Goal: Obtain resource: Download file/media

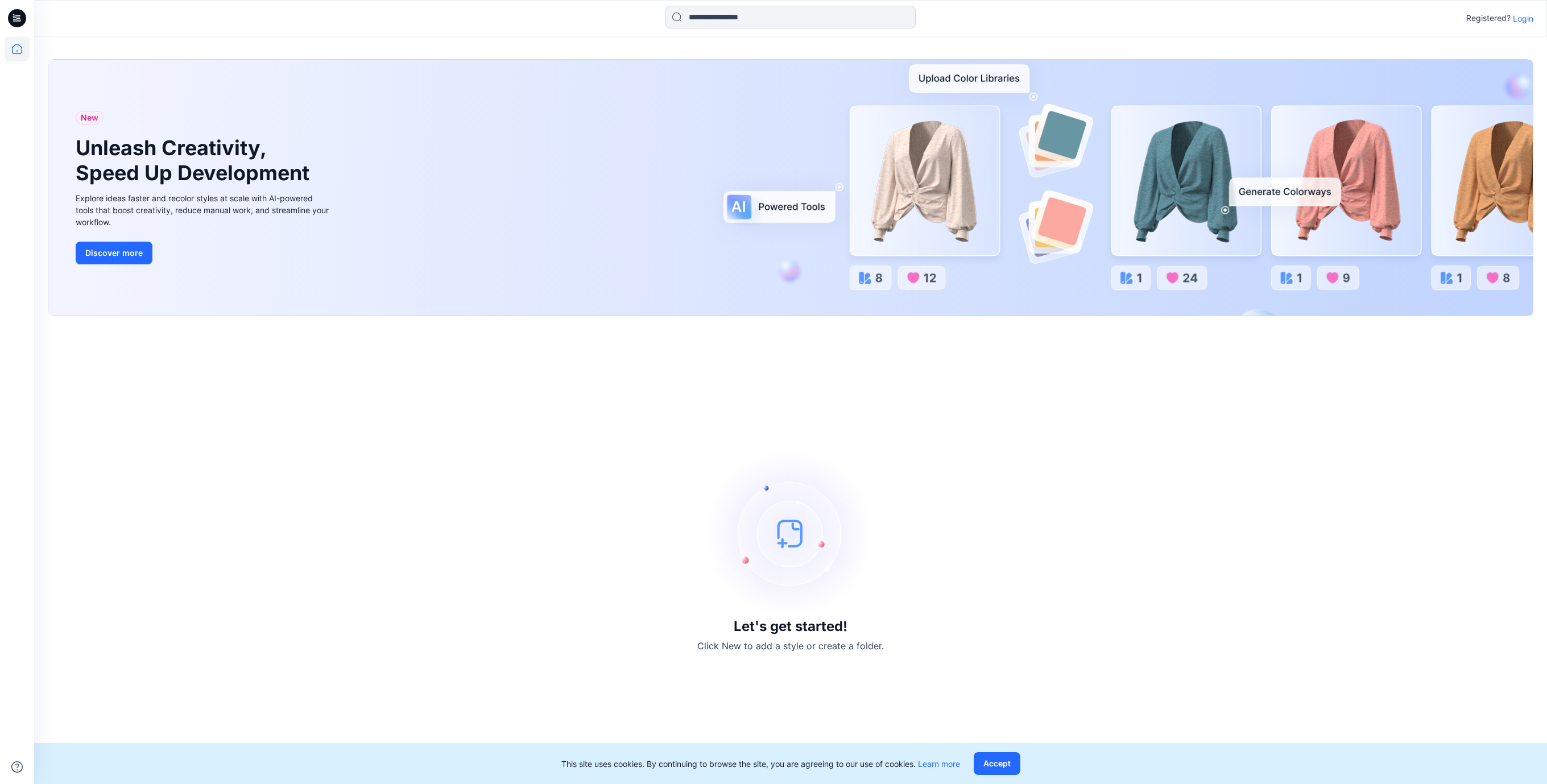
click at [695, 23] on input at bounding box center [790, 16] width 250 height 23
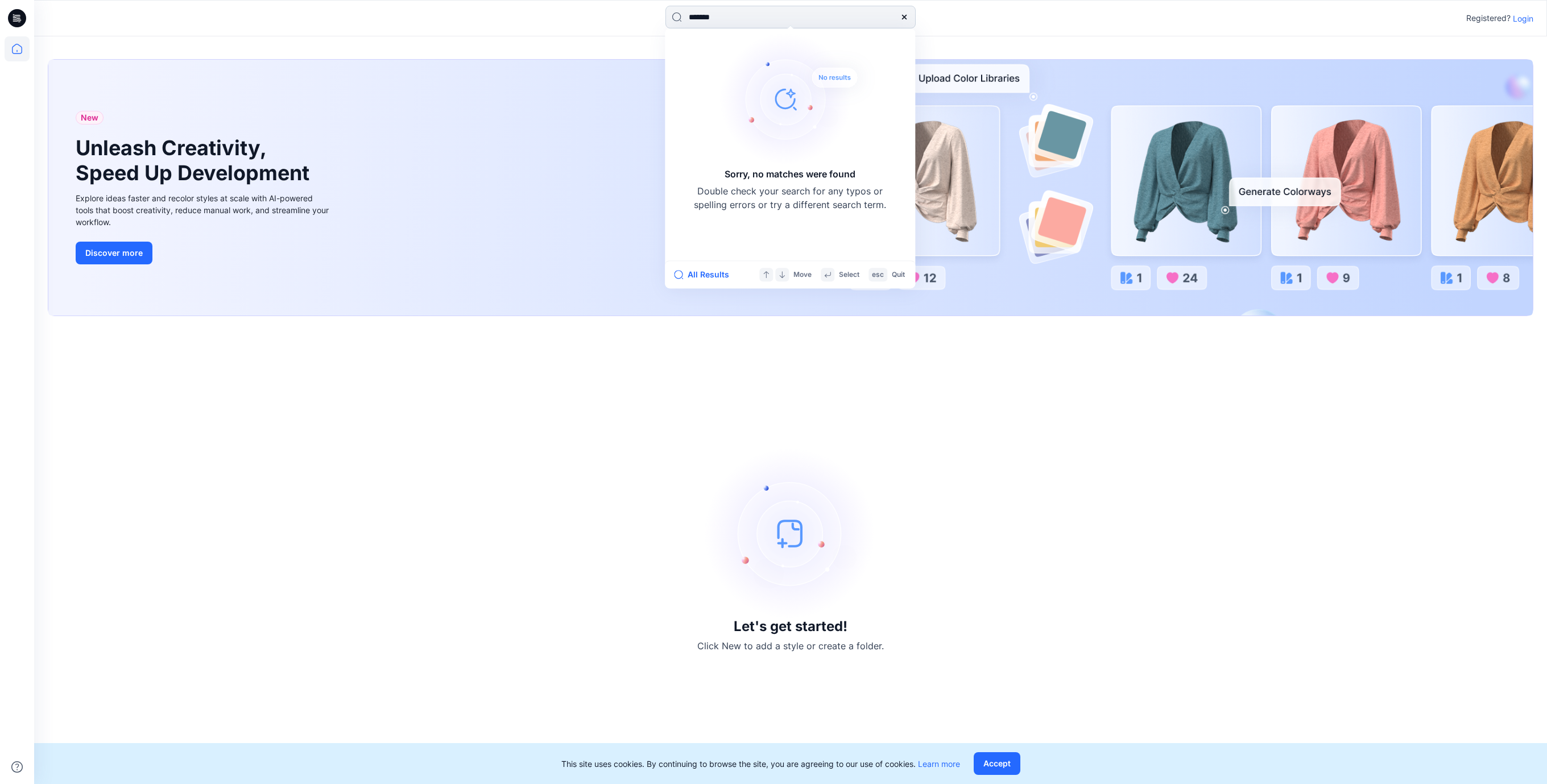
type input "*******"
click at [738, 14] on input "*******" at bounding box center [790, 16] width 250 height 23
drag, startPoint x: 1316, startPoint y: 433, endPoint x: 1531, endPoint y: 185, distance: 328.2
click at [1327, 422] on div "Let's get started! Click New to add a style or create a folder." at bounding box center [790, 550] width 1486 height 441
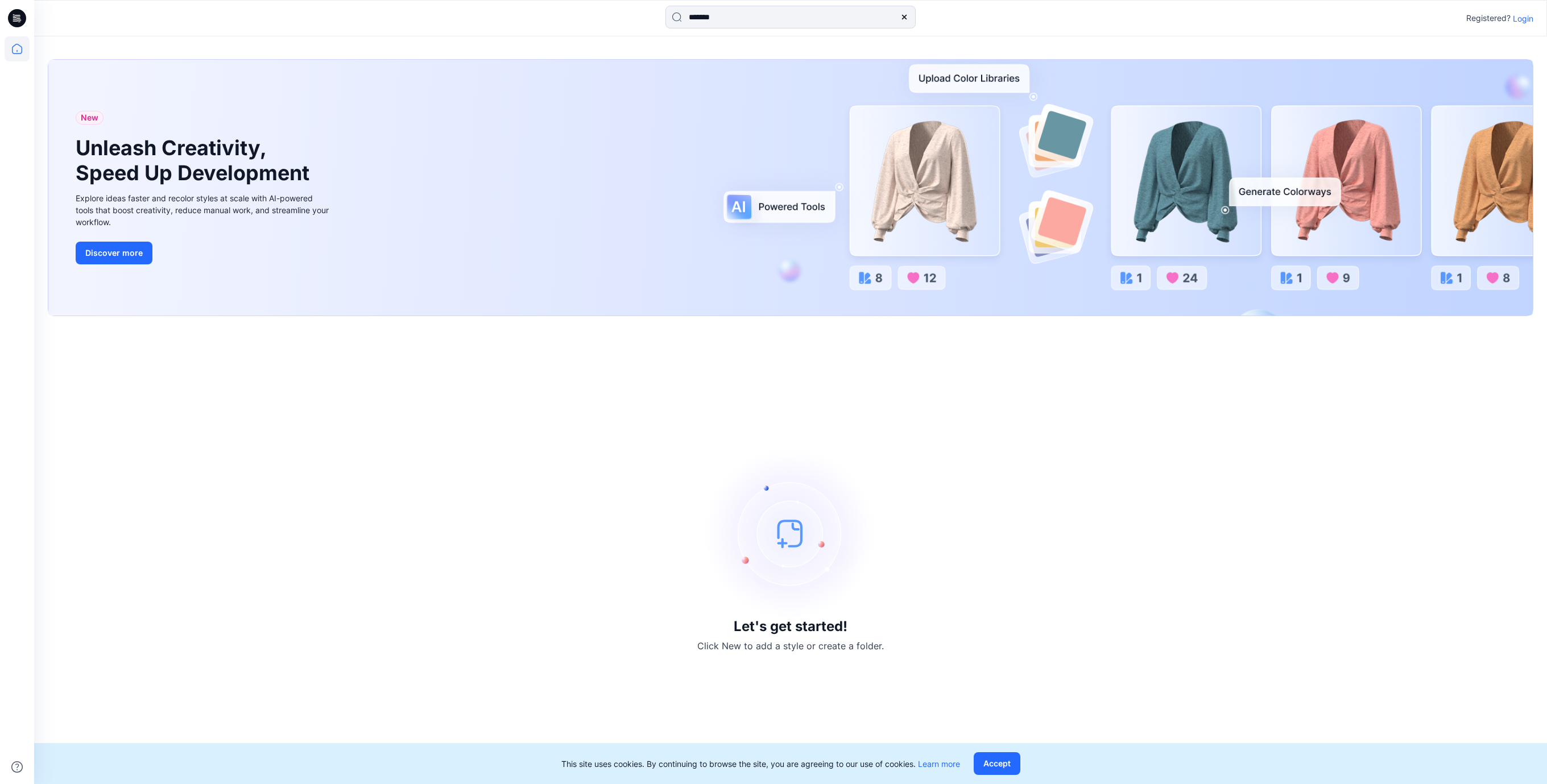
click at [1524, 20] on p "Login" at bounding box center [1523, 18] width 20 height 12
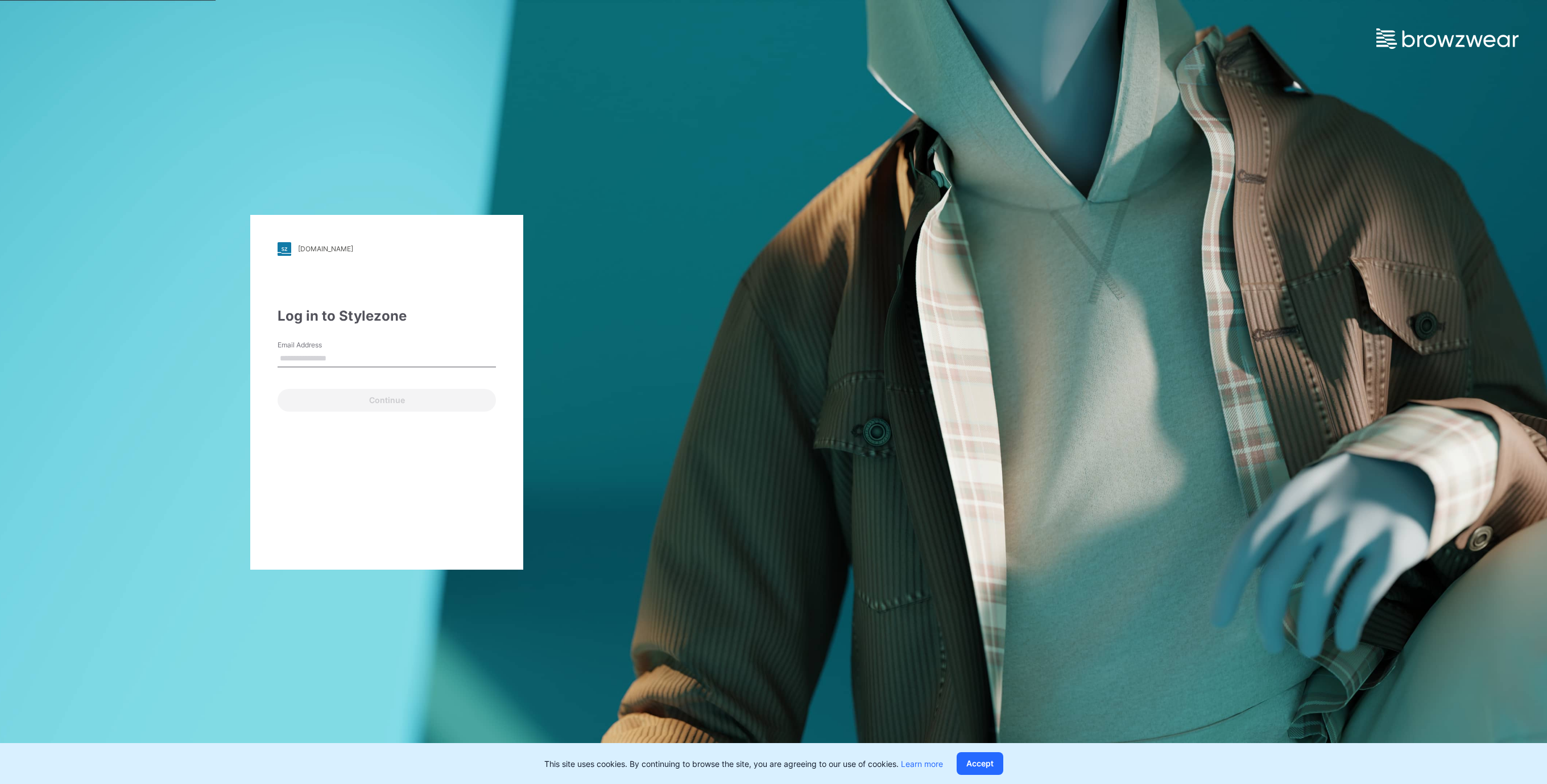
click at [358, 355] on input "Email Address" at bounding box center [387, 359] width 219 height 17
type input "**********"
click at [348, 407] on button "Continue" at bounding box center [387, 400] width 219 height 23
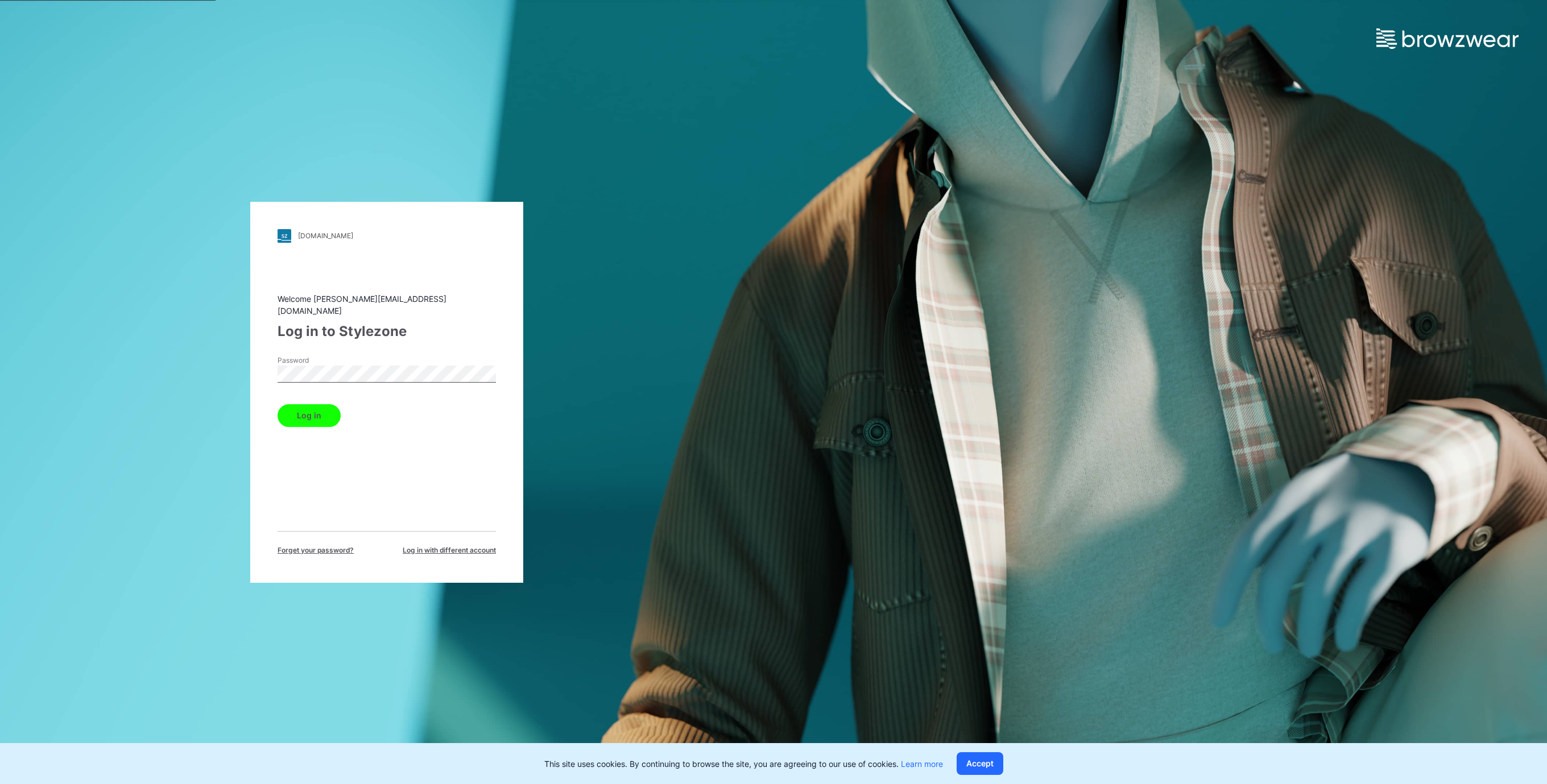
click at [305, 407] on button "Log in" at bounding box center [309, 416] width 64 height 23
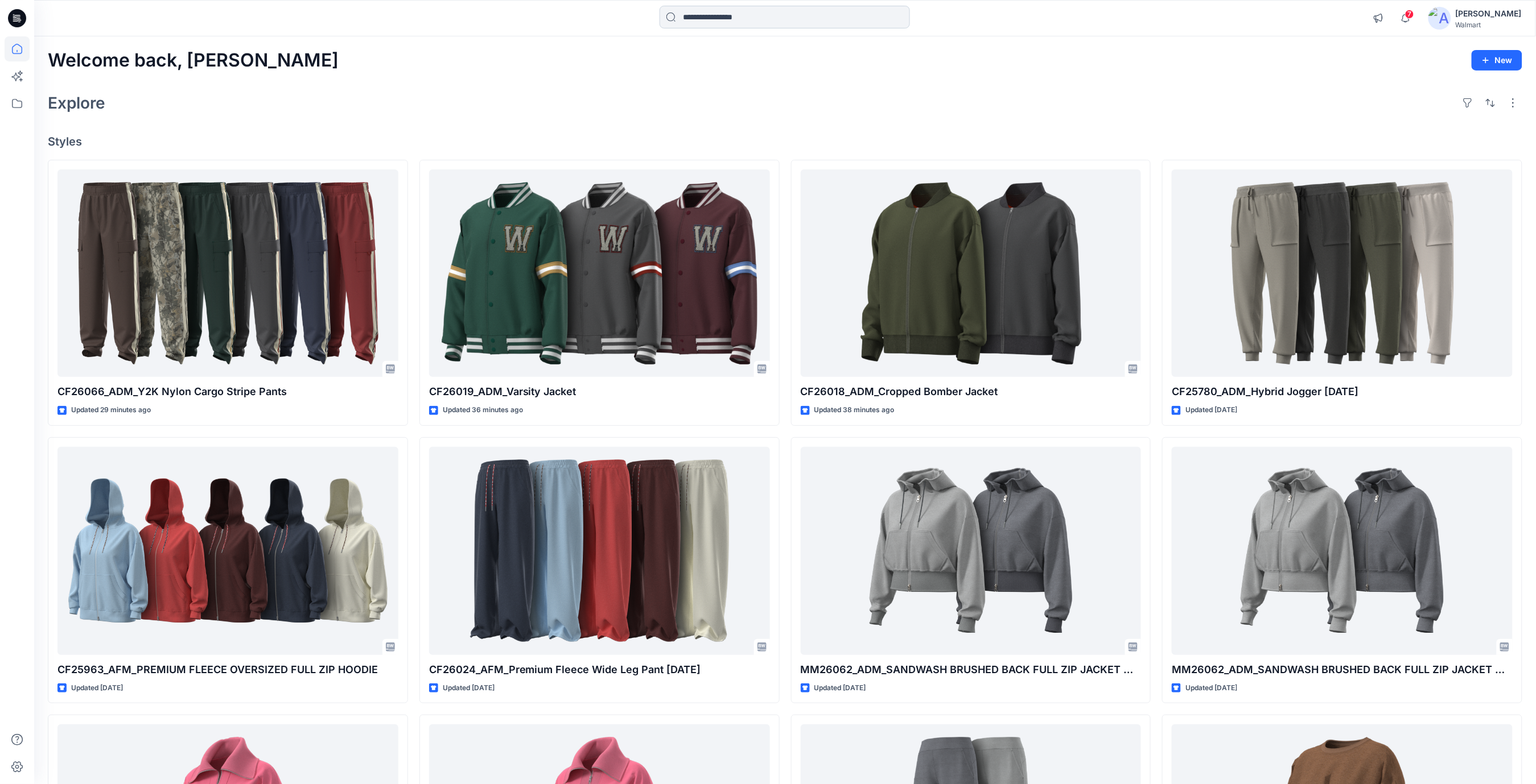
click at [794, 24] on input at bounding box center [784, 16] width 250 height 23
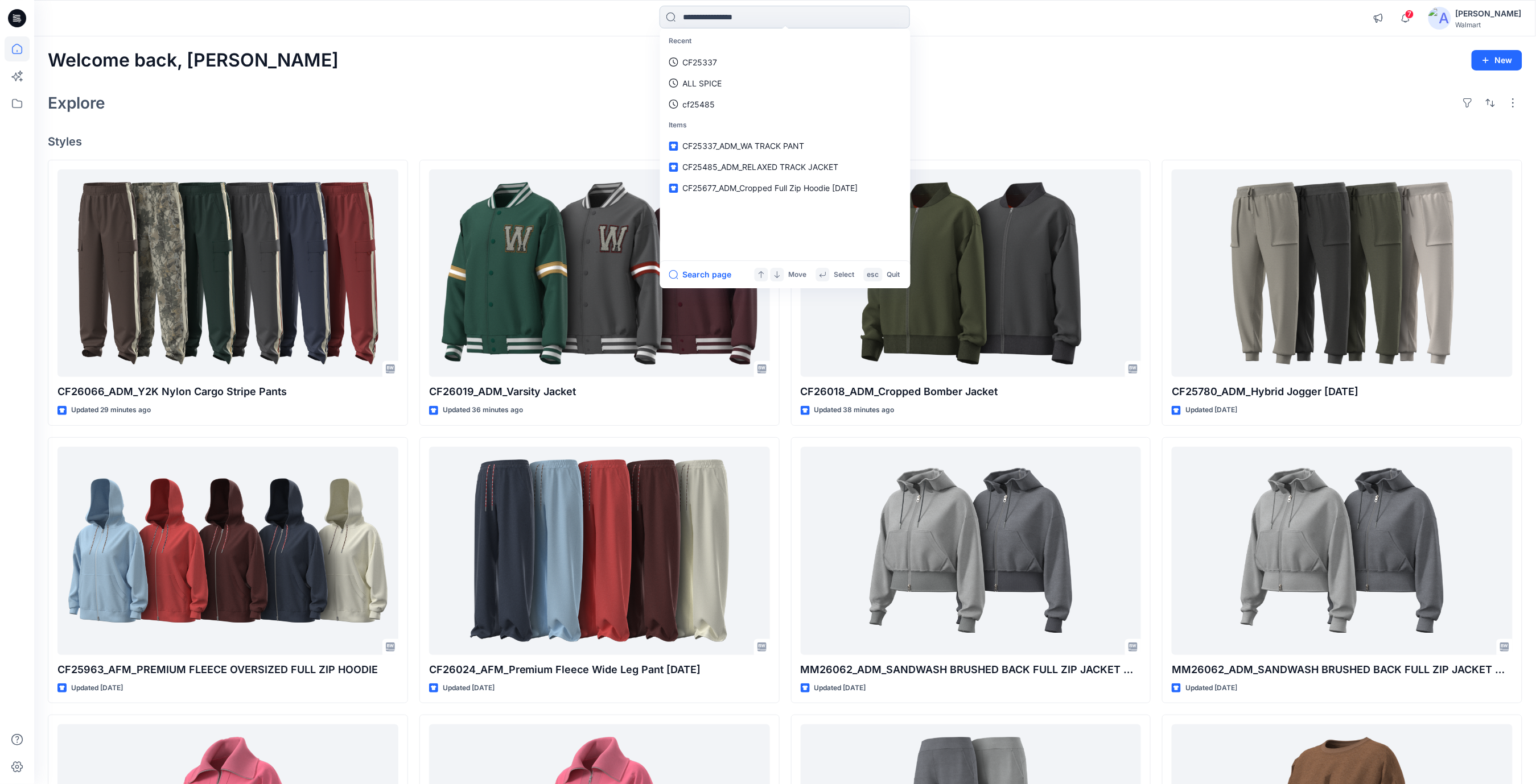
click at [748, 14] on input at bounding box center [784, 16] width 250 height 23
type input "*******"
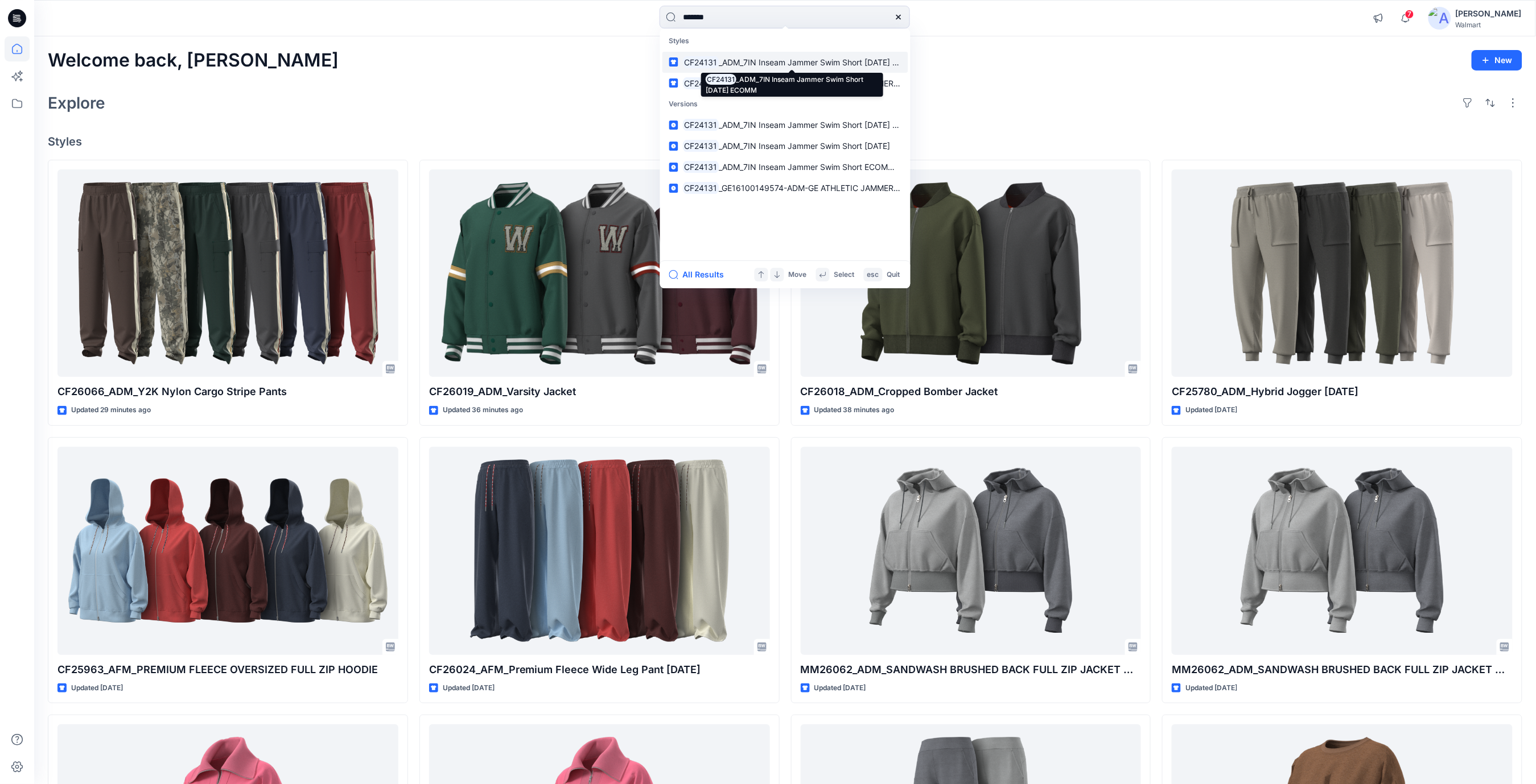
click at [745, 60] on span "_ADM_7IN Inseam Jammer Swim Short [DATE] ECOMM" at bounding box center [821, 62] width 204 height 9
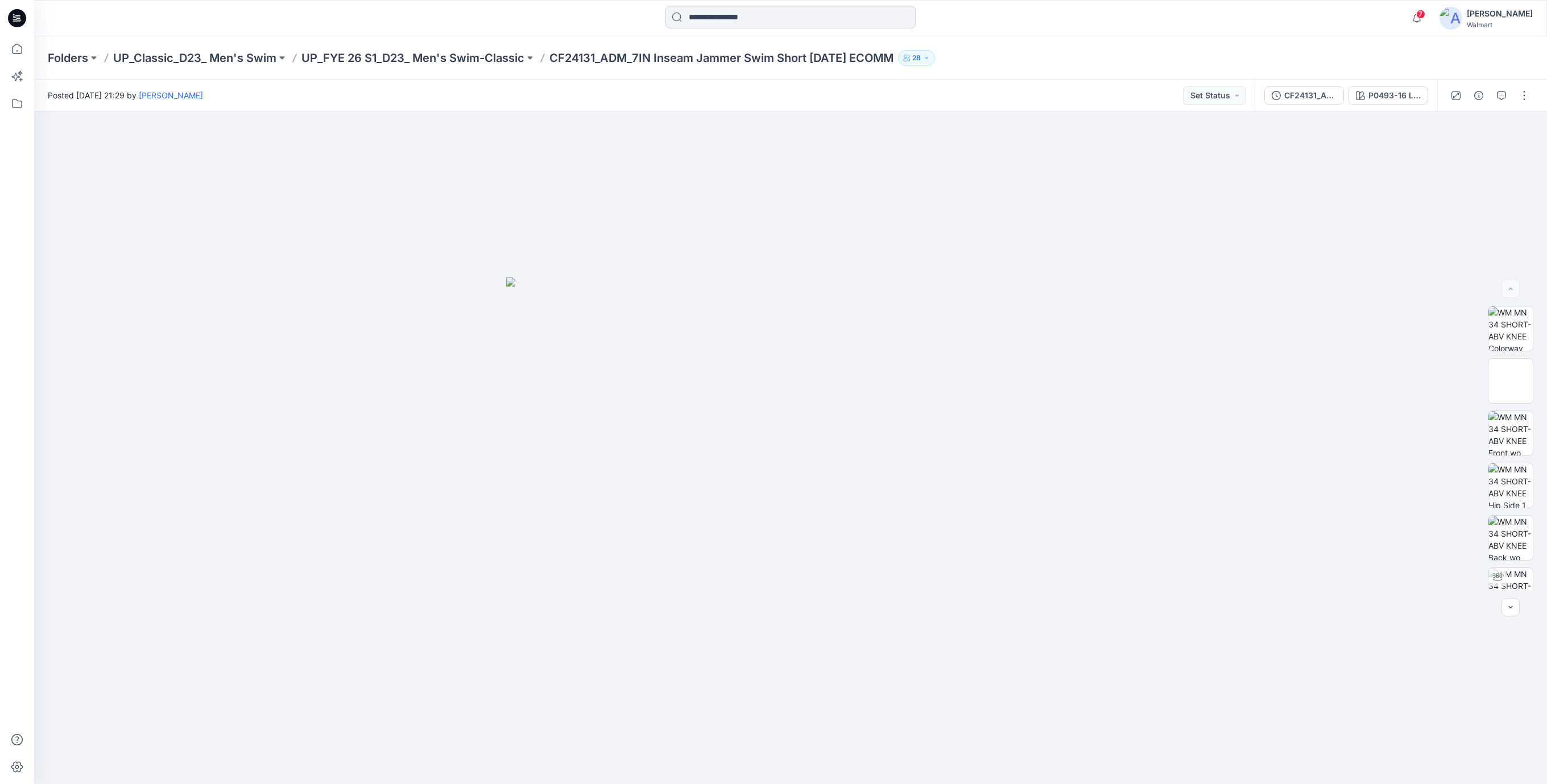
click at [722, 24] on input at bounding box center [790, 16] width 250 height 23
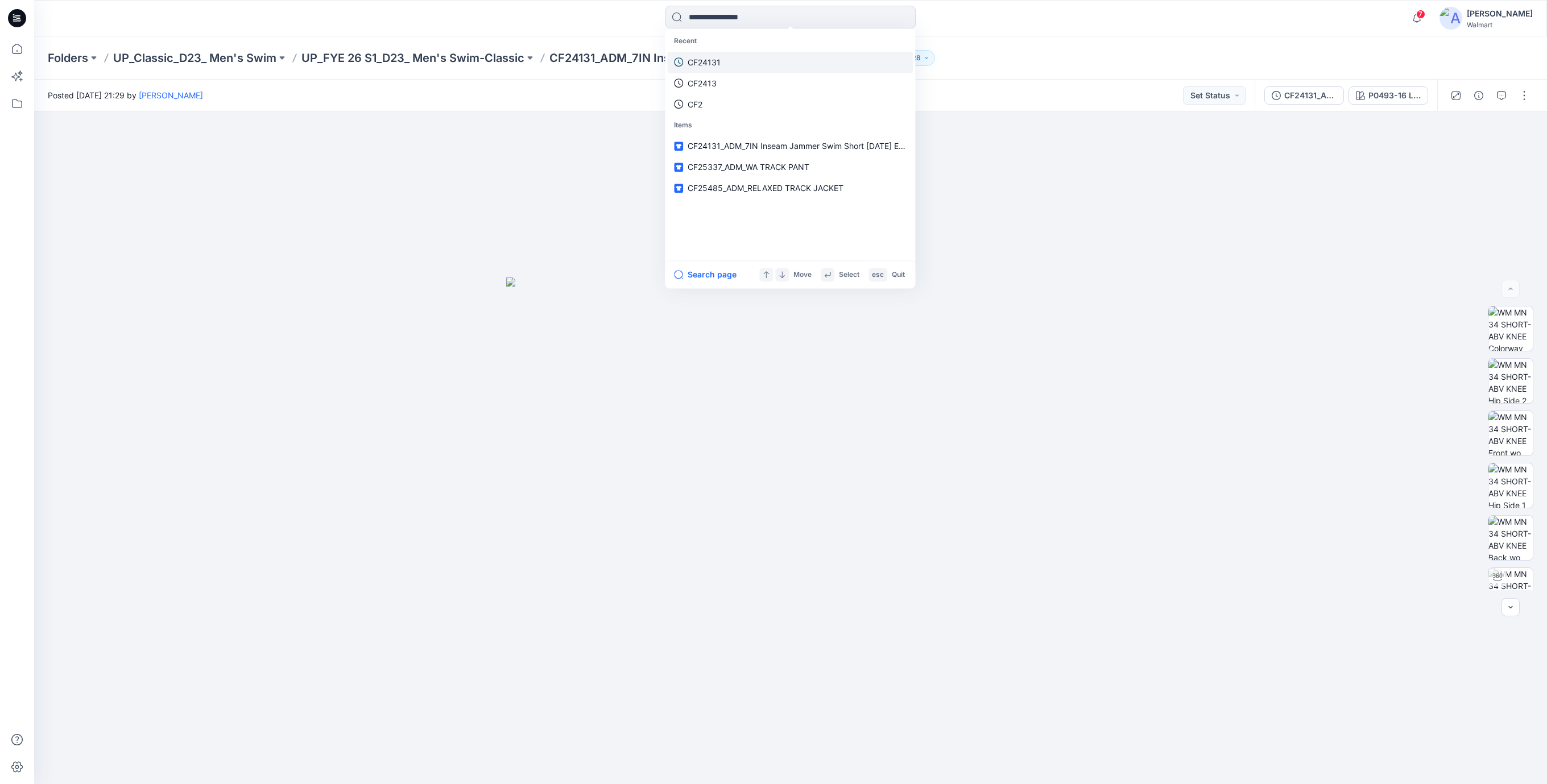
click at [711, 64] on p "CF24131" at bounding box center [704, 62] width 33 height 12
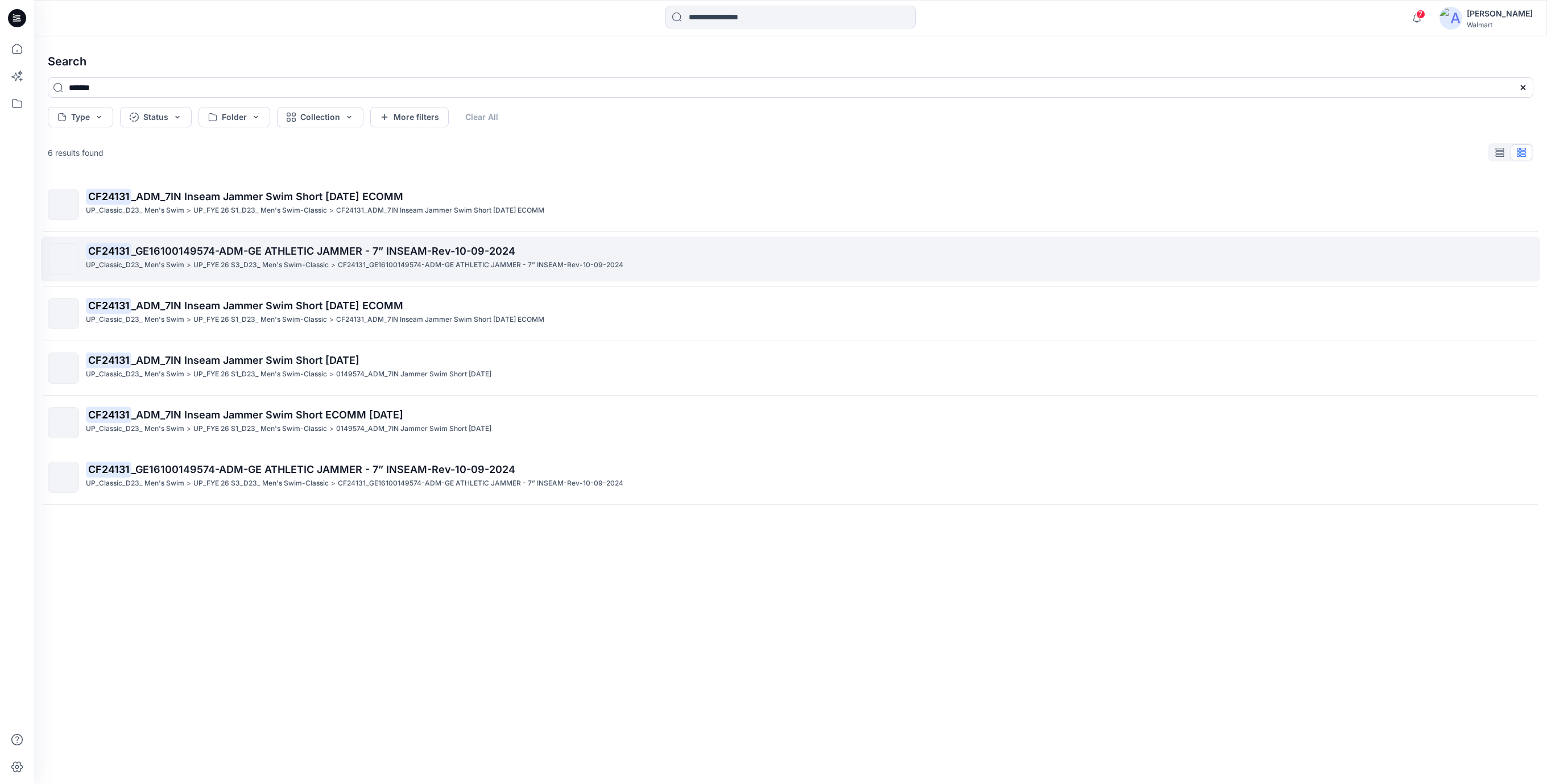
click at [359, 254] on span "_GE16100149574-ADM-GE ATHLETIC JAMMER - 7” INSEAM-Rev-10-09-2024" at bounding box center [324, 251] width 384 height 12
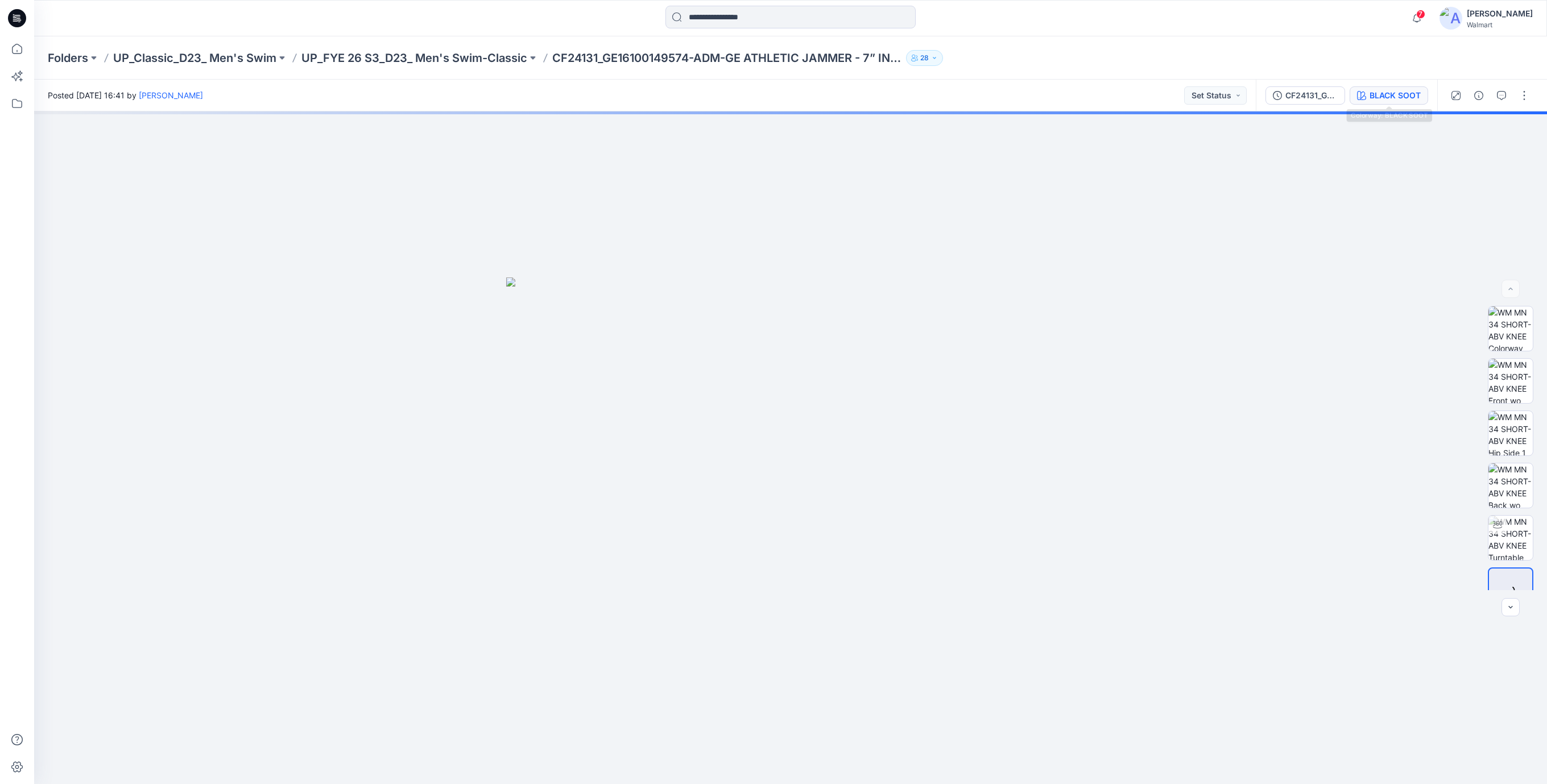
click at [1396, 96] on div "BLACK SOOT" at bounding box center [1395, 96] width 51 height 13
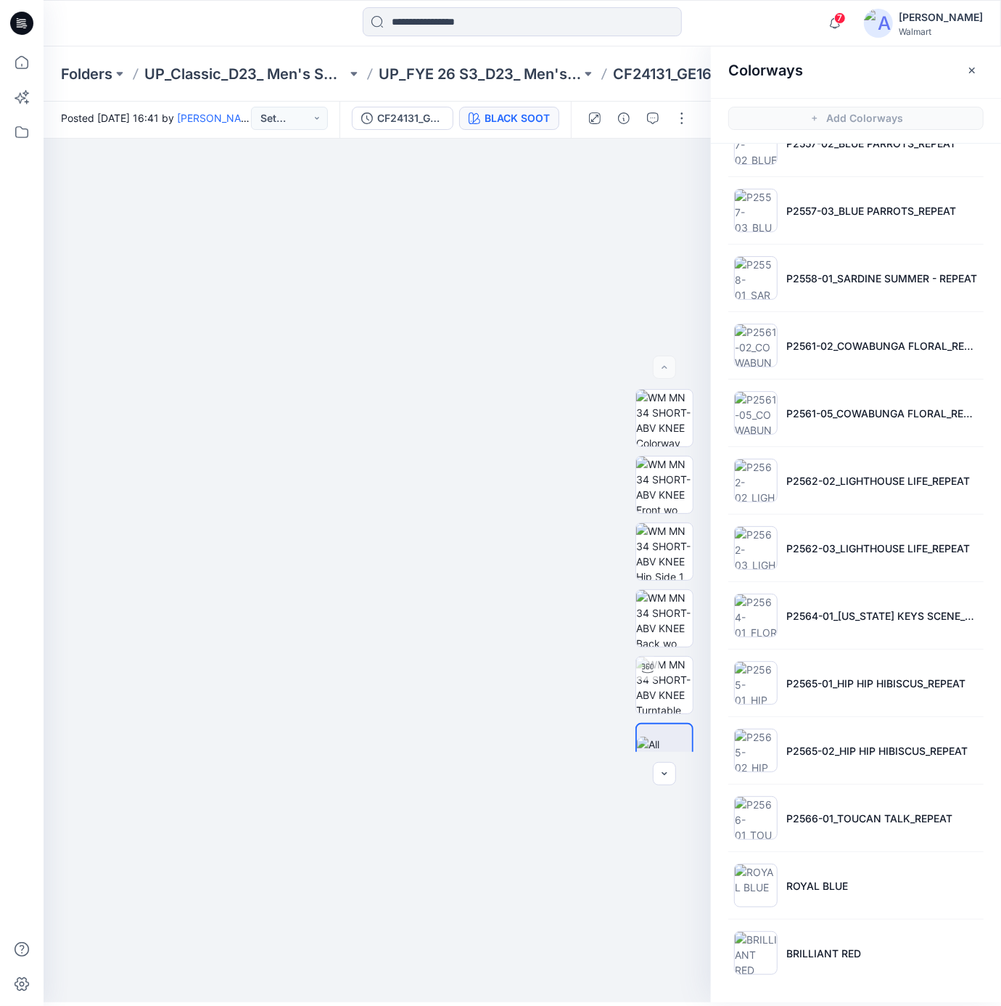
scroll to position [4, 0]
click at [427, 28] on input at bounding box center [522, 21] width 319 height 29
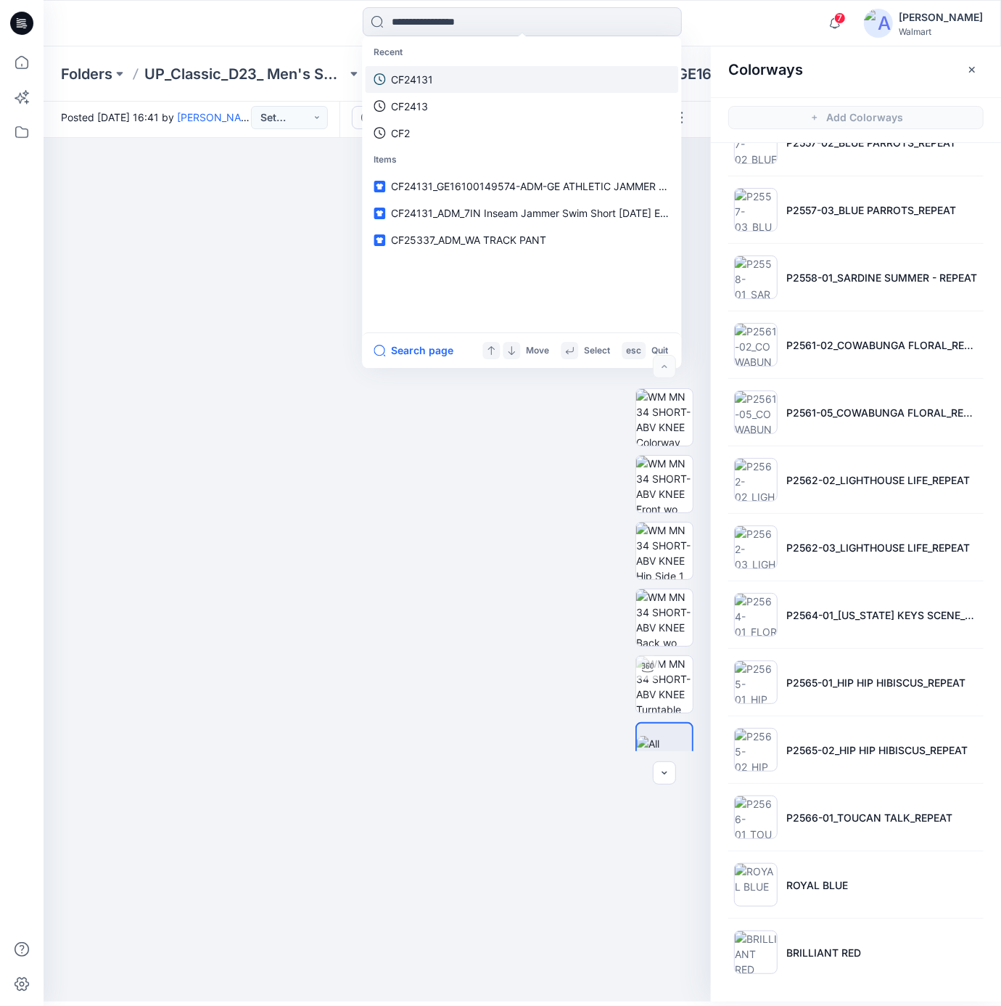
click at [426, 81] on p "CF24131" at bounding box center [412, 79] width 42 height 15
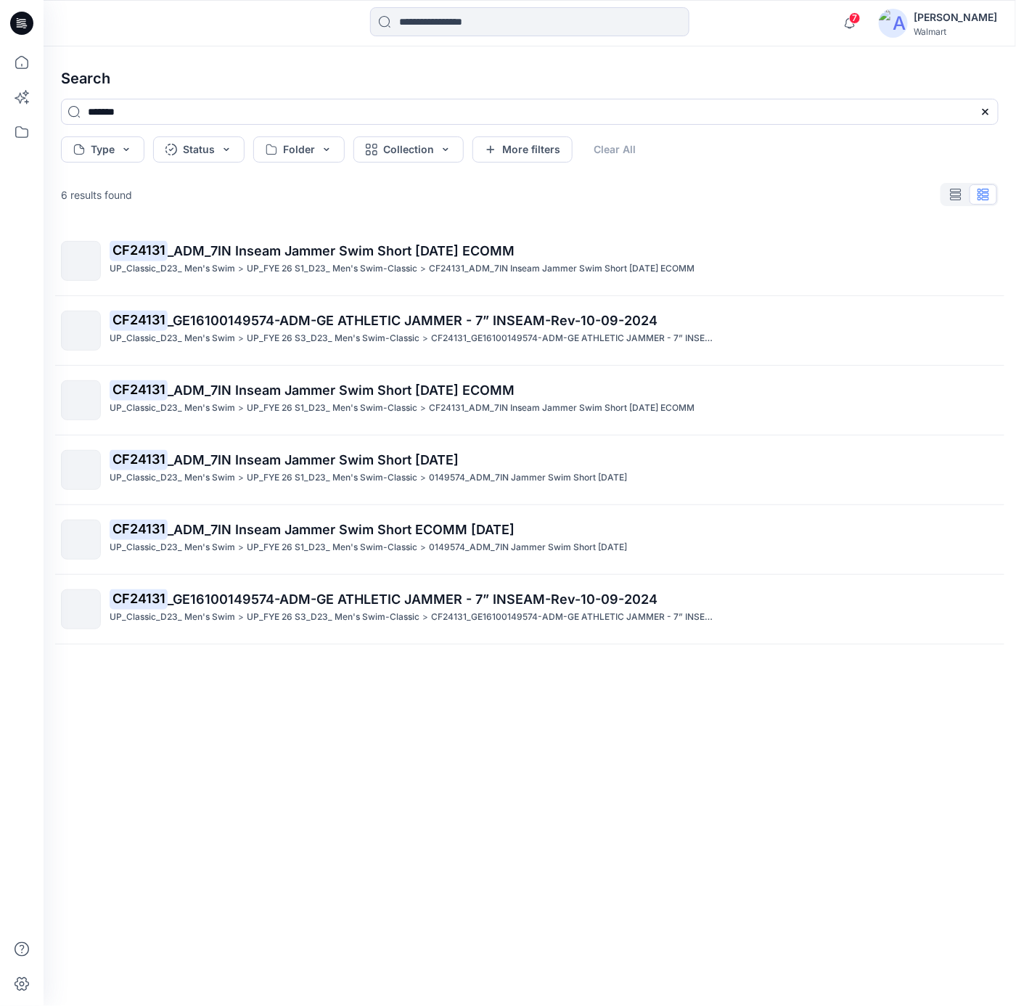
click at [389, 226] on div "CF24131 _ADM_7IN Inseam Jammer Swim Short [DATE] ECOMM UP_Classic_D23_ Men's Sw…" at bounding box center [529, 592] width 961 height 733
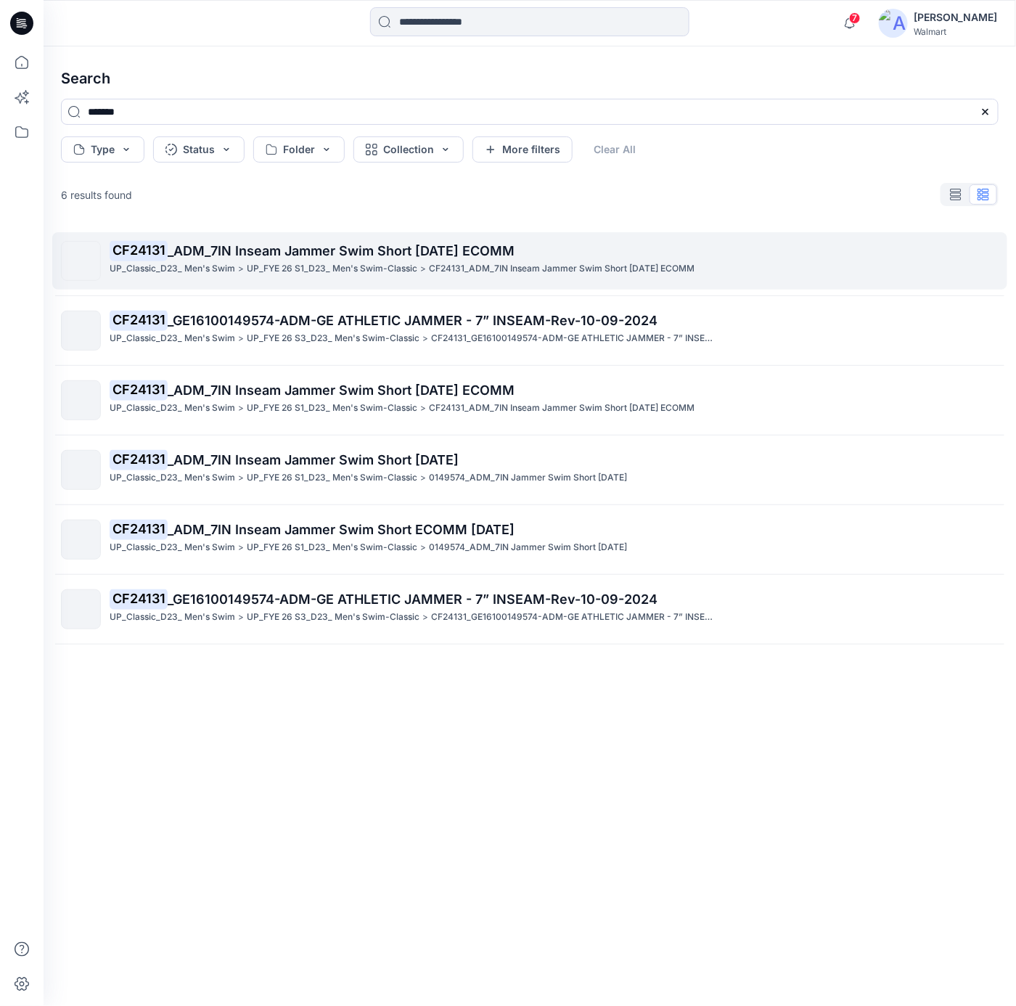
click at [402, 258] on span "_ADM_7IN Inseam Jammer Swim Short [DATE] ECOMM" at bounding box center [341, 250] width 347 height 15
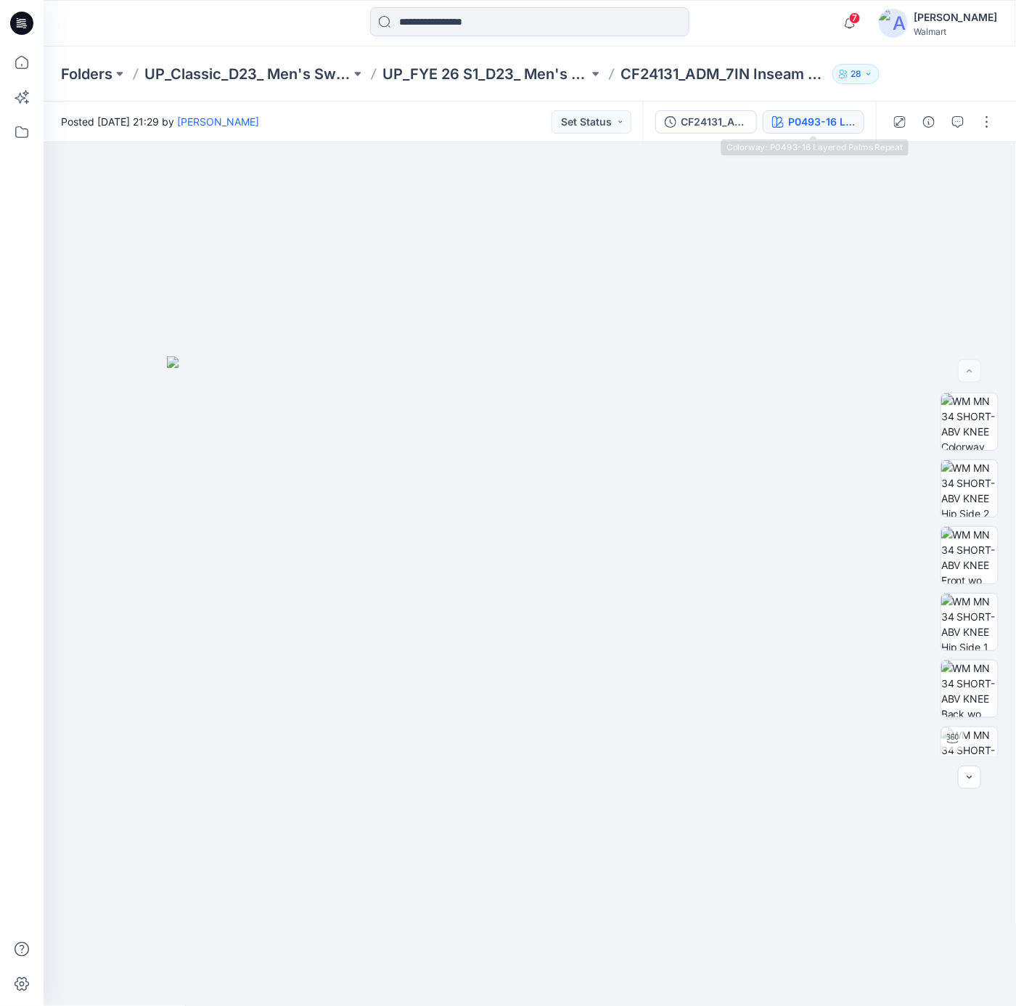
click at [785, 132] on button "P0493-16 Layered Palms Repeat" at bounding box center [813, 121] width 102 height 23
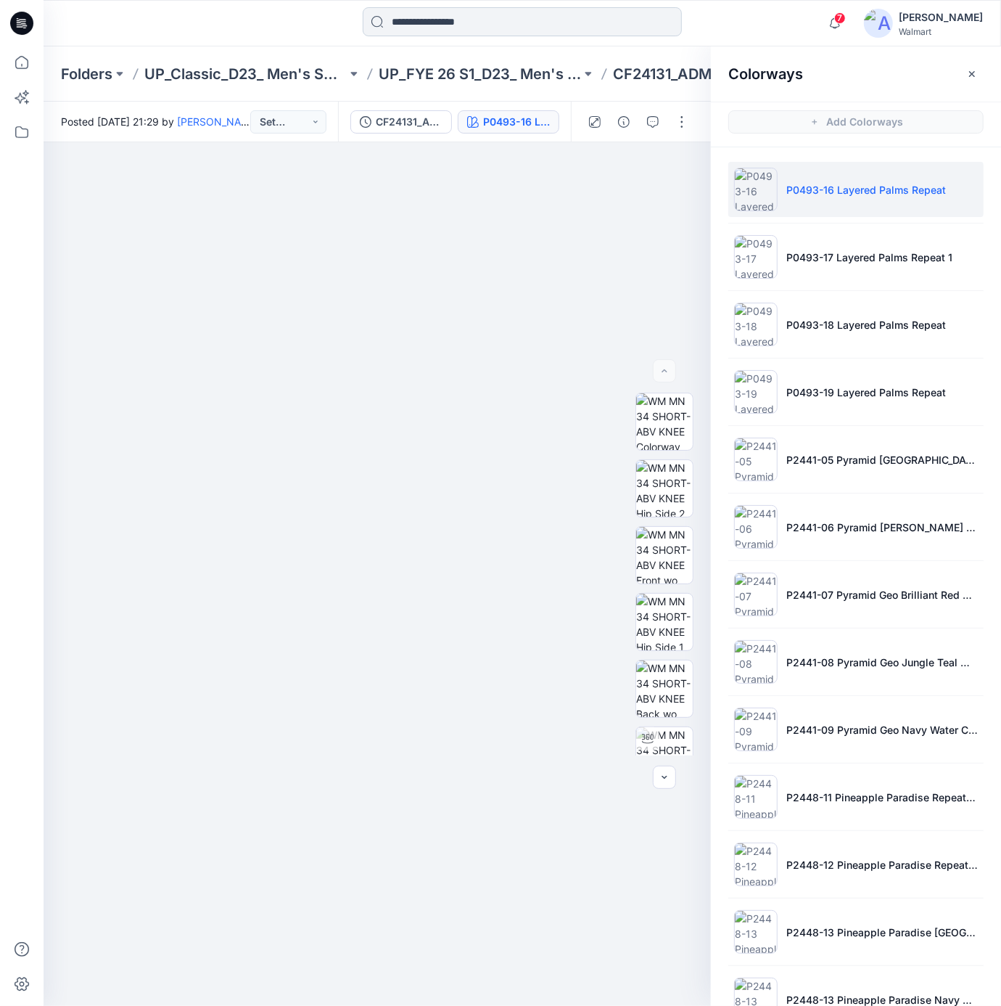
click at [472, 27] on input at bounding box center [522, 21] width 319 height 29
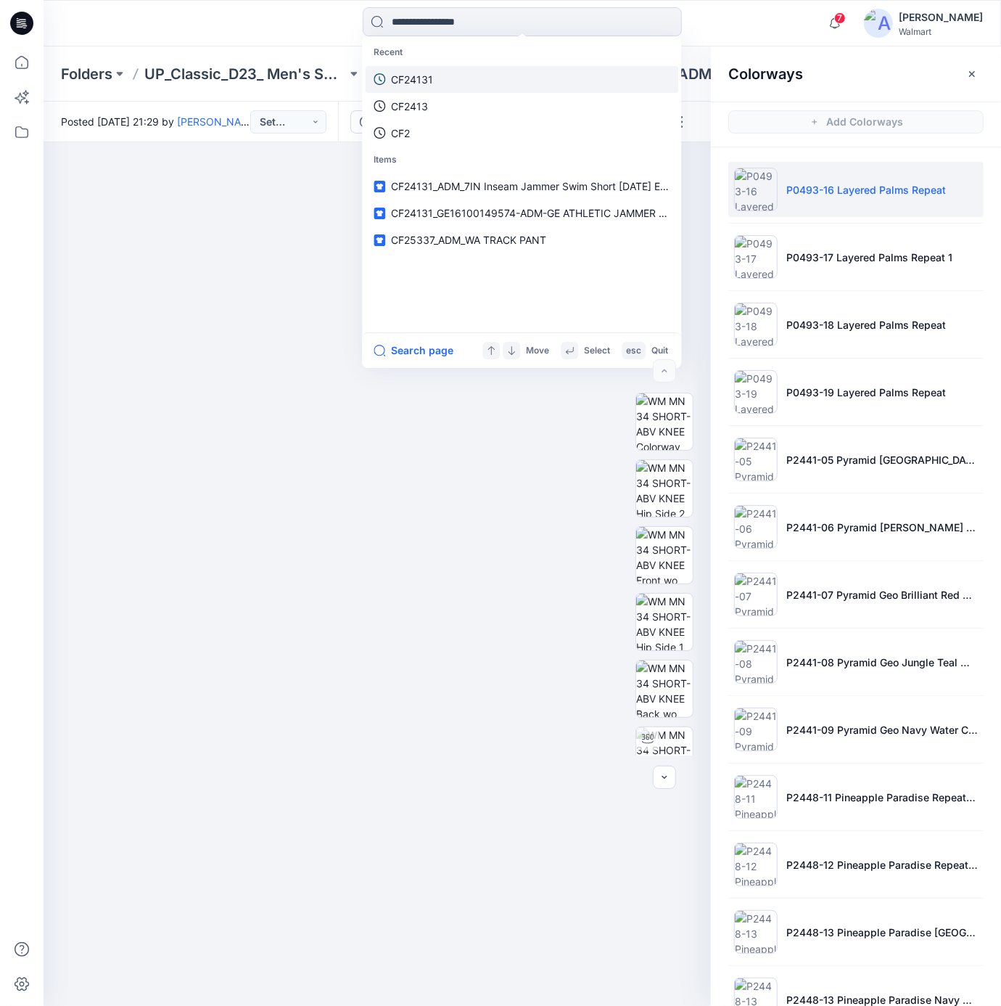
click at [410, 73] on p "CF24131" at bounding box center [412, 79] width 42 height 15
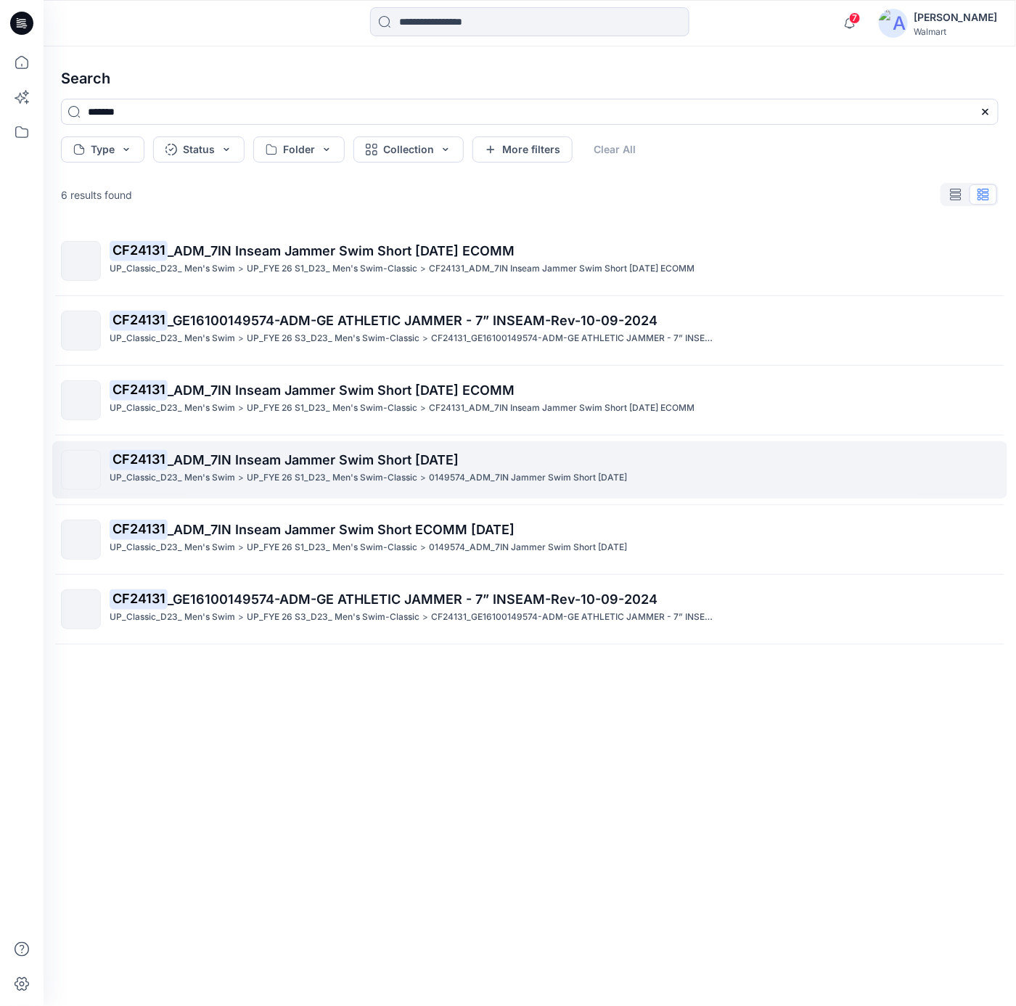
click at [277, 464] on span "_ADM_7IN Inseam Jammer Swim Short [DATE]" at bounding box center [313, 459] width 291 height 15
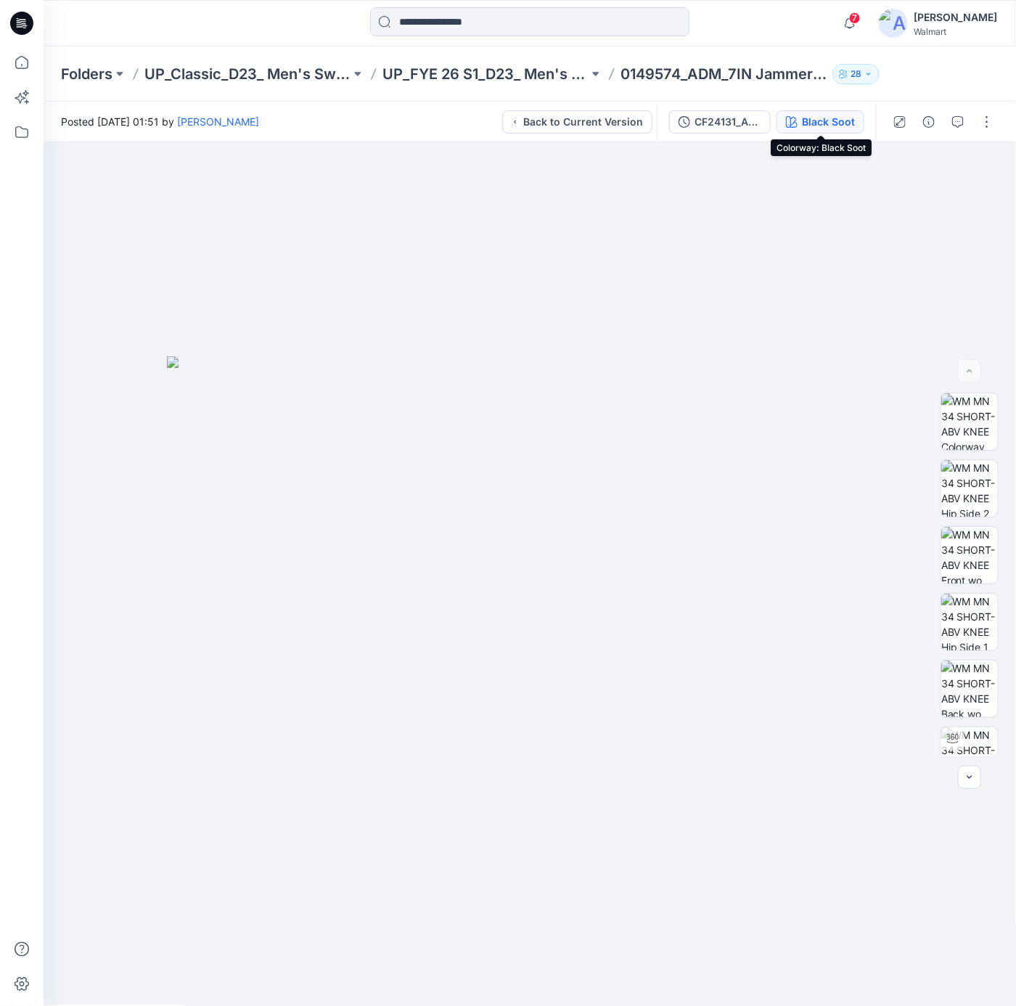
click at [818, 120] on div "Black Soot" at bounding box center [828, 122] width 53 height 16
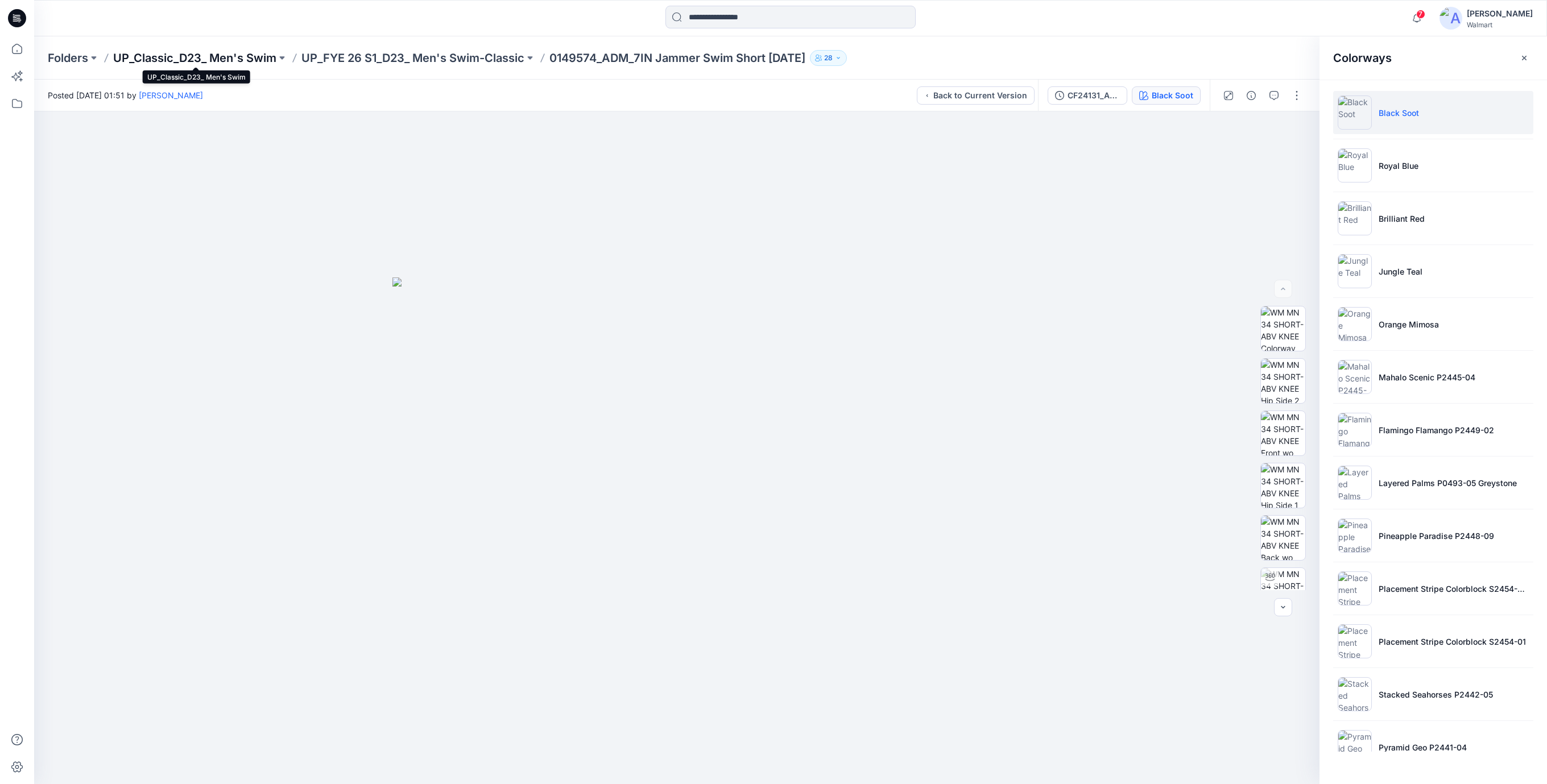
click at [169, 63] on p "UP_Classic_D23_ Men's Swim" at bounding box center [194, 58] width 163 height 16
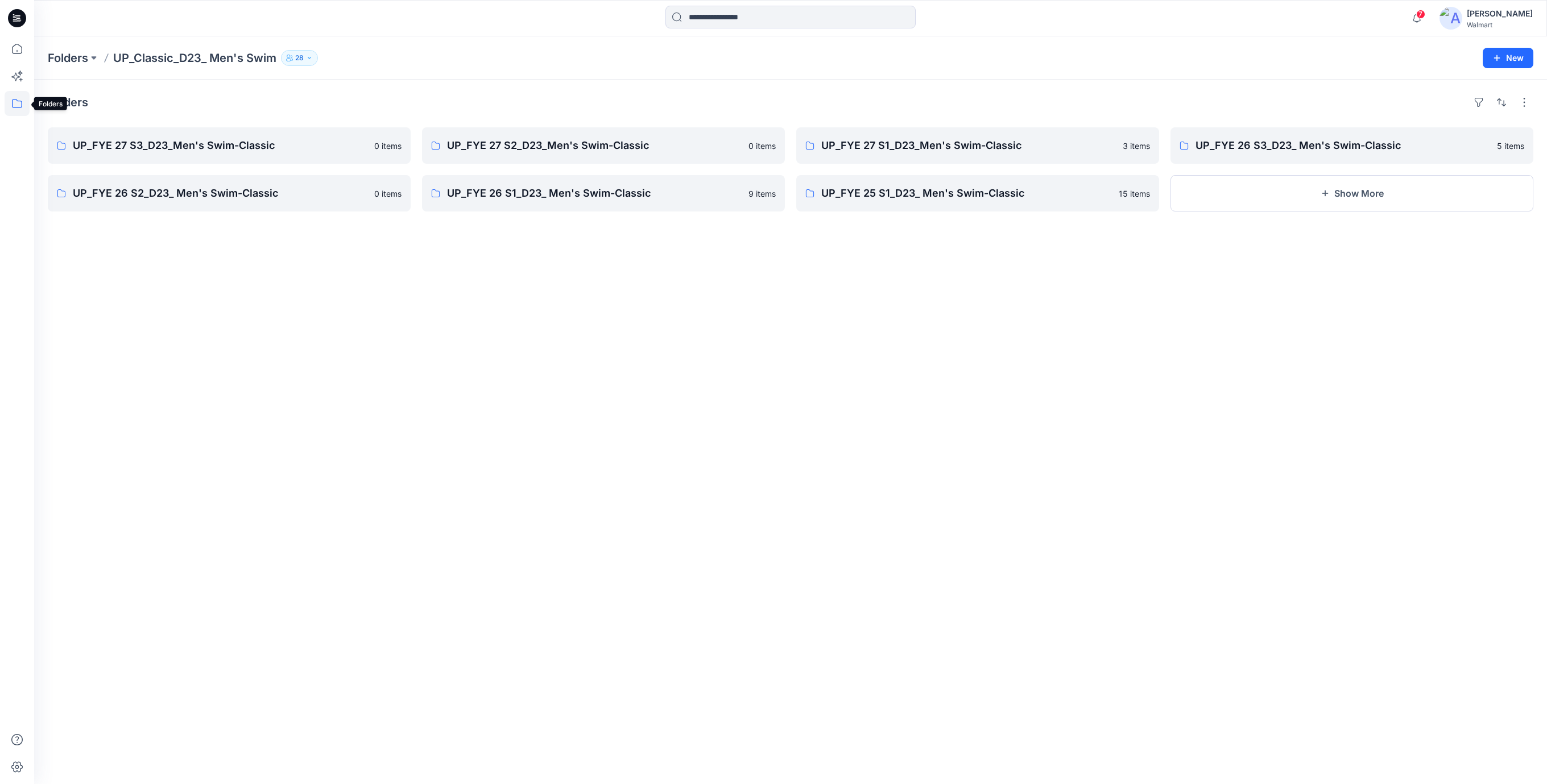
click at [21, 104] on icon at bounding box center [17, 103] width 25 height 25
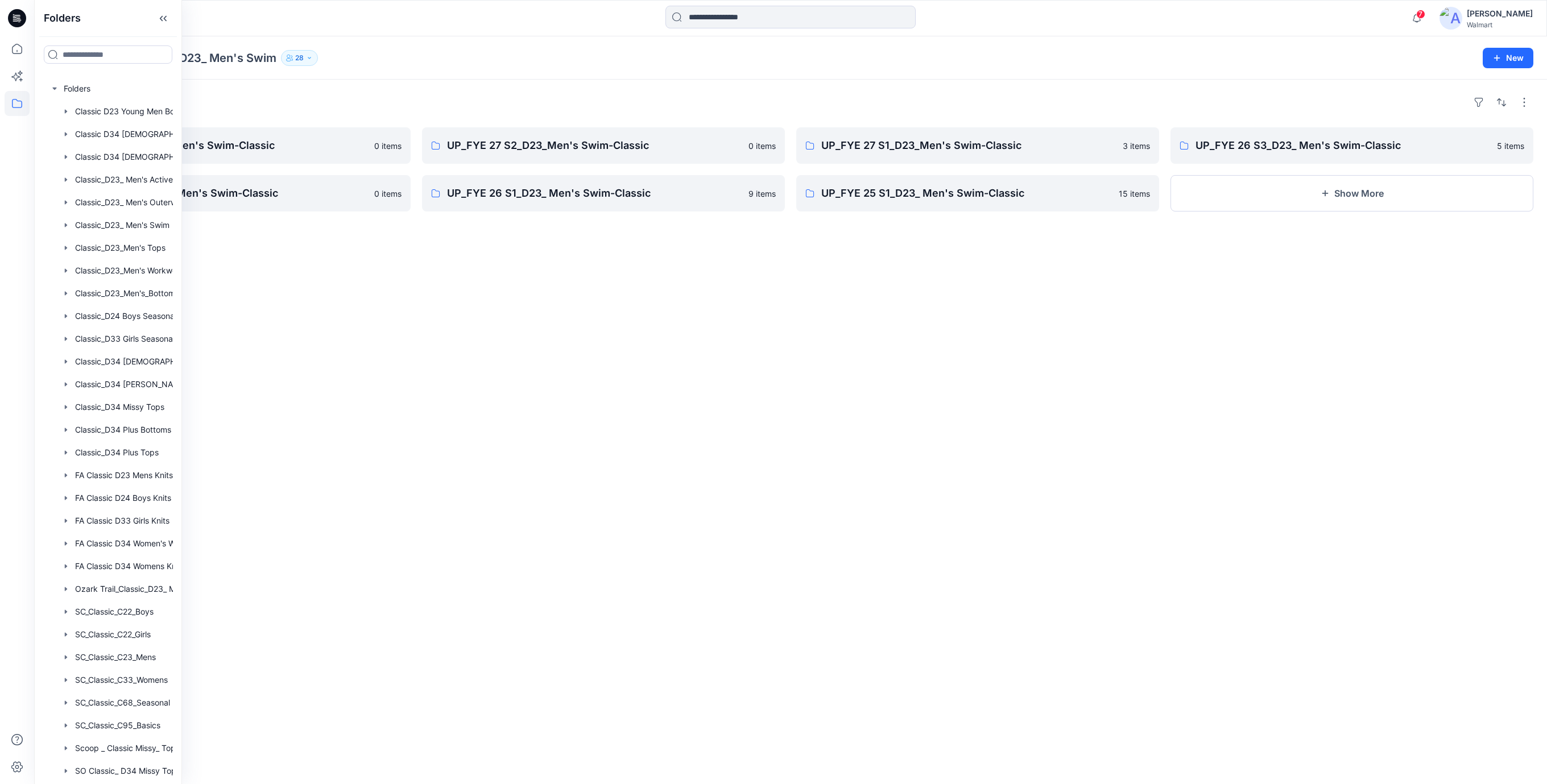
click at [370, 401] on div "Folders UP_FYE 27 S3_D23_Men's Swim-Classic 0 items UP_FYE 26 S2_D23_ Men's Swi…" at bounding box center [791, 432] width 1513 height 705
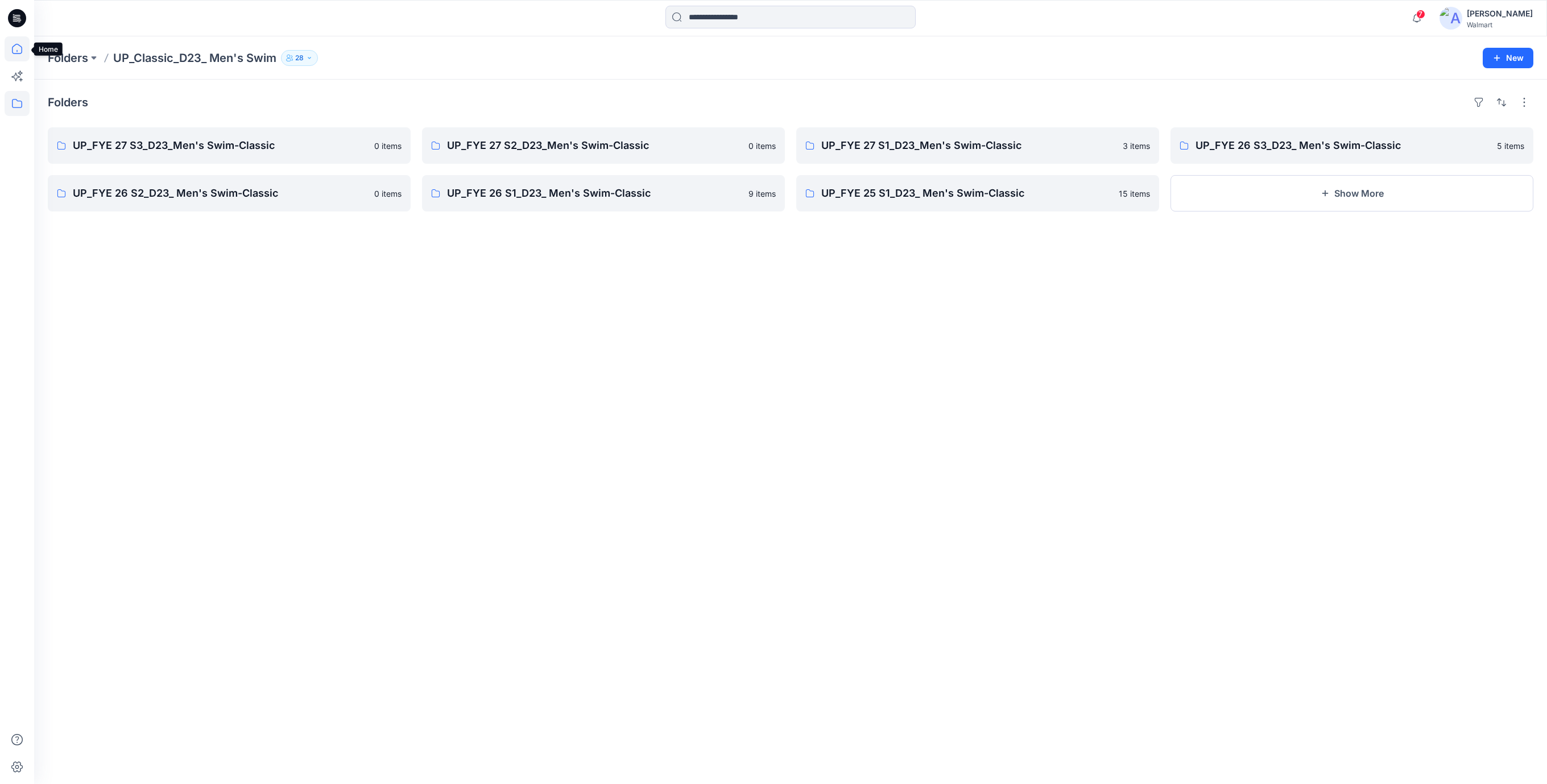
click at [17, 53] on icon at bounding box center [17, 49] width 25 height 25
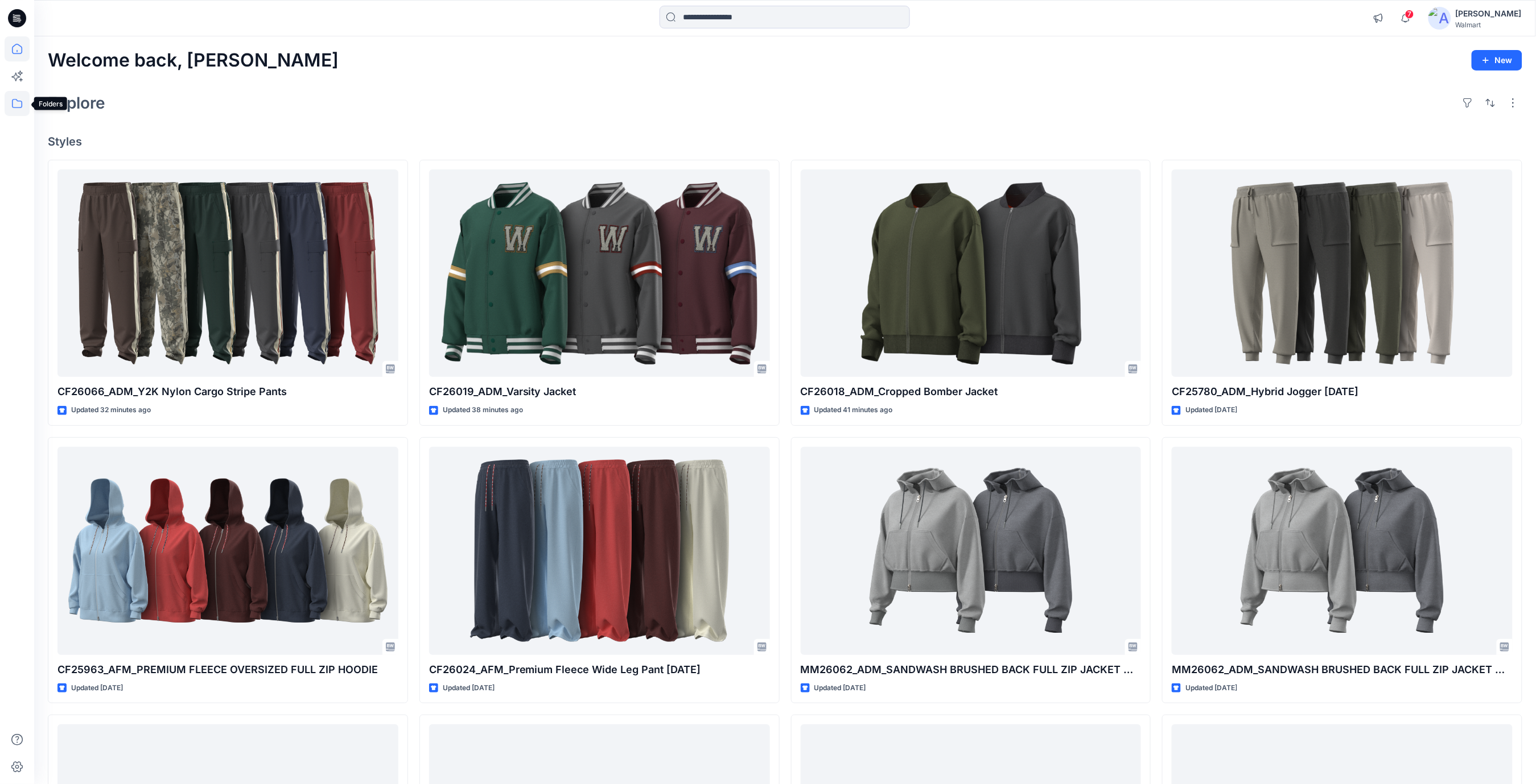
click at [16, 105] on icon at bounding box center [17, 103] width 25 height 25
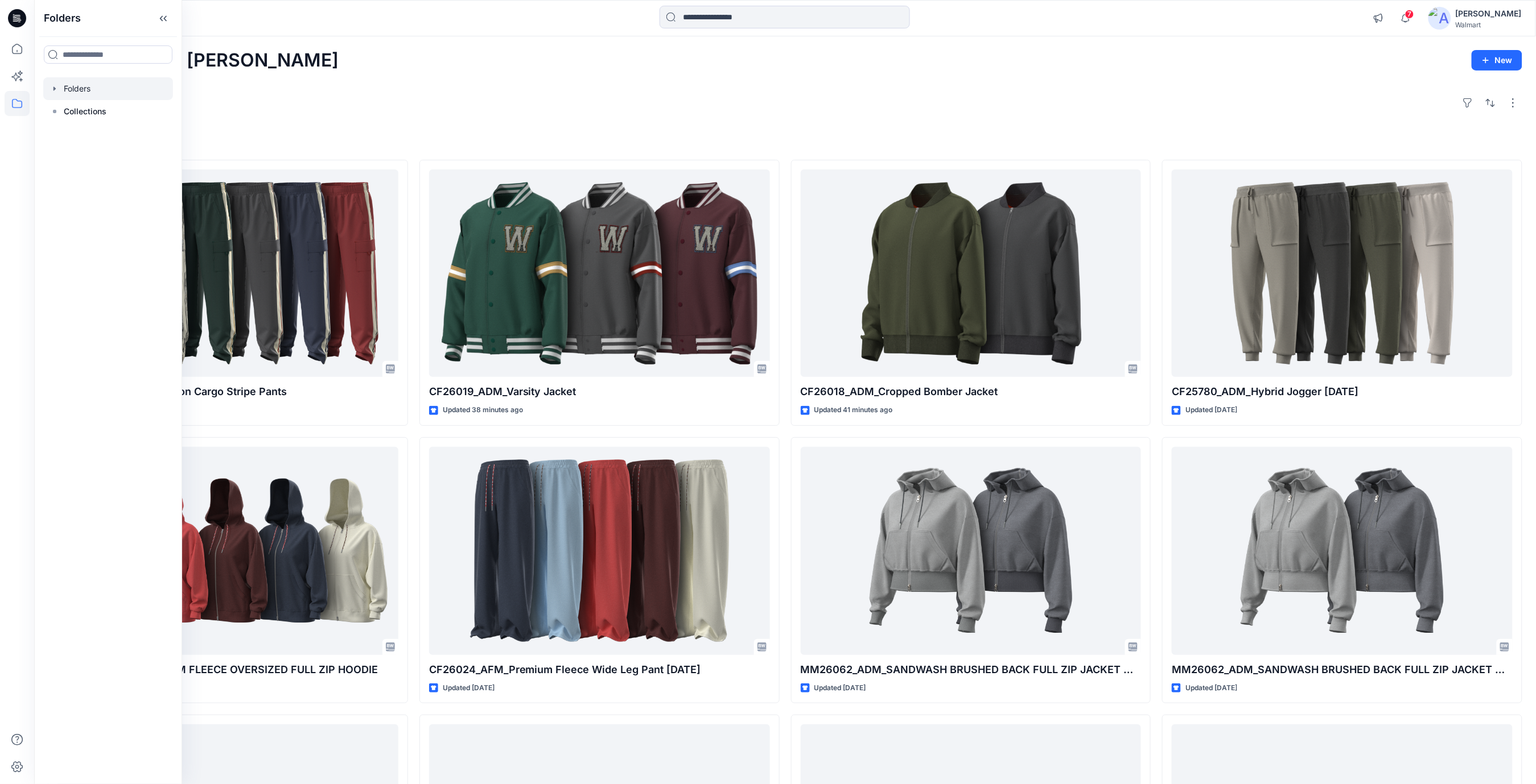
click at [104, 93] on div at bounding box center [107, 89] width 129 height 23
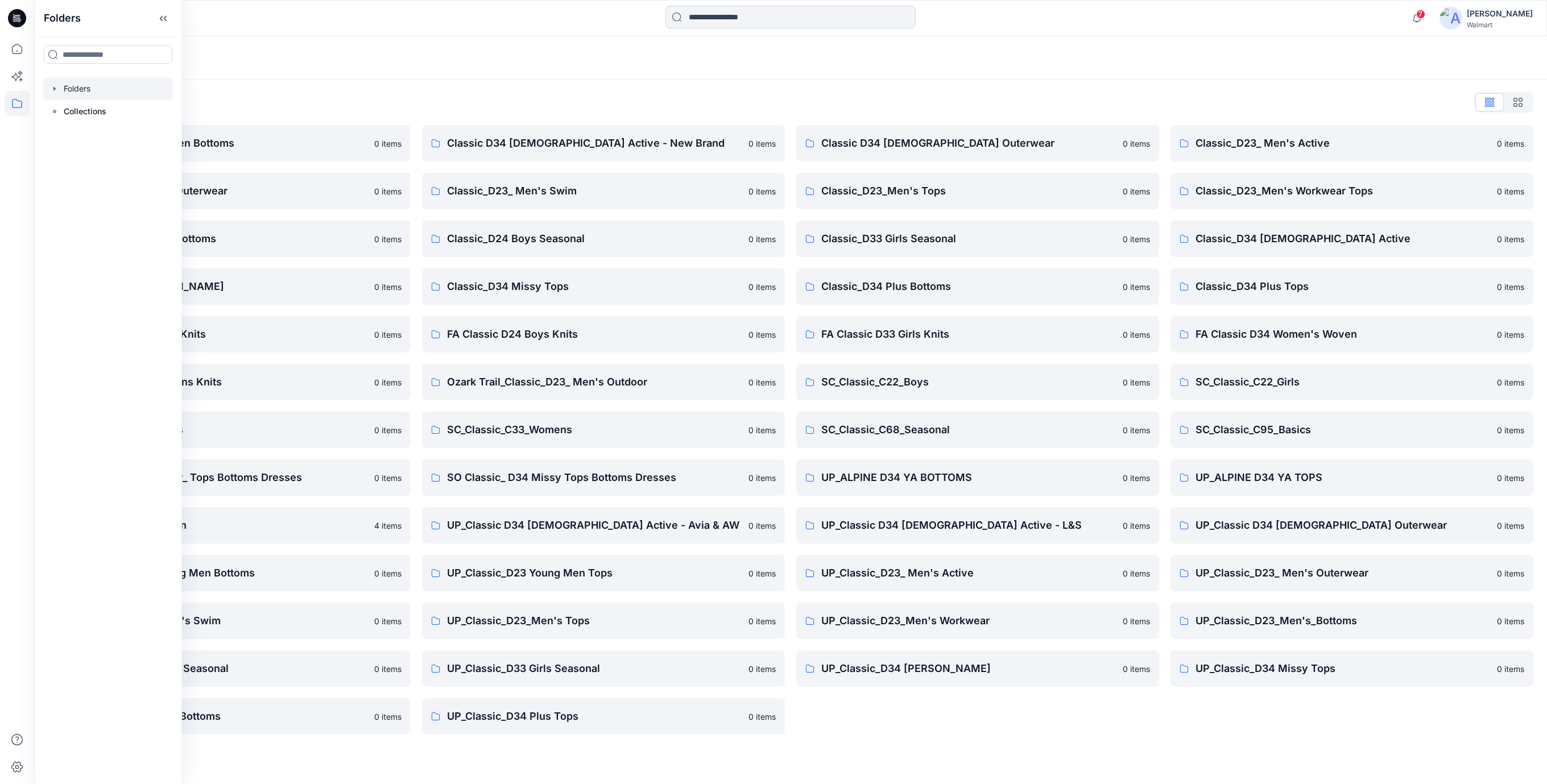
click at [693, 88] on div "Folders List Classic D23 Young Men Bottoms 0 items Classic_D23_ Men's Outerwear…" at bounding box center [791, 414] width 1513 height 669
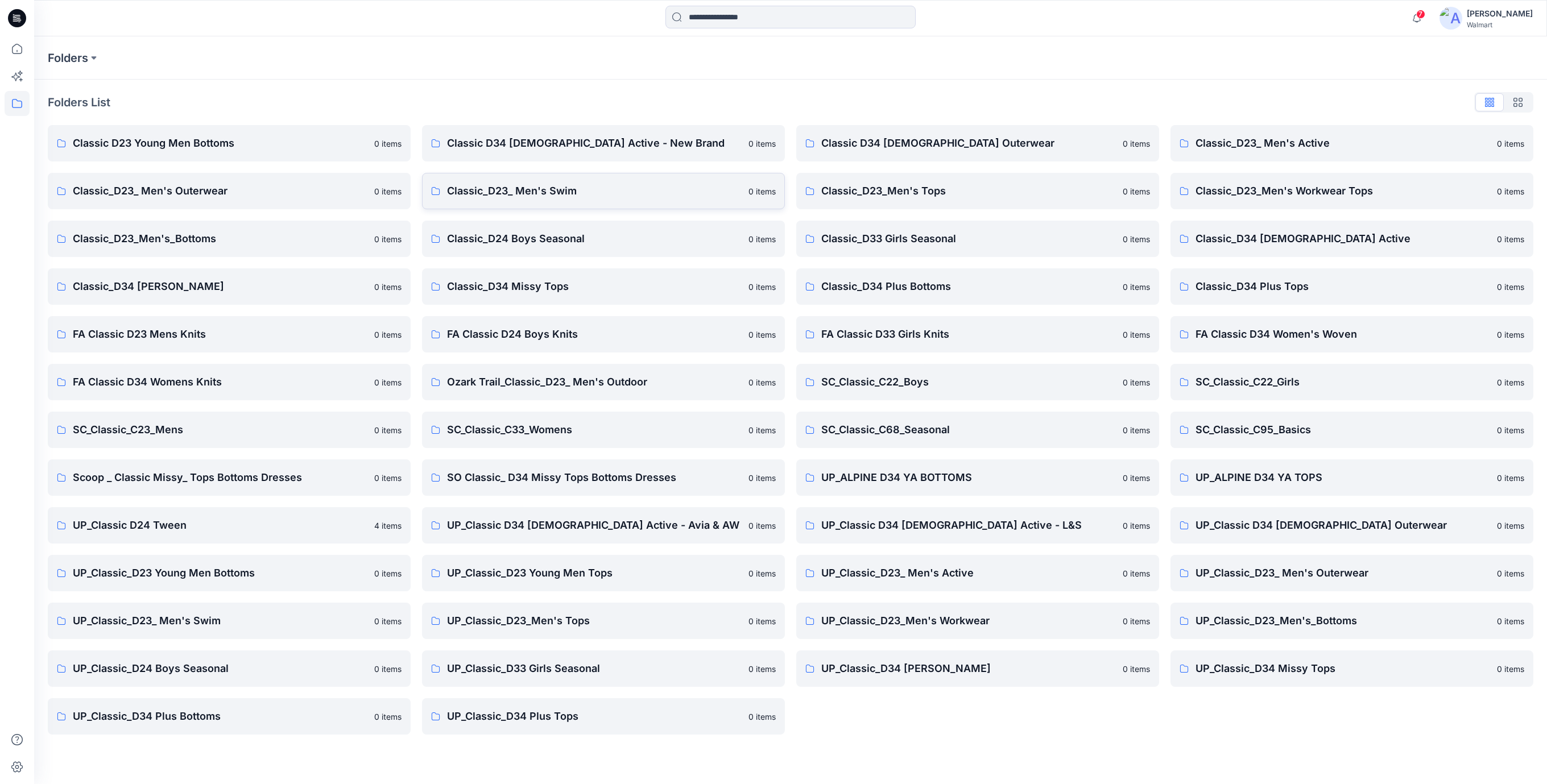
click at [557, 194] on p "Classic_D23_ Men's Swim" at bounding box center [594, 191] width 295 height 16
click at [935, 575] on p "UP_Classic_D23_ Men's Active" at bounding box center [969, 573] width 295 height 16
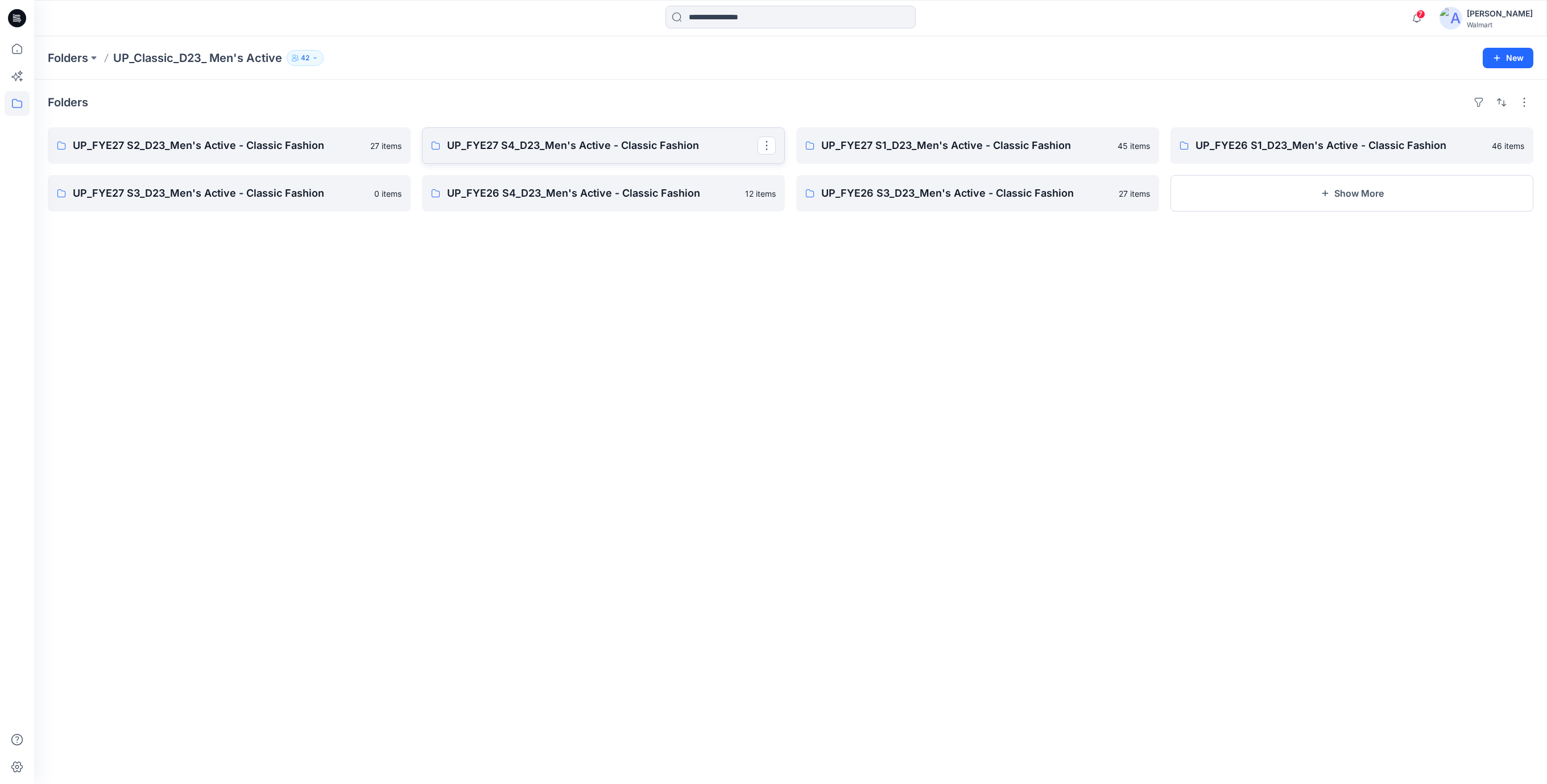
click at [533, 145] on p "UP_FYE27 S4_D23_Men's Active - Classic Fashion" at bounding box center [602, 146] width 310 height 16
click at [540, 198] on p "UP_FYE26 S4_D23_Men's Active - Classic Fashion" at bounding box center [602, 194] width 310 height 16
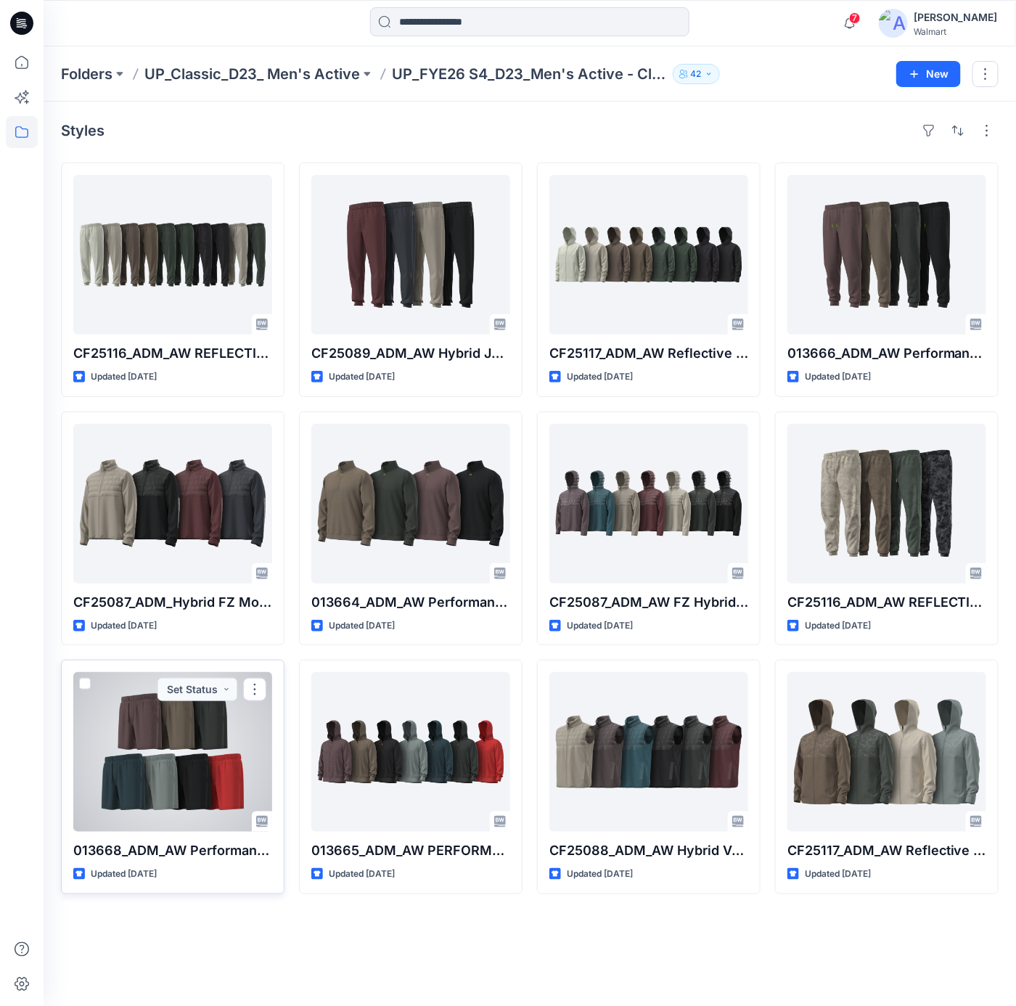
click at [212, 768] on div at bounding box center [172, 752] width 199 height 160
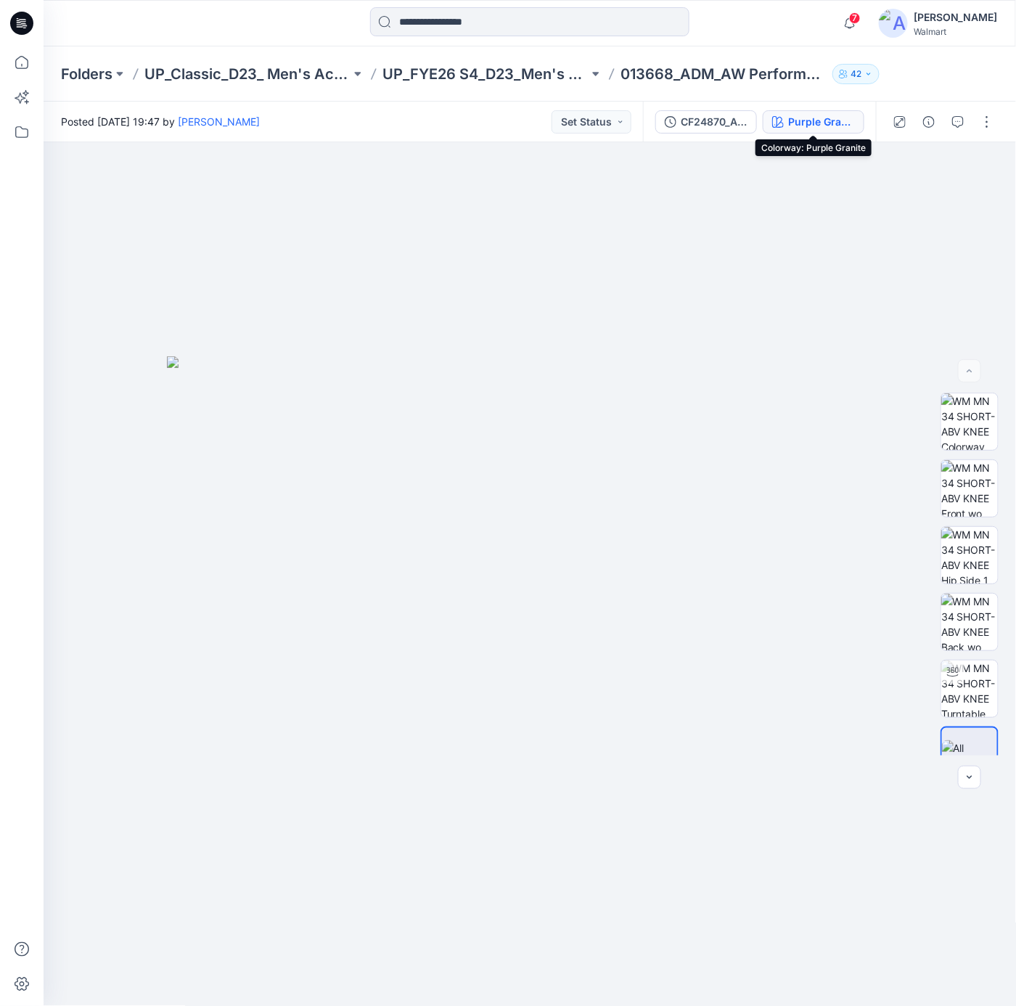
click at [806, 120] on div "Purple Granite" at bounding box center [821, 122] width 67 height 16
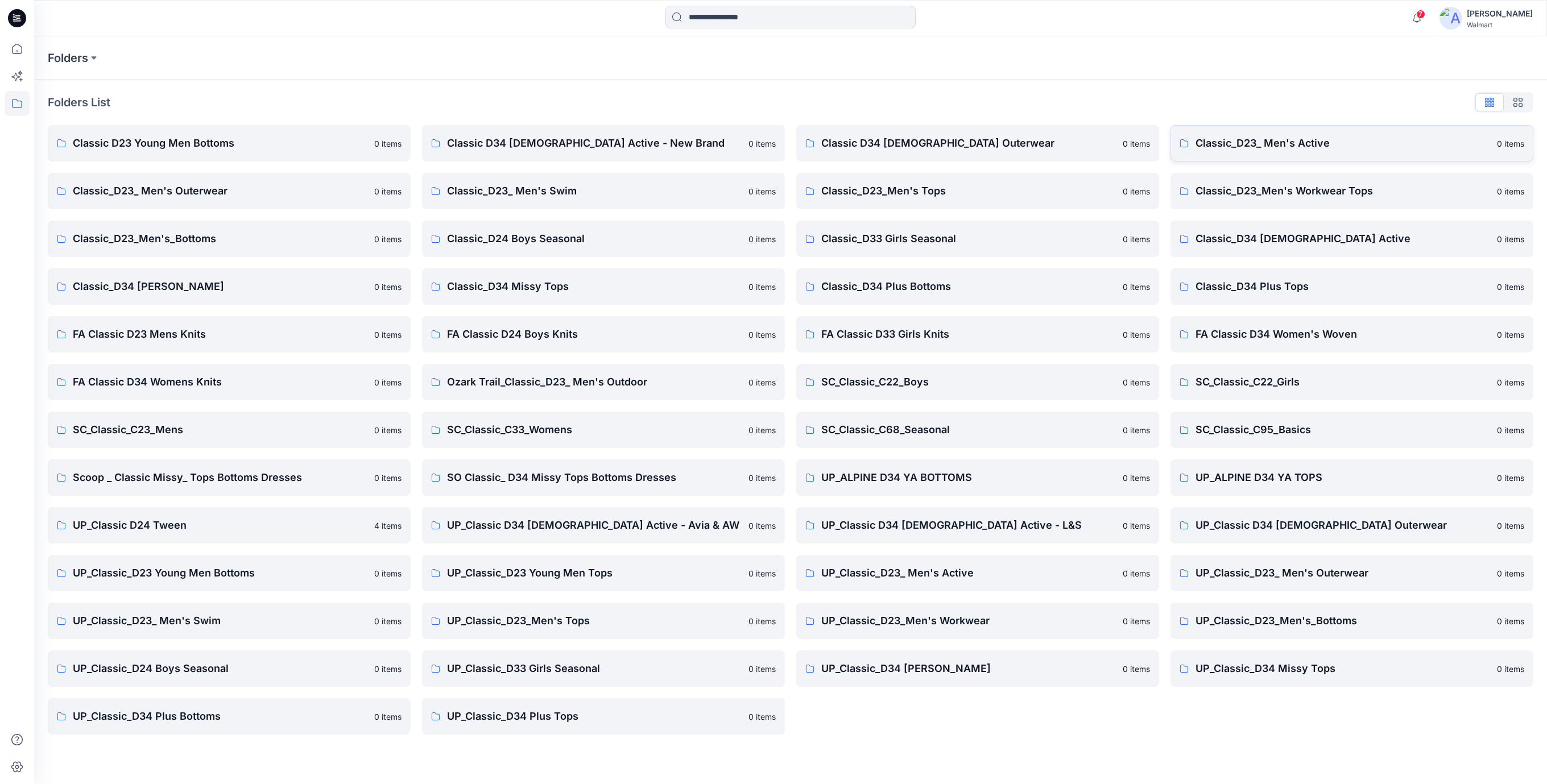
click at [1271, 146] on p "Classic_D23_ Men's Active" at bounding box center [1343, 143] width 295 height 16
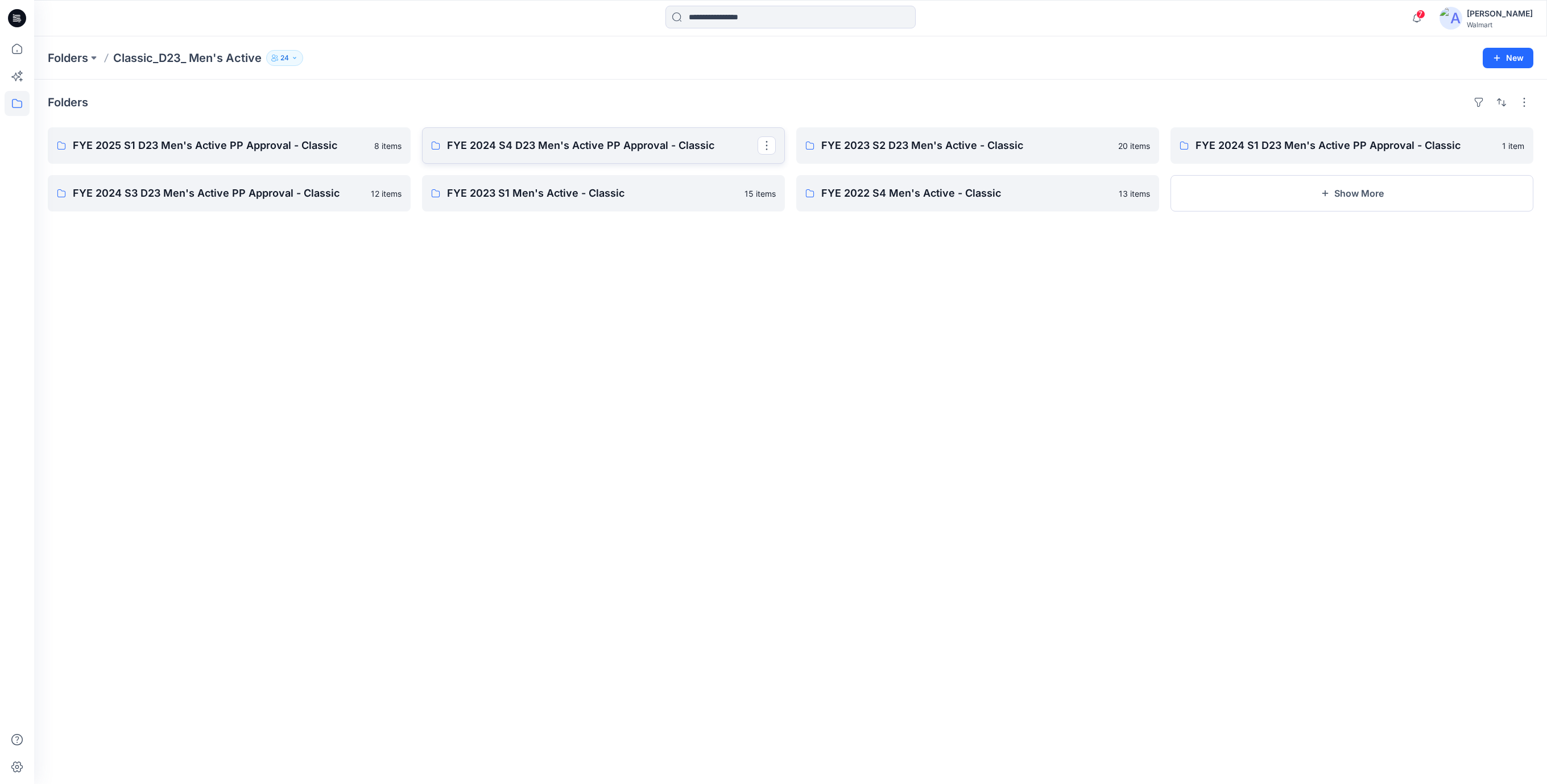
click at [572, 145] on p "FYE 2024 S4 D23 Men's Active PP Approval - Classic" at bounding box center [602, 146] width 310 height 16
click at [967, 193] on p "FYE 2022 S4 Men's Active - Classic" at bounding box center [977, 194] width 310 height 16
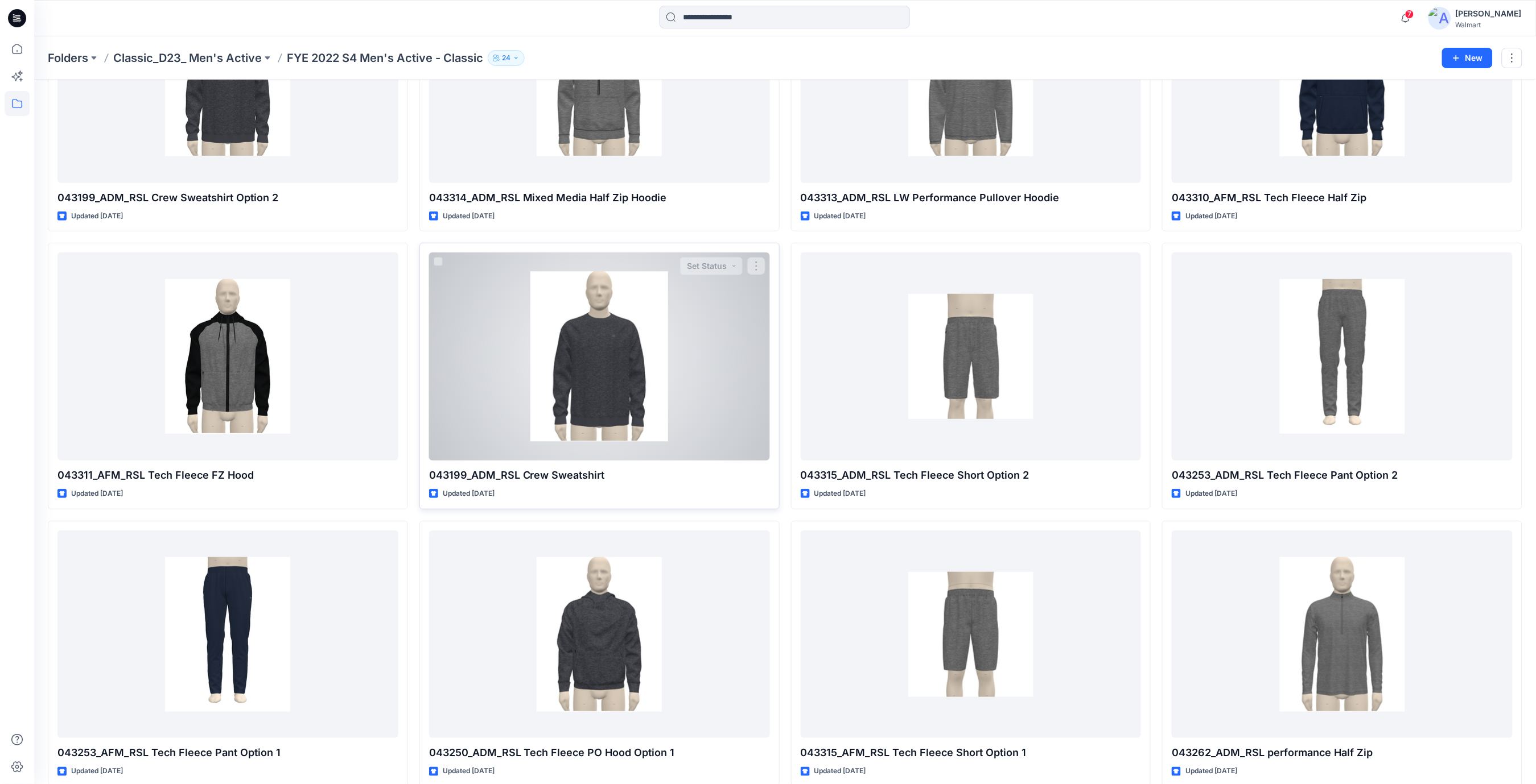
scroll to position [220, 0]
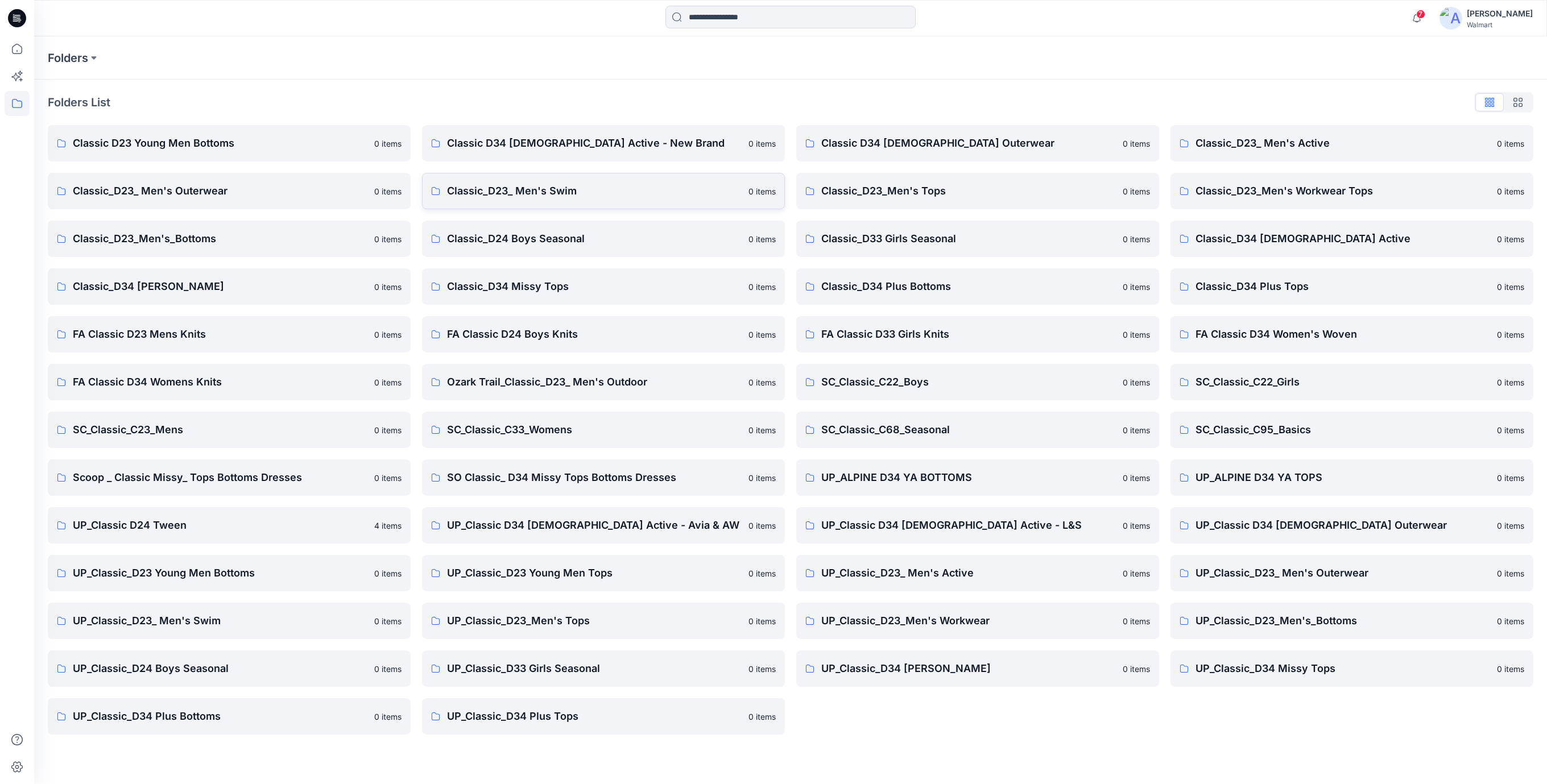
click at [565, 198] on p "Classic_D23_ Men's Swim" at bounding box center [594, 191] width 295 height 16
click at [194, 616] on p "UP_Classic_D23_ Men's Swim" at bounding box center [220, 621] width 295 height 16
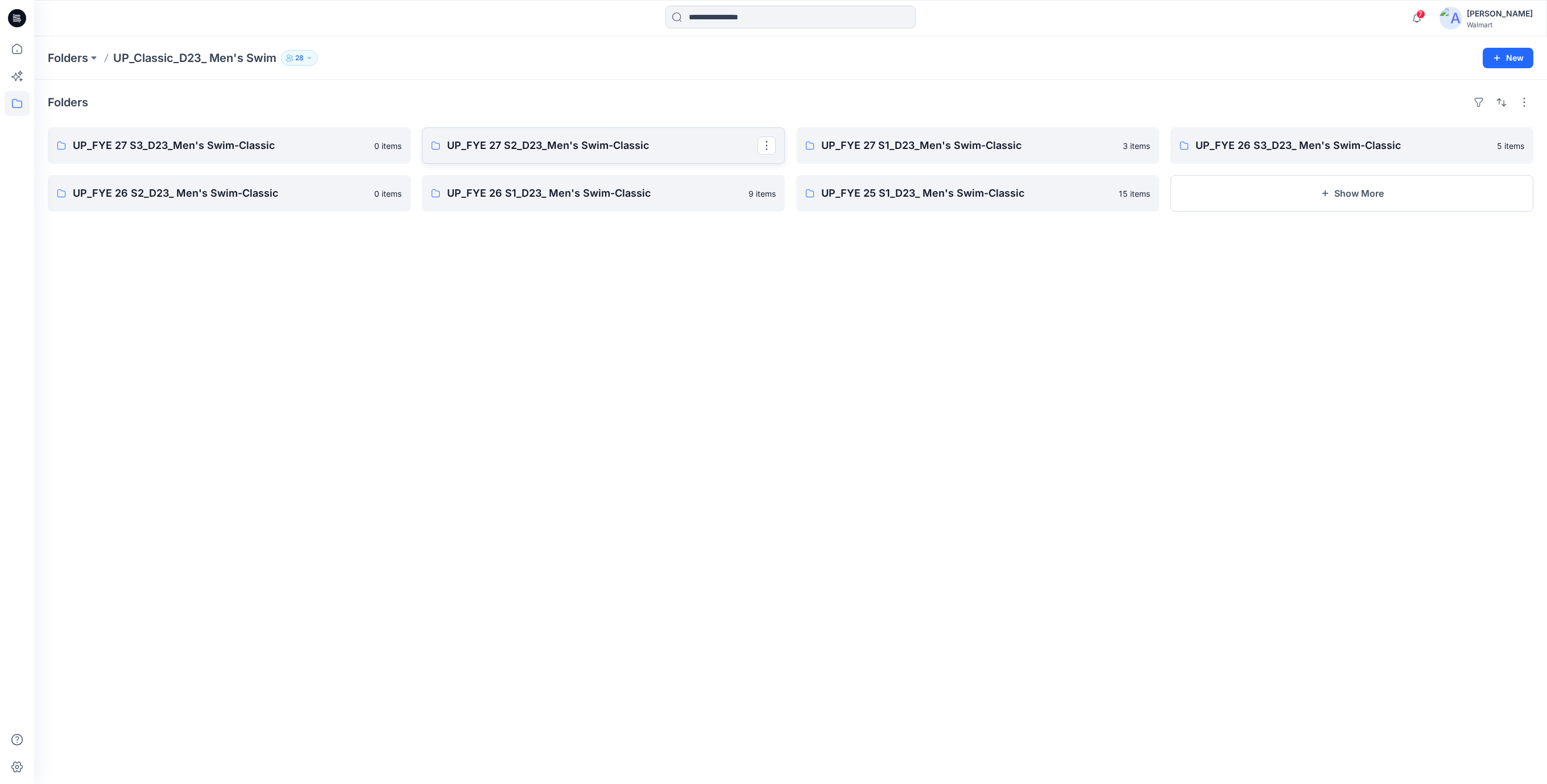
click at [589, 147] on p "UP_FYE 27 S2_D23_Men's Swim-Classic" at bounding box center [602, 146] width 310 height 16
click at [212, 151] on p "UP_FYE 27 S3_D23_Men's Swim-Classic" at bounding box center [228, 146] width 310 height 16
click at [1000, 142] on p "UP_FYE 27 S1_D23_Men's Swim-Classic" at bounding box center [977, 146] width 310 height 16
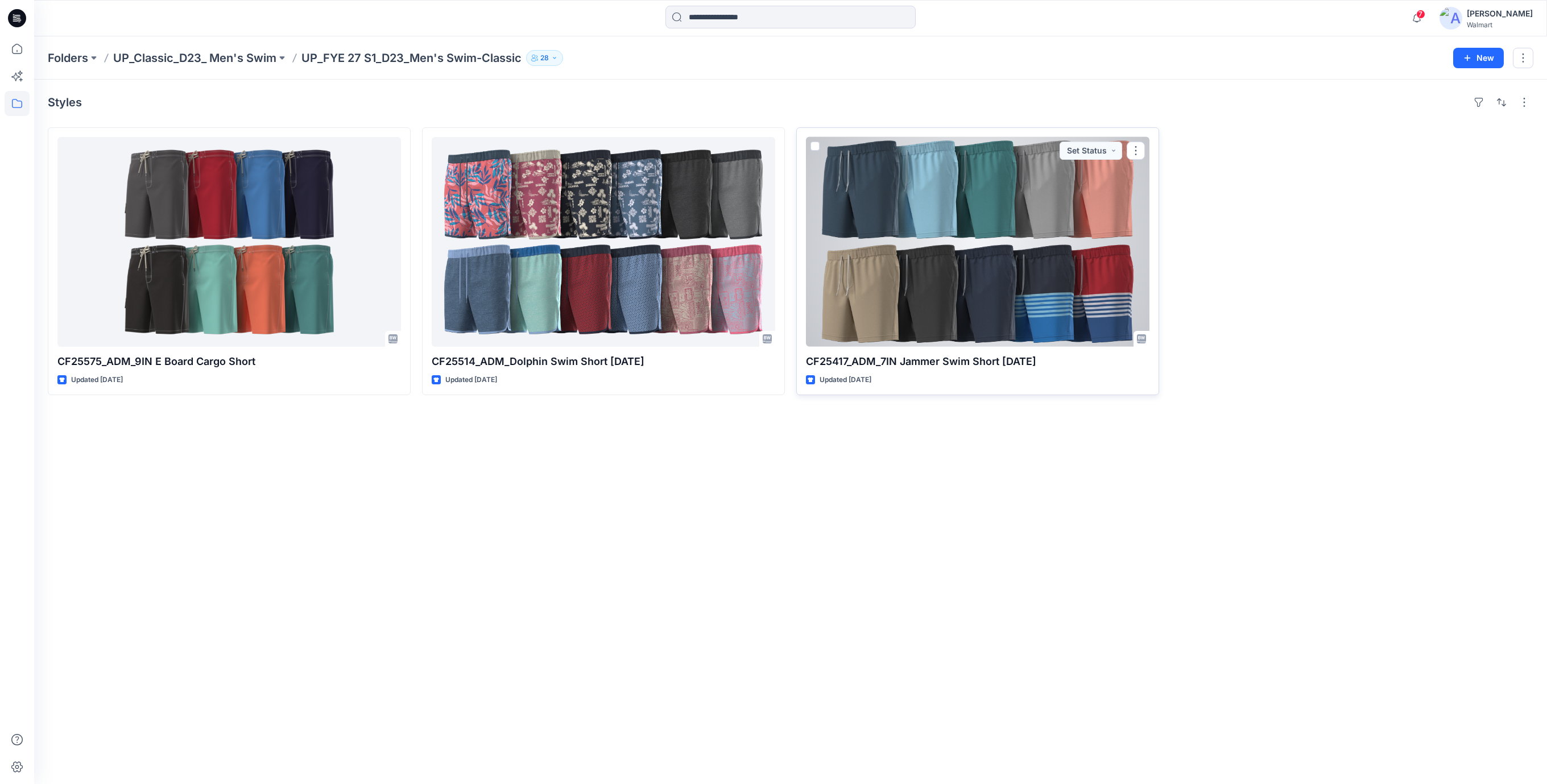
click at [968, 252] on div at bounding box center [978, 242] width 343 height 210
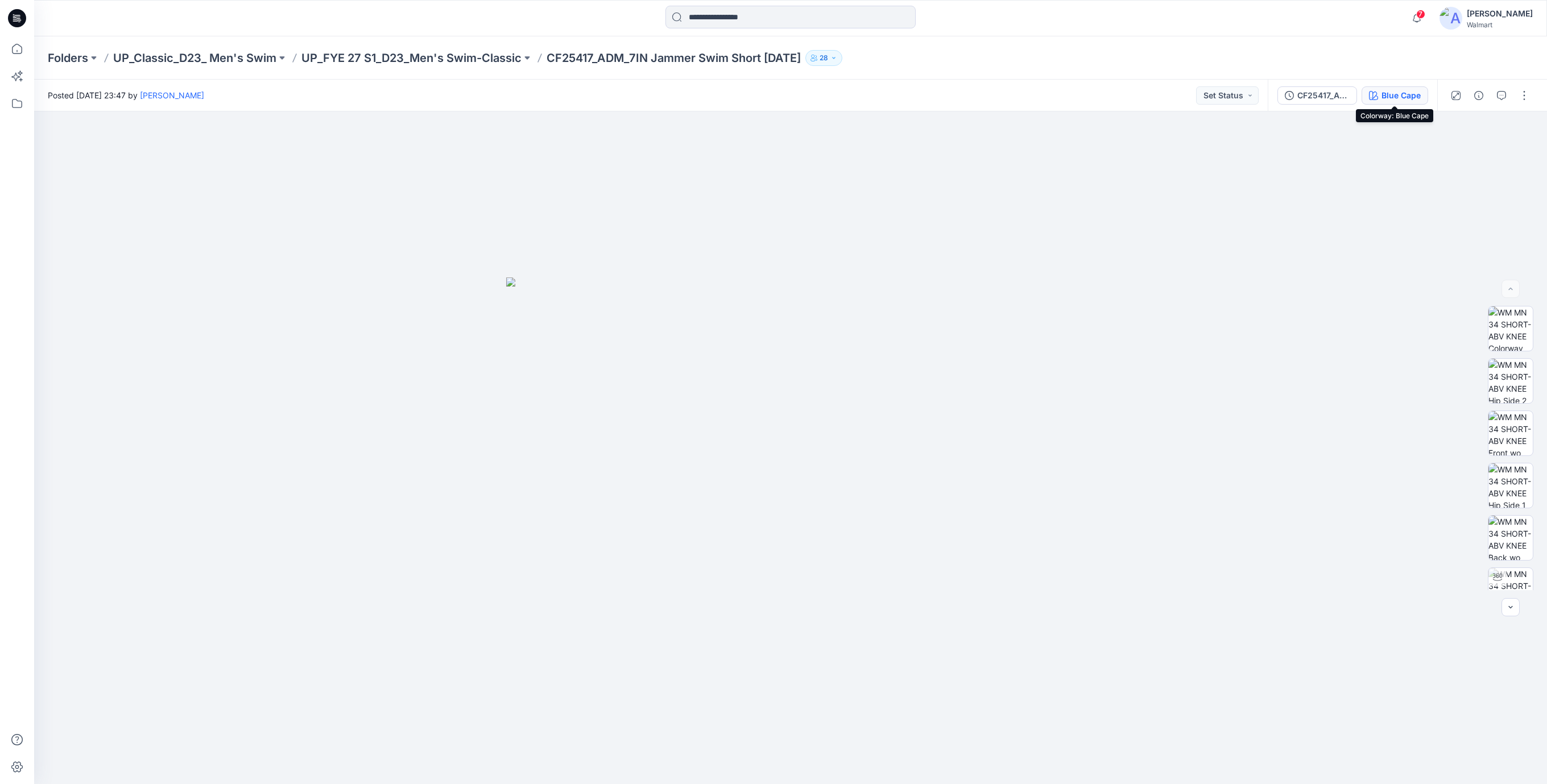
click at [1393, 96] on div "Blue Cape" at bounding box center [1401, 96] width 39 height 13
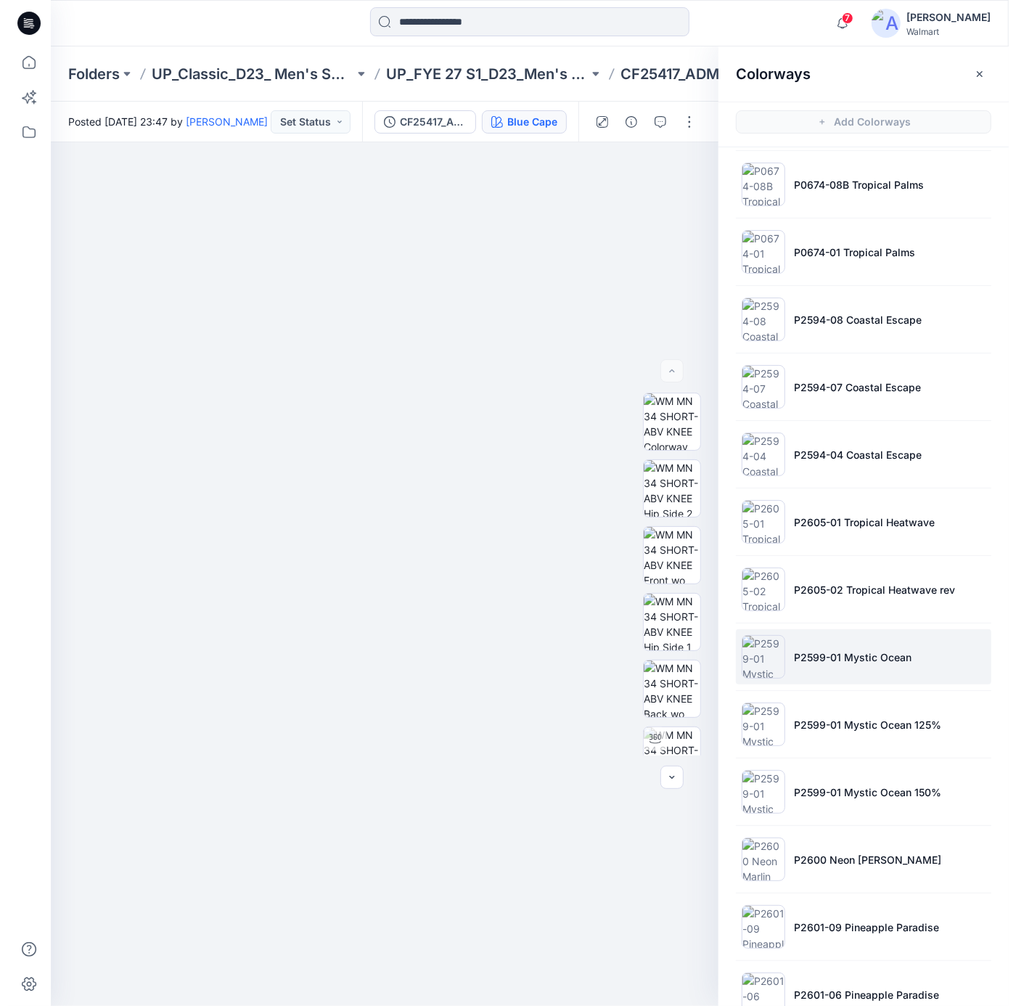
scroll to position [1451, 0]
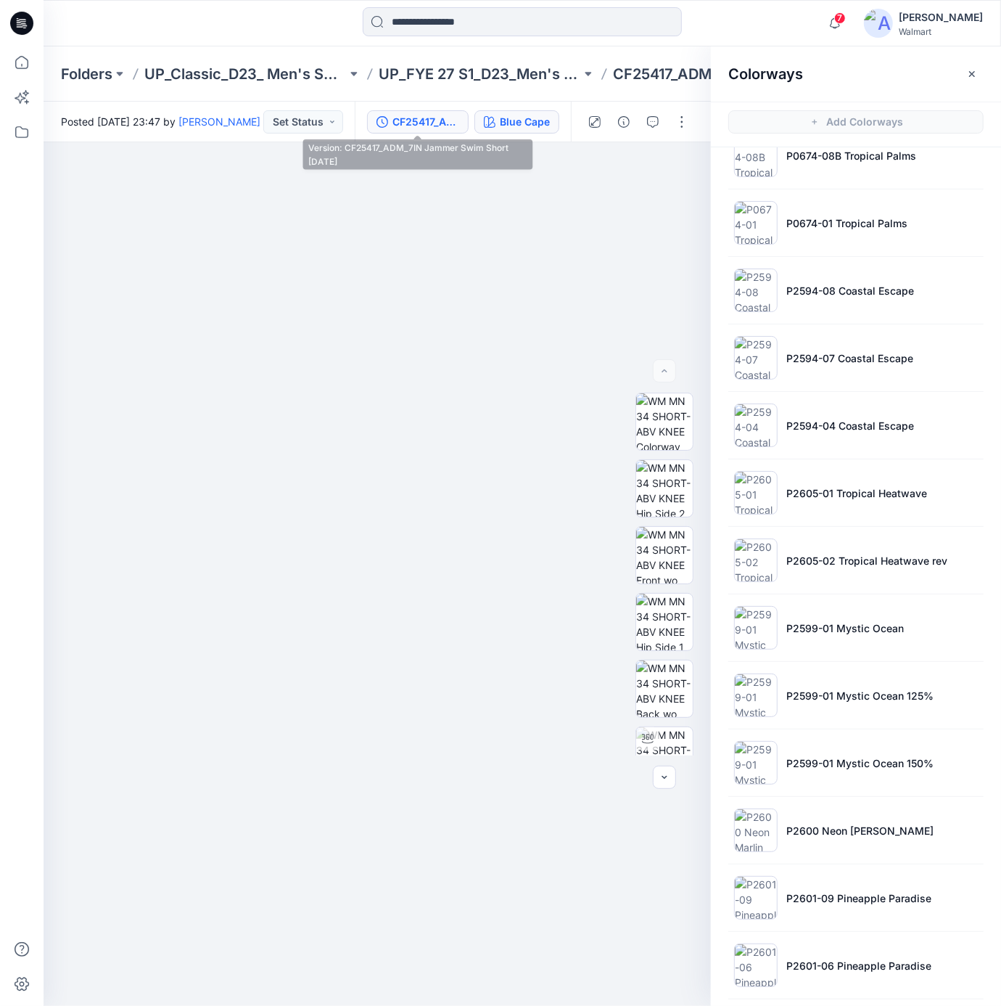
click at [436, 126] on div "CF25417_ADM_7IN Jammer Swim Short [DATE]" at bounding box center [425, 122] width 67 height 16
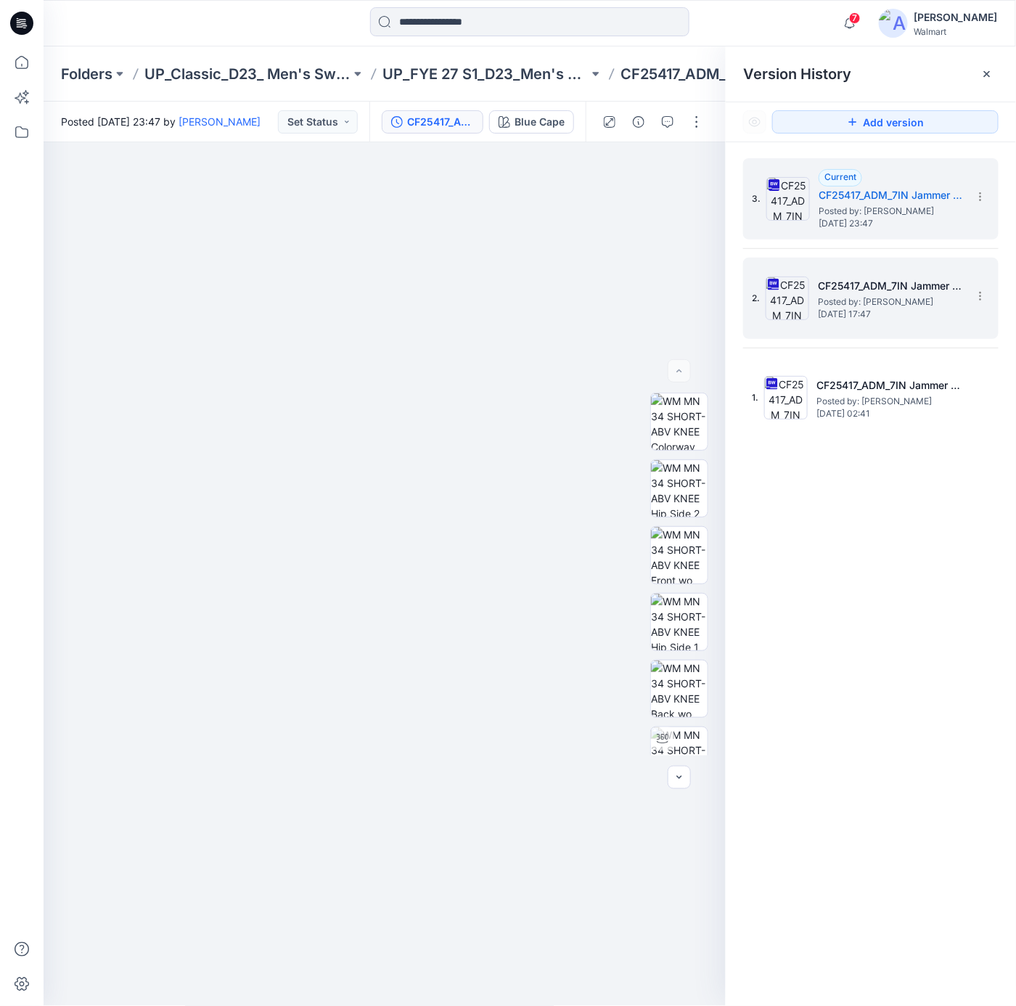
click at [897, 294] on h5 "CF25417_ADM_7IN Jammer Swim Short [DATE] rev" at bounding box center [890, 285] width 145 height 17
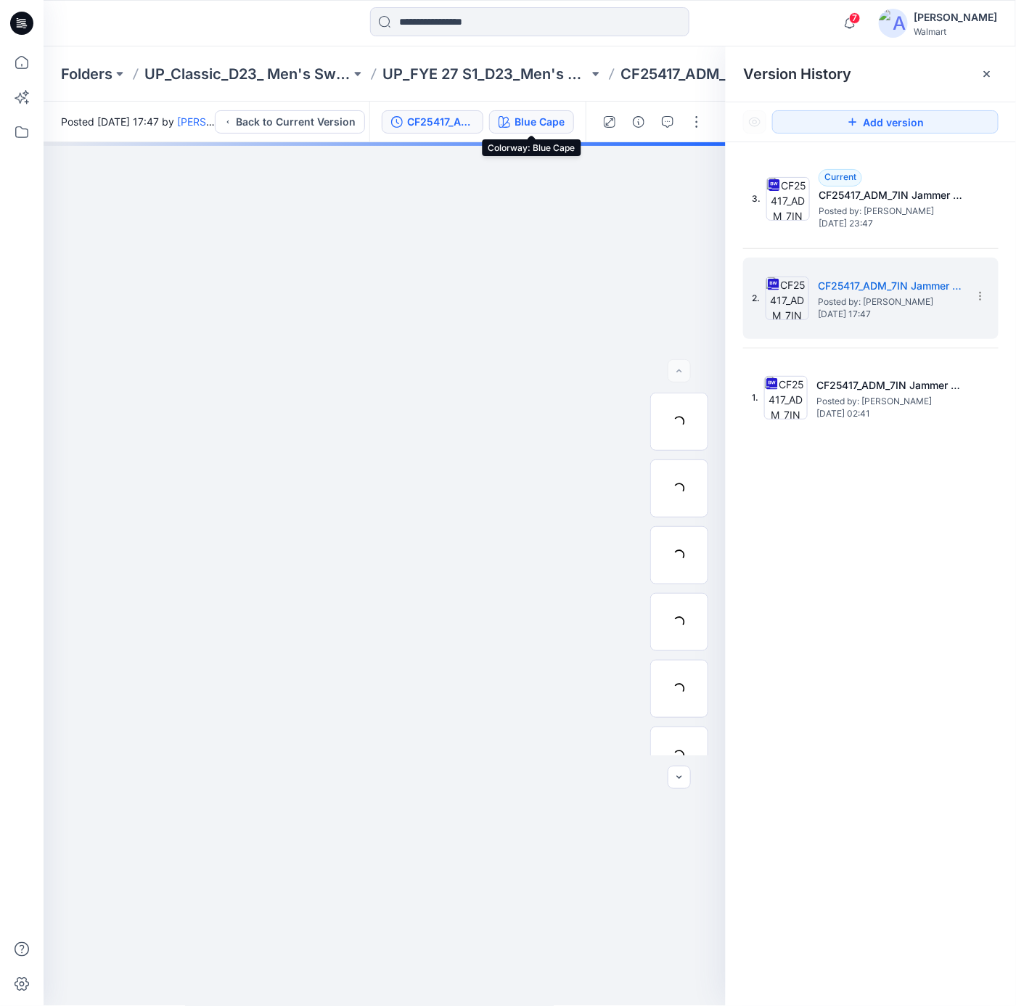
click at [557, 129] on button "Blue Cape" at bounding box center [531, 121] width 85 height 23
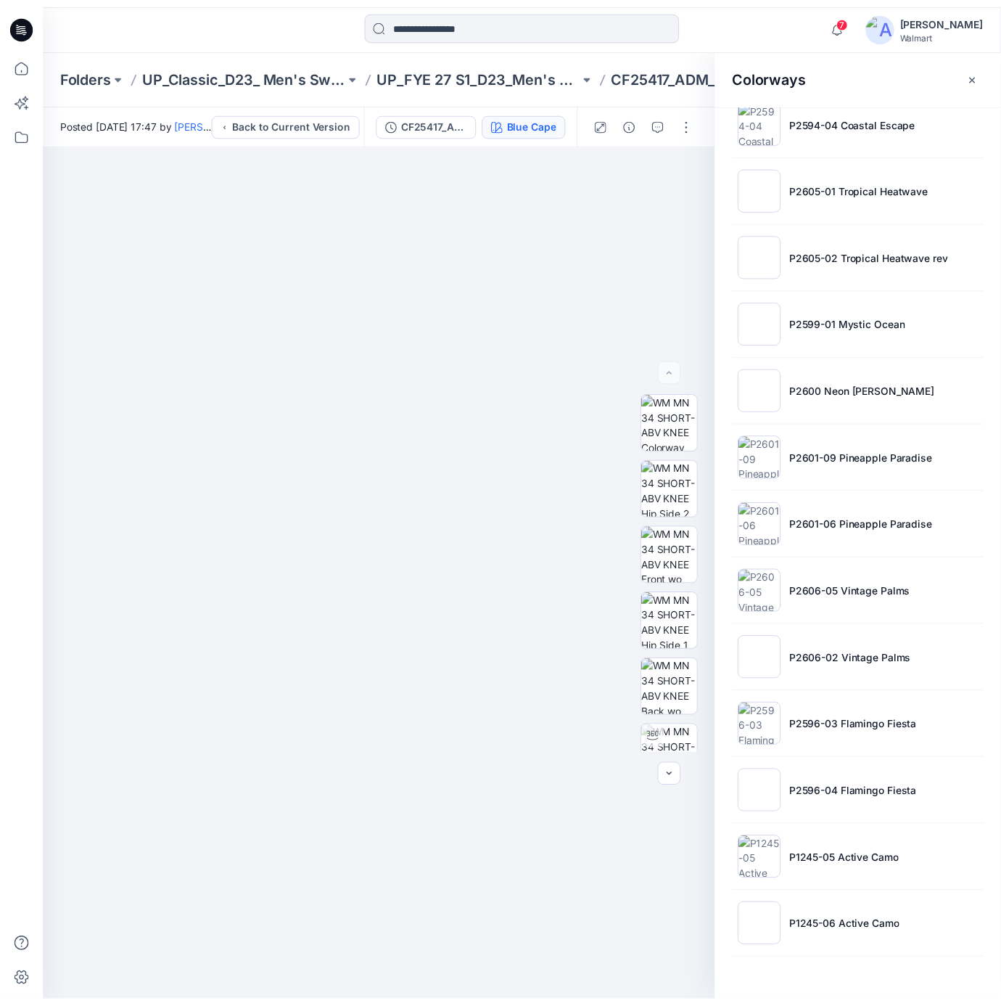
scroll to position [1730, 0]
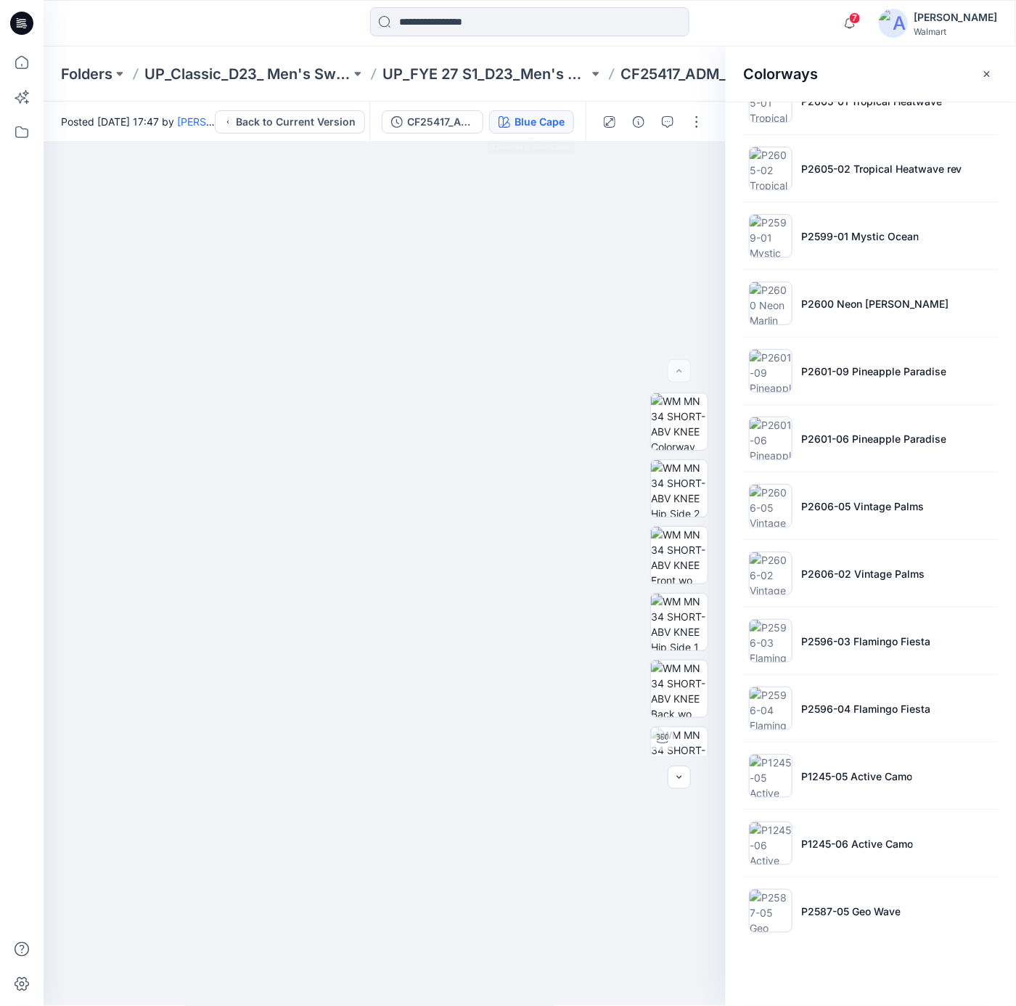
click at [532, 108] on div "CF25417_ADM_7IN Jammer Swim Short [DATE] rev Blue Cape" at bounding box center [477, 122] width 216 height 41
click at [532, 120] on div "Blue Cape" at bounding box center [539, 122] width 50 height 16
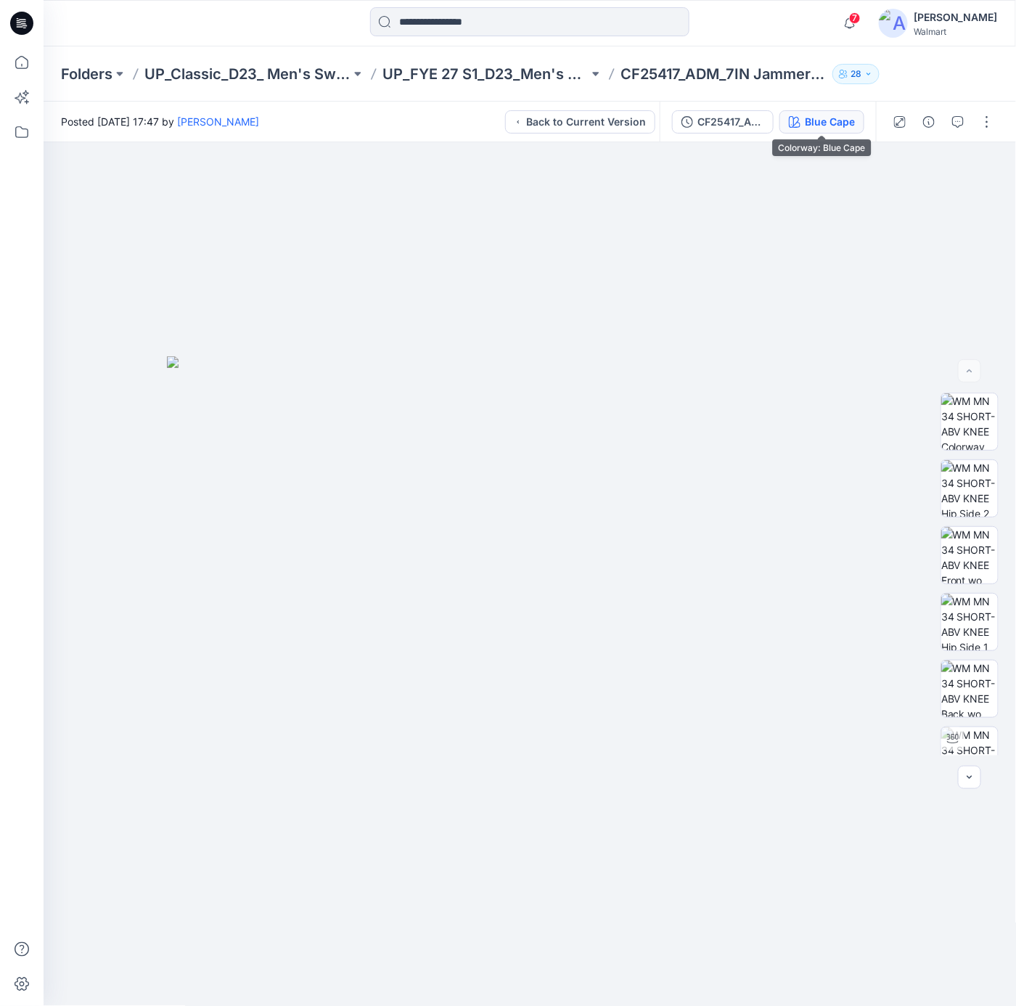
click at [815, 110] on button "Blue Cape" at bounding box center [821, 121] width 85 height 23
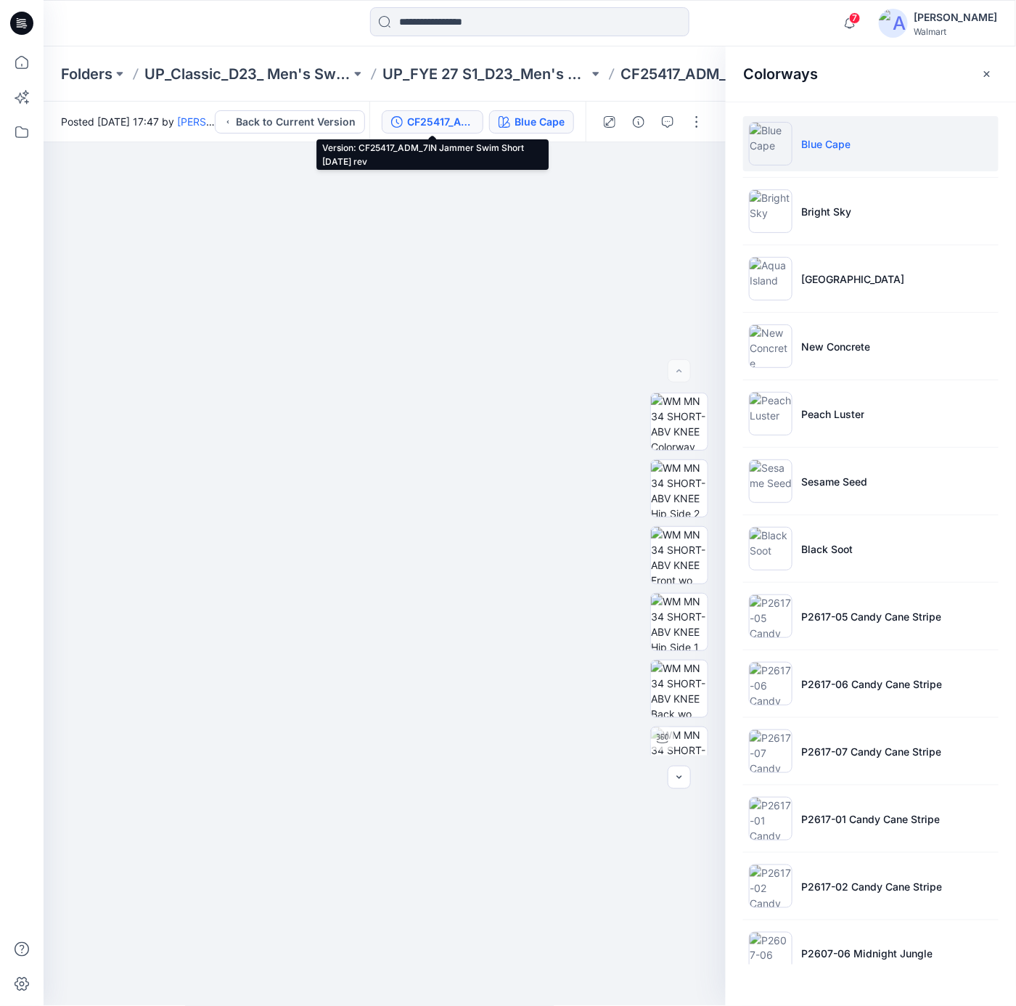
click at [433, 120] on div "CF25417_ADM_7IN Jammer Swim Short [DATE] rev" at bounding box center [440, 122] width 67 height 16
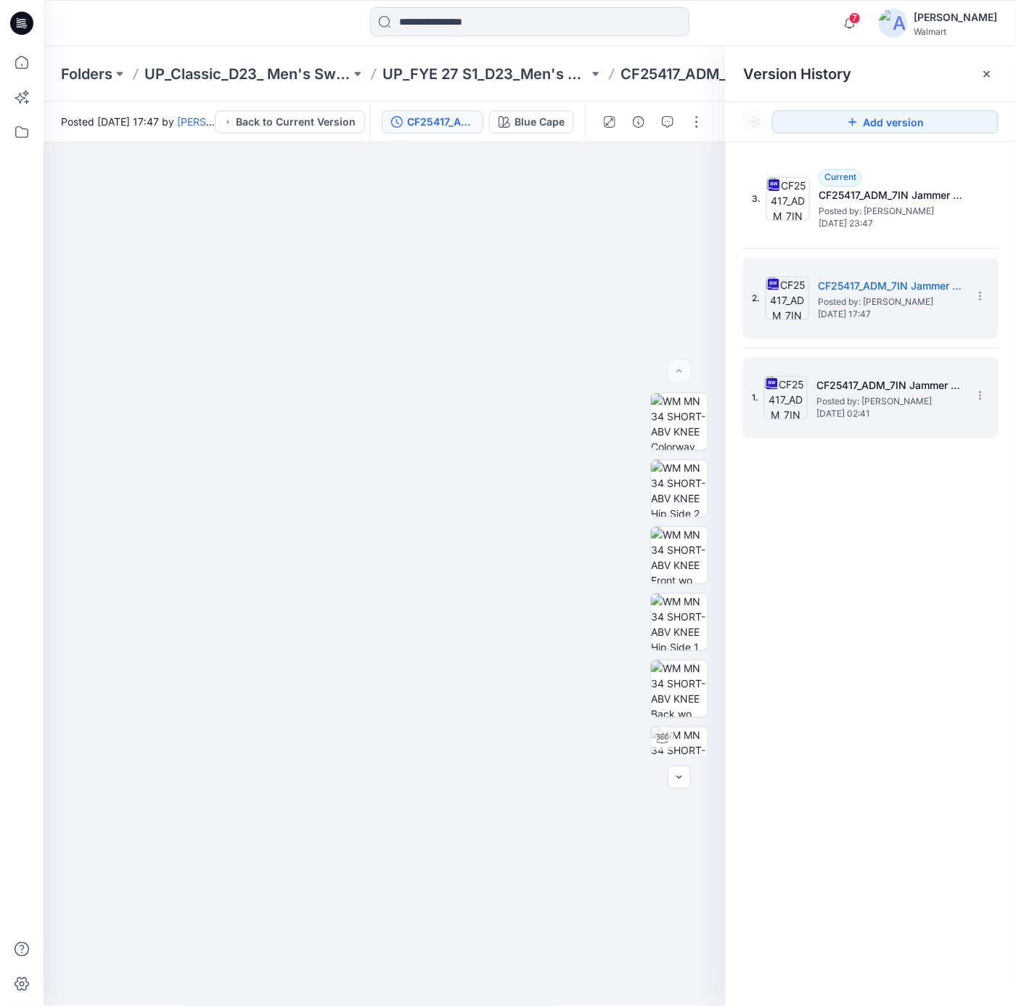
click at [863, 402] on span "Posted by: [PERSON_NAME]" at bounding box center [888, 401] width 145 height 15
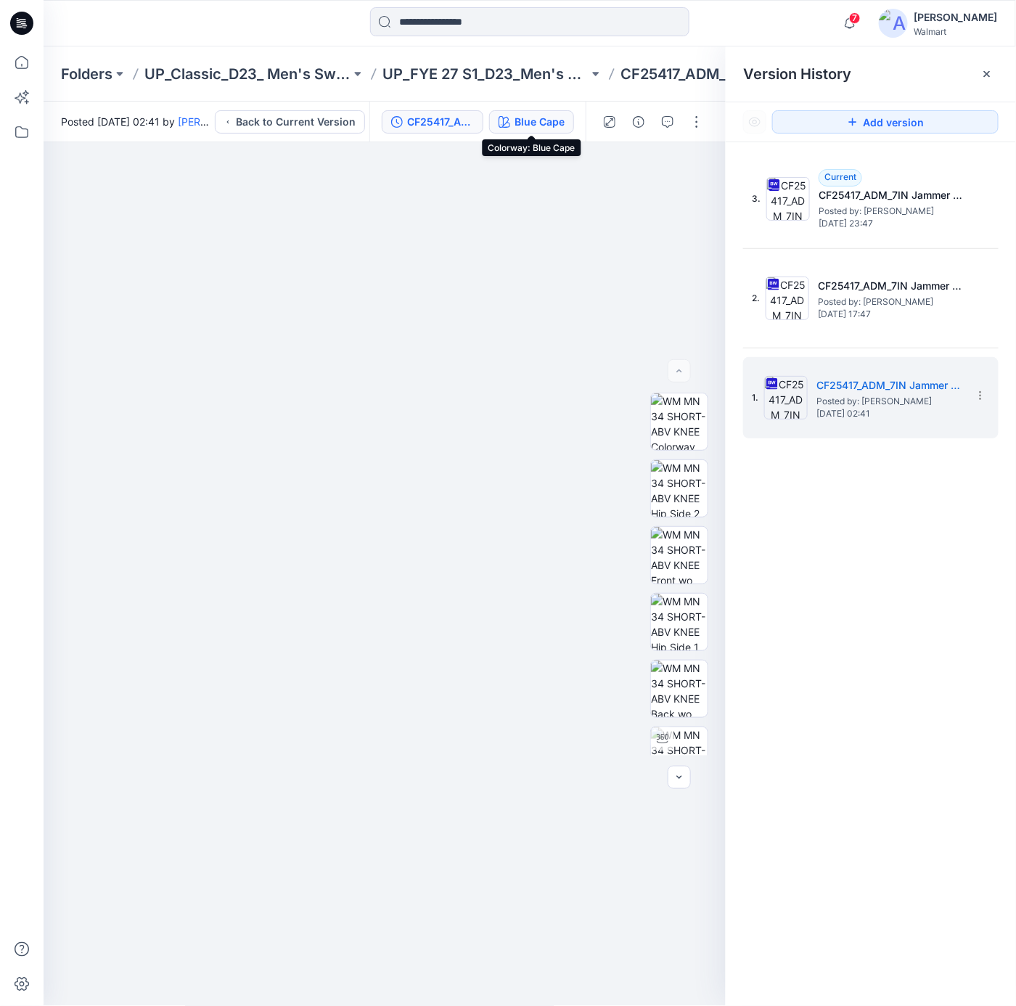
click at [553, 119] on div "Blue Cape" at bounding box center [539, 122] width 50 height 16
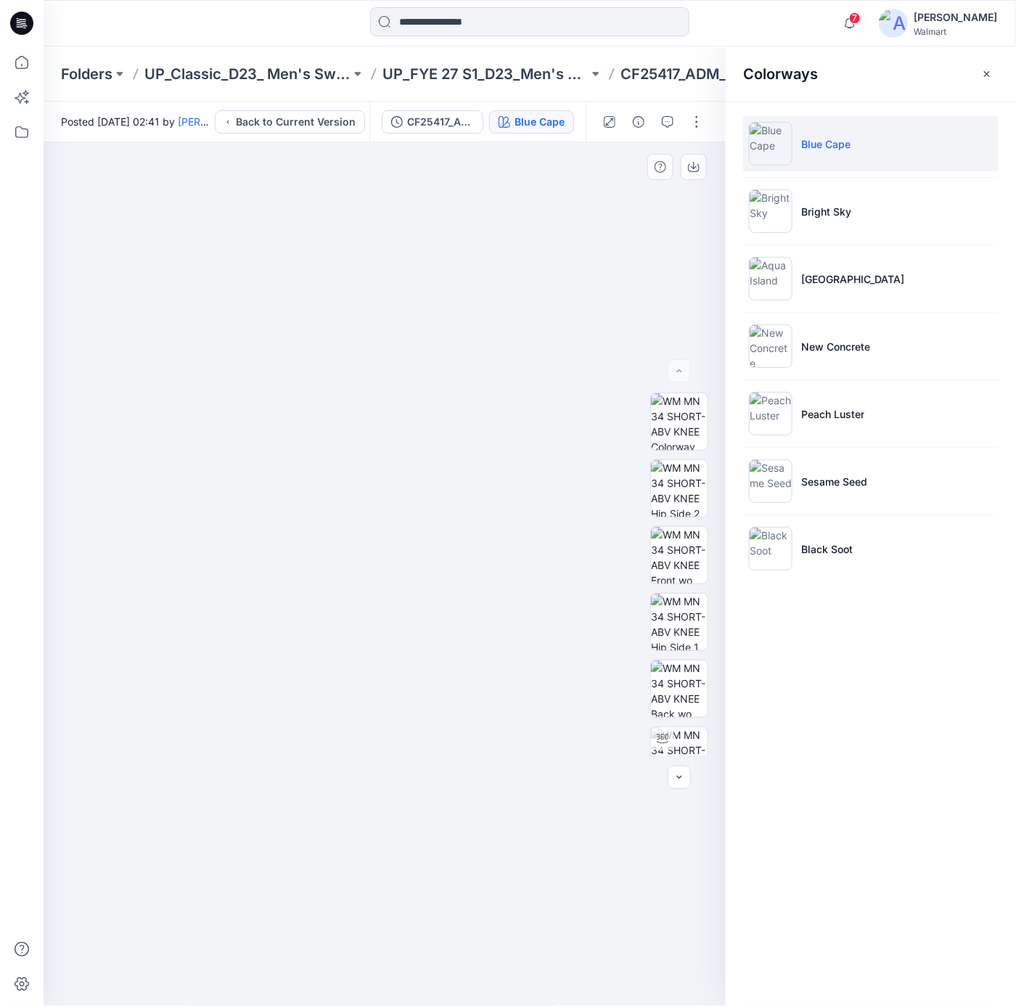
click at [449, 260] on div at bounding box center [385, 574] width 683 height 864
click at [435, 123] on div "CF25417_ADM_7IN Jammer Swim Short [DATE]" at bounding box center [440, 122] width 67 height 16
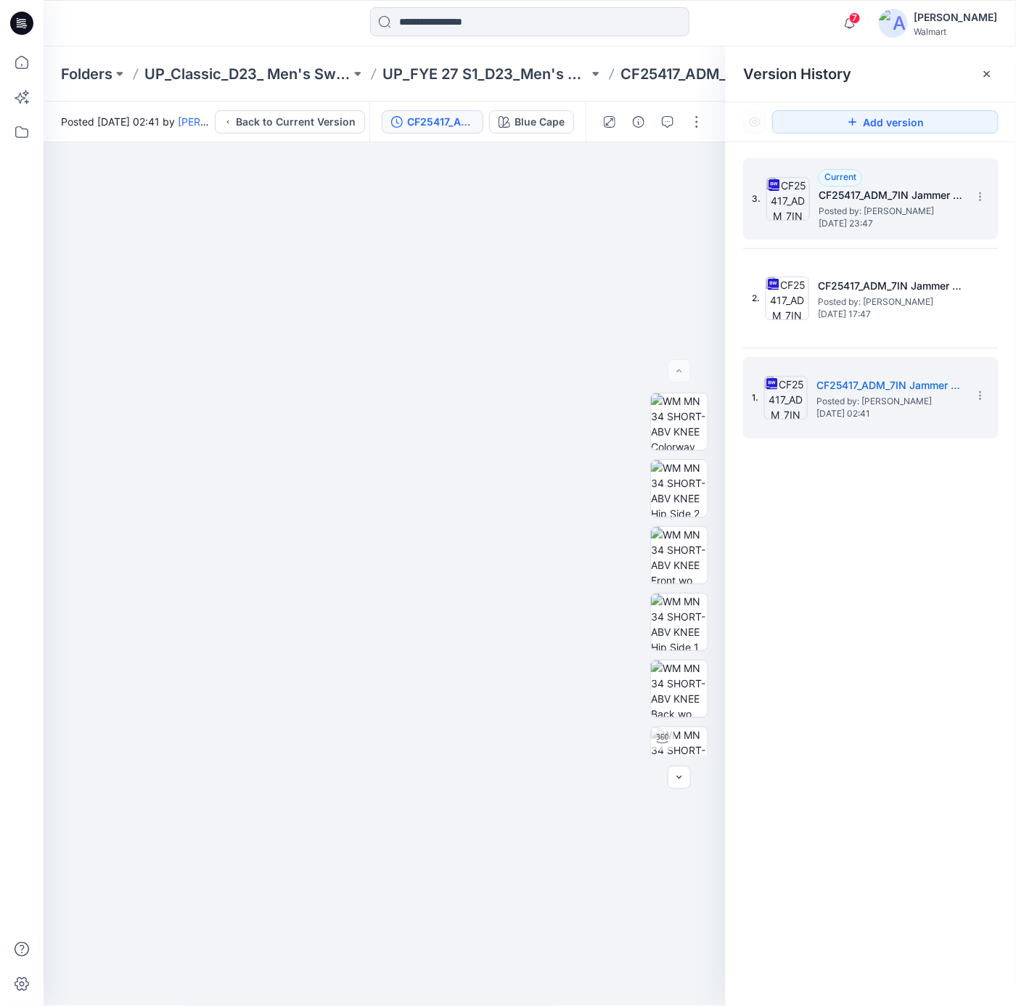
click at [818, 201] on h5 "CF25417_ADM_7IN Jammer Swim Short [DATE]" at bounding box center [890, 194] width 145 height 17
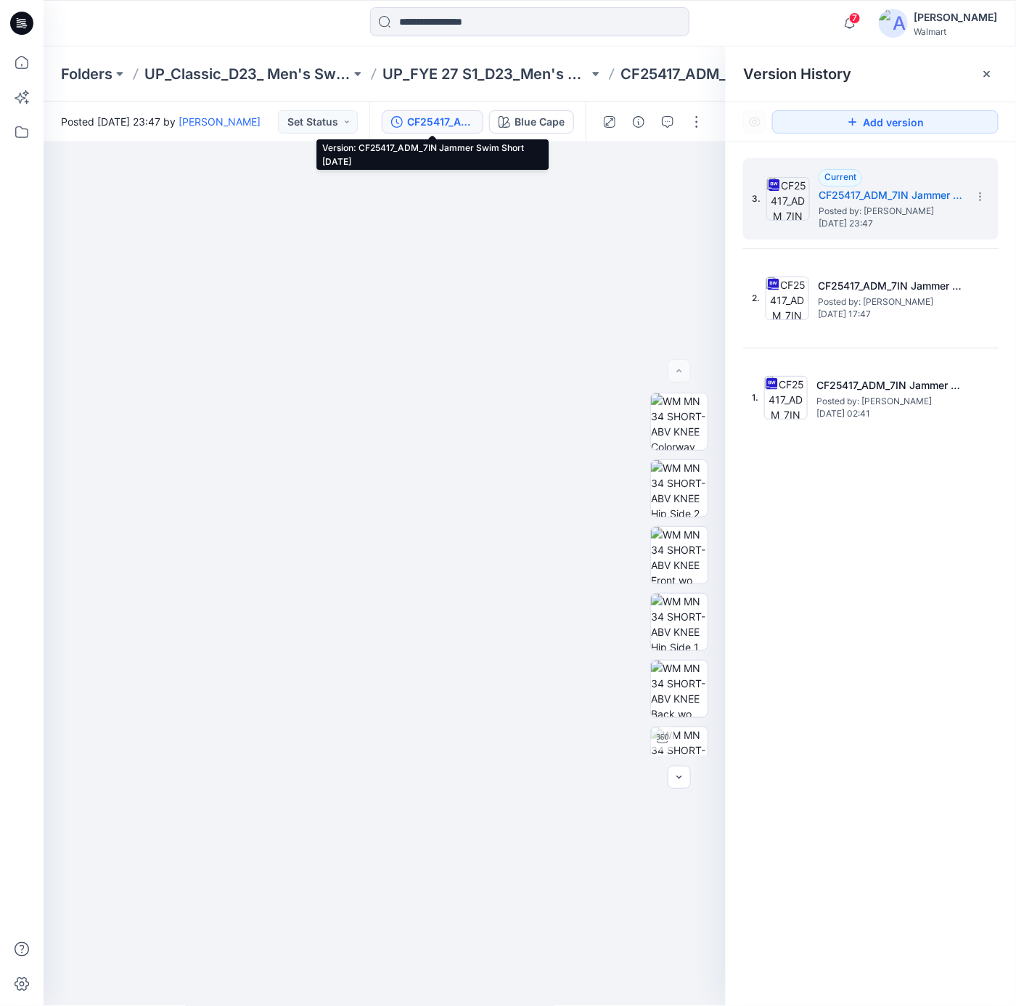
click at [429, 121] on div "CF25417_ADM_7IN Jammer Swim Short [DATE]" at bounding box center [440, 122] width 67 height 16
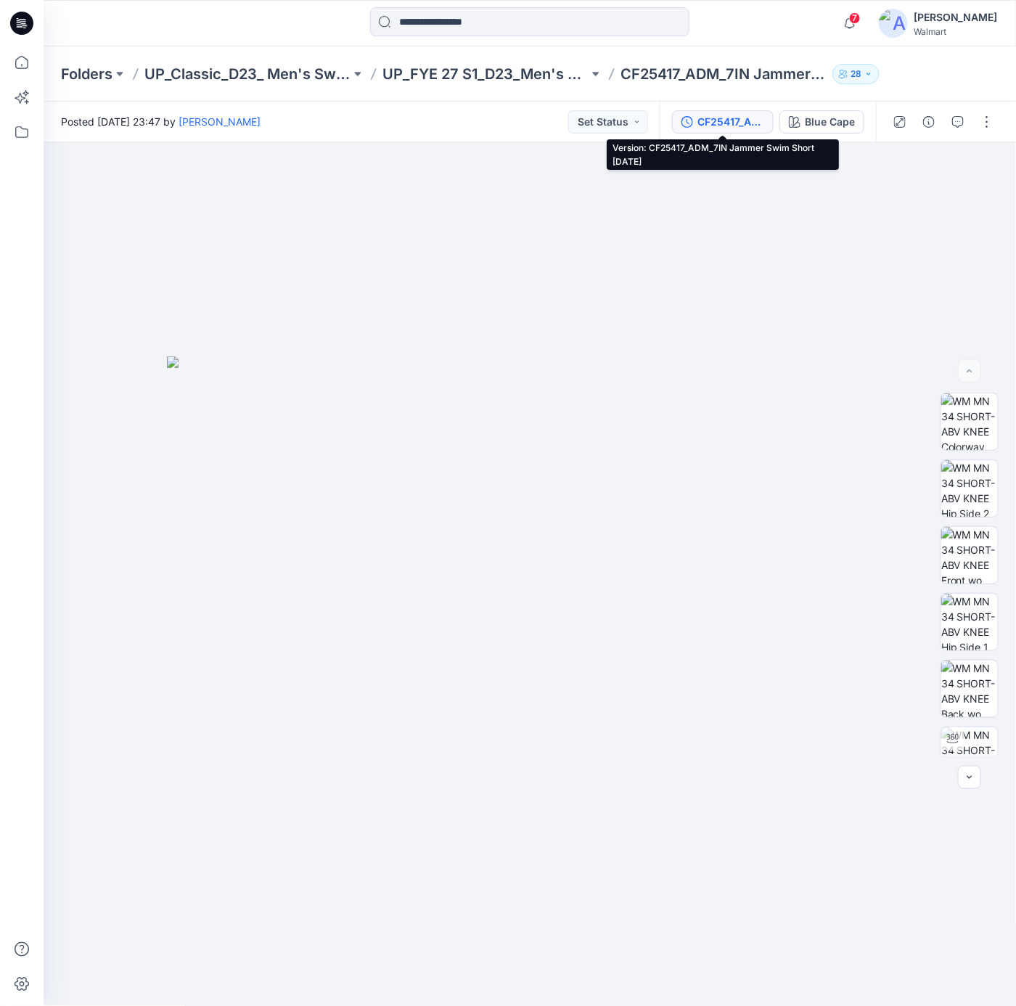
click at [736, 115] on div "CF25417_ADM_7IN Jammer Swim Short [DATE]" at bounding box center [730, 122] width 67 height 16
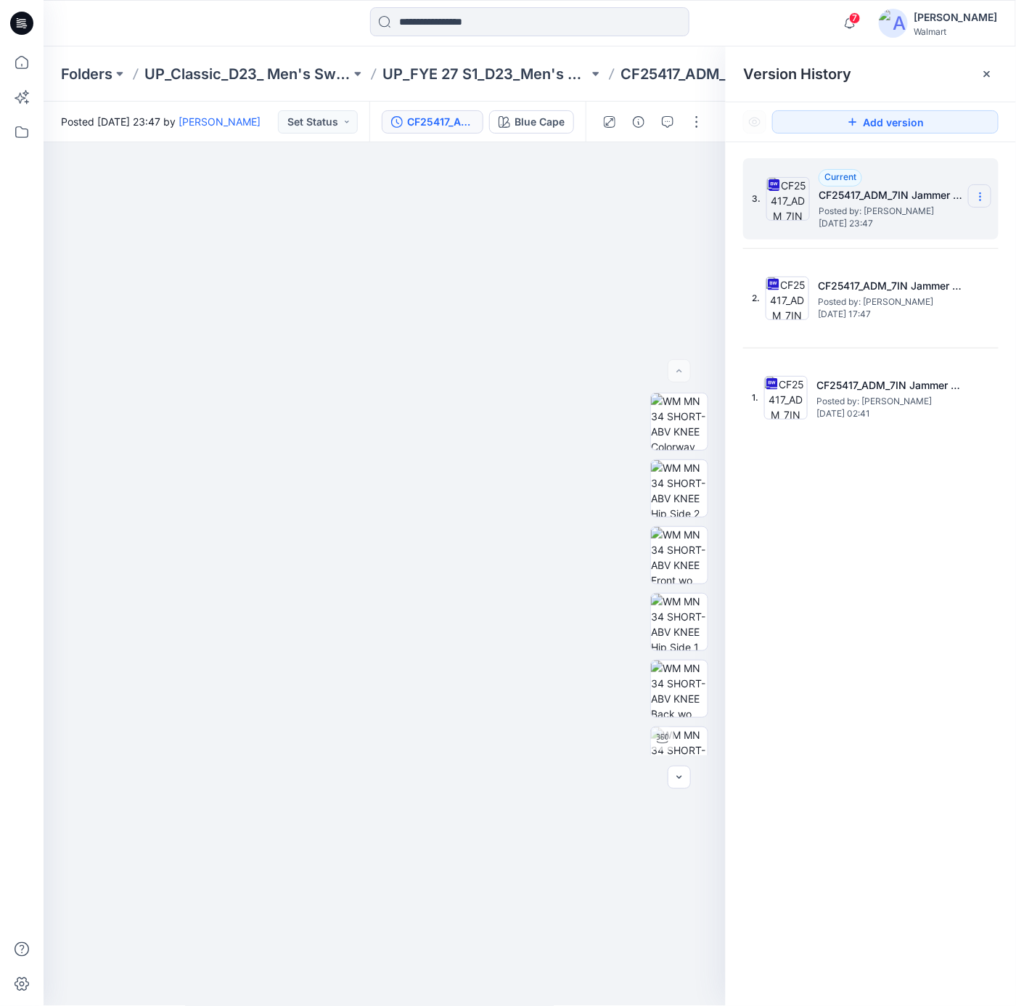
click at [976, 194] on icon at bounding box center [980, 197] width 12 height 12
click at [897, 228] on span "Download Source BW File" at bounding box center [906, 225] width 121 height 17
click at [441, 22] on input at bounding box center [529, 21] width 319 height 29
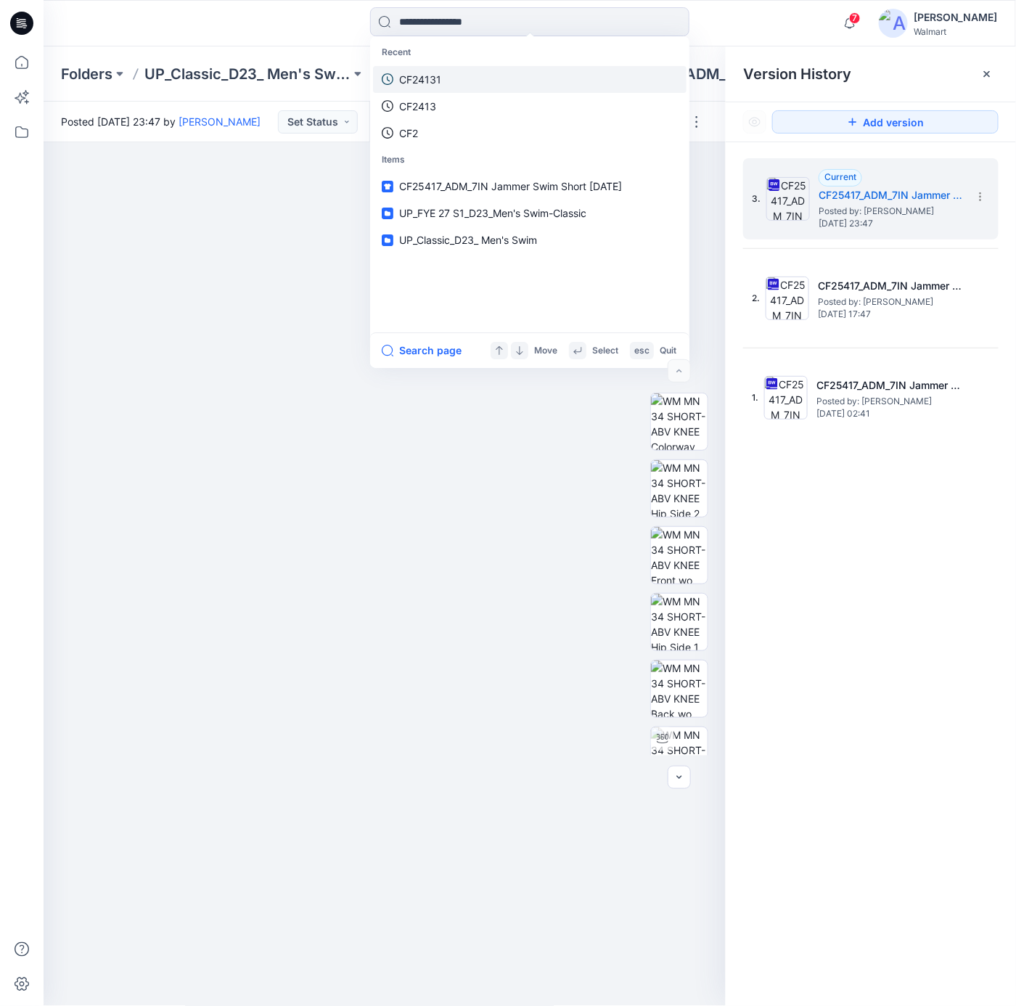
click at [420, 81] on p "CF24131" at bounding box center [420, 79] width 42 height 15
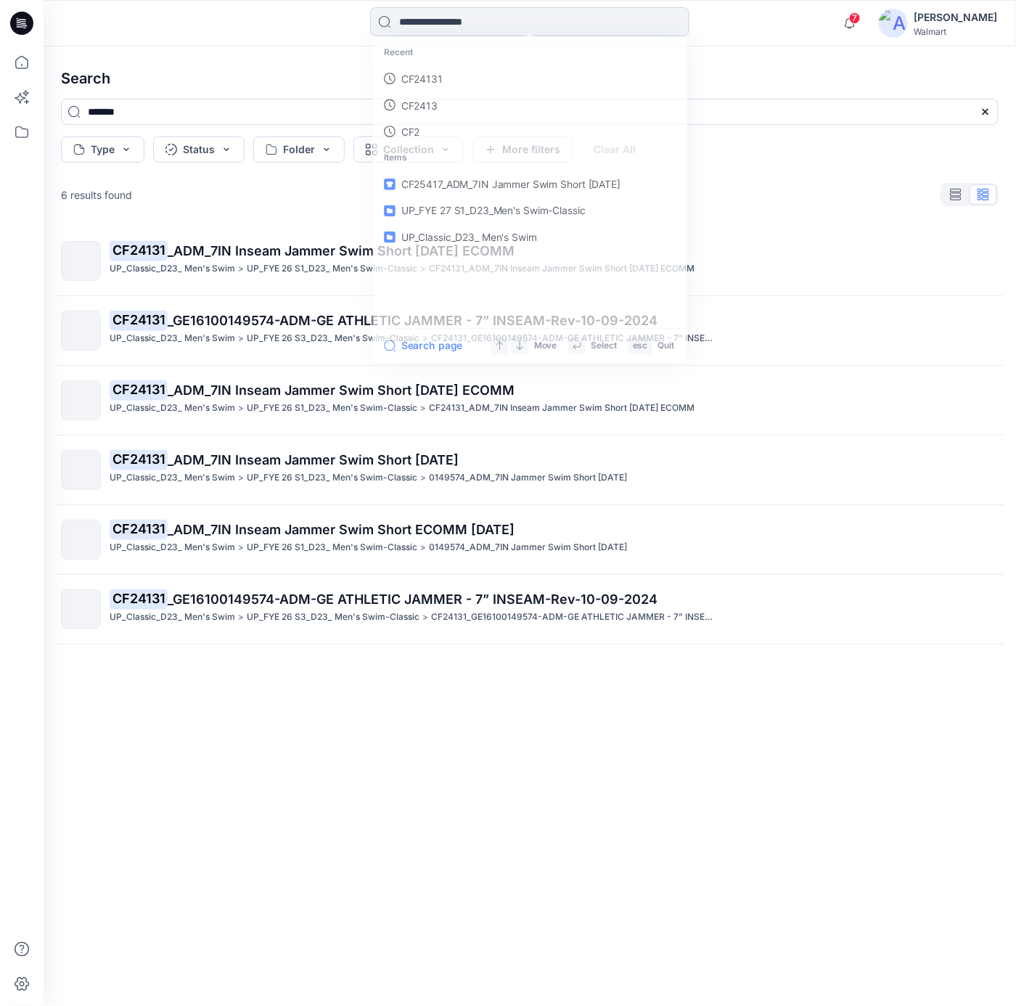
click at [488, 26] on input at bounding box center [529, 21] width 319 height 29
click at [623, 854] on div "CF24131 _ADM_7IN Inseam Jammer Swim Short [DATE] ECOMM UP_Classic_D23_ Men's Sw…" at bounding box center [529, 592] width 961 height 733
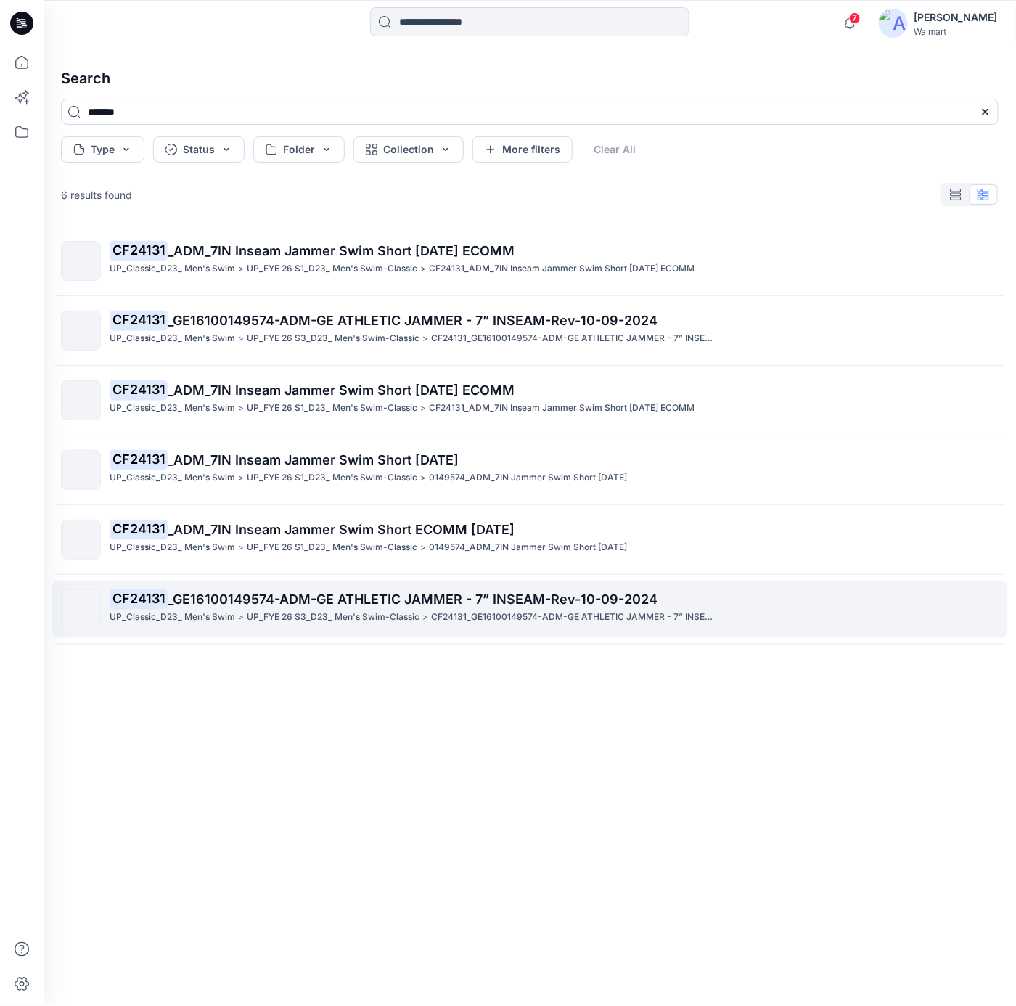
click at [380, 603] on span "_GE16100149574-ADM-GE ATHLETIC JAMMER - 7” INSEAM-Rev-10-09-2024" at bounding box center [413, 598] width 490 height 15
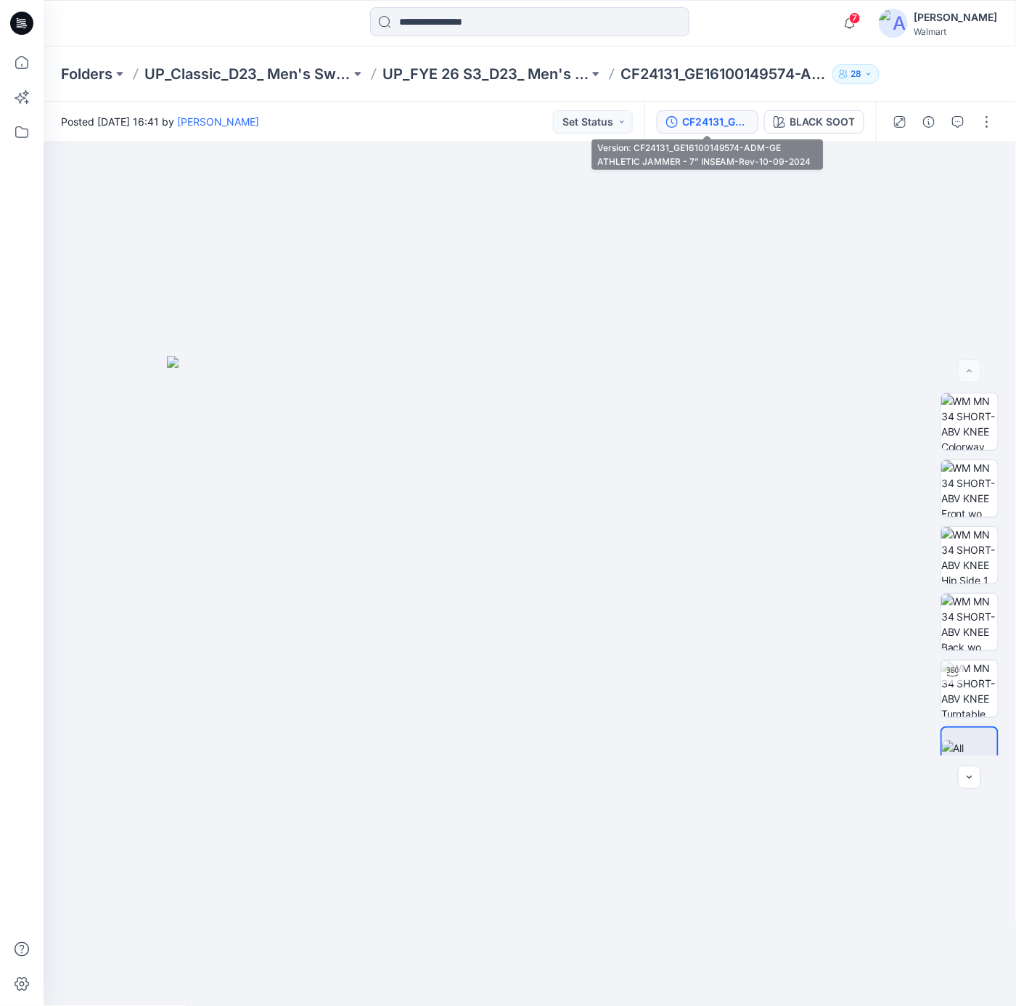
click at [731, 131] on button "CF24131_GE16100149574-ADM-GE ATHLETIC JAMMER - 7” INSEAM-Rev-10-09-2024" at bounding box center [708, 121] width 102 height 23
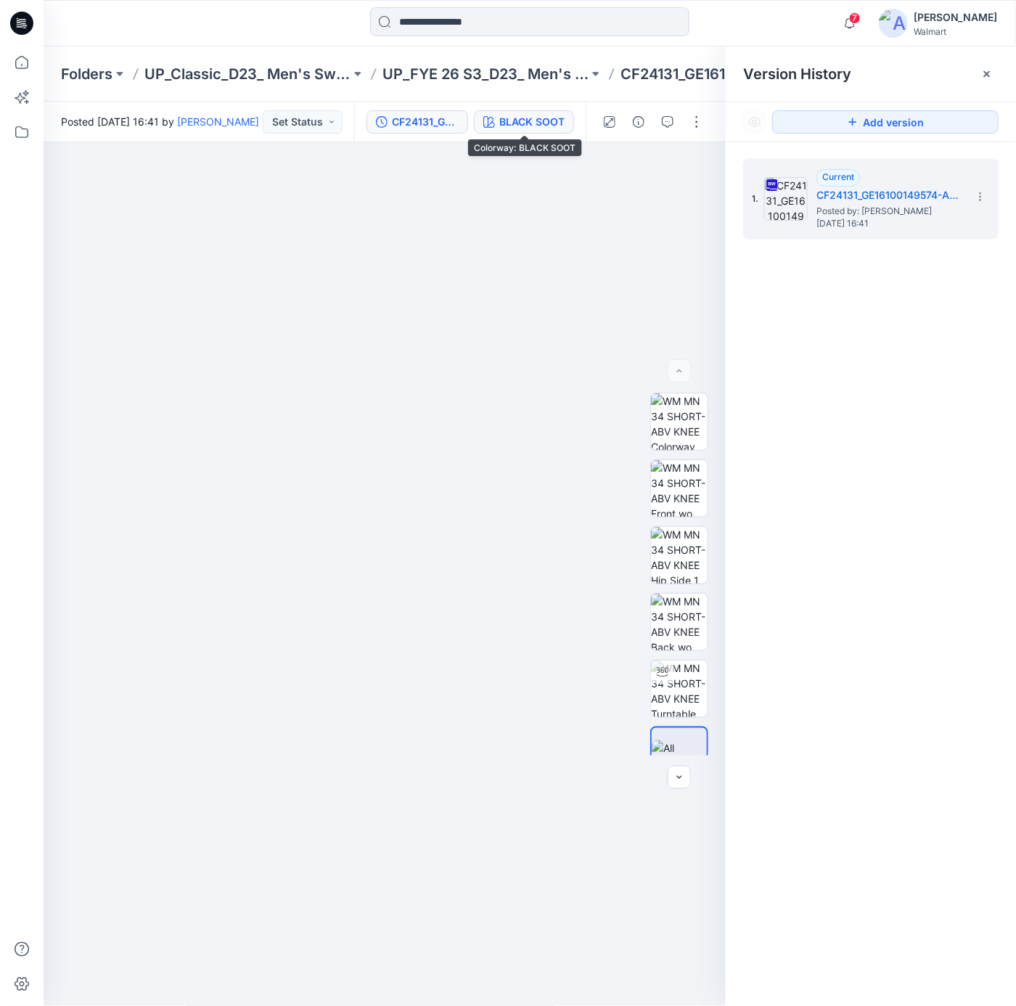
click at [560, 127] on div "BLACK SOOT" at bounding box center [531, 122] width 65 height 16
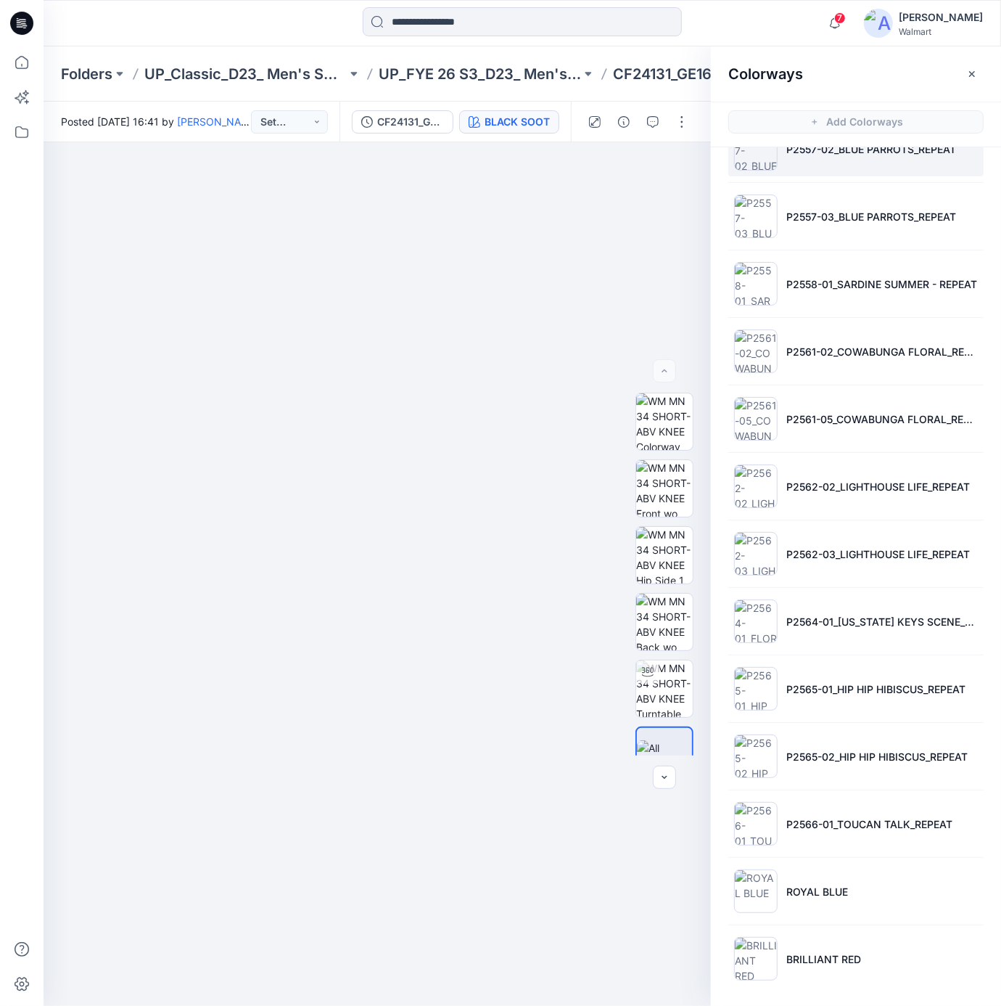
scroll to position [583, 0]
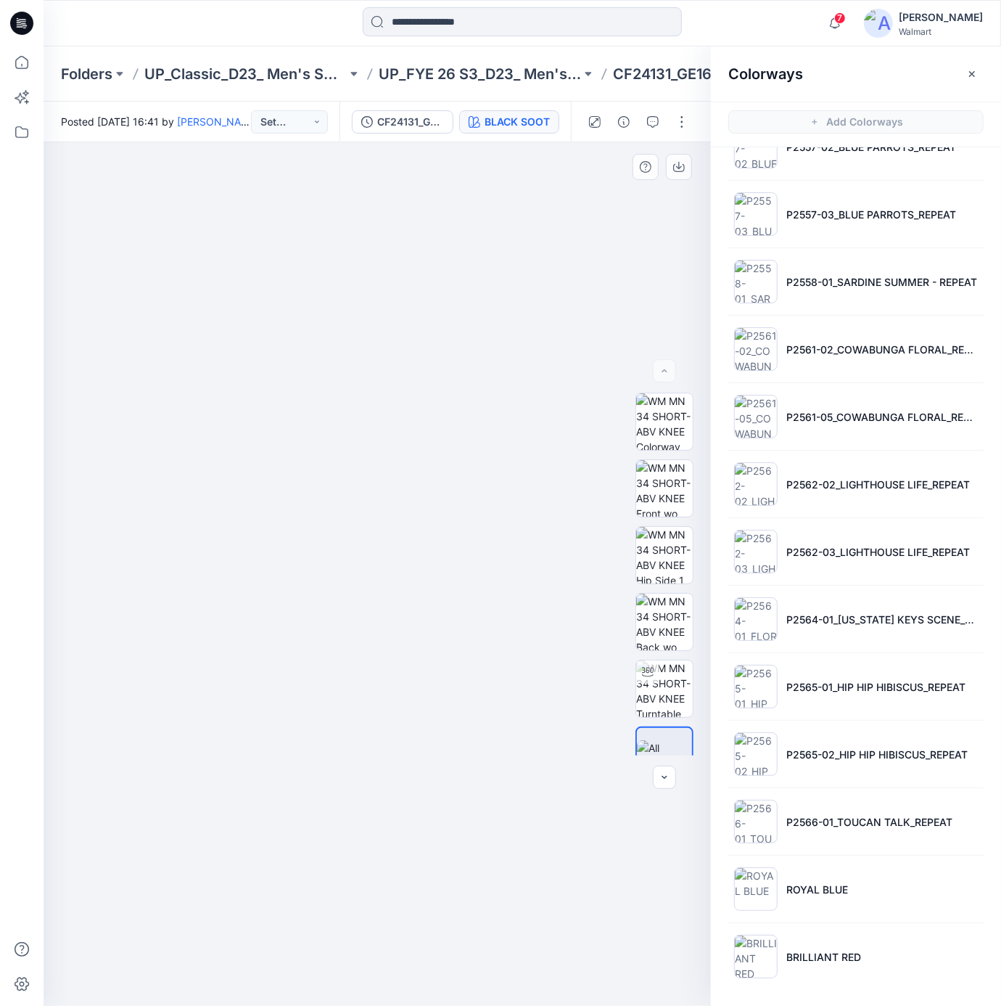
click at [337, 219] on div at bounding box center [377, 574] width 667 height 864
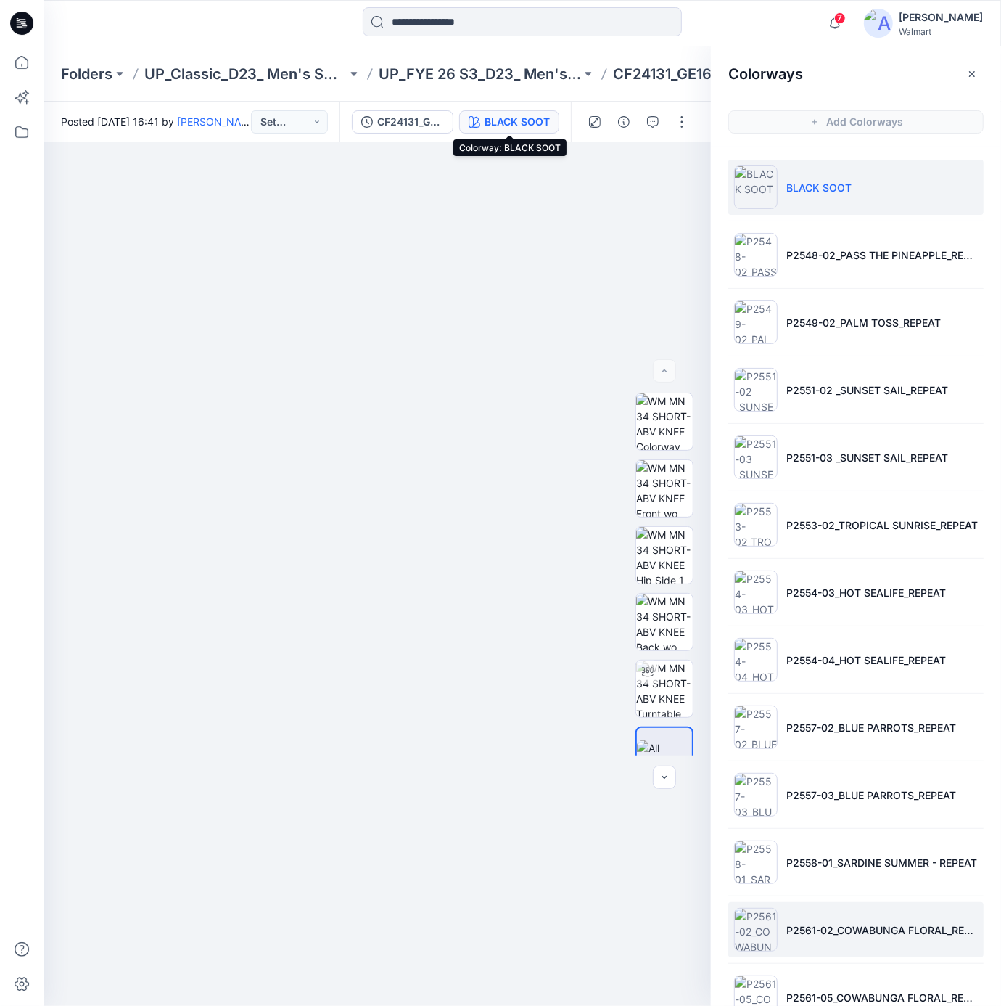
scroll to position [0, 0]
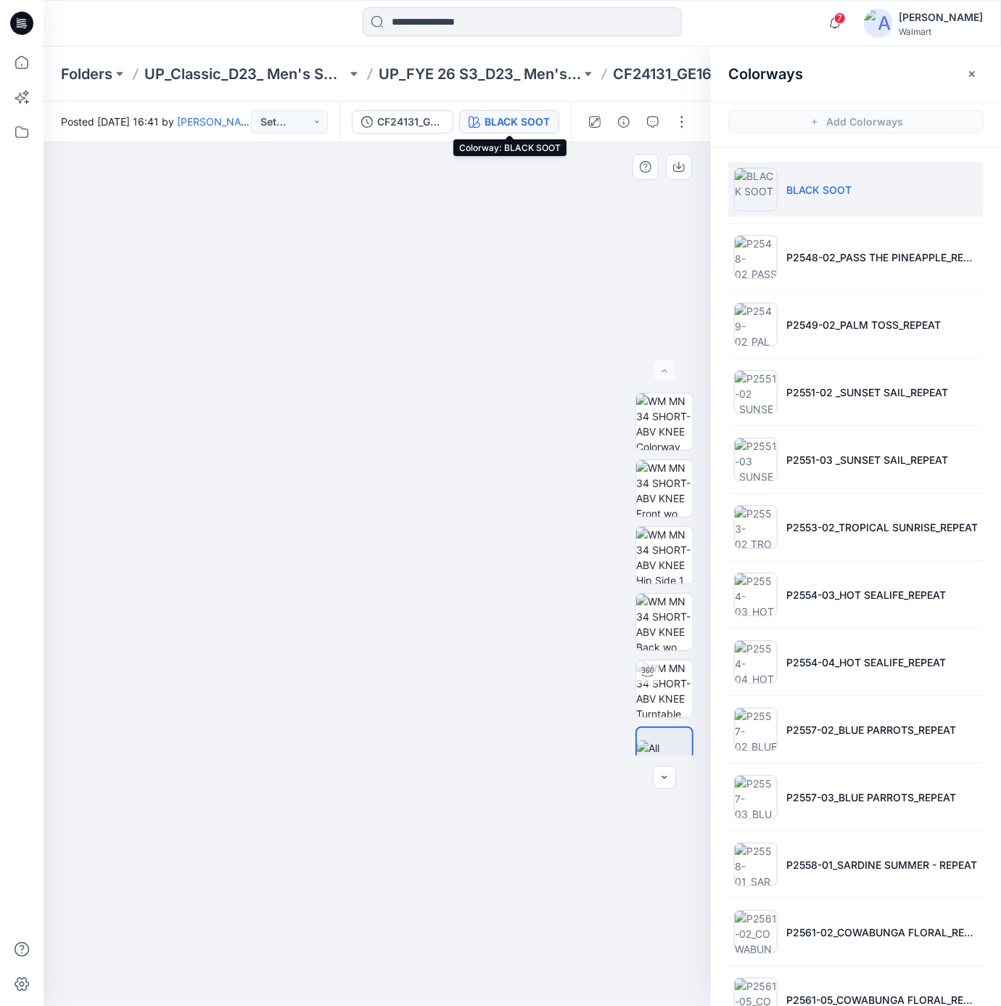
click at [578, 239] on div at bounding box center [377, 574] width 667 height 864
click at [472, 268] on div at bounding box center [377, 574] width 667 height 864
click at [468, 244] on div at bounding box center [377, 574] width 667 height 864
click at [972, 75] on icon "button" at bounding box center [972, 74] width 12 height 12
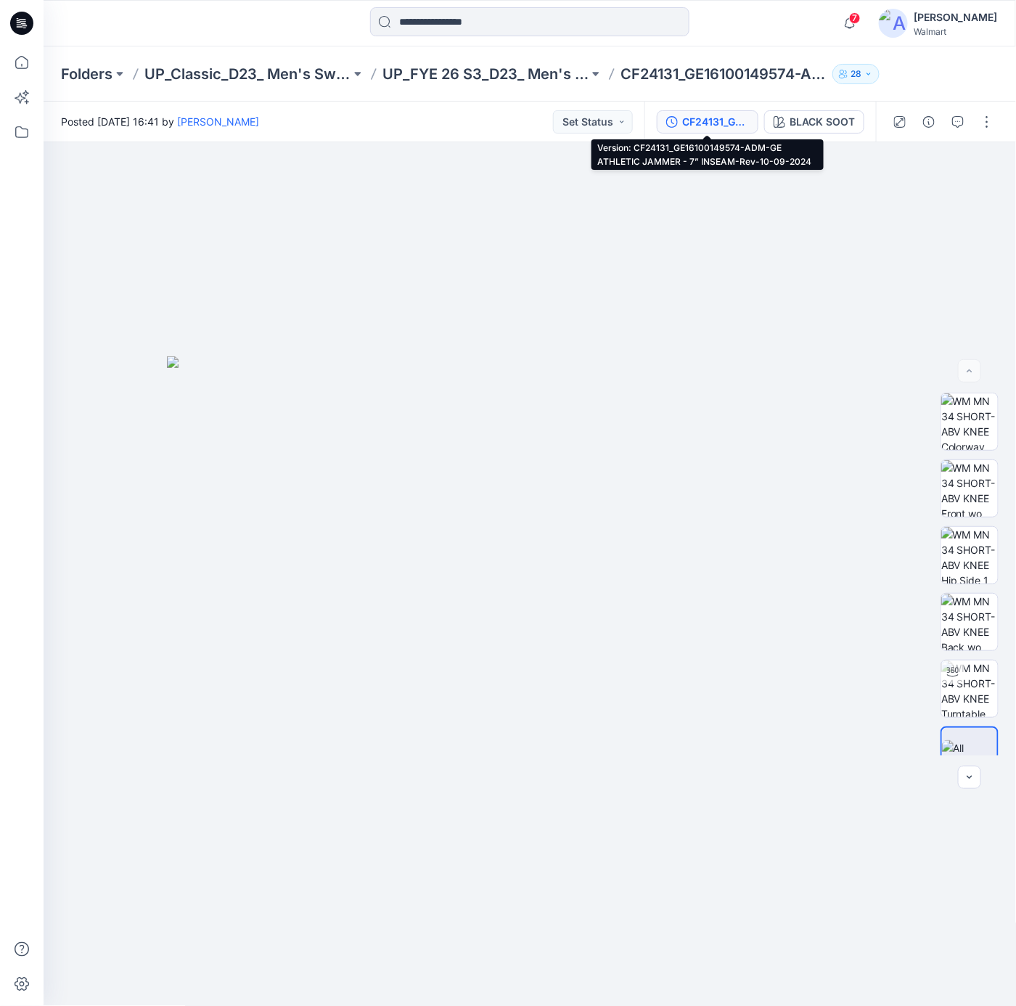
click at [715, 121] on div "CF24131_GE16100149574-ADM-GE ATHLETIC JAMMER - 7” INSEAM-Rev-10-09-2024" at bounding box center [715, 122] width 67 height 16
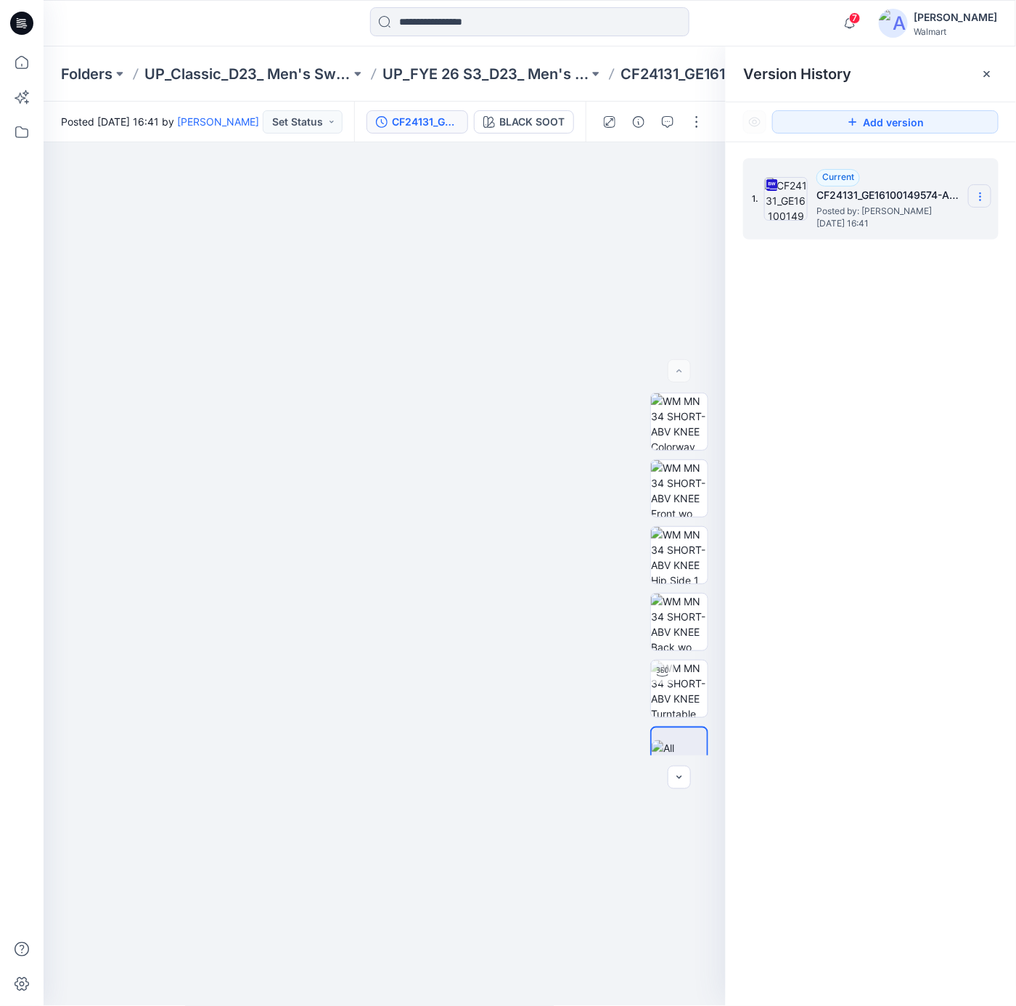
click at [980, 202] on icon at bounding box center [980, 197] width 12 height 12
click at [908, 228] on span "Download Source BW File" at bounding box center [906, 225] width 121 height 17
drag, startPoint x: 529, startPoint y: 288, endPoint x: 529, endPoint y: 278, distance: 10.2
click at [529, 285] on div at bounding box center [385, 574] width 683 height 864
click at [458, 13] on input at bounding box center [529, 21] width 319 height 29
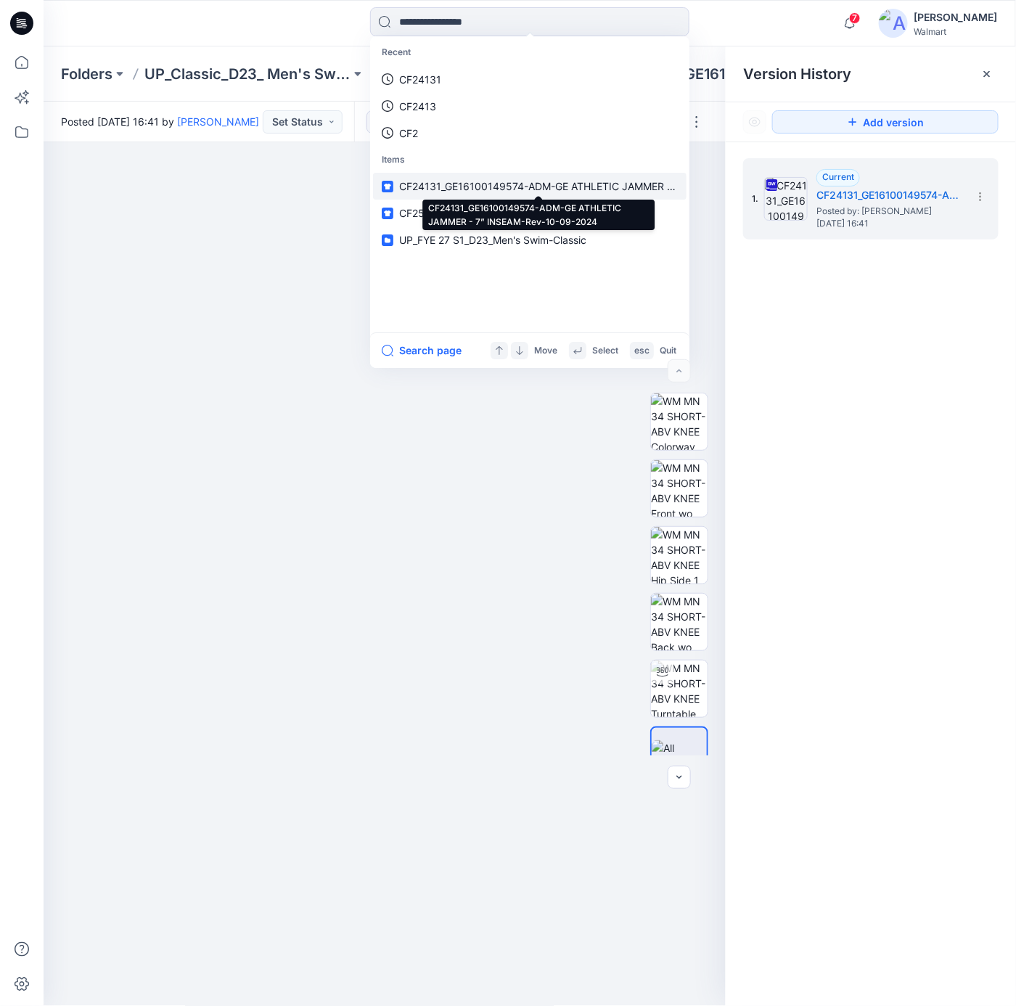
click at [613, 190] on span "CF24131_GE16100149574-ADM-GE ATHLETIC JAMMER - 7” INSEAM-Rev-10-09-2024" at bounding box center [604, 186] width 411 height 12
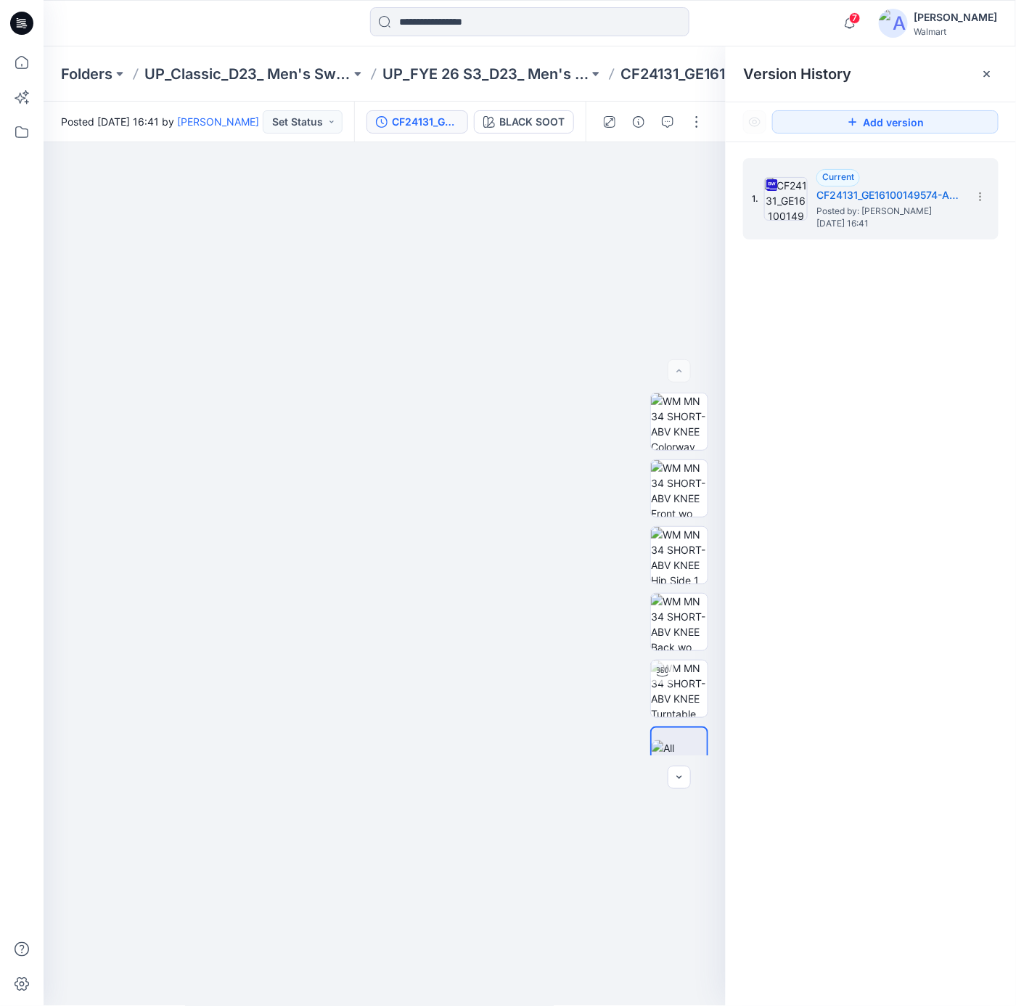
click at [494, 38] on div at bounding box center [529, 23] width 319 height 32
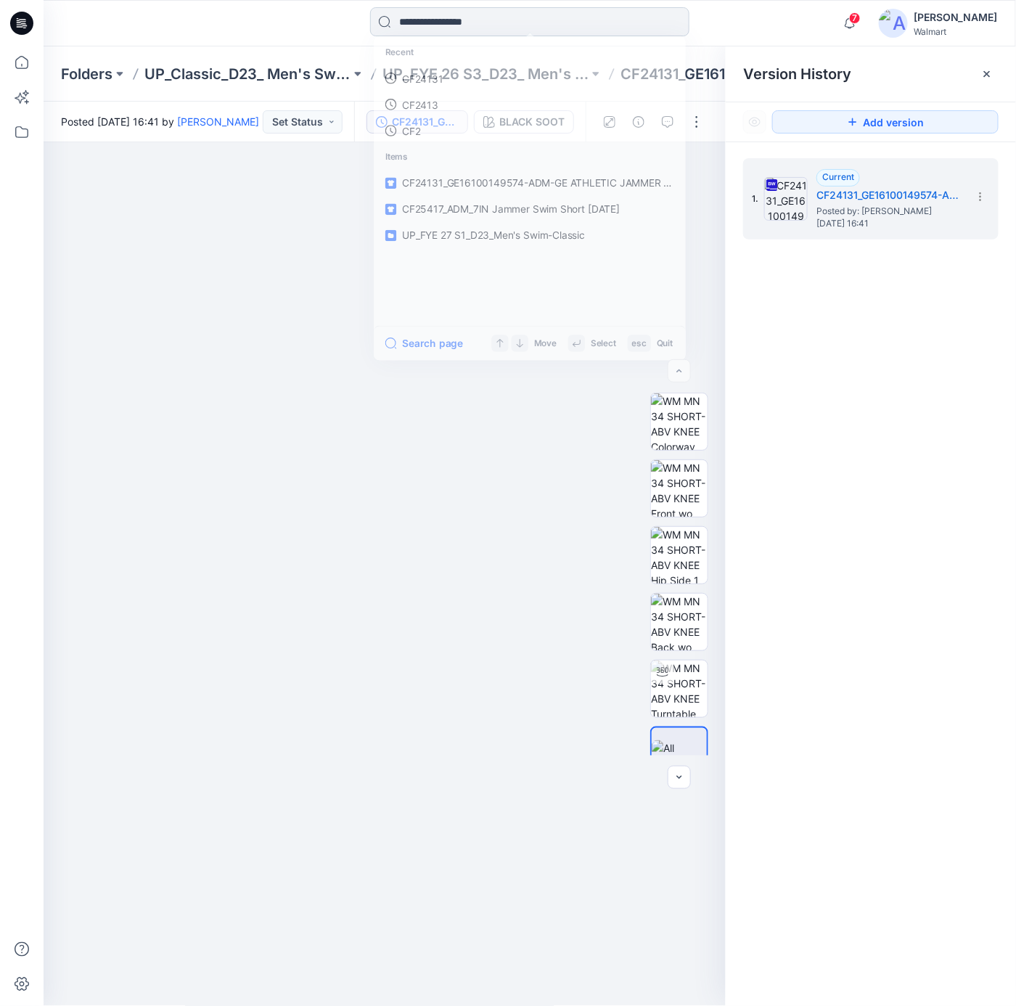
click at [499, 28] on input at bounding box center [529, 21] width 319 height 29
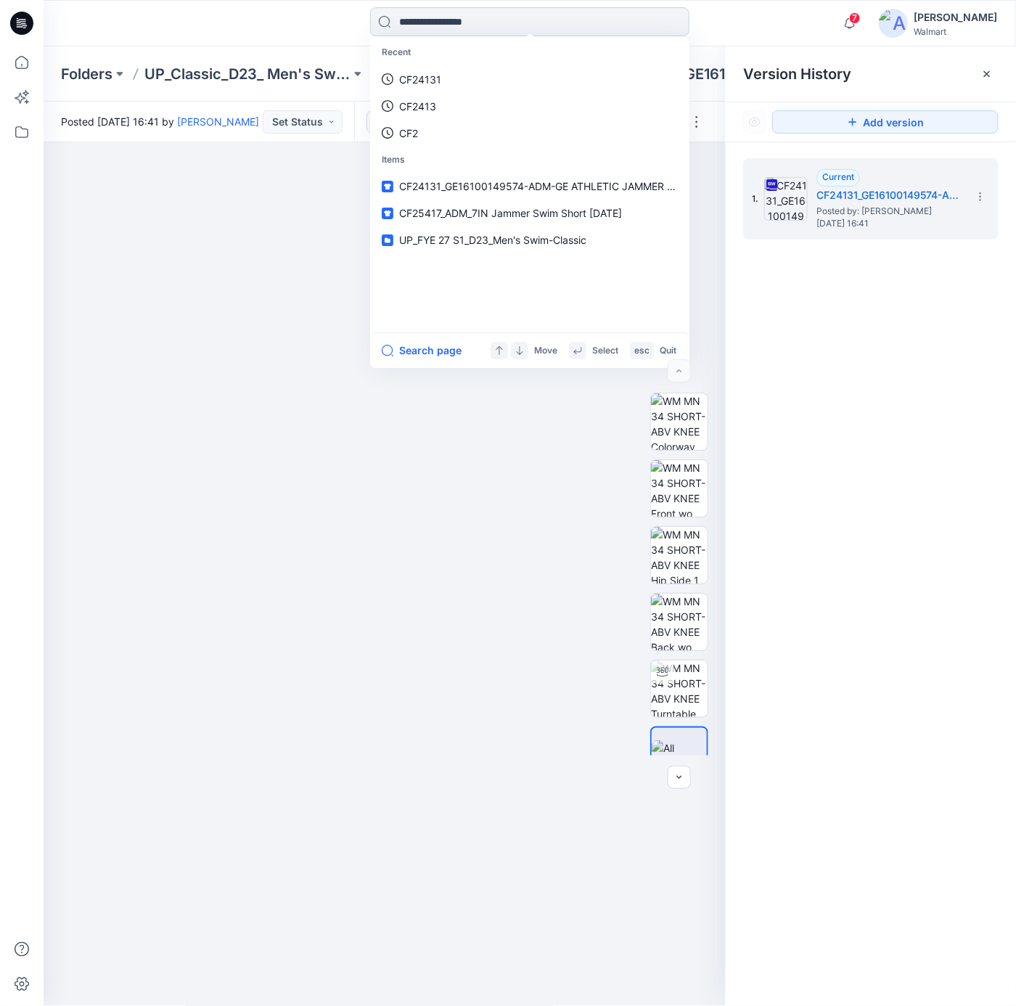
paste input "**********"
type input "**********"
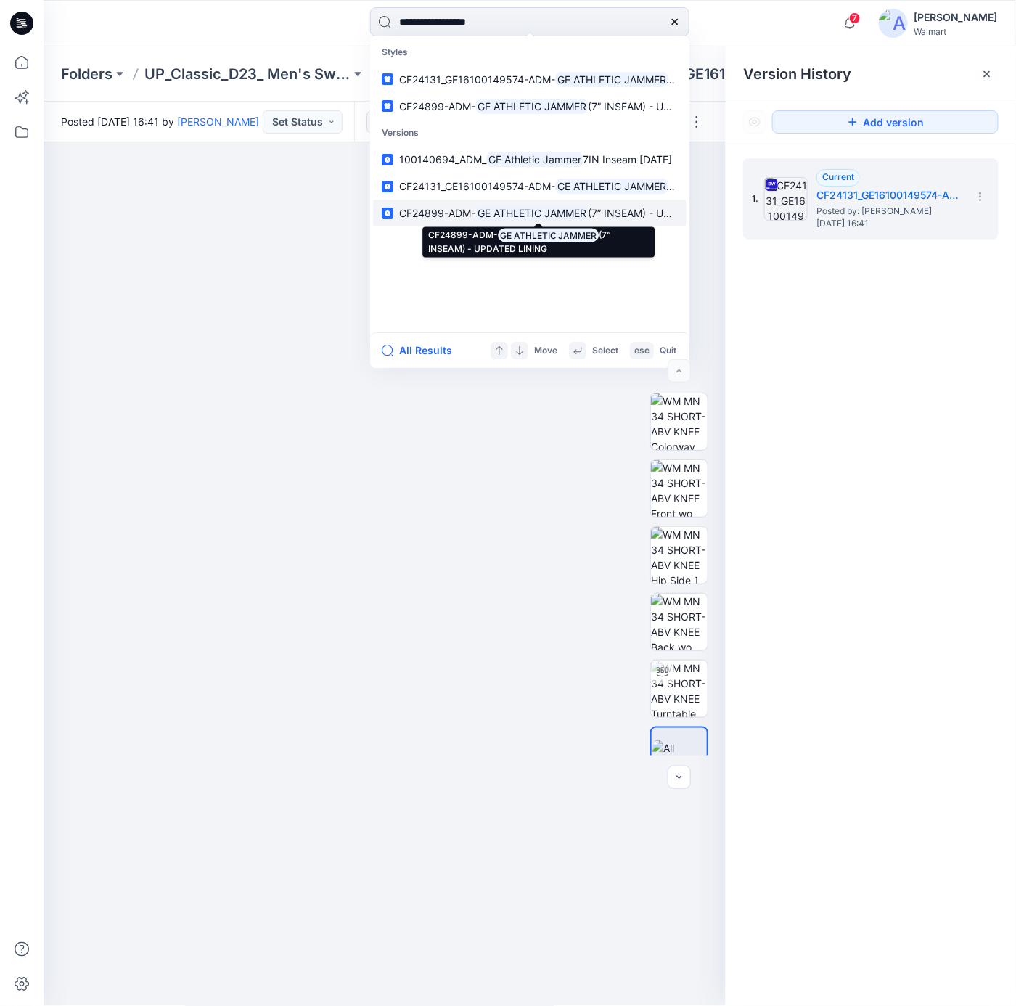
click at [527, 215] on mark "GE ATHLETIC JAMMER" at bounding box center [531, 213] width 113 height 17
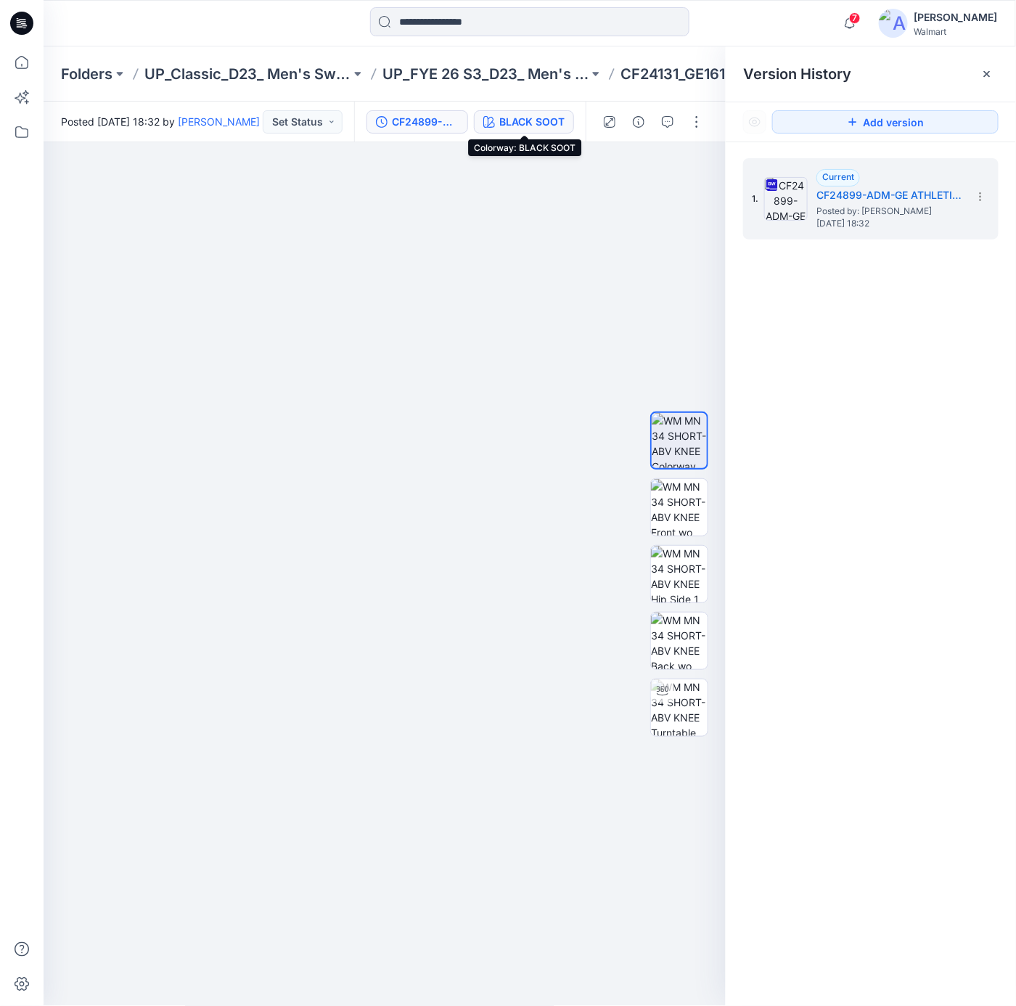
click at [547, 126] on div "BLACK SOOT" at bounding box center [531, 122] width 65 height 16
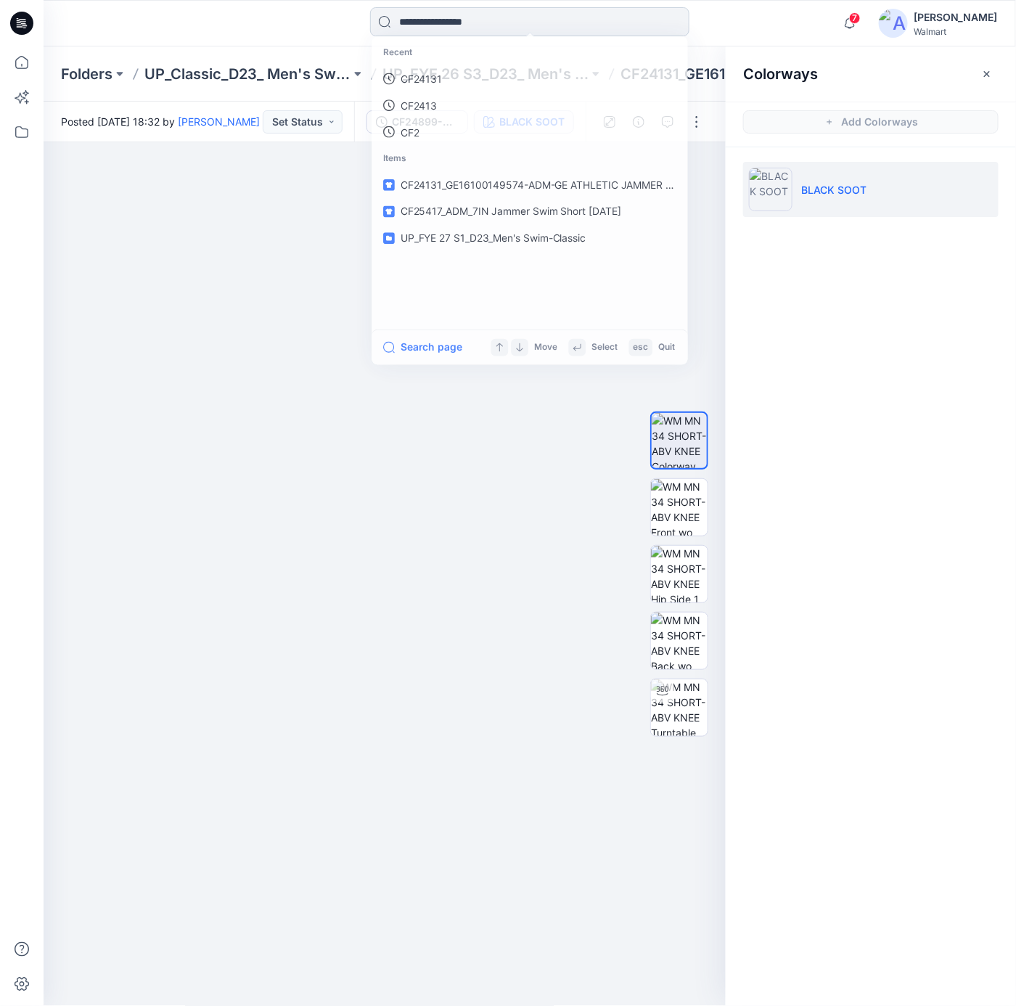
click at [455, 23] on input at bounding box center [529, 21] width 319 height 29
click at [441, 78] on p "GE Athletic Jammer" at bounding box center [445, 79] width 93 height 15
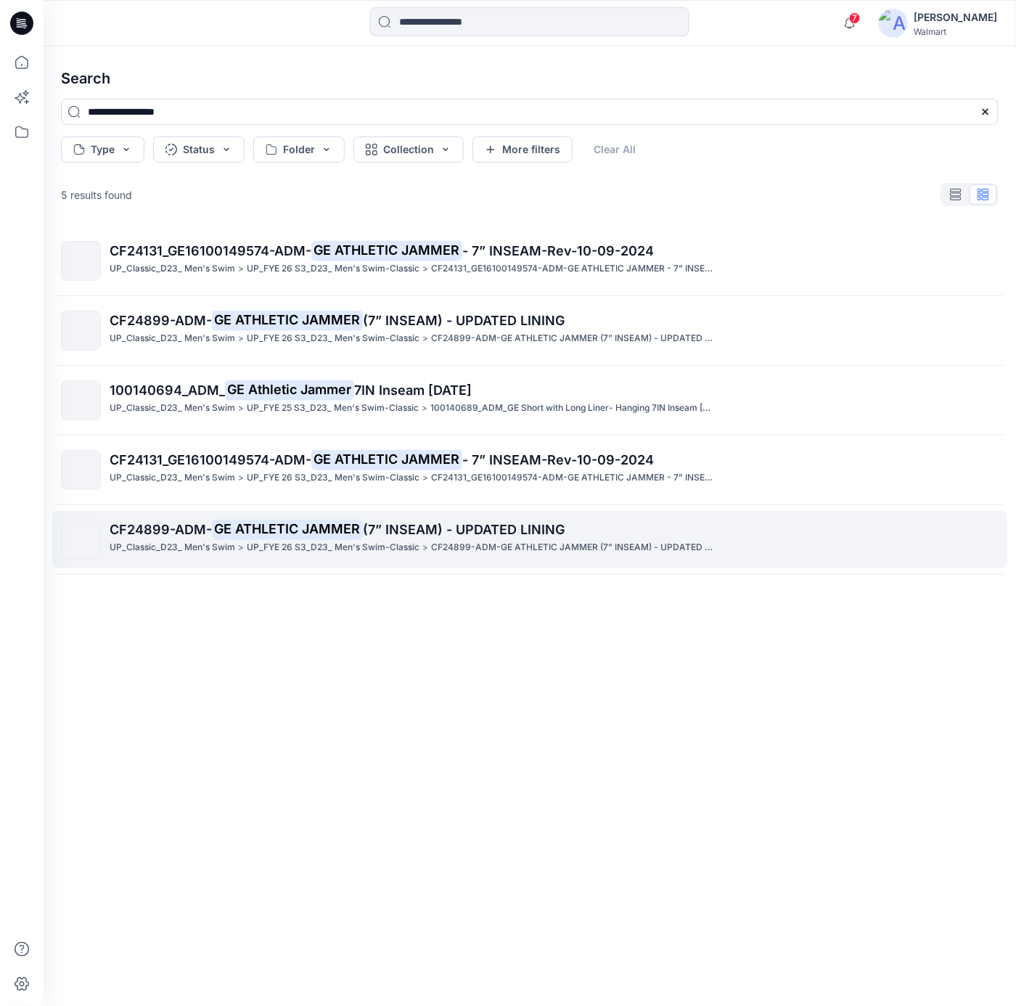
click at [396, 541] on p "UP_FYE 26 S3_D23_ Men's Swim-Classic" at bounding box center [333, 547] width 173 height 15
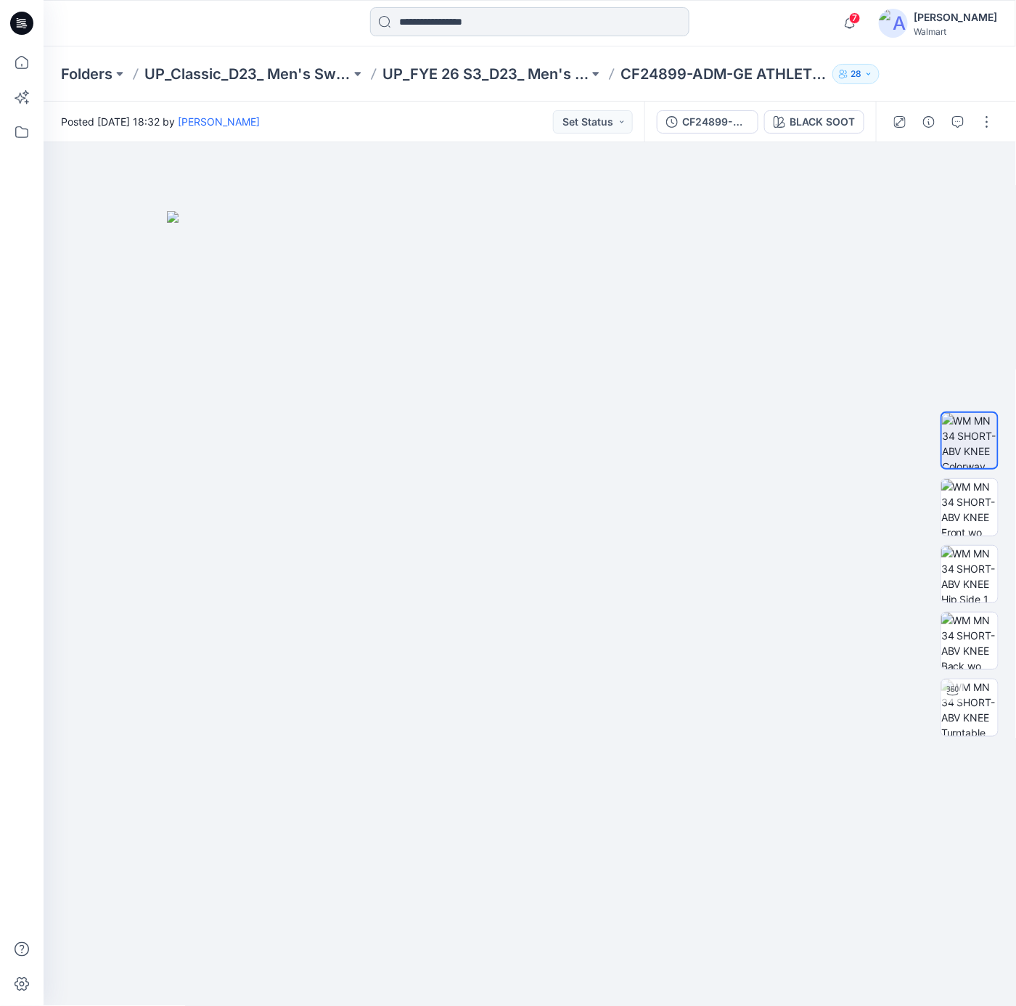
click at [494, 28] on input at bounding box center [529, 21] width 319 height 29
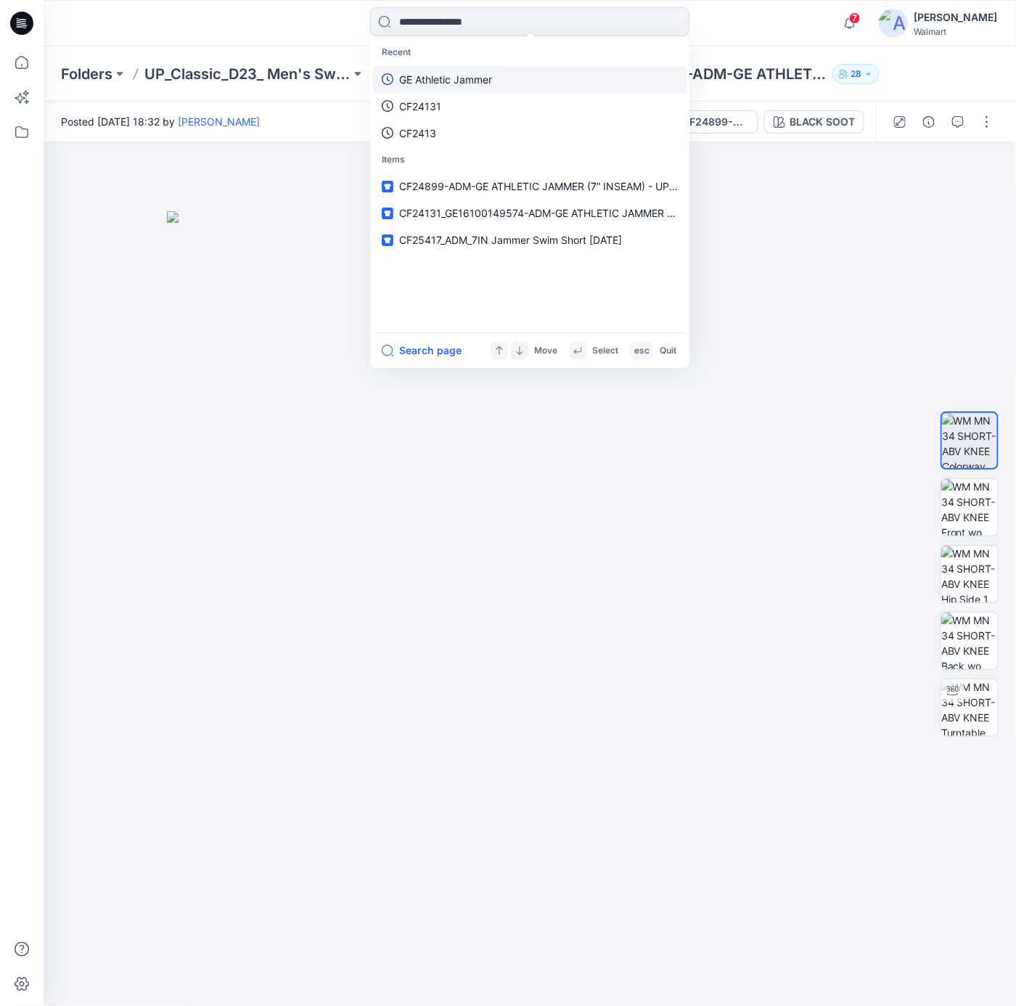
click at [476, 72] on p "GE Athletic Jammer" at bounding box center [445, 79] width 93 height 15
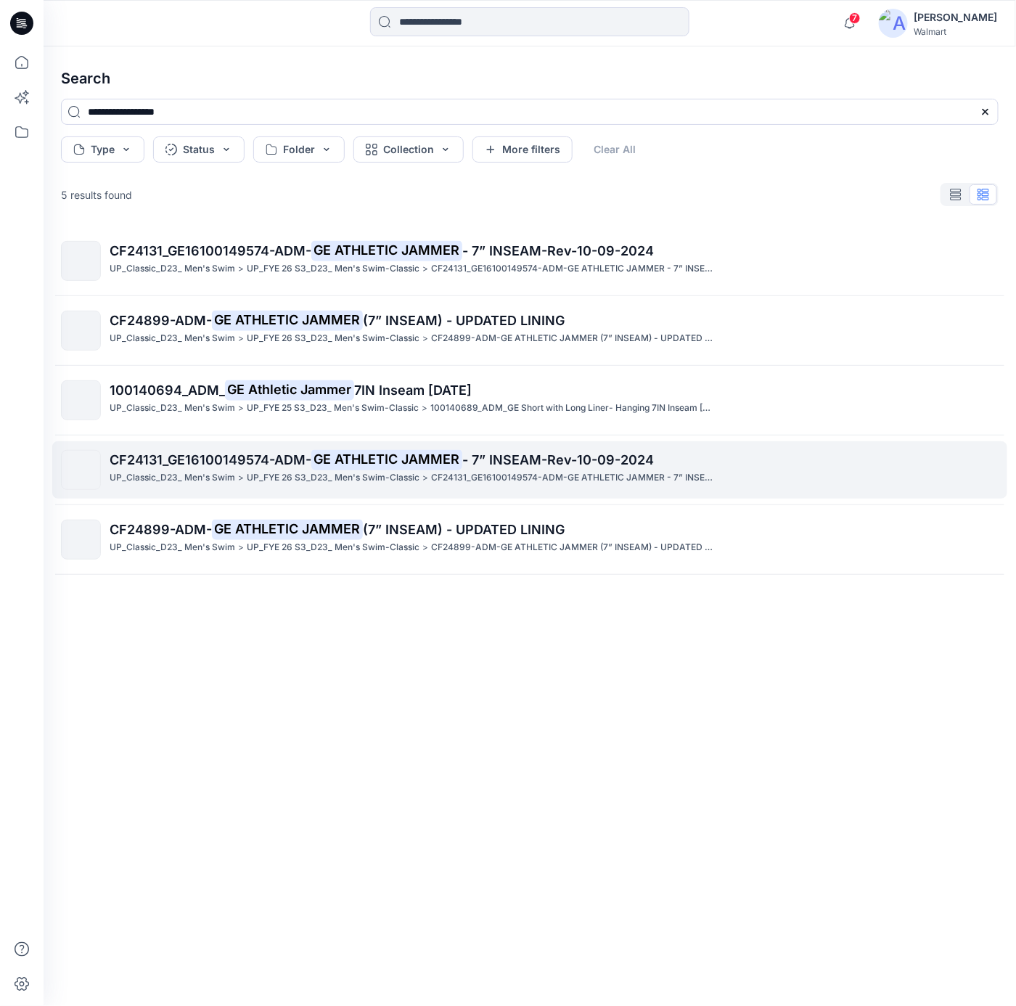
click at [435, 448] on link "CF24131_GE16100149574-ADM- GE ATHLETIC JAMMER - 7” INSEAM-Rev-10-09-2024 UP_Cla…" at bounding box center [529, 469] width 955 height 57
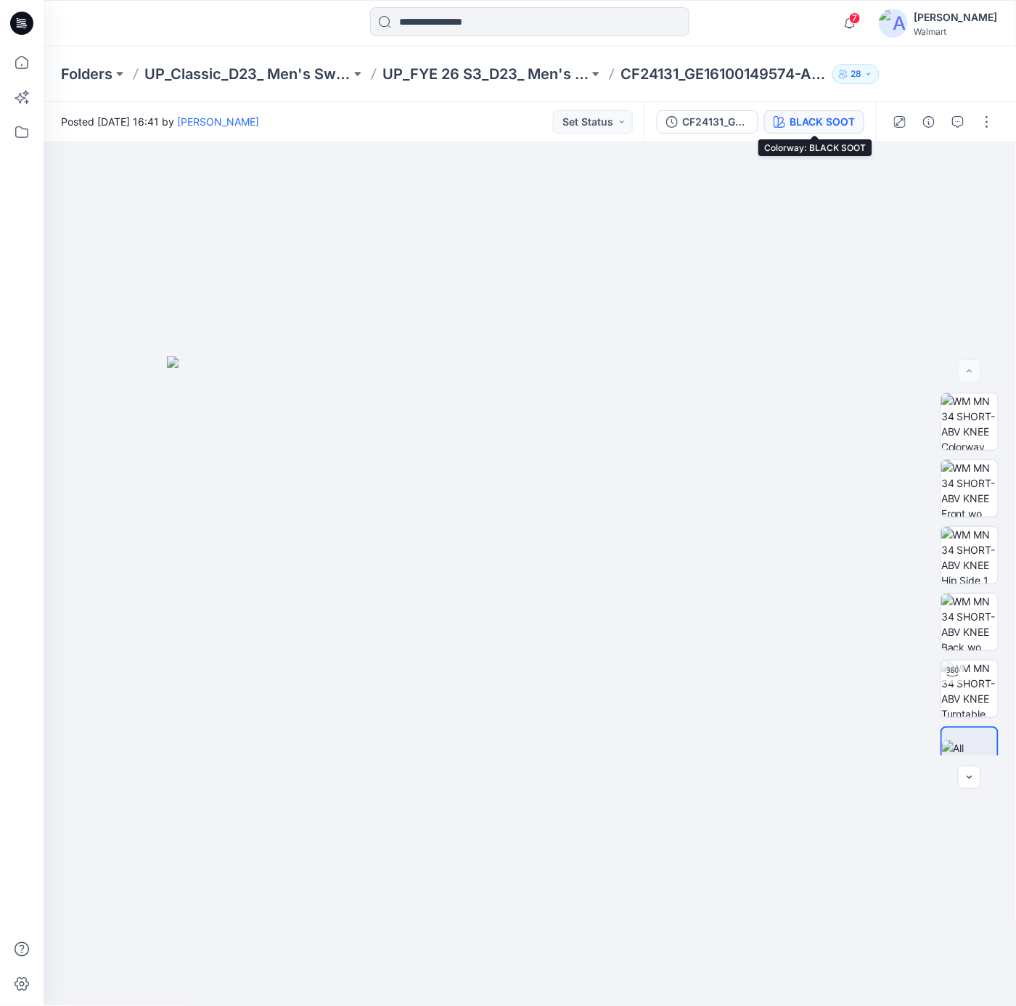
click at [811, 120] on div "BLACK SOOT" at bounding box center [821, 122] width 65 height 16
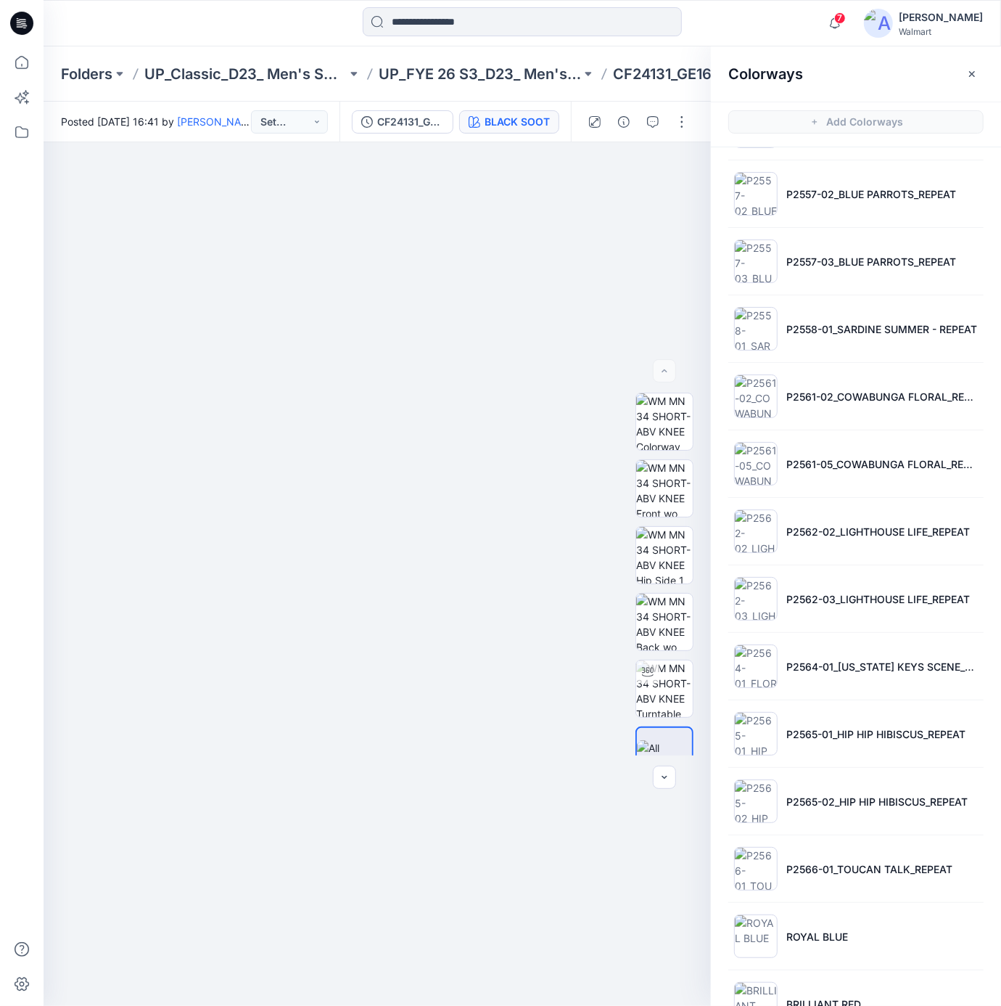
scroll to position [583, 0]
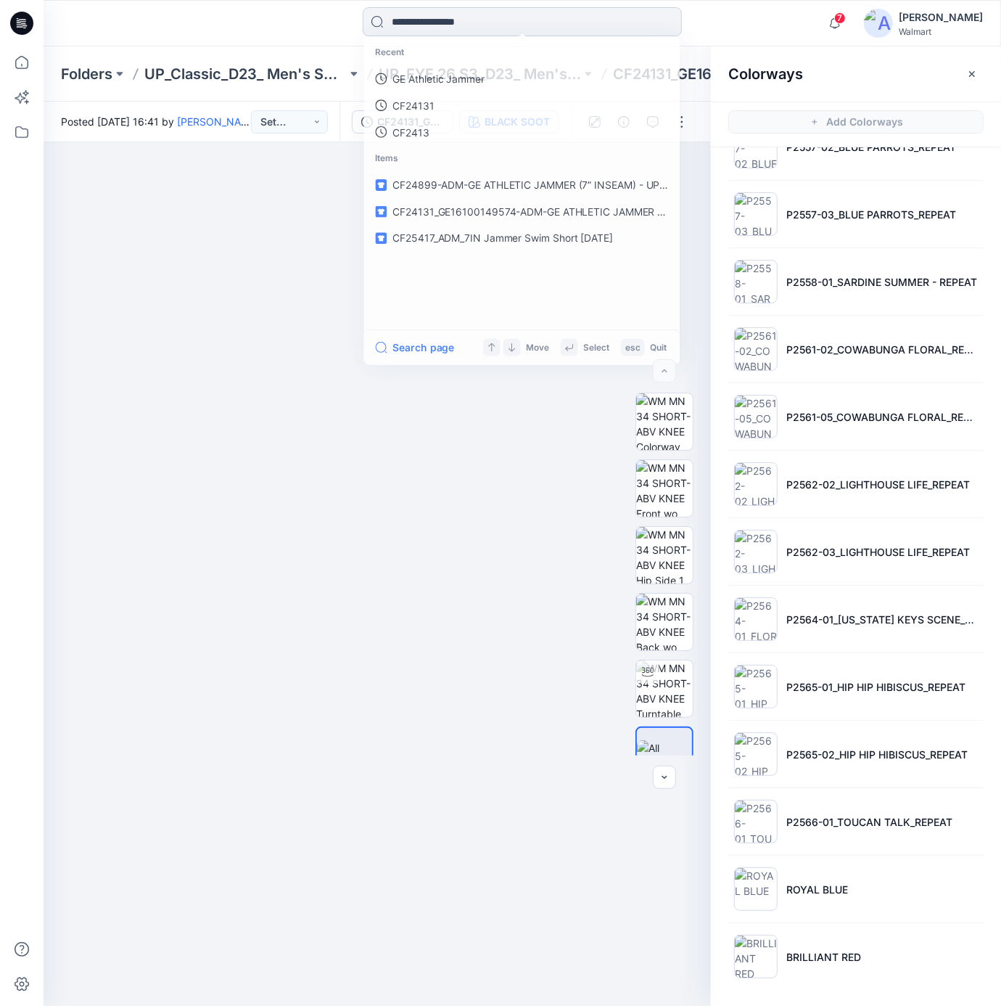
click at [453, 27] on input at bounding box center [522, 21] width 319 height 29
click at [442, 81] on p "GE Athletic Jammer" at bounding box center [437, 79] width 93 height 15
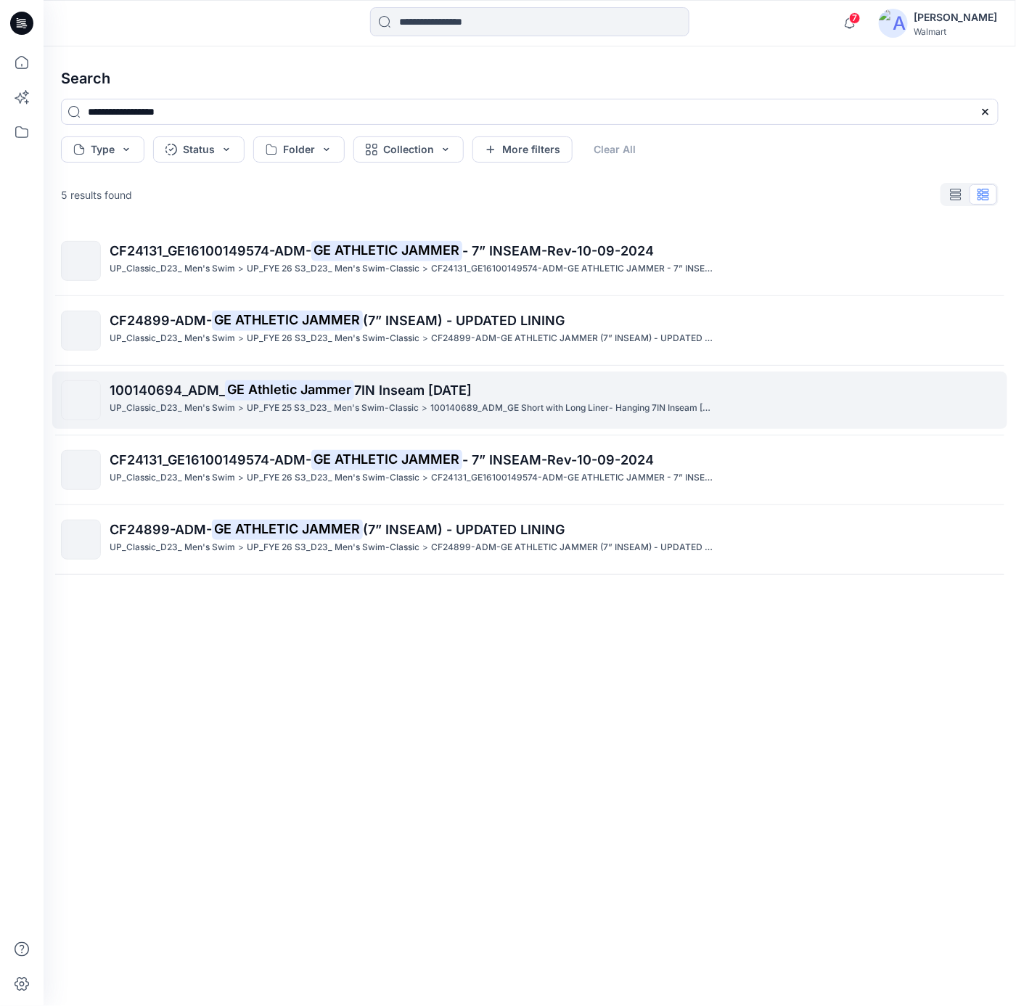
click at [391, 380] on p "100140694_ADM_ GE Athletic Jammer 7IN Inseam [DATE]" at bounding box center [554, 390] width 888 height 20
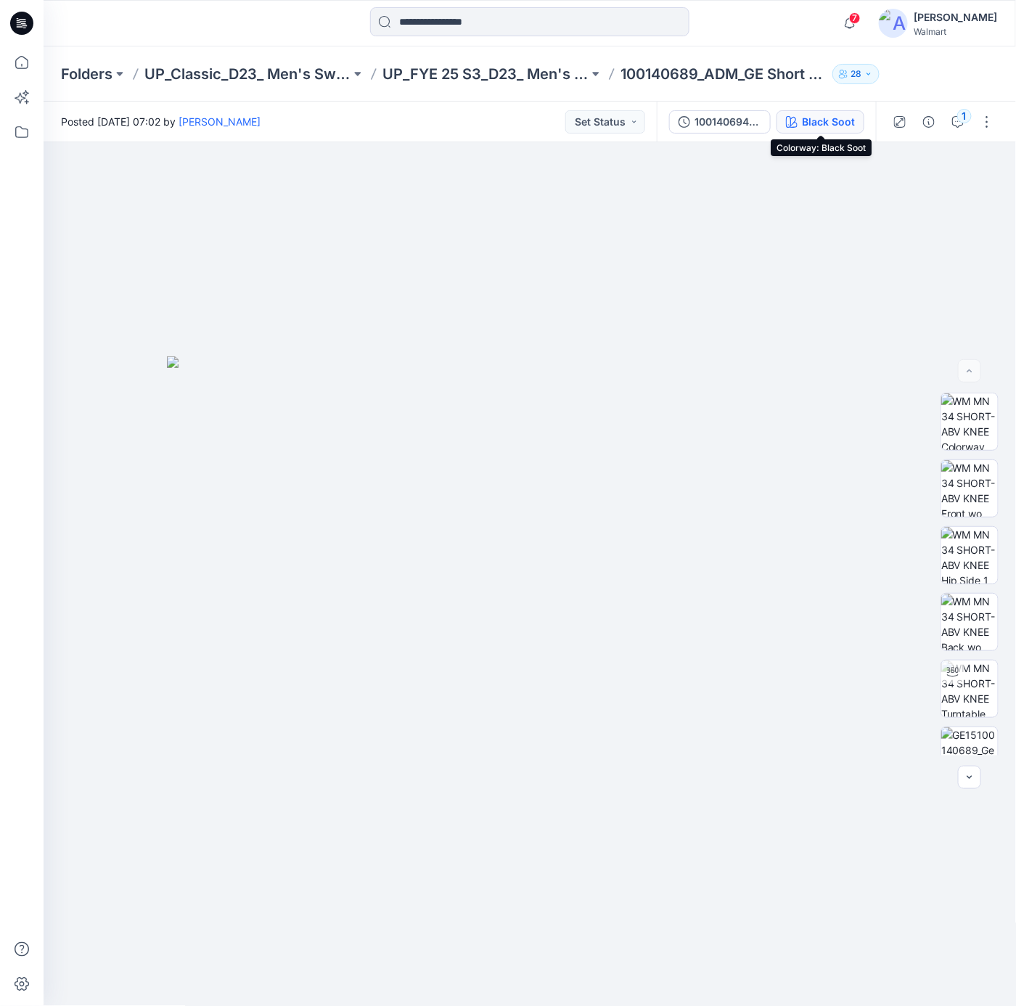
click at [805, 126] on div "Black Soot" at bounding box center [828, 122] width 53 height 16
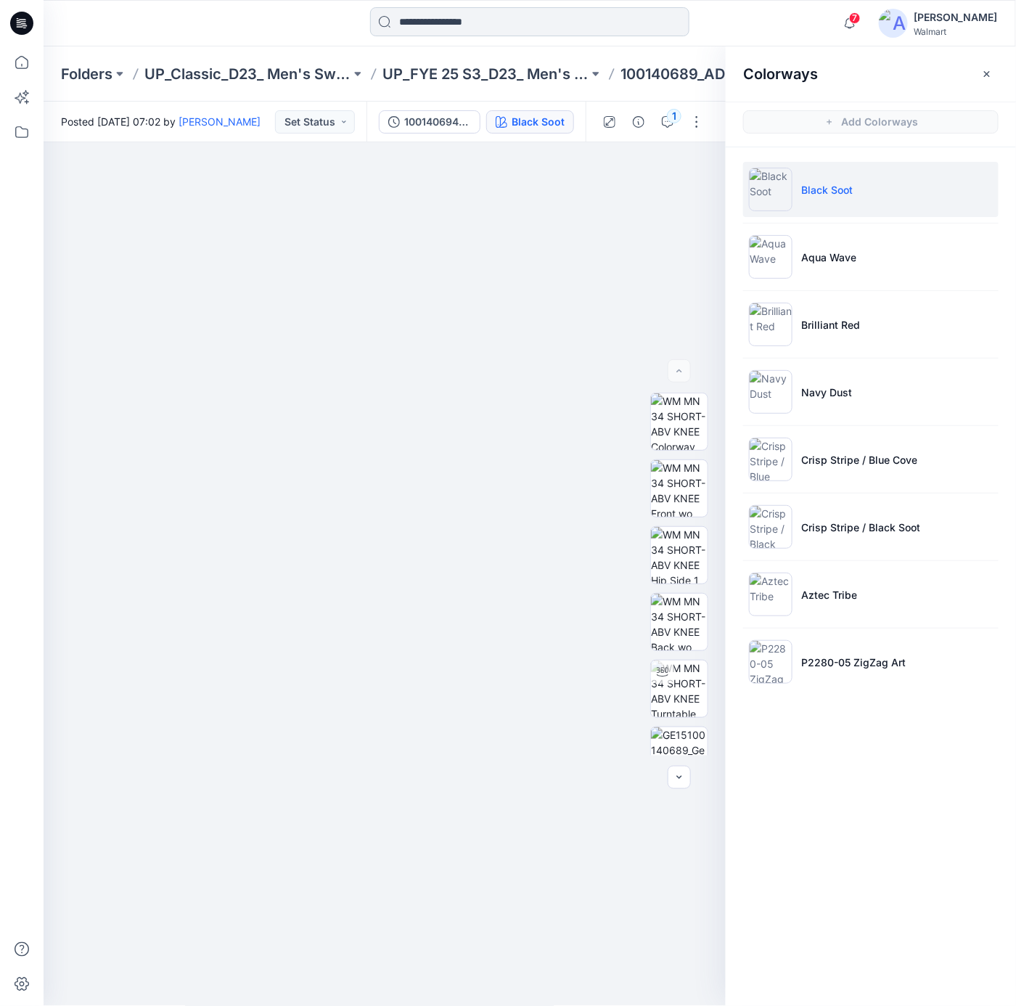
click at [457, 29] on input at bounding box center [529, 21] width 319 height 29
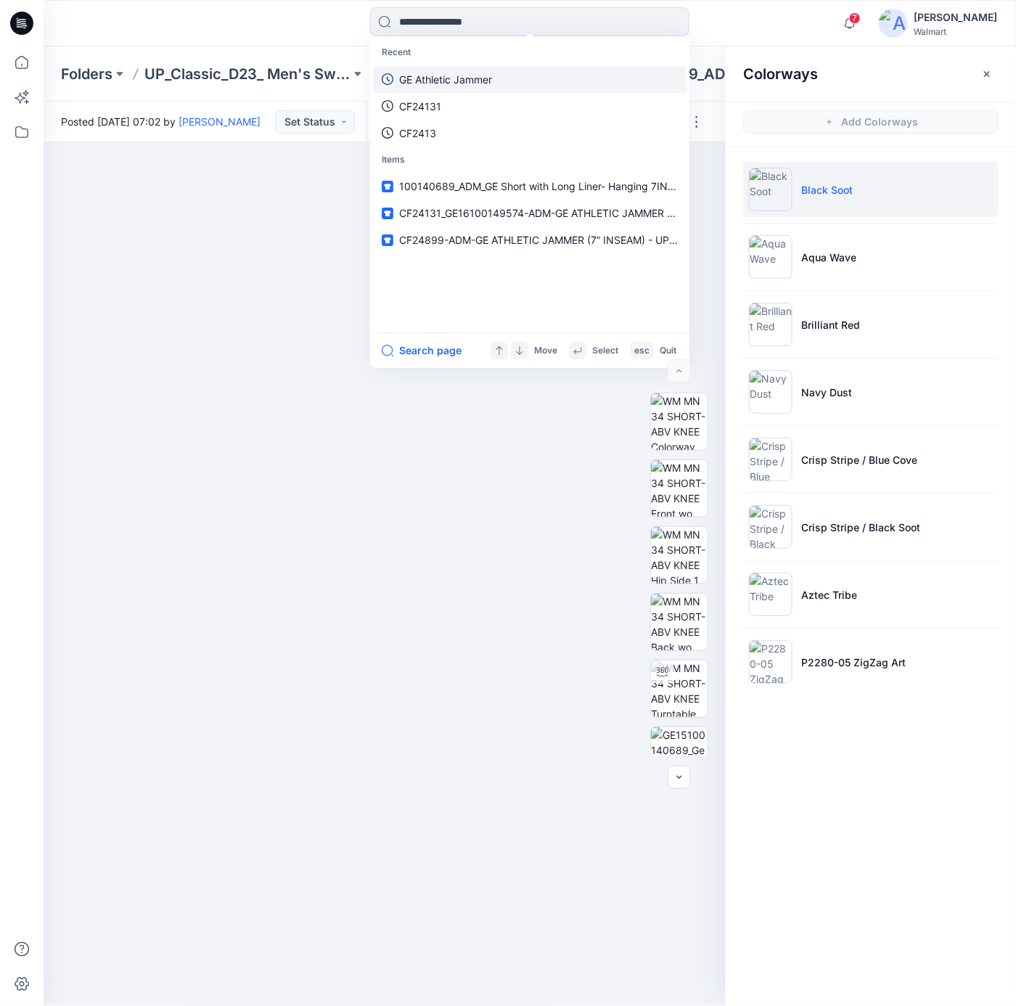
click at [457, 85] on p "GE Athletic Jammer" at bounding box center [445, 79] width 93 height 15
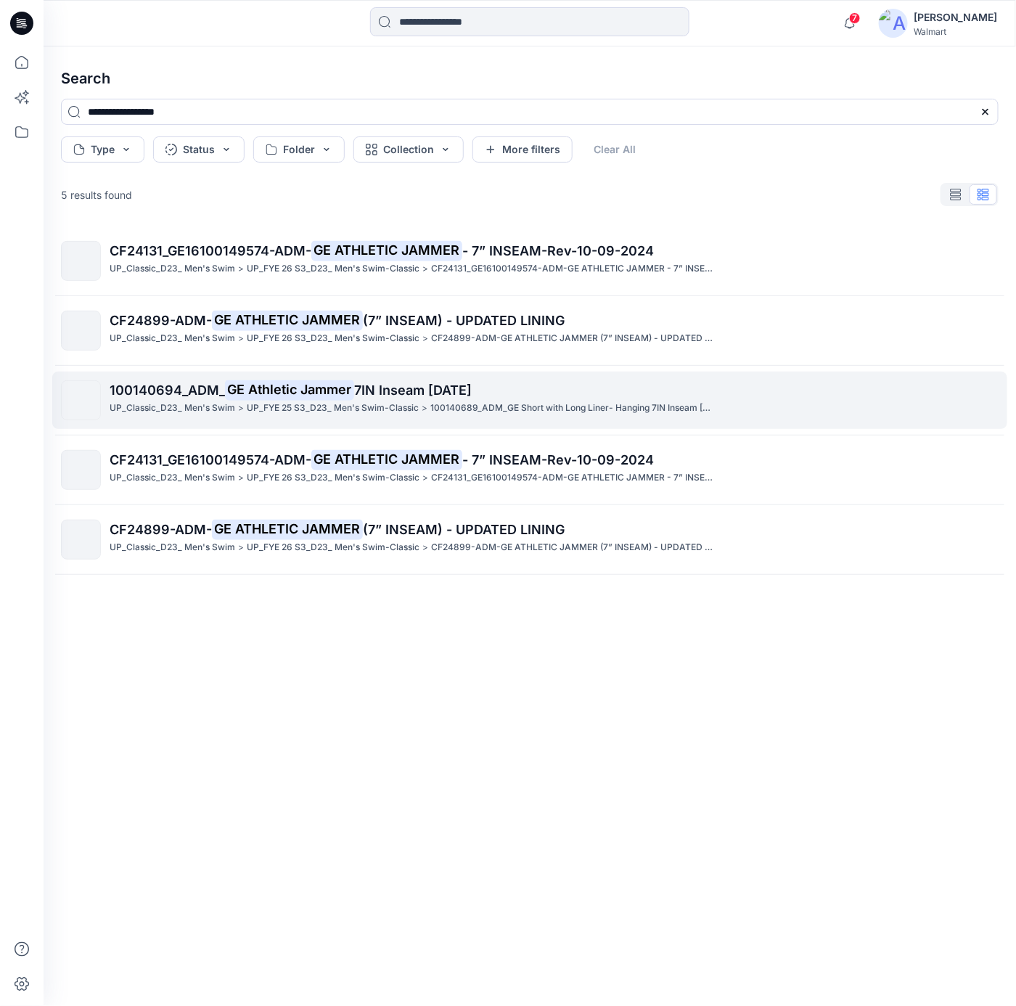
click at [354, 381] on p "100140694_ADM_ GE Athletic Jammer 7IN Inseam [DATE]" at bounding box center [554, 390] width 888 height 20
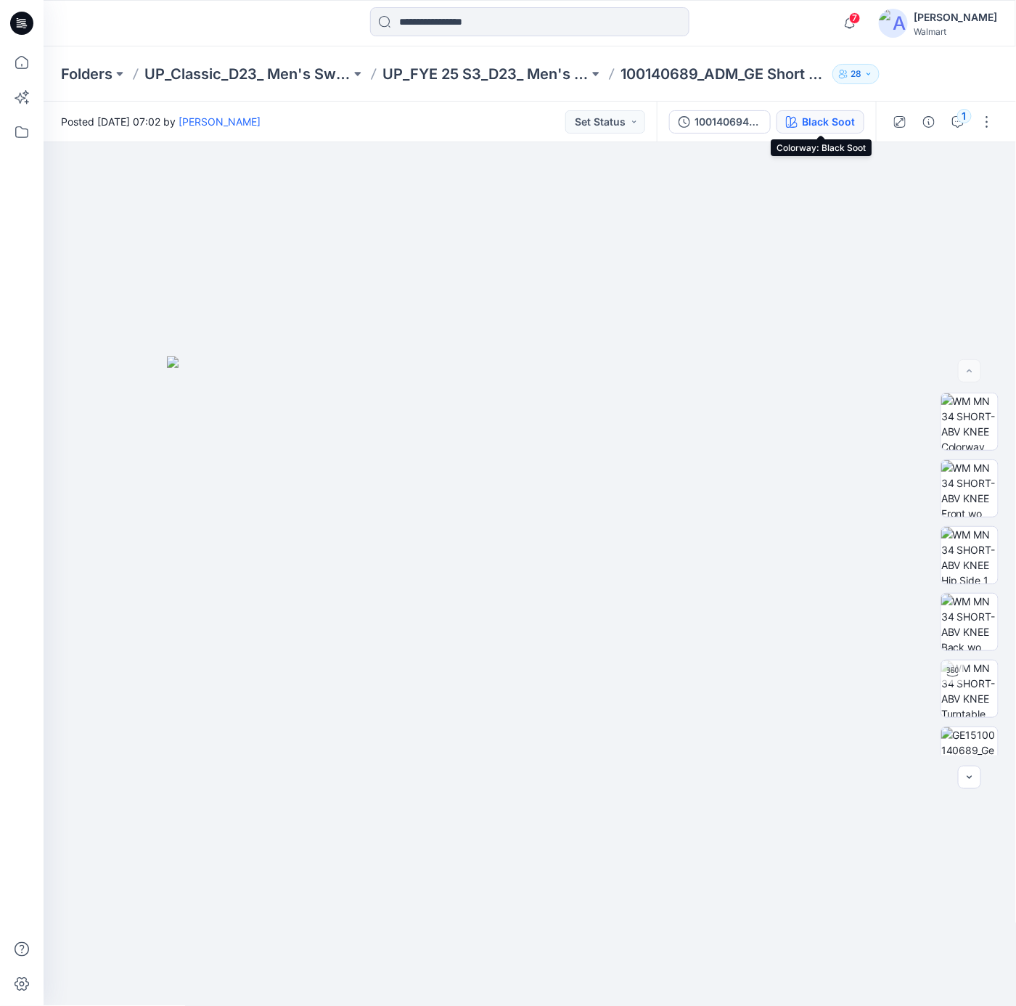
click at [796, 123] on icon "button" at bounding box center [792, 122] width 12 height 12
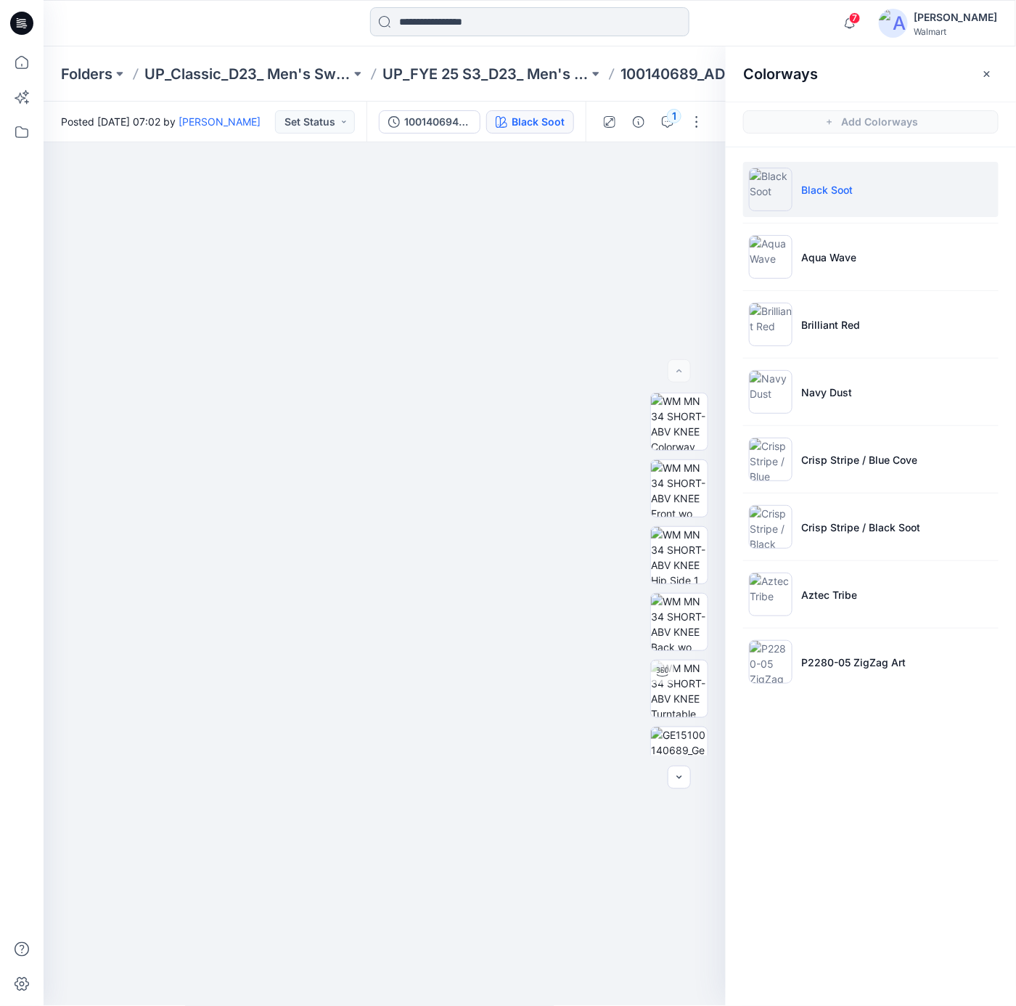
click at [514, 22] on input at bounding box center [529, 21] width 319 height 29
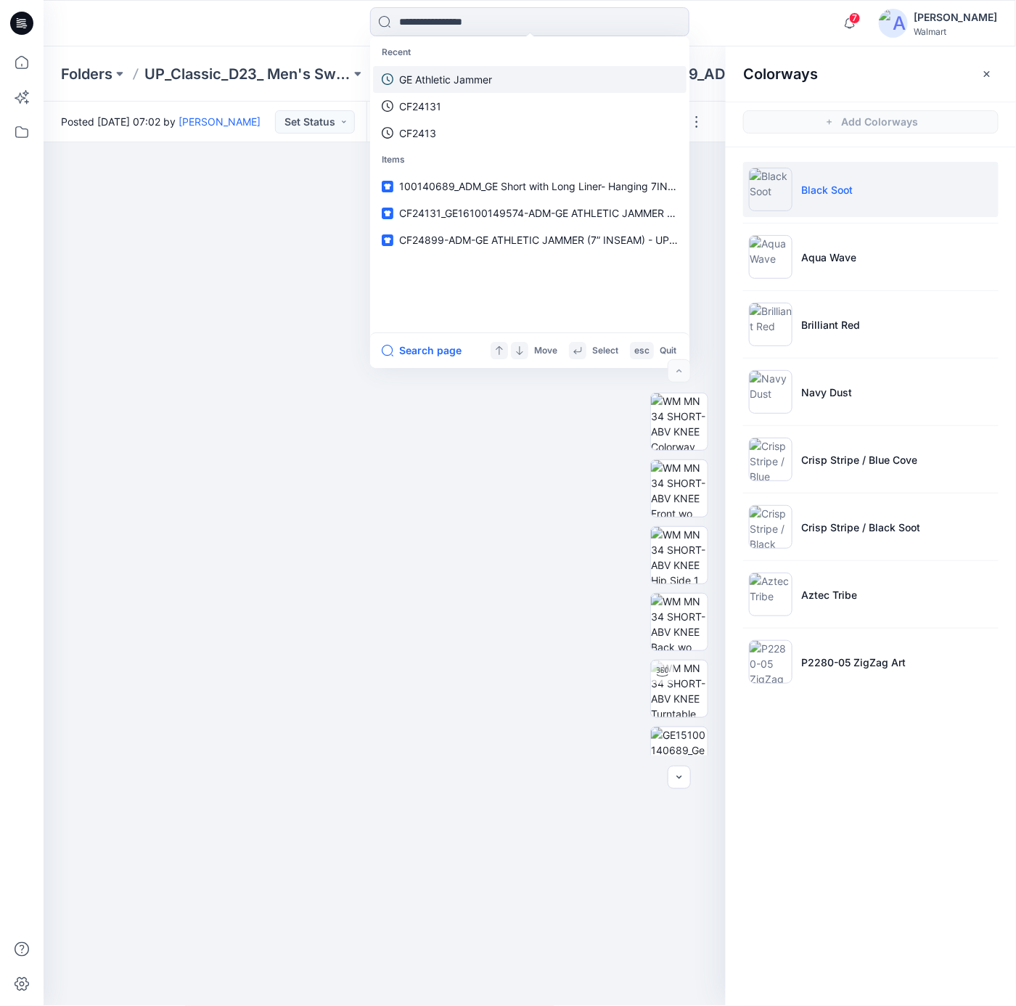
click at [463, 79] on p "GE Athletic Jammer" at bounding box center [445, 79] width 93 height 15
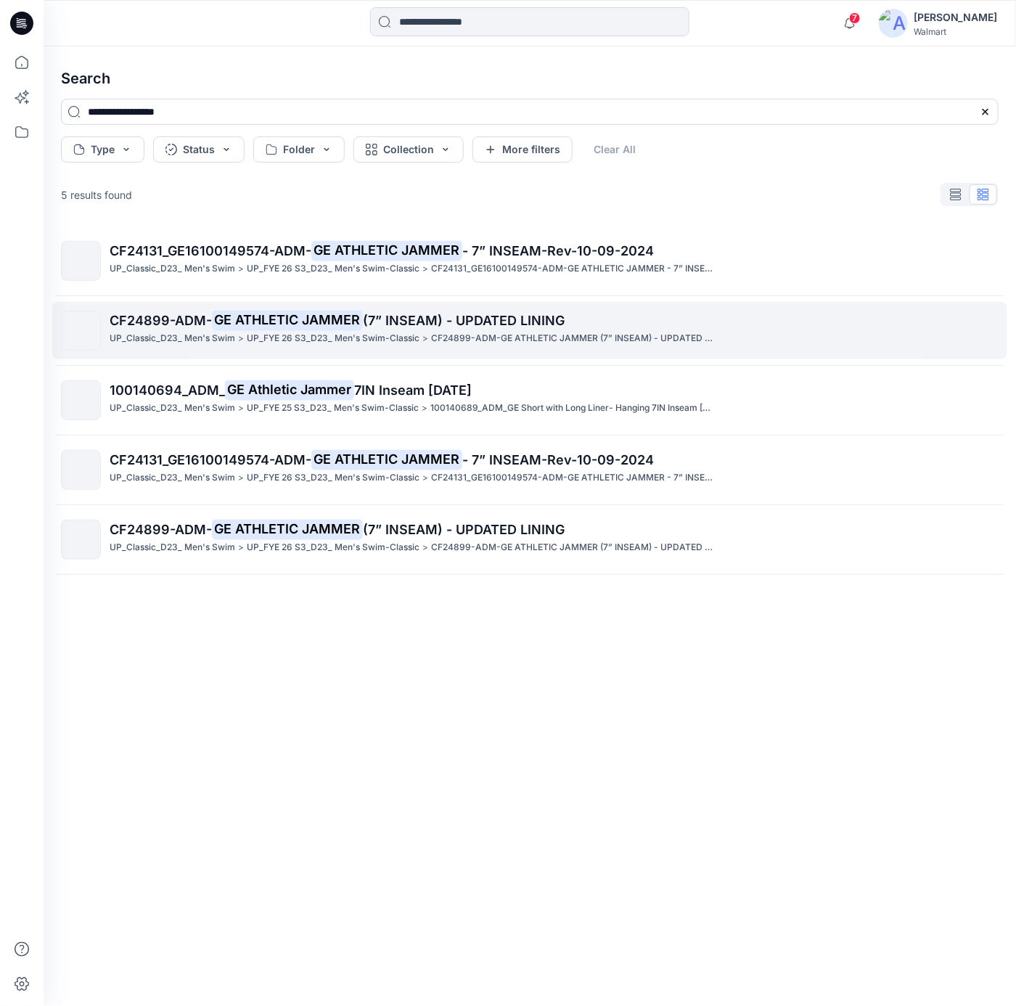
click at [480, 313] on span "(7” INSEAM) - UPDATED LINING" at bounding box center [464, 320] width 202 height 15
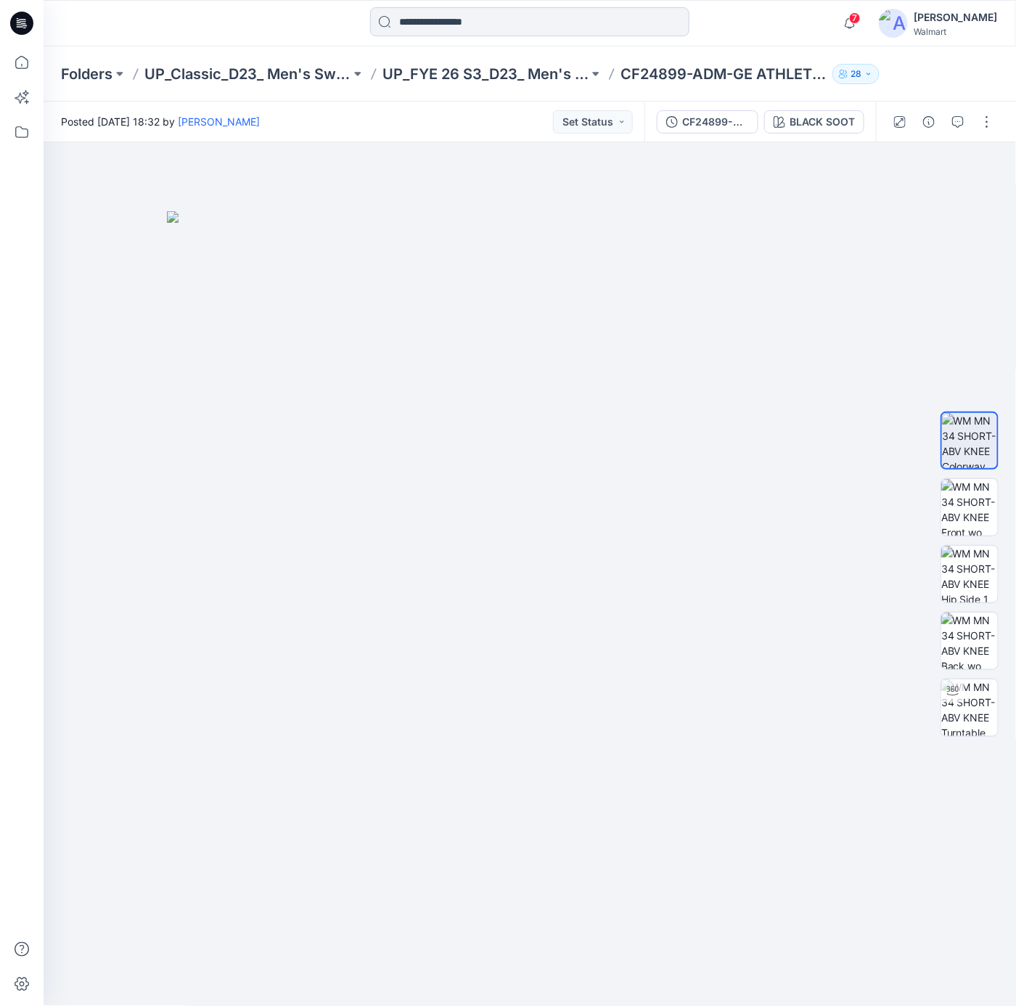
click at [490, 31] on input at bounding box center [529, 21] width 319 height 29
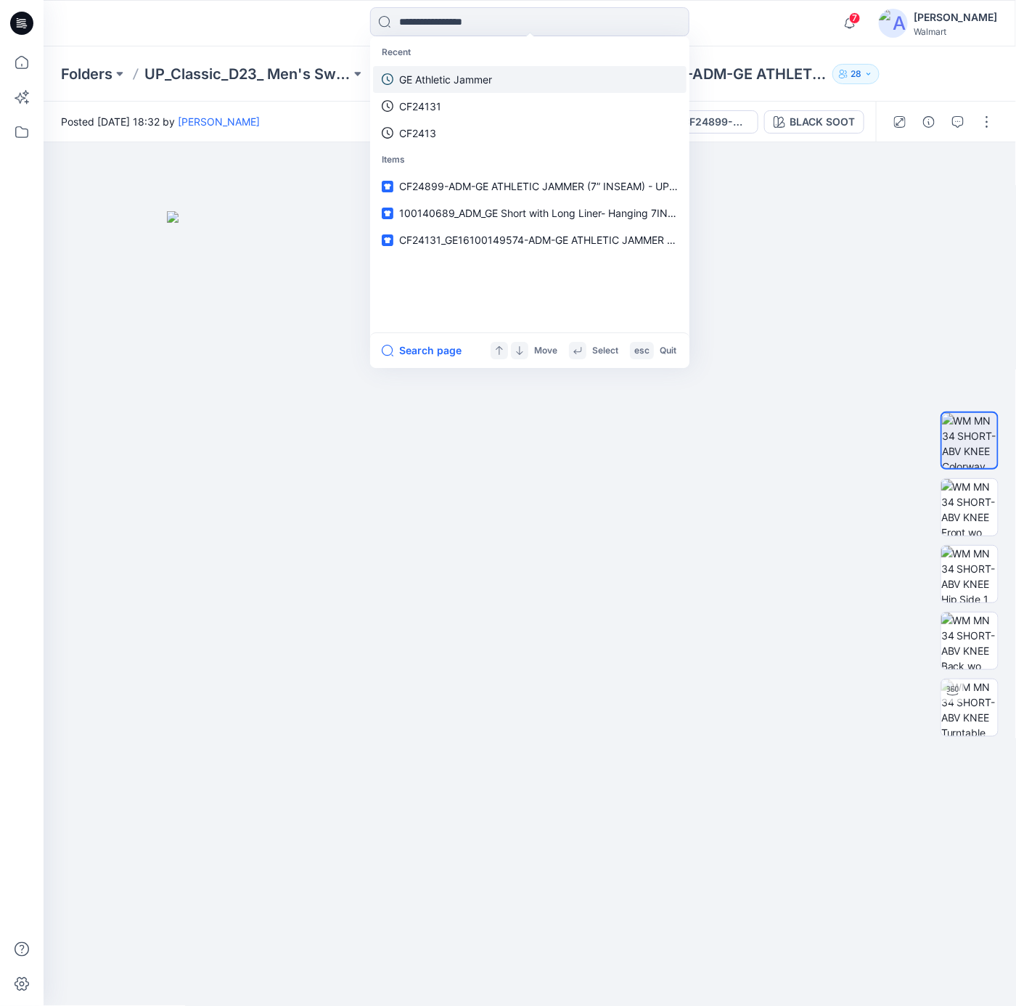
click at [496, 78] on link "GE Athletic Jammer" at bounding box center [529, 79] width 313 height 27
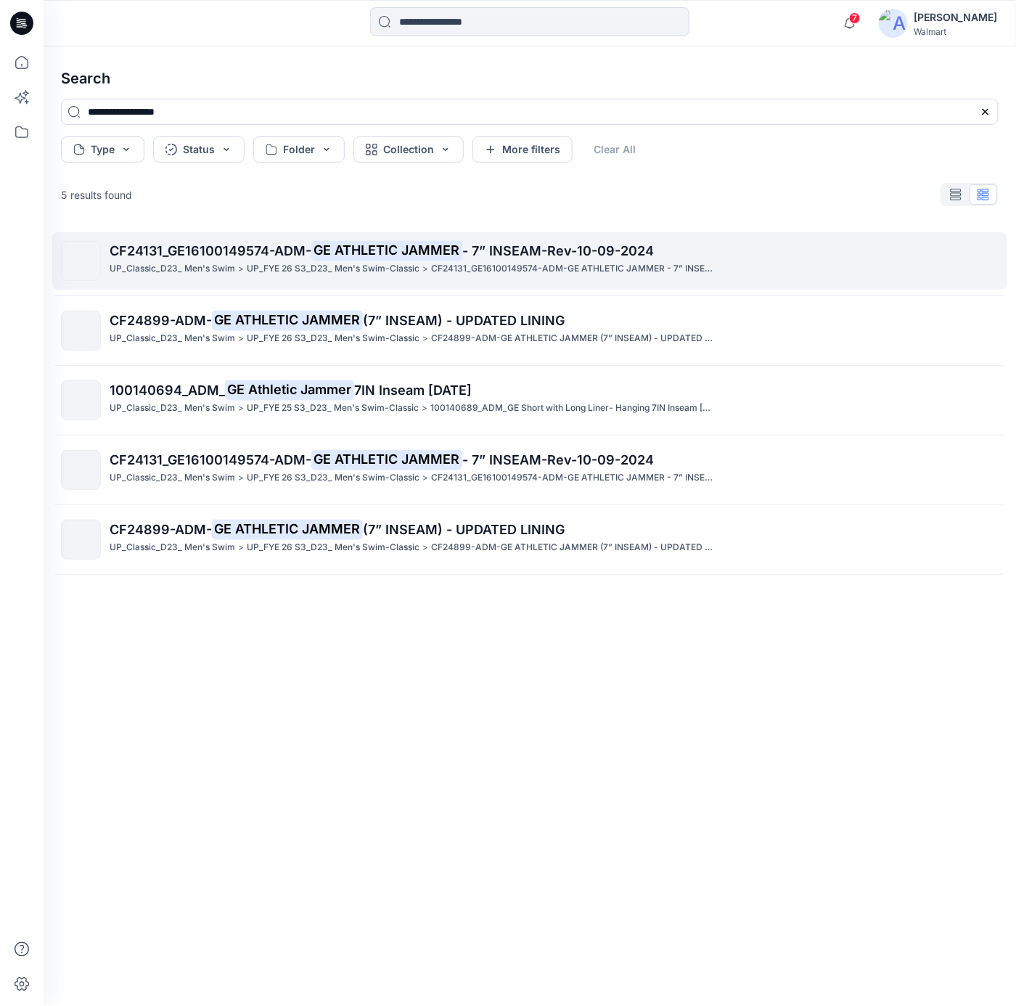
click at [476, 260] on p "CF24131_GE16100149574-ADM- GE ATHLETIC JAMMER - 7” INSEAM-Rev-10-09-2024" at bounding box center [554, 251] width 888 height 20
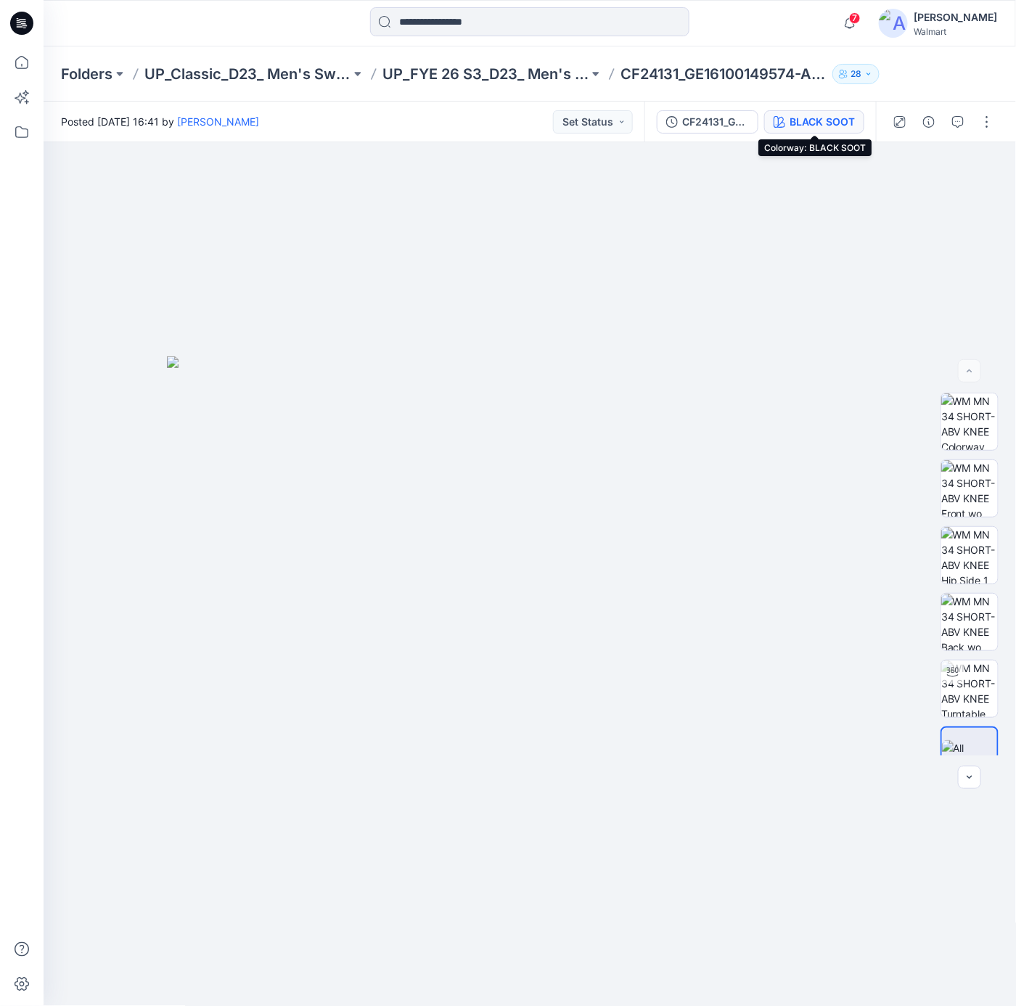
click at [817, 117] on div "BLACK SOOT" at bounding box center [821, 122] width 65 height 16
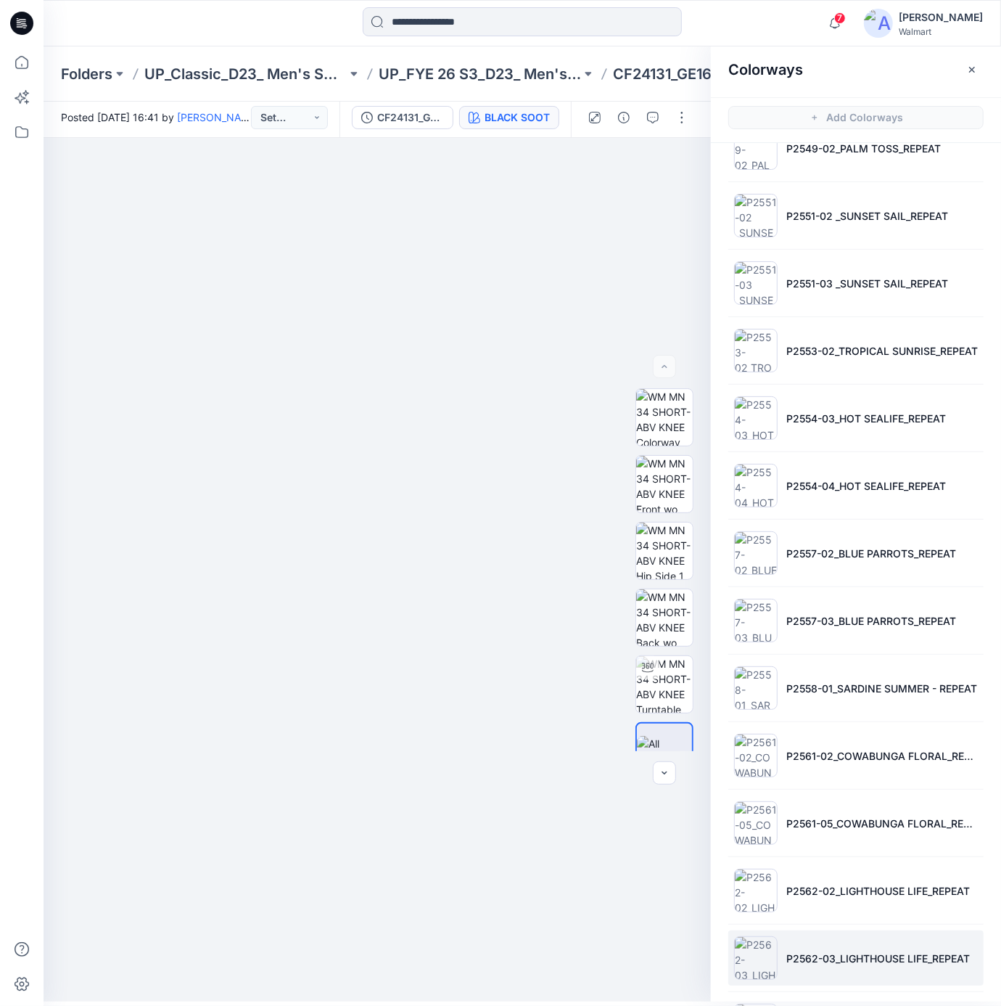
scroll to position [2, 0]
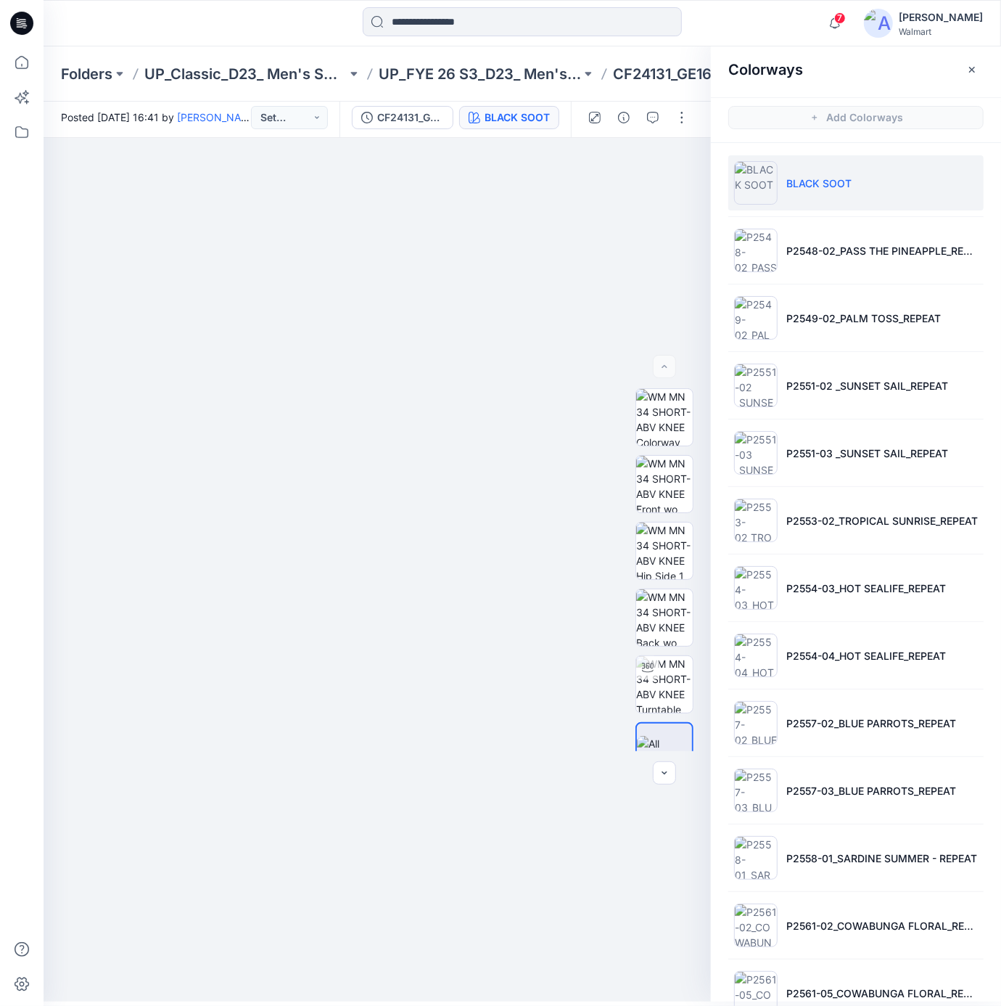
drag, startPoint x: 479, startPoint y: 247, endPoint x: 722, endPoint y: 82, distance: 294.0
click at [480, 243] on div at bounding box center [377, 570] width 667 height 864
click at [459, 271] on div at bounding box center [377, 570] width 667 height 864
click at [449, 257] on div at bounding box center [377, 570] width 667 height 864
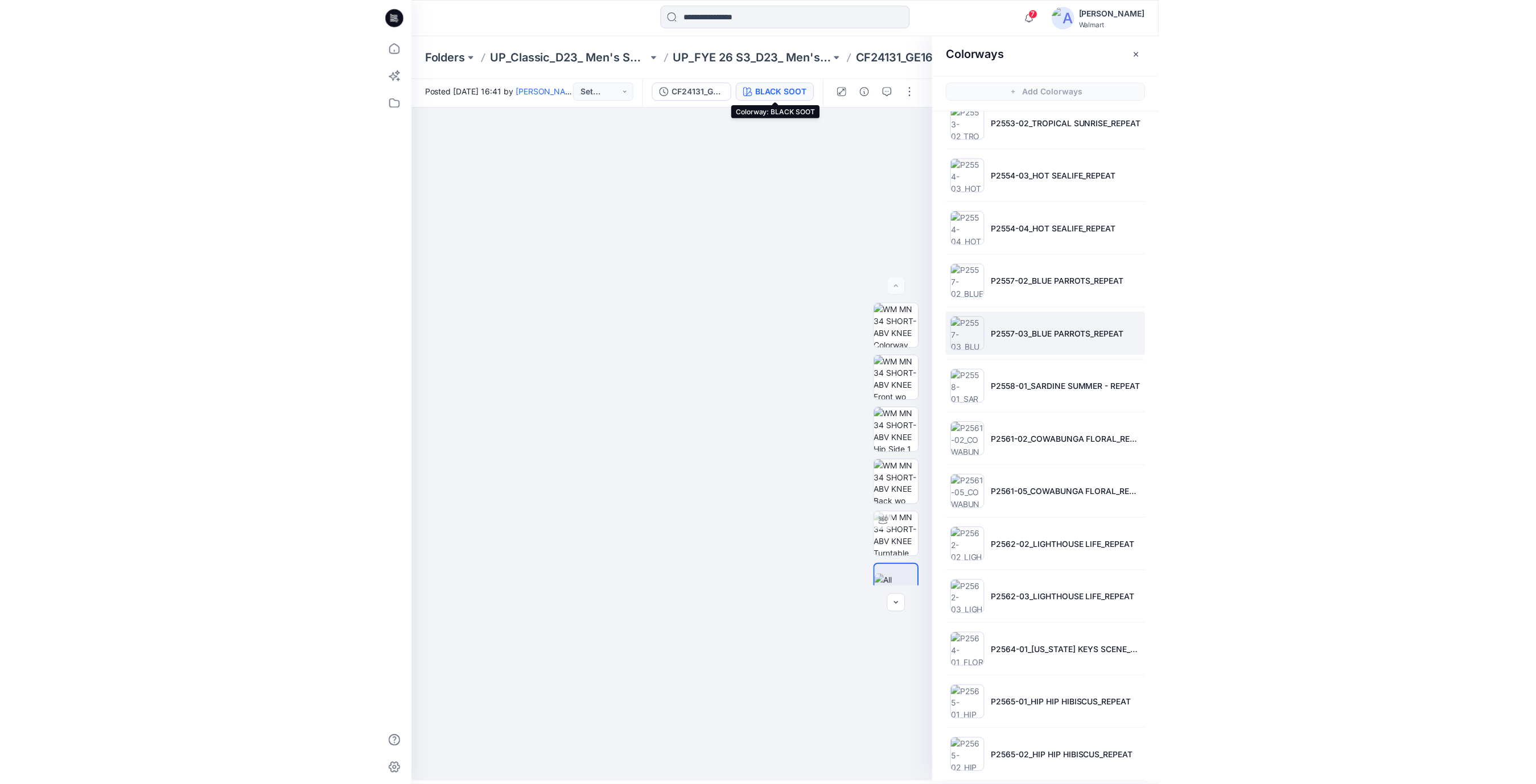
scroll to position [379, 0]
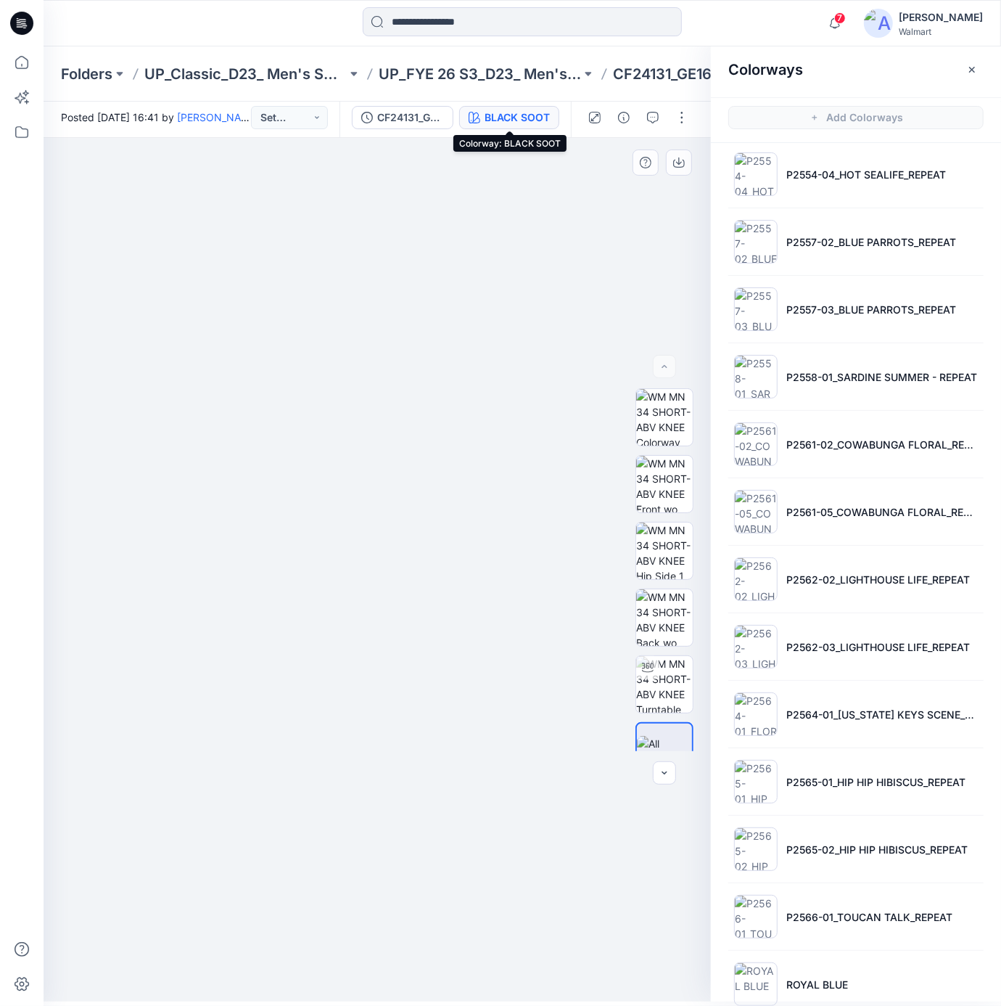
click at [506, 265] on div at bounding box center [377, 570] width 667 height 864
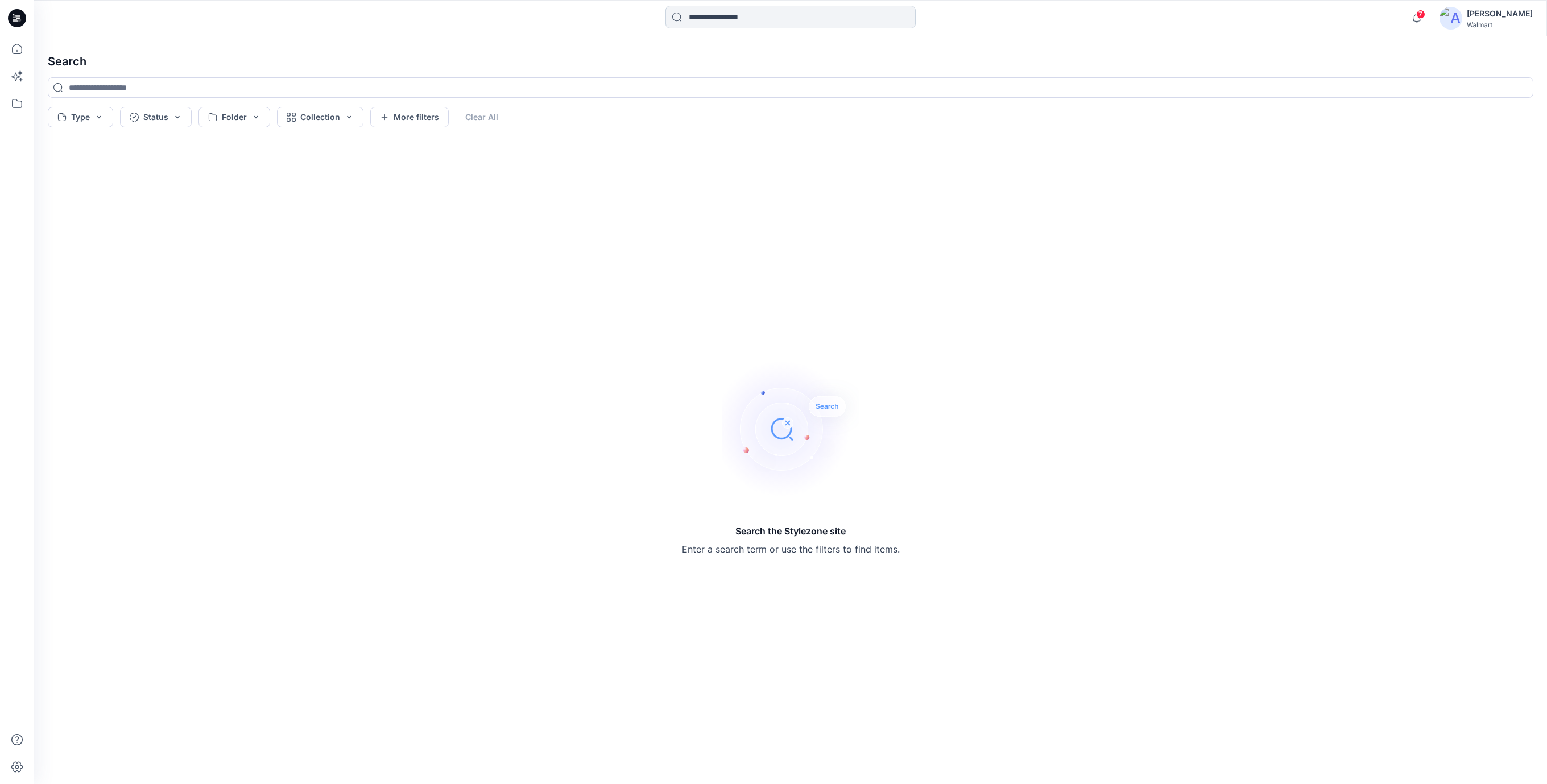
click at [735, 26] on input at bounding box center [790, 16] width 250 height 23
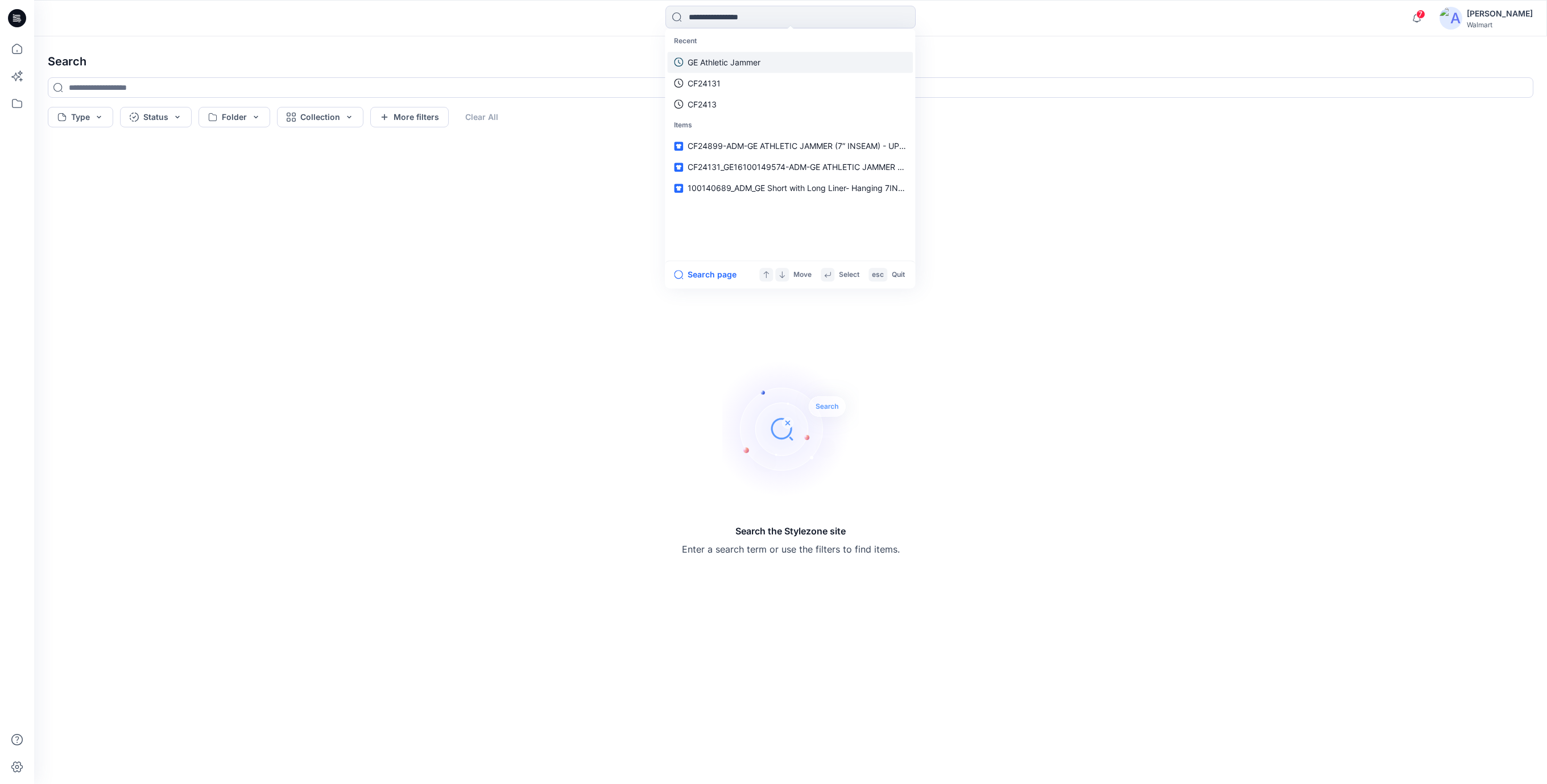
click at [732, 64] on p "GE Athletic Jammer" at bounding box center [724, 62] width 73 height 12
type input "**********"
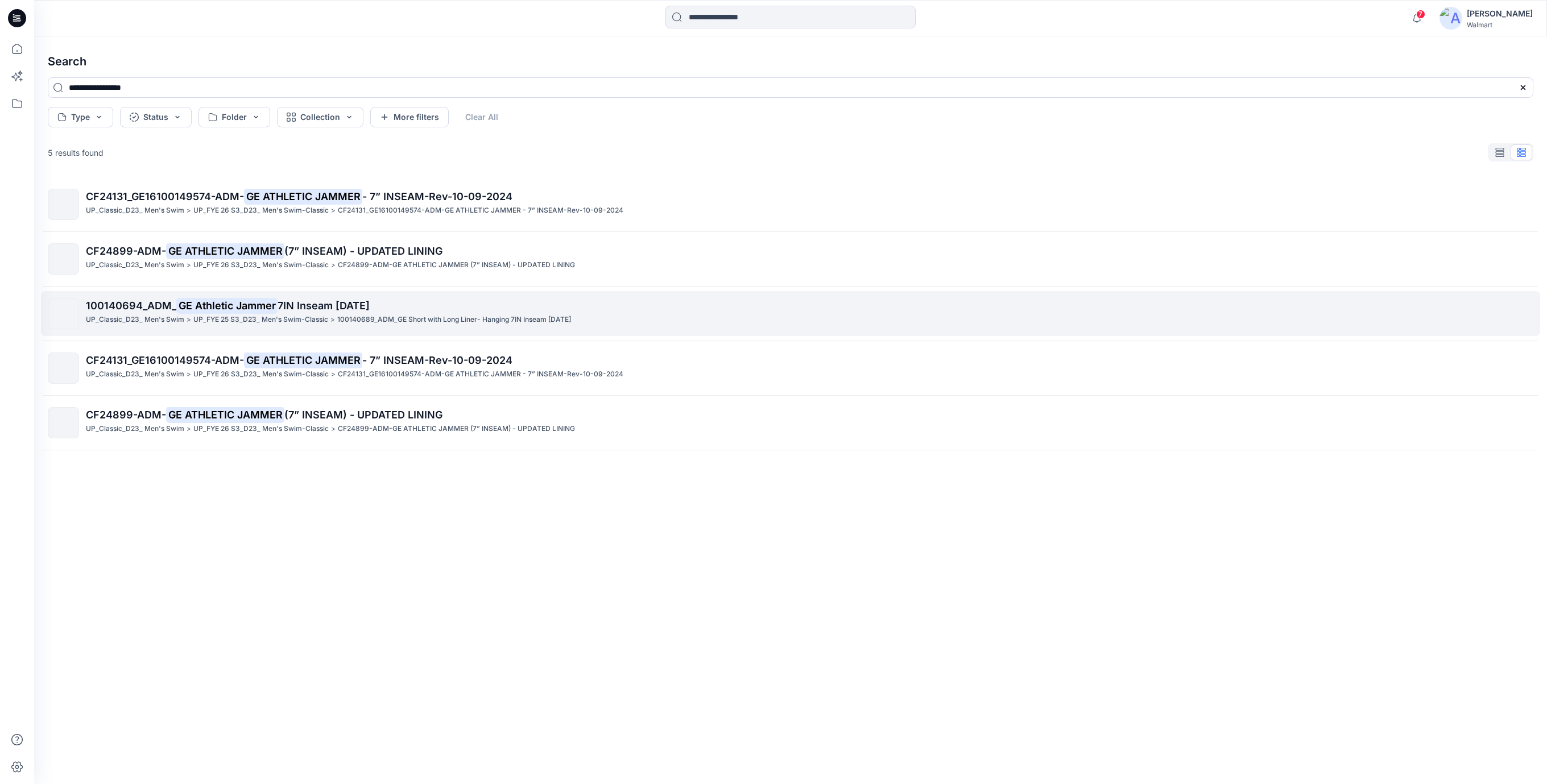
click at [366, 303] on span "7IN Inseam [DATE]" at bounding box center [324, 305] width 93 height 12
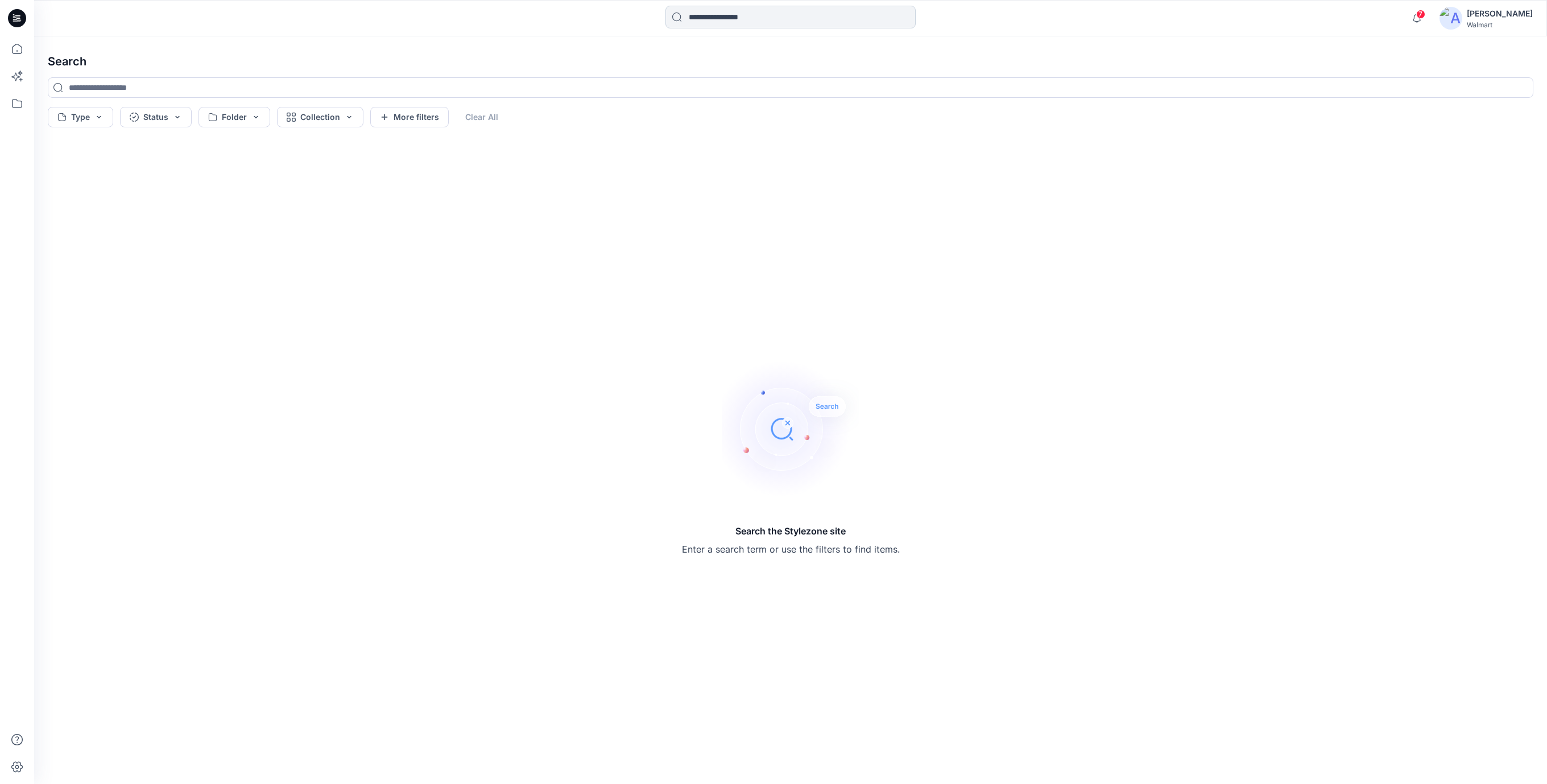
click at [750, 20] on input at bounding box center [790, 16] width 250 height 23
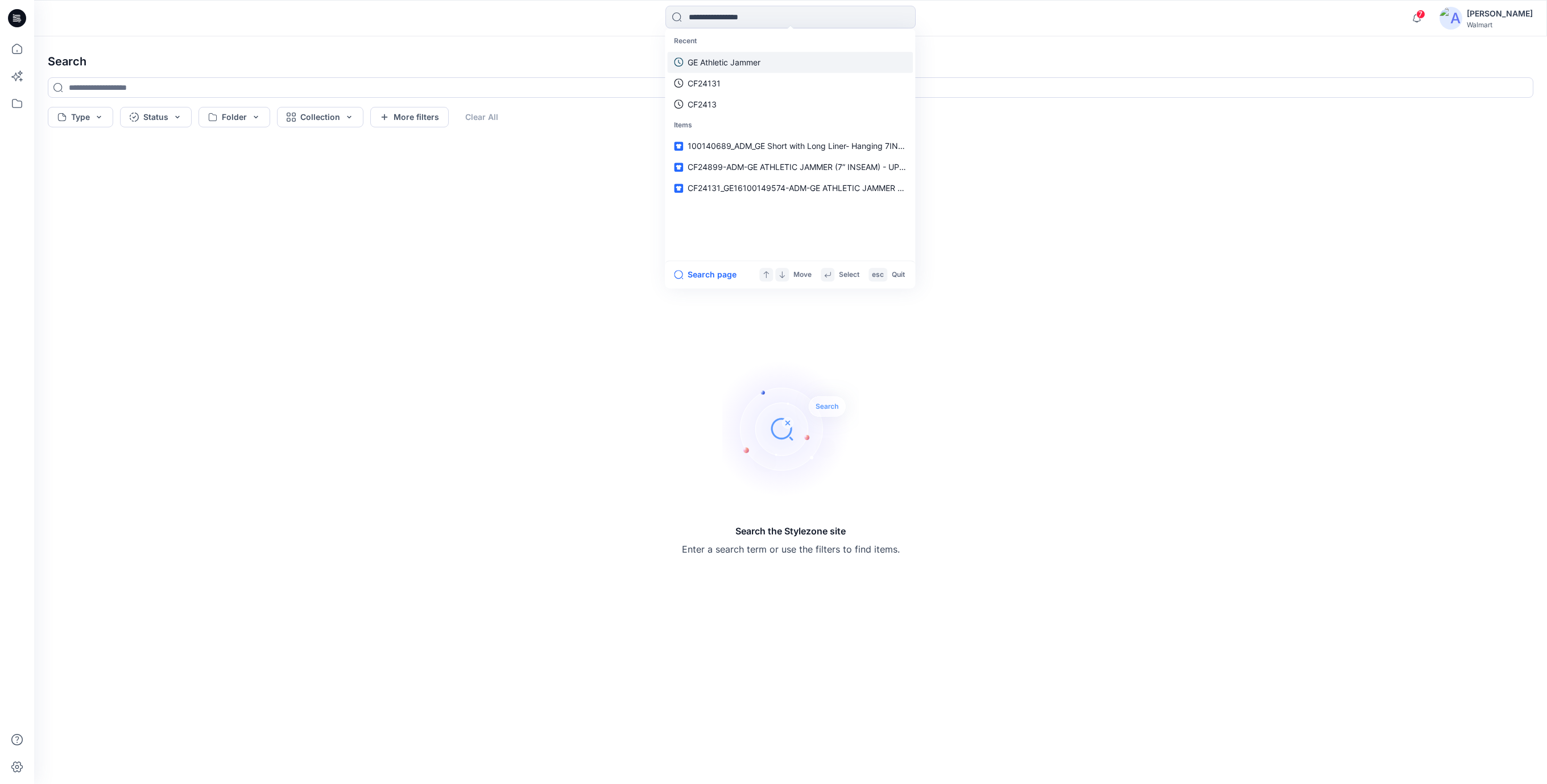
click at [733, 65] on p "GE Athletic Jammer" at bounding box center [724, 62] width 73 height 12
type input "**********"
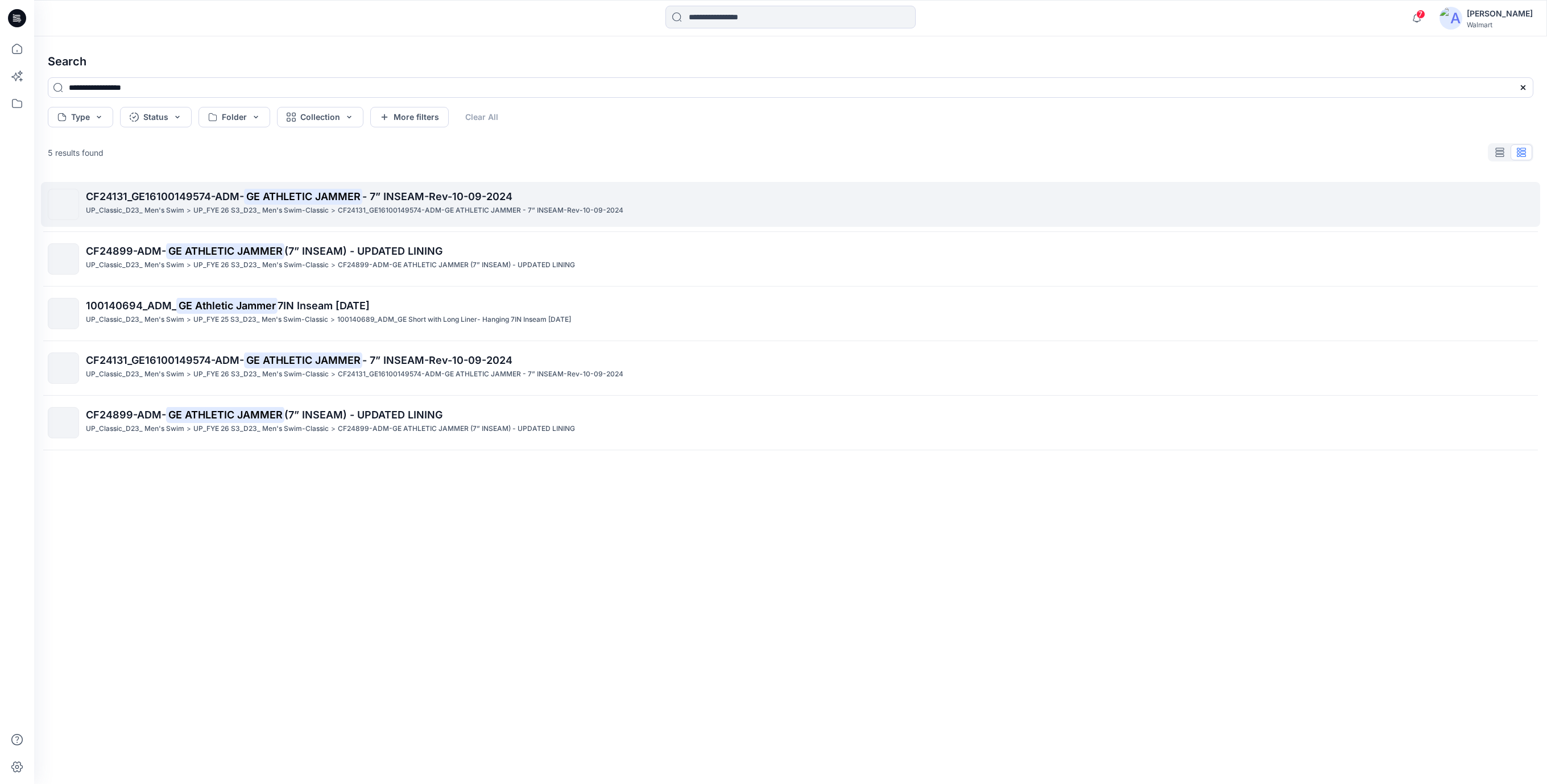
click at [329, 194] on mark "GE ATHLETIC JAMMER" at bounding box center [303, 196] width 118 height 16
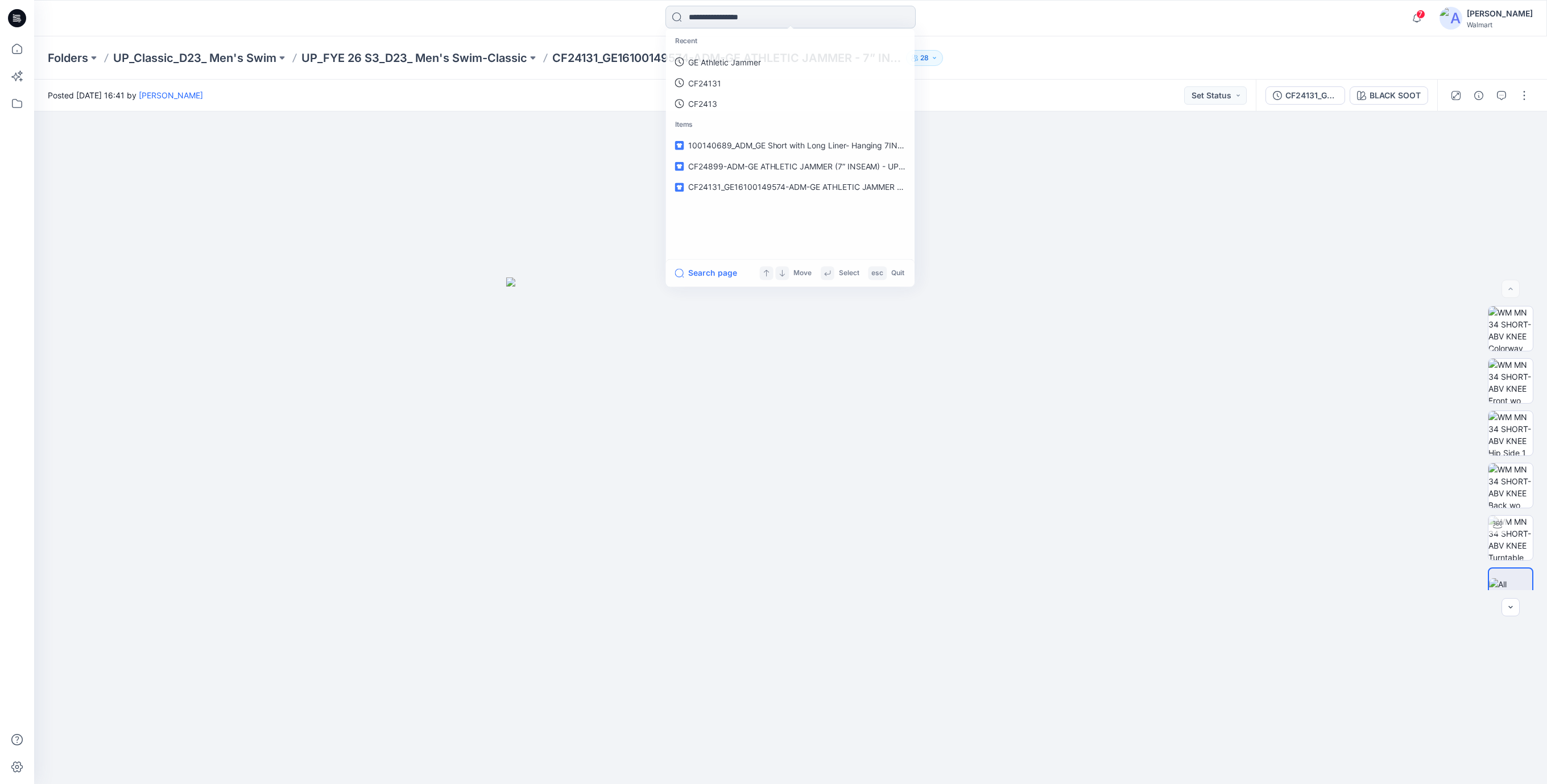
click at [730, 17] on input at bounding box center [790, 16] width 250 height 23
click at [724, 64] on p "GE Athletic Jammer" at bounding box center [724, 62] width 73 height 12
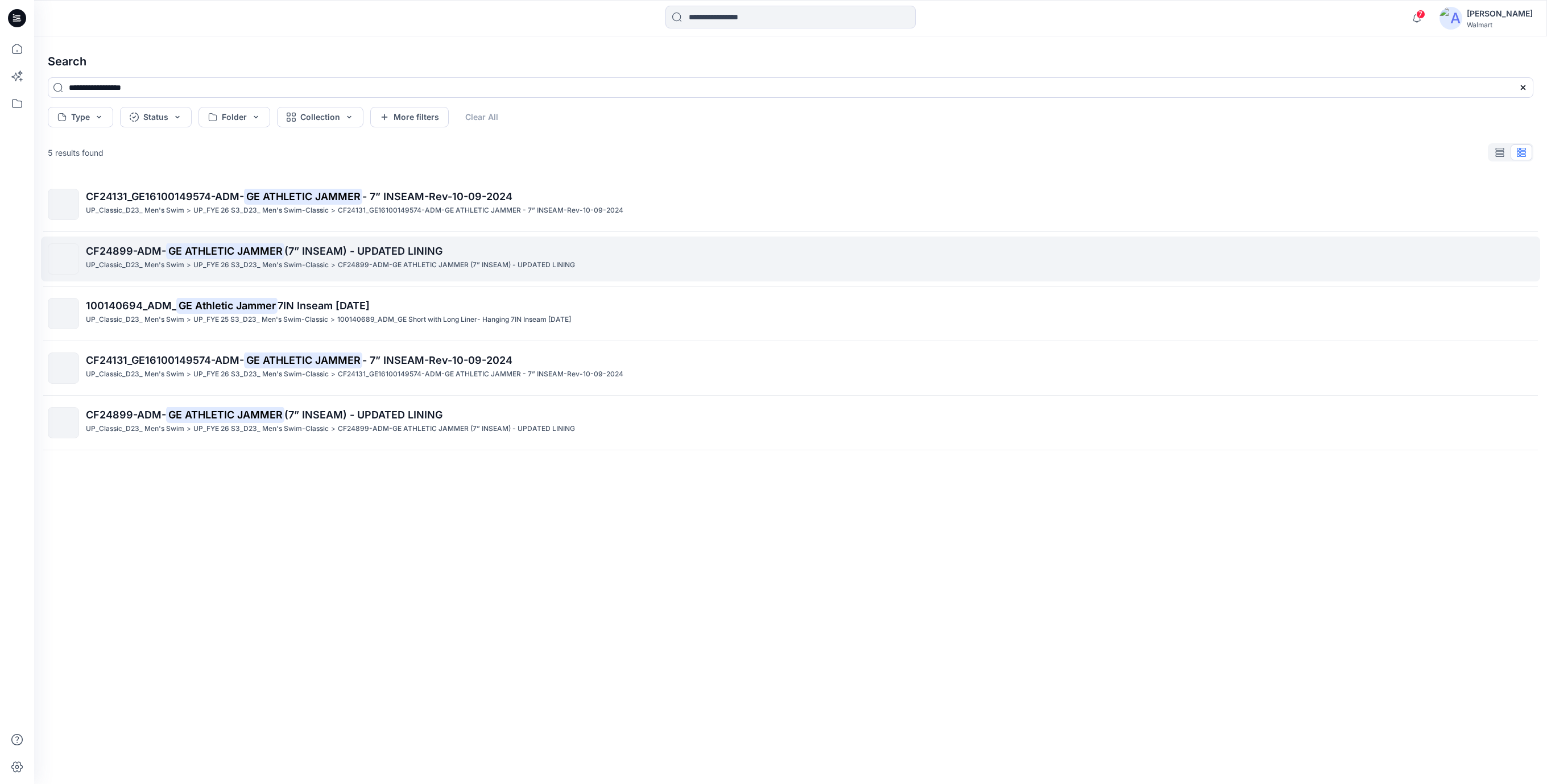
click at [408, 253] on span "(7” INSEAM) - UPDATED LINING" at bounding box center [364, 251] width 158 height 12
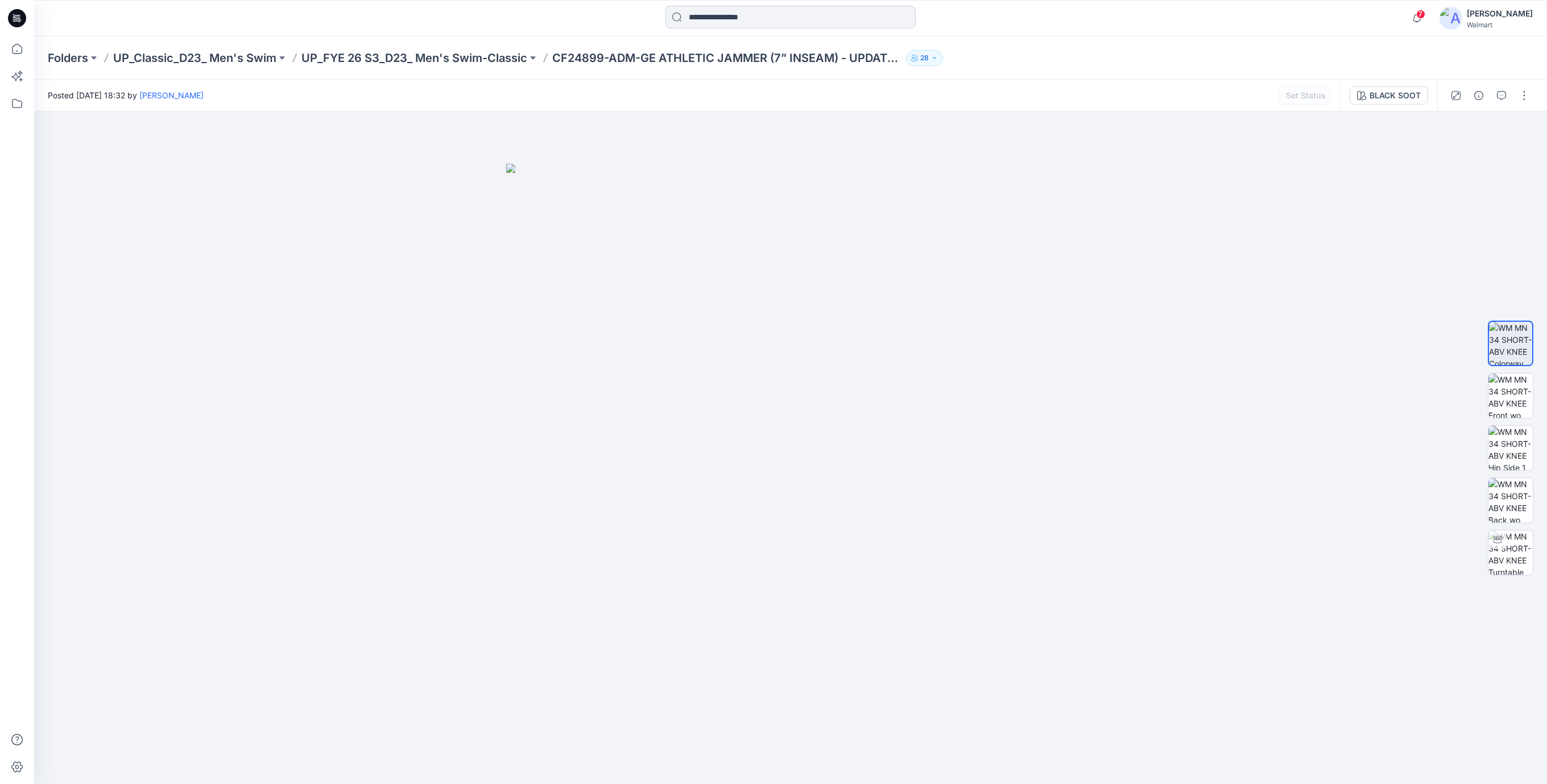
click at [770, 22] on input at bounding box center [790, 16] width 250 height 23
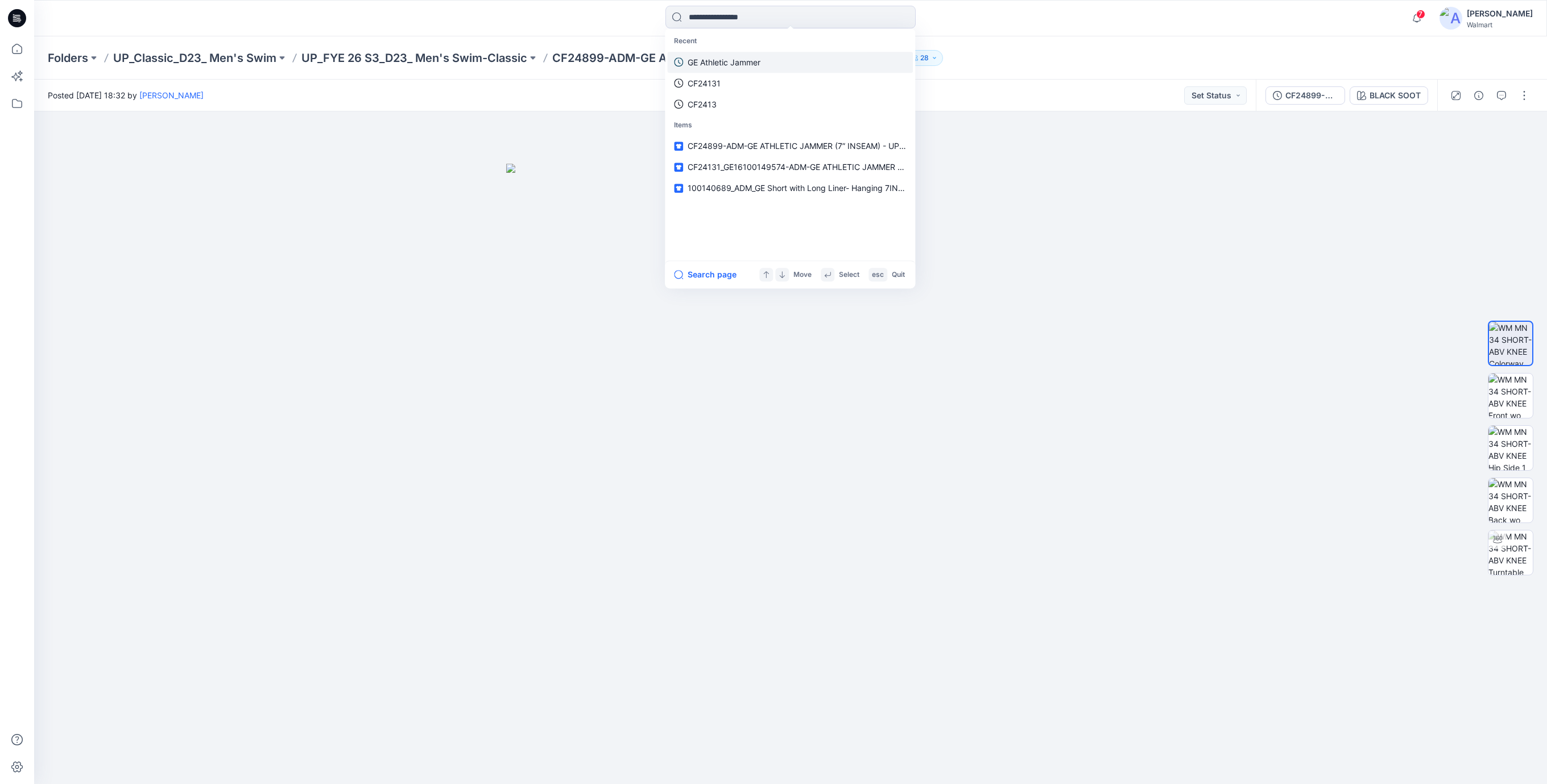
click at [745, 60] on p "GE Athletic Jammer" at bounding box center [724, 62] width 73 height 12
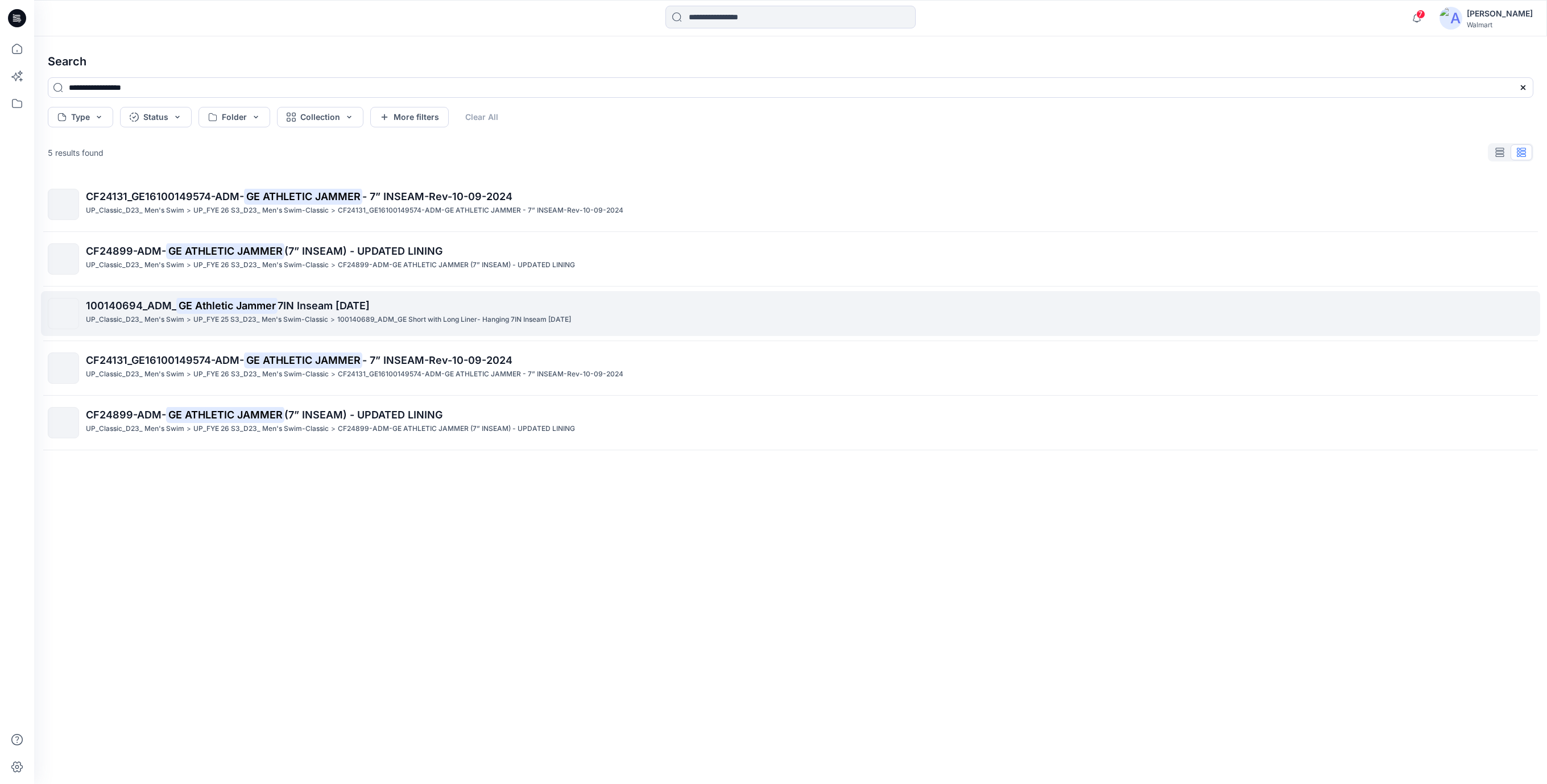
click at [364, 315] on p "100140689_ADM_GE Short with Long Liner- Hanging 7IN Inseam [DATE]" at bounding box center [454, 319] width 234 height 12
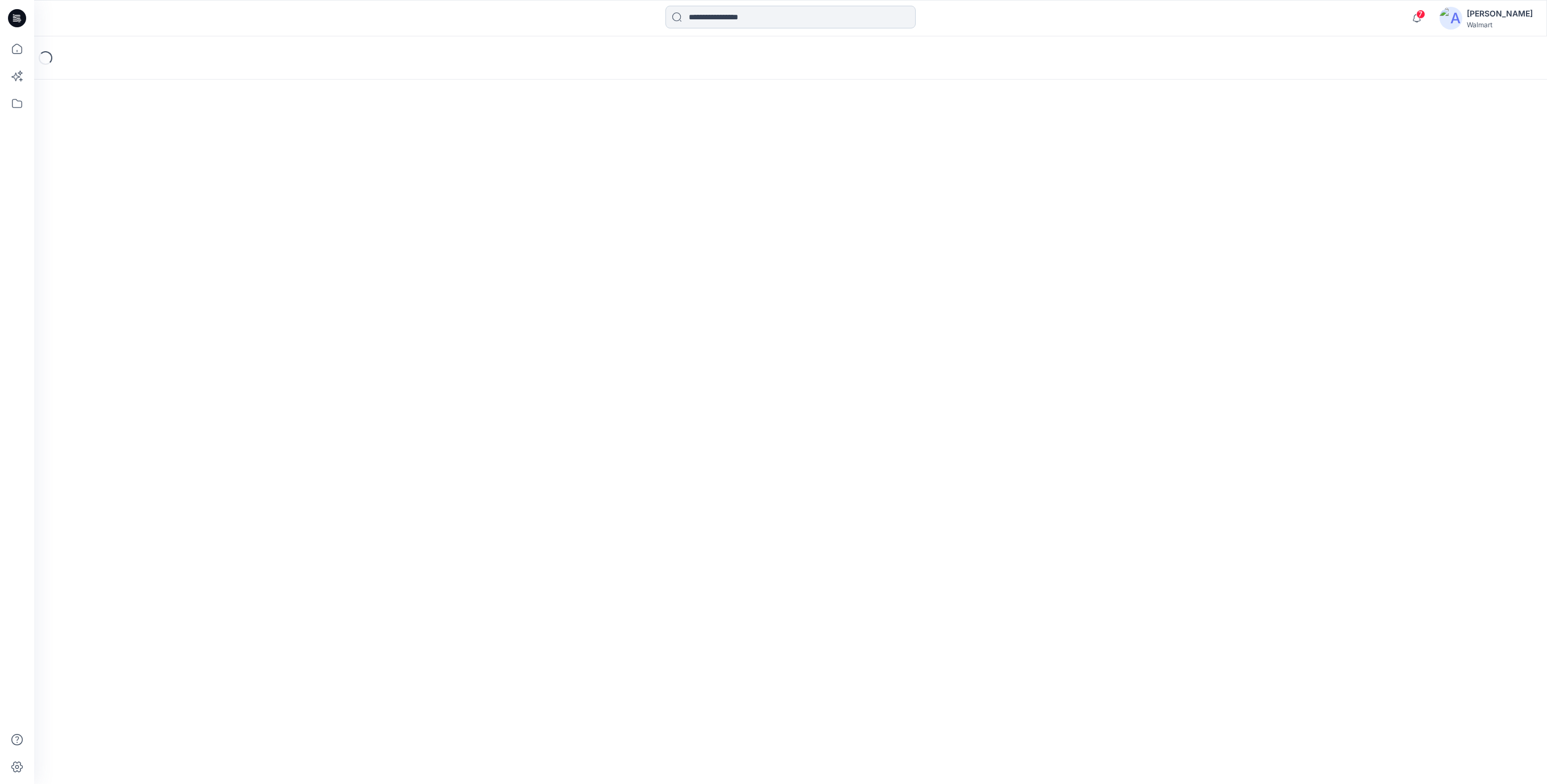
click at [772, 19] on input at bounding box center [790, 16] width 250 height 23
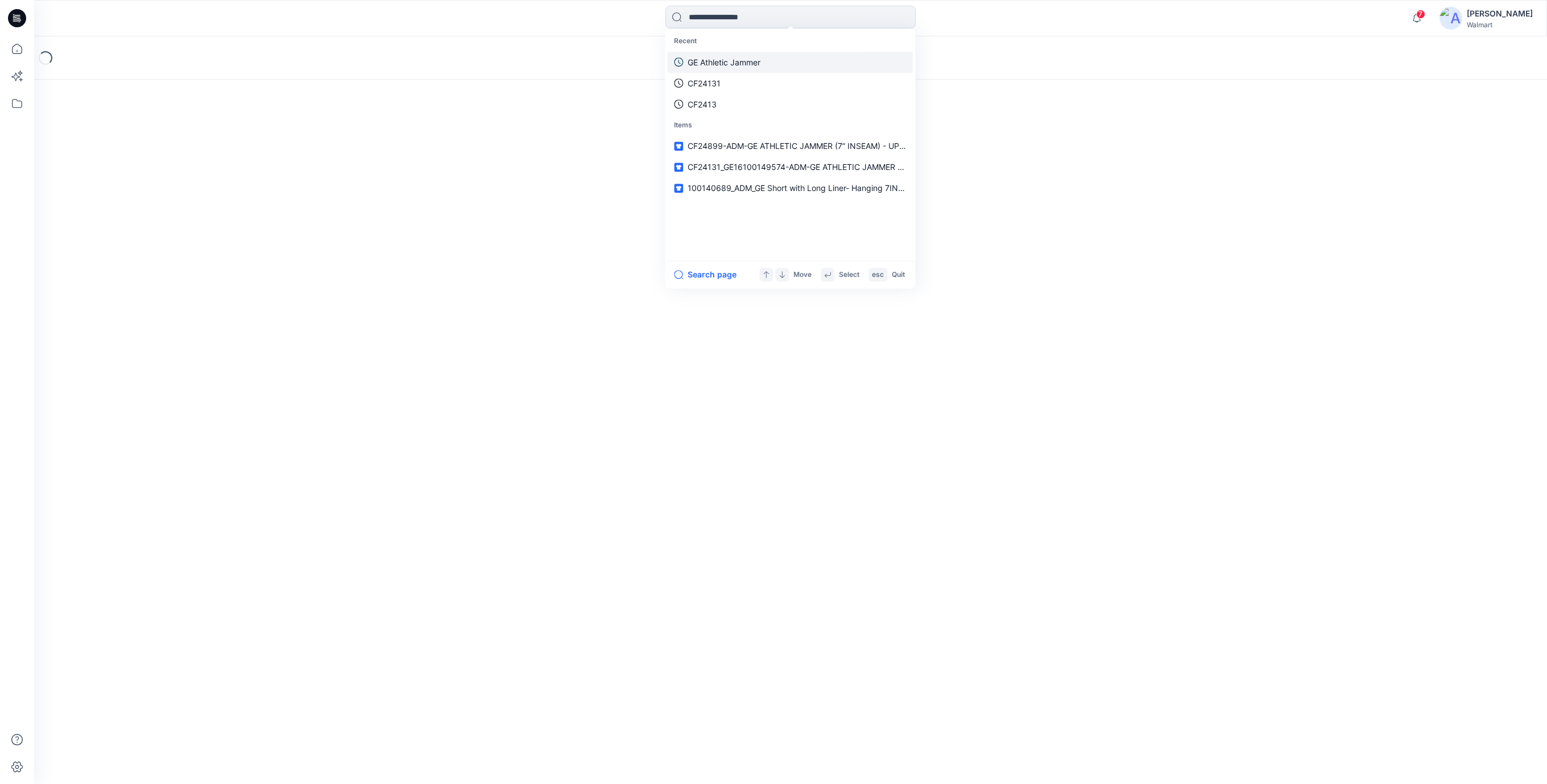
click at [758, 54] on link "GE Athletic Jammer" at bounding box center [790, 62] width 245 height 21
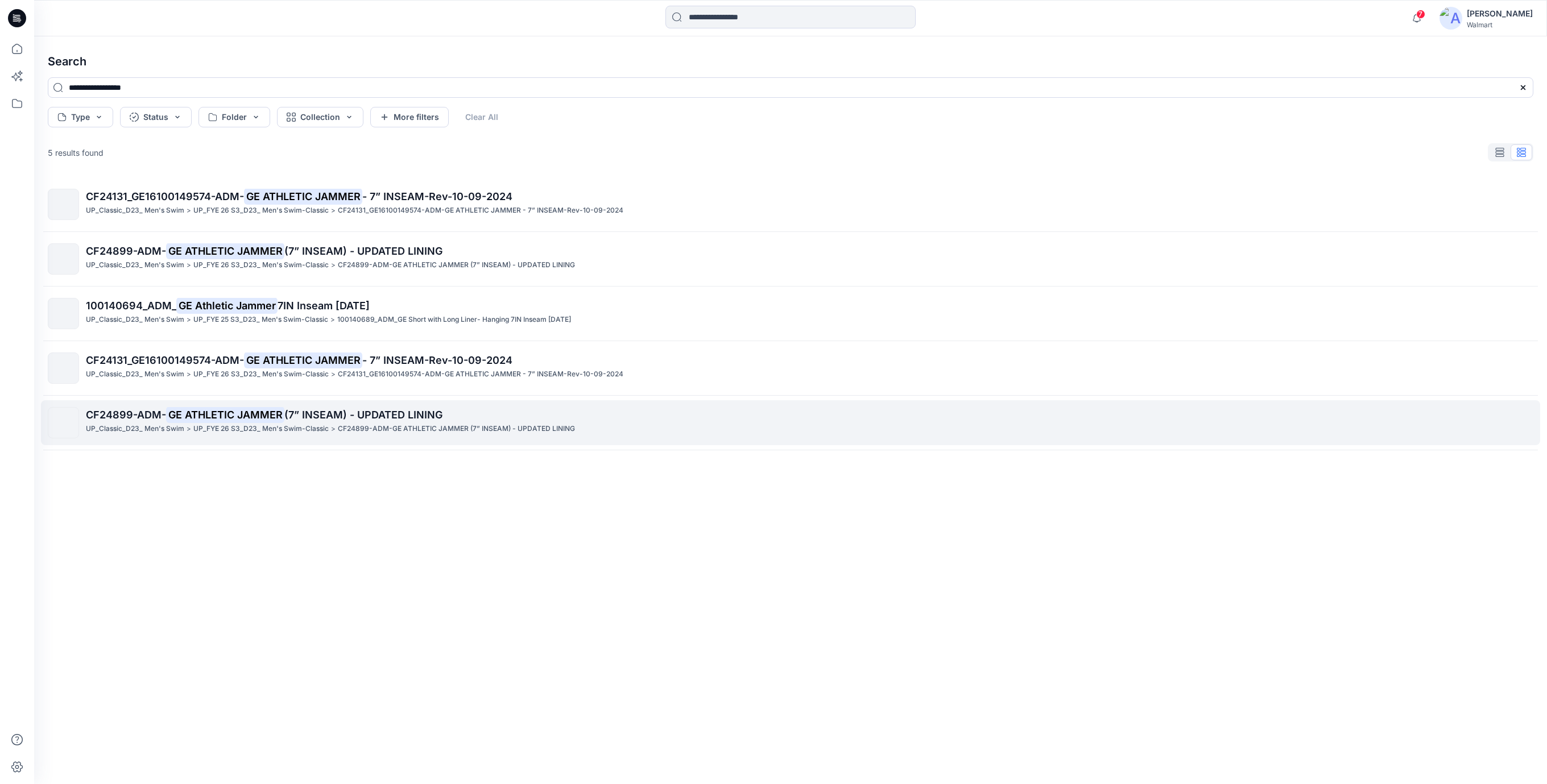
drag, startPoint x: 1131, startPoint y: 512, endPoint x: 1223, endPoint y: 431, distance: 122.6
click at [1136, 510] on div "CF24131_GE16100149574-ADM- GE ATHLETIC JAMMER - 7” INSEAM-Rev-10-09-2024 UP_Cla…" at bounding box center [790, 463] width 1504 height 571
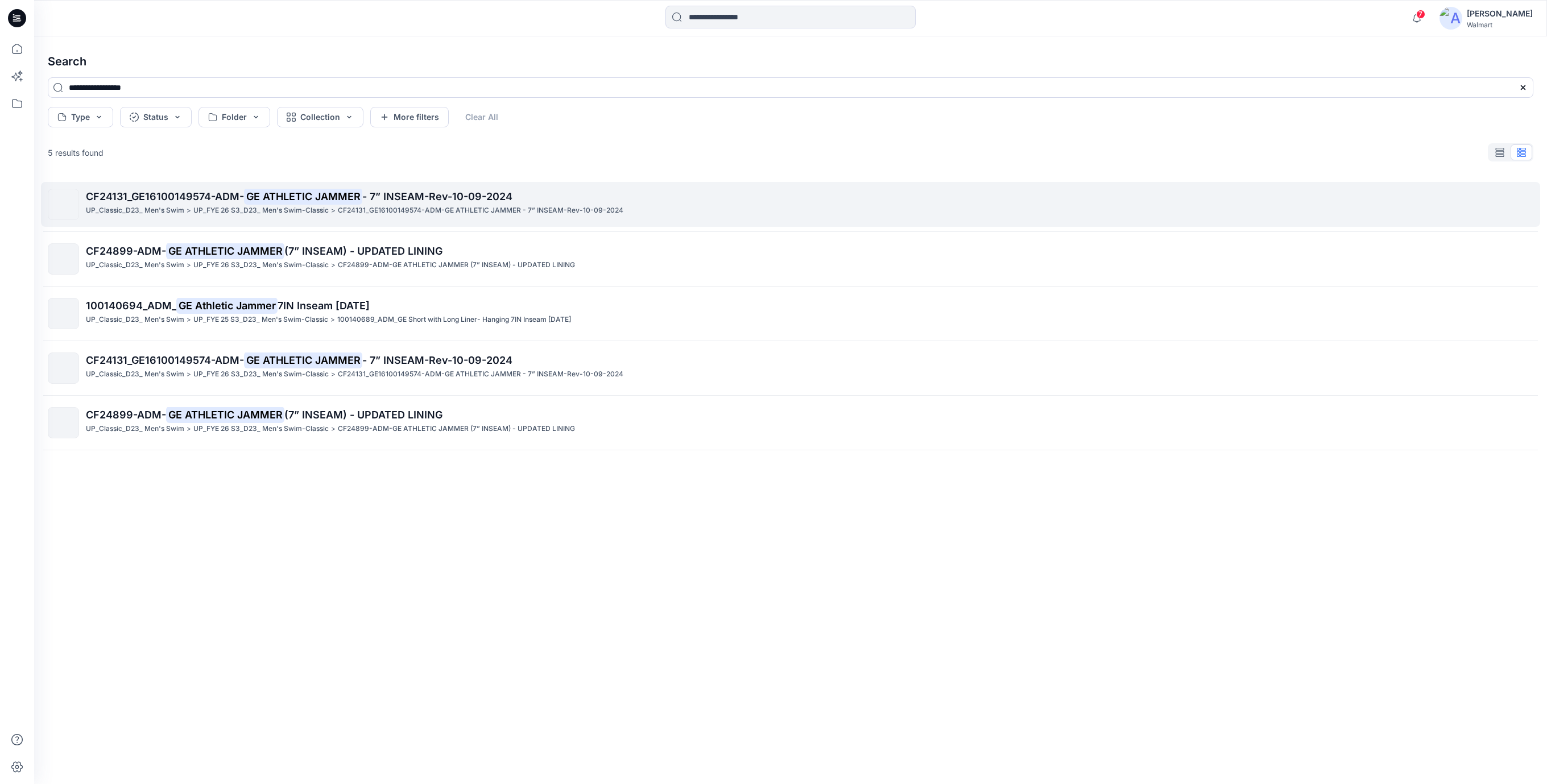
click at [410, 198] on span "- 7” INSEAM-Rev-10-09-2024" at bounding box center [438, 196] width 151 height 12
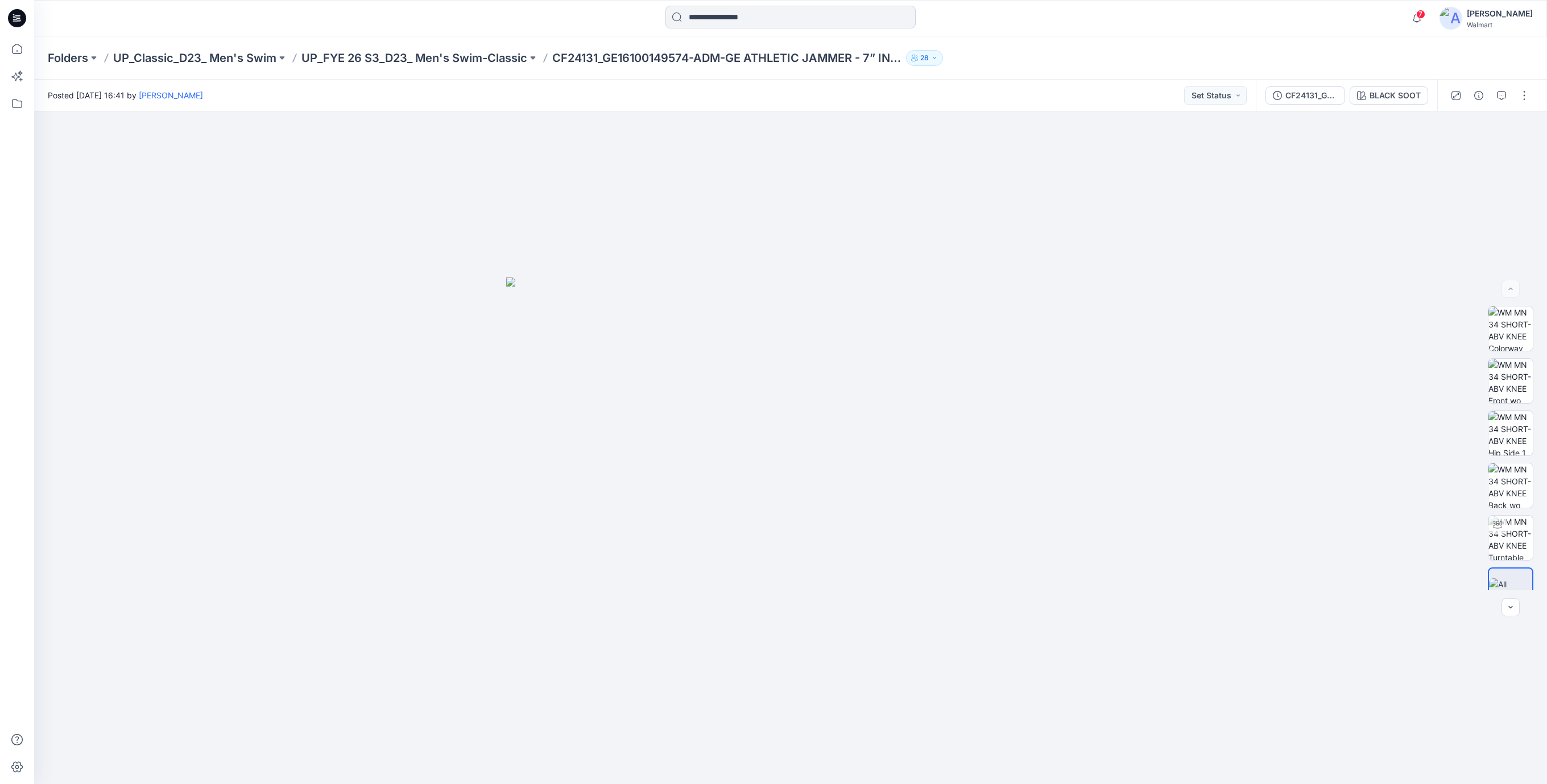
click at [741, 23] on input at bounding box center [790, 16] width 250 height 23
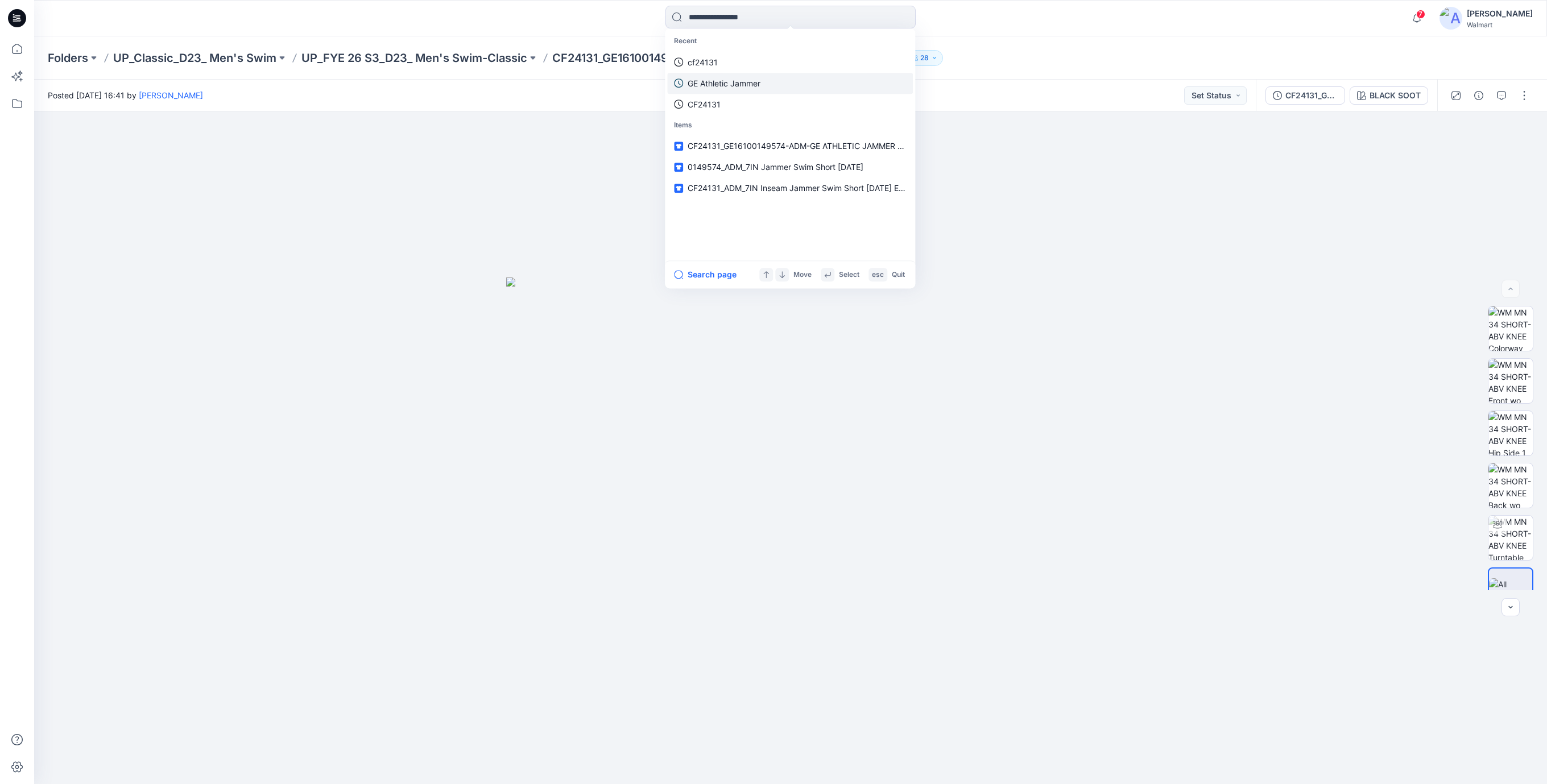
click at [721, 80] on p "GE Athletic Jammer" at bounding box center [724, 83] width 73 height 12
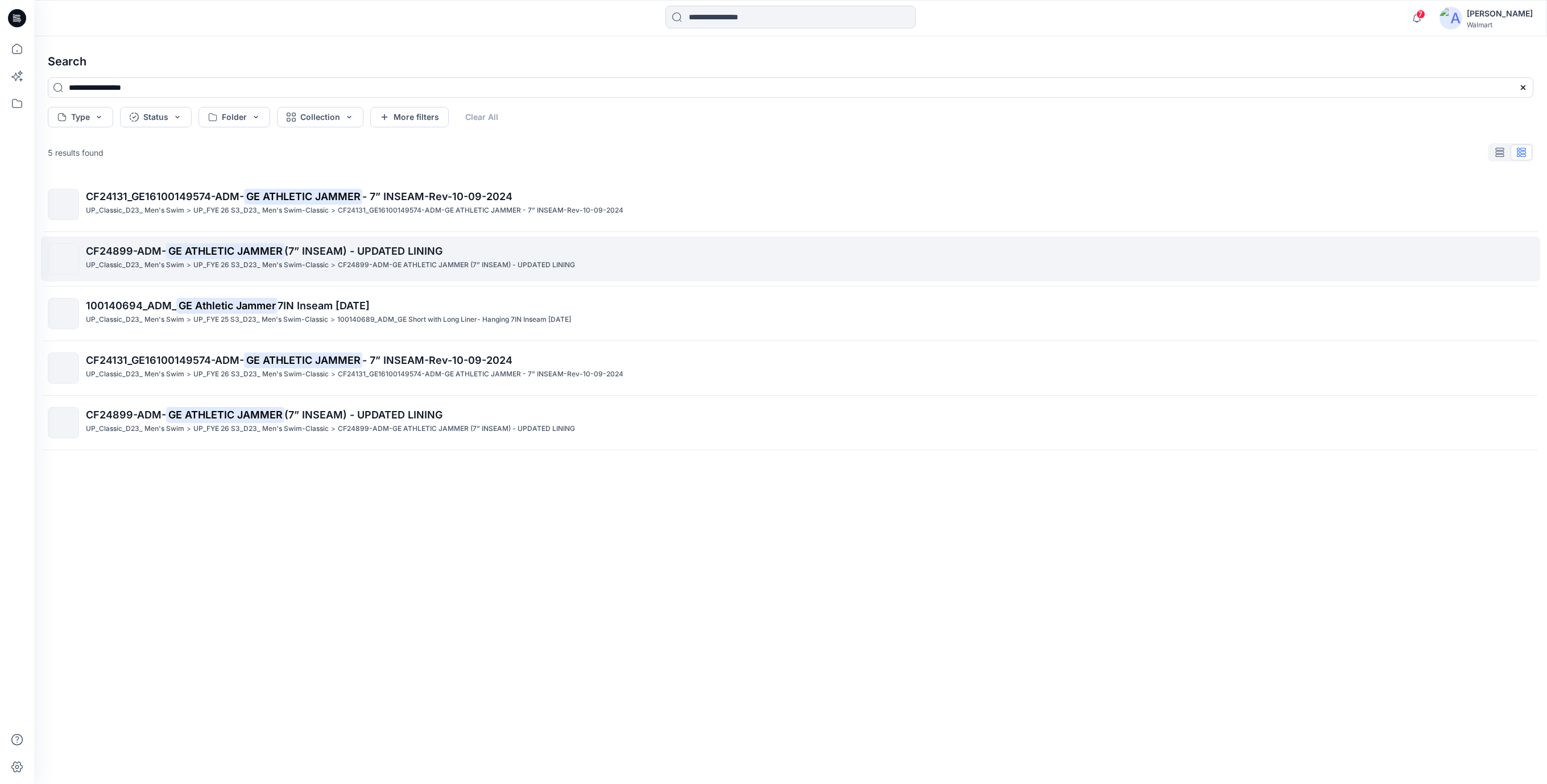
click at [286, 249] on span "(7” INSEAM) - UPDATED LINING" at bounding box center [364, 251] width 158 height 12
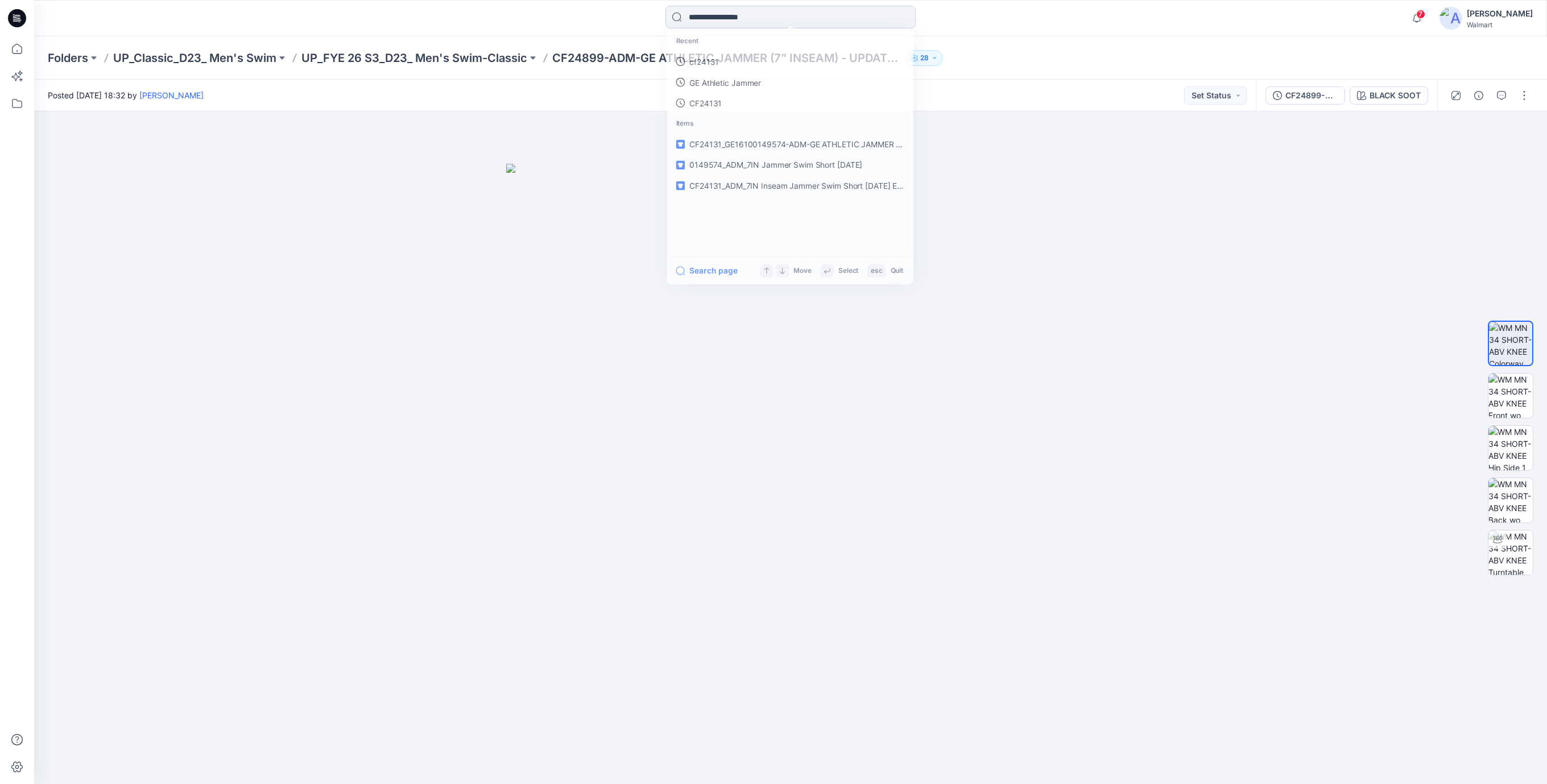
click at [716, 19] on input at bounding box center [790, 16] width 250 height 23
click at [695, 62] on p "GE Athletic Jammer" at bounding box center [724, 62] width 73 height 12
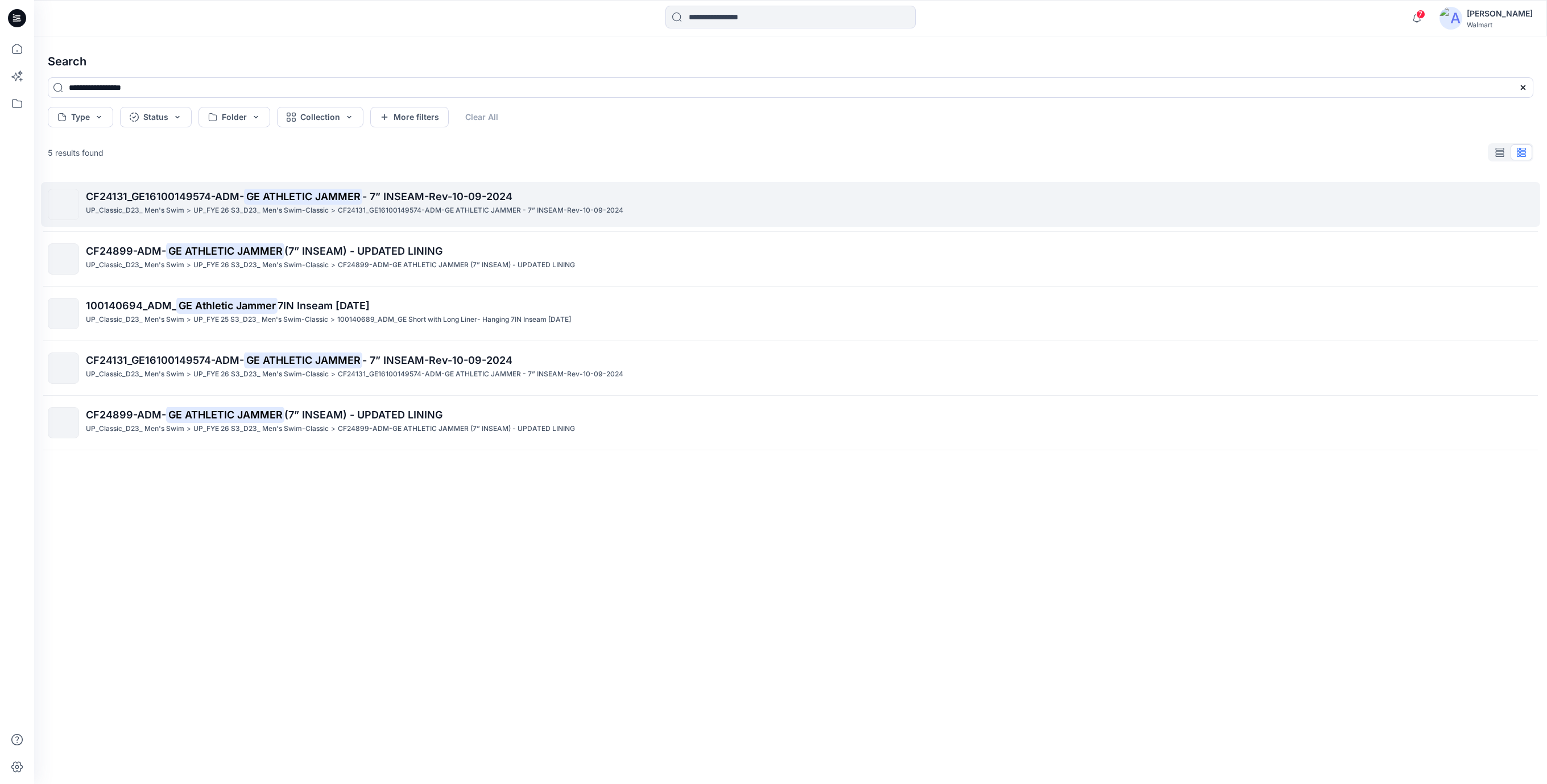
drag, startPoint x: 370, startPoint y: 180, endPoint x: 368, endPoint y: 186, distance: 6.3
click at [369, 184] on div "CF24131_GE16100149574-ADM- GE ATHLETIC JAMMER - 7” INSEAM-Rev-10-09-2024 UP_Cla…" at bounding box center [790, 463] width 1504 height 571
click at [365, 194] on span "- 7” INSEAM-Rev-10-09-2024" at bounding box center [438, 196] width 151 height 12
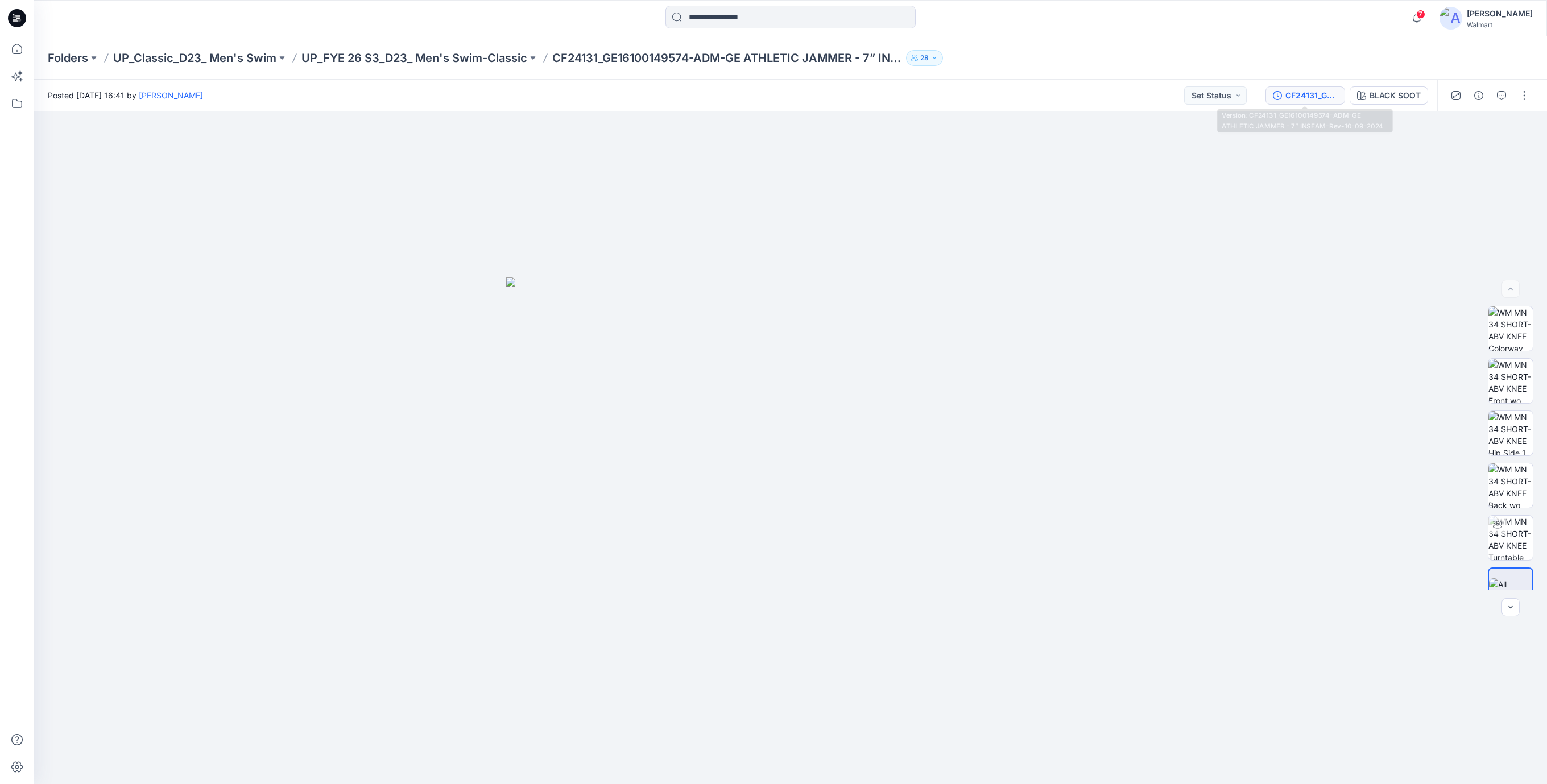
click at [1316, 99] on div "CF24131_GE16100149574-ADM-GE ATHLETIC JAMMER - 7” INSEAM-Rev-10-09-2024" at bounding box center [1312, 96] width 53 height 13
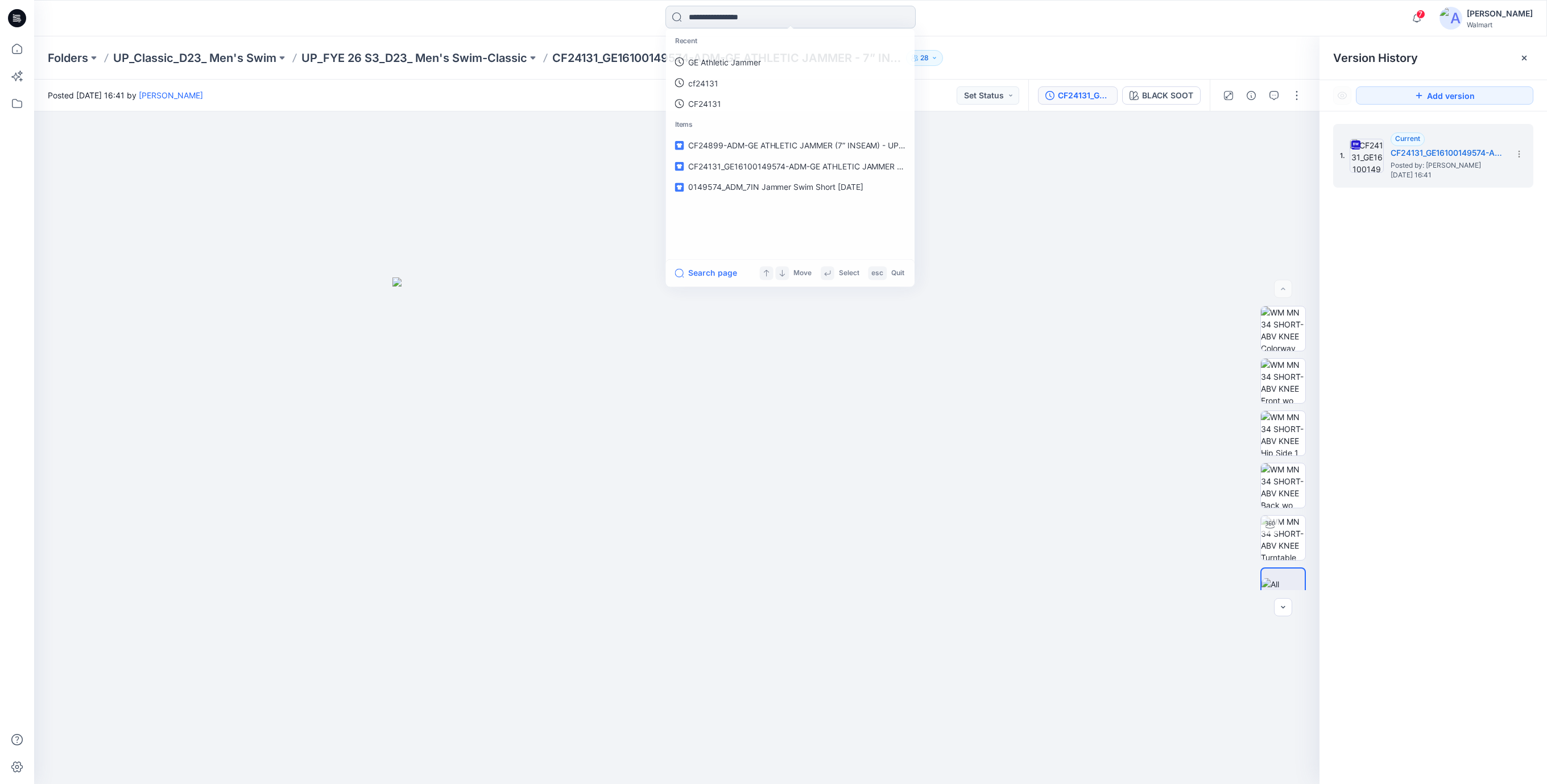
click at [750, 16] on input at bounding box center [790, 16] width 250 height 23
click at [718, 61] on p "GE Athletic Jammer" at bounding box center [724, 62] width 73 height 12
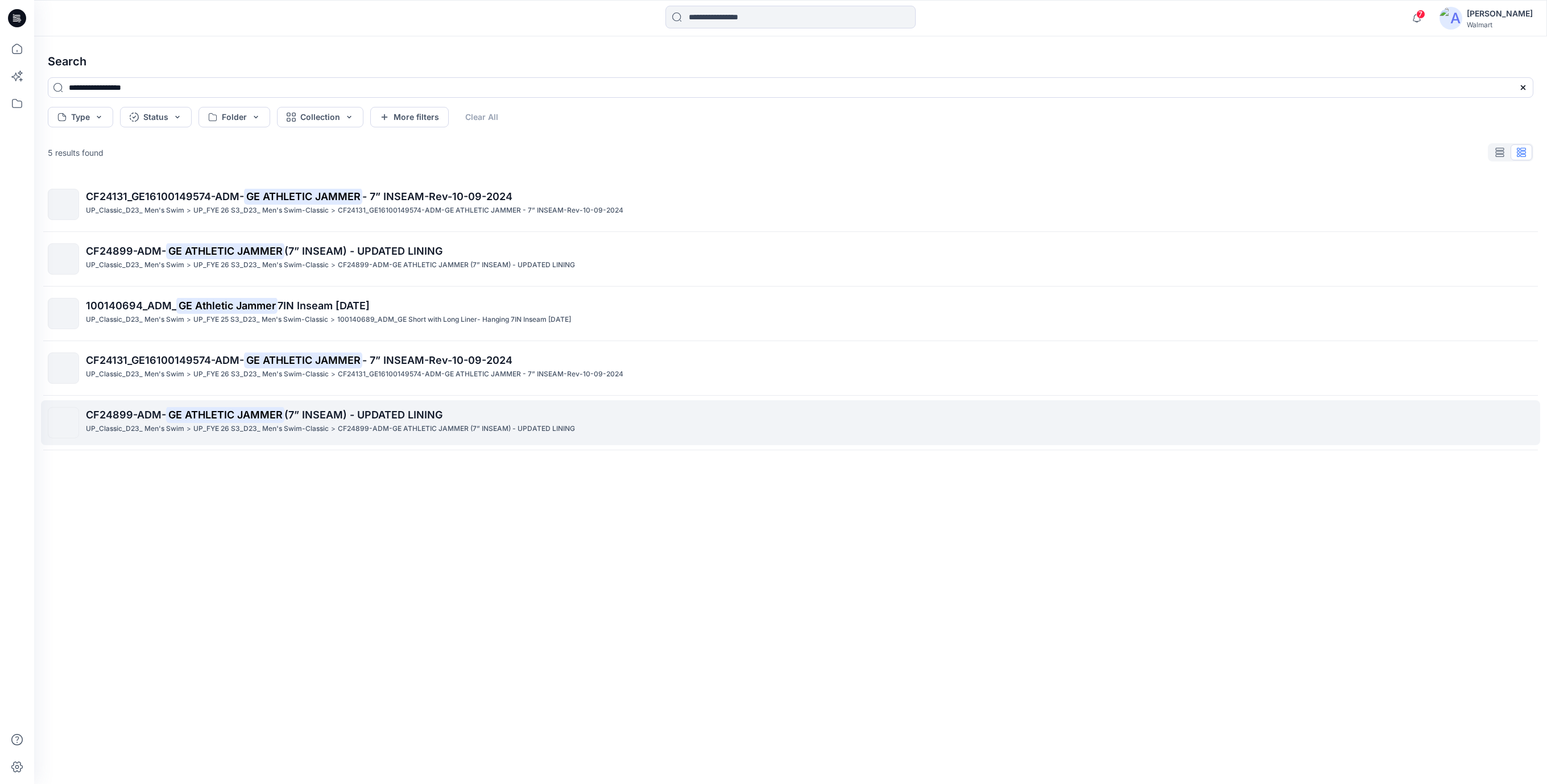
click at [285, 413] on span "(7” INSEAM) - UPDATED LINING" at bounding box center [364, 415] width 158 height 12
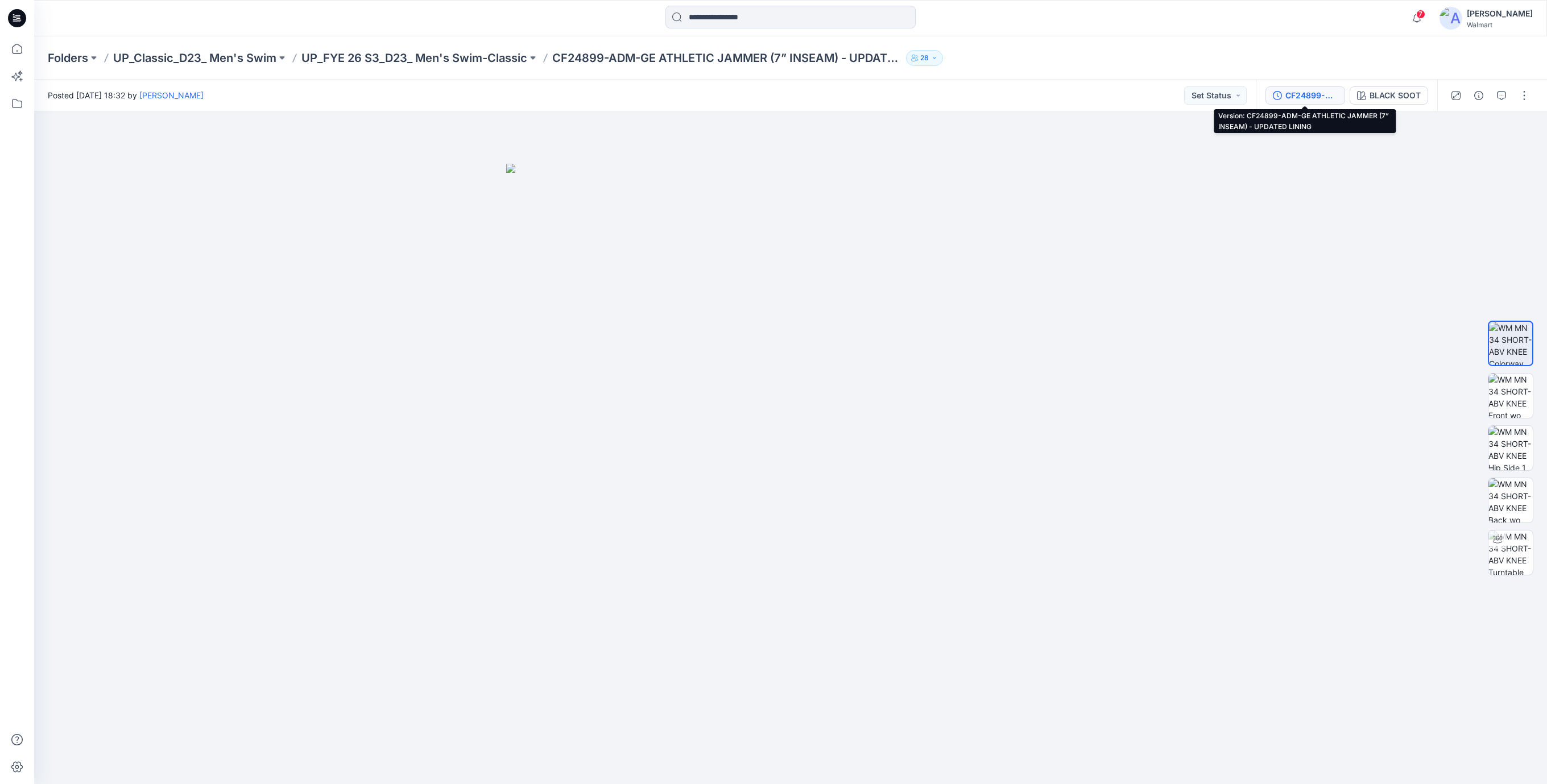
click at [1320, 94] on div "CF24899-ADM-GE ATHLETIC JAMMER (7” INSEAM) - UPDATED LINING" at bounding box center [1312, 96] width 53 height 13
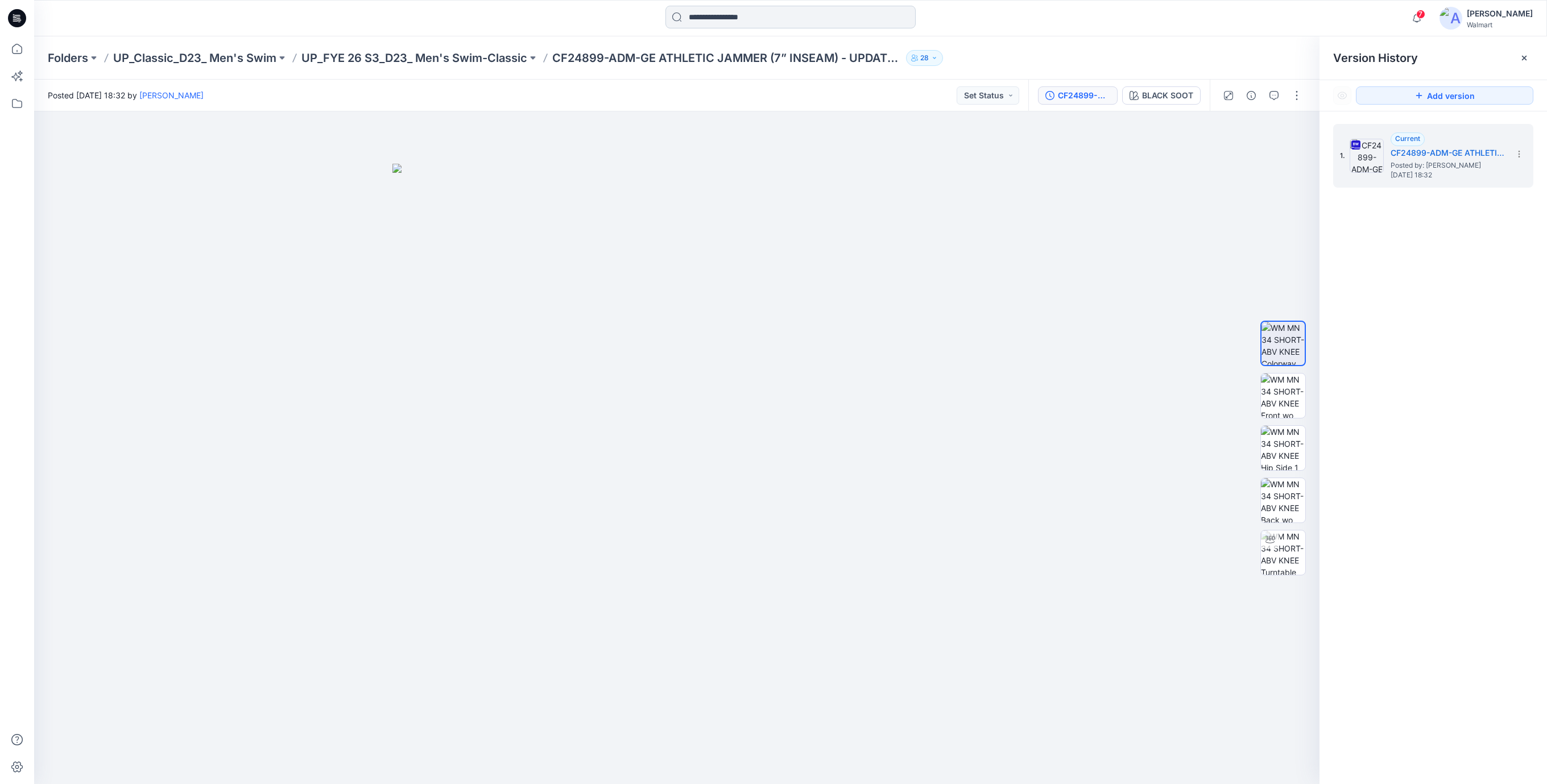
click at [692, 24] on input at bounding box center [790, 16] width 250 height 23
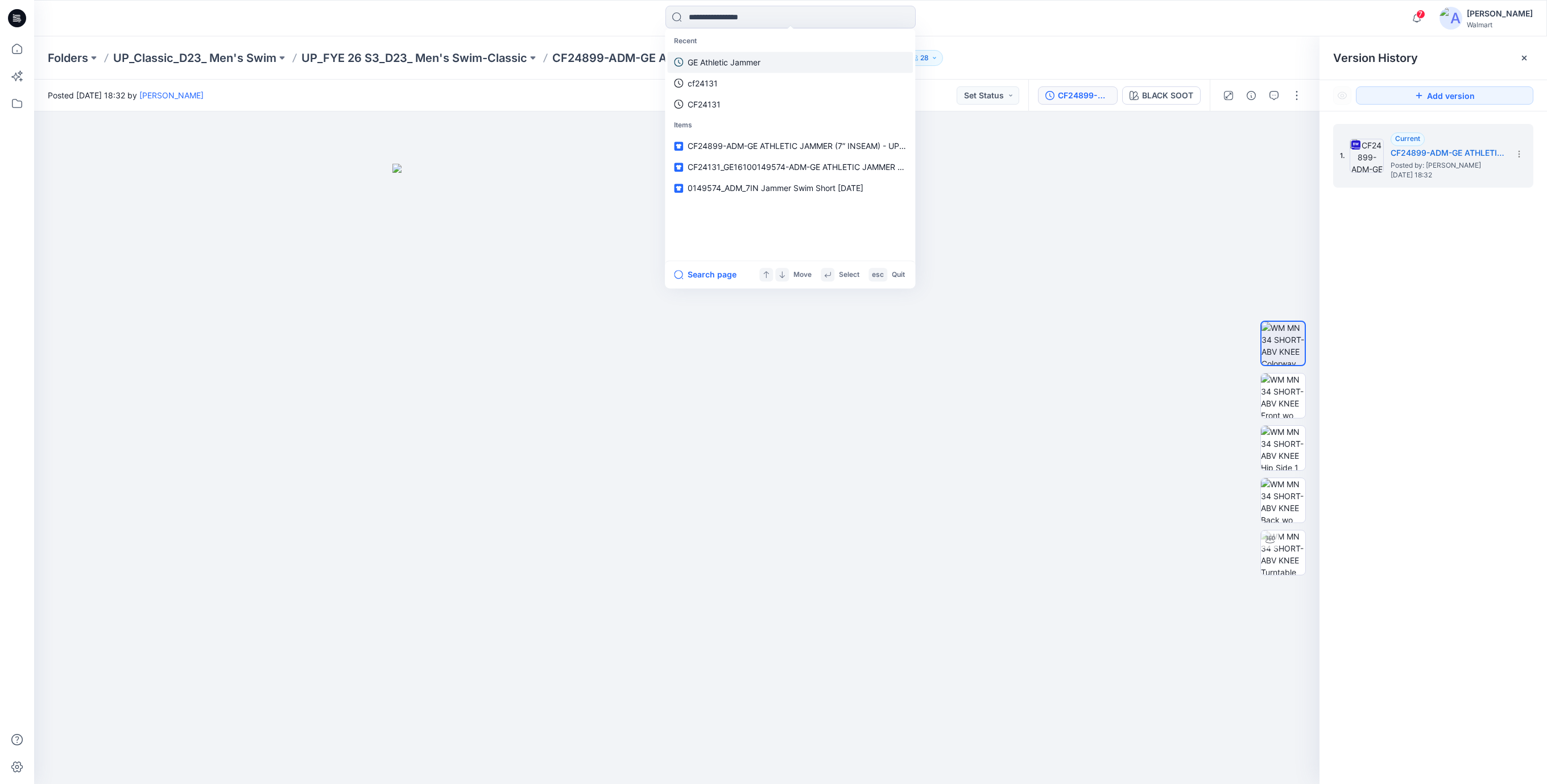
click at [689, 61] on p "GE Athletic Jammer" at bounding box center [724, 62] width 73 height 12
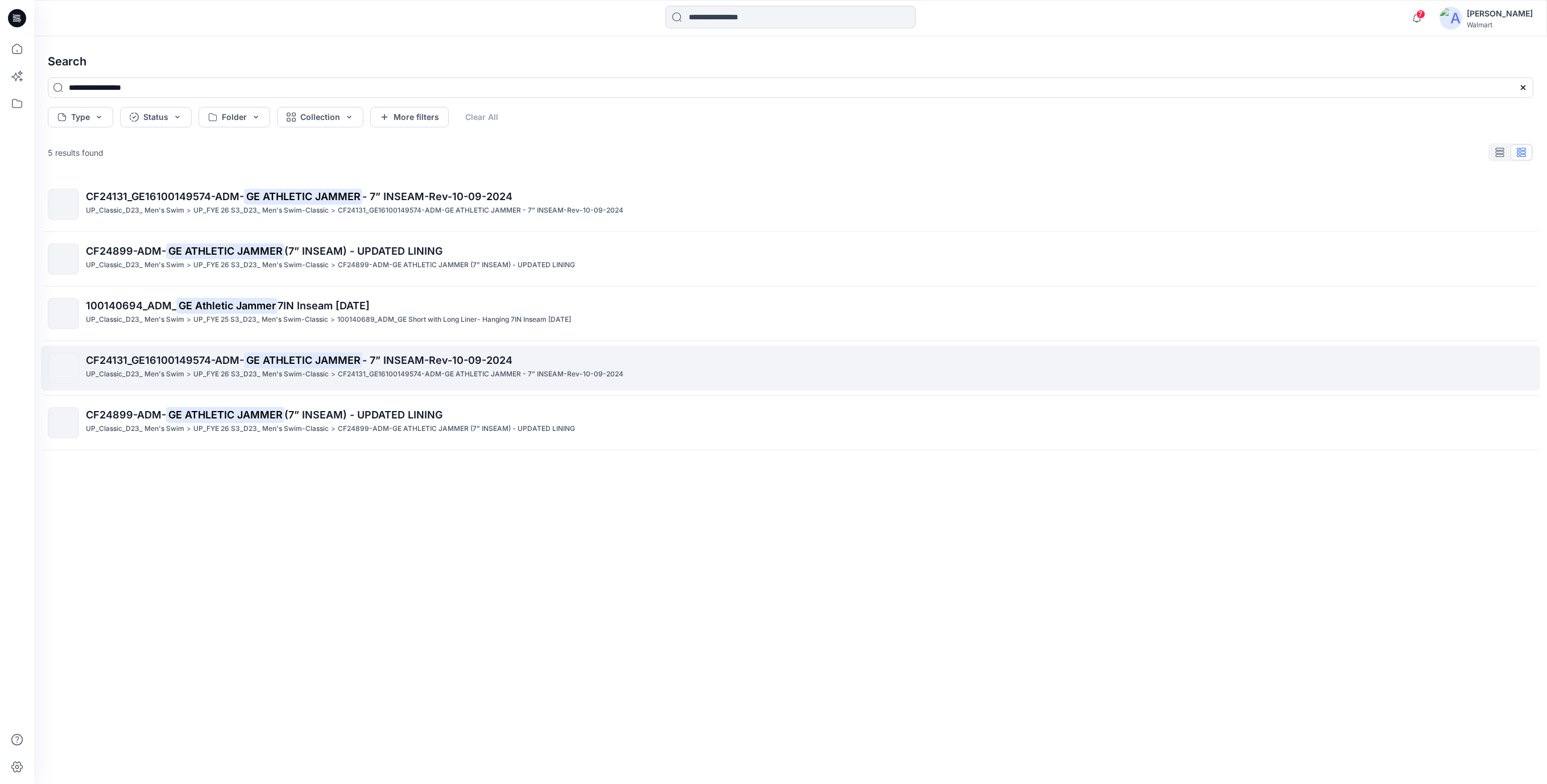
click at [332, 390] on link "CF24131_GE16100149574-ADM- GE ATHLETIC JAMMER - 7” INSEAM-Rev-10-09-2024 UP_Cla…" at bounding box center [790, 368] width 1499 height 45
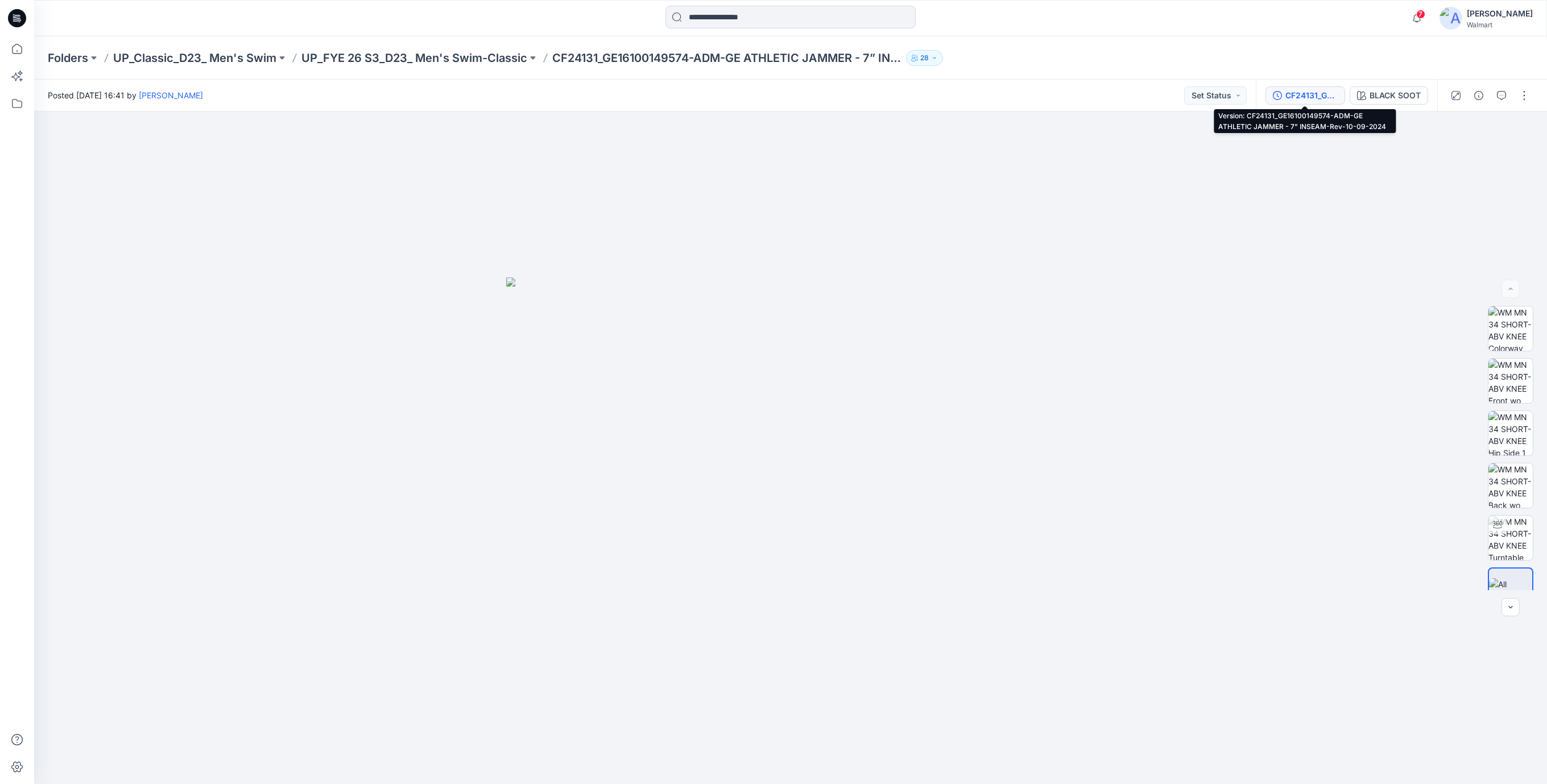
click at [1313, 96] on div "CF24131_GE16100149574-ADM-GE ATHLETIC JAMMER - 7” INSEAM-Rev-10-09-2024" at bounding box center [1312, 96] width 53 height 13
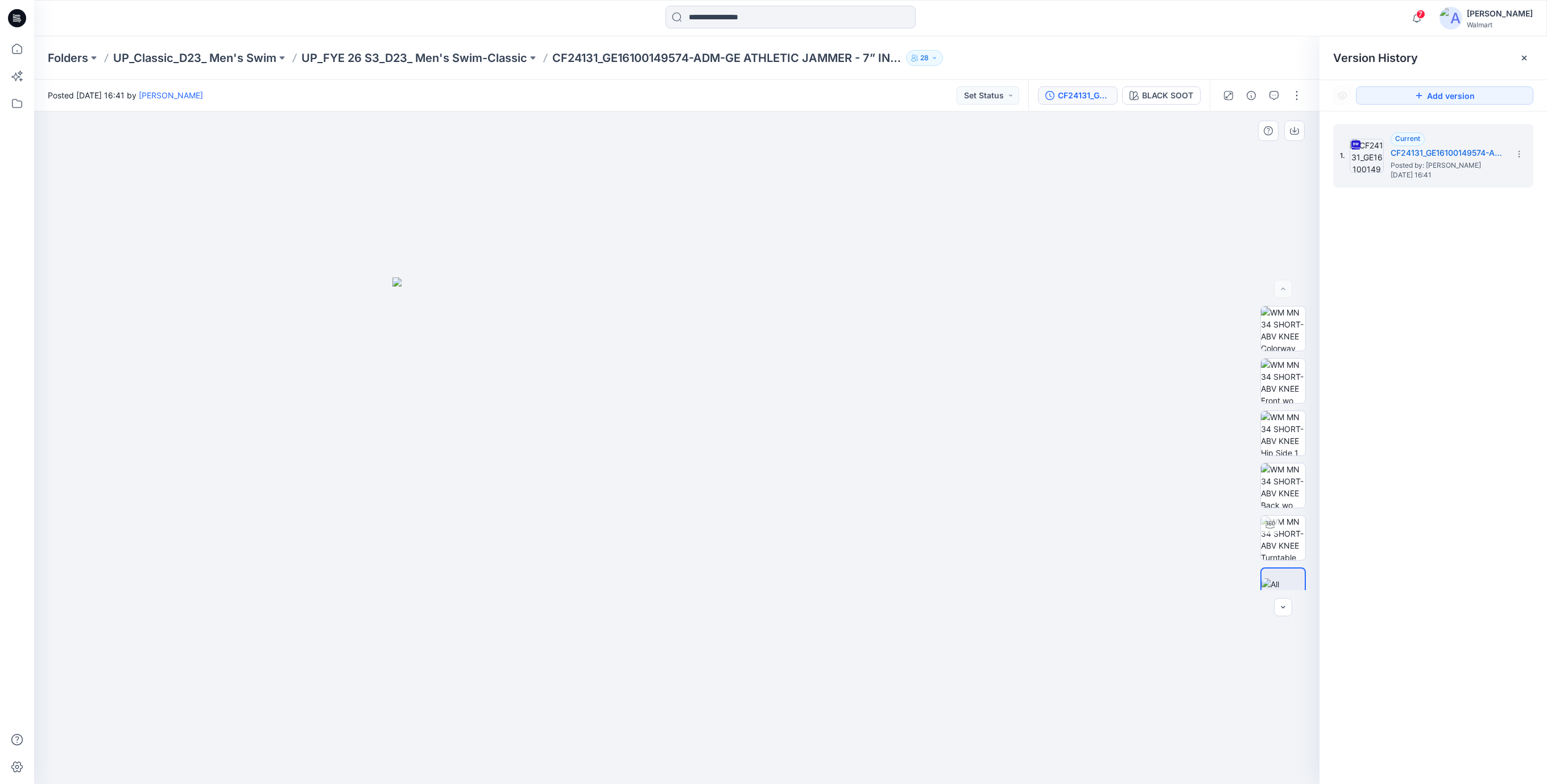
drag, startPoint x: 875, startPoint y: 697, endPoint x: 873, endPoint y: 691, distance: 6.3
click at [875, 697] on div at bounding box center [677, 448] width 1286 height 673
click at [1519, 157] on icon at bounding box center [1519, 157] width 1 height 1
click at [1422, 180] on span "Download Source BW File" at bounding box center [1462, 176] width 95 height 13
drag, startPoint x: 1066, startPoint y: 161, endPoint x: 1093, endPoint y: 125, distance: 45.0
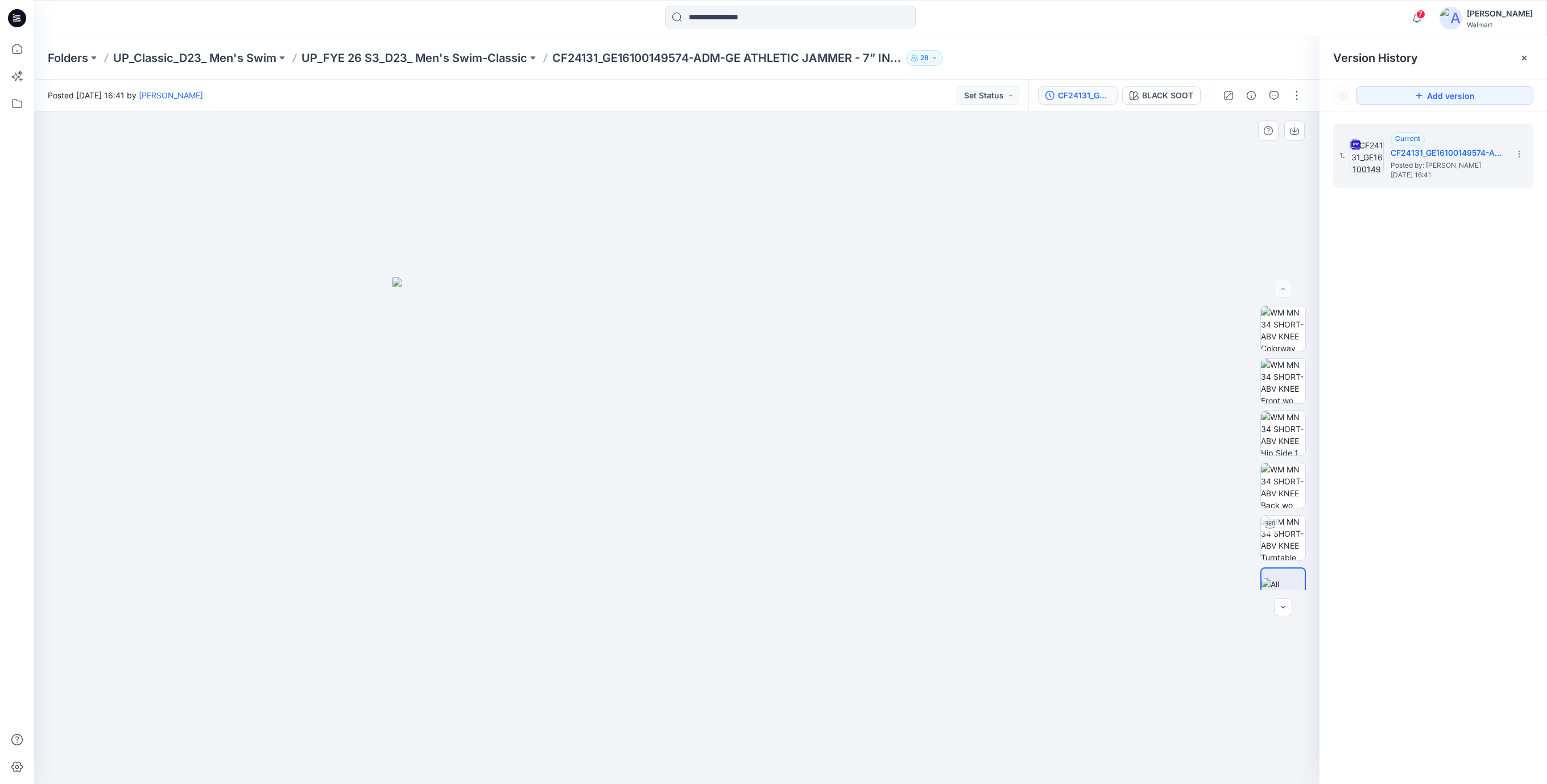
click at [1070, 154] on div at bounding box center [677, 448] width 1286 height 673
click at [1087, 100] on div "CF24131_GE16100149574-ADM-GE ATHLETIC JAMMER - 7” INSEAM-Rev-10-09-2024" at bounding box center [1084, 96] width 53 height 13
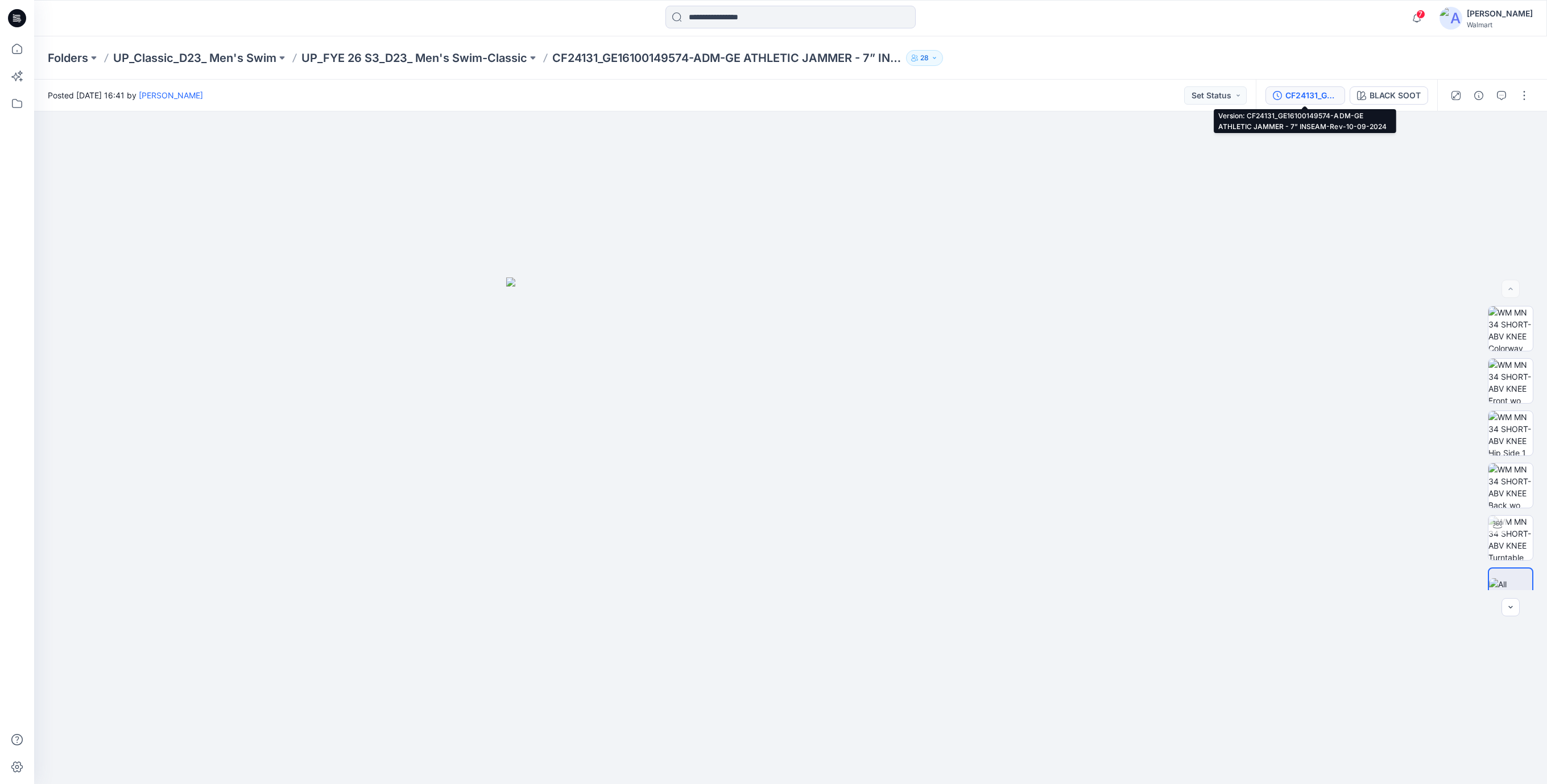
click at [1307, 103] on button "CF24131_GE16100149574-ADM-GE ATHLETIC JAMMER - 7” INSEAM-Rev-10-09-2024" at bounding box center [1306, 95] width 80 height 18
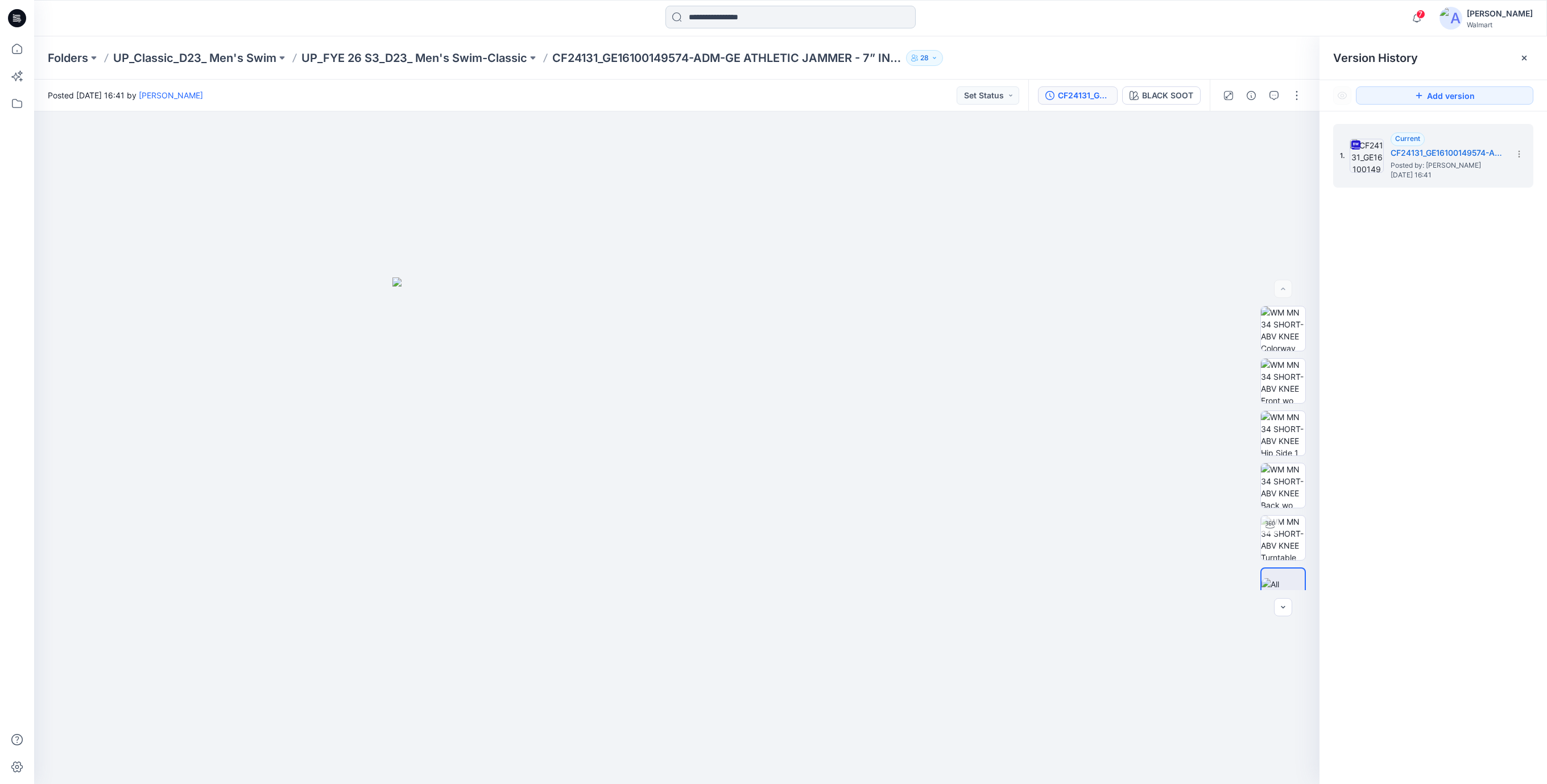
click at [729, 17] on input at bounding box center [790, 16] width 250 height 23
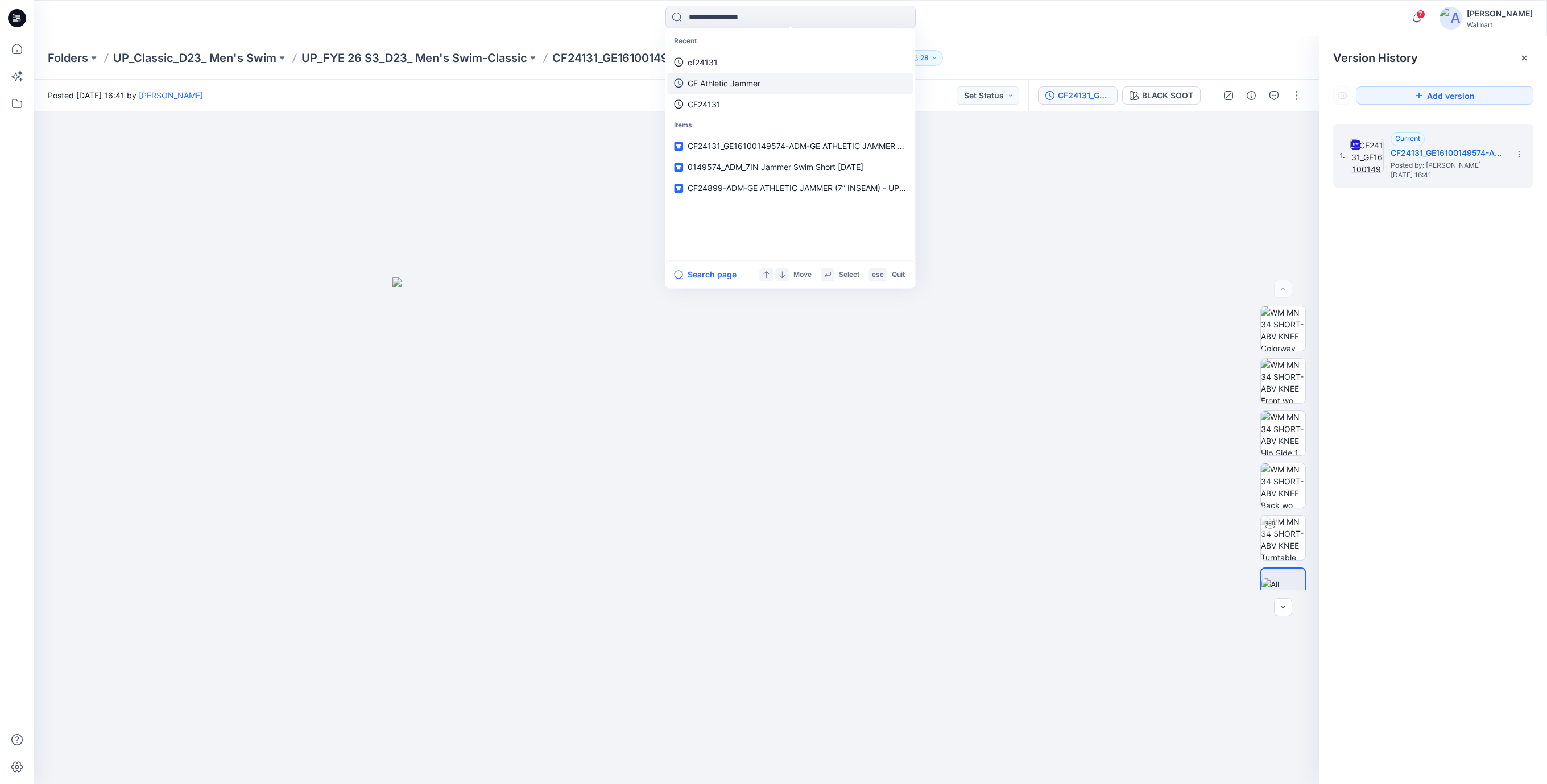
click at [705, 81] on p "GE Athletic Jammer" at bounding box center [724, 83] width 73 height 12
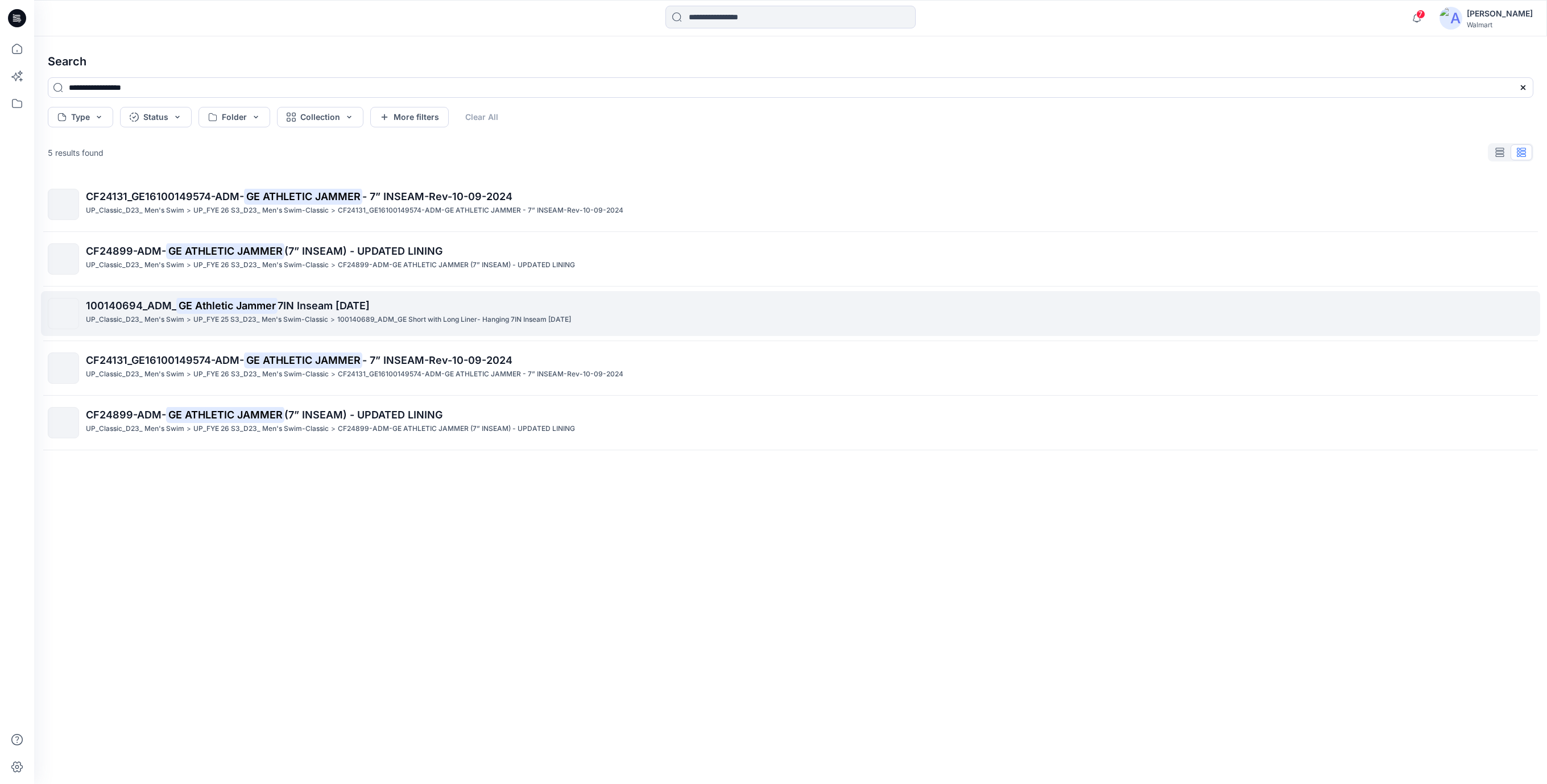
click at [360, 316] on p "100140689_ADM_GE Short with Long Liner- Hanging 7IN Inseam [DATE]" at bounding box center [454, 319] width 234 height 12
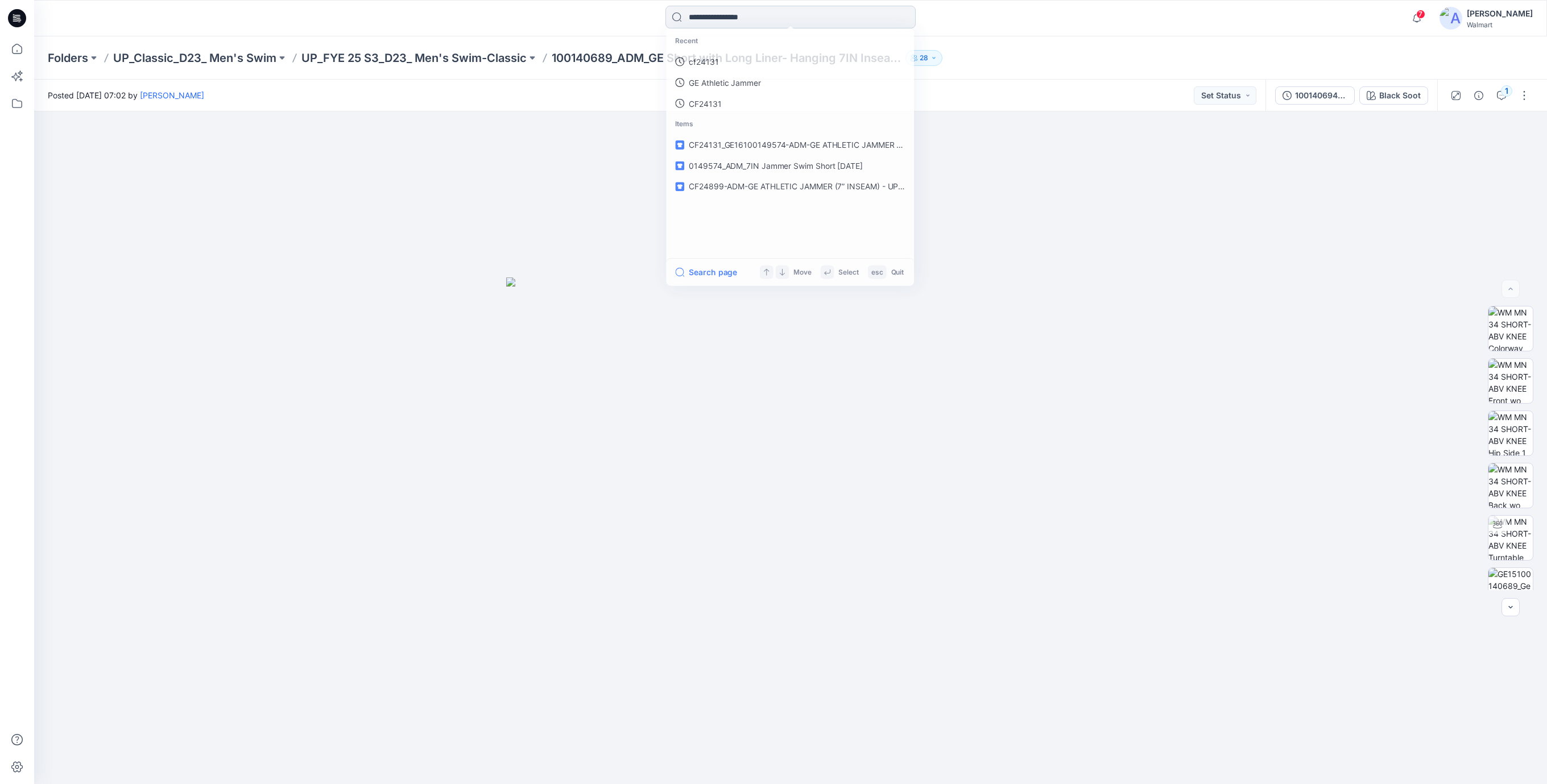
click at [742, 23] on input at bounding box center [790, 16] width 250 height 23
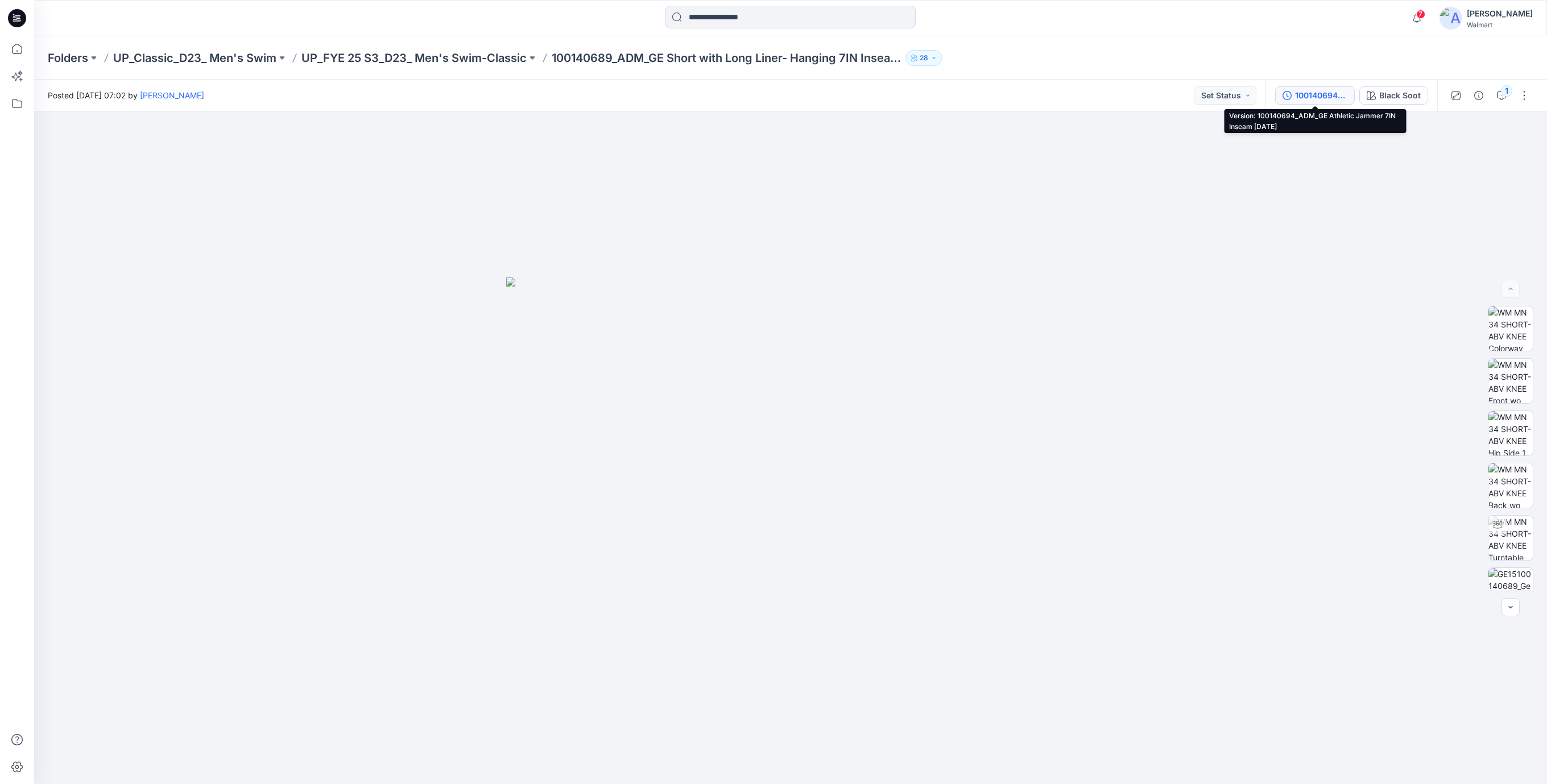
click at [1300, 90] on div "100140694_ADM_GE Athletic Jammer 7IN Inseam [DATE]" at bounding box center [1321, 96] width 53 height 13
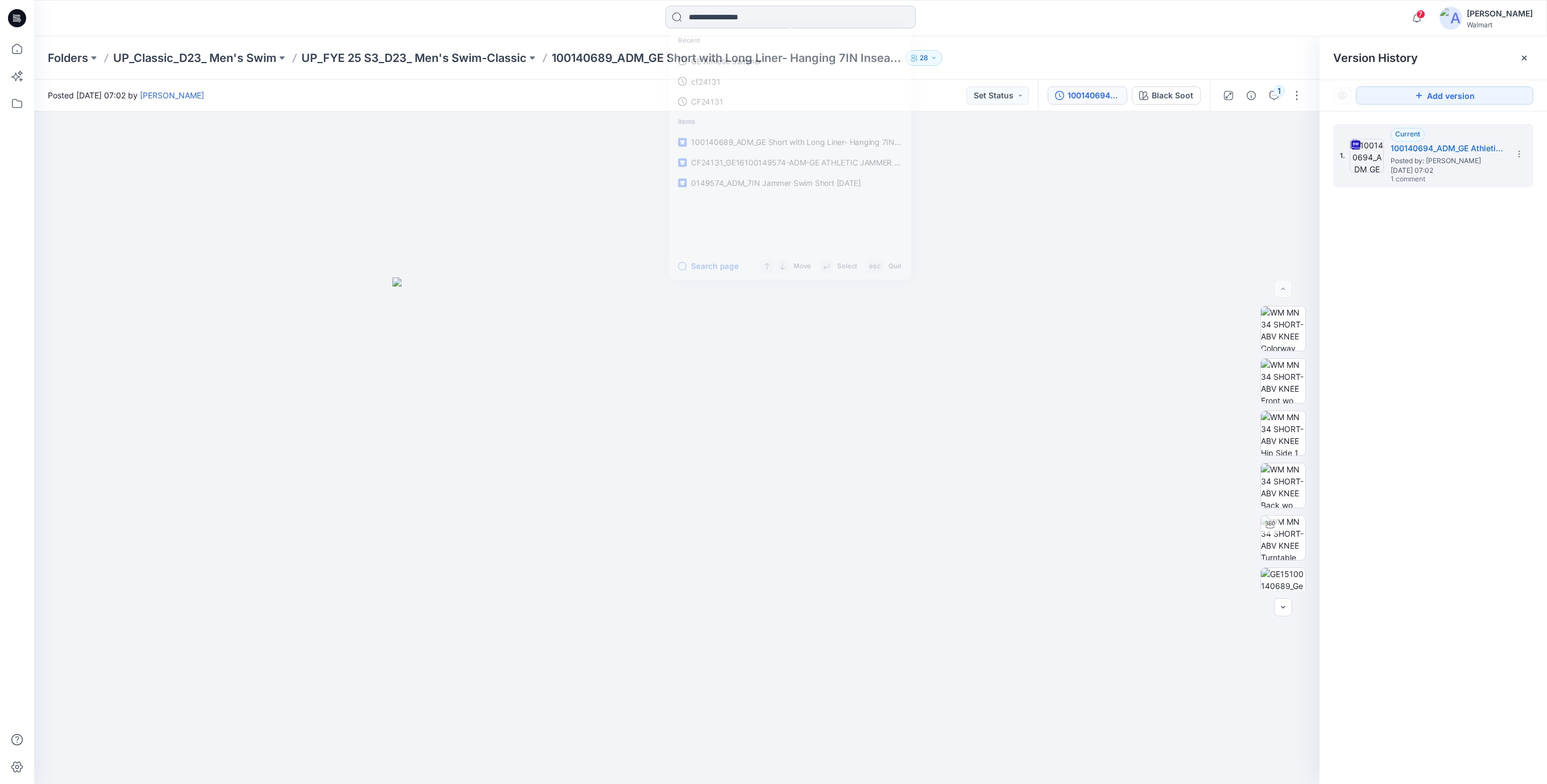
click at [707, 17] on input at bounding box center [790, 16] width 250 height 23
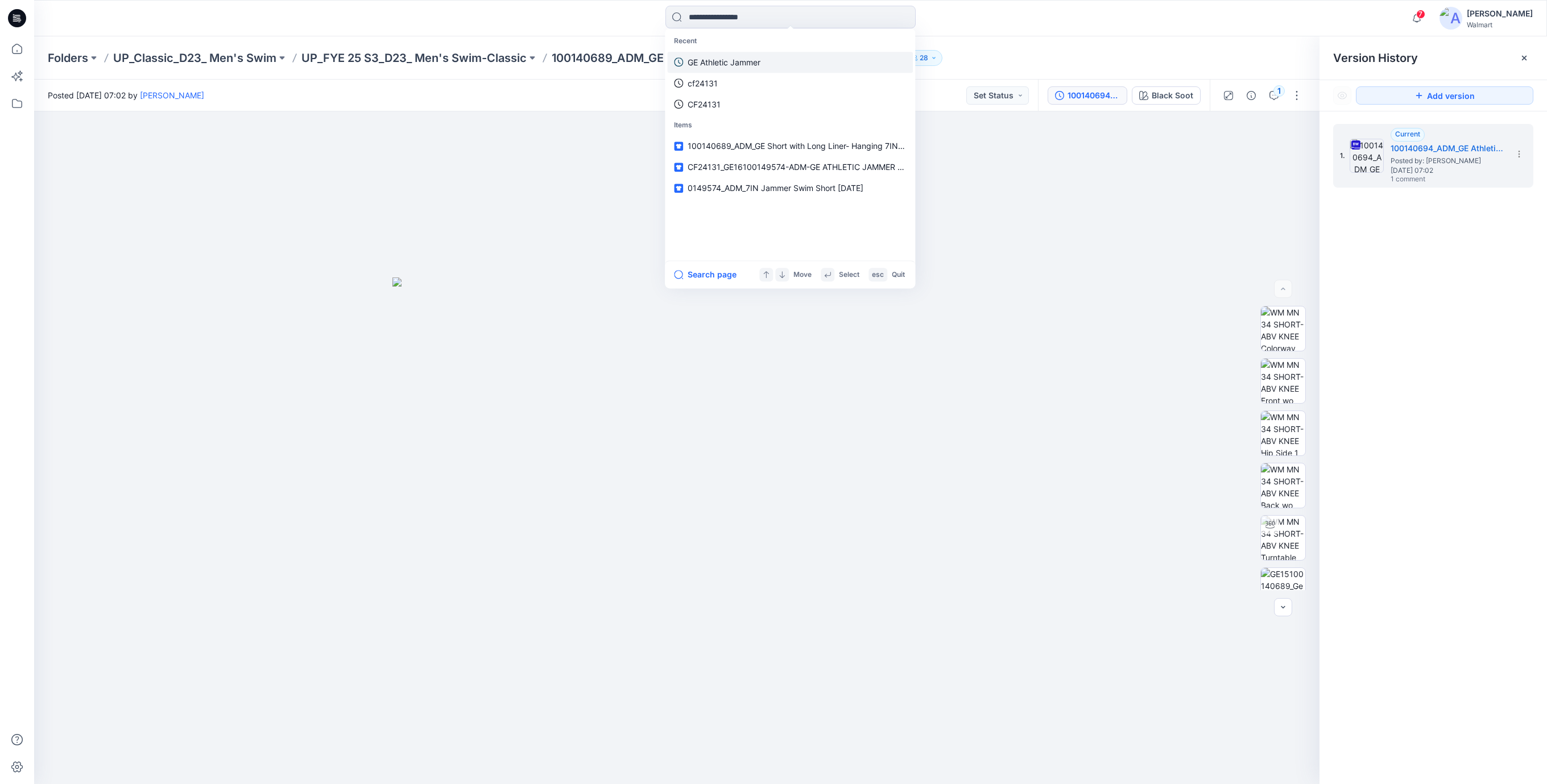
click at [710, 64] on p "GE Athletic Jammer" at bounding box center [724, 62] width 73 height 12
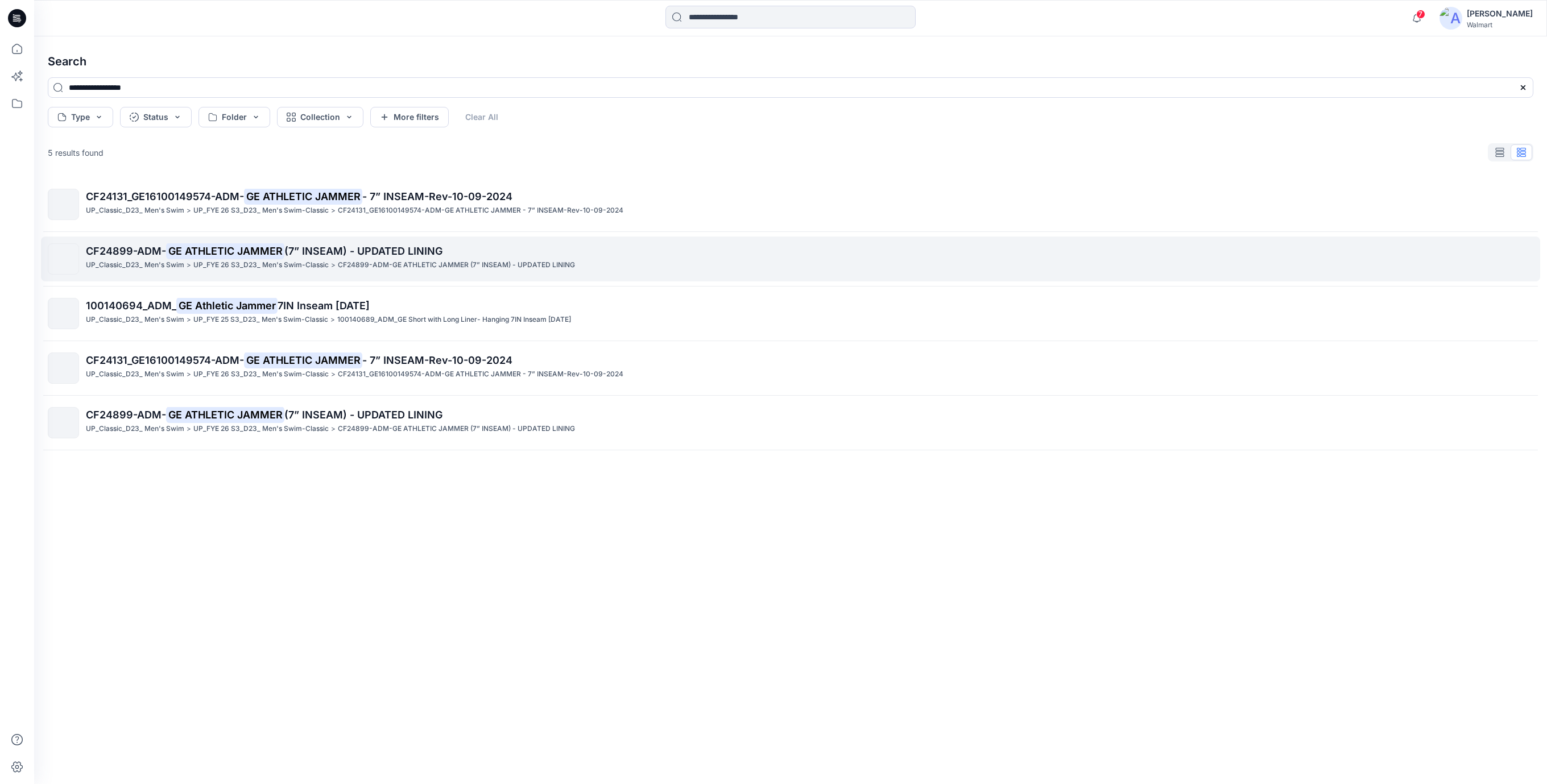
click at [339, 248] on span "(7” INSEAM) - UPDATED LINING" at bounding box center [364, 251] width 158 height 12
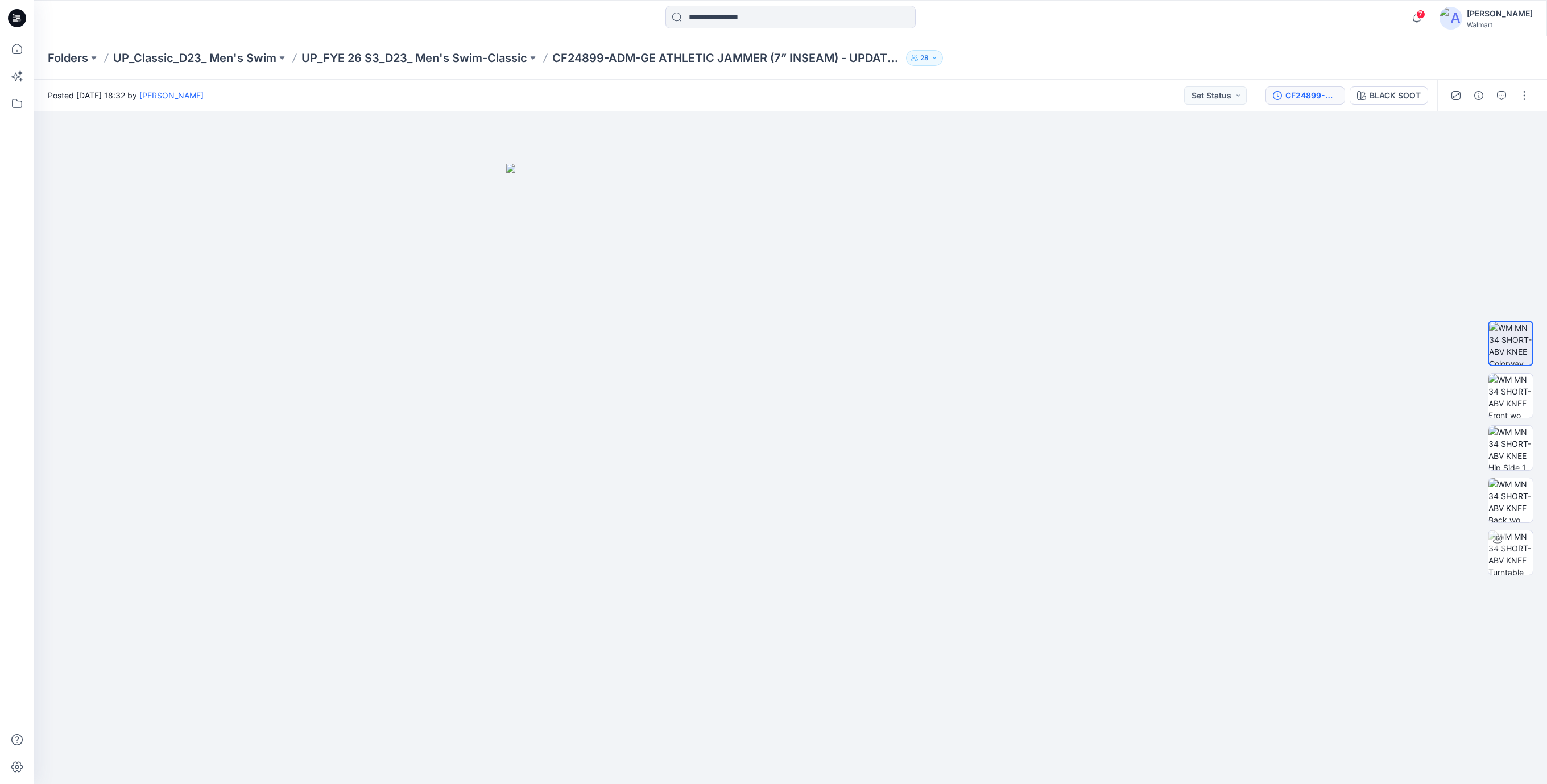
click at [1287, 89] on div "CF24899-ADM-GE ATHLETIC JAMMER (7” INSEAM) - UPDATED LINING" at bounding box center [1312, 96] width 53 height 13
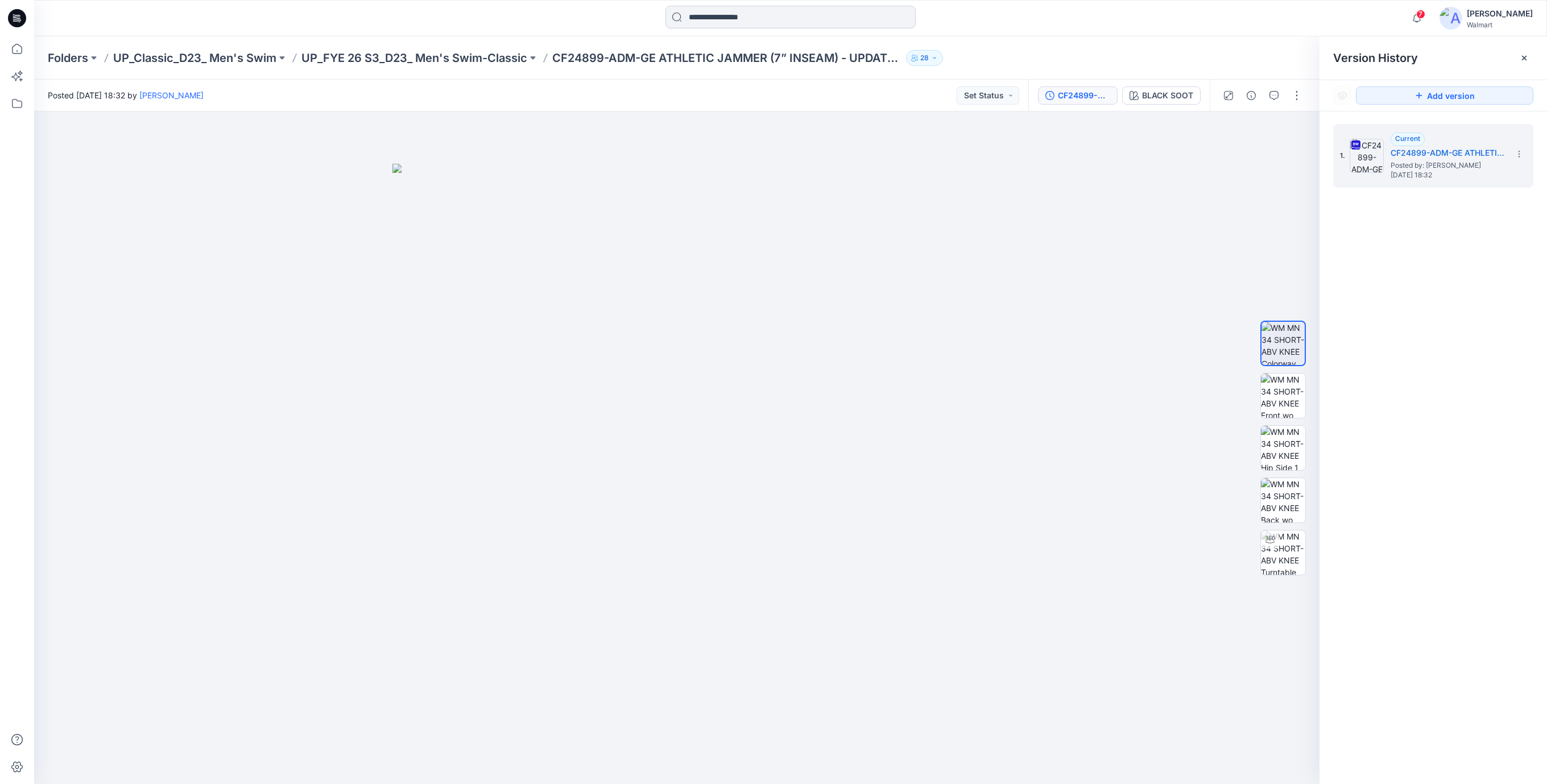
click at [732, 20] on input at bounding box center [790, 16] width 250 height 23
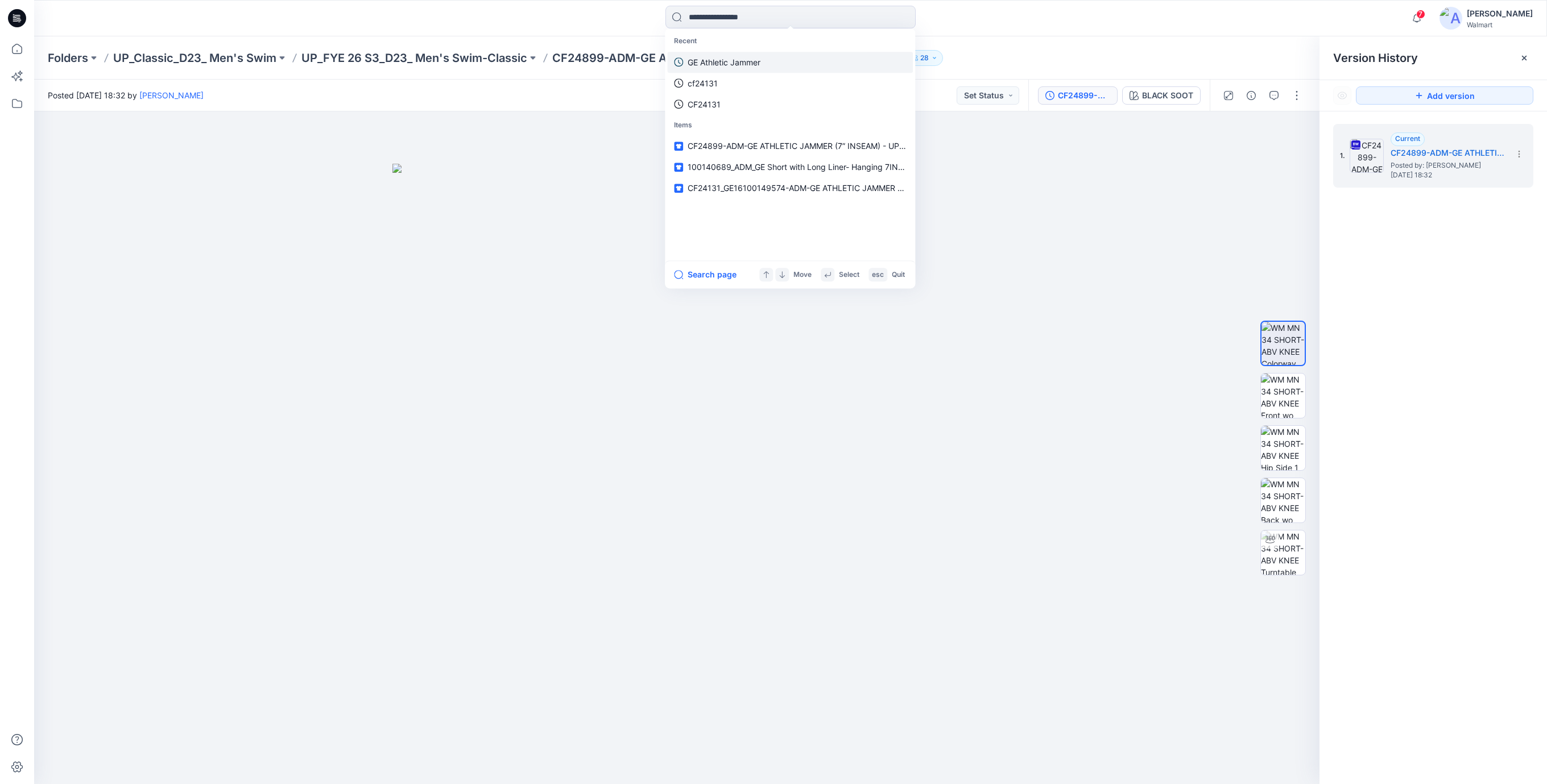
click at [707, 53] on link "GE Athletic Jammer" at bounding box center [790, 62] width 245 height 21
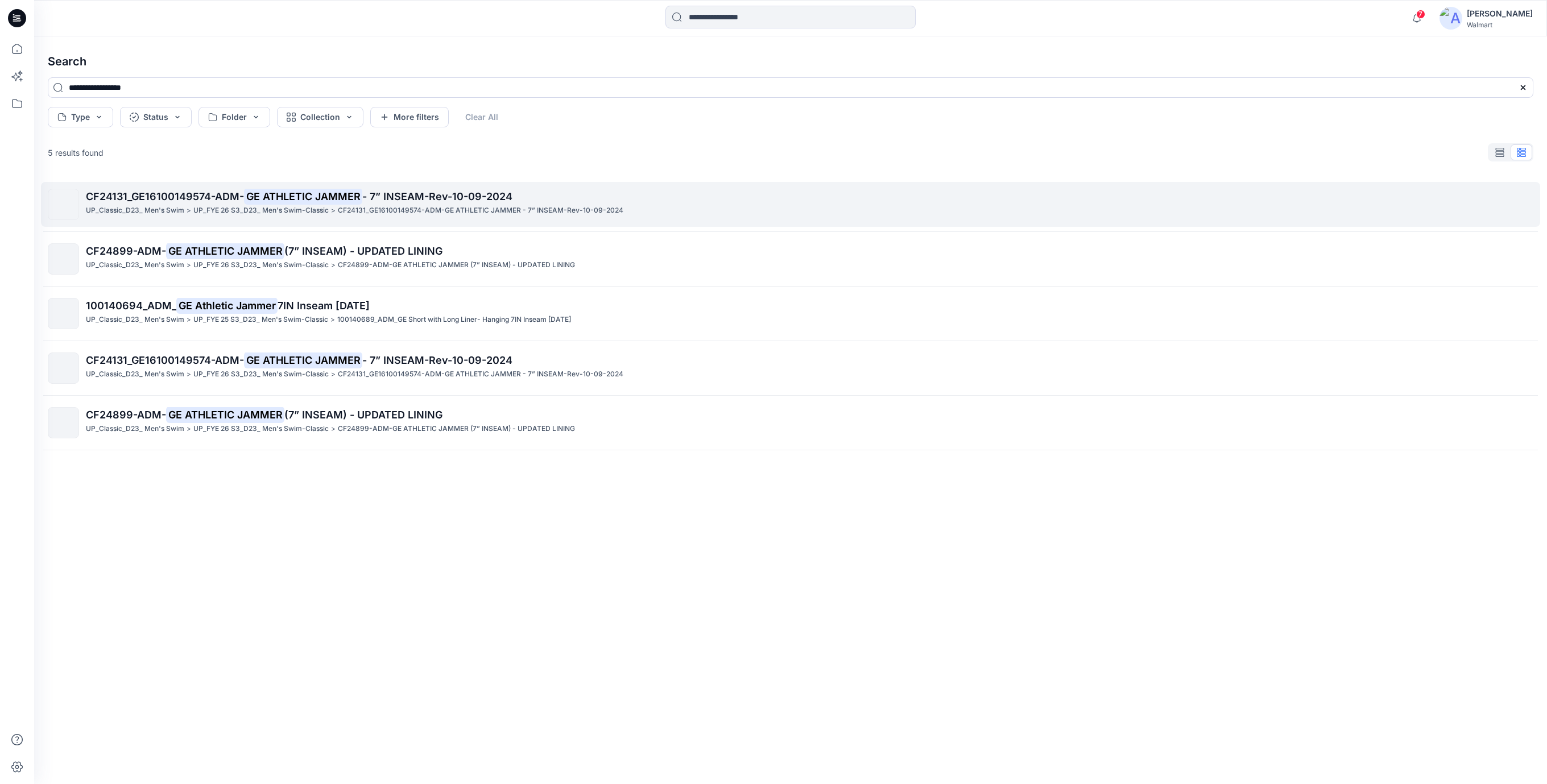
click at [326, 192] on mark "GE ATHLETIC JAMMER" at bounding box center [303, 196] width 118 height 16
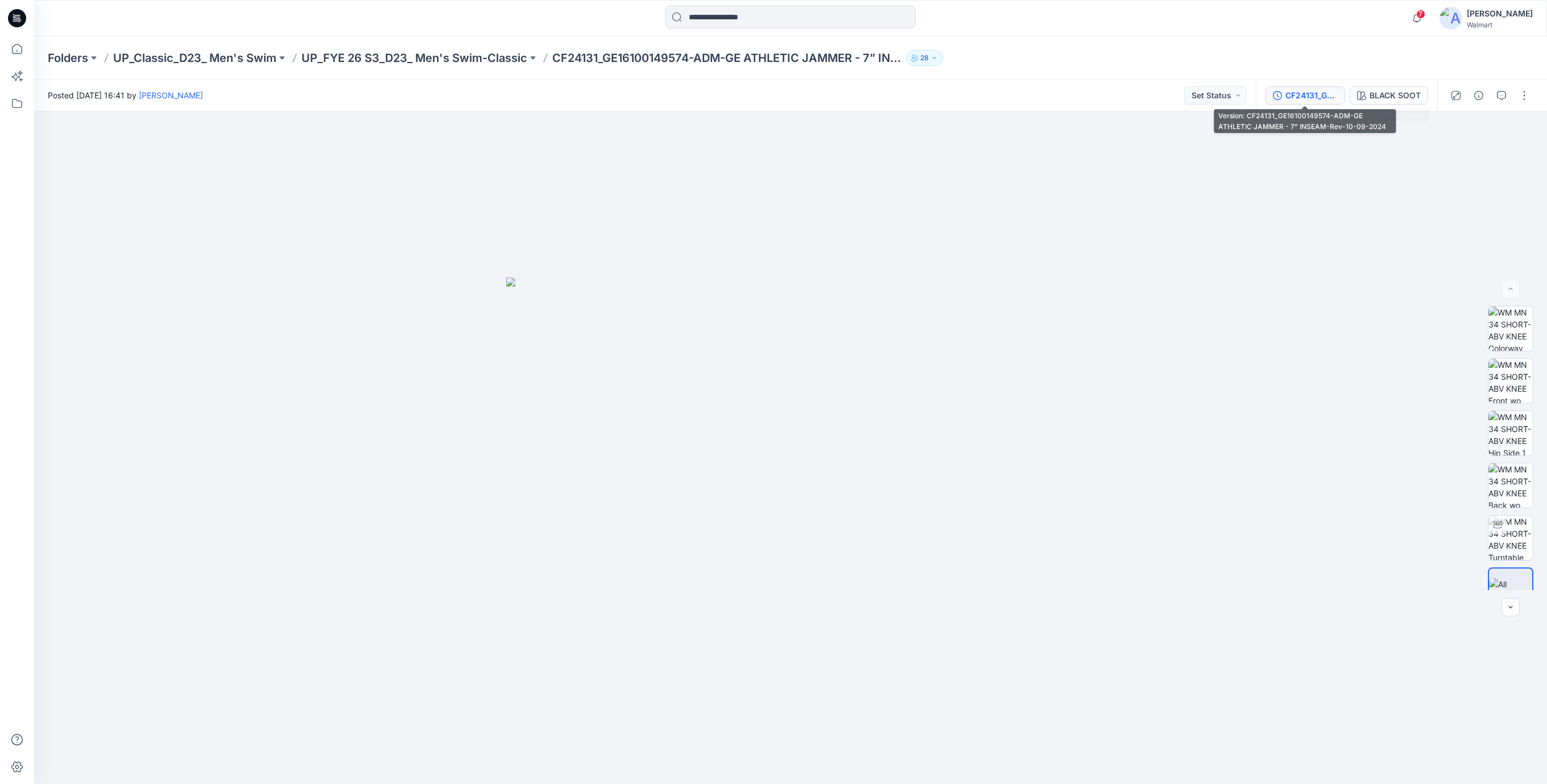
click at [1305, 98] on div "CF24131_GE16100149574-ADM-GE ATHLETIC JAMMER - 7” INSEAM-Rev-10-09-2024" at bounding box center [1312, 96] width 53 height 13
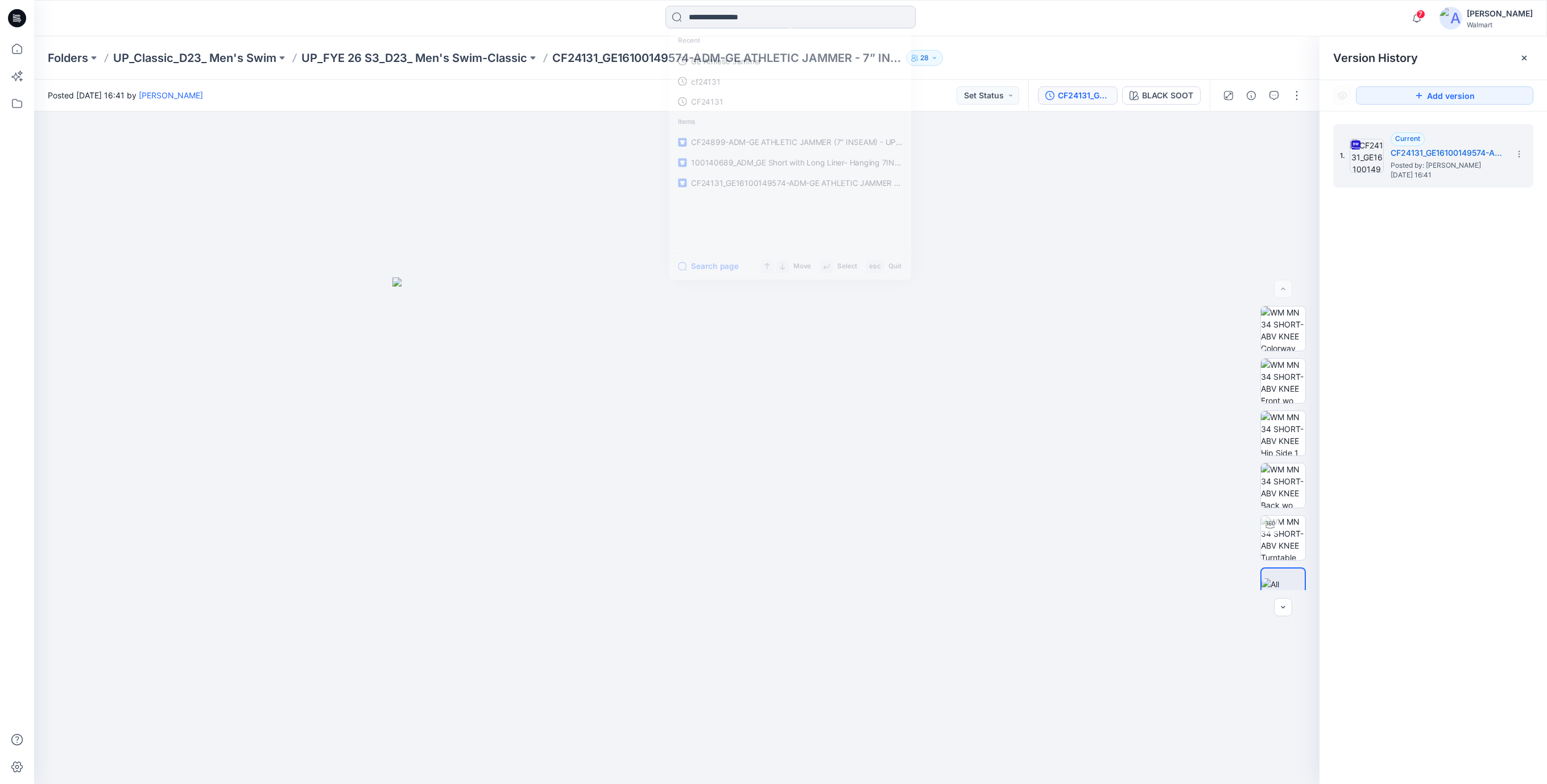
click at [724, 7] on input at bounding box center [790, 16] width 250 height 23
click at [717, 60] on p "GE Athletic Jammer" at bounding box center [724, 62] width 73 height 12
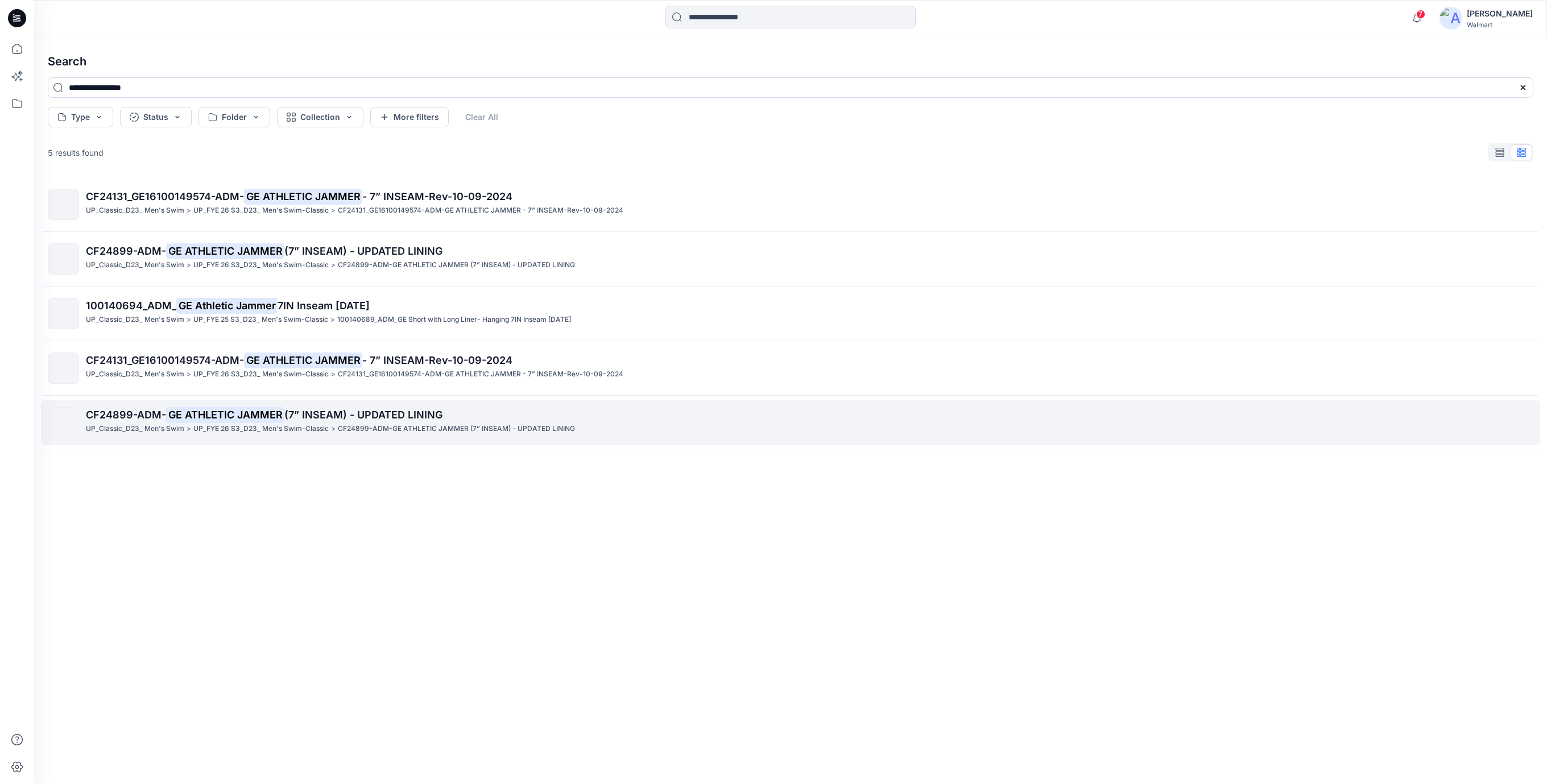
click at [266, 417] on mark "GE ATHLETIC JAMMER" at bounding box center [225, 415] width 118 height 16
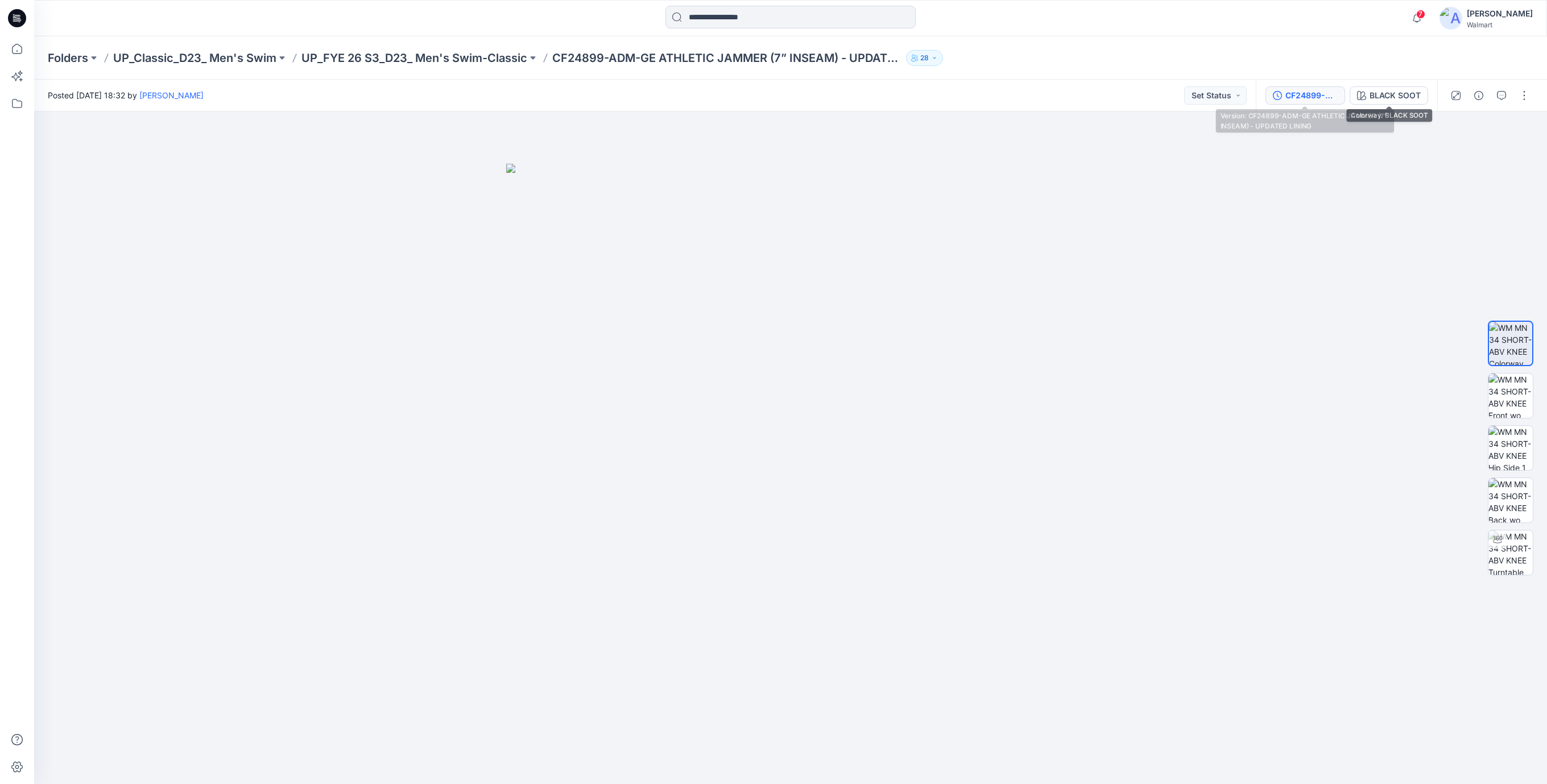
click at [1316, 92] on div "CF24899-ADM-GE ATHLETIC JAMMER (7” INSEAM) - UPDATED LINING" at bounding box center [1312, 96] width 53 height 13
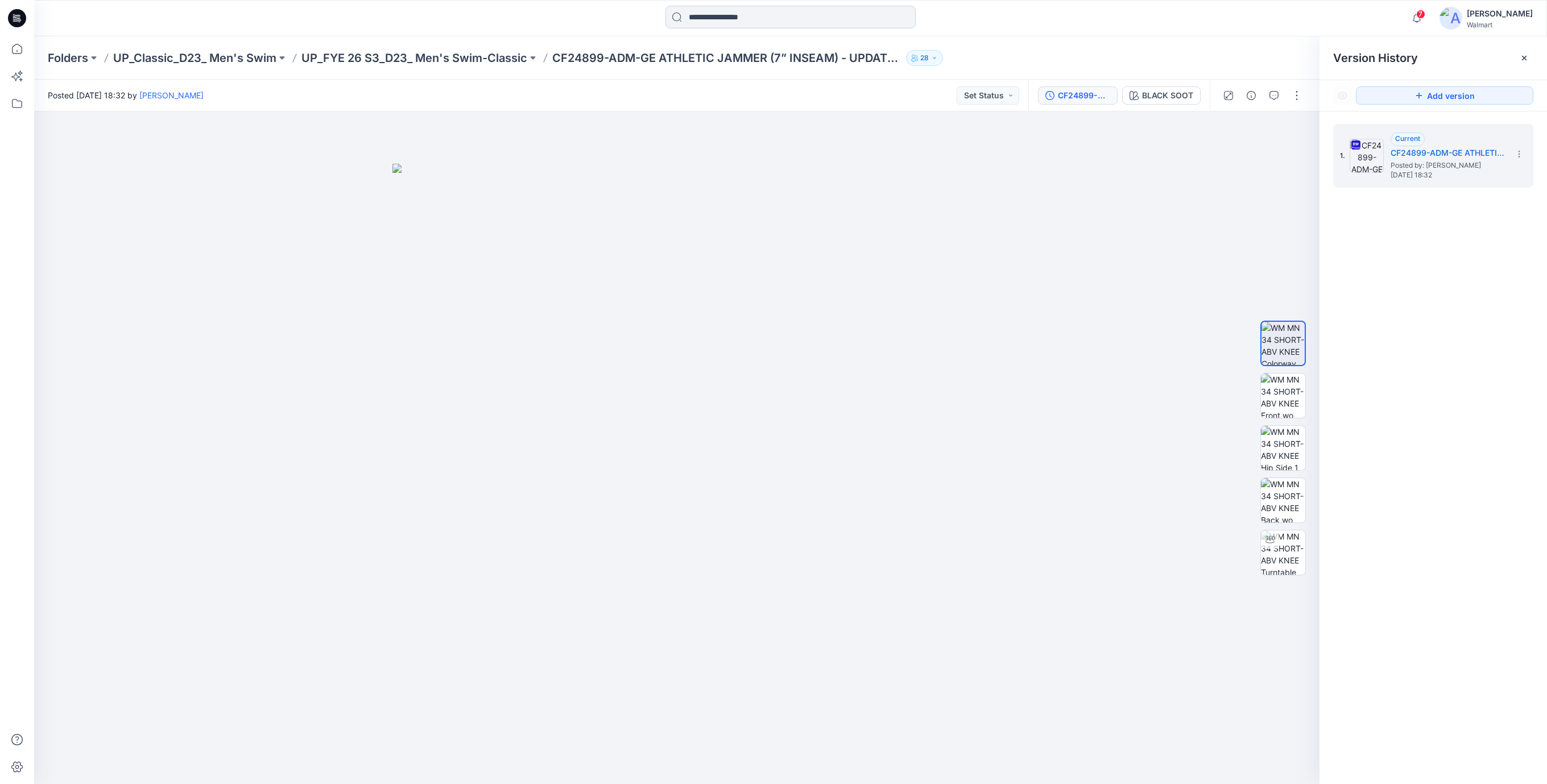
click at [714, 20] on input at bounding box center [790, 16] width 250 height 23
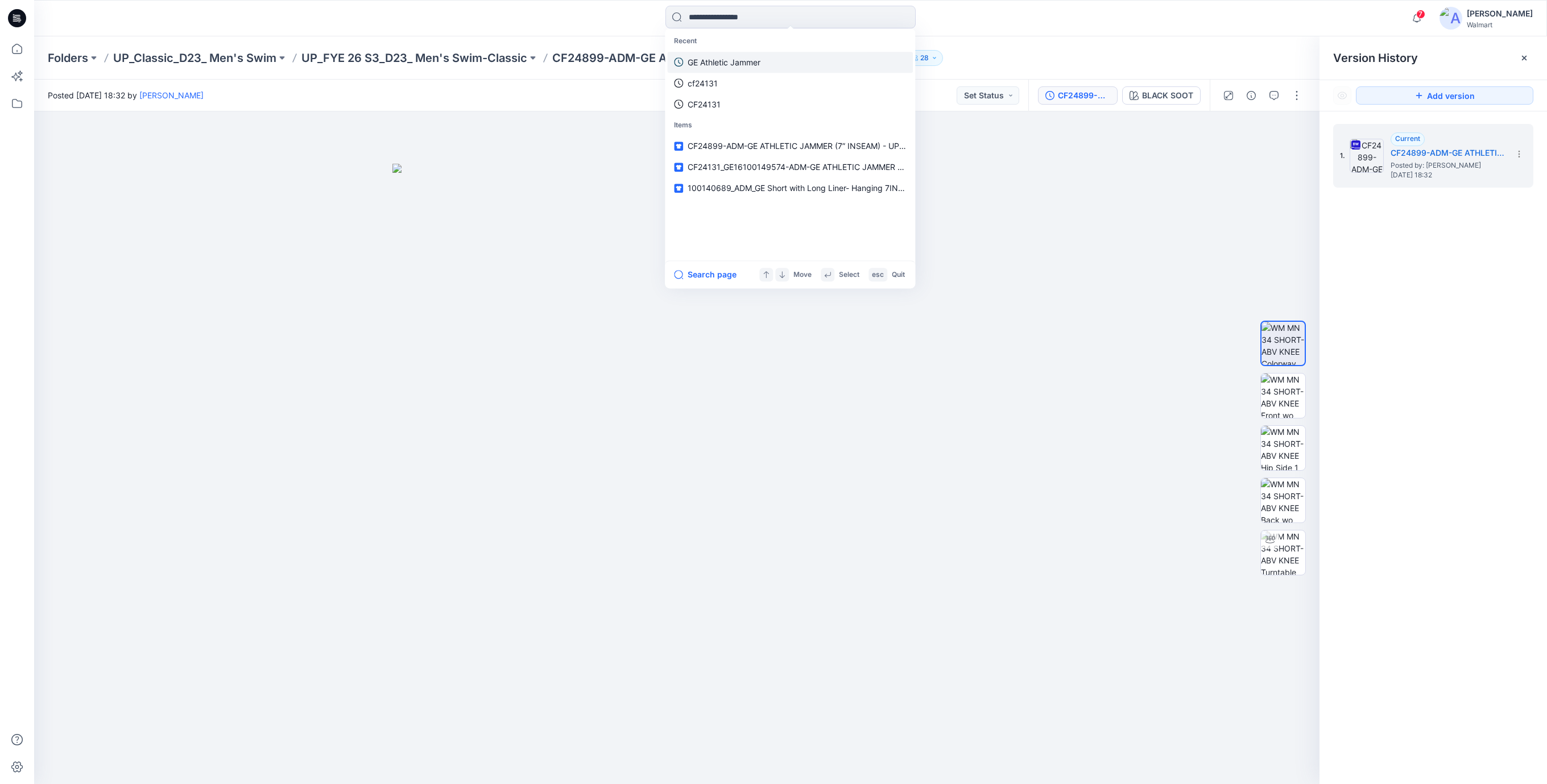
click at [703, 64] on p "GE Athletic Jammer" at bounding box center [724, 62] width 73 height 12
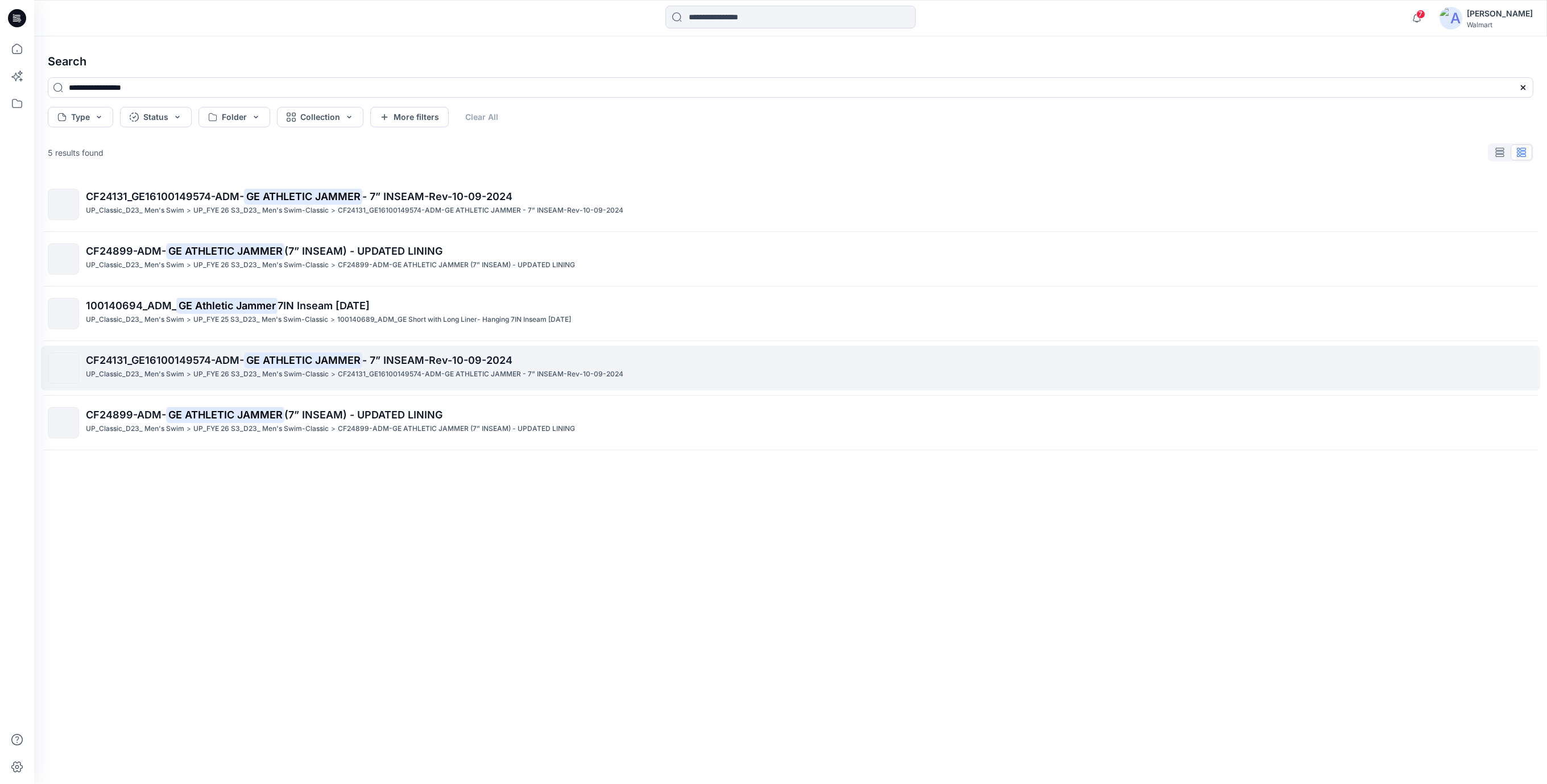
click at [298, 354] on mark "GE ATHLETIC JAMMER" at bounding box center [303, 360] width 118 height 16
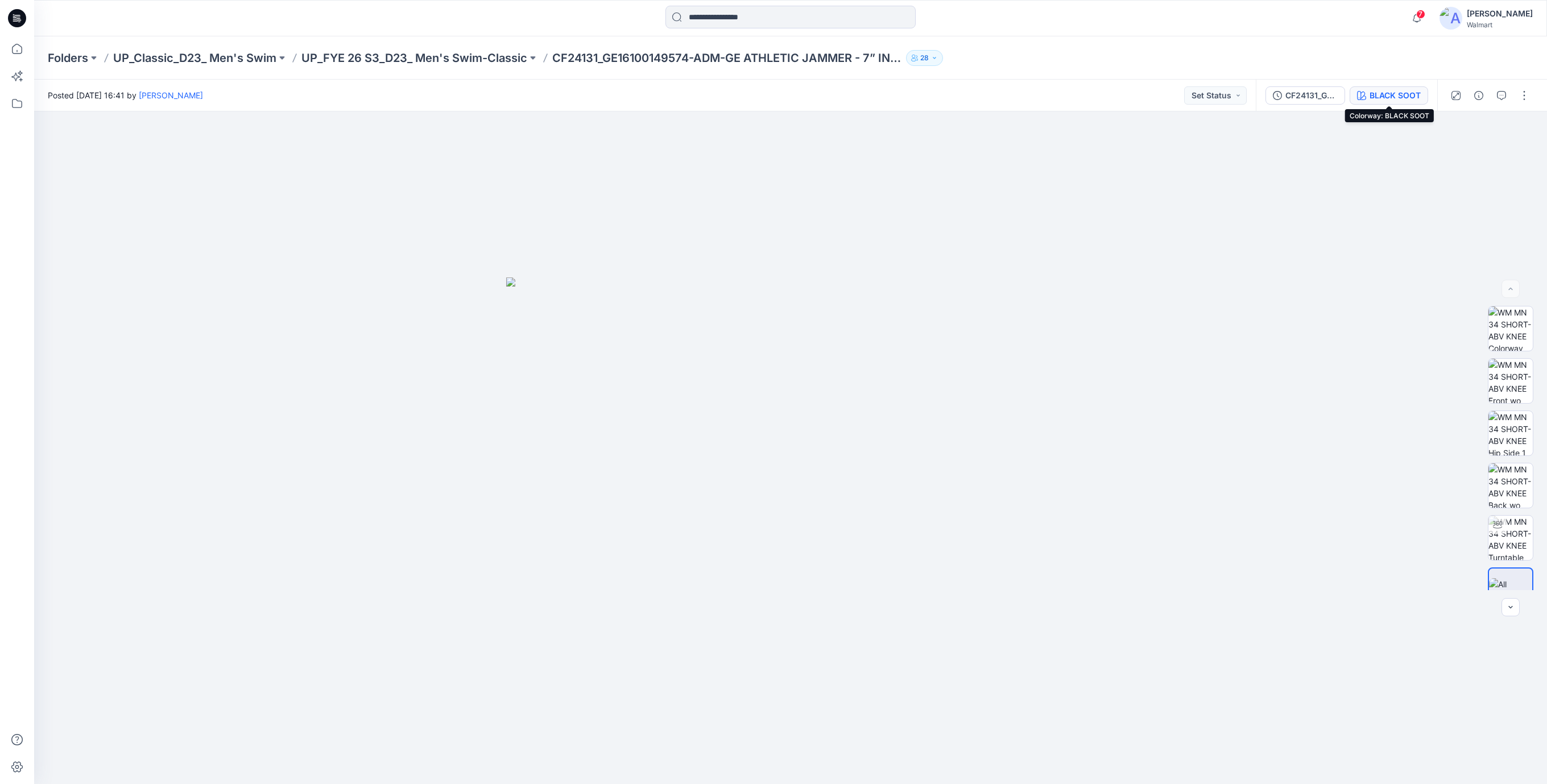
click at [1373, 93] on div "BLACK SOOT" at bounding box center [1395, 96] width 51 height 13
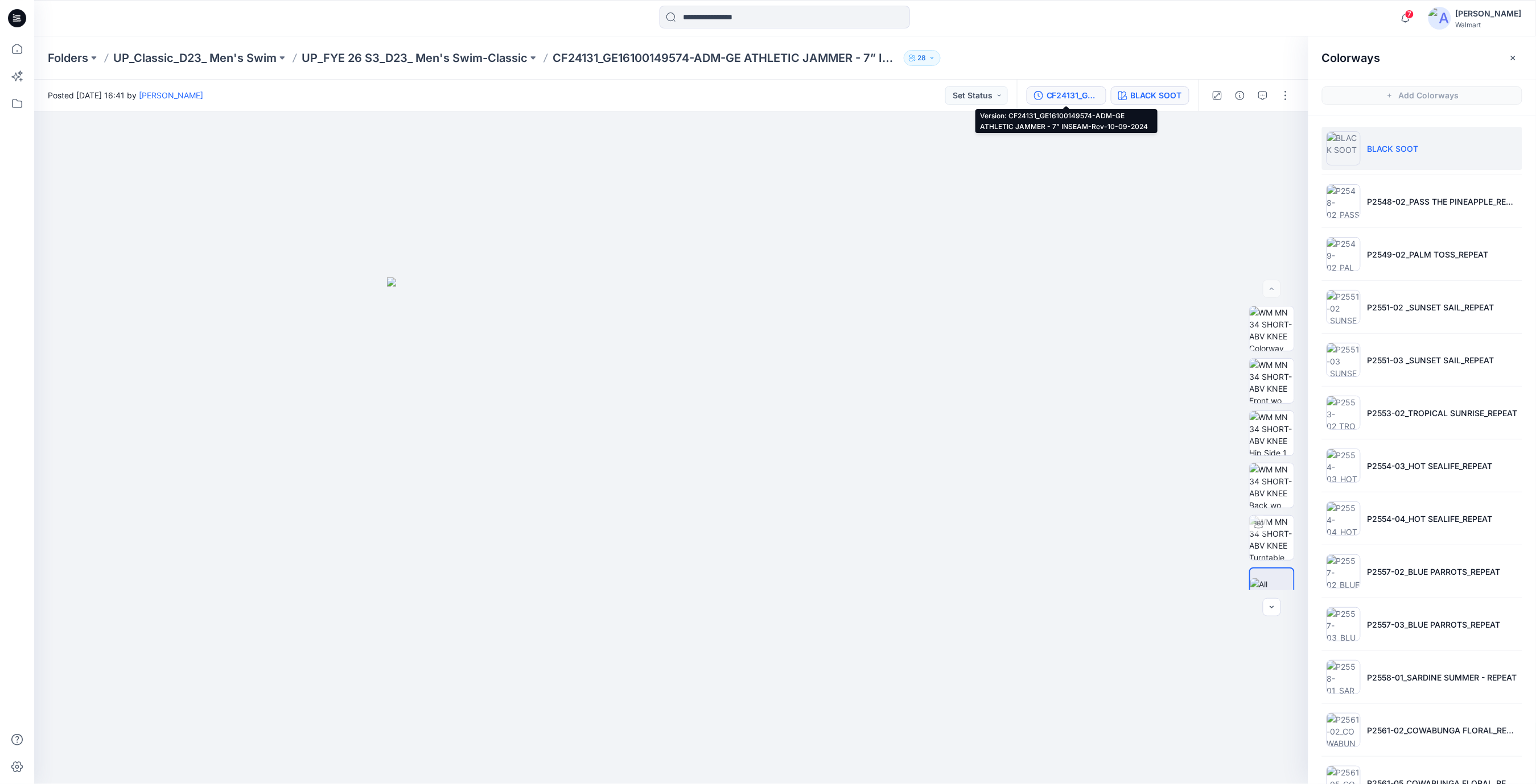
click at [1067, 91] on div "CF24131_GE16100149574-ADM-GE ATHLETIC JAMMER - 7” INSEAM-Rev-10-09-2024" at bounding box center [1072, 96] width 53 height 13
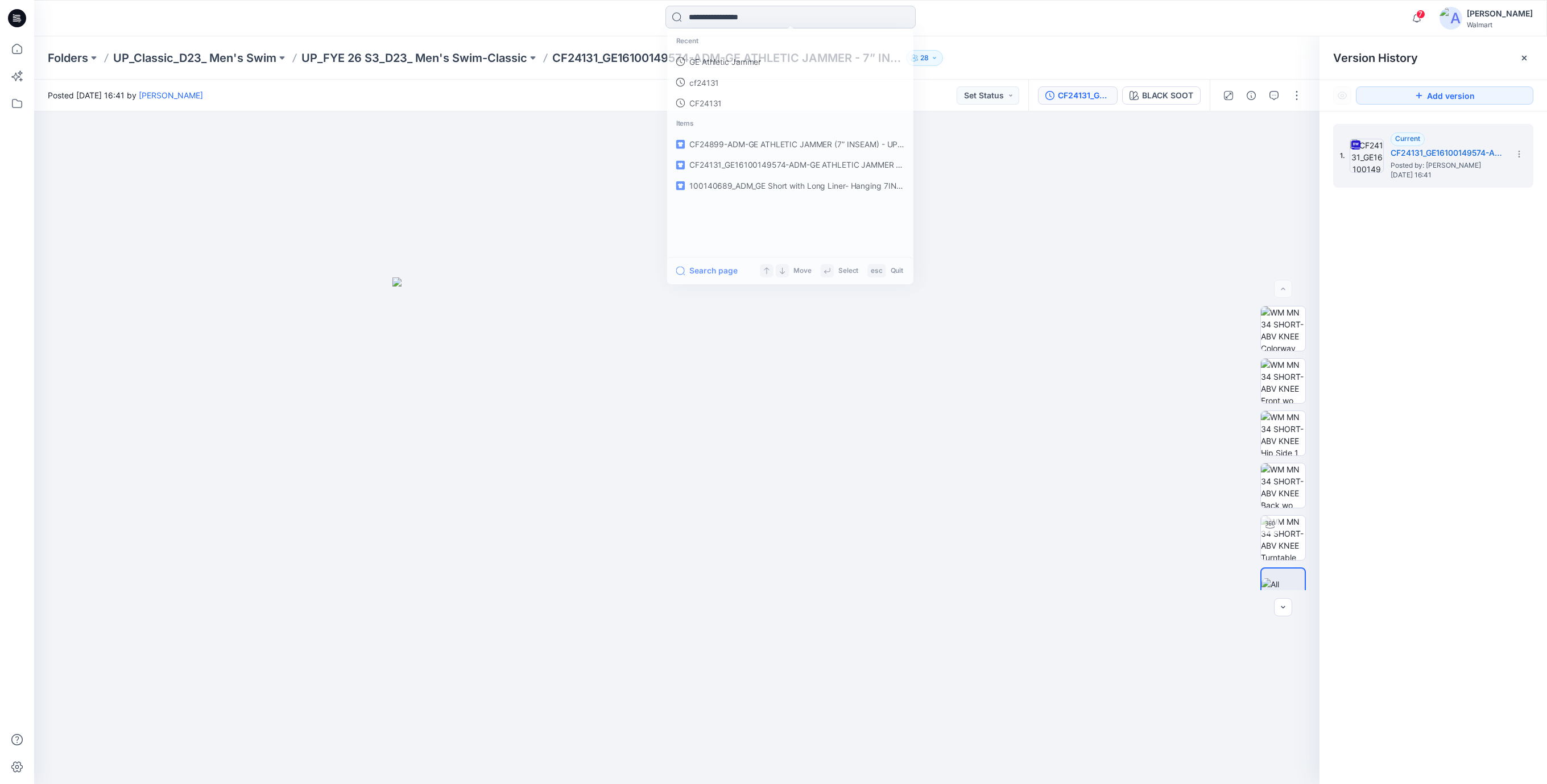
click at [718, 17] on input at bounding box center [790, 16] width 250 height 23
click at [706, 60] on p "GE Athletic Jammer" at bounding box center [724, 62] width 73 height 12
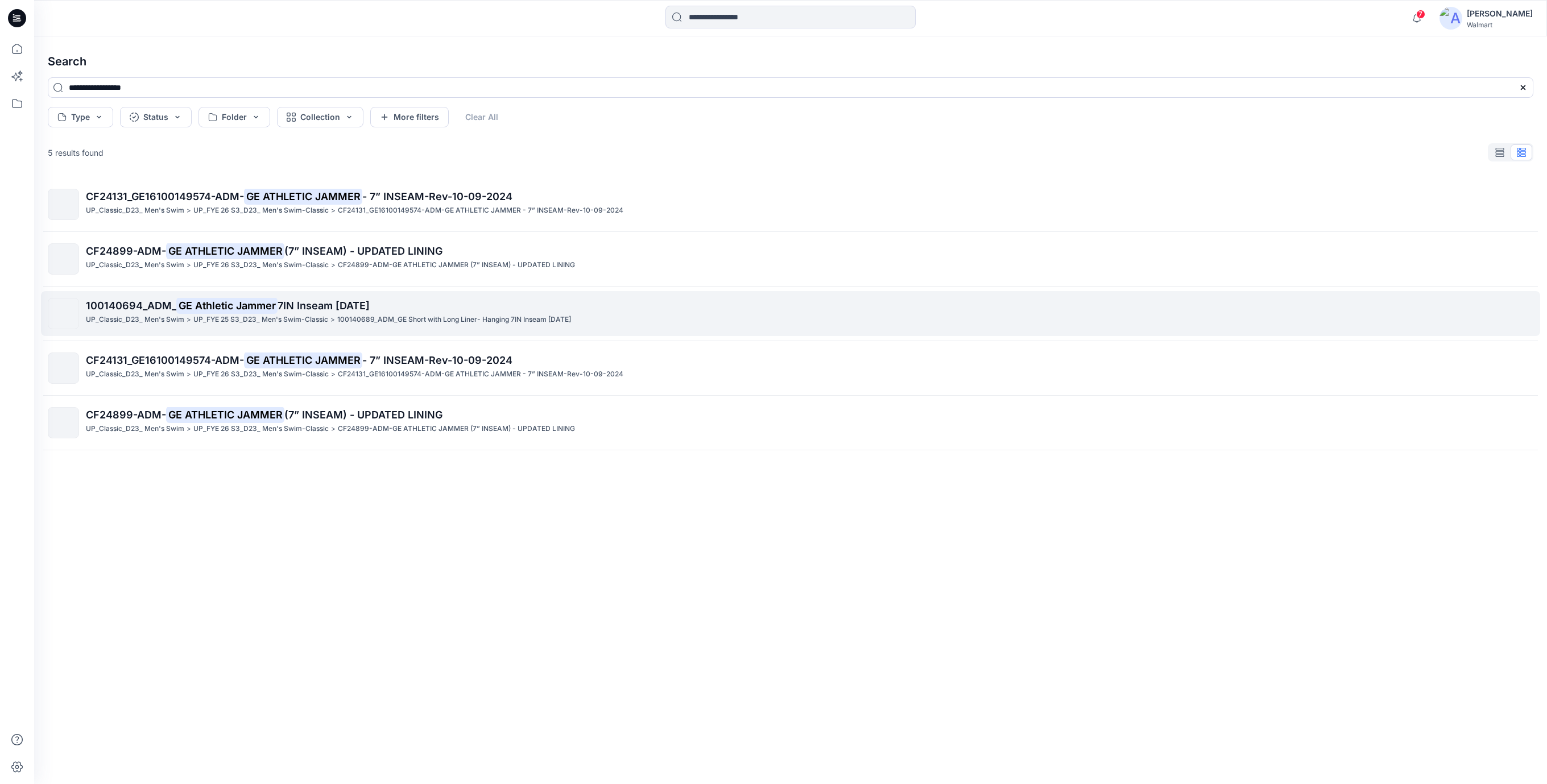
click at [303, 311] on span "7IN Inseam [DATE]" at bounding box center [324, 305] width 93 height 12
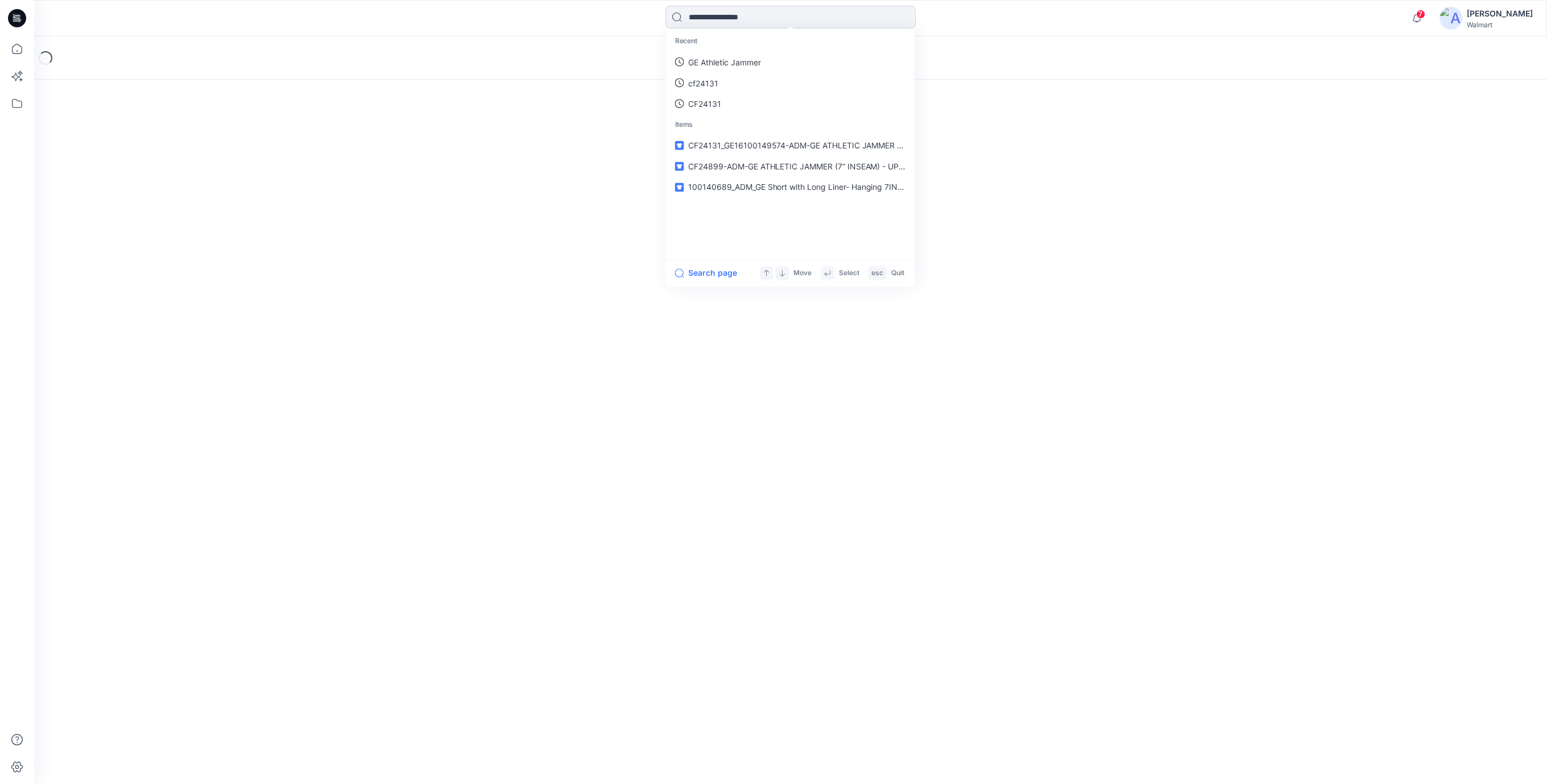
click at [692, 18] on input at bounding box center [790, 16] width 250 height 23
click at [702, 64] on p "GE Athletic Jammer" at bounding box center [724, 62] width 73 height 12
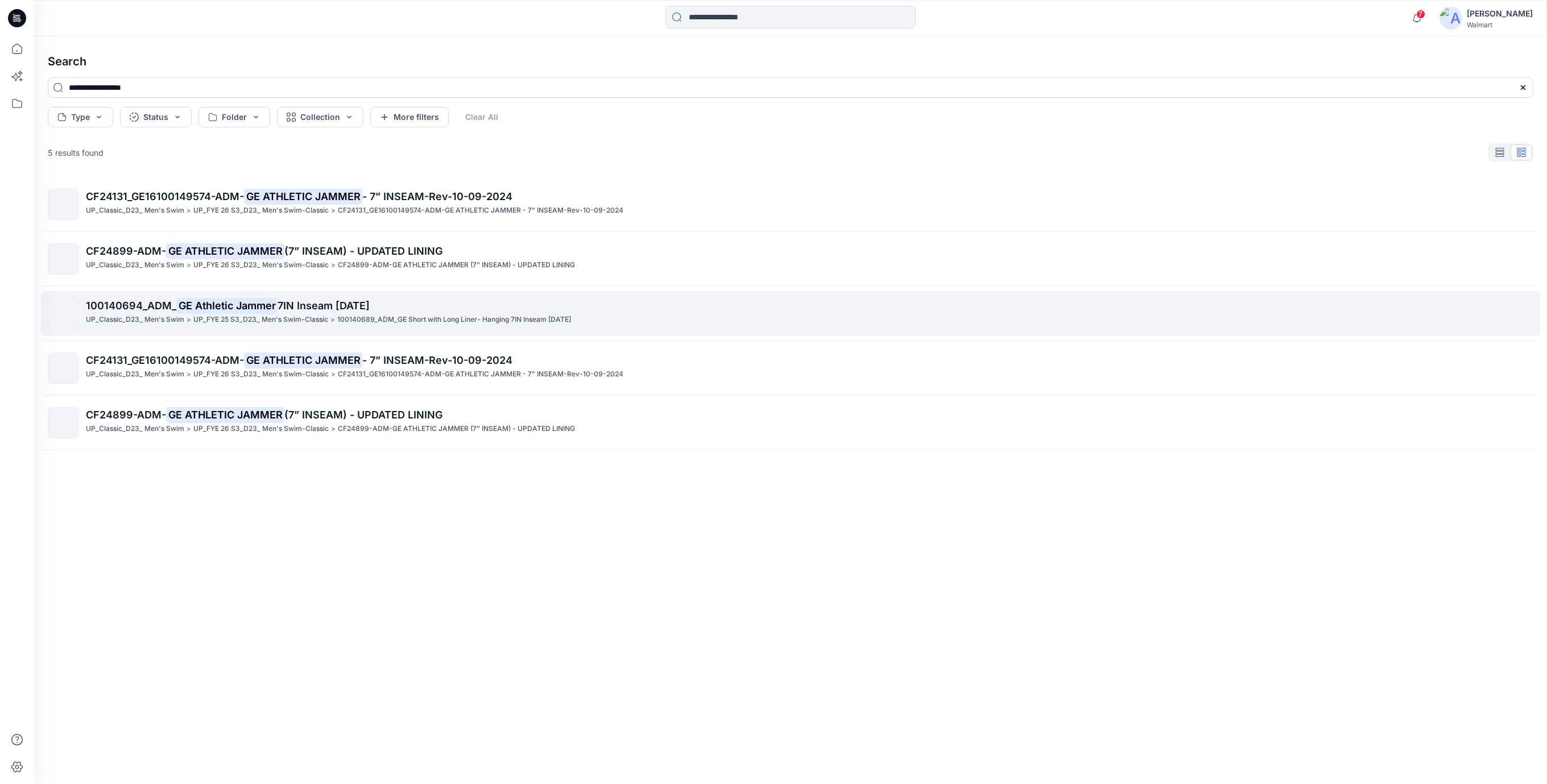
click at [369, 307] on span "7IN Inseam [DATE]" at bounding box center [324, 305] width 93 height 12
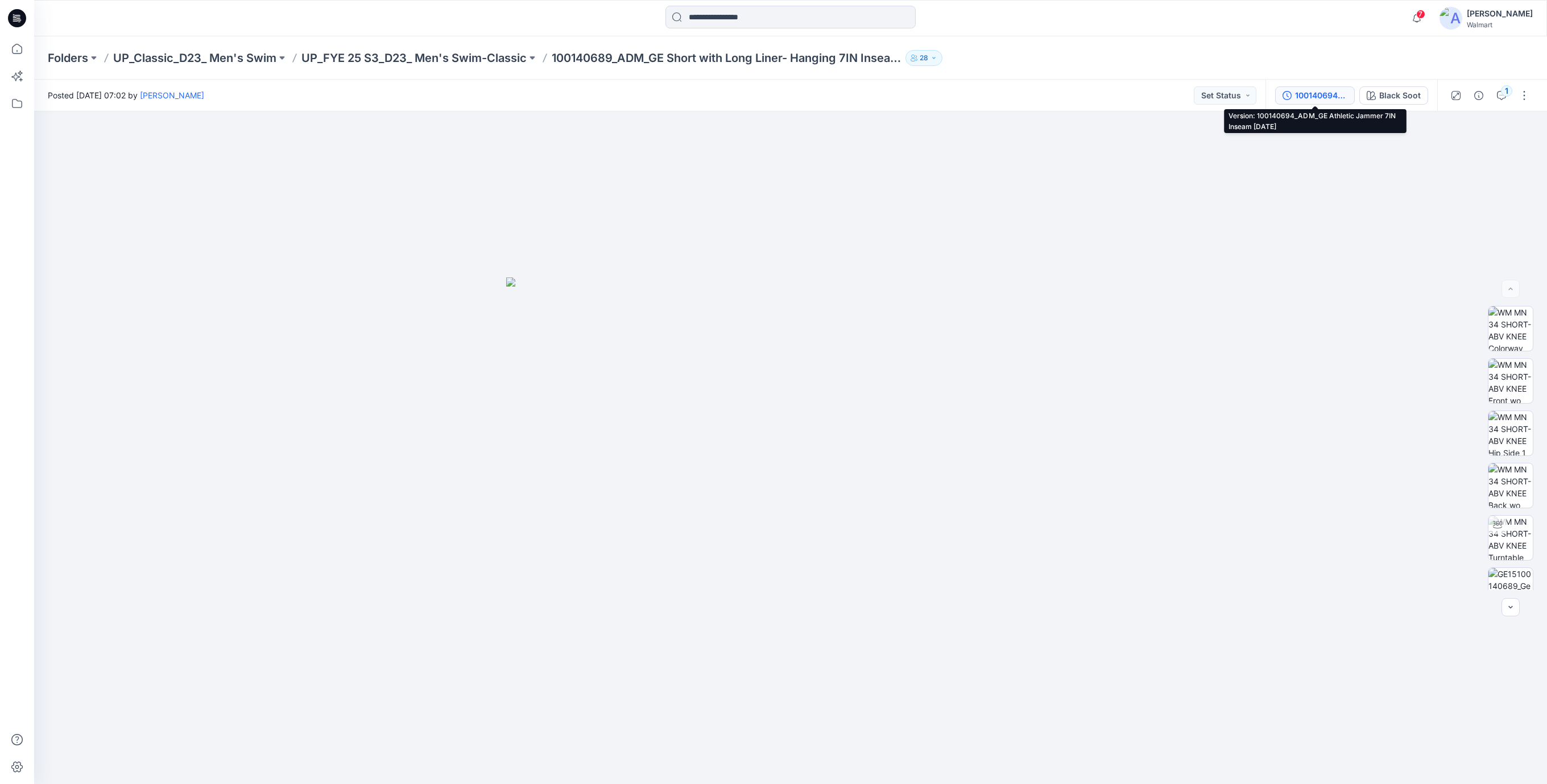
click at [1321, 94] on div "100140694_ADM_GE Athletic Jammer 7IN Inseam [DATE]" at bounding box center [1321, 96] width 53 height 13
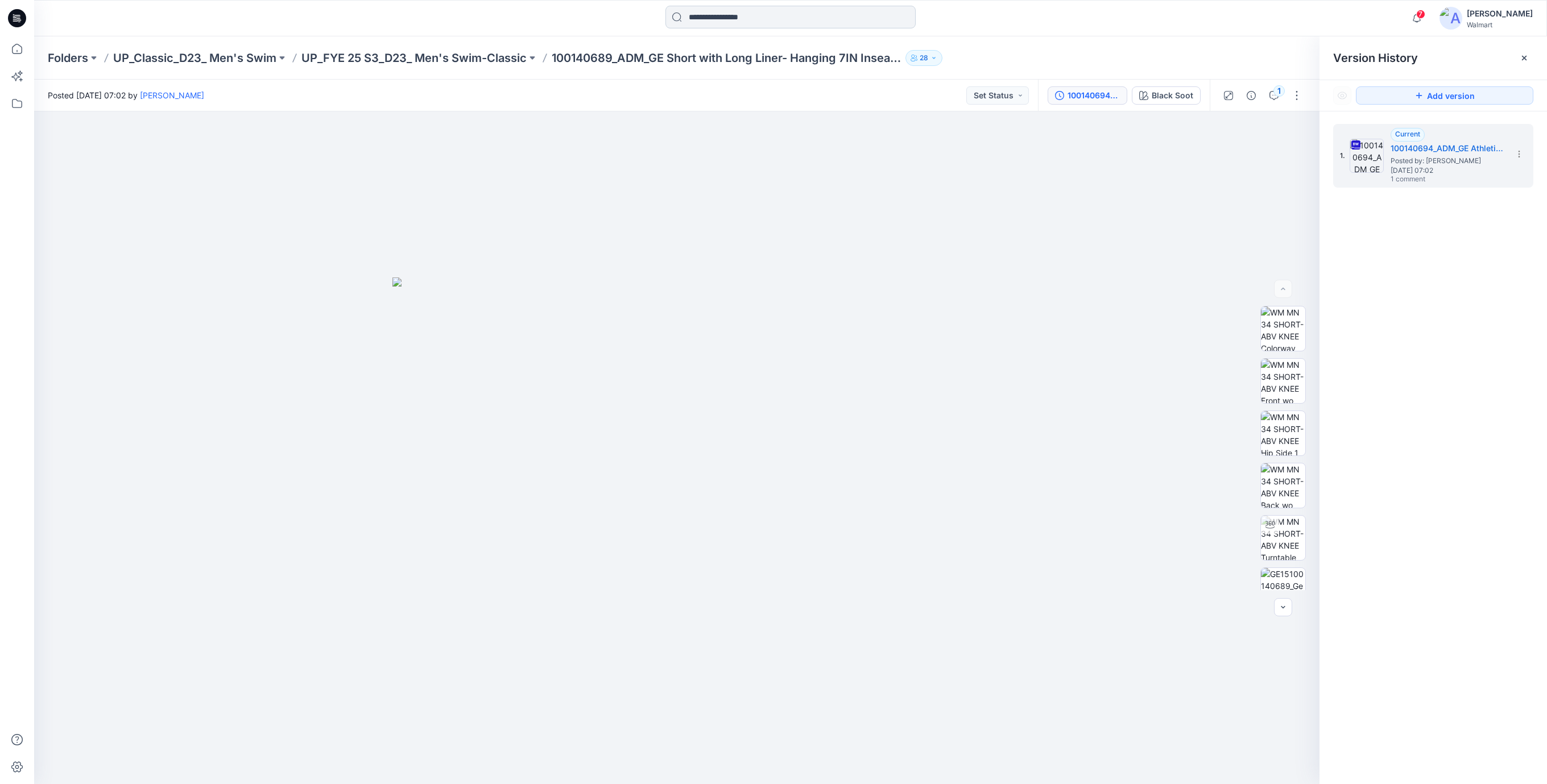
click at [714, 16] on input at bounding box center [790, 16] width 250 height 23
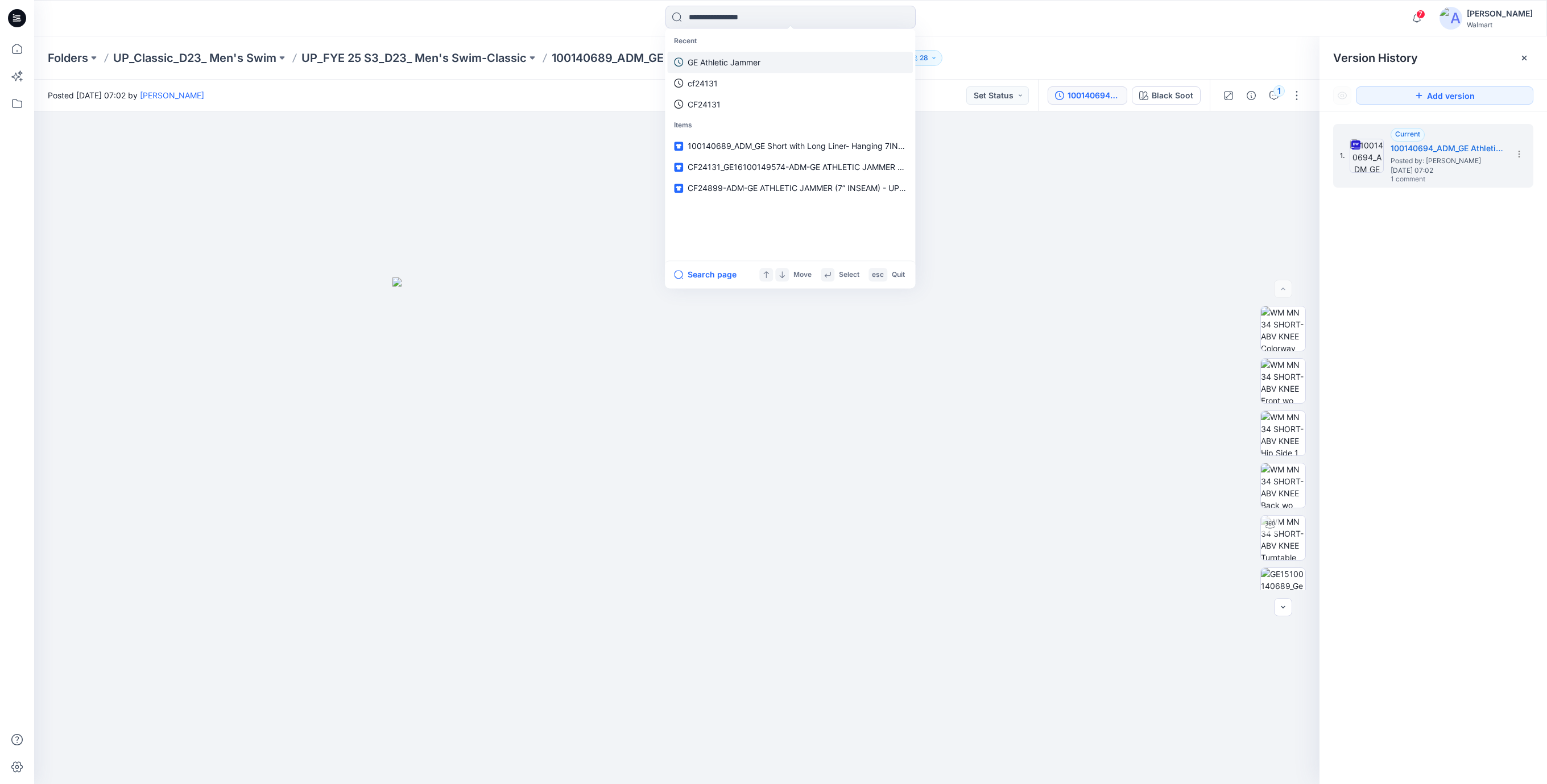
click at [712, 60] on p "GE Athletic Jammer" at bounding box center [724, 62] width 73 height 12
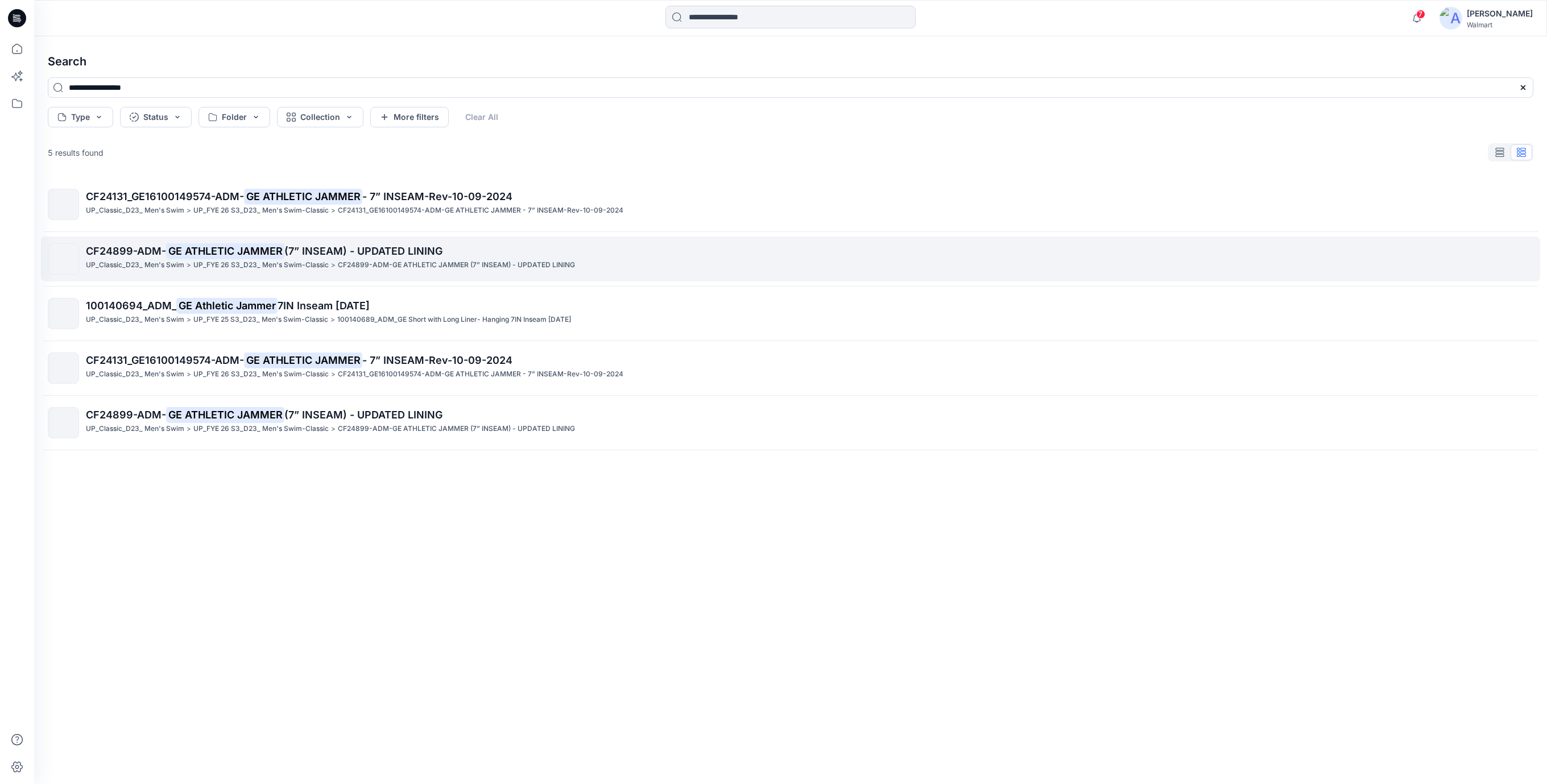
click at [335, 249] on span "(7” INSEAM) - UPDATED LINING" at bounding box center [364, 251] width 158 height 12
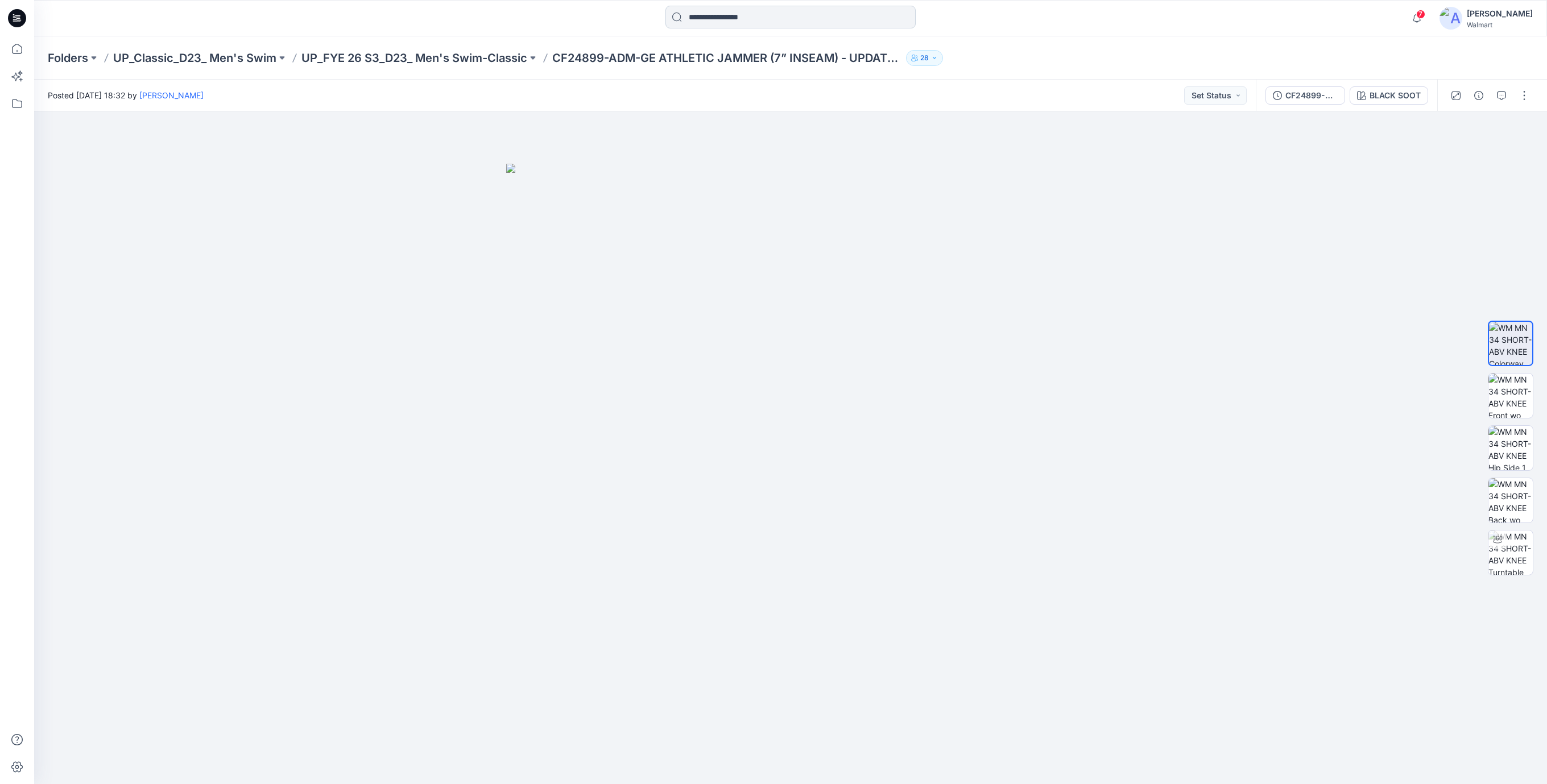
click at [724, 27] on input at bounding box center [790, 16] width 250 height 23
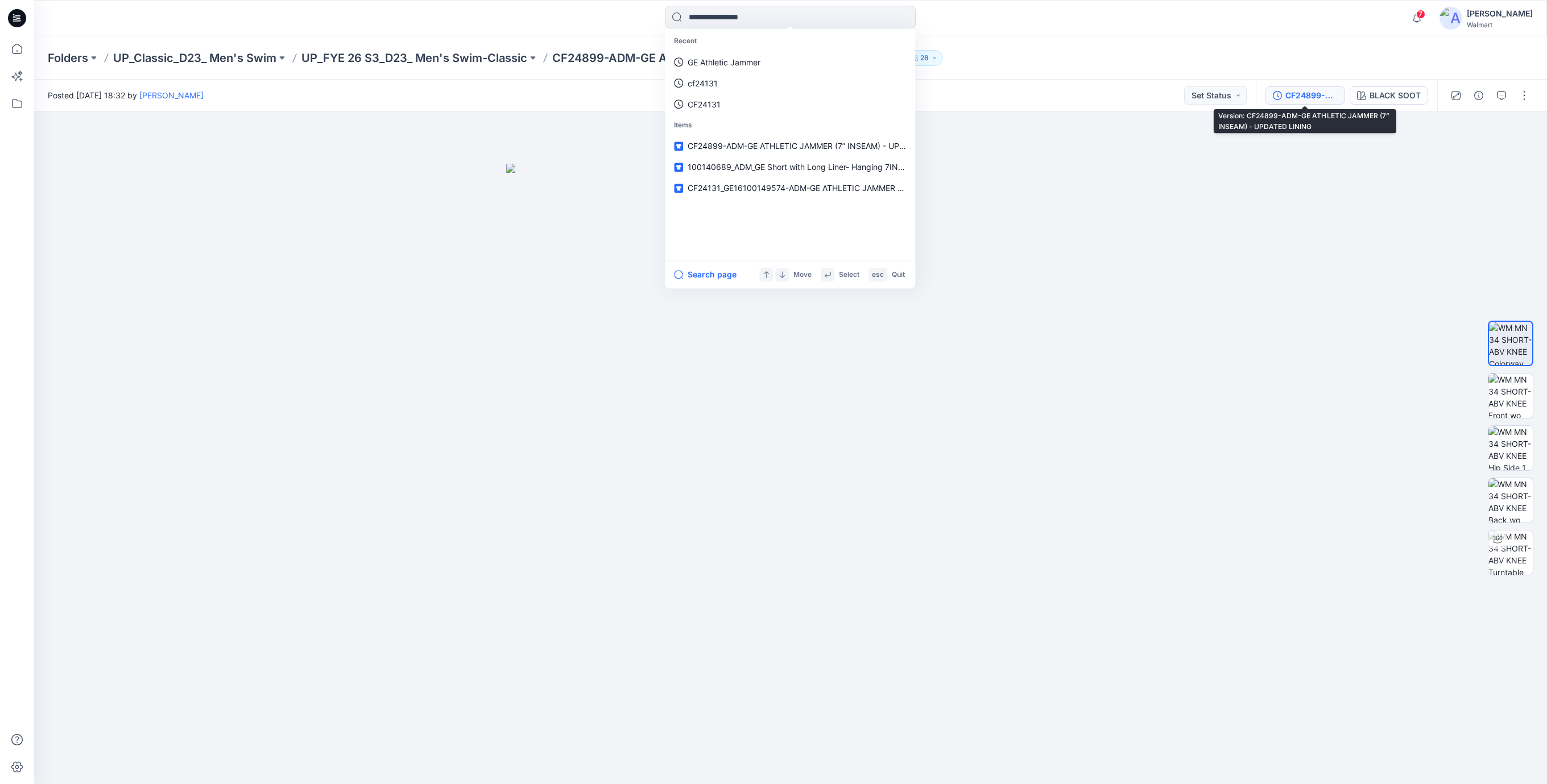
click at [1296, 93] on div "CF24899-ADM-GE ATHLETIC JAMMER (7” INSEAM) - UPDATED LINING" at bounding box center [1312, 96] width 53 height 13
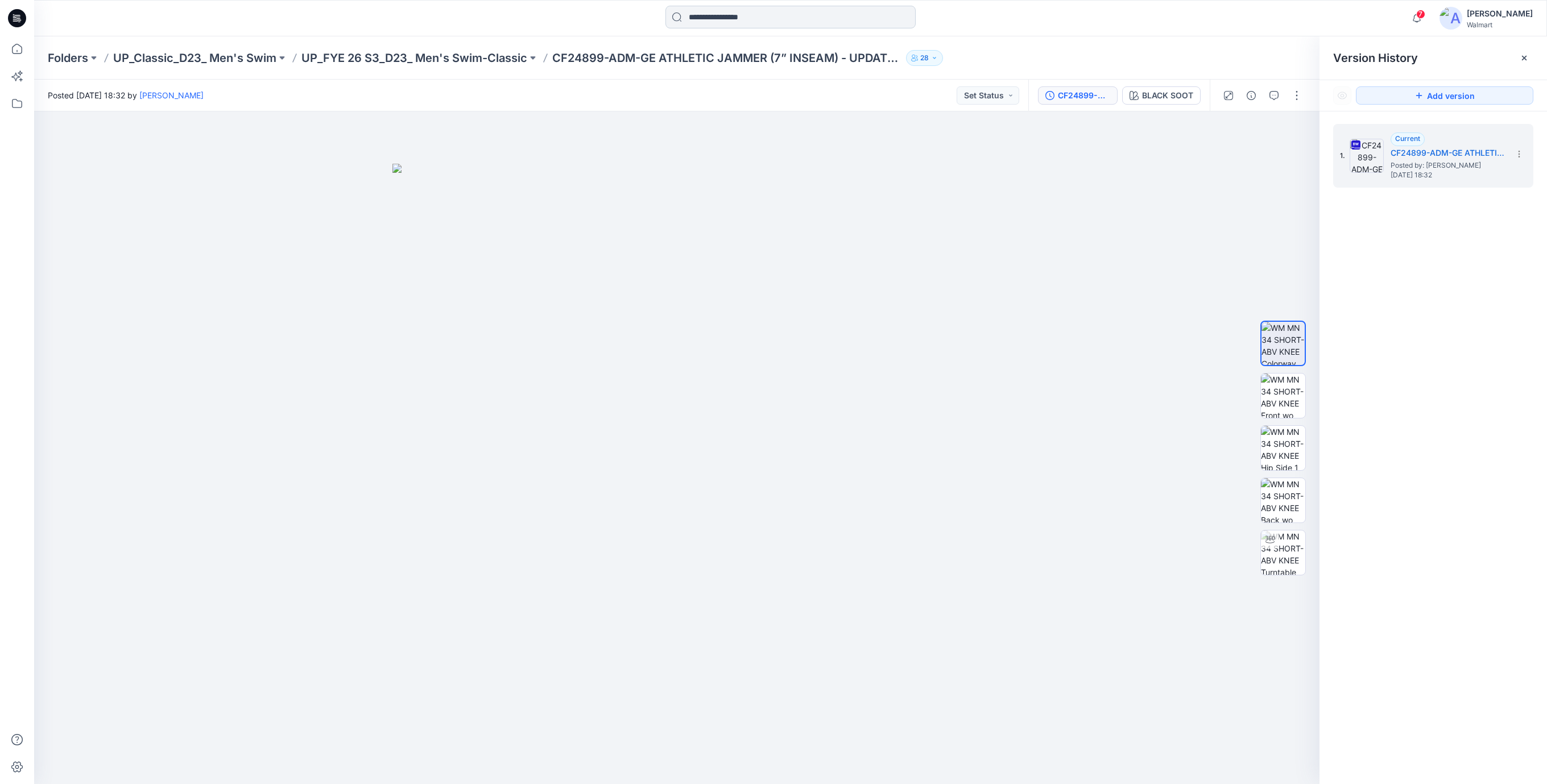
click at [751, 23] on input at bounding box center [790, 16] width 250 height 23
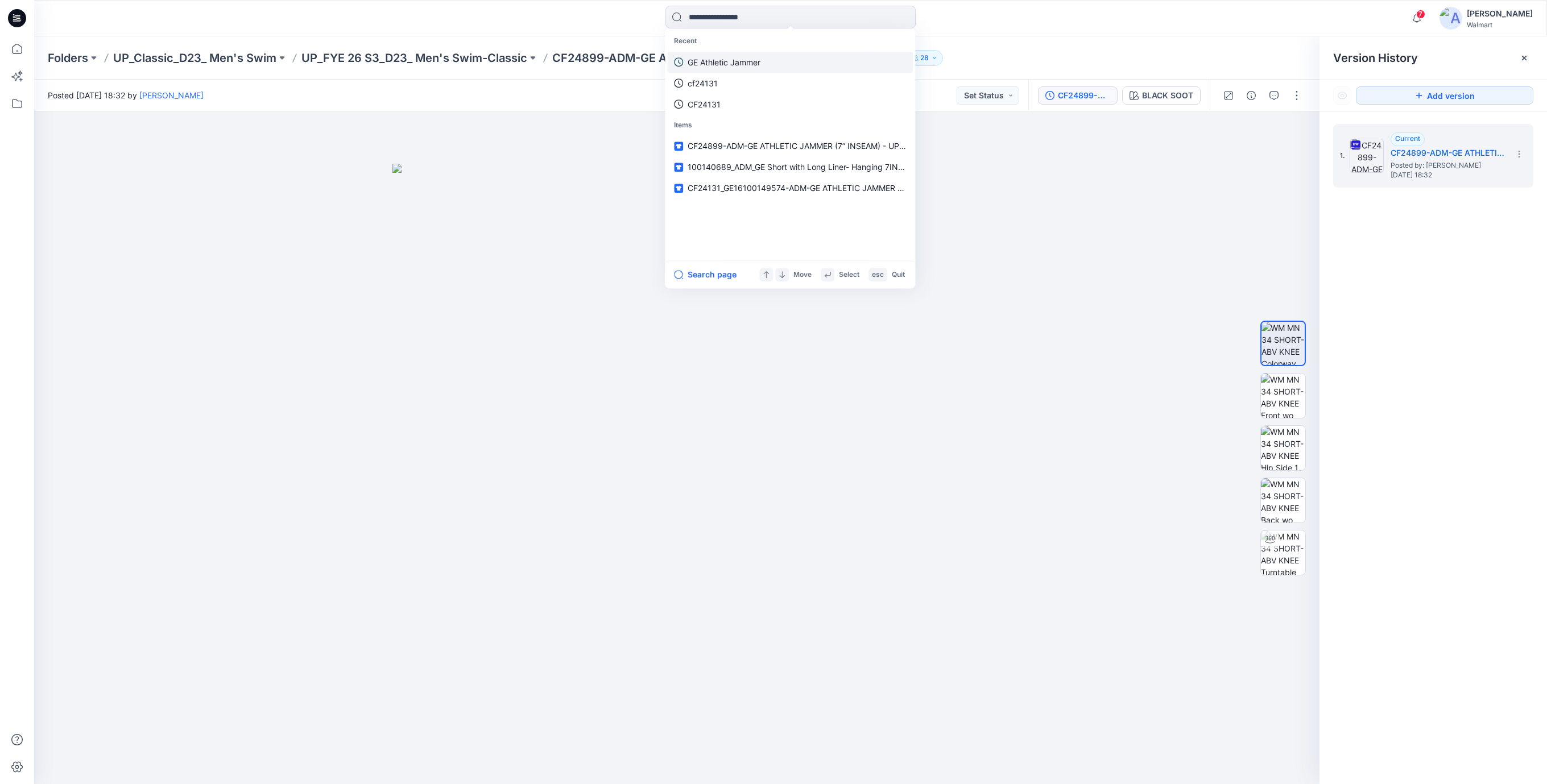
click at [720, 60] on p "GE Athletic Jammer" at bounding box center [724, 62] width 73 height 12
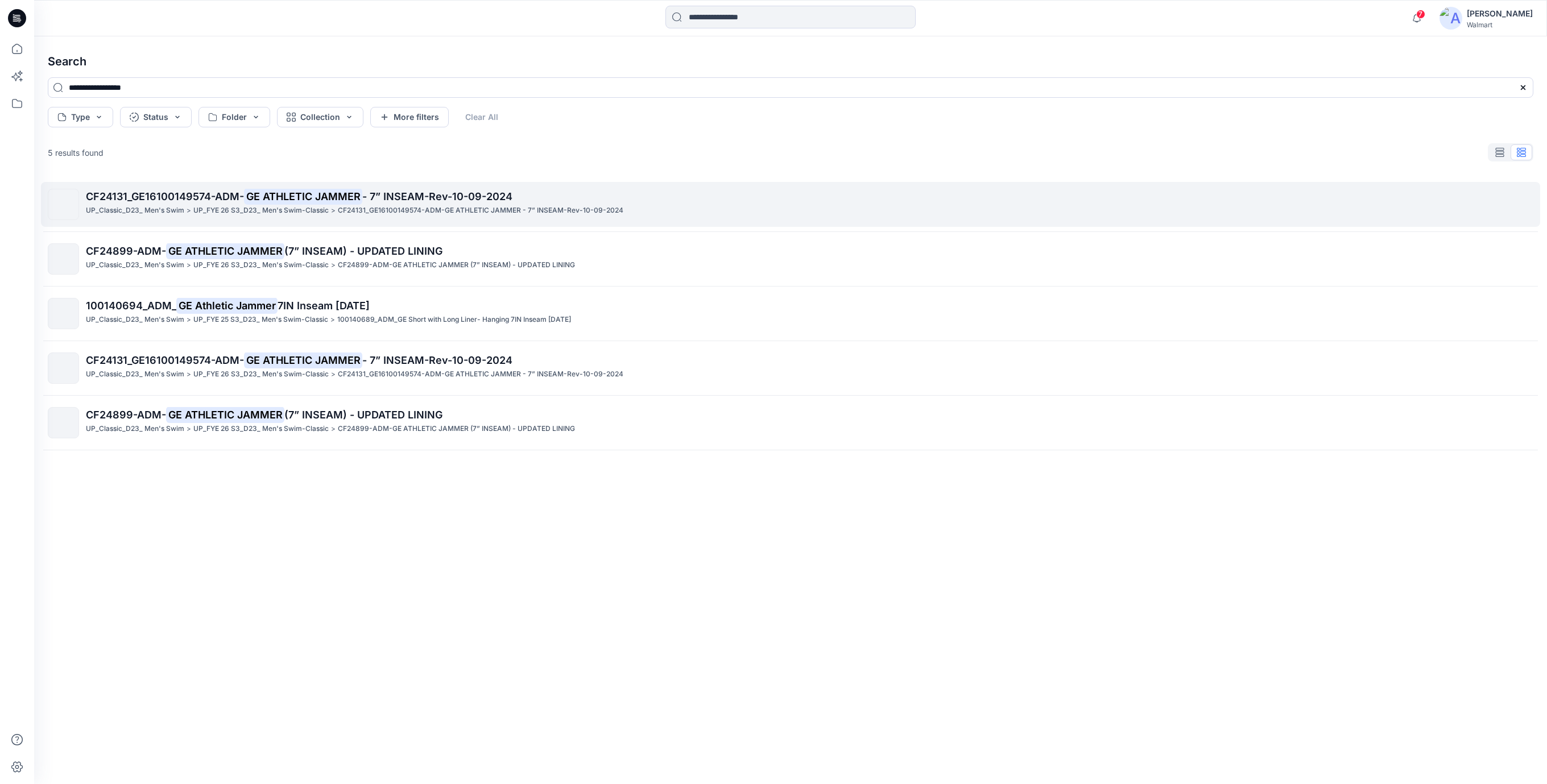
click at [430, 200] on span "- 7” INSEAM-Rev-10-09-2024" at bounding box center [438, 196] width 151 height 12
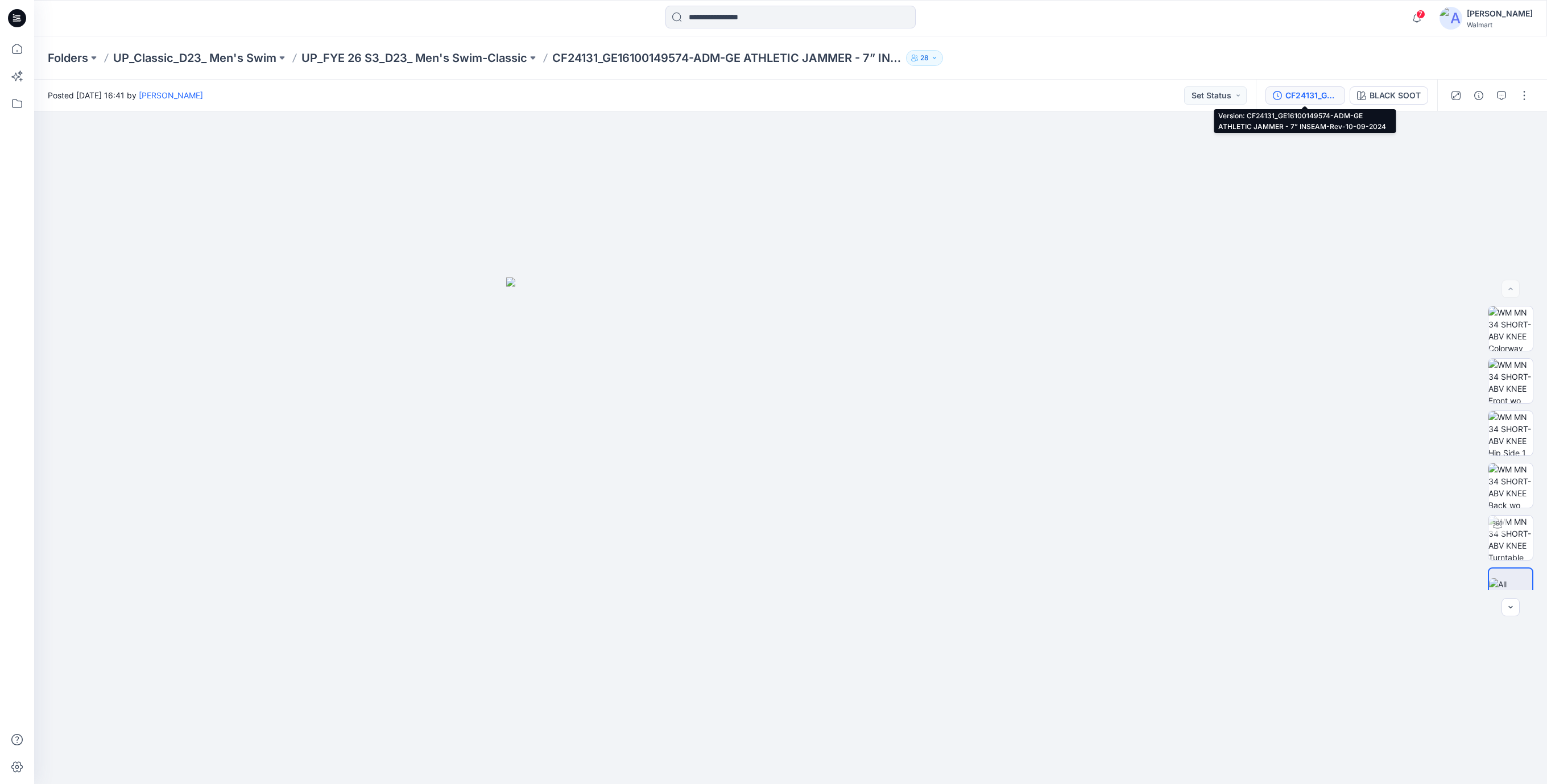
click at [1273, 99] on icon "button" at bounding box center [1278, 96] width 9 height 9
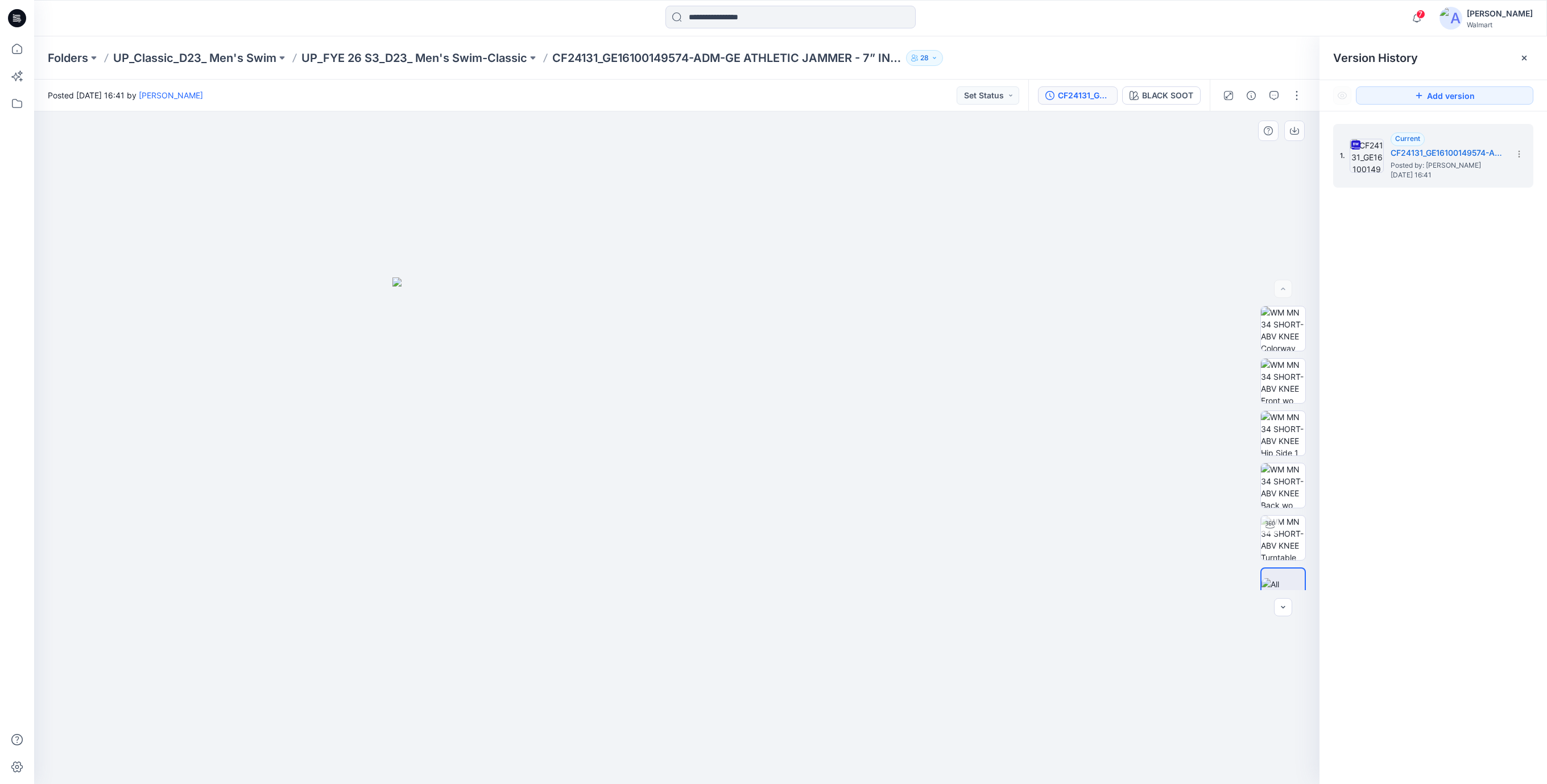
click at [786, 221] on div at bounding box center [677, 448] width 1286 height 673
click at [735, 16] on input at bounding box center [790, 16] width 250 height 23
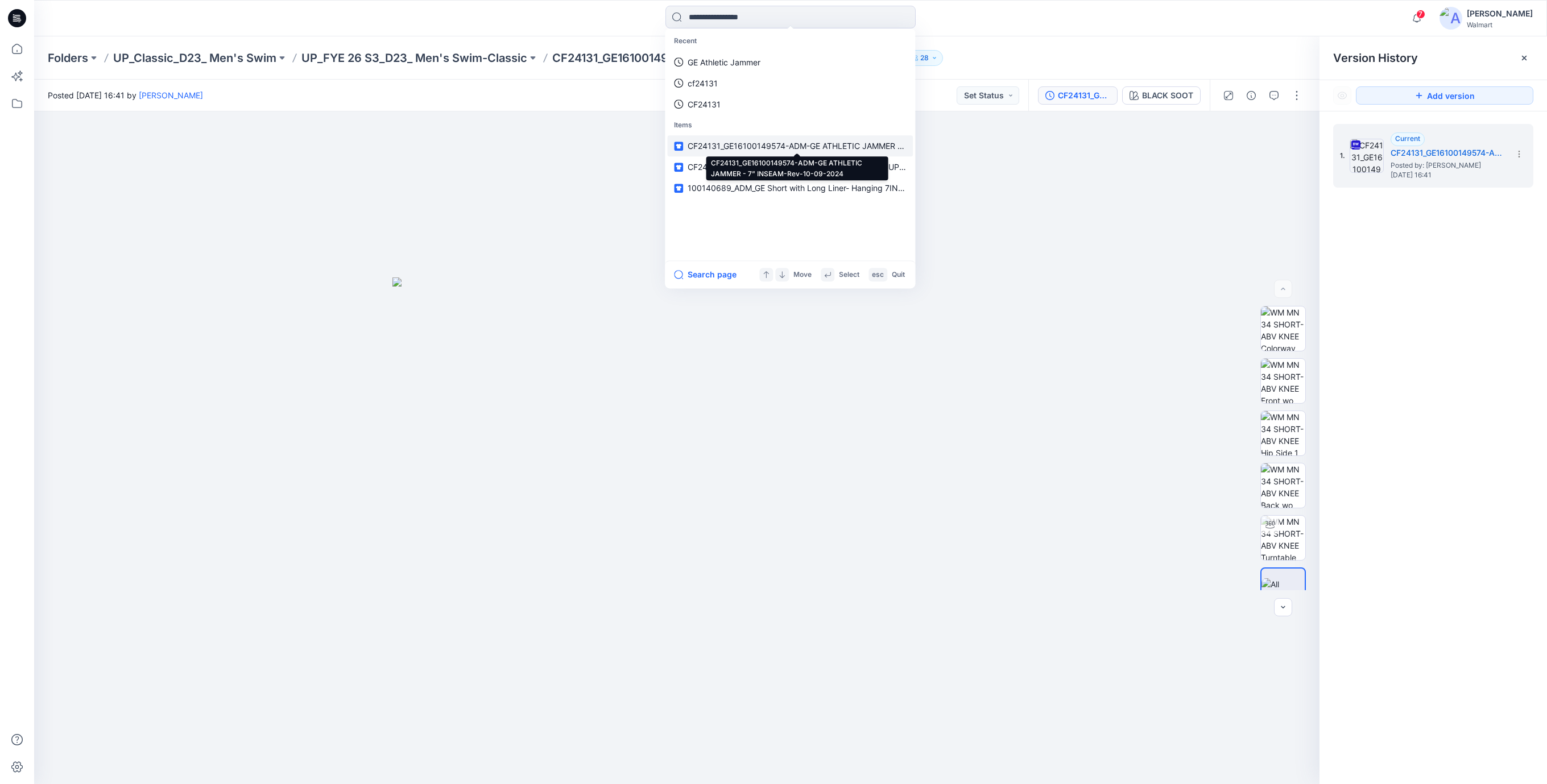
click at [732, 142] on span "CF24131_GE16100149574-ADM-GE ATHLETIC JAMMER - 7” INSEAM-Rev-10-09-2024" at bounding box center [848, 146] width 322 height 9
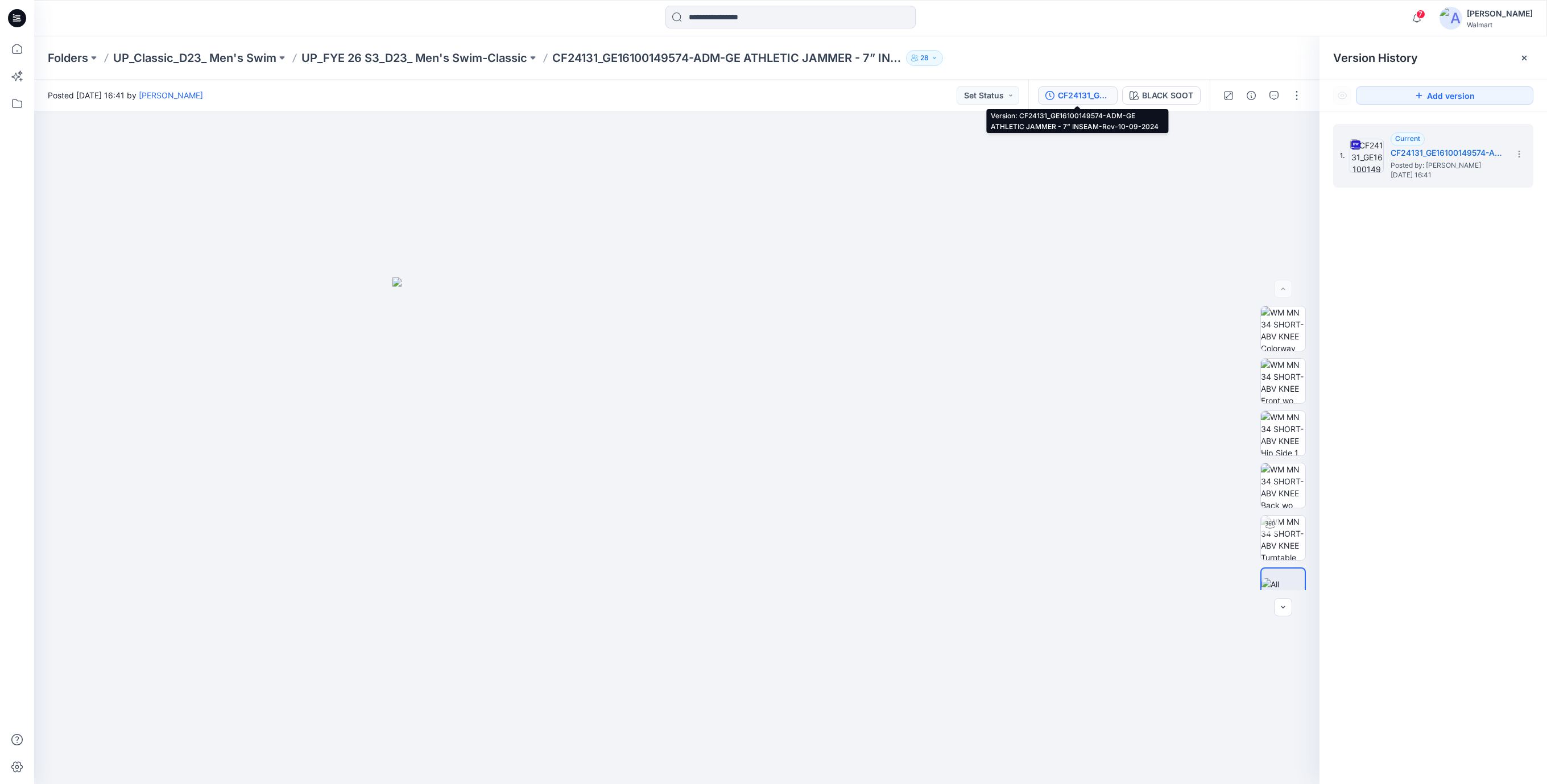
click at [1075, 99] on div "CF24131_GE16100149574-ADM-GE ATHLETIC JAMMER - 7” INSEAM-Rev-10-09-2024" at bounding box center [1084, 96] width 53 height 13
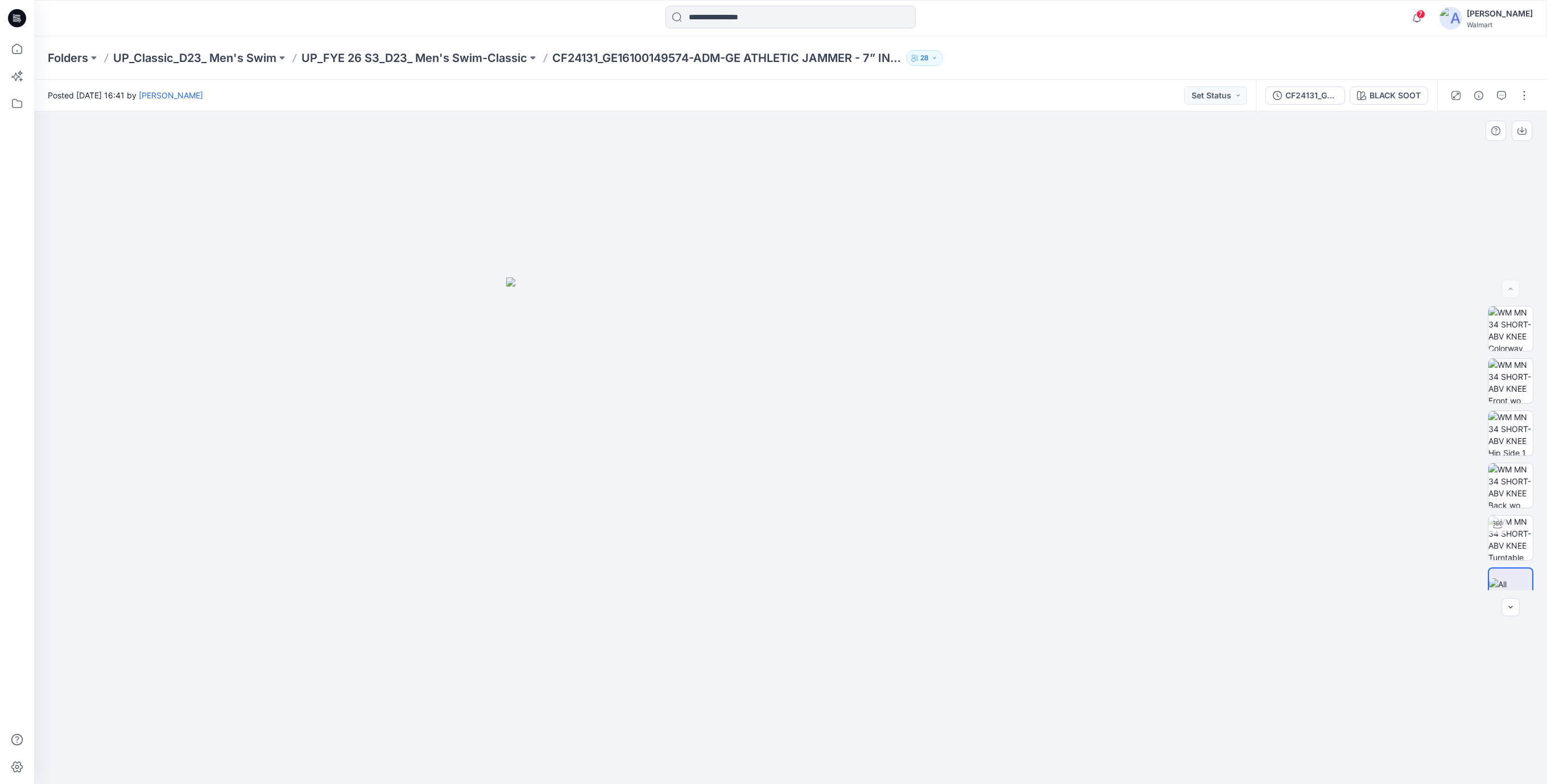
click at [885, 138] on div at bounding box center [791, 448] width 1513 height 673
click at [18, 19] on icon at bounding box center [16, 18] width 18 height 18
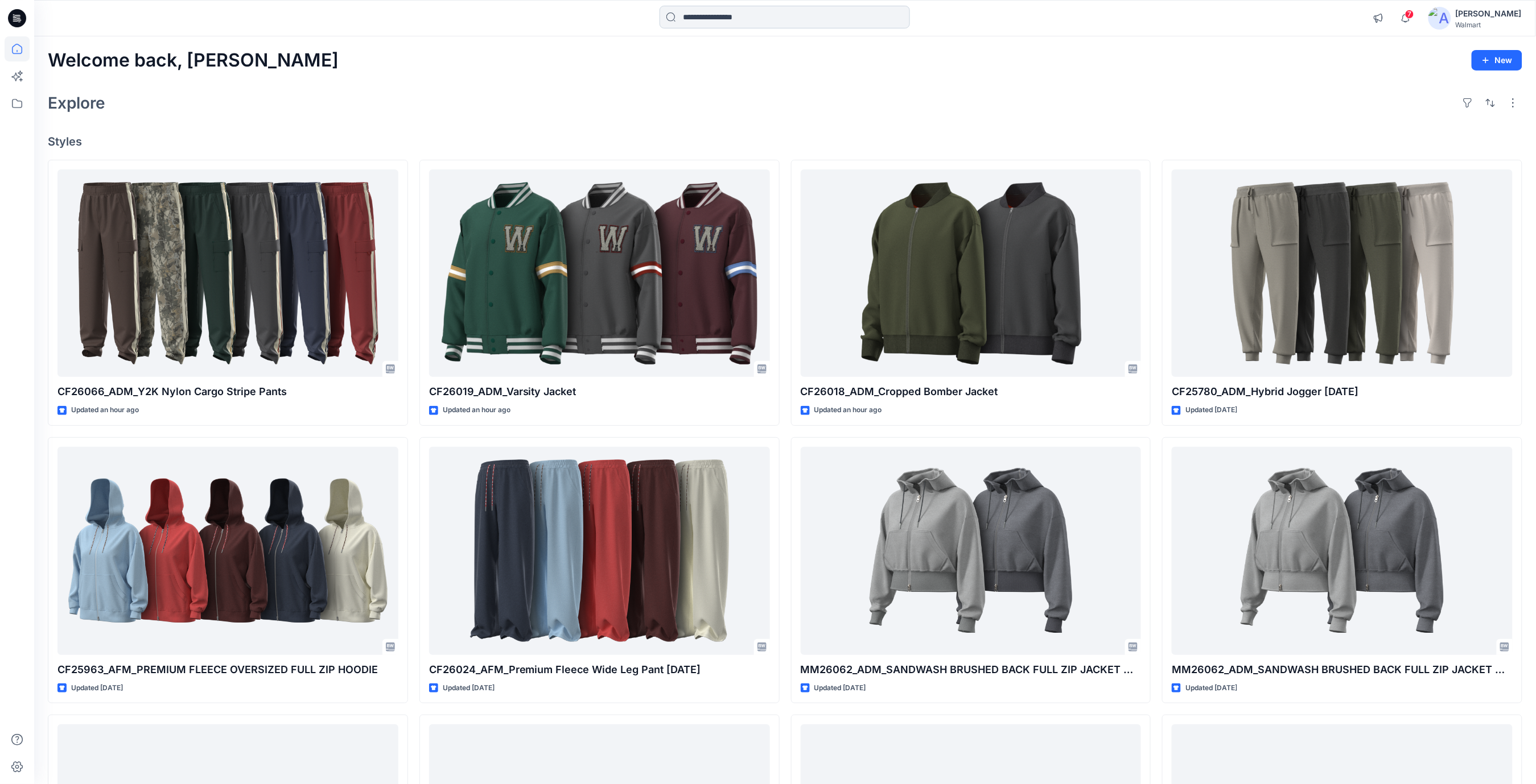
drag, startPoint x: 632, startPoint y: 50, endPoint x: 688, endPoint y: 19, distance: 64.0
click at [640, 45] on div "Welcome back, [PERSON_NAME] New Explore Styles CF26066_ADM_Y2K Nylon Cargo Stri…" at bounding box center [785, 535] width 1502 height 1000
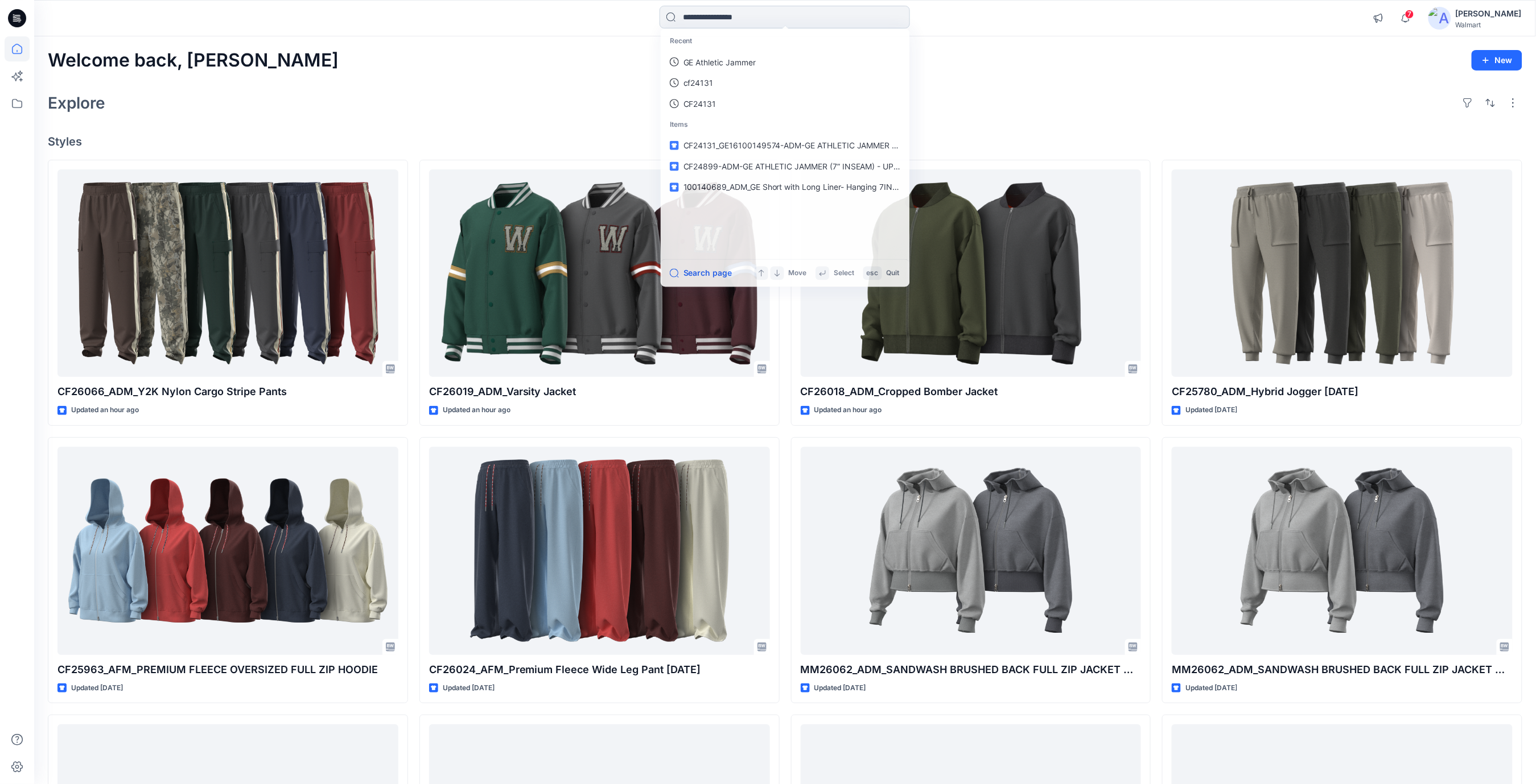
click at [703, 14] on input at bounding box center [784, 16] width 250 height 23
paste input "**********"
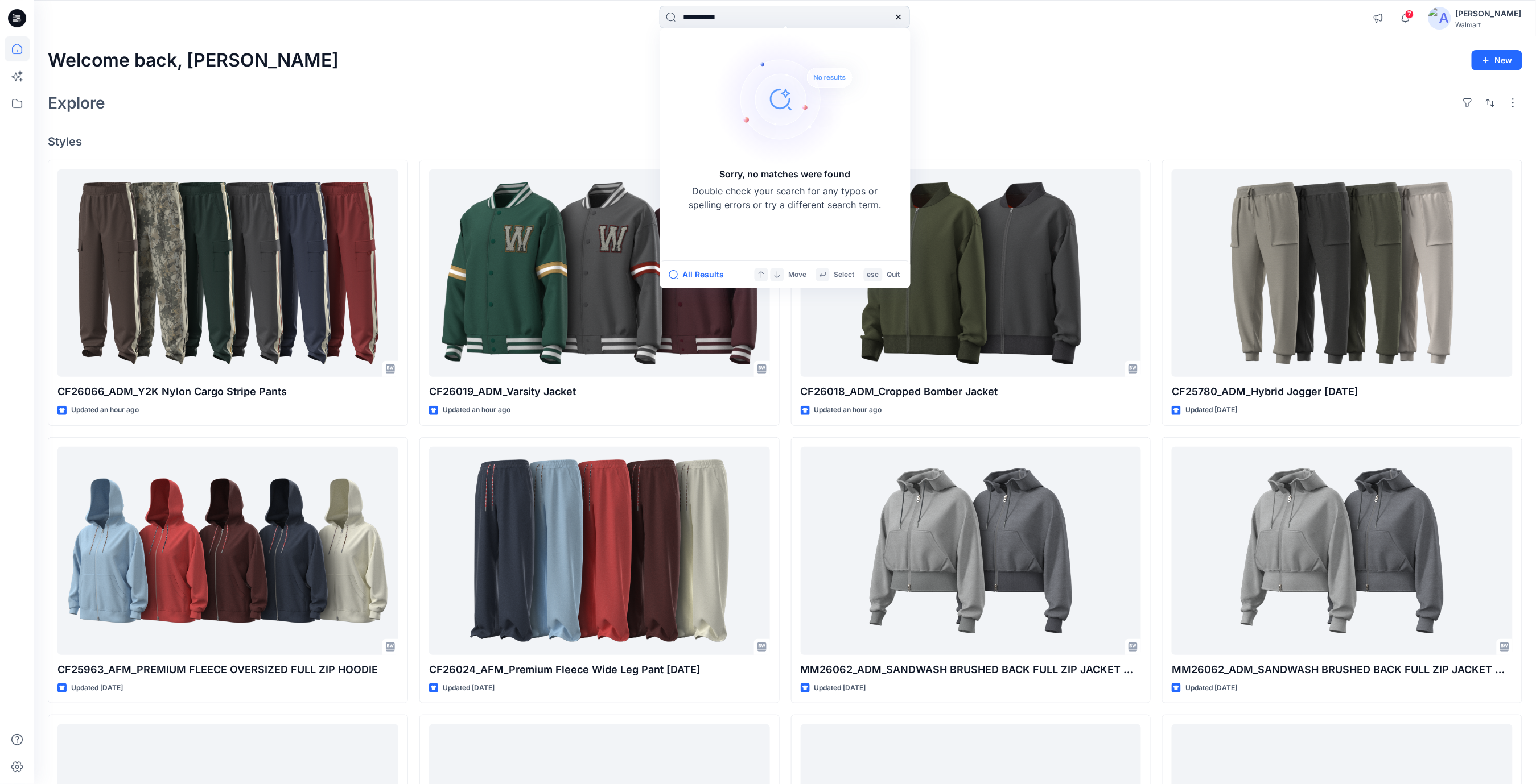
click at [760, 17] on input "**********" at bounding box center [784, 16] width 250 height 23
click at [696, 20] on input "**********" at bounding box center [784, 16] width 250 height 23
click at [743, 7] on input "********" at bounding box center [784, 16] width 250 height 23
type input "*"
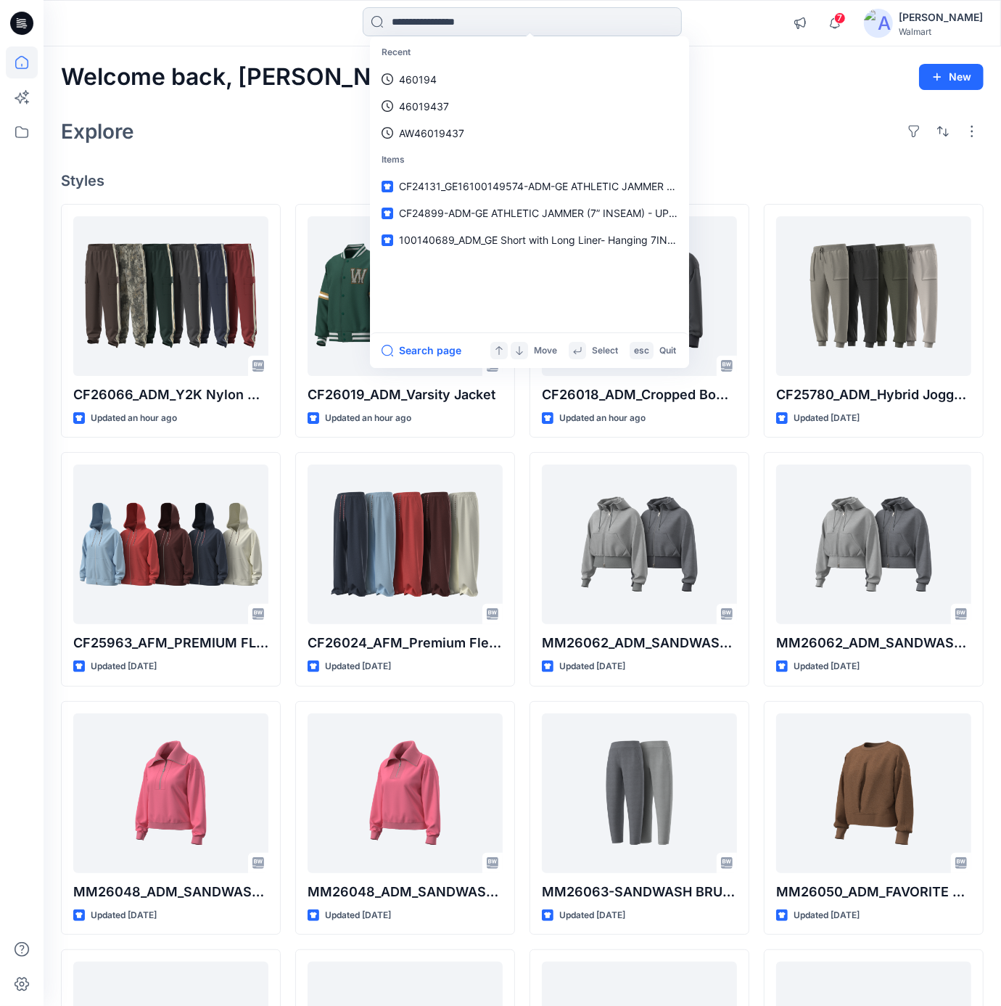
click at [561, 16] on input at bounding box center [522, 21] width 319 height 29
paste input "**********"
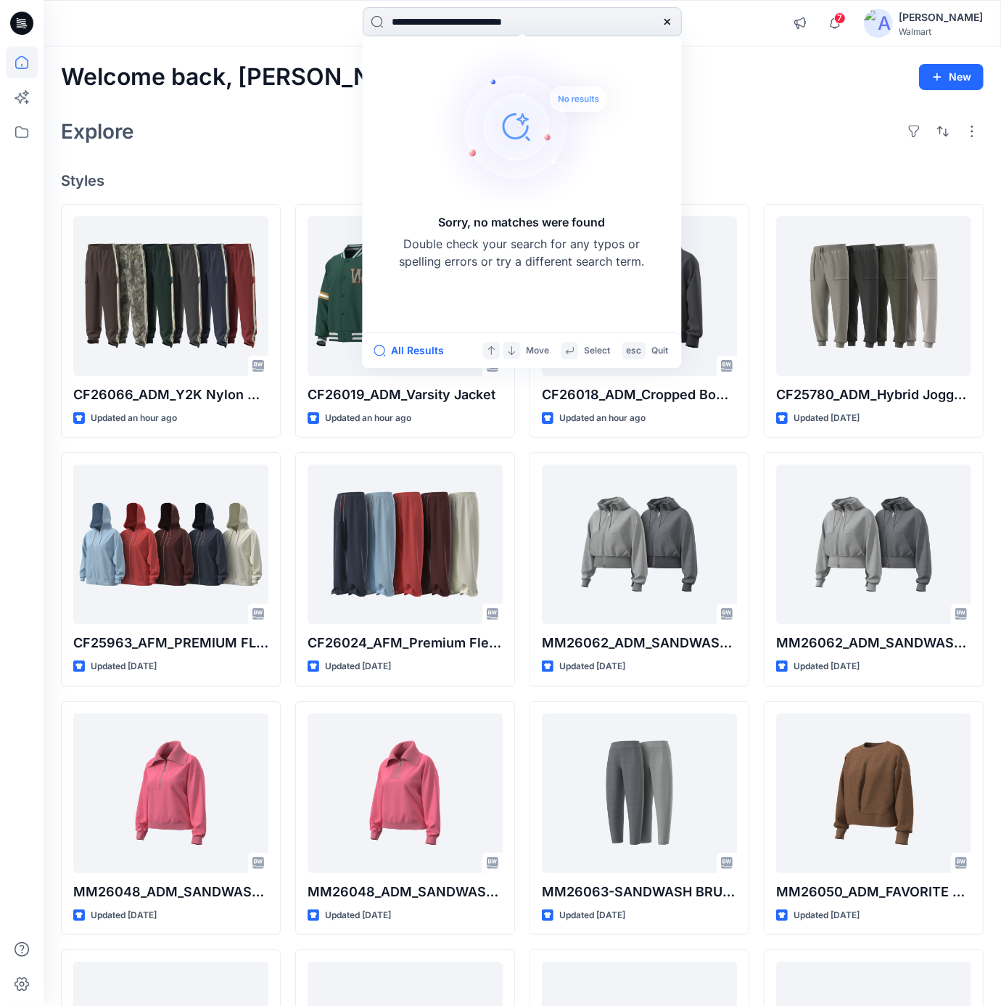
click at [425, 24] on input "**********" at bounding box center [522, 21] width 319 height 29
click at [551, 20] on input "**********" at bounding box center [522, 21] width 319 height 29
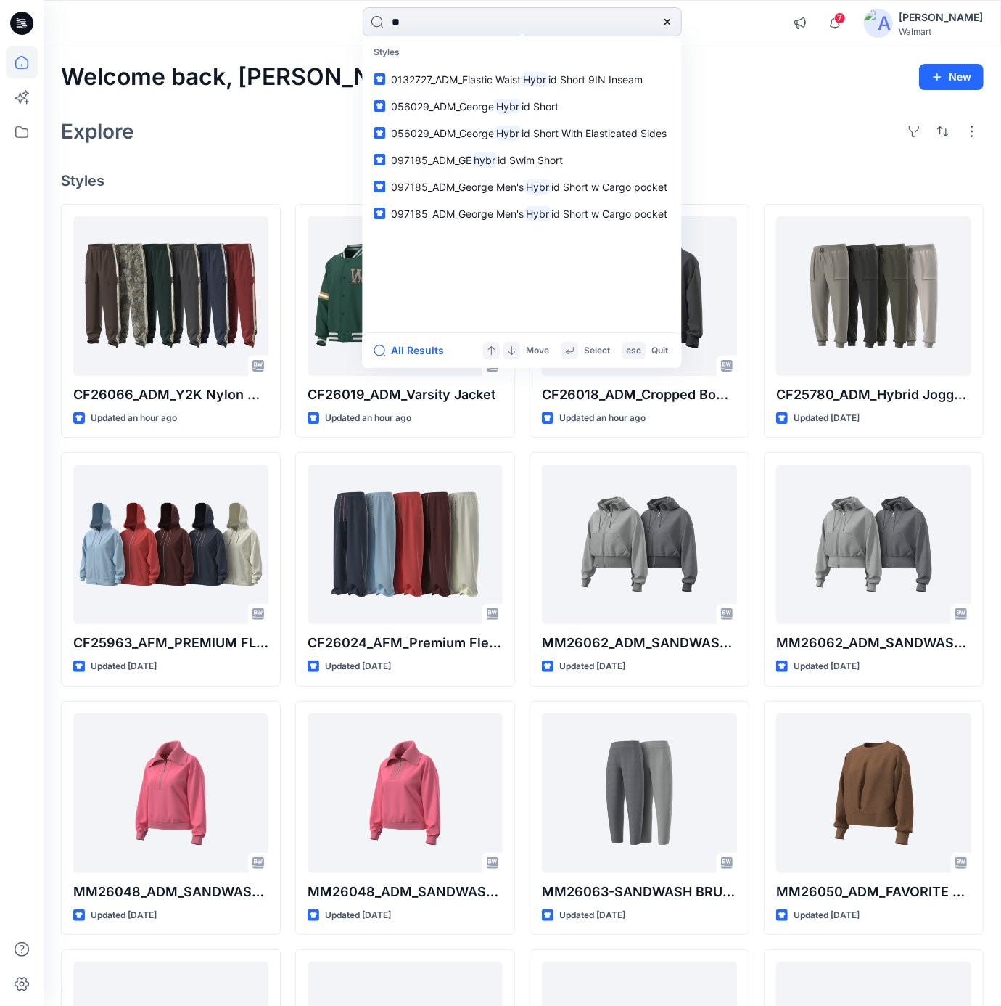
type input "*"
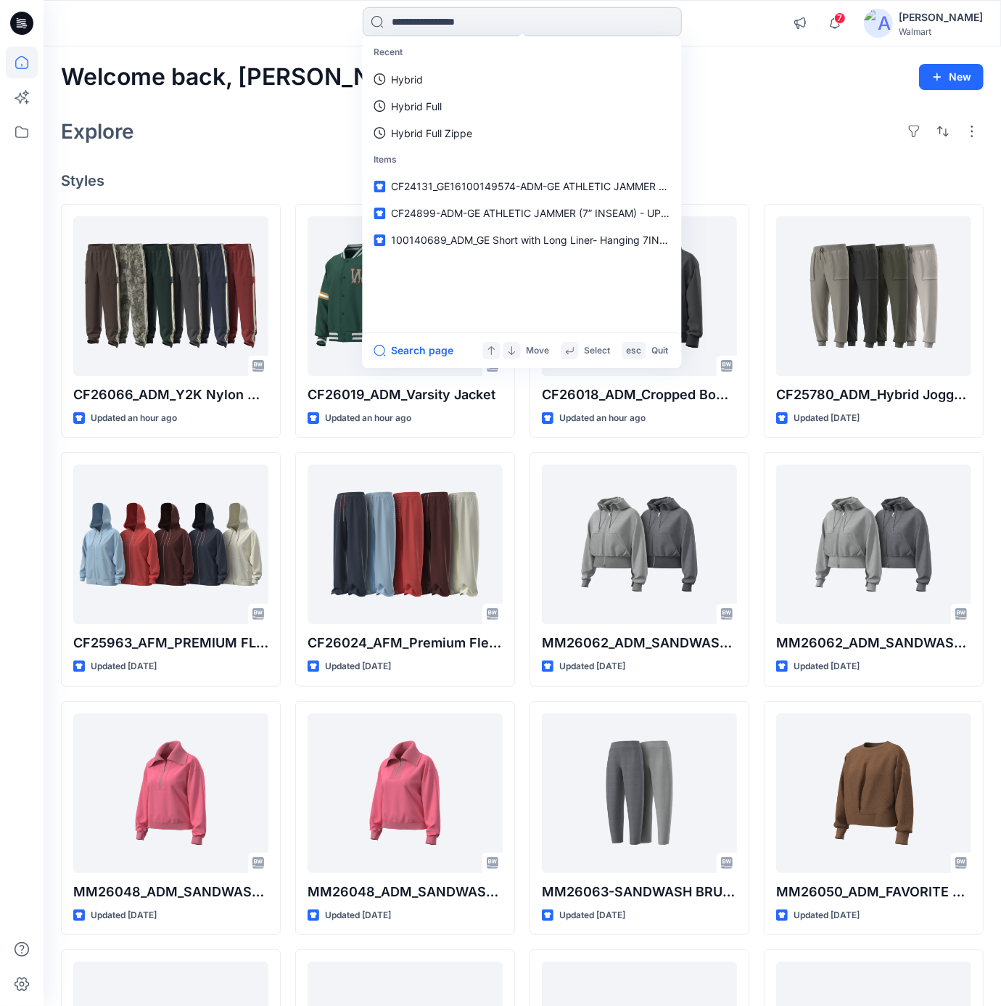
paste input "**********"
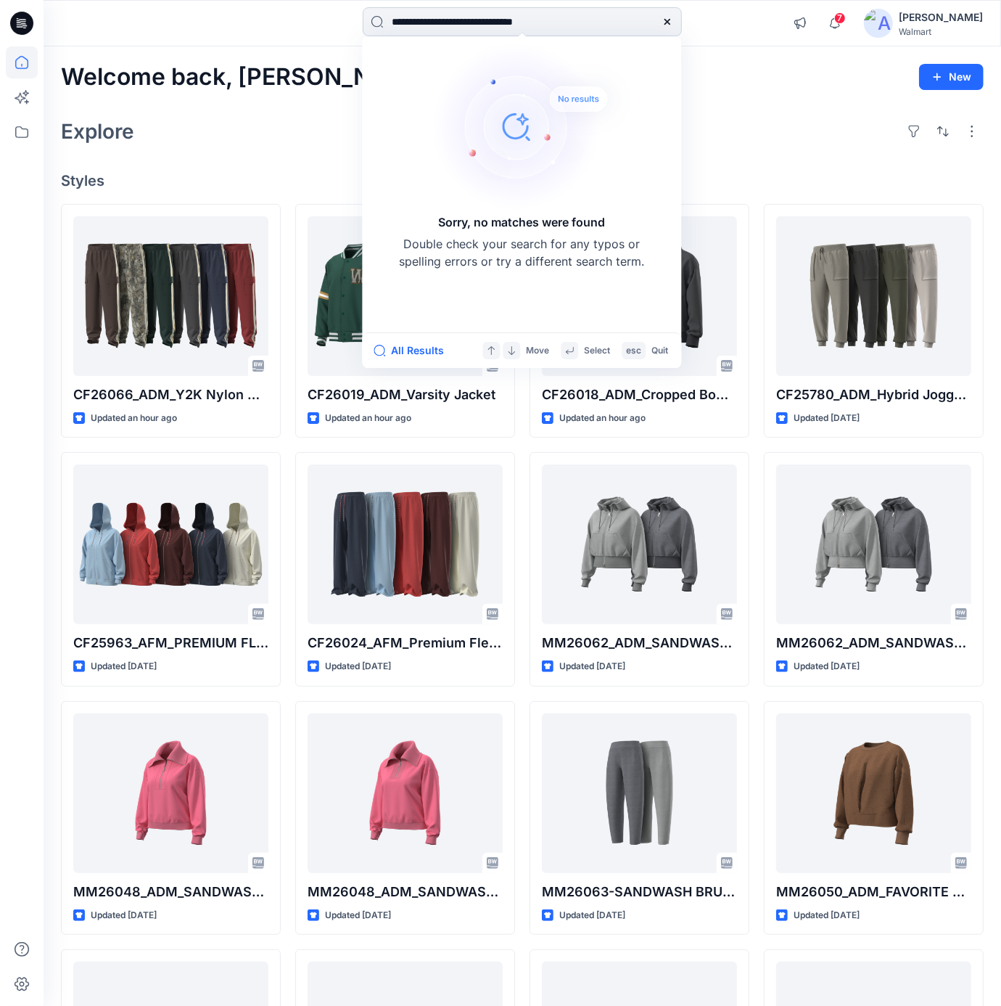
click at [469, 20] on input "**********" at bounding box center [522, 21] width 319 height 29
click at [437, 23] on input "**********" at bounding box center [522, 21] width 319 height 29
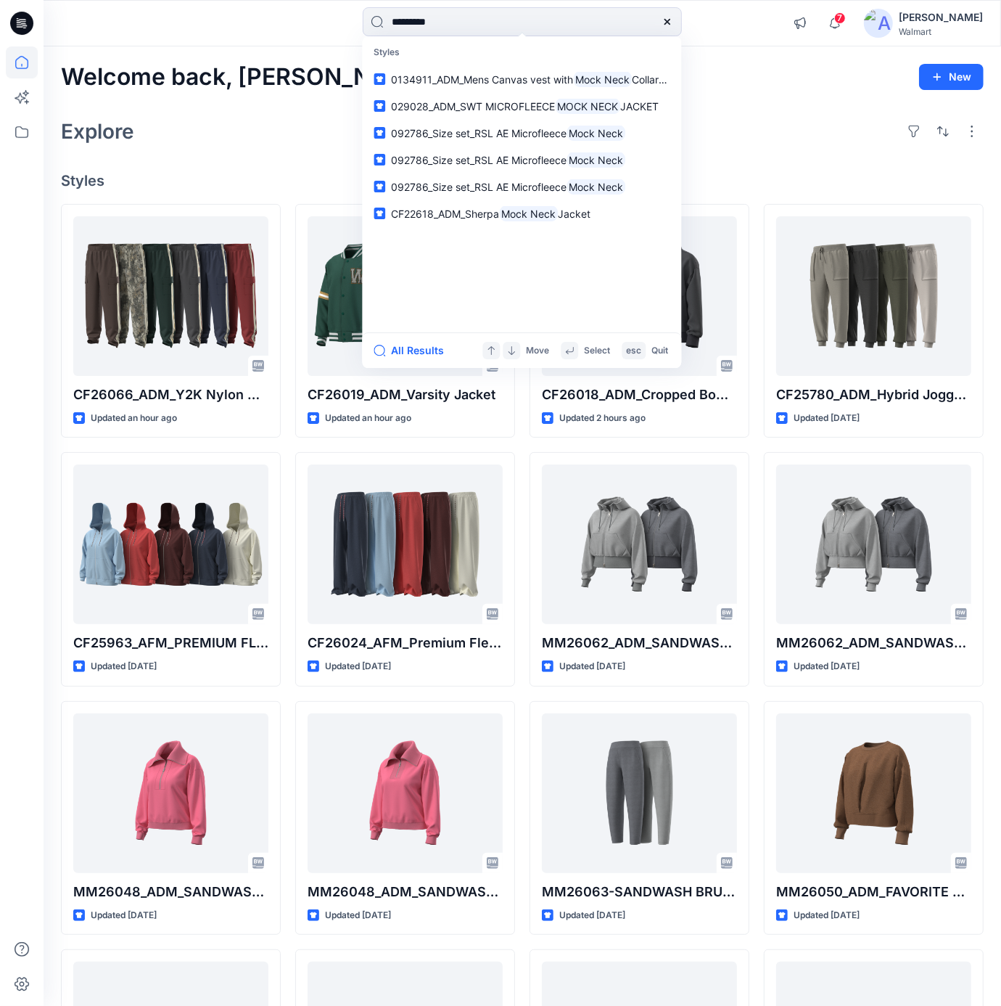
click at [727, 89] on div "Welcome back, [PERSON_NAME] New Explore Styles CF26066_ADM_Y2K Nylon Cargo Stri…" at bounding box center [523, 897] width 958 height 1703
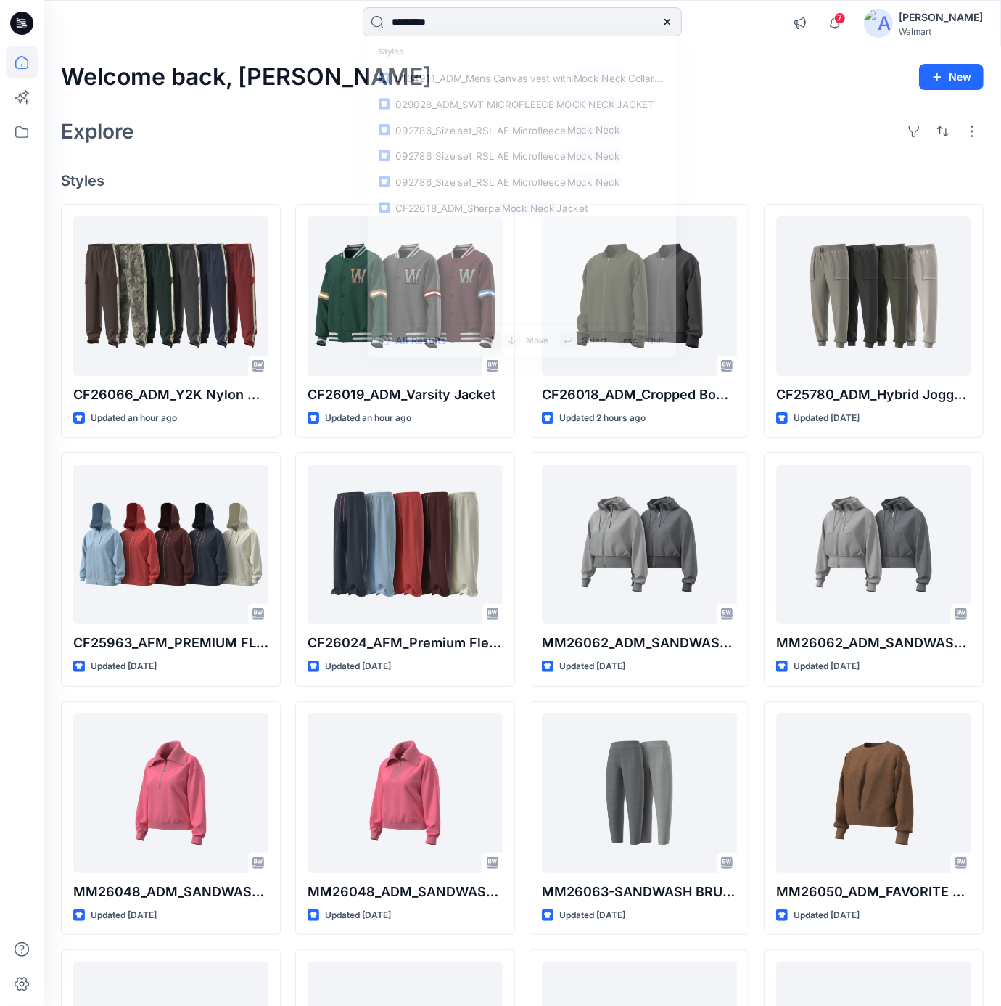
click at [540, 12] on input "*********" at bounding box center [522, 21] width 319 height 29
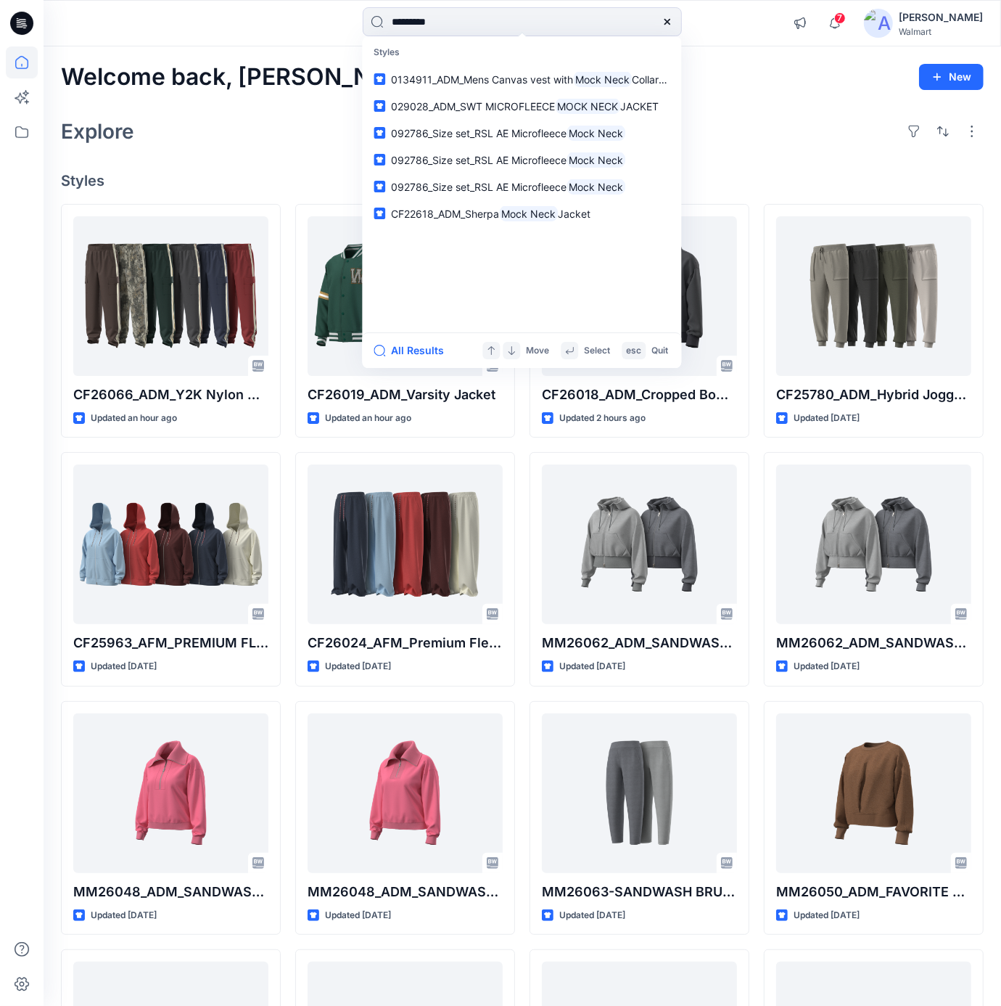
drag, startPoint x: 492, startPoint y: 20, endPoint x: 78, endPoint y: 15, distance: 413.5
click at [78, 15] on div "********* Styles 0134911_ADM_Mens Canvas vest with Mock Neck Collar [DATE] 0290…" at bounding box center [522, 23] width 957 height 32
paste input "***"
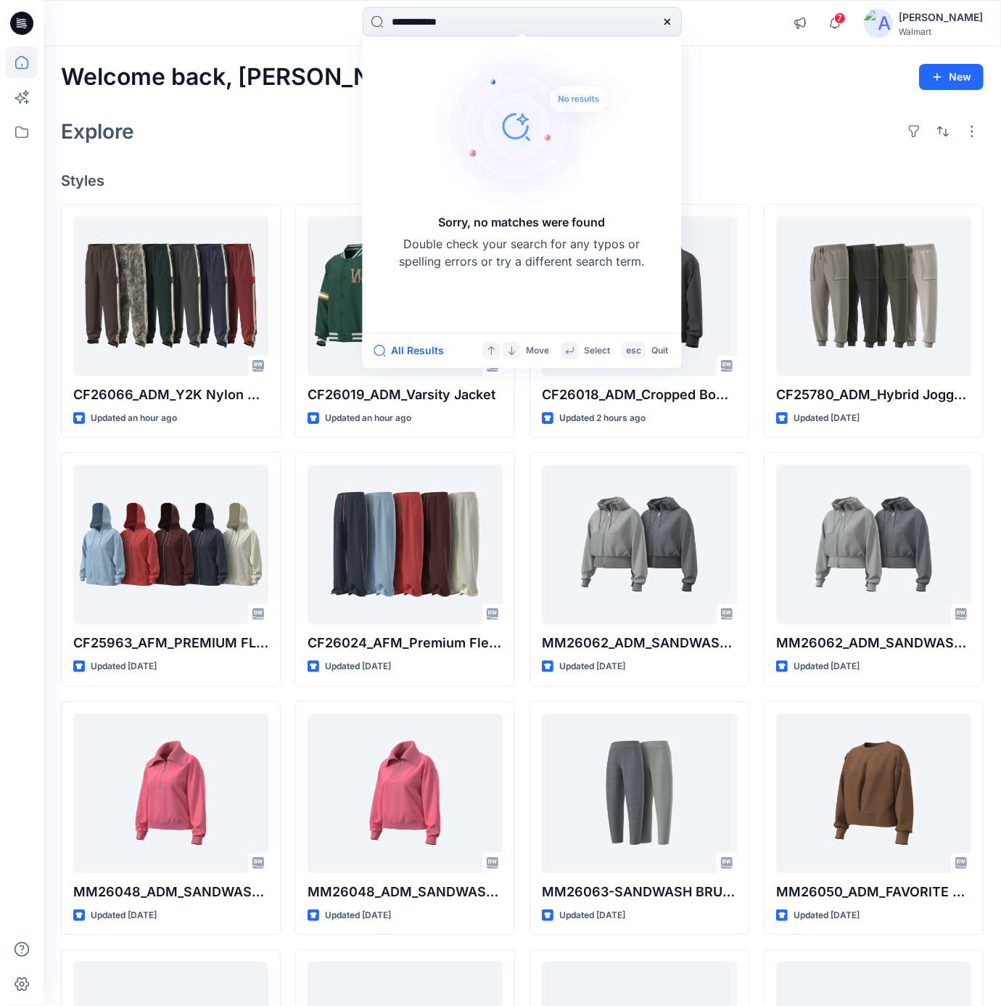
drag, startPoint x: 469, startPoint y: 27, endPoint x: 611, endPoint y: 52, distance: 143.6
click at [206, 0] on html "**********" at bounding box center [500, 875] width 1001 height 1750
paste input
type input "*******"
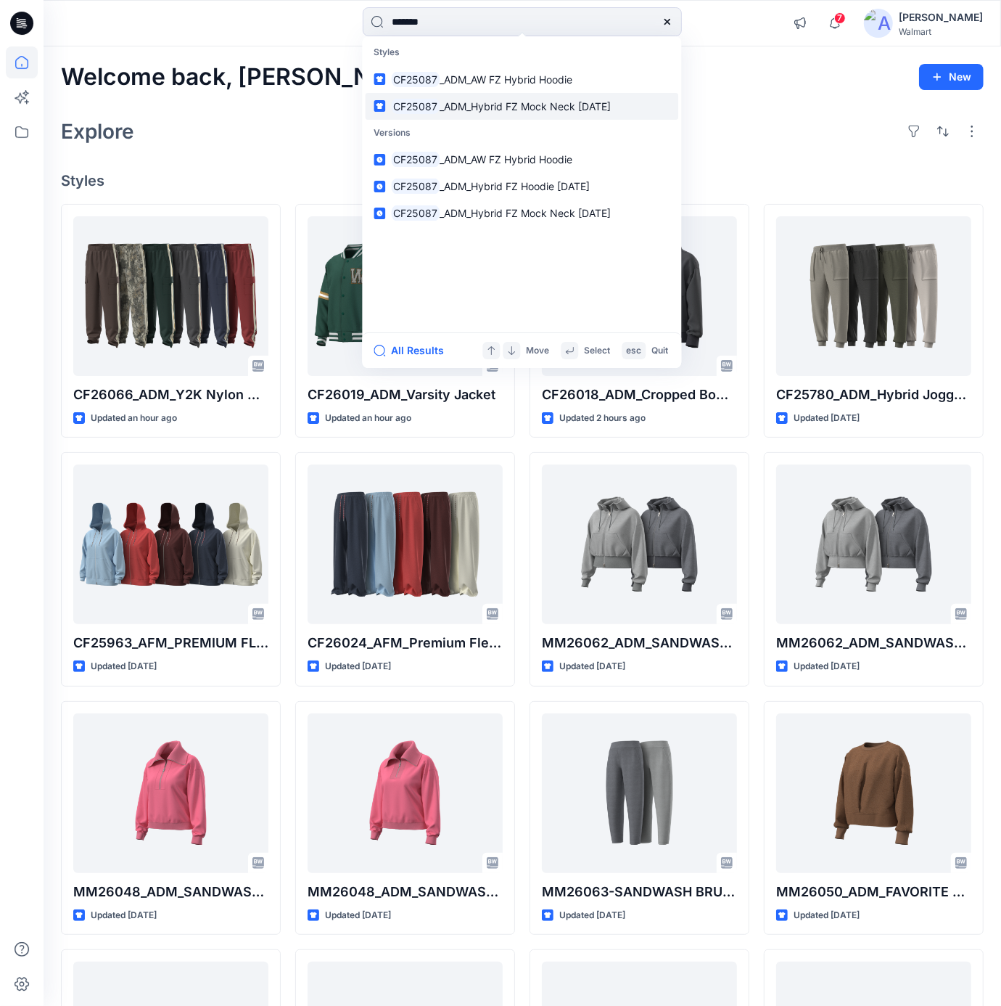
click at [588, 99] on p "CF25087 _ADM_Hybrid FZ Mock Neck [DATE]" at bounding box center [501, 106] width 220 height 15
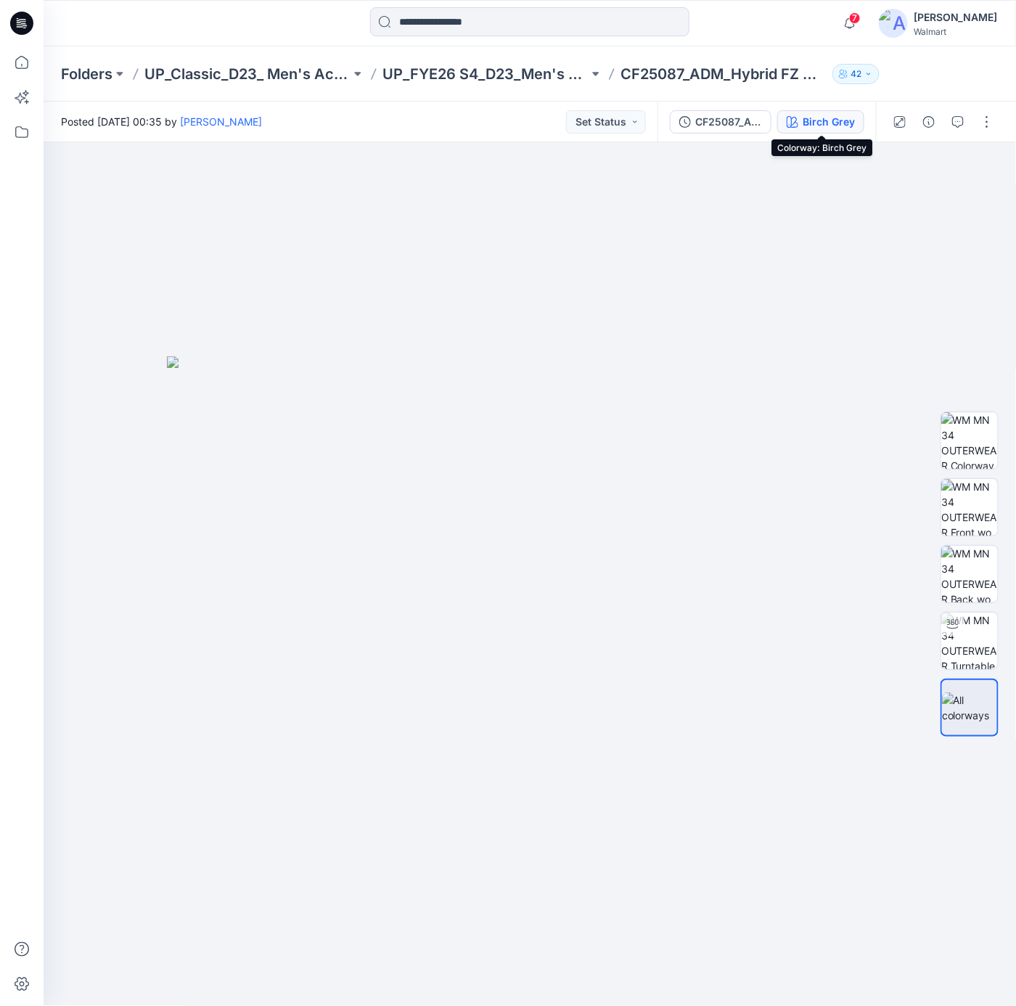
click at [834, 121] on div "Birch Grey" at bounding box center [828, 122] width 52 height 16
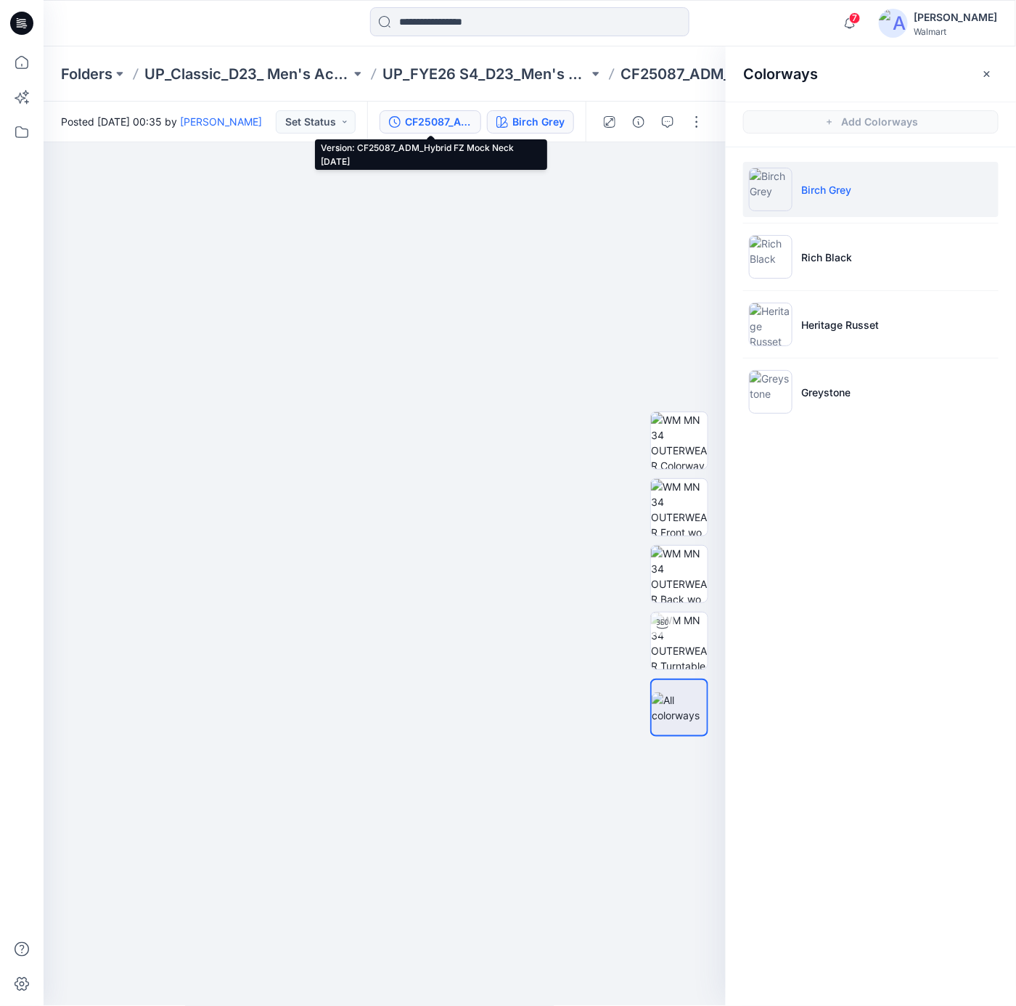
click at [440, 120] on div "CF25087_ADM_Hybrid FZ Mock Neck [DATE]" at bounding box center [438, 122] width 67 height 16
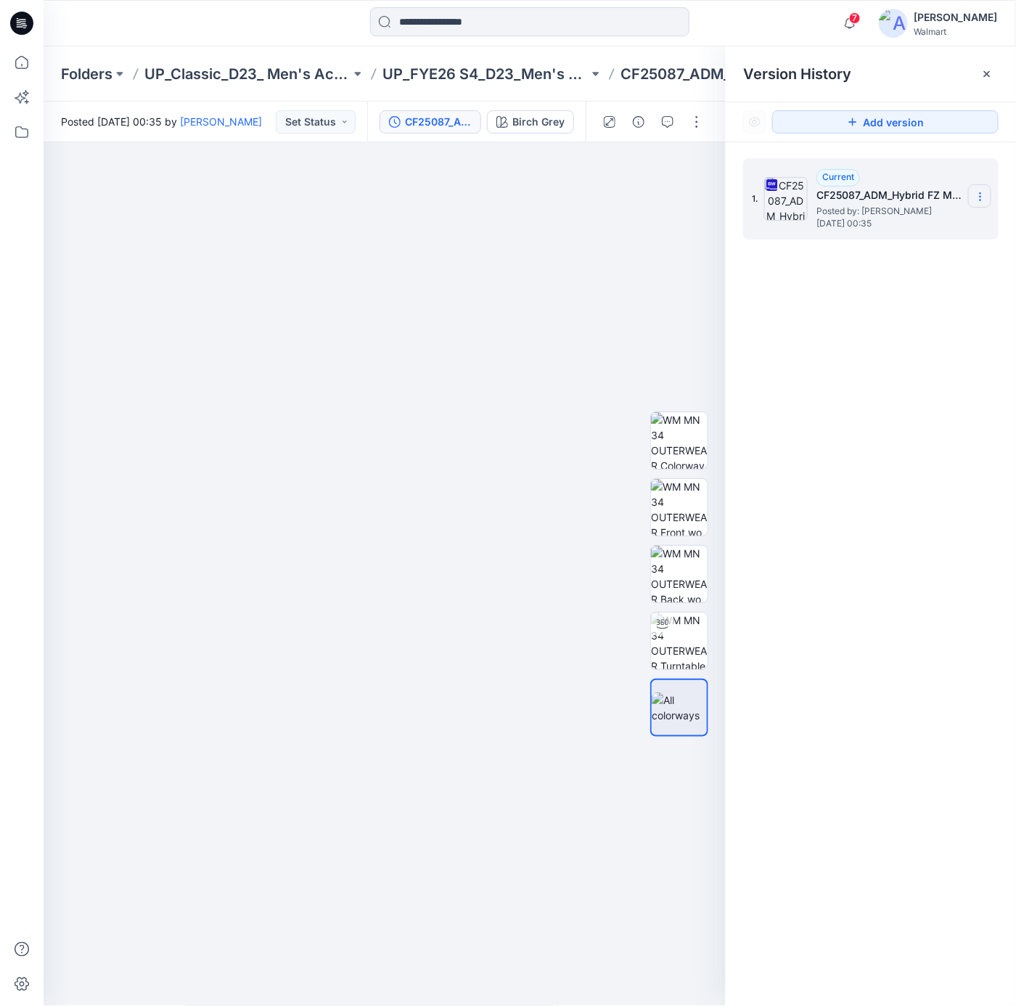
click at [982, 194] on icon at bounding box center [980, 197] width 12 height 12
click at [869, 228] on span "Download Source BW File" at bounding box center [906, 225] width 121 height 17
drag, startPoint x: 460, startPoint y: 218, endPoint x: 491, endPoint y: 149, distance: 75.7
click at [462, 212] on div at bounding box center [385, 574] width 683 height 864
click at [17, 20] on icon at bounding box center [18, 20] width 3 height 1
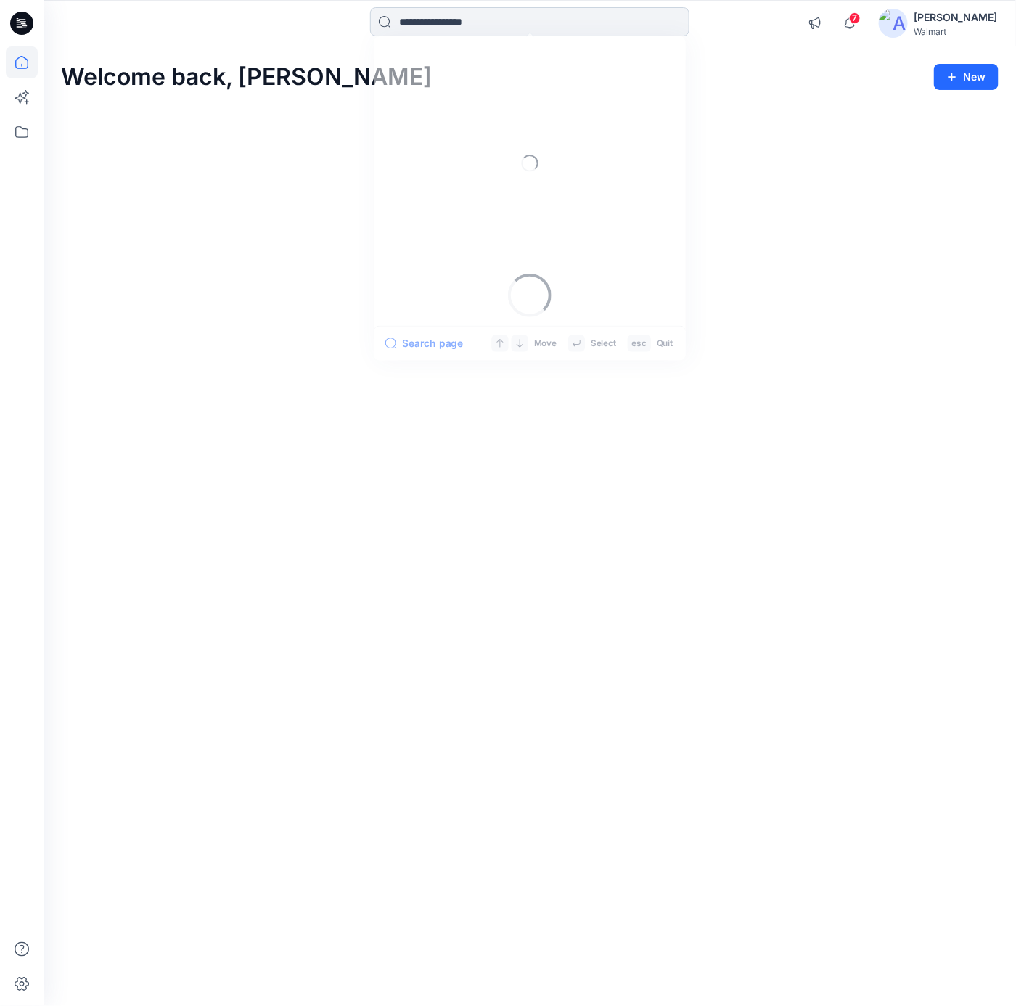
click at [419, 28] on input at bounding box center [529, 21] width 319 height 29
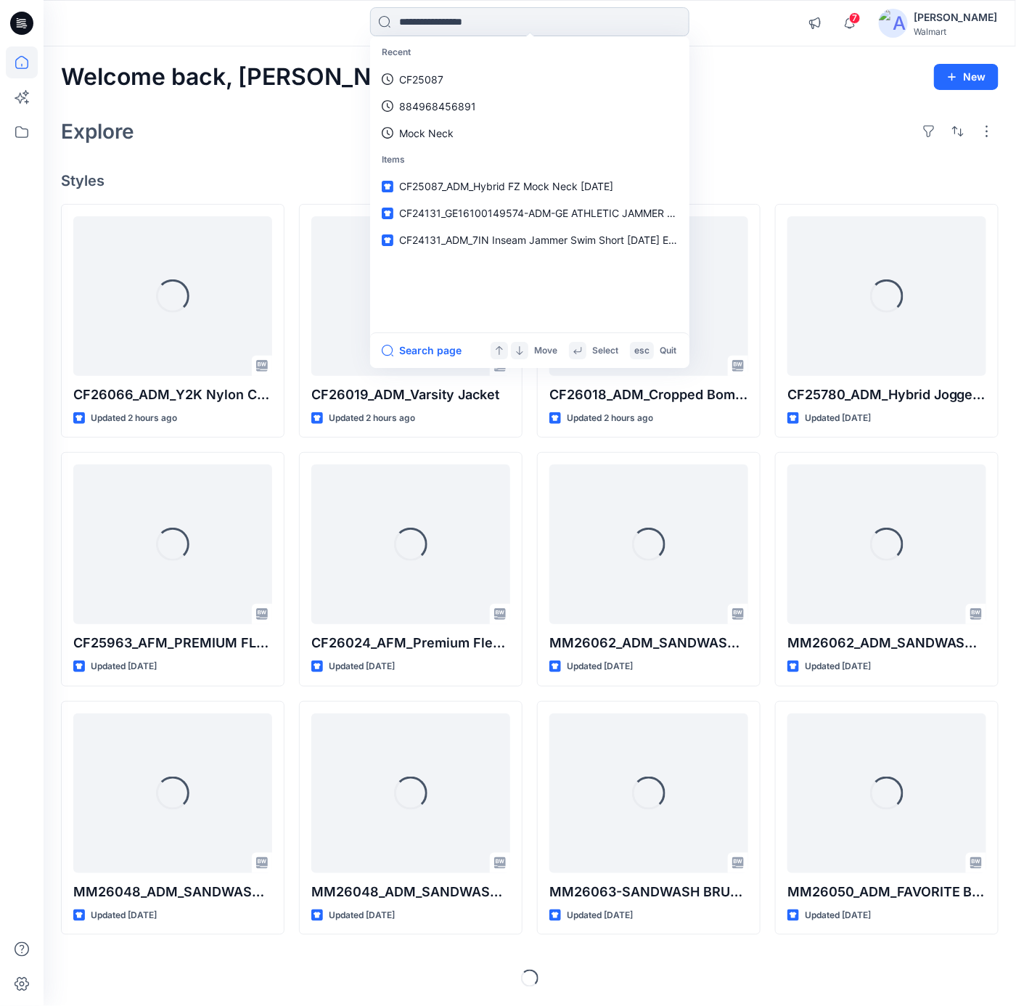
paste input "**********"
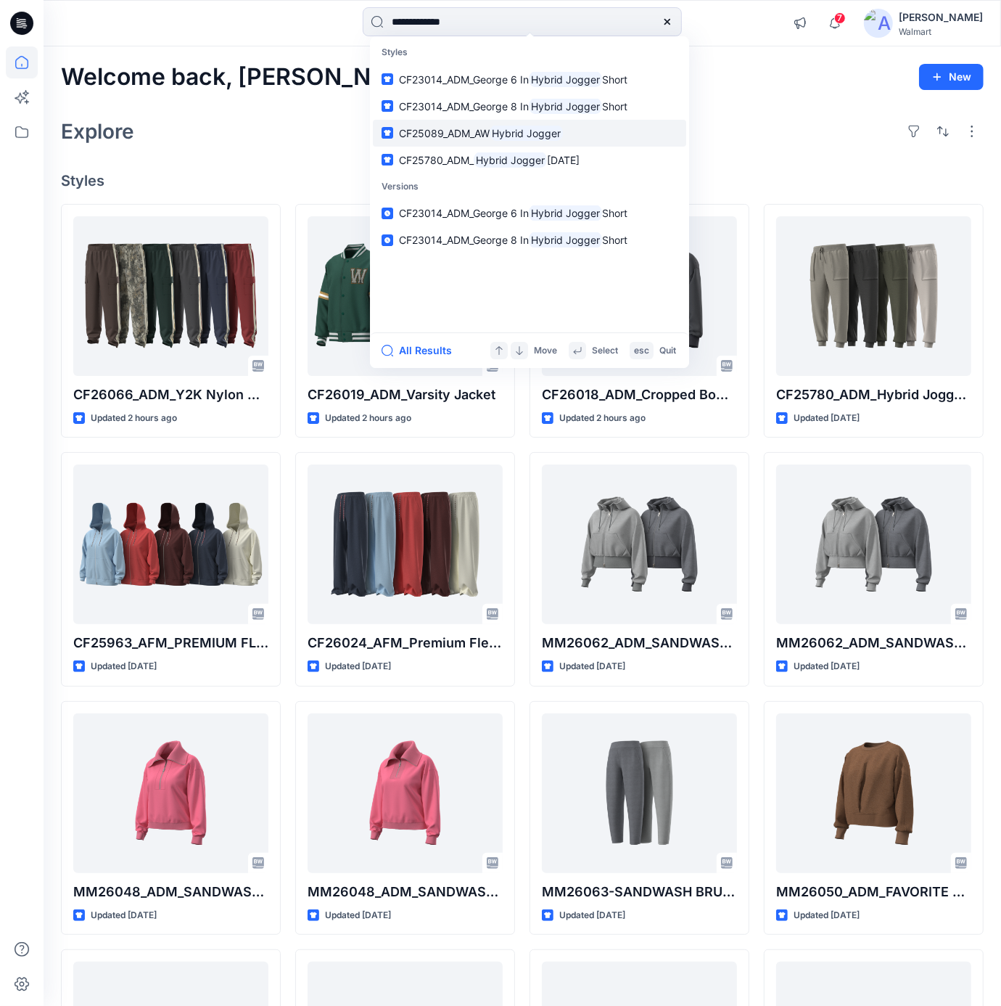
type input "**********"
click at [544, 136] on mark "Hybrid Jogger" at bounding box center [526, 133] width 73 height 17
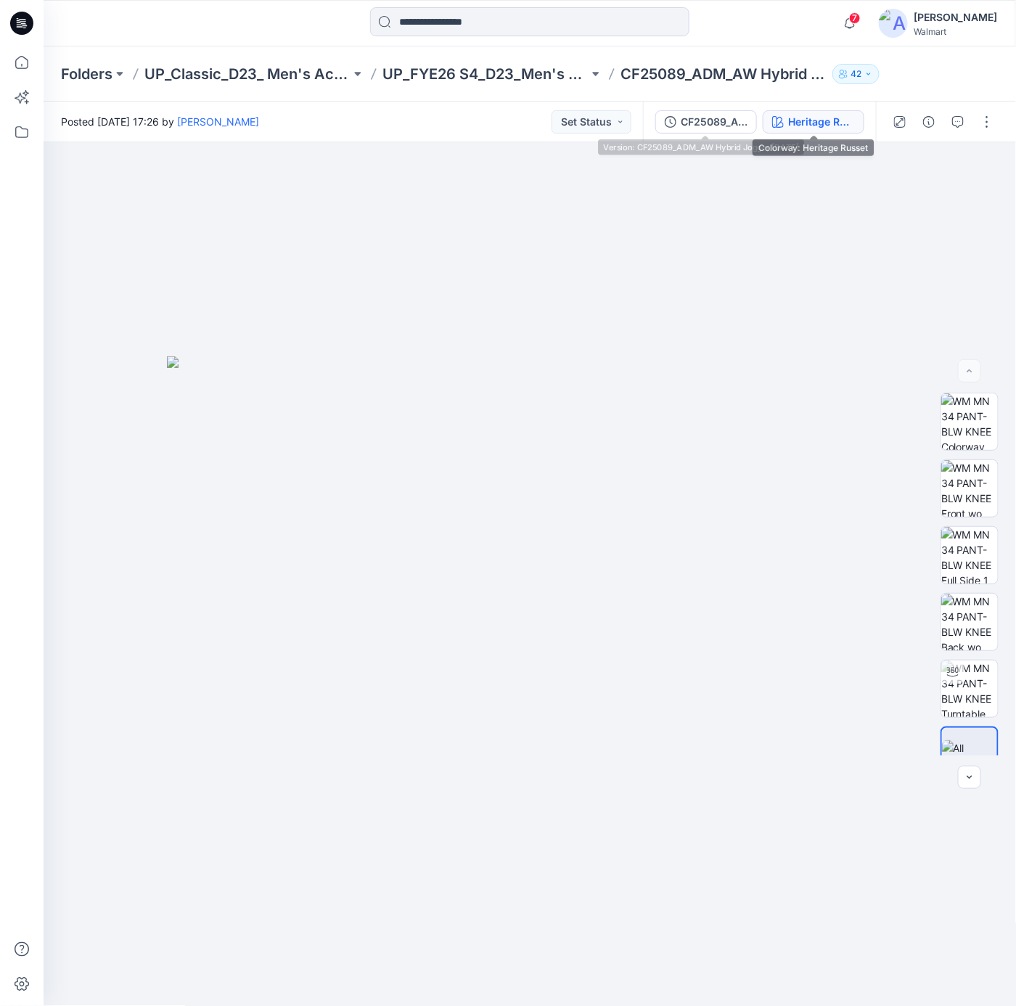
click at [802, 115] on div "Heritage Russet" at bounding box center [821, 122] width 67 height 16
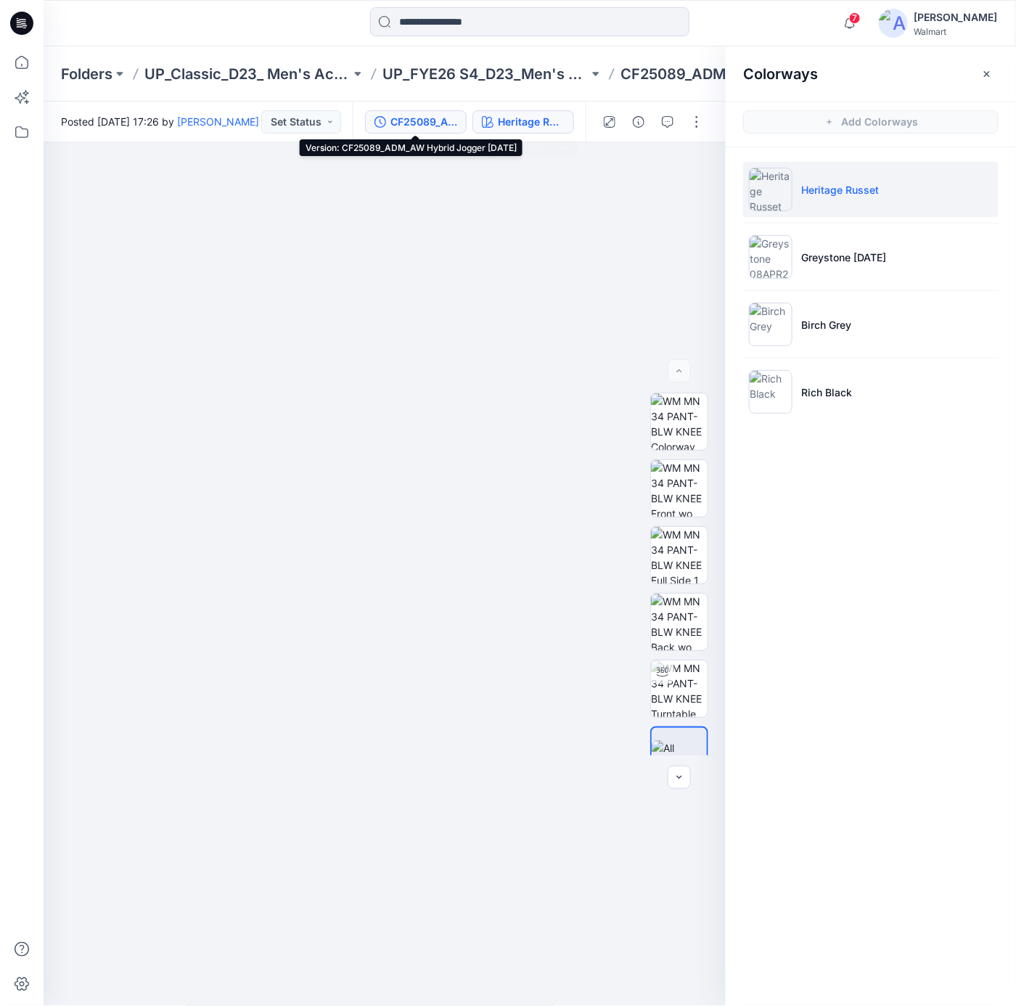
click at [415, 123] on div "CF25089_ADM_AW Hybrid Jogger [DATE]" at bounding box center [423, 122] width 67 height 16
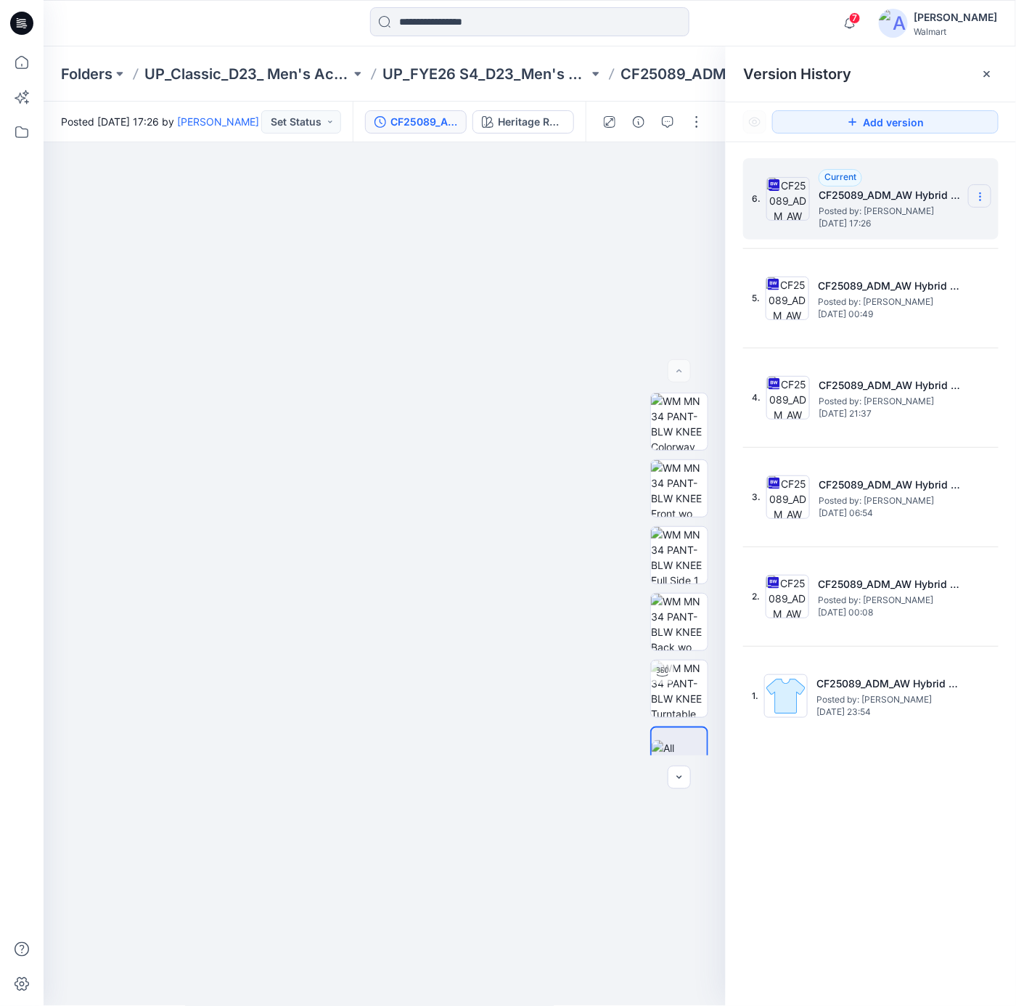
click at [980, 200] on icon at bounding box center [979, 200] width 1 height 1
click at [871, 225] on span "Download Source BW File" at bounding box center [906, 225] width 121 height 17
click at [416, 242] on div at bounding box center [385, 574] width 683 height 864
click at [504, 260] on div at bounding box center [385, 574] width 683 height 864
click at [9, 16] on div at bounding box center [22, 23] width 46 height 46
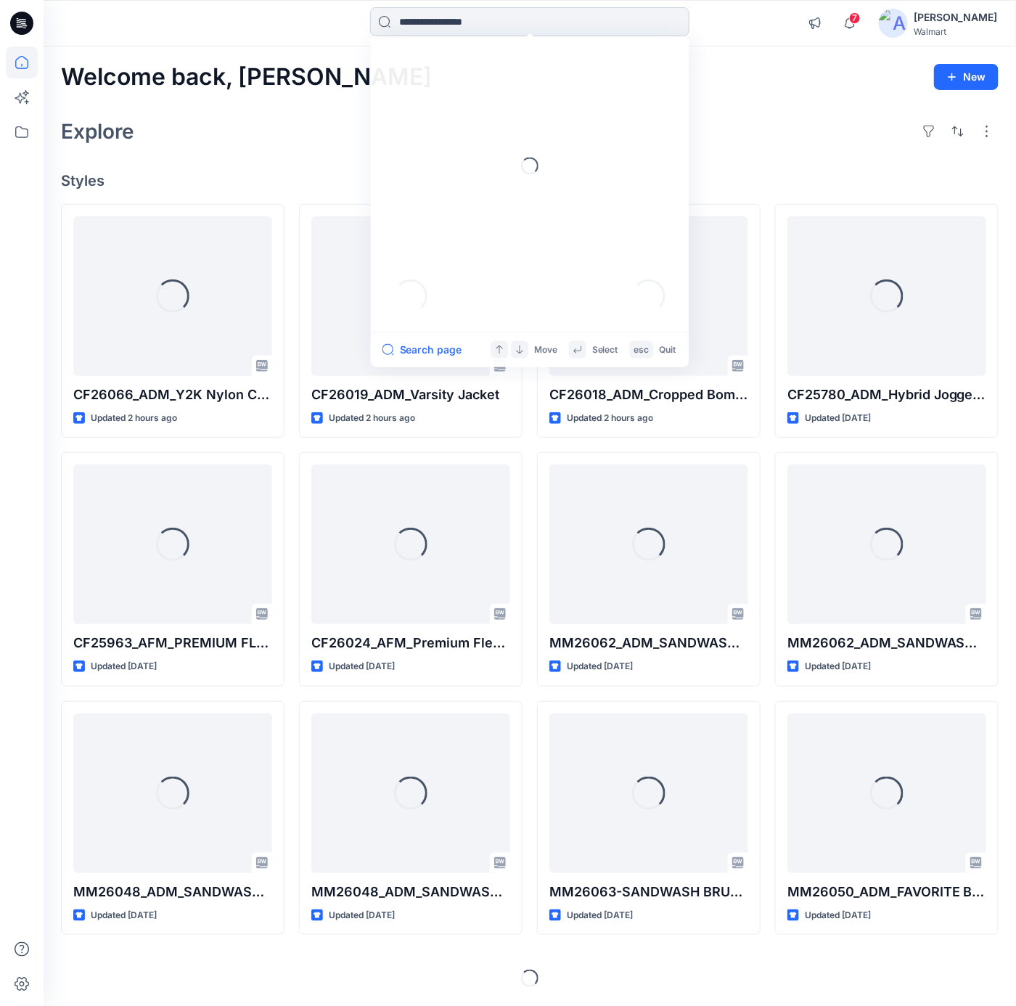
click at [469, 18] on input at bounding box center [529, 21] width 319 height 29
paste input "**********"
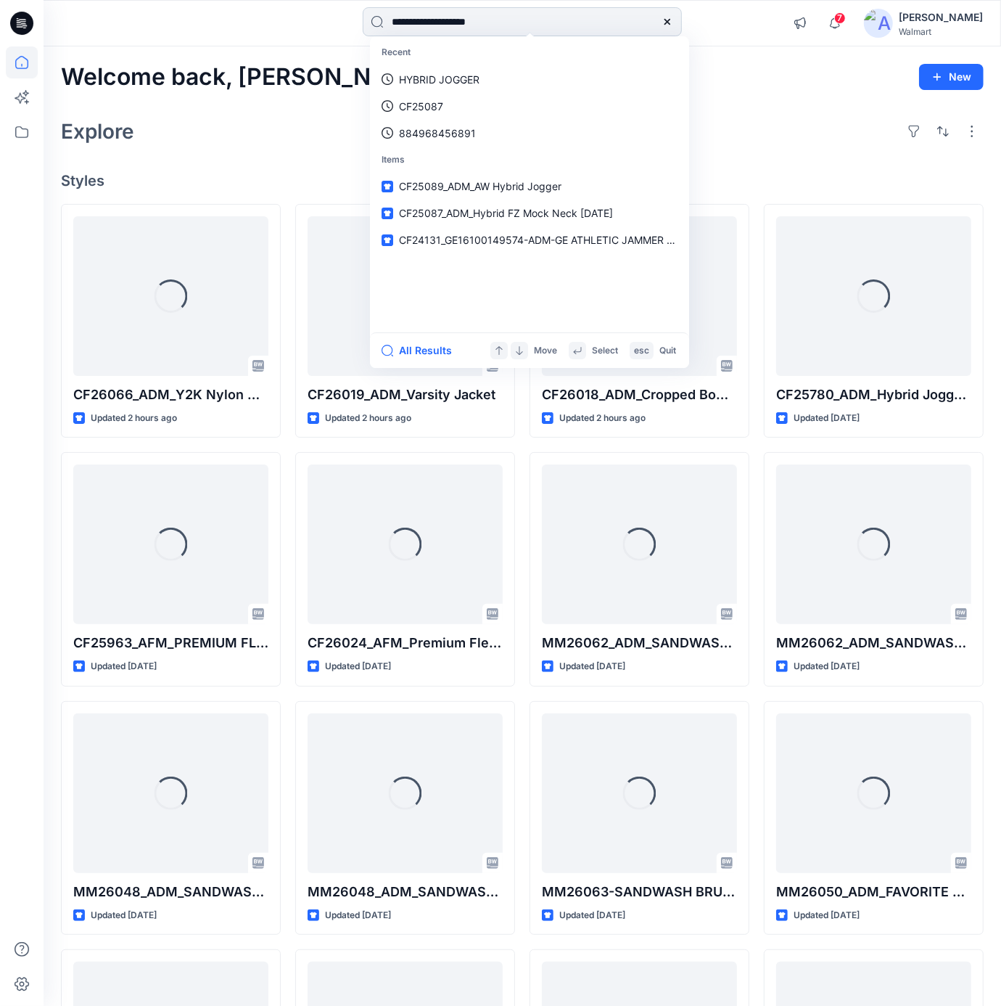
type input "**********"
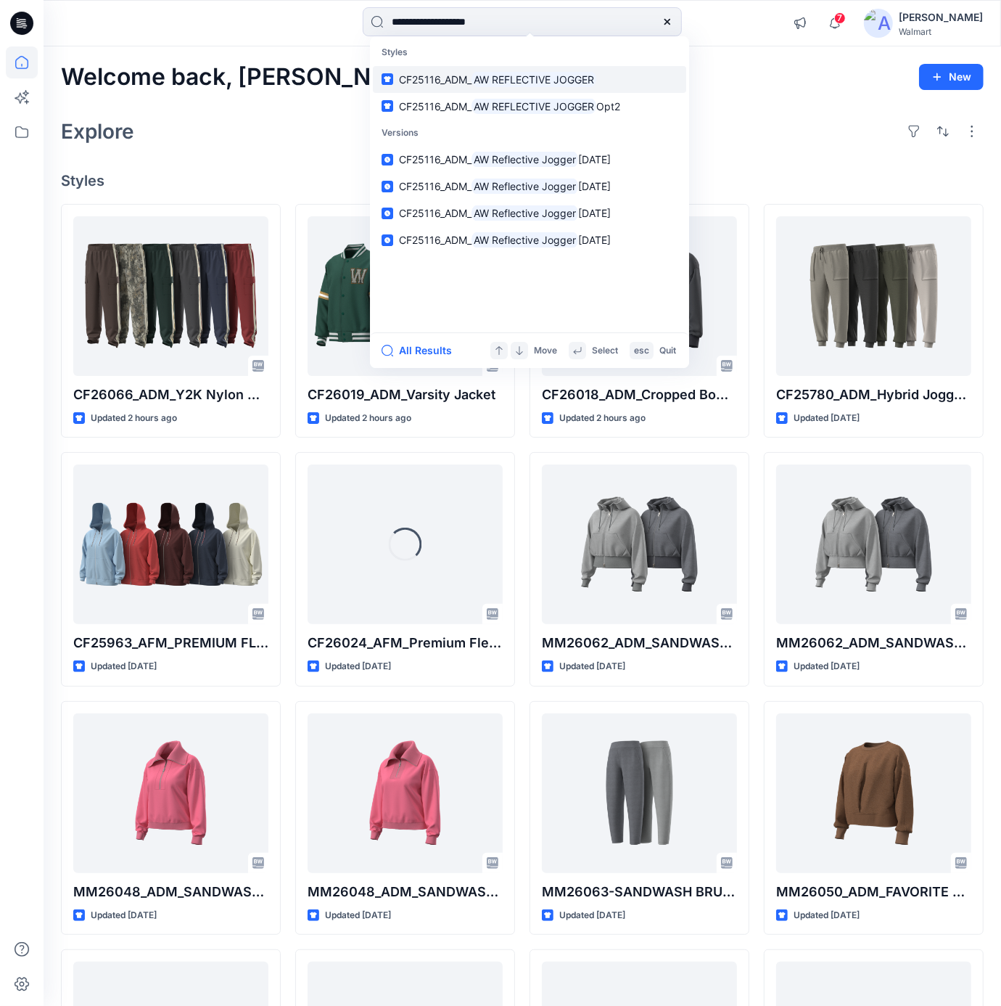
click at [574, 78] on mark "AW REFLECTIVE JOGGER" at bounding box center [534, 79] width 125 height 17
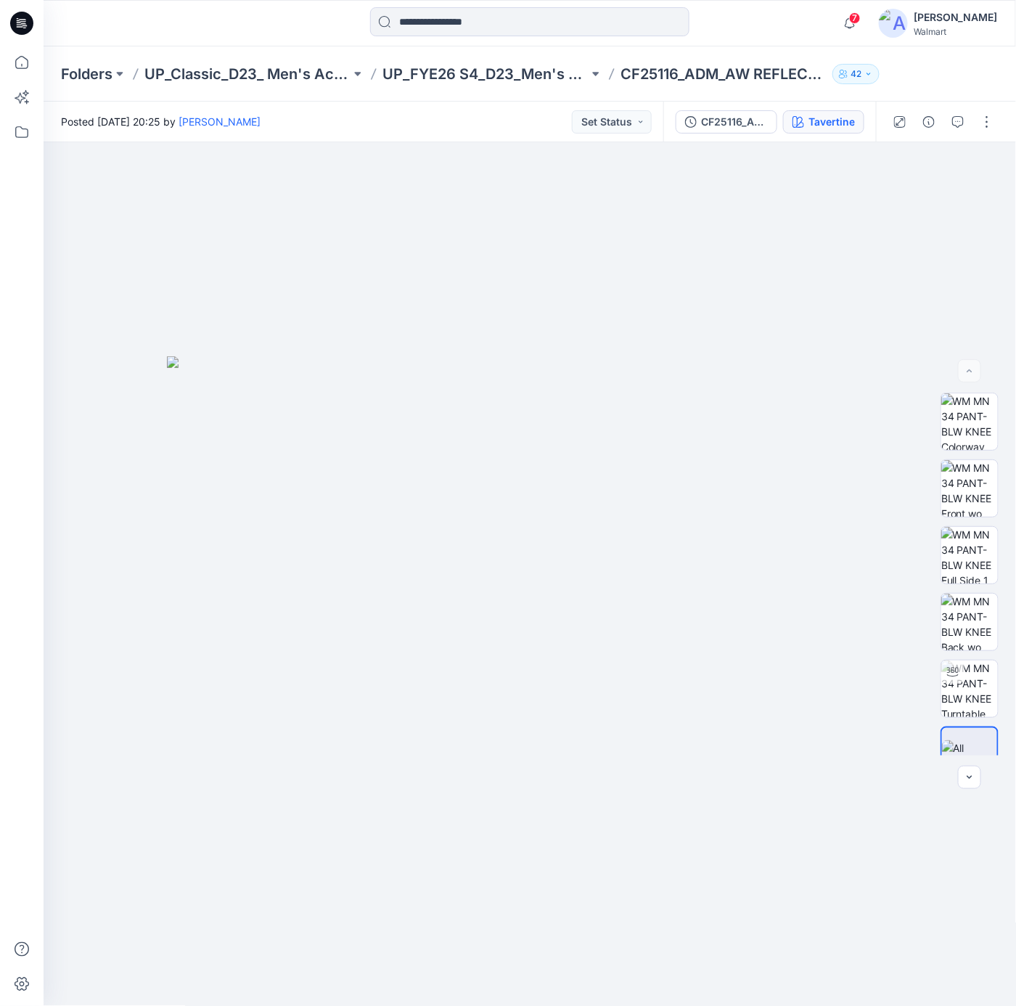
click at [828, 129] on button "Tavertine" at bounding box center [823, 121] width 81 height 23
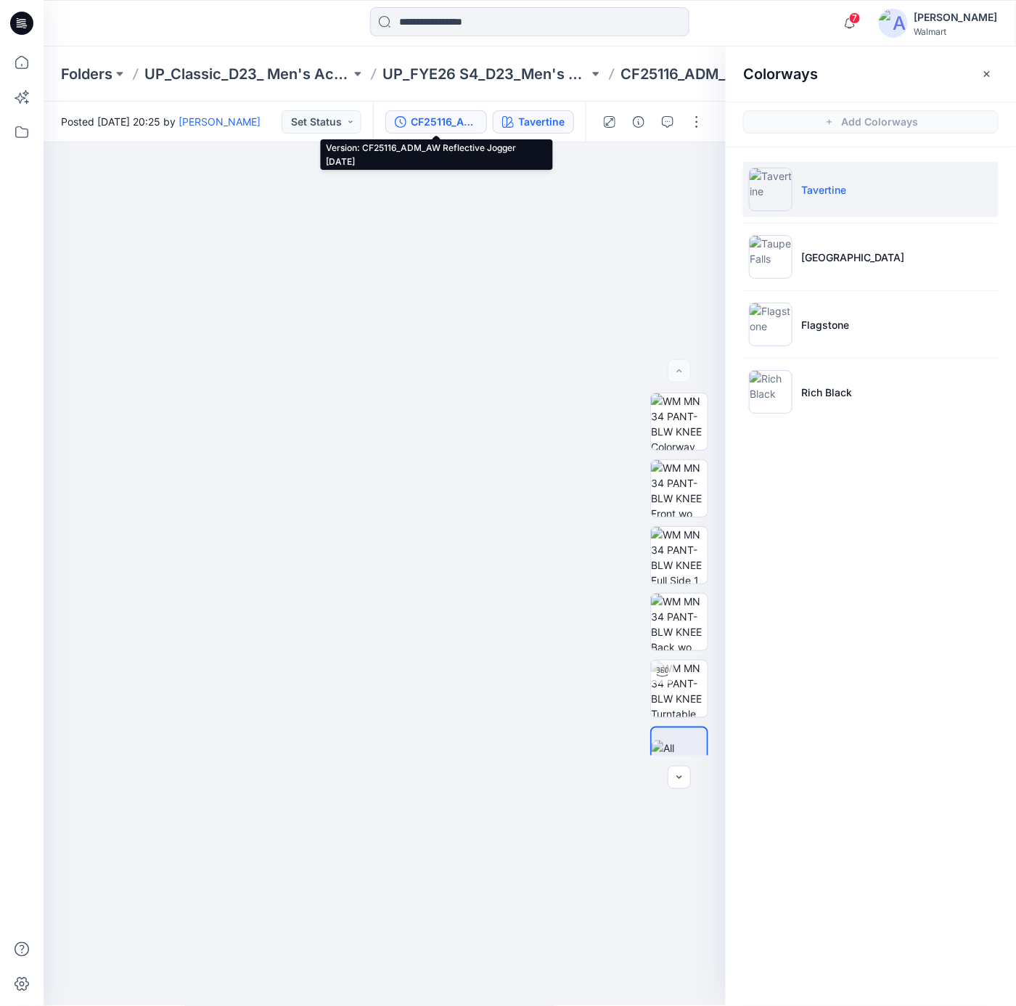
click at [460, 118] on div "CF25116_ADM_AW Reflective Jogger [DATE]" at bounding box center [444, 122] width 67 height 16
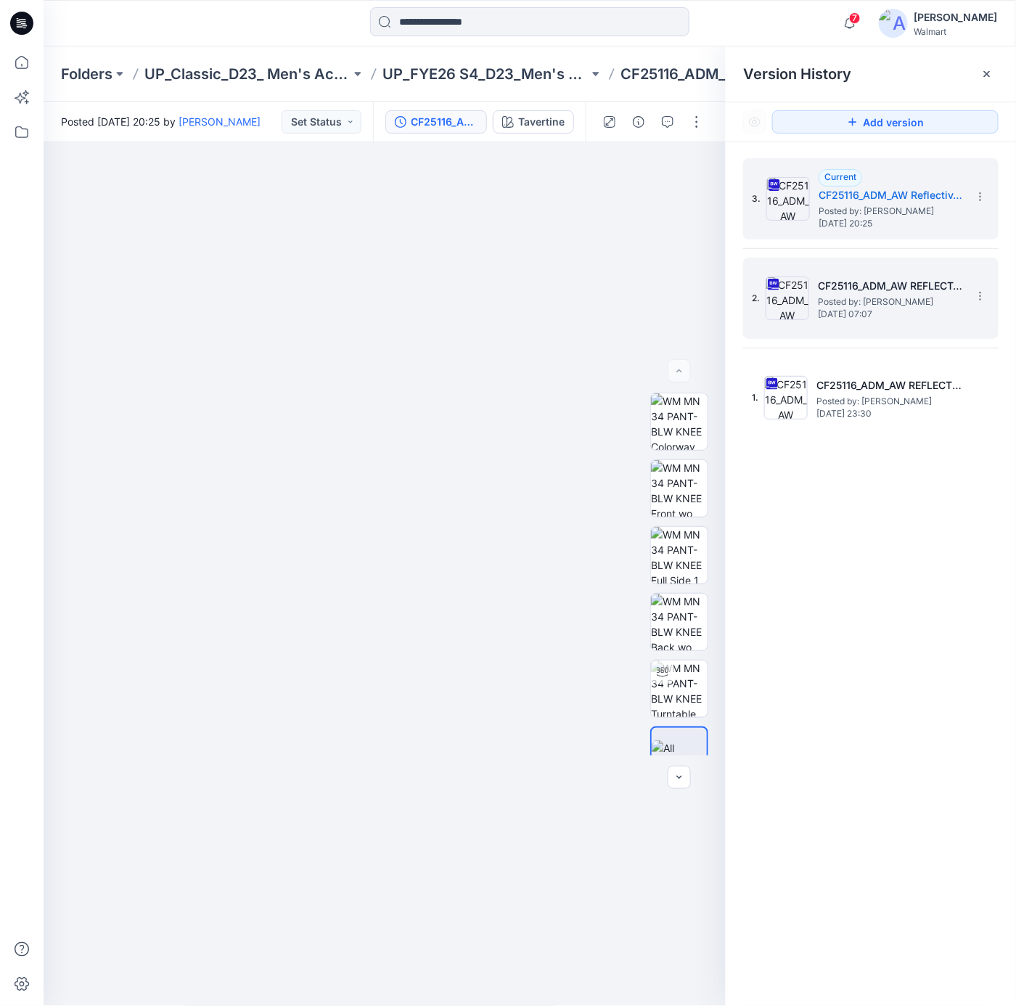
click at [935, 314] on span "[DATE] 07:07" at bounding box center [890, 314] width 145 height 10
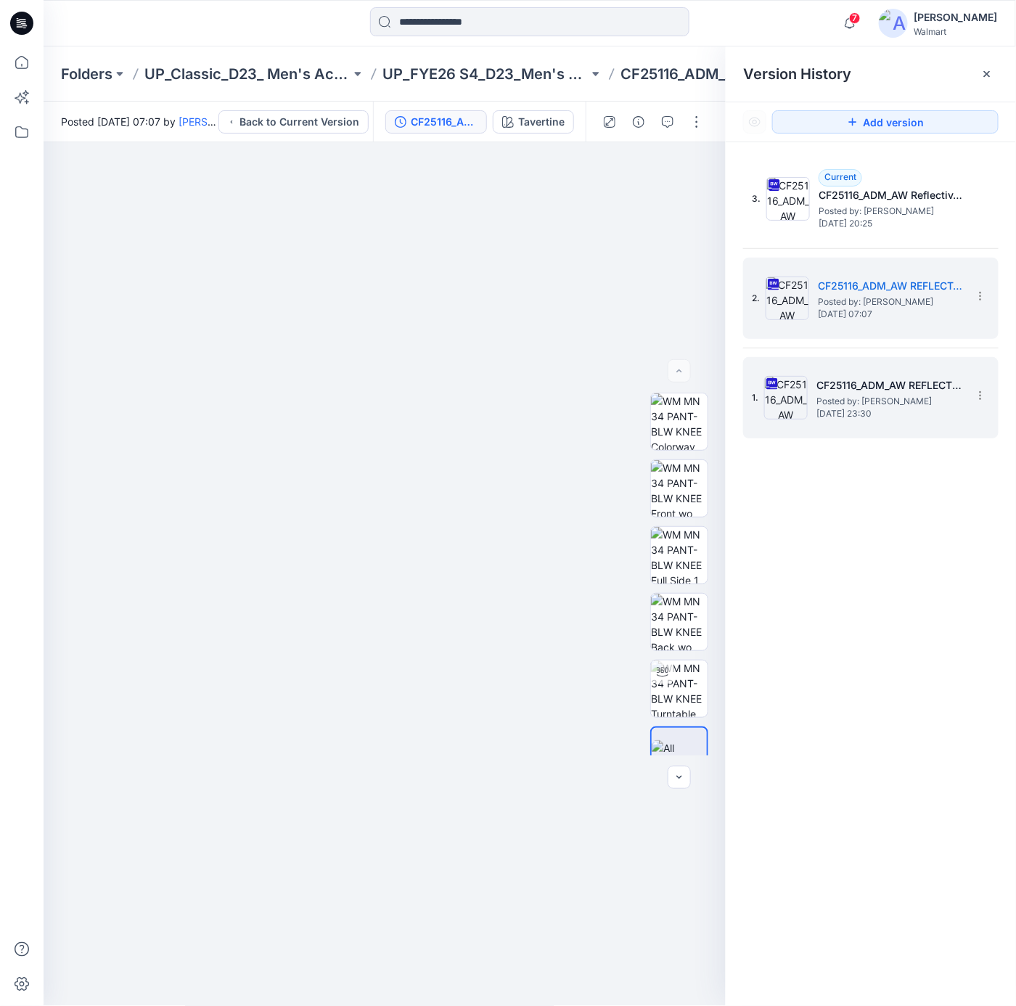
click at [850, 406] on span "Posted by: [PERSON_NAME]" at bounding box center [888, 401] width 145 height 15
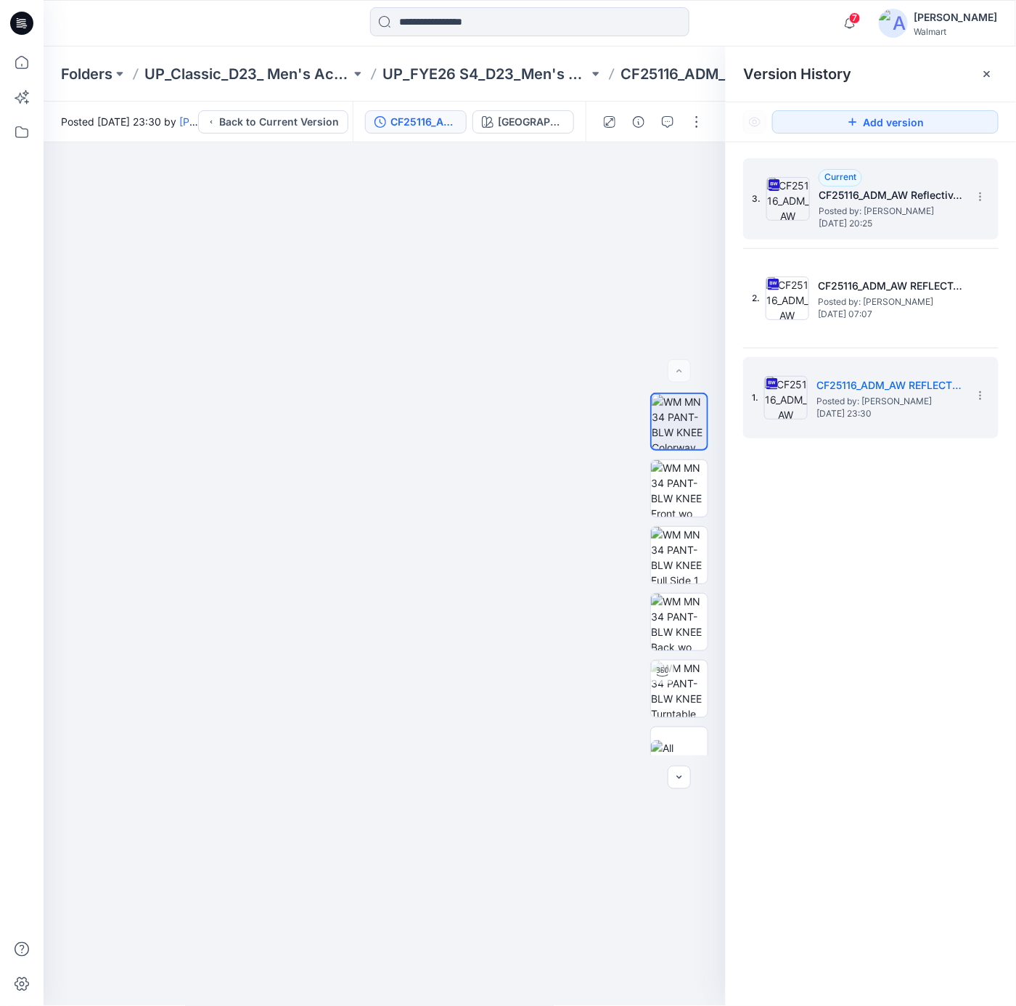
drag, startPoint x: 848, startPoint y: 206, endPoint x: 839, endPoint y: 210, distance: 10.1
click at [842, 209] on span "Posted by: [PERSON_NAME]" at bounding box center [890, 211] width 145 height 15
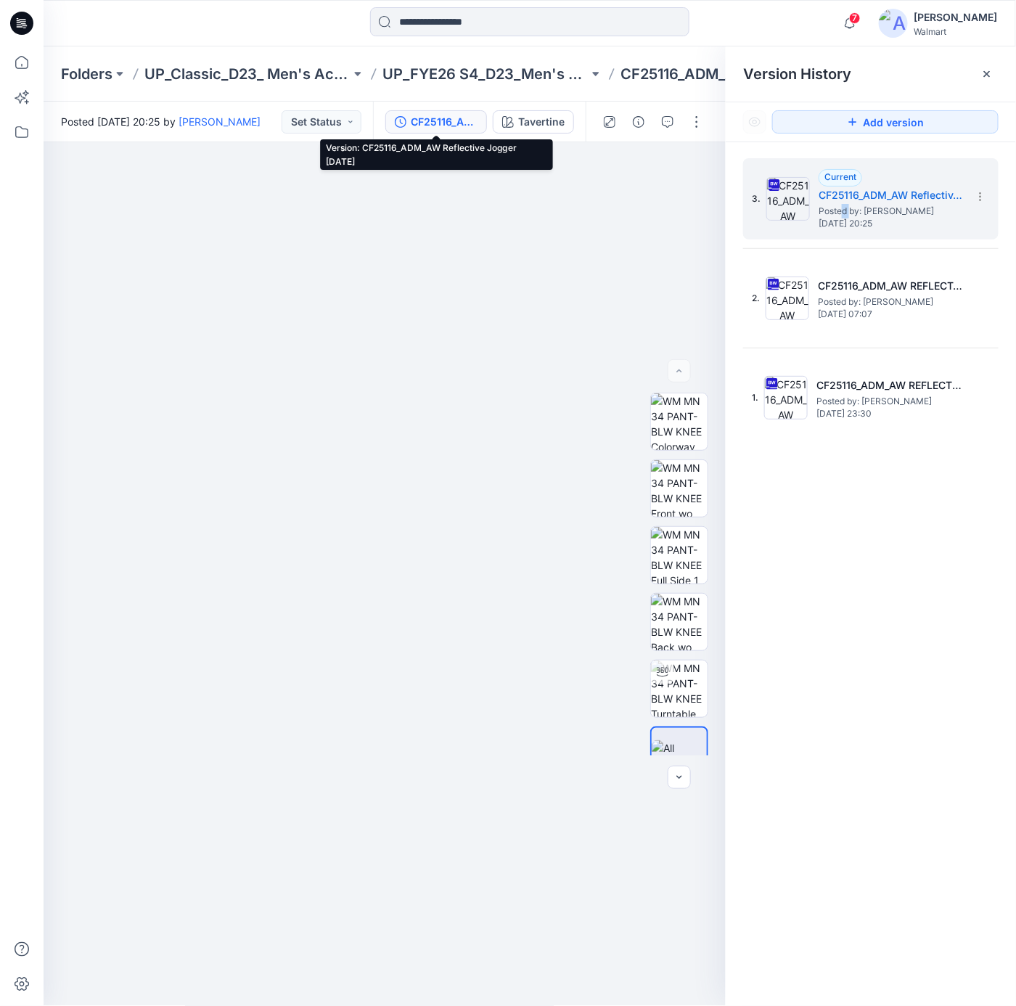
click at [468, 118] on div "CF25116_ADM_AW Reflective Jogger [DATE]" at bounding box center [444, 122] width 67 height 16
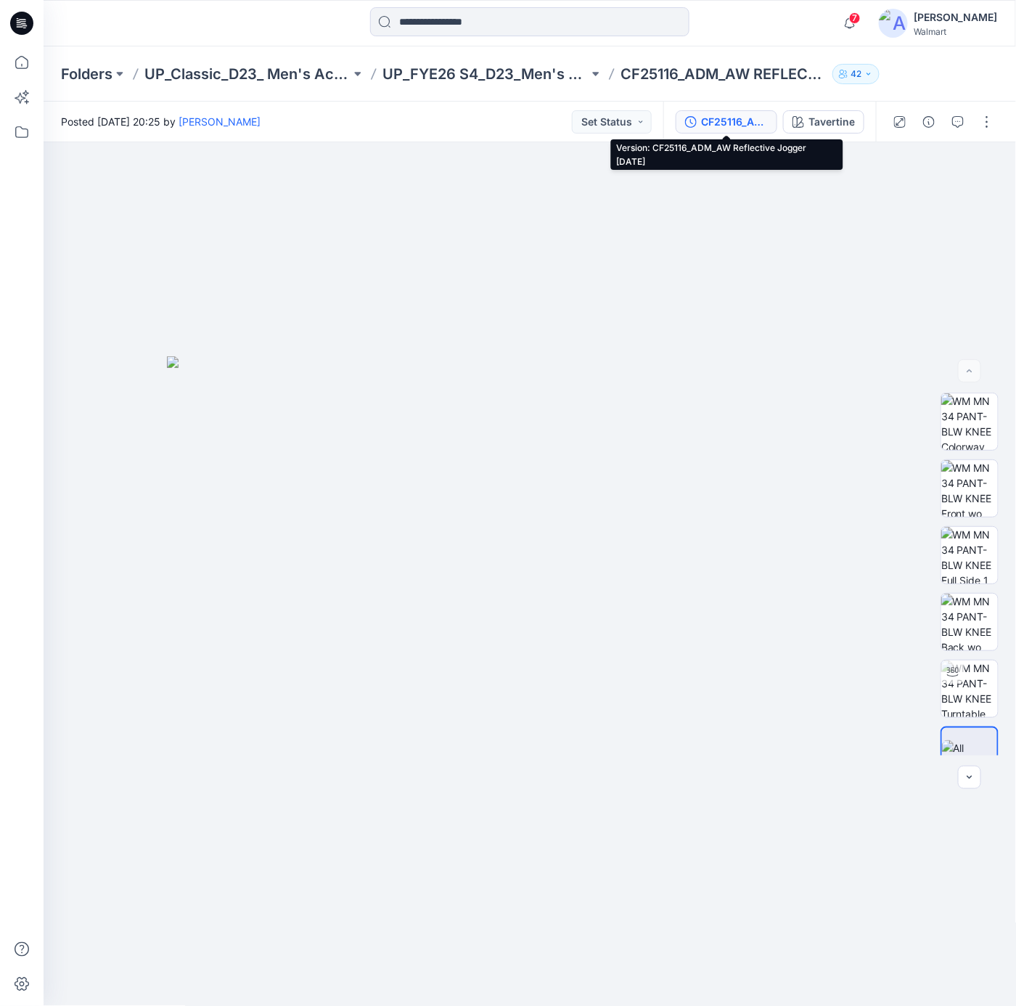
click at [748, 127] on div "CF25116_ADM_AW Reflective Jogger [DATE]" at bounding box center [734, 122] width 67 height 16
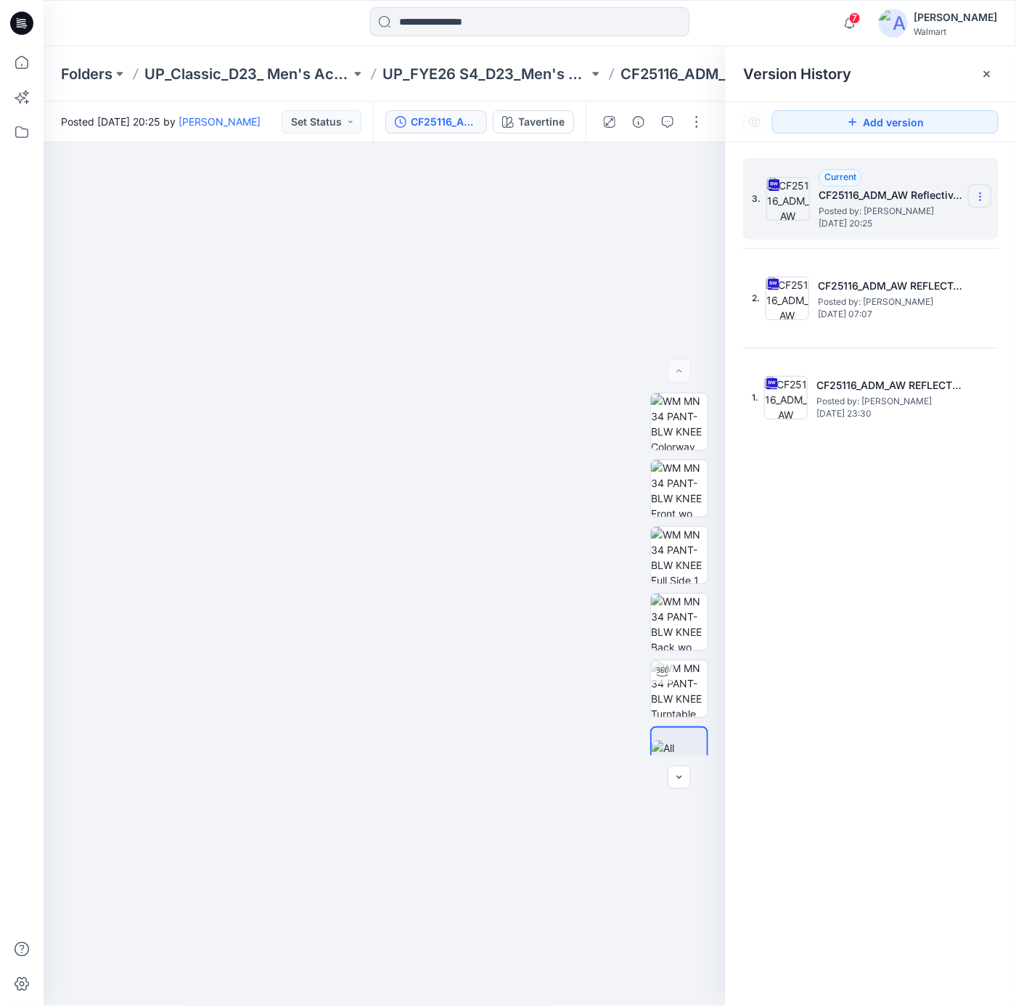
click at [976, 201] on icon at bounding box center [980, 197] width 12 height 12
click at [921, 224] on span "Download Source BW File" at bounding box center [906, 225] width 121 height 17
click at [526, 132] on button "Tavertine" at bounding box center [533, 121] width 81 height 23
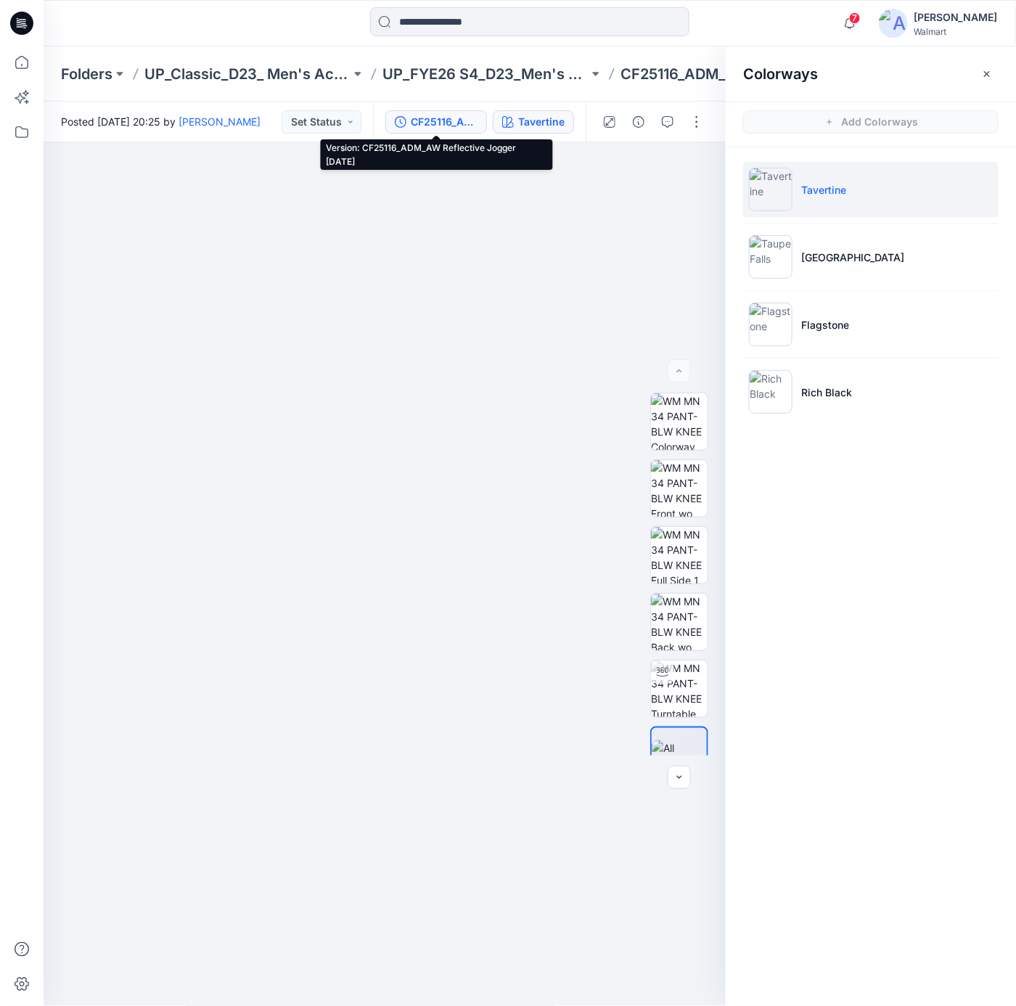
click at [442, 122] on div "CF25116_ADM_AW Reflective Jogger [DATE]" at bounding box center [444, 122] width 67 height 16
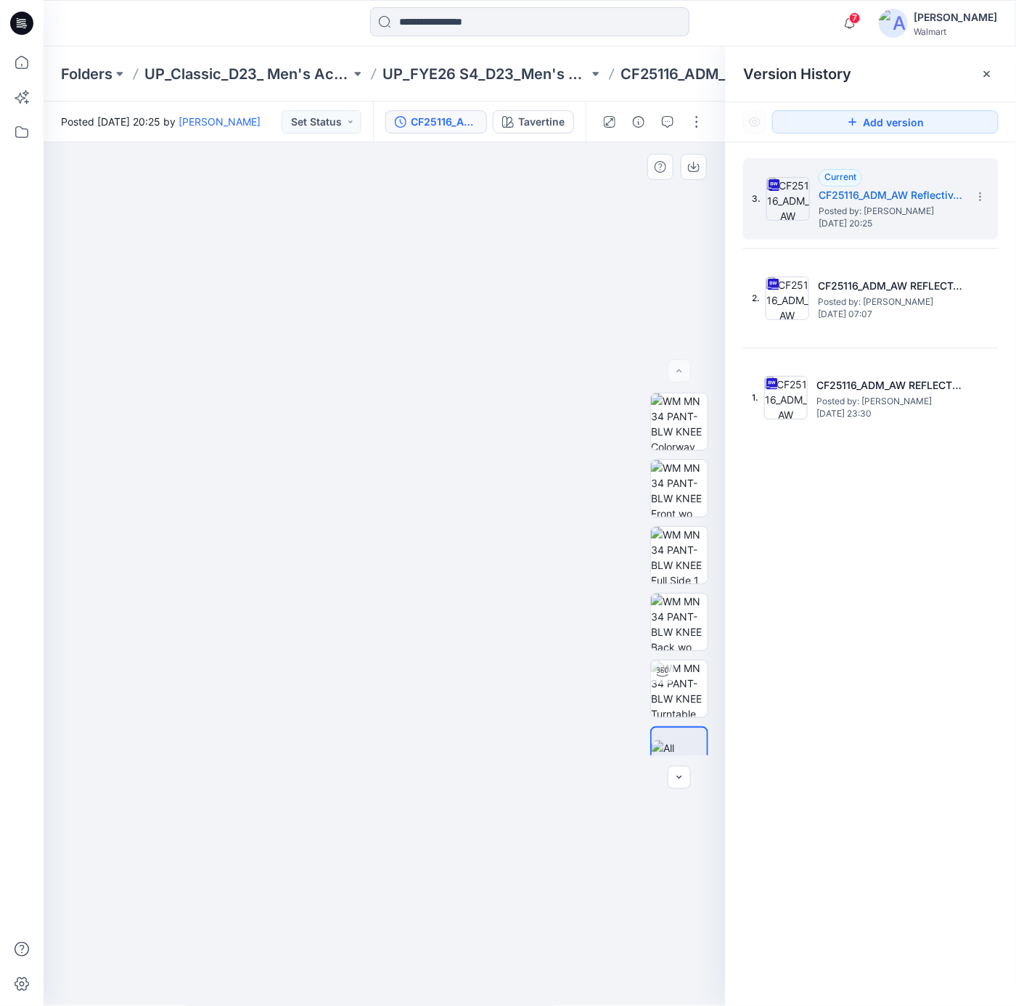
click at [403, 205] on div at bounding box center [385, 574] width 683 height 864
click at [31, 27] on icon at bounding box center [21, 23] width 23 height 23
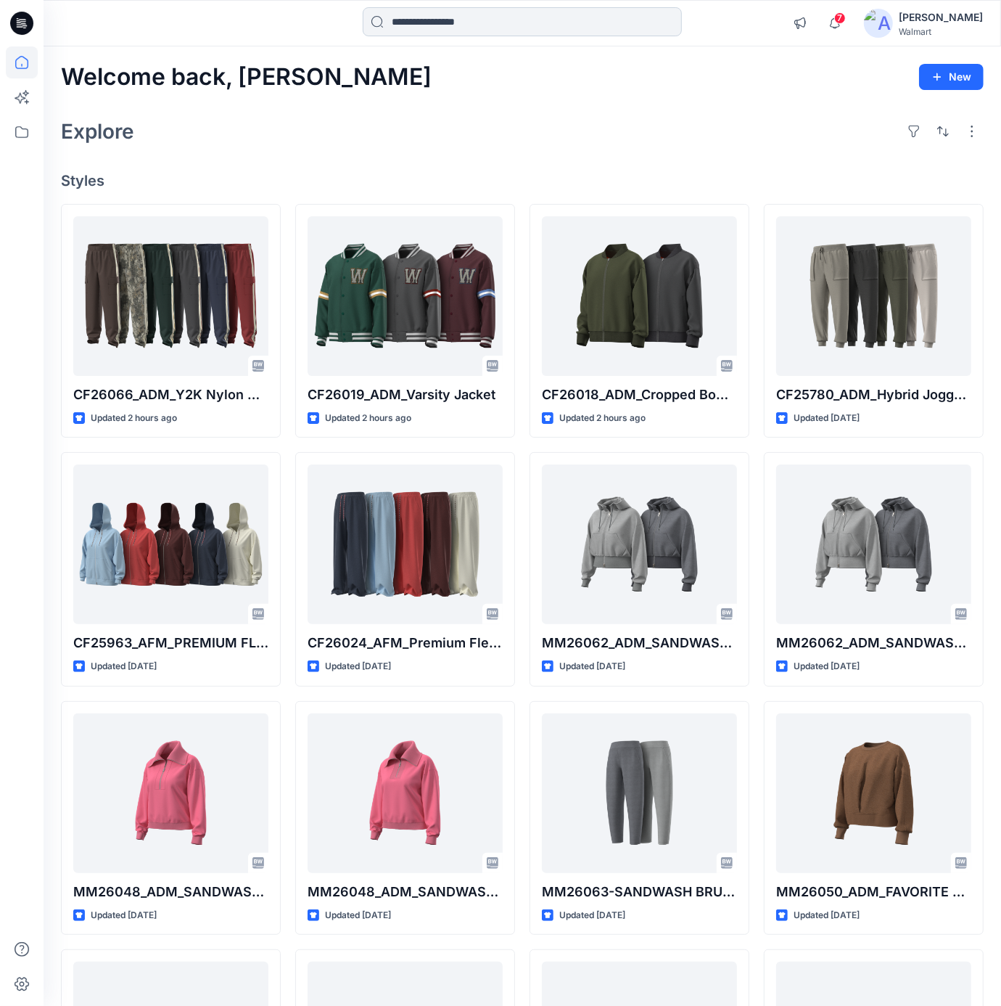
click at [522, 28] on input at bounding box center [522, 21] width 319 height 29
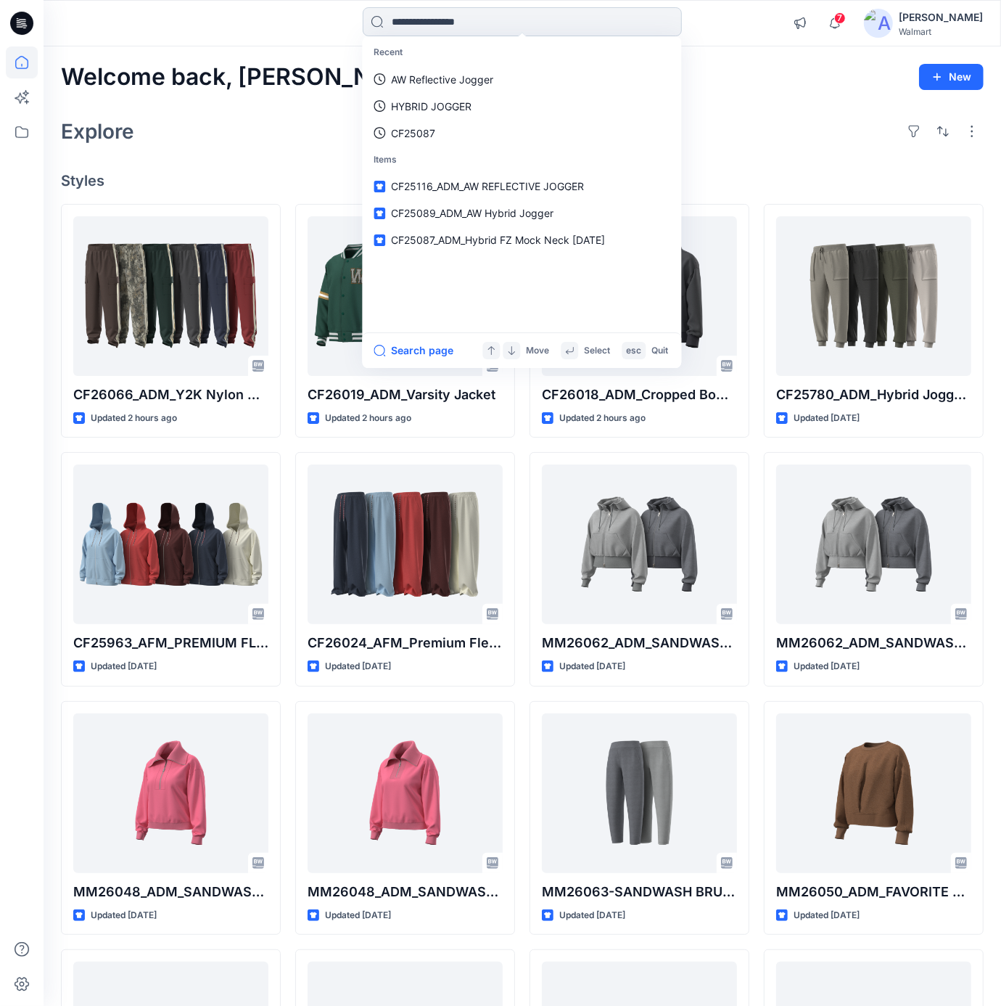
paste input "**********"
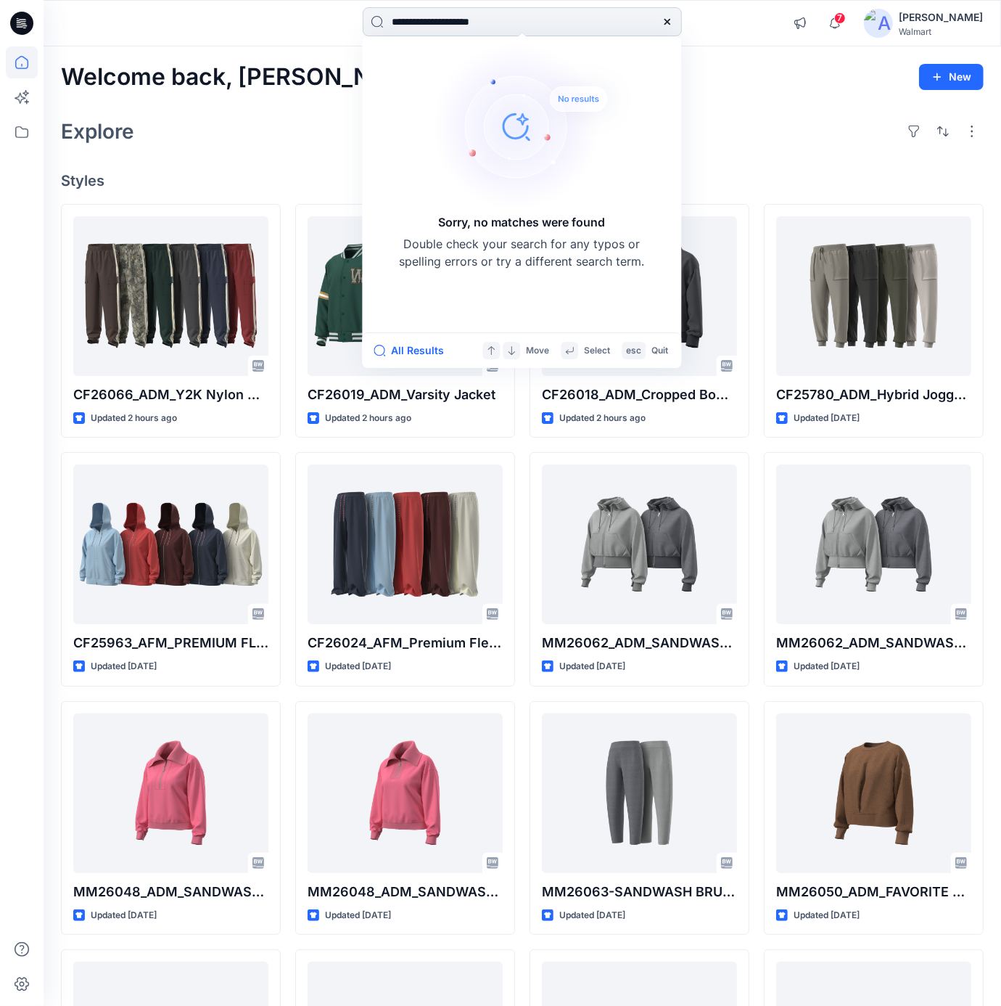
click at [412, 21] on input "**********" at bounding box center [522, 21] width 319 height 29
drag, startPoint x: 356, startPoint y: 7, endPoint x: 279, endPoint y: 6, distance: 77.6
click at [279, 6] on div "**********" at bounding box center [523, 23] width 958 height 46
paste input
drag, startPoint x: 465, startPoint y: 21, endPoint x: 148, endPoint y: -22, distance: 320.0
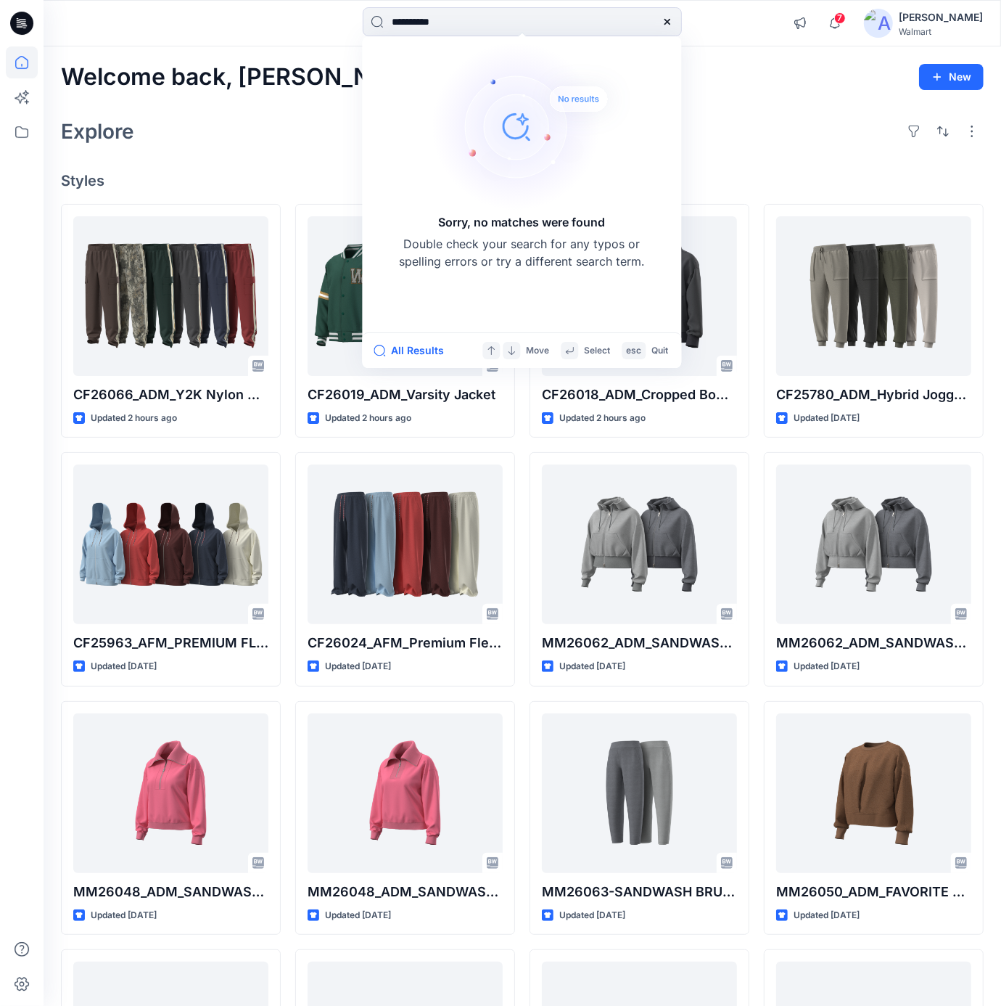
click at [148, 0] on html "**********" at bounding box center [500, 875] width 1001 height 1750
paste input "**********"
type input "**********"
click at [28, 21] on icon at bounding box center [21, 23] width 23 height 23
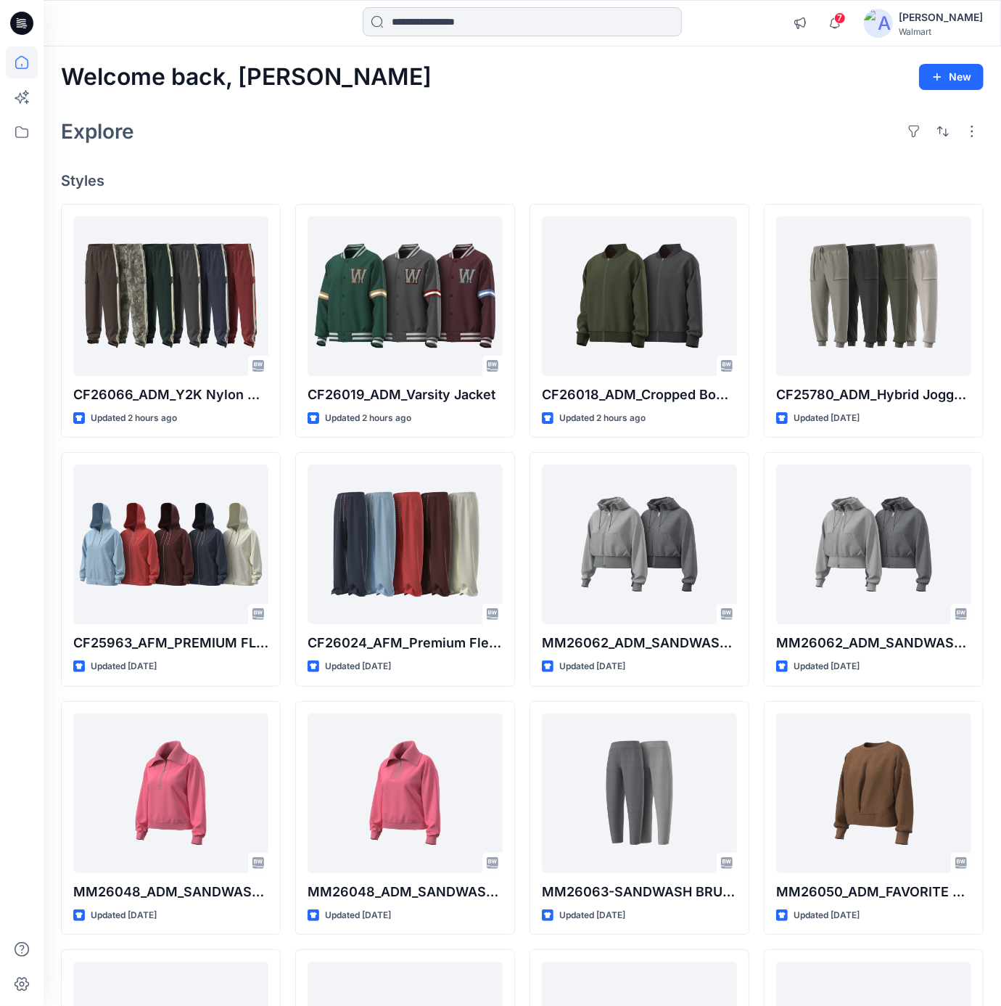
click at [447, 30] on input at bounding box center [522, 21] width 319 height 29
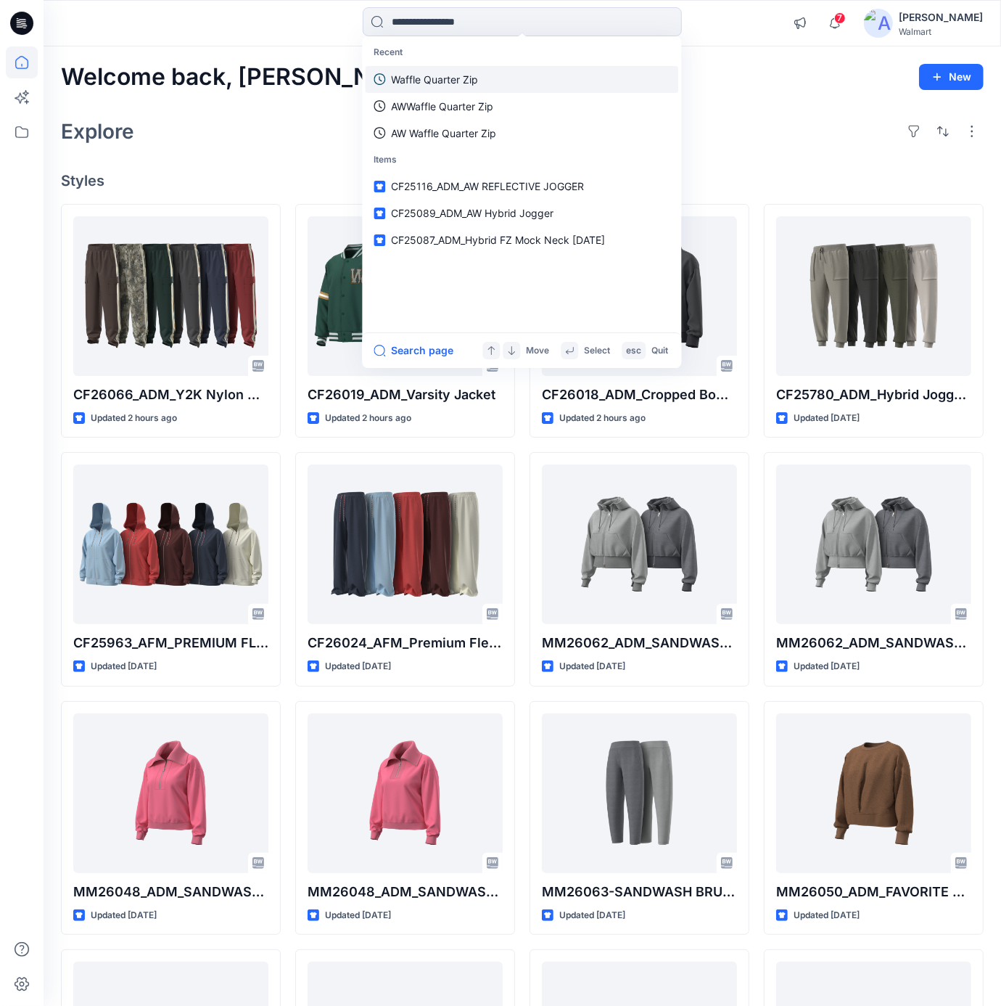
click at [427, 75] on p "Waffle Quarter Zip" at bounding box center [434, 79] width 87 height 15
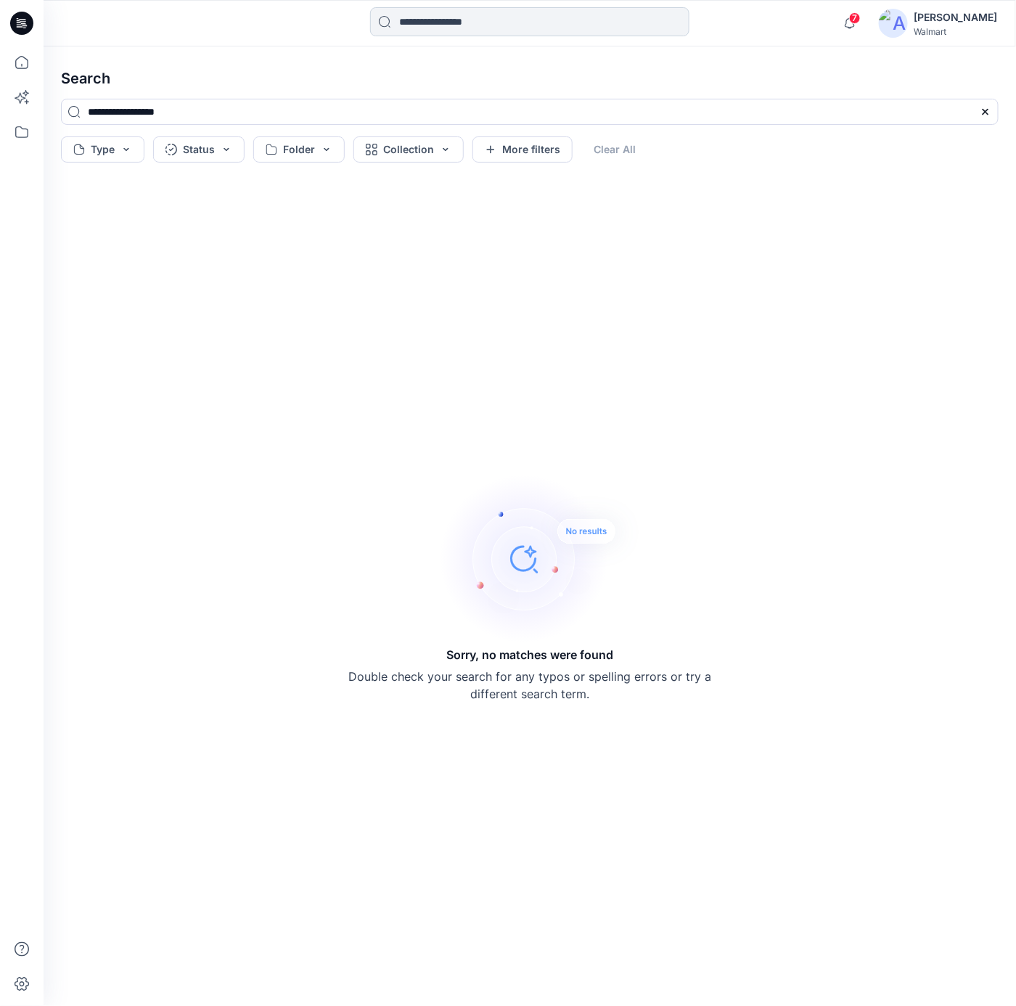
click at [460, 28] on input at bounding box center [529, 21] width 319 height 29
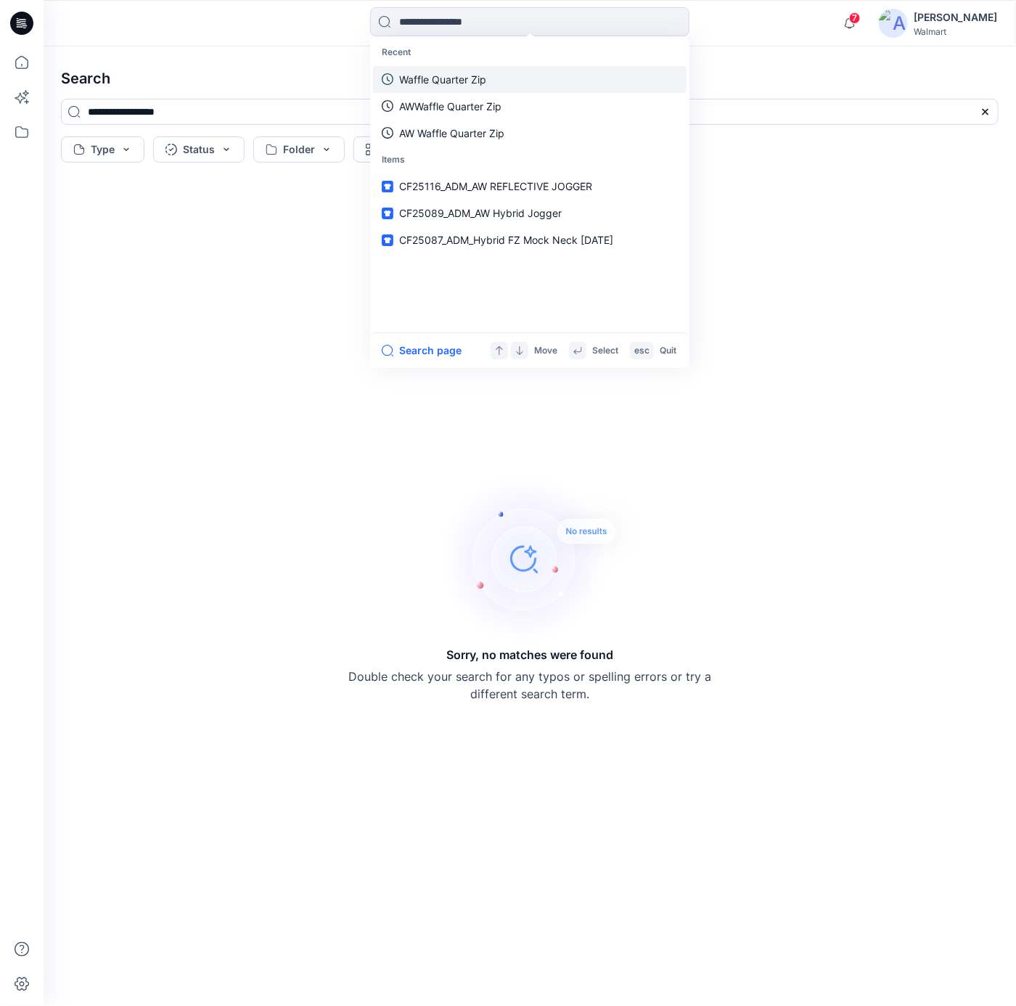
click at [433, 79] on p "Waffle Quarter Zip" at bounding box center [442, 79] width 87 height 15
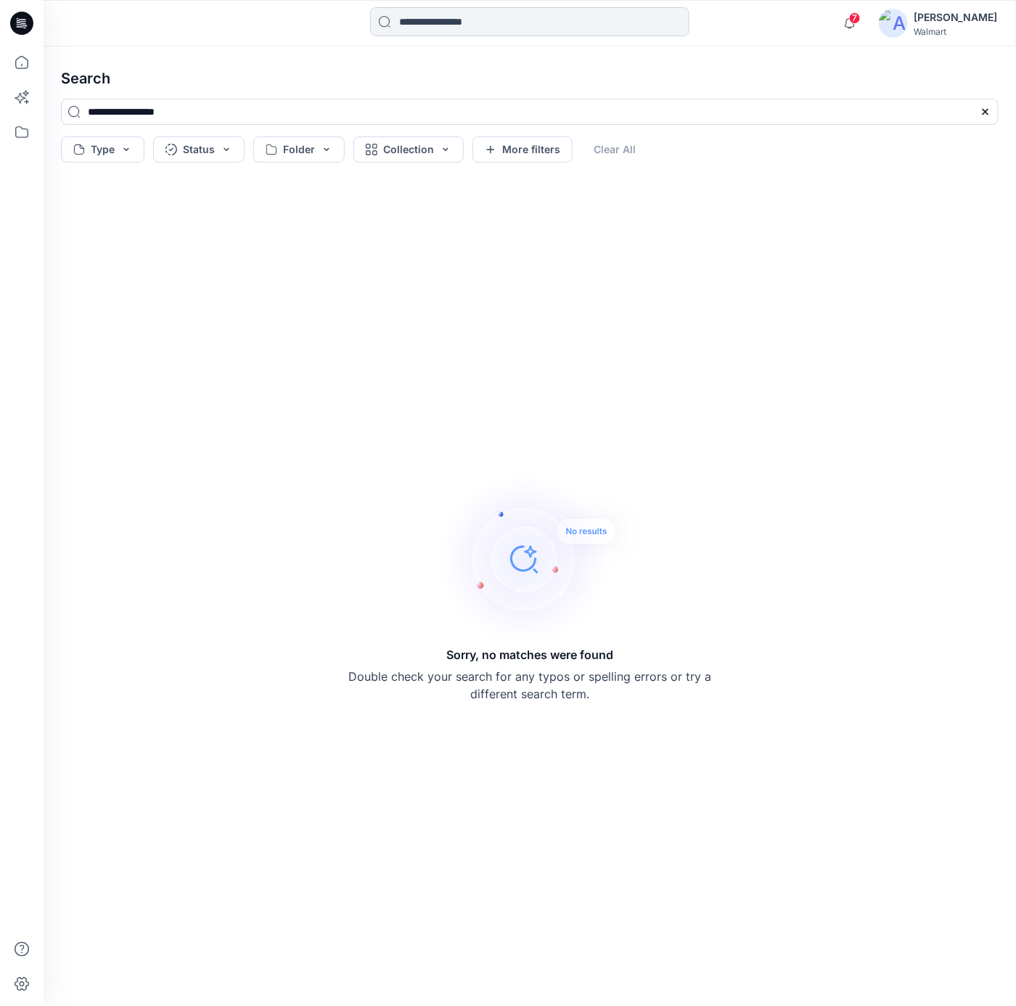
click at [404, 20] on input at bounding box center [529, 21] width 319 height 29
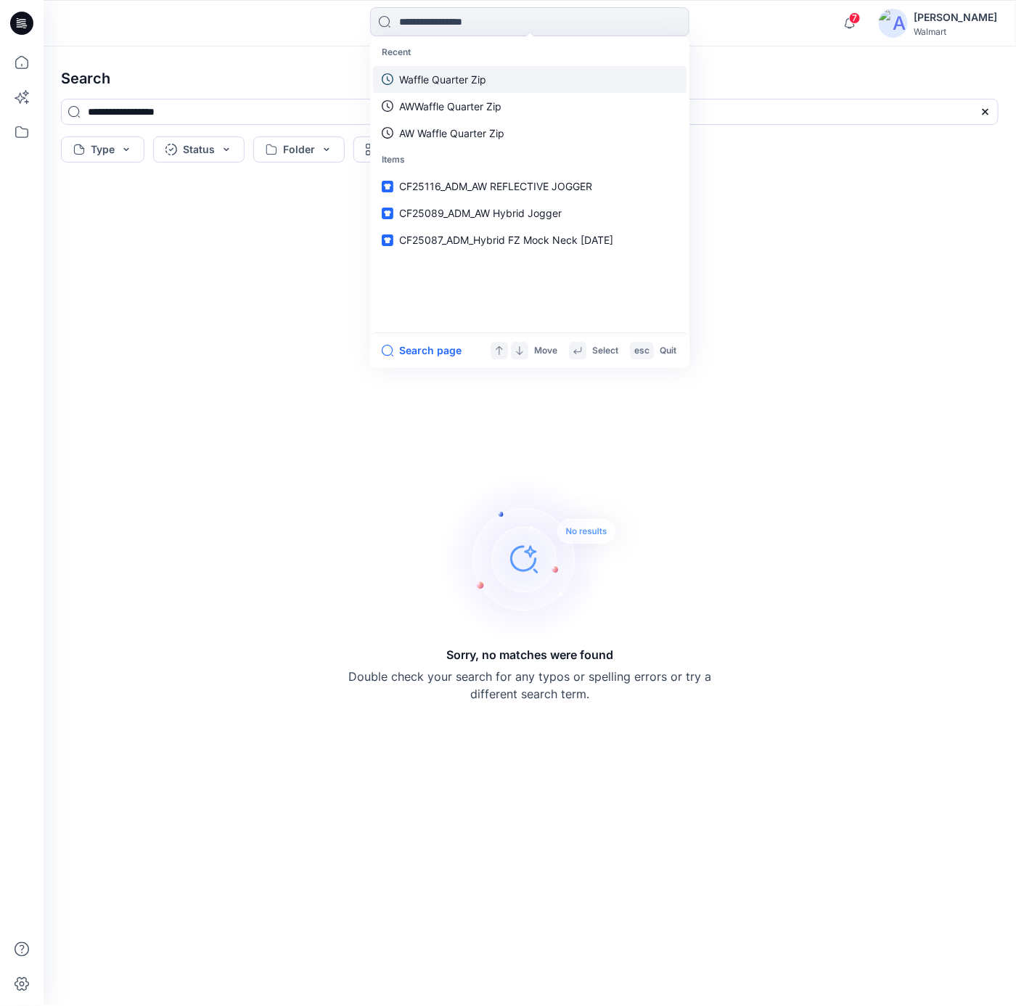
paste input "**********"
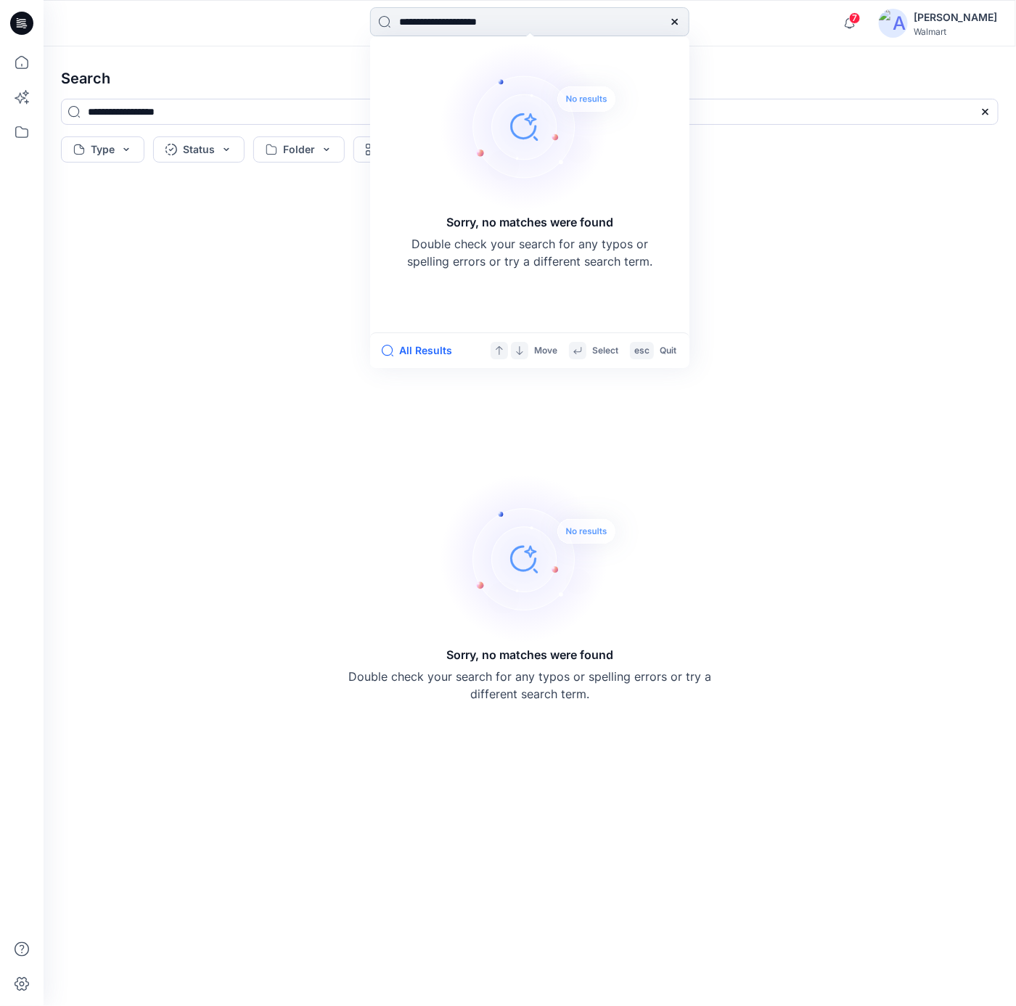
click at [420, 25] on input "**********" at bounding box center [529, 21] width 319 height 29
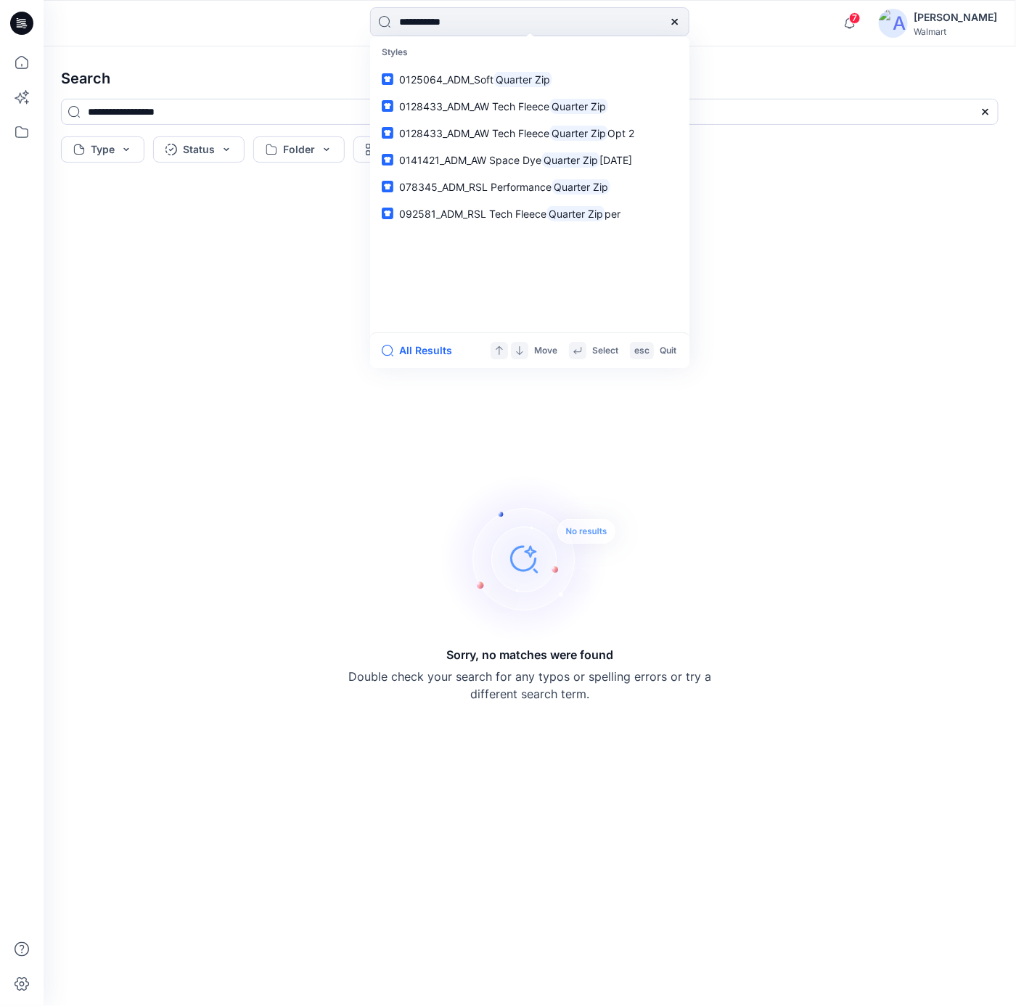
click at [877, 338] on div "Sorry, no matches were found Double check your search for any typos or spelling…" at bounding box center [529, 587] width 961 height 814
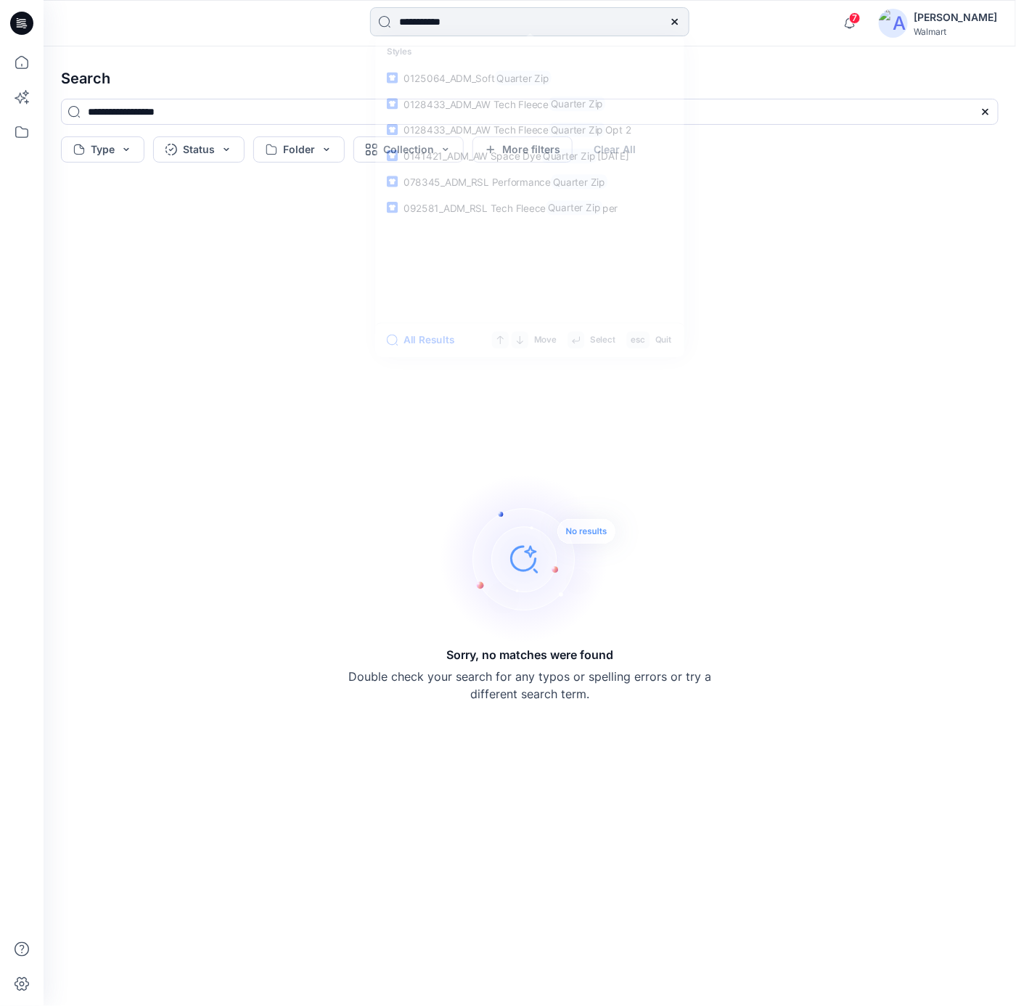
click at [554, 13] on input "**********" at bounding box center [529, 21] width 319 height 29
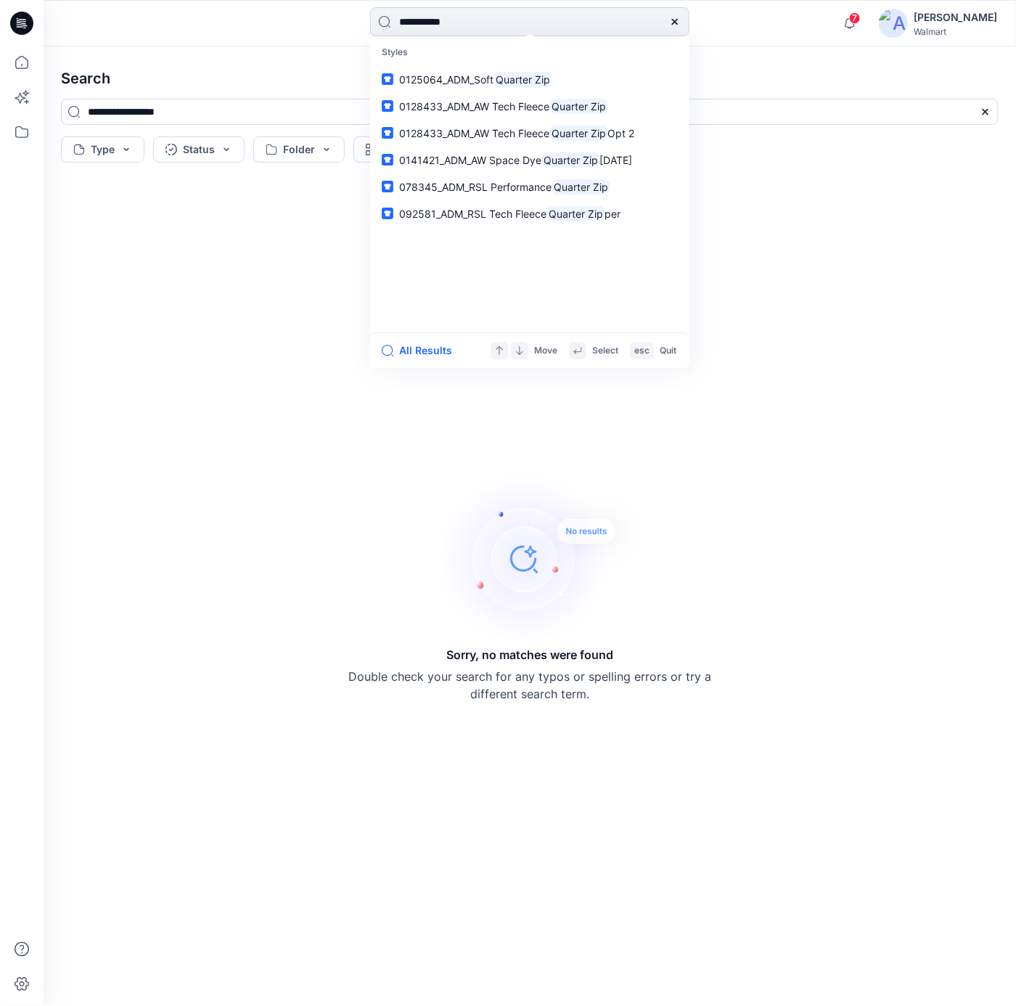
drag, startPoint x: 551, startPoint y: 21, endPoint x: 453, endPoint y: 9, distance: 98.6
click at [248, 0] on html "**********" at bounding box center [508, 503] width 1016 height 1006
paste input "*"
type input "**********"
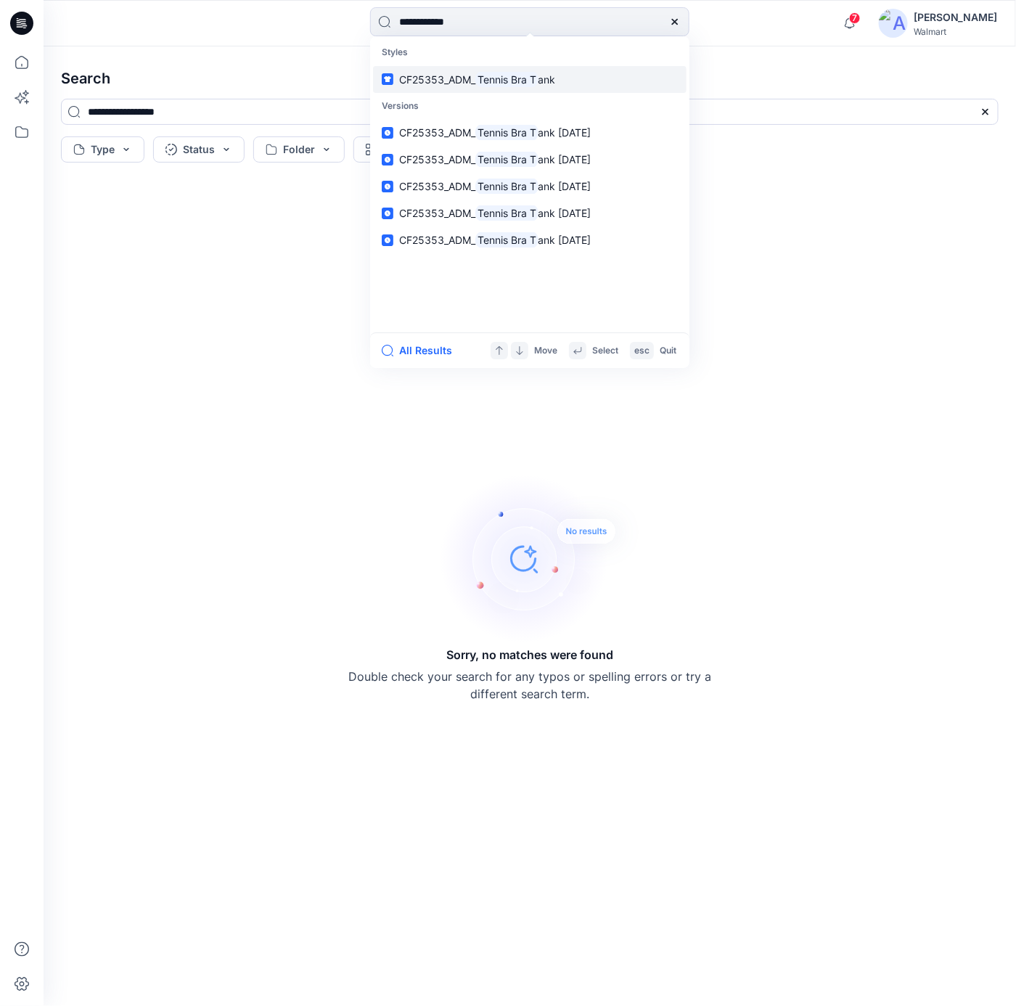
click at [538, 81] on mark "Tennis Bra T" at bounding box center [506, 79] width 63 height 17
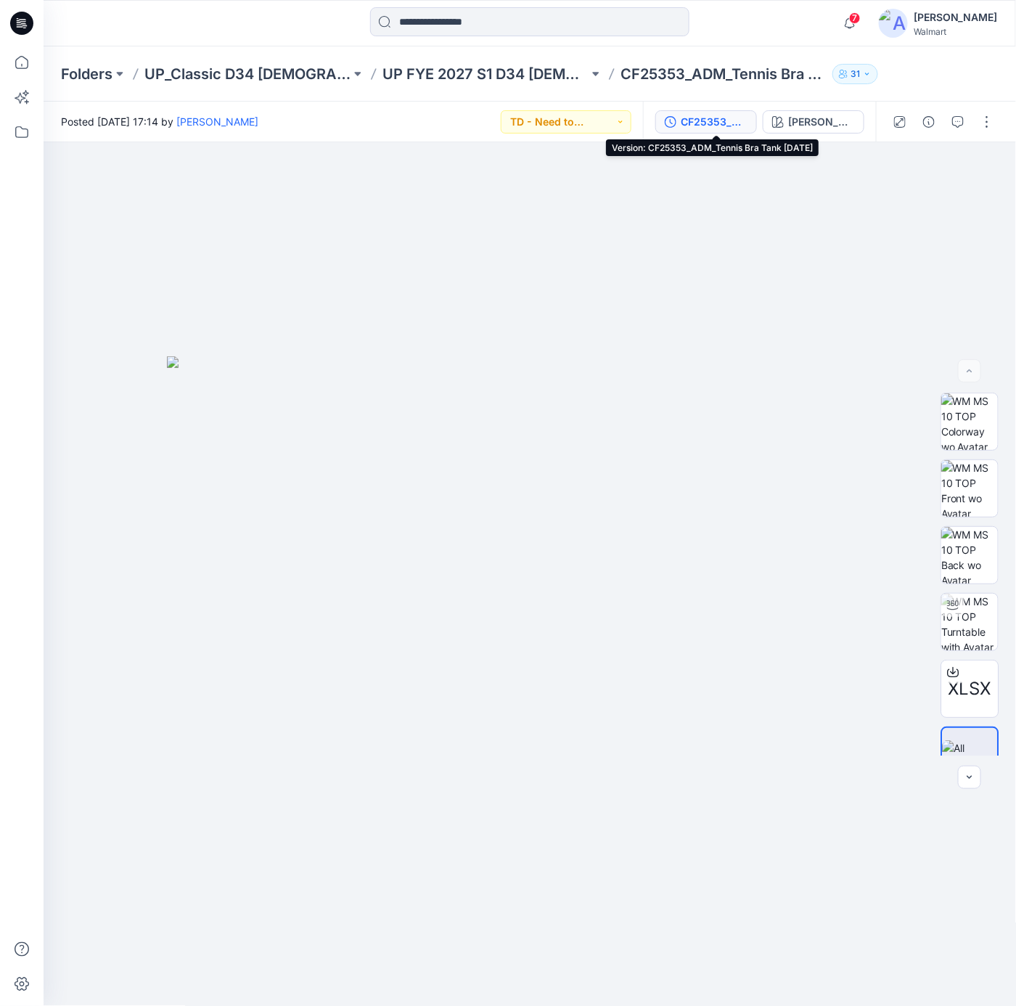
click at [688, 119] on button "CF25353_ADM_Tennis Bra Tank [DATE]" at bounding box center [706, 121] width 102 height 23
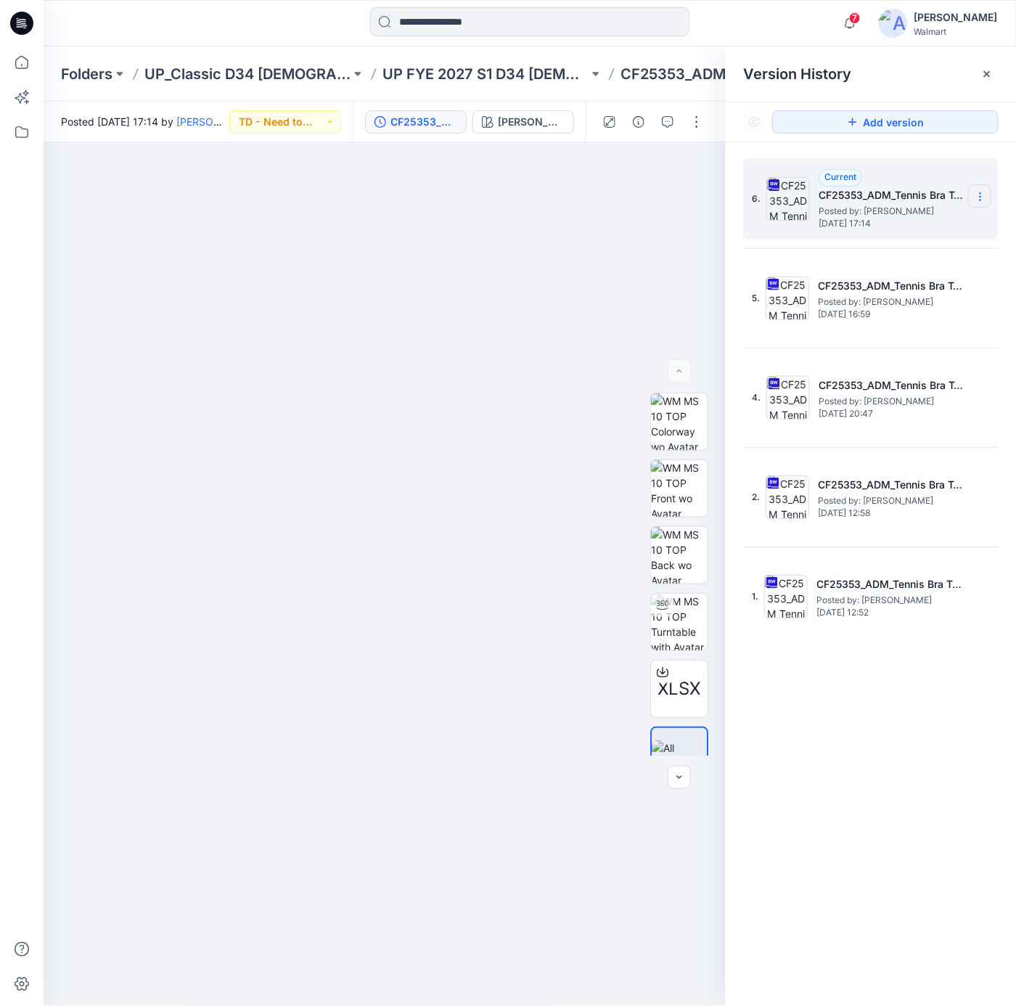
click at [980, 198] on icon at bounding box center [980, 197] width 12 height 12
click at [902, 227] on span "Download Source BW File" at bounding box center [906, 225] width 121 height 17
drag, startPoint x: 466, startPoint y: 271, endPoint x: 543, endPoint y: 197, distance: 106.2
click at [481, 256] on div at bounding box center [385, 574] width 683 height 864
click at [17, 39] on icon at bounding box center [21, 23] width 23 height 46
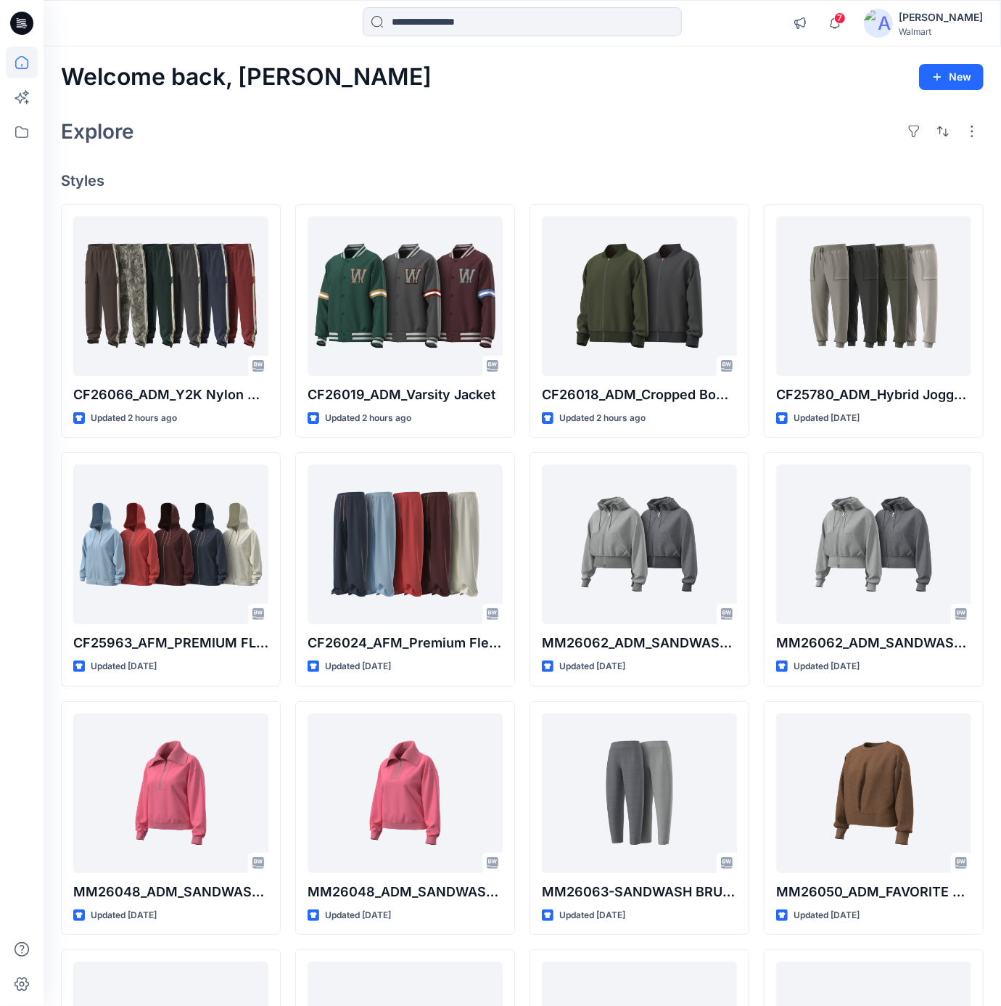
click at [582, 119] on div "Explore" at bounding box center [522, 131] width 923 height 35
click at [523, 25] on input at bounding box center [522, 21] width 319 height 29
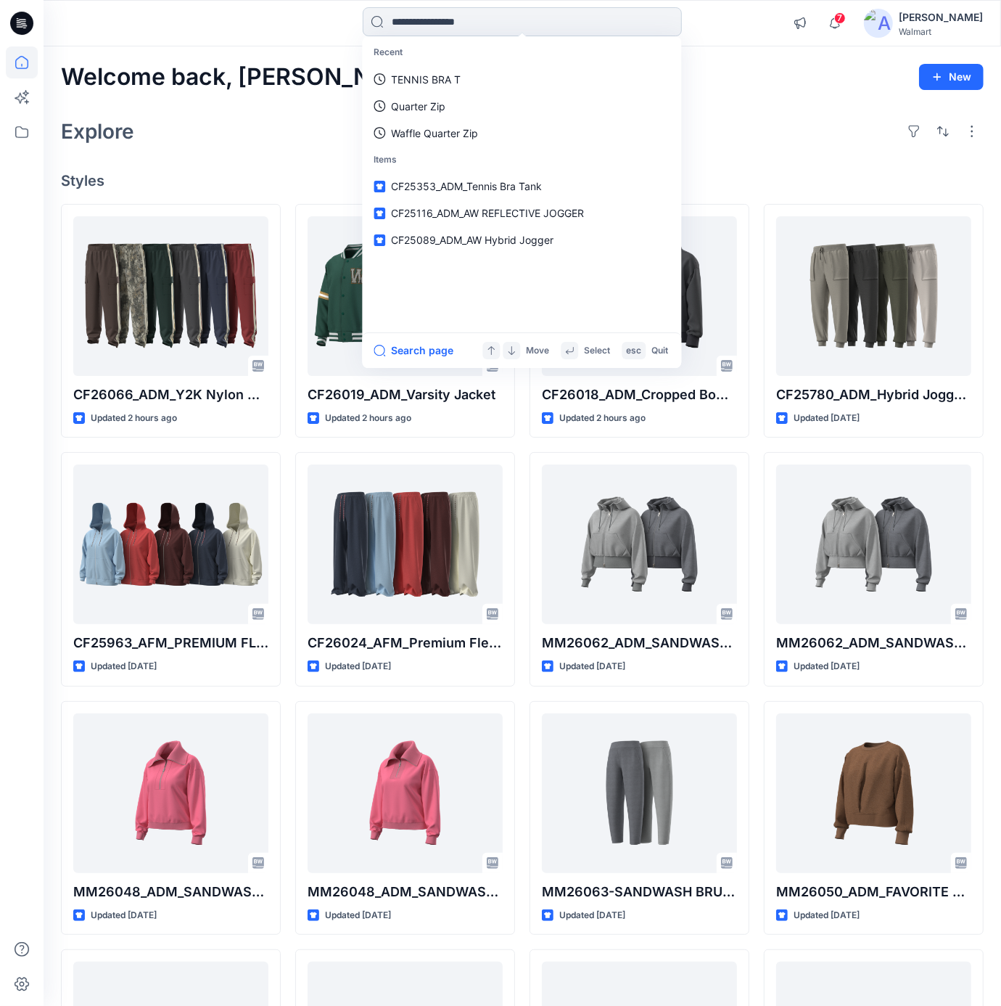
paste input "**********"
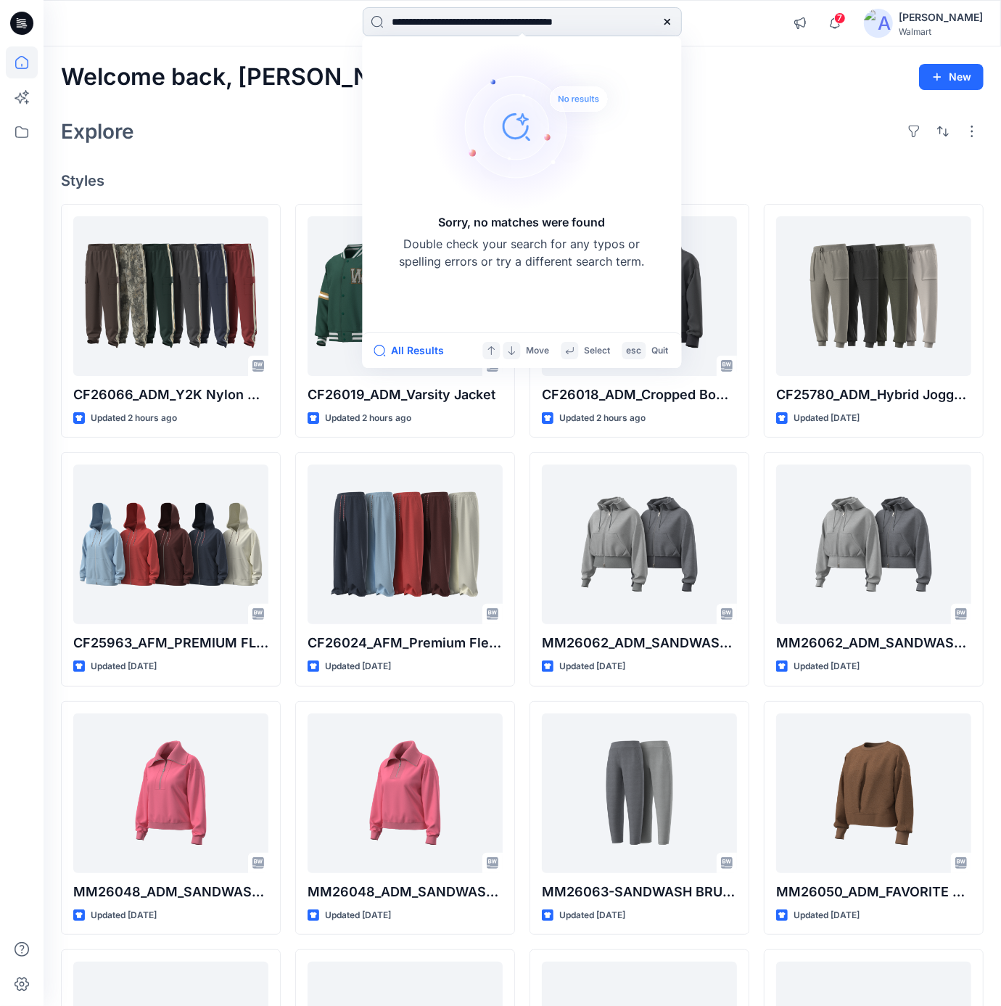
click at [474, 19] on input "**********" at bounding box center [522, 21] width 319 height 29
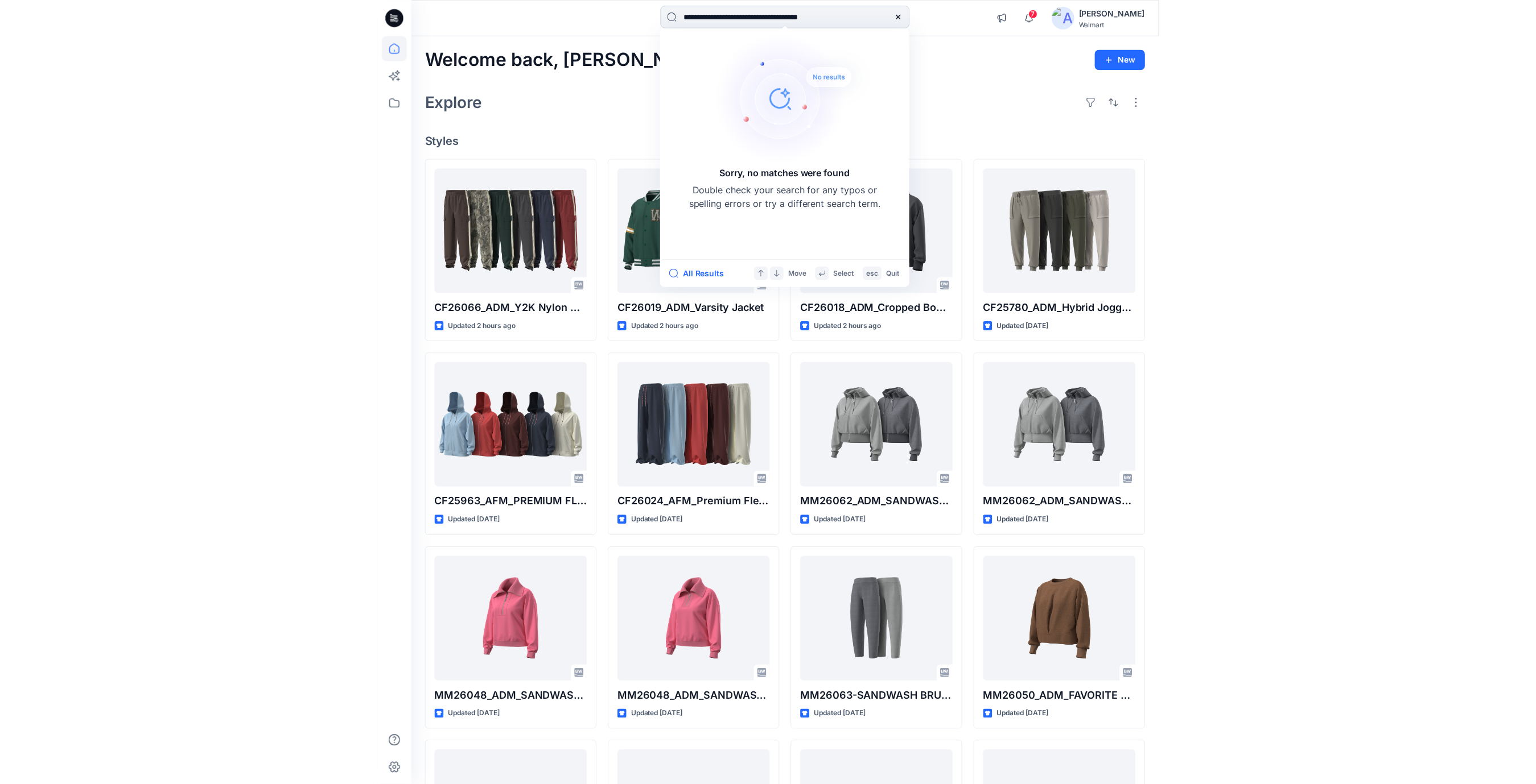
scroll to position [0, 0]
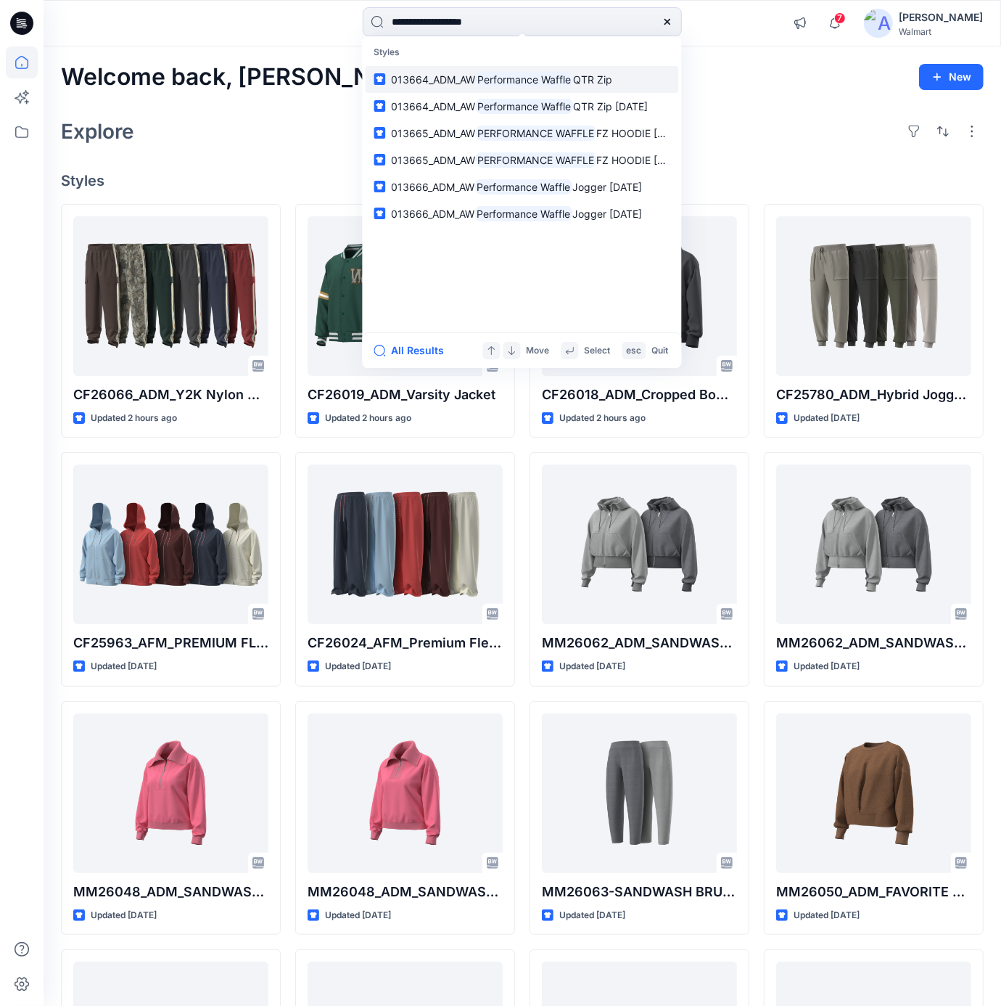
type input "**********"
click at [602, 82] on span "QTR Zip" at bounding box center [592, 79] width 39 height 12
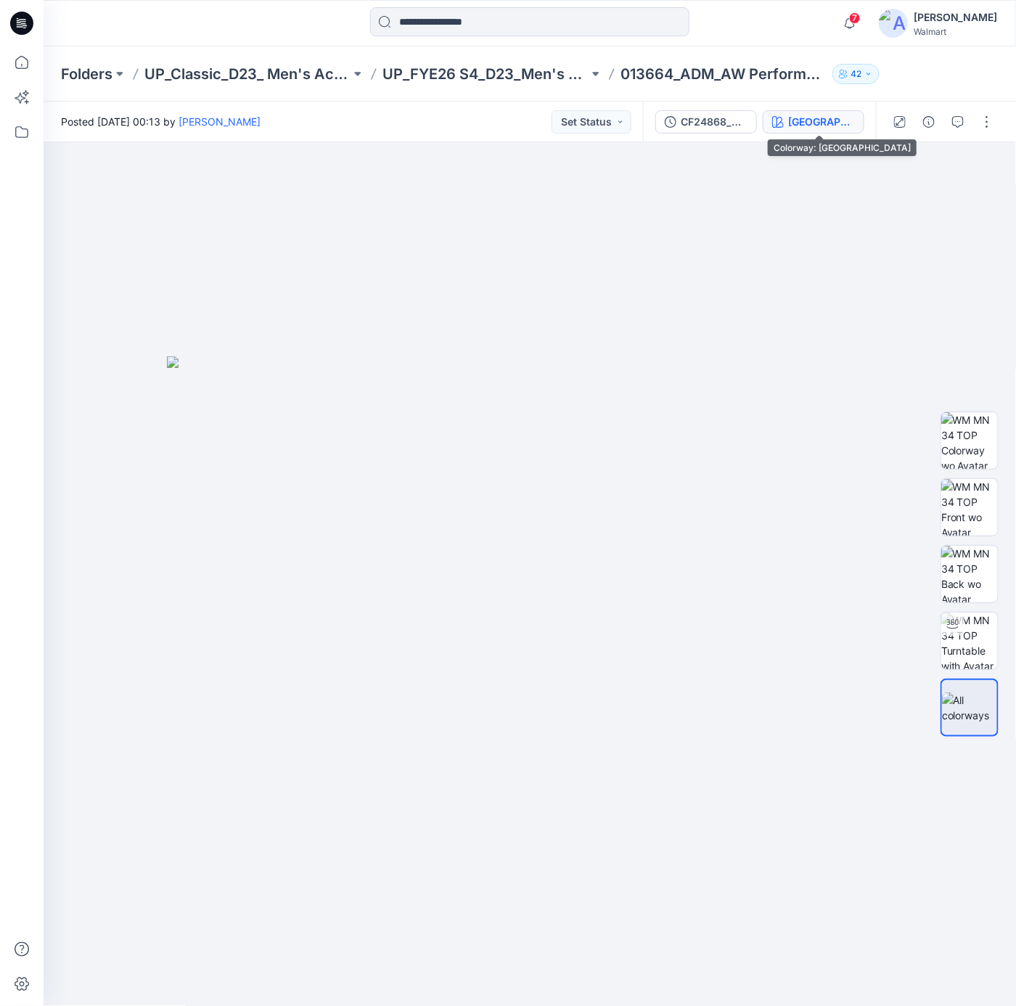
click at [806, 124] on div "[GEOGRAPHIC_DATA]" at bounding box center [821, 122] width 67 height 16
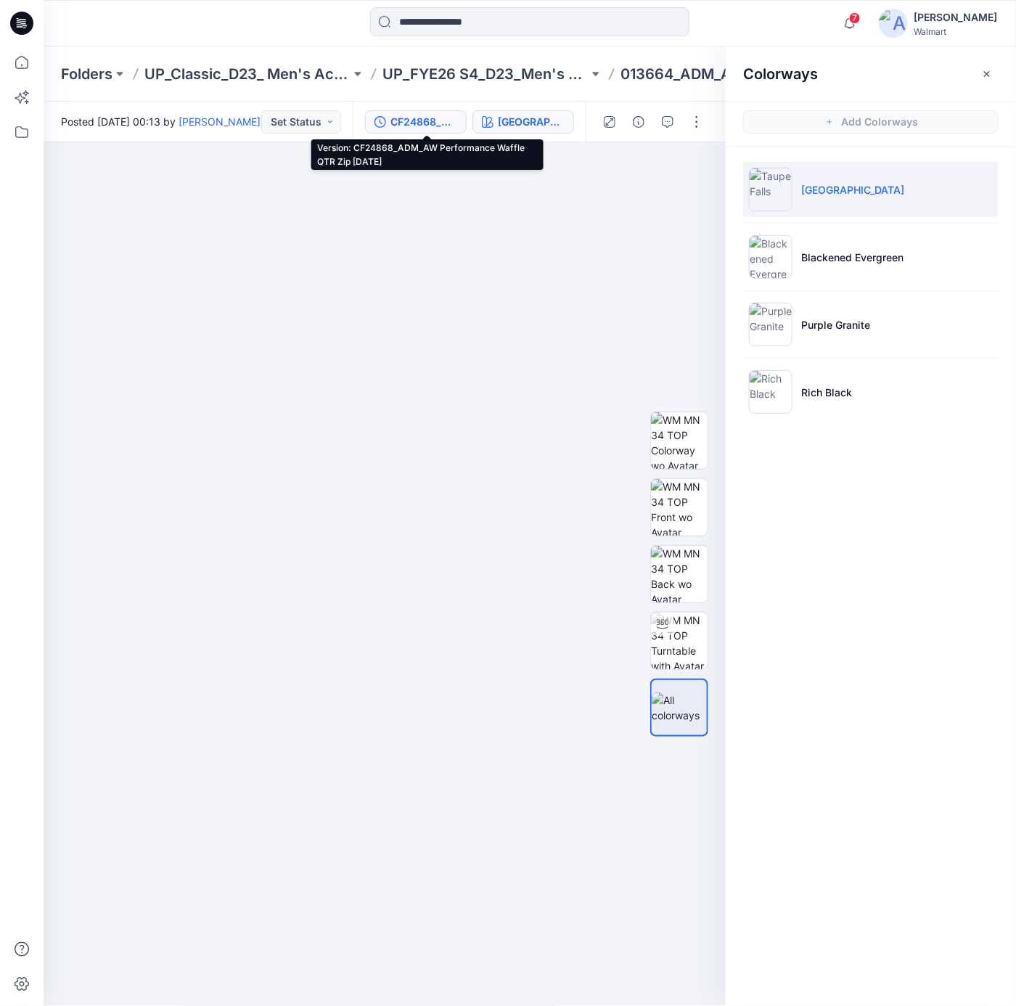
click at [414, 121] on div "CF24868_ADM_AW Performance Waffle QTR Zip [DATE]" at bounding box center [423, 122] width 67 height 16
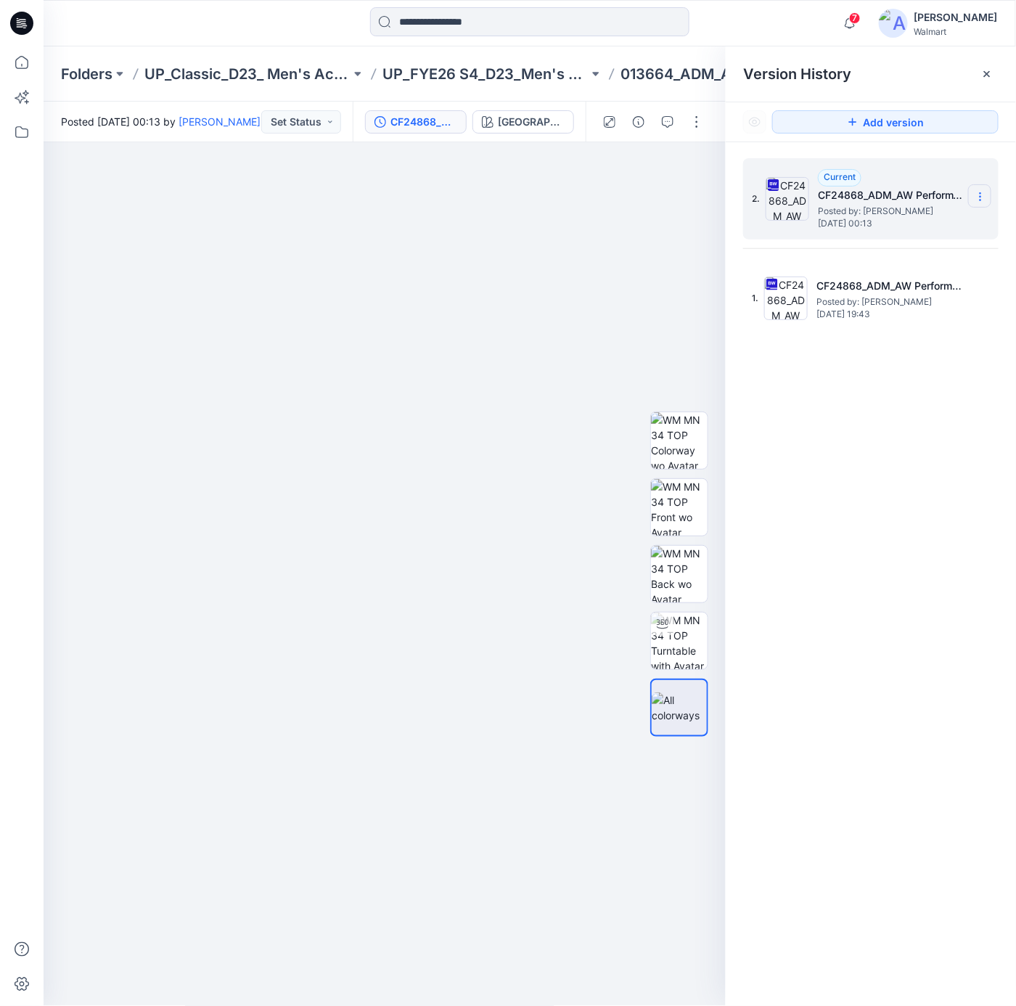
click at [978, 202] on icon at bounding box center [980, 197] width 12 height 12
click at [908, 221] on span "Download Source BW File" at bounding box center [906, 225] width 121 height 17
click at [250, 251] on div at bounding box center [385, 574] width 683 height 864
click at [28, 25] on icon at bounding box center [21, 23] width 23 height 23
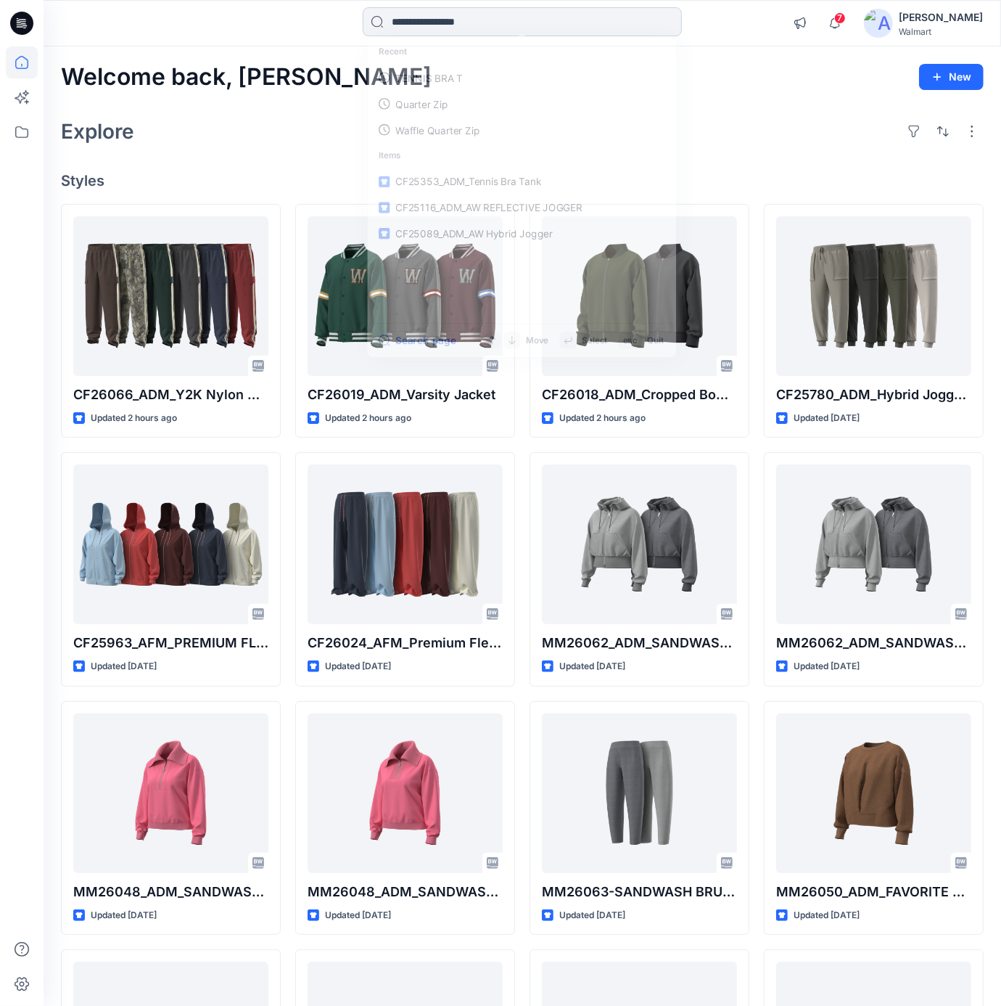
click at [490, 22] on input at bounding box center [522, 21] width 319 height 29
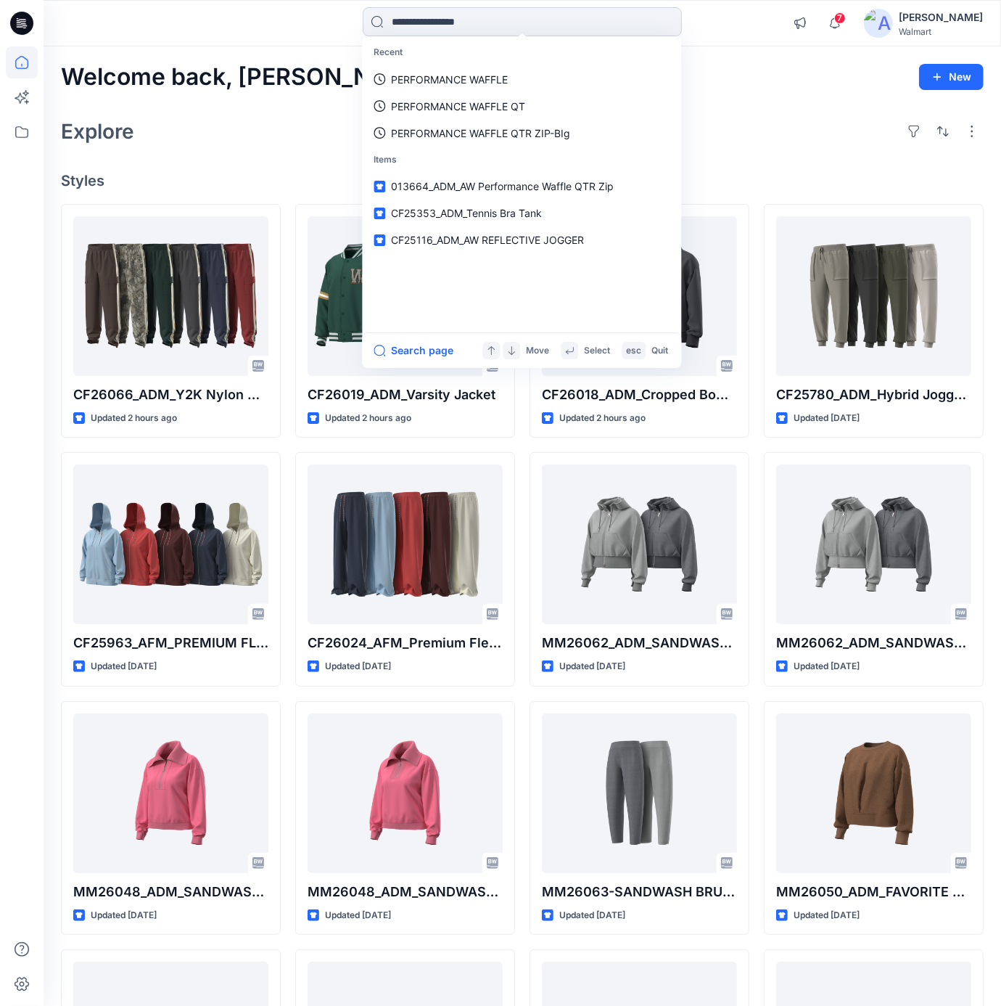
paste input "**********"
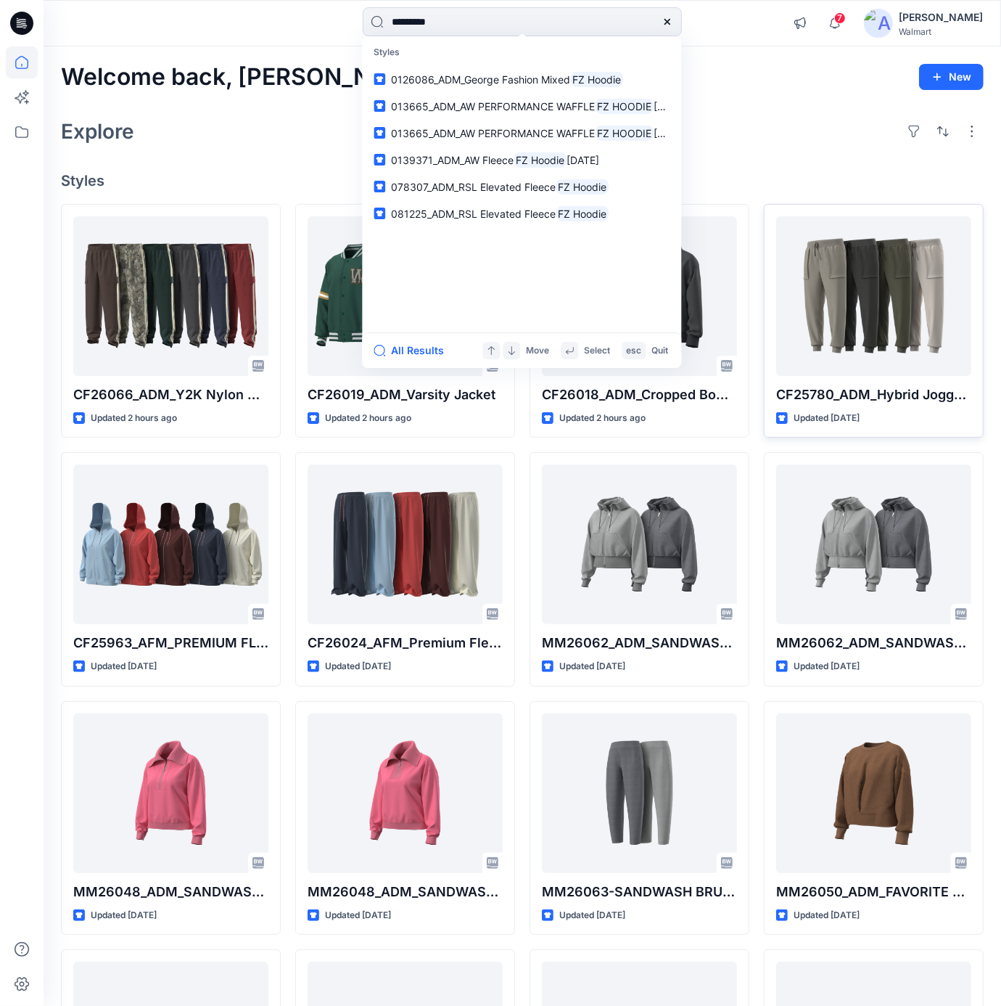
type input "*********"
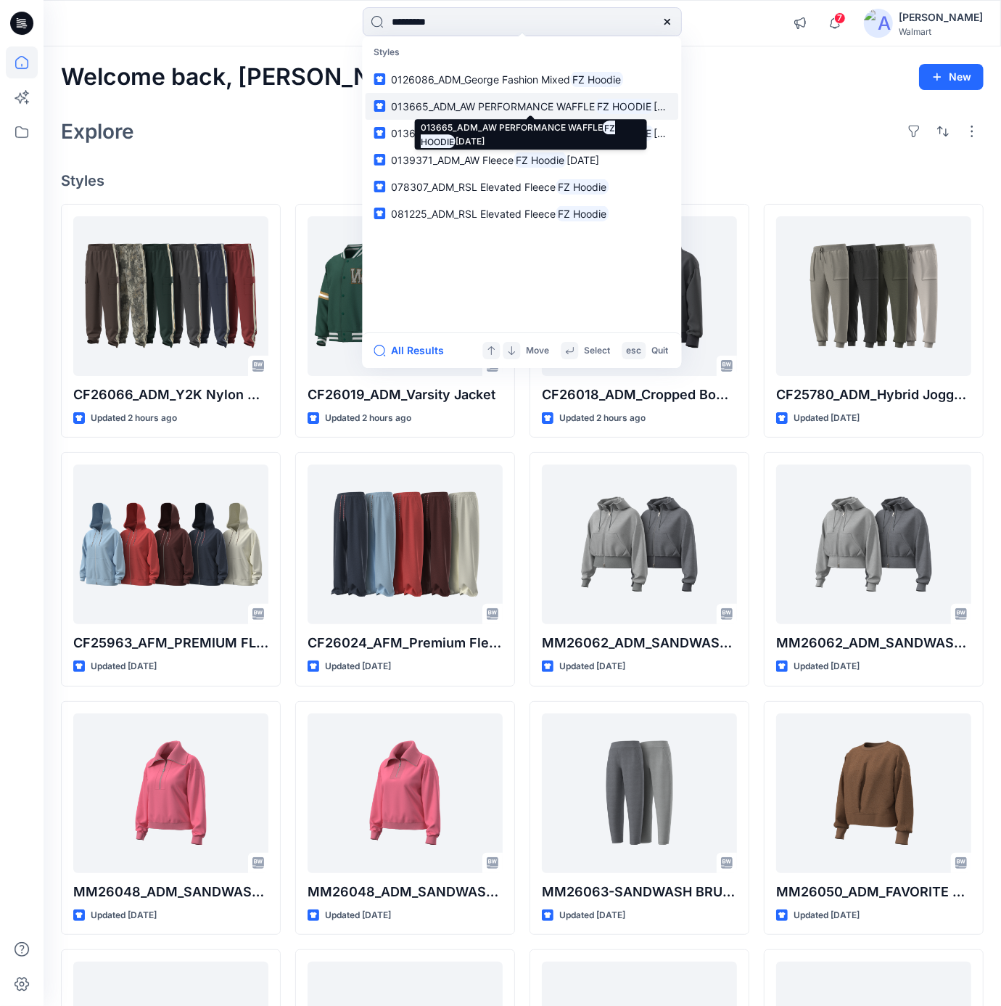
click at [472, 107] on span "013665_ADM_AW PERFORMANCE WAFFLE" at bounding box center [493, 106] width 204 height 12
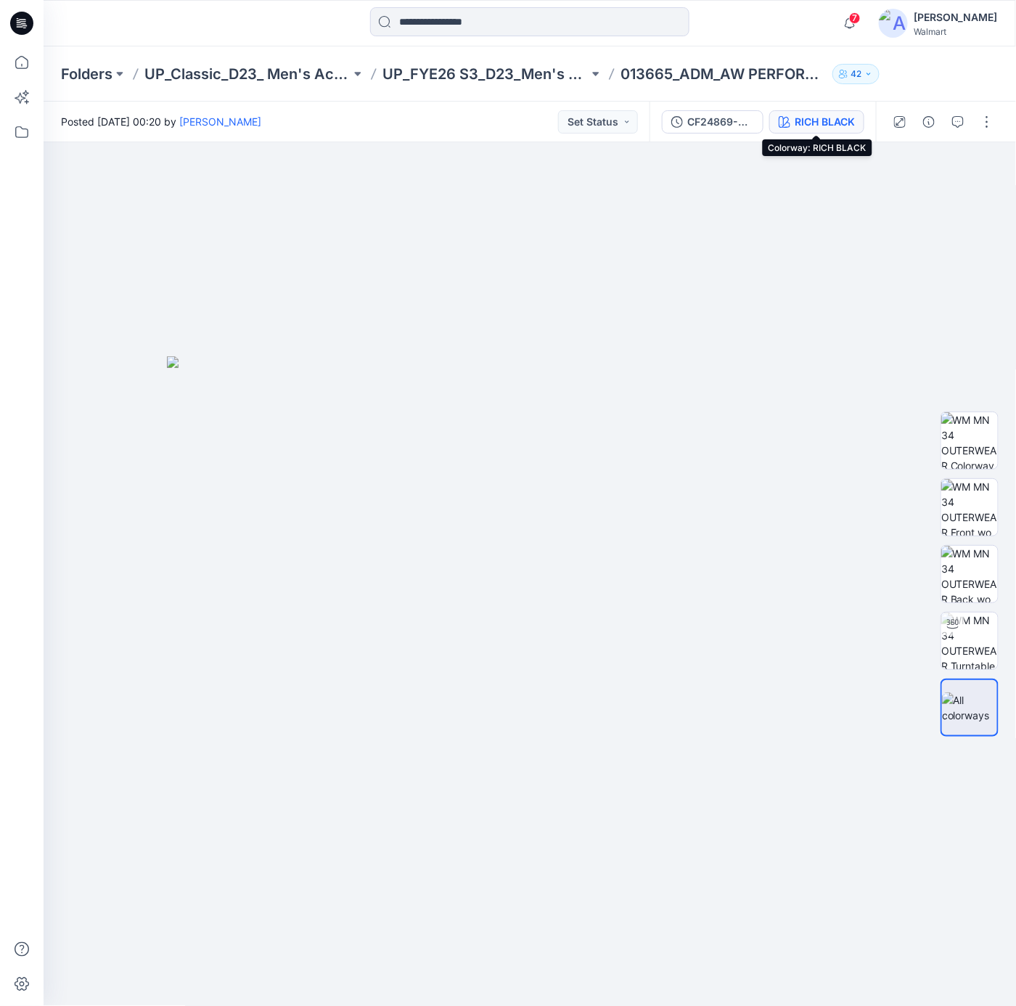
click at [841, 124] on div "RICH BLACK" at bounding box center [824, 122] width 60 height 16
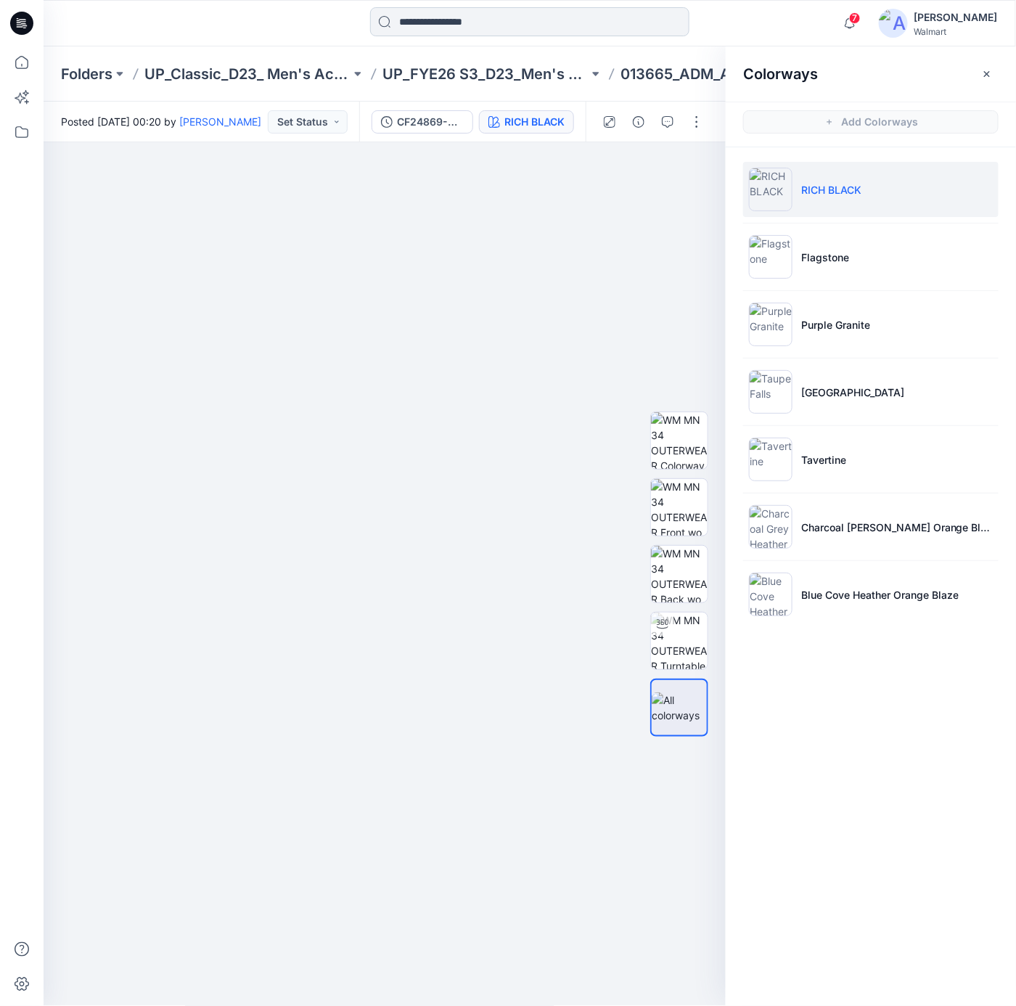
click at [451, 26] on input at bounding box center [529, 21] width 319 height 29
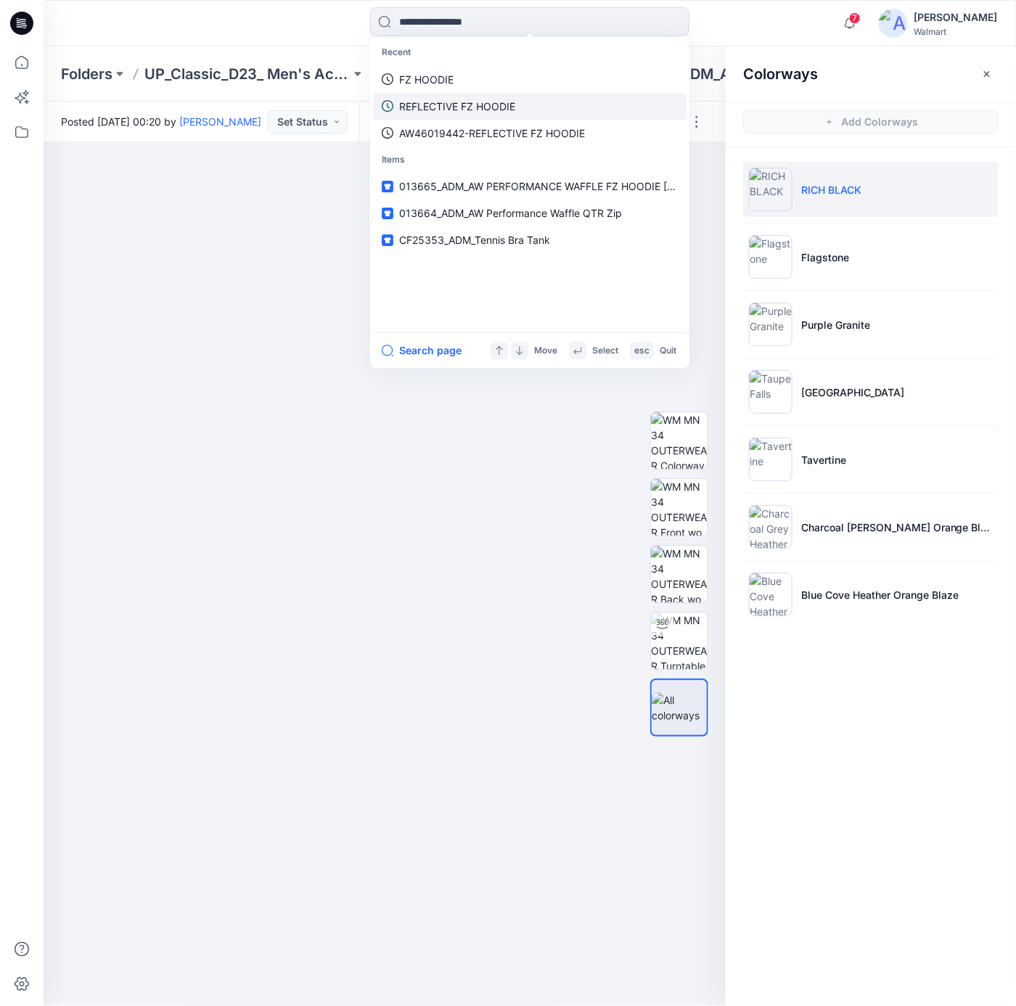
click at [447, 109] on p "REFLECTIVE FZ HOODIE" at bounding box center [457, 106] width 116 height 15
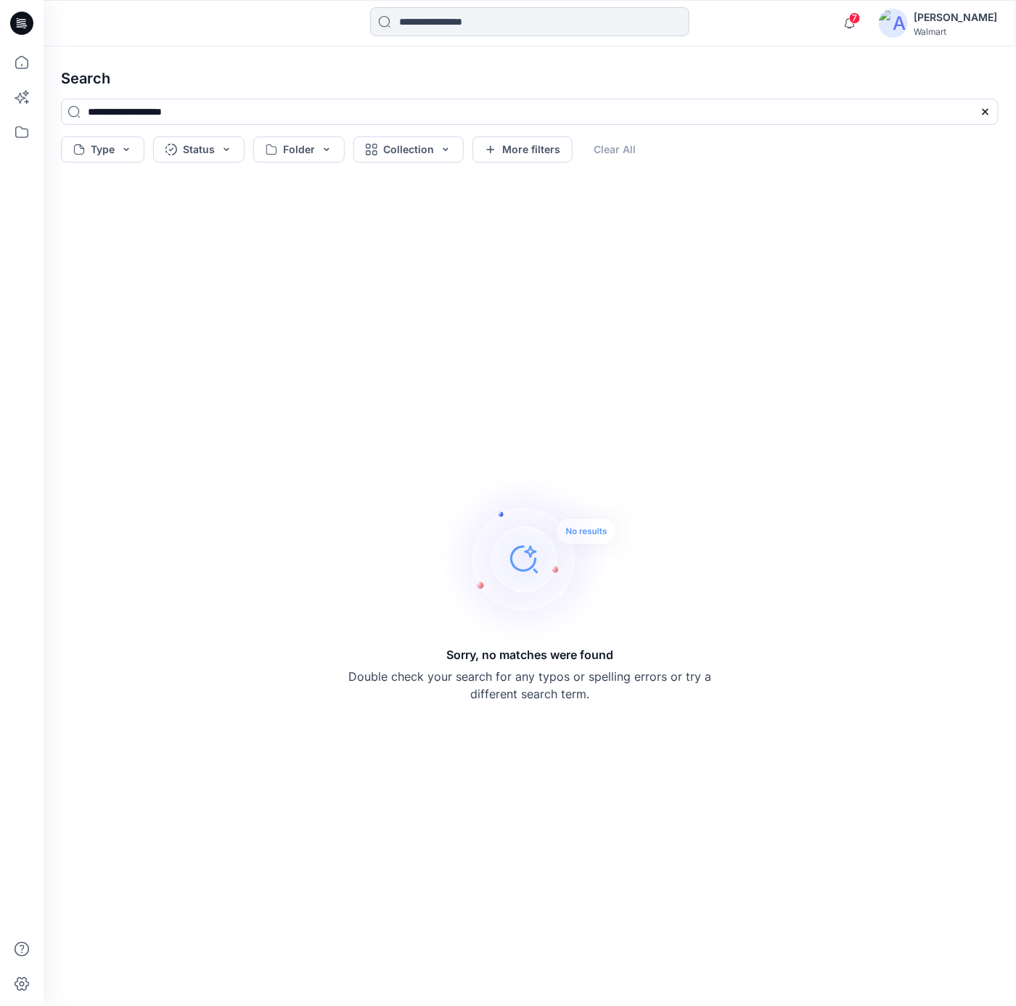
click at [478, 18] on input at bounding box center [529, 21] width 319 height 29
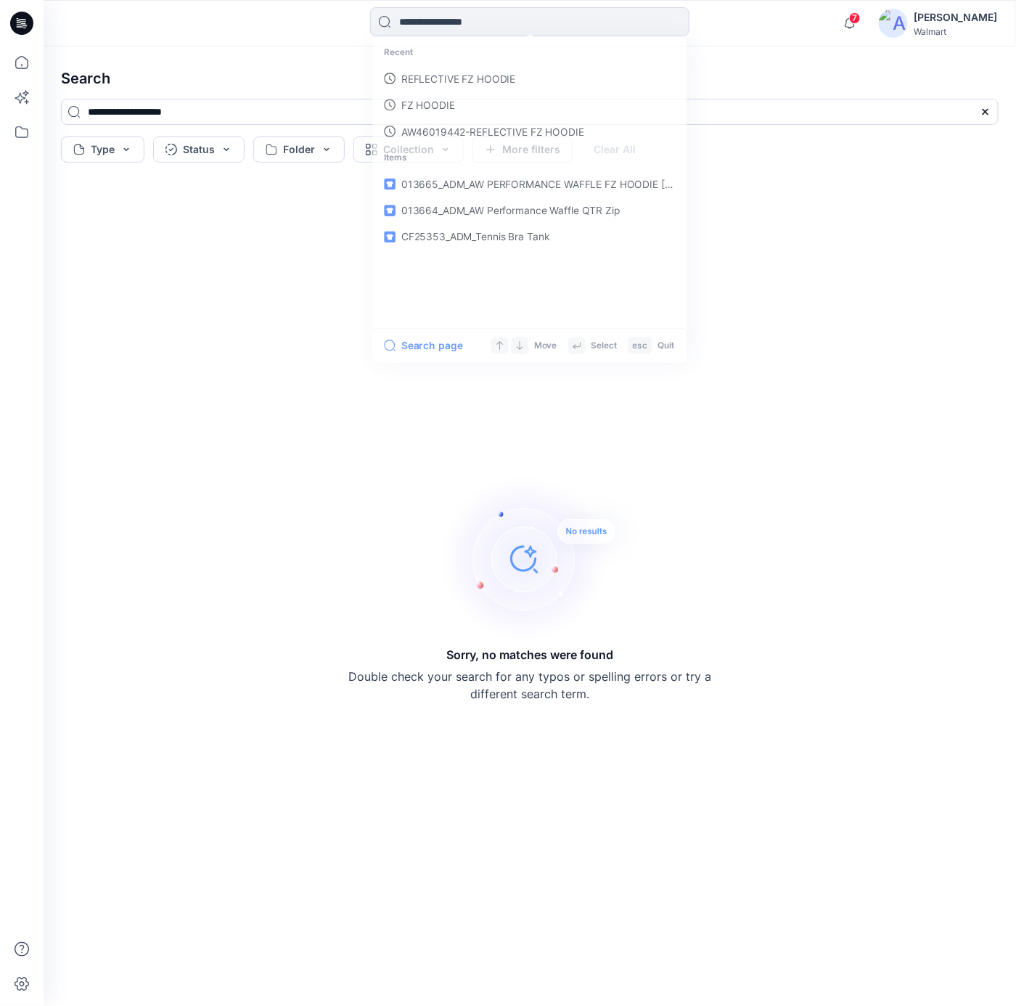
click at [10, 21] on icon at bounding box center [21, 23] width 23 height 23
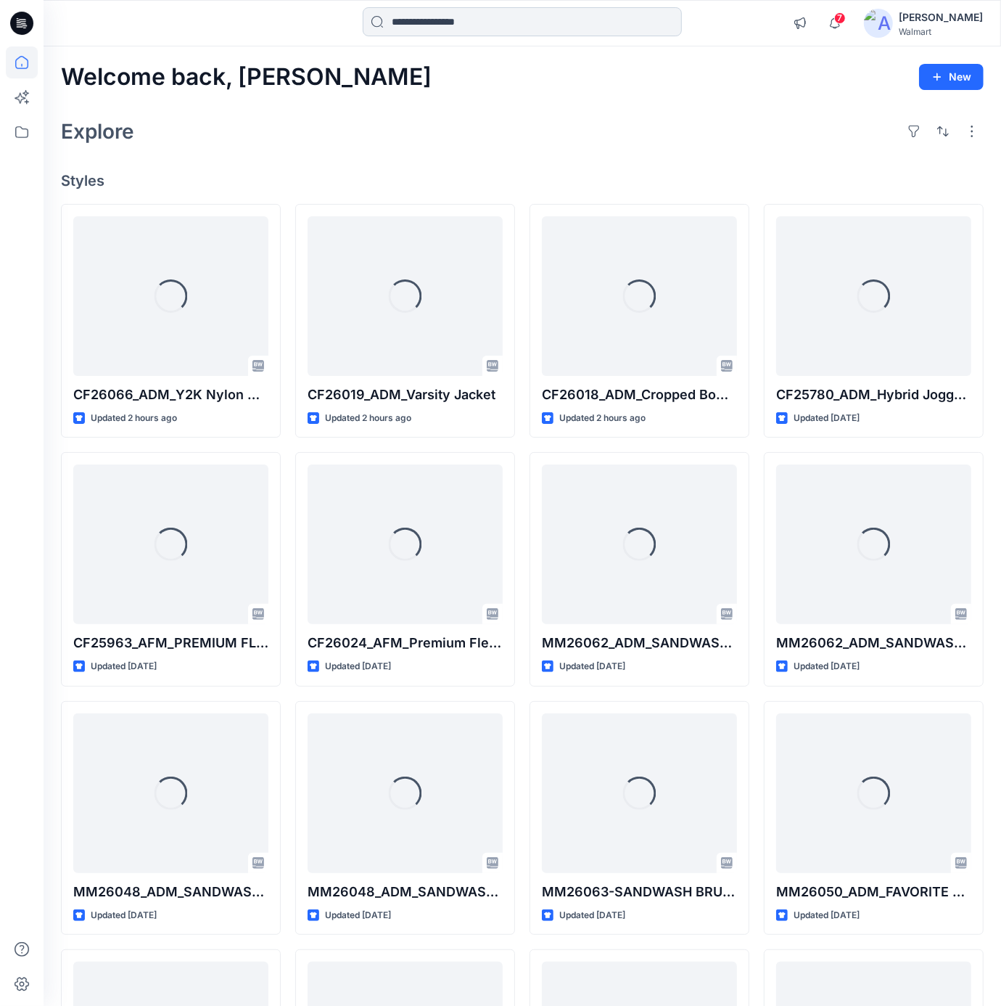
click at [454, 23] on input at bounding box center [522, 21] width 319 height 29
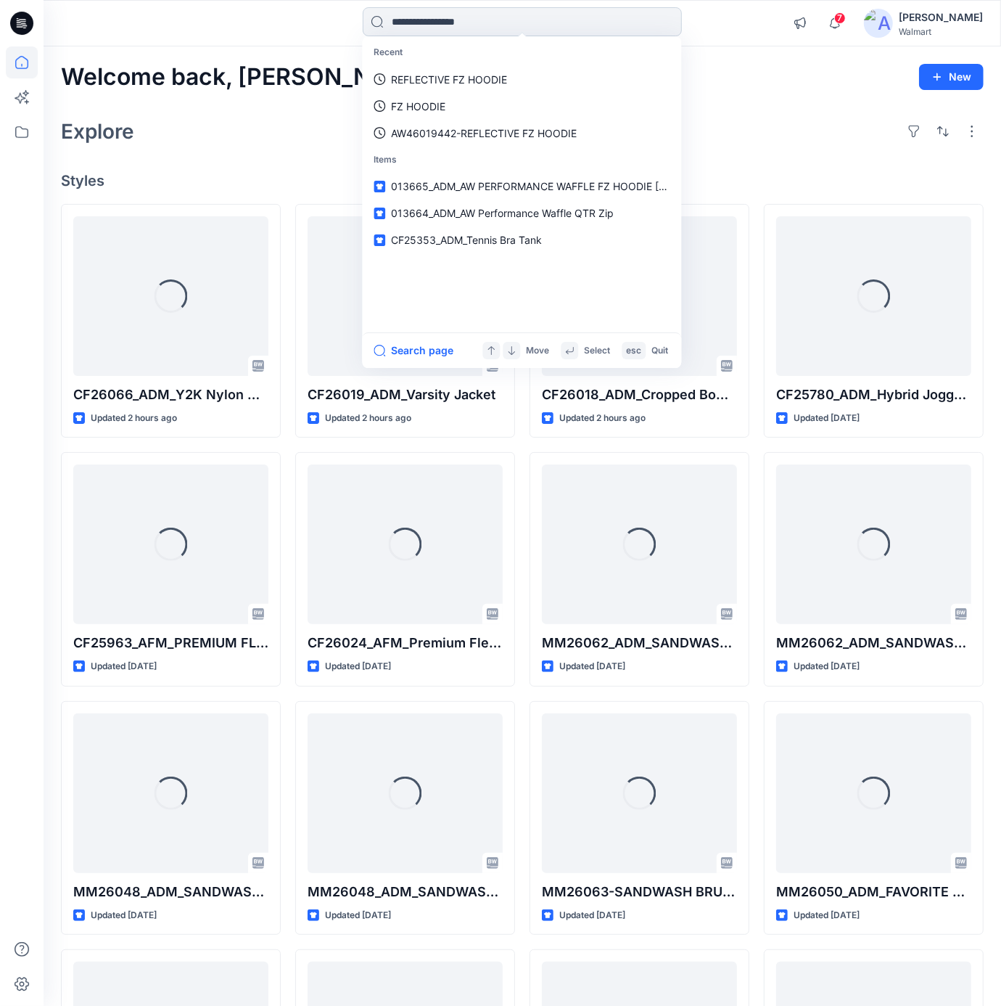
paste input "**********"
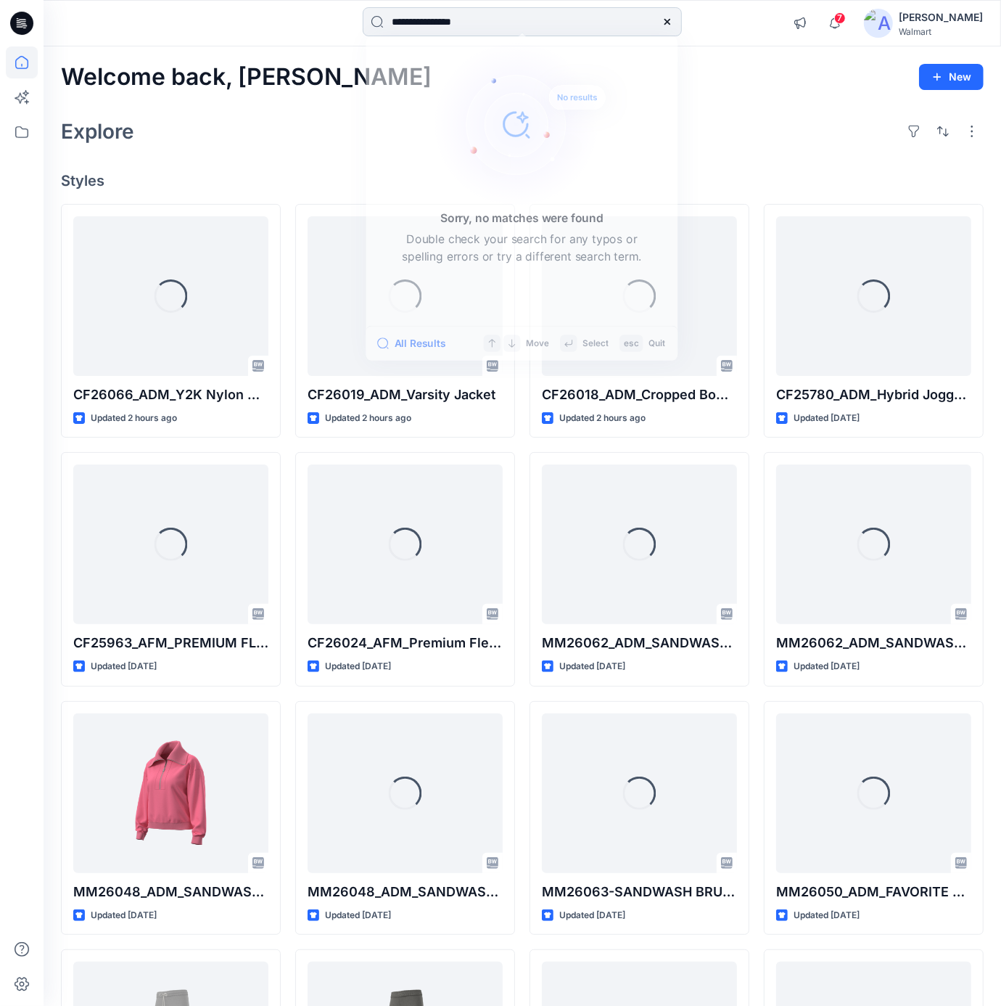
click at [509, 12] on input "**********" at bounding box center [522, 21] width 319 height 29
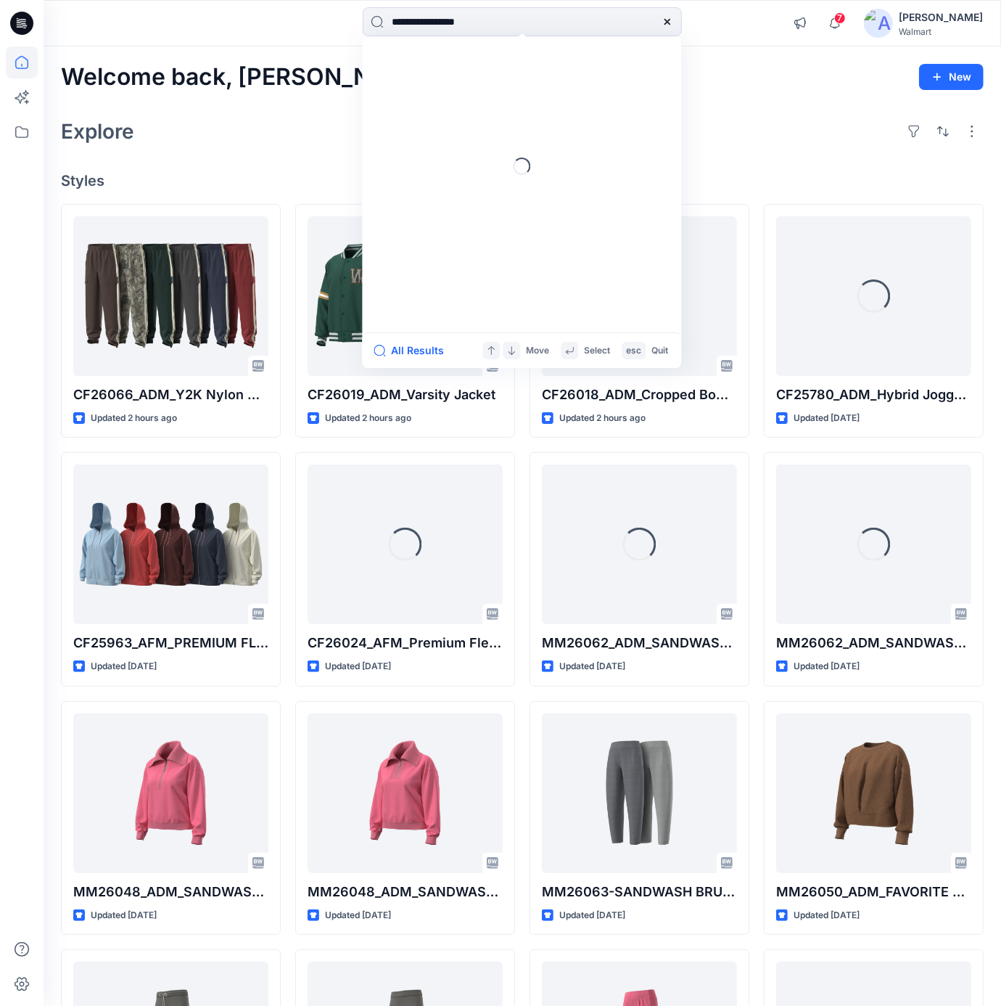
paste input "*******"
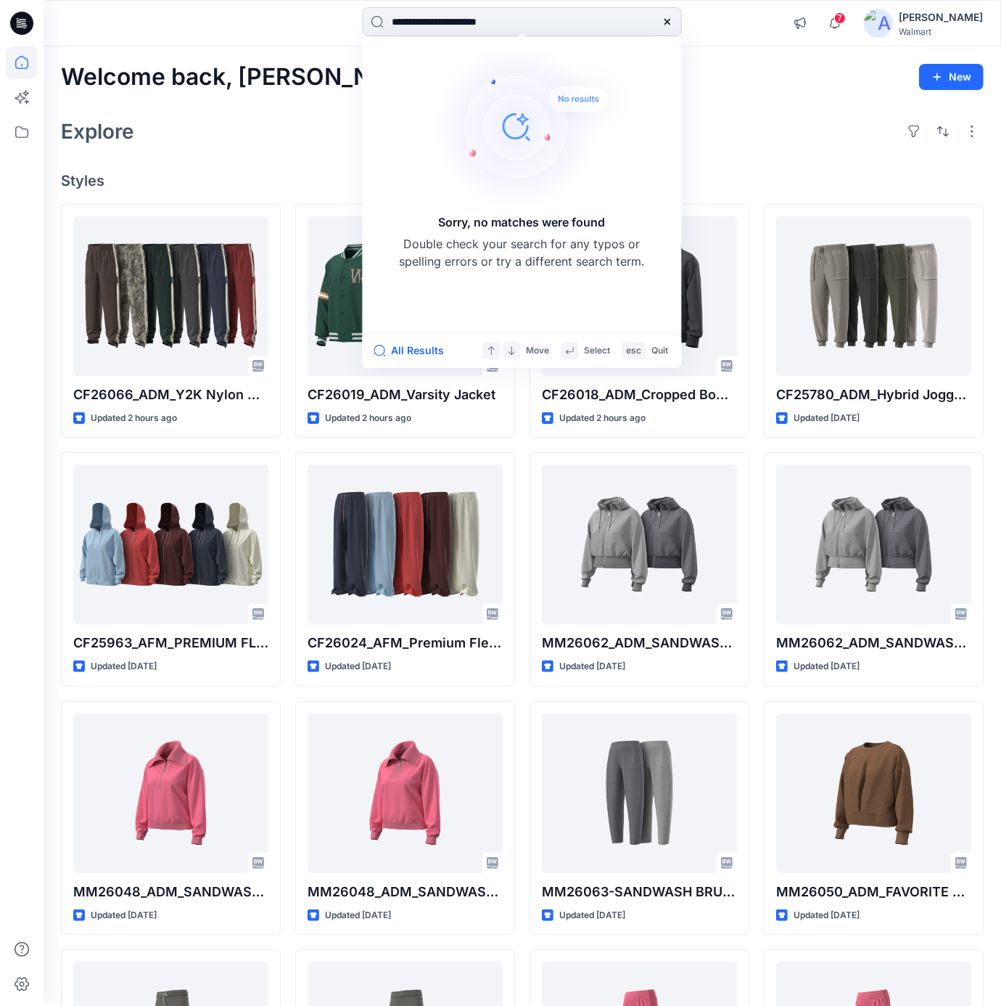
click at [412, 21] on input "**********" at bounding box center [522, 21] width 319 height 29
click at [456, 21] on input "**********" at bounding box center [522, 21] width 319 height 29
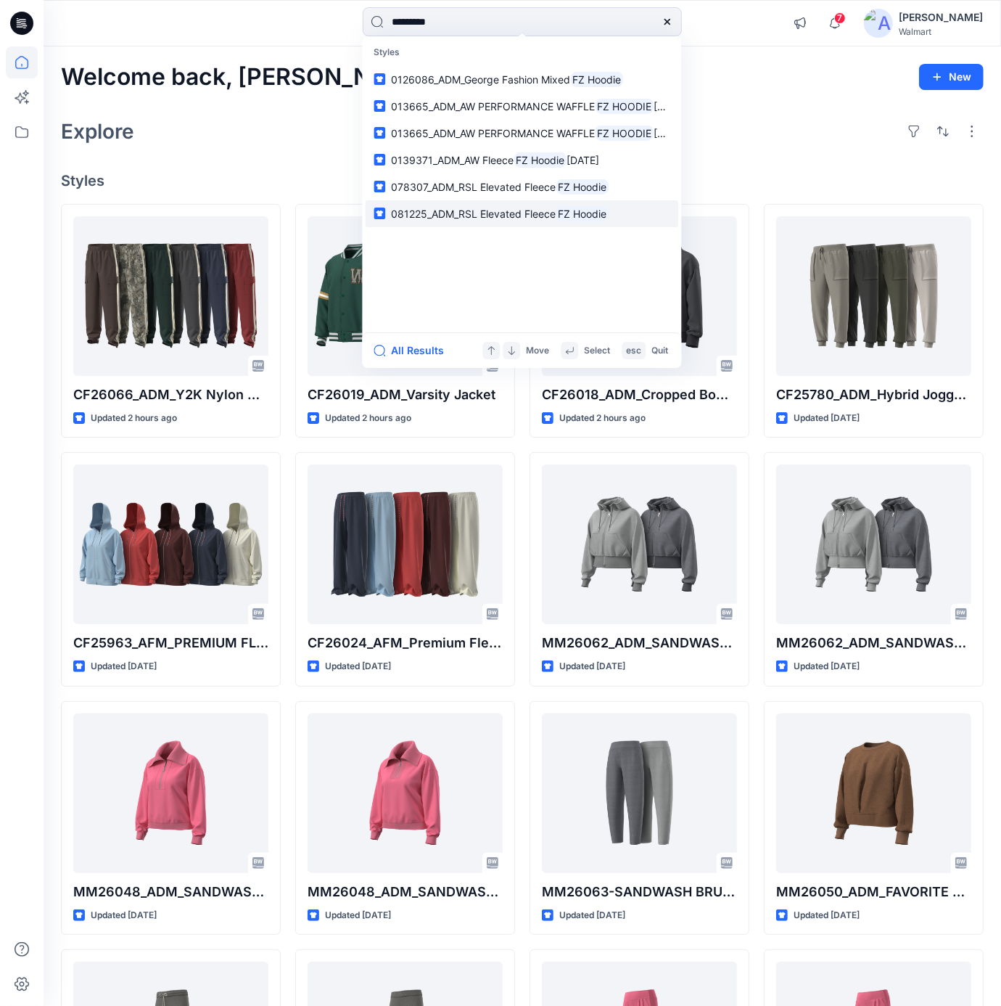
type input "*********"
click at [584, 213] on mark "FZ Hoodie" at bounding box center [582, 213] width 53 height 17
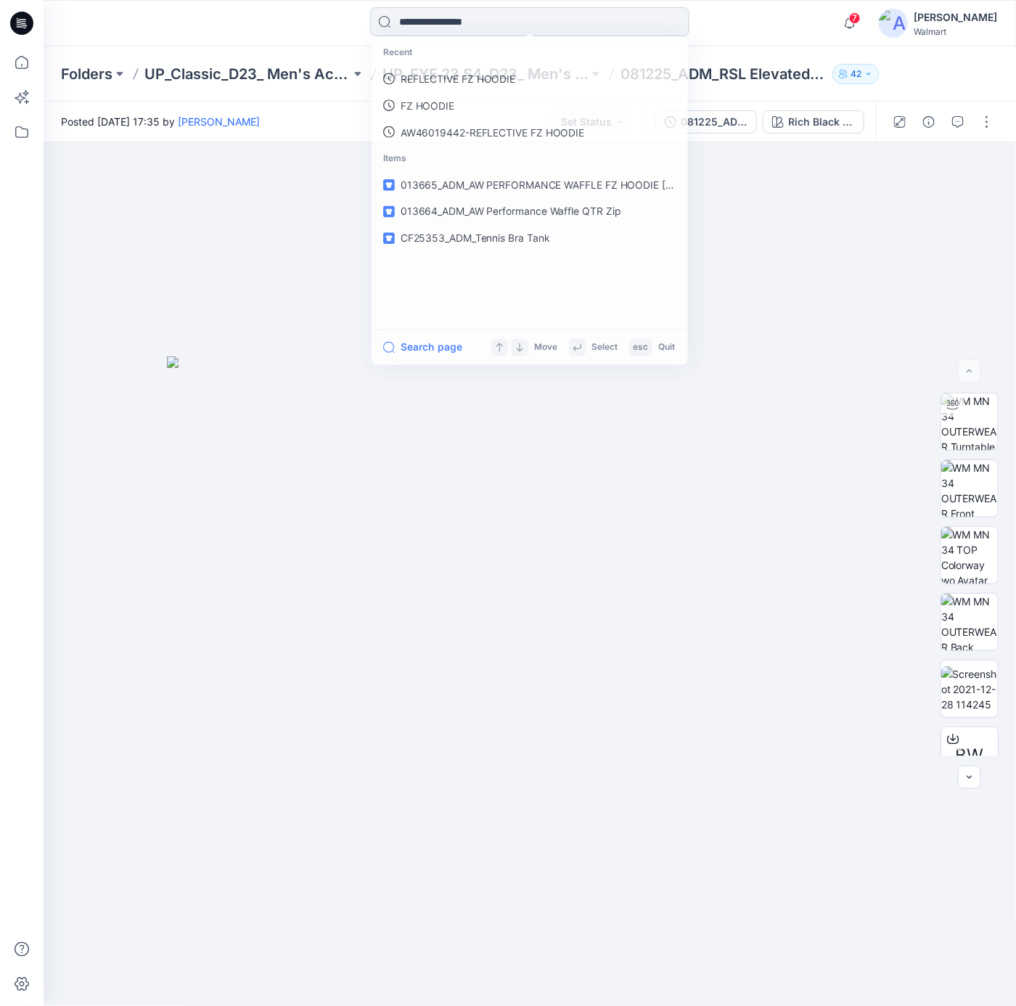
click at [486, 22] on input at bounding box center [529, 21] width 319 height 29
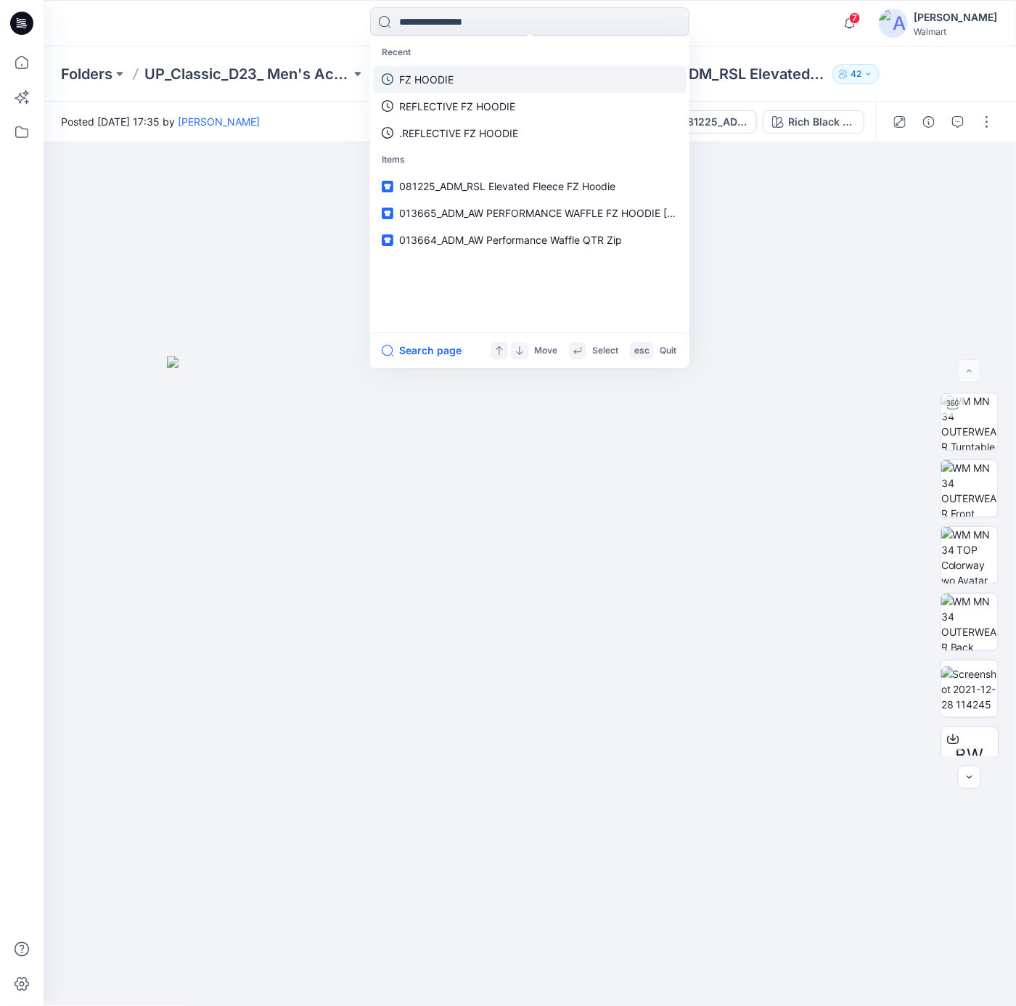
click at [482, 70] on link "FZ HOODIE" at bounding box center [529, 79] width 313 height 27
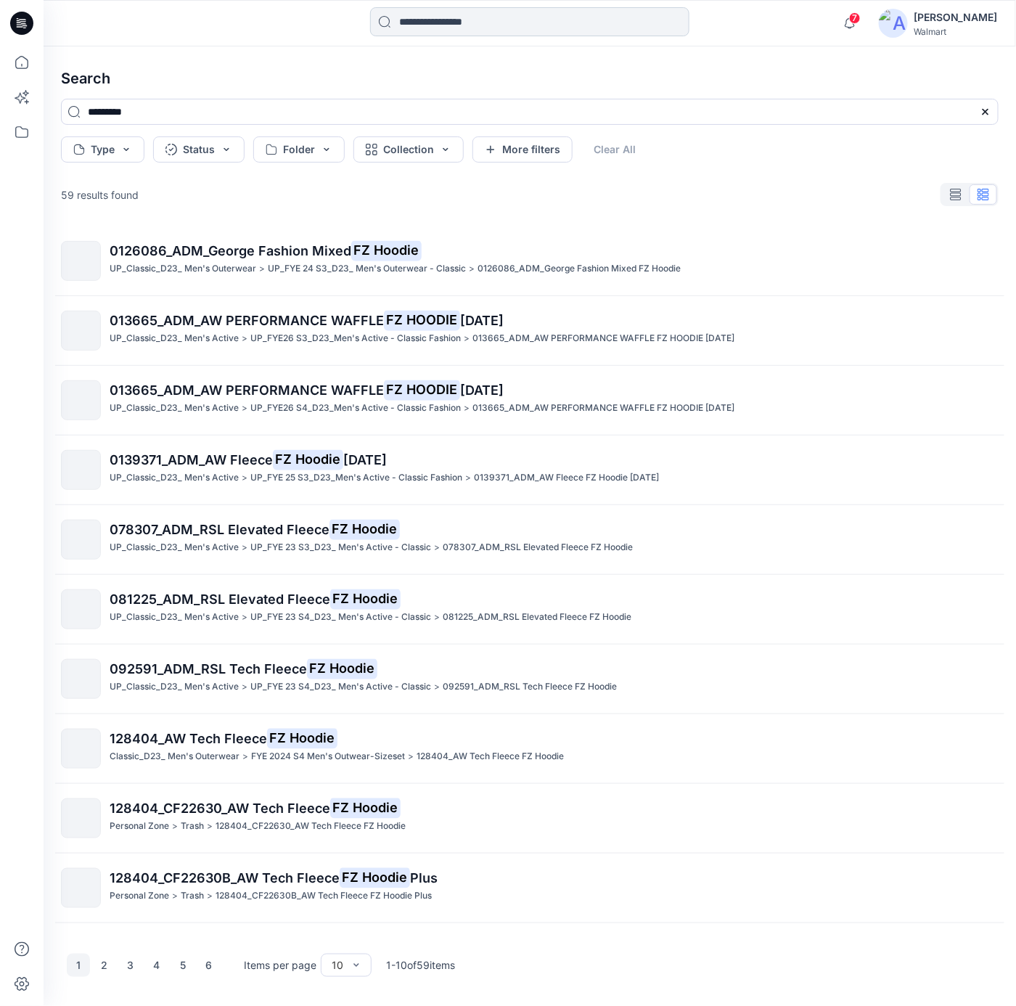
click at [535, 16] on input at bounding box center [529, 21] width 319 height 29
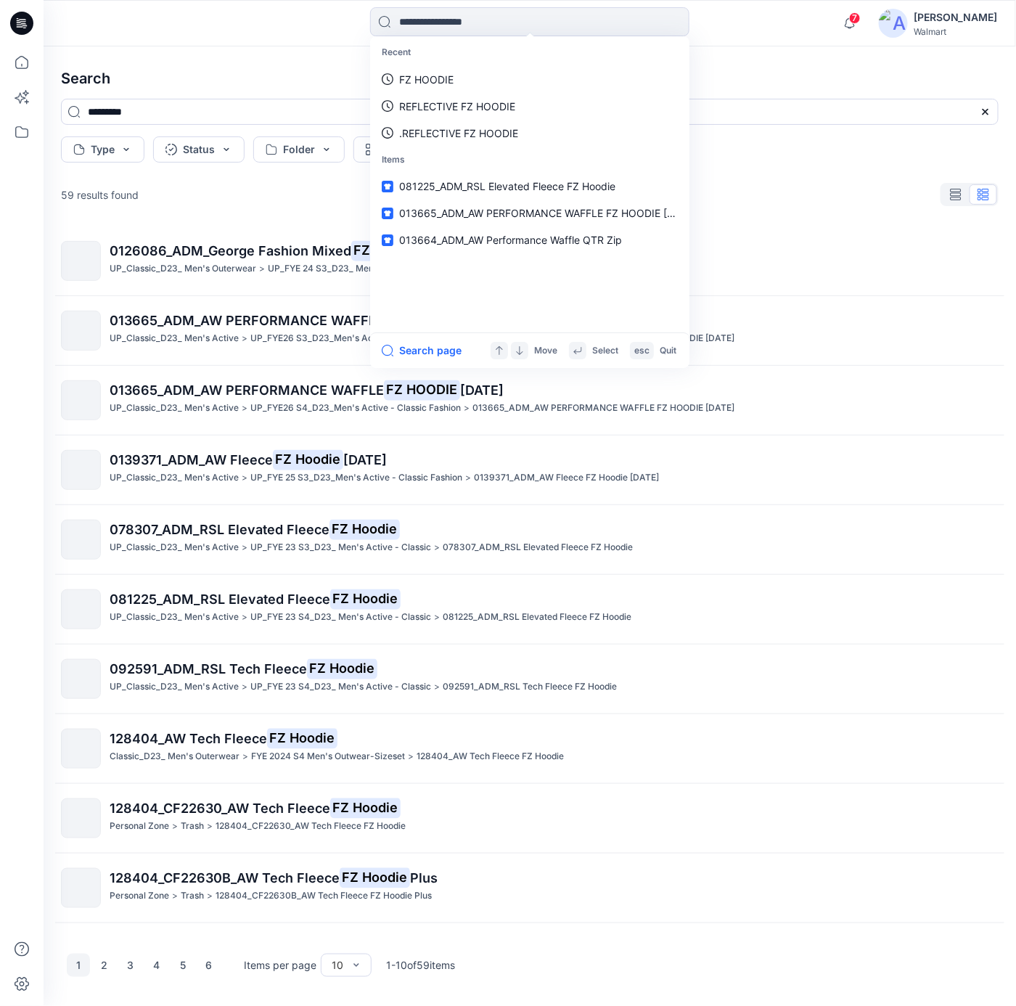
click at [24, 28] on icon at bounding box center [25, 28] width 4 height 1
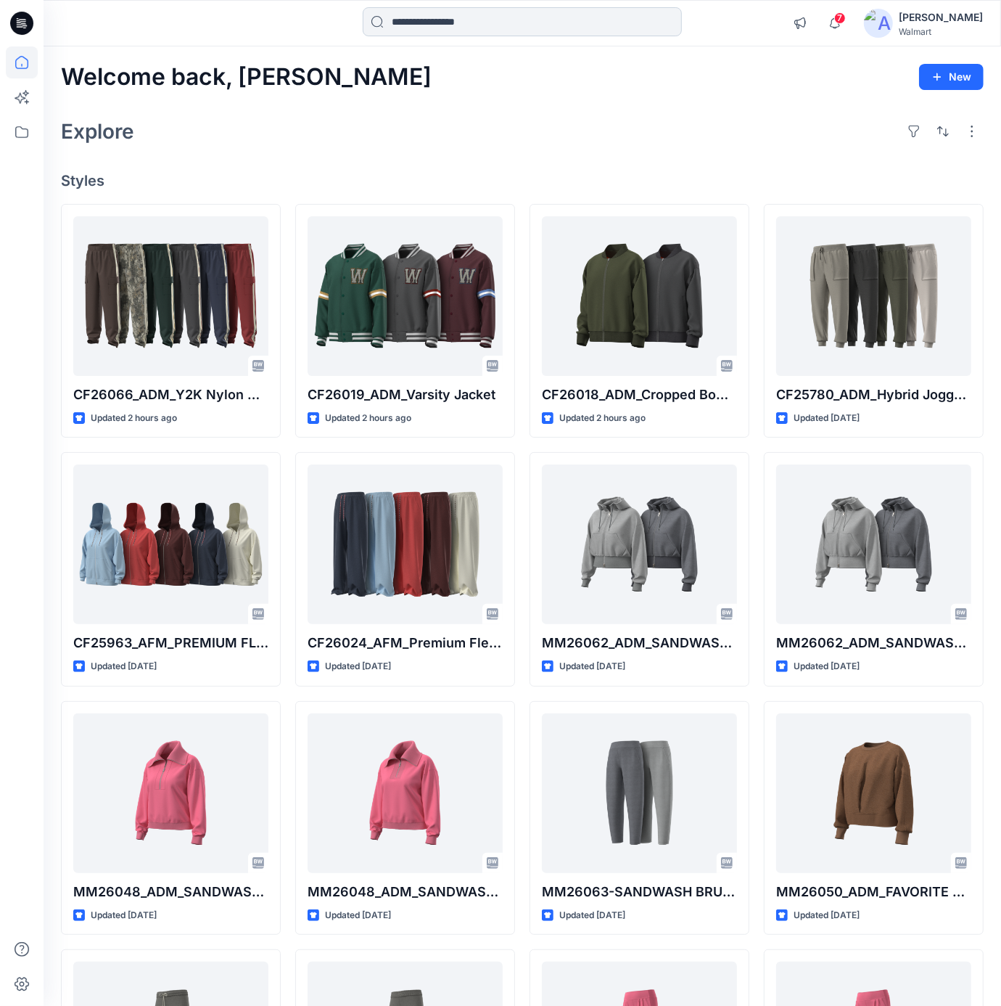
click at [474, 19] on input at bounding box center [522, 21] width 319 height 29
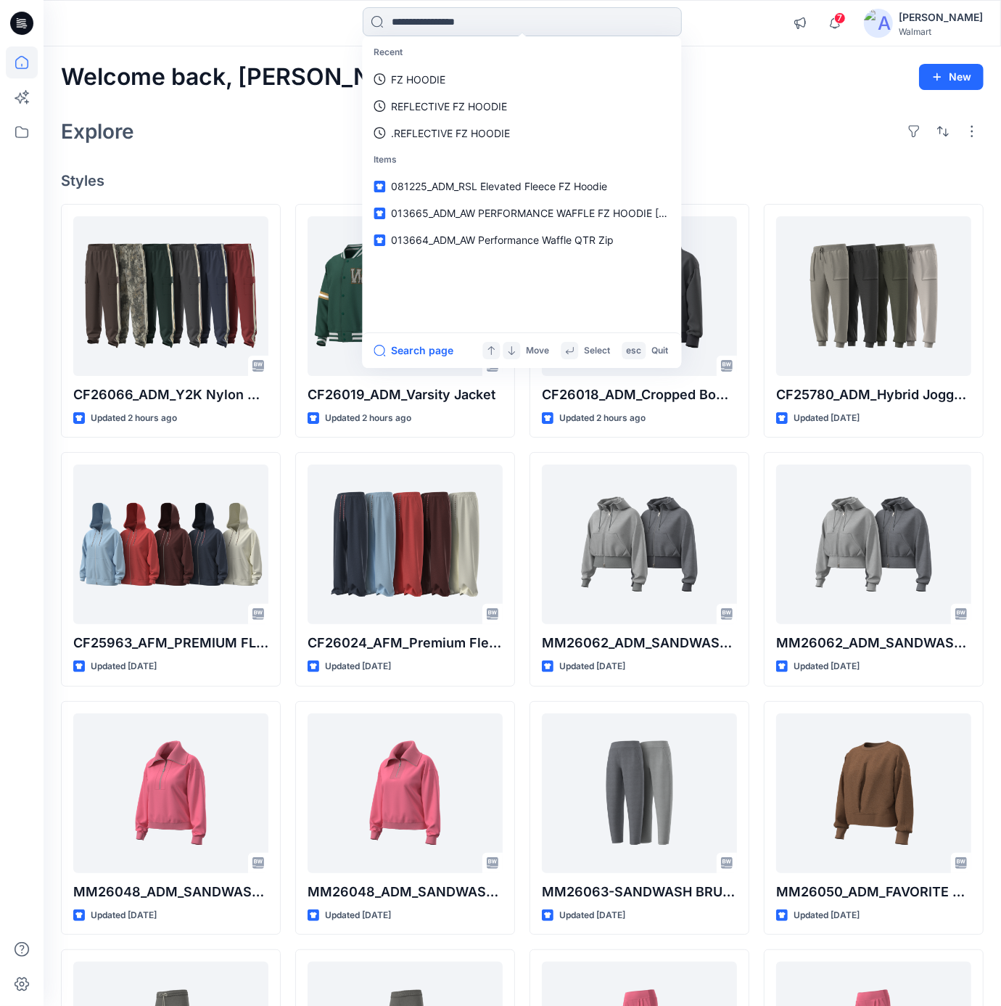
paste input "******"
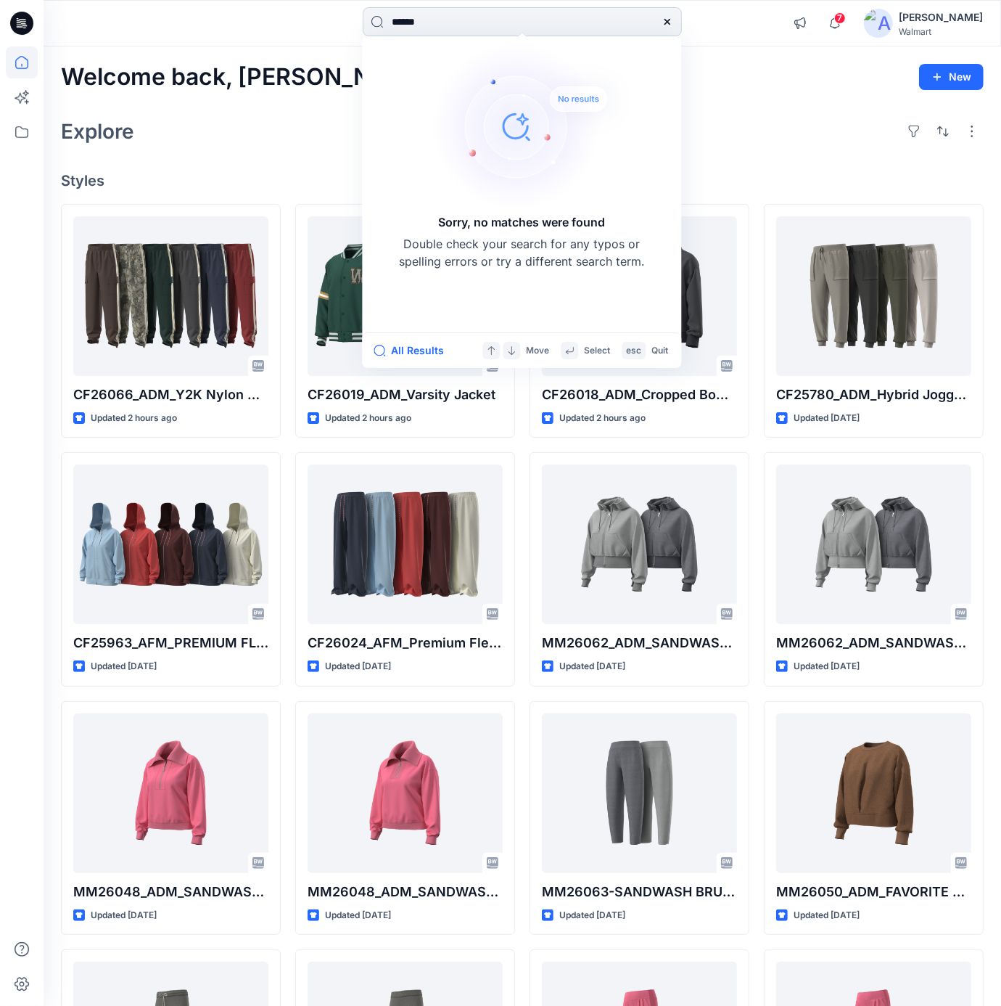
click at [456, 26] on input "******" at bounding box center [522, 21] width 319 height 29
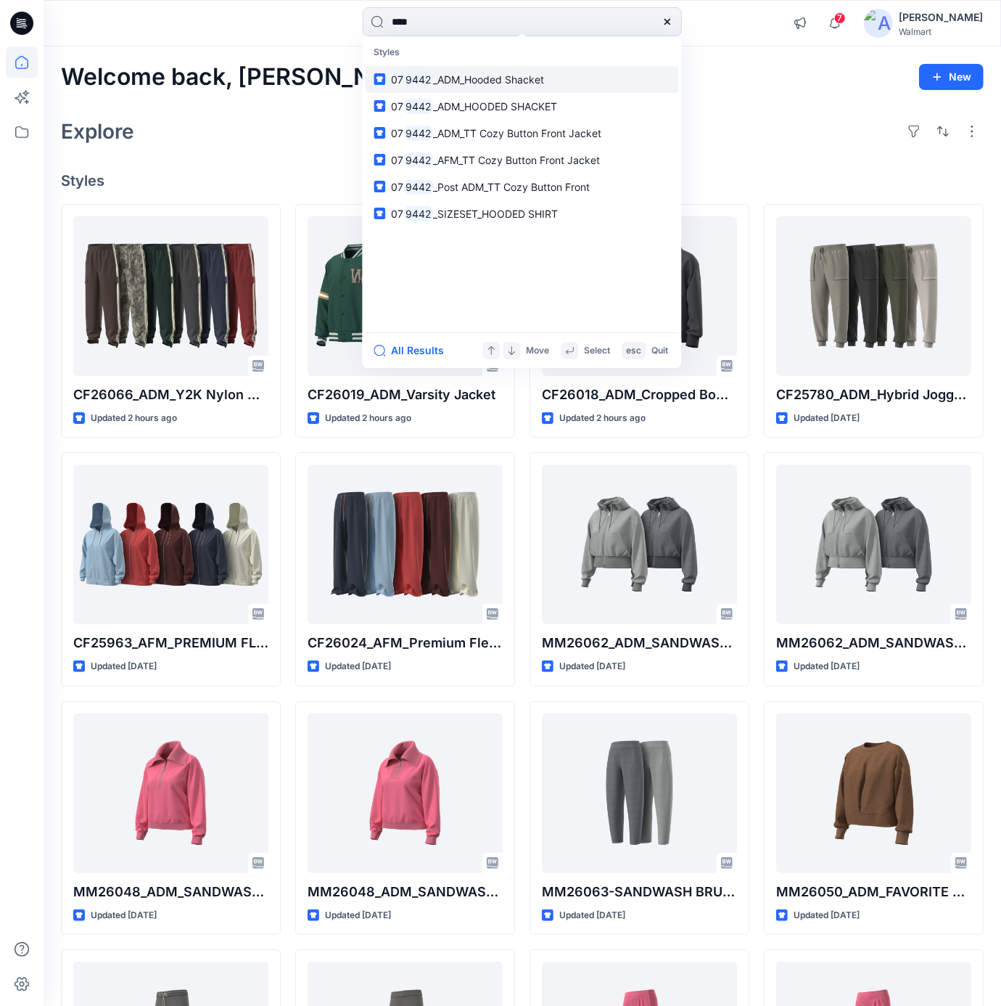
type input "****"
click at [517, 85] on span "_ADM_Hooded Shacket" at bounding box center [488, 79] width 111 height 12
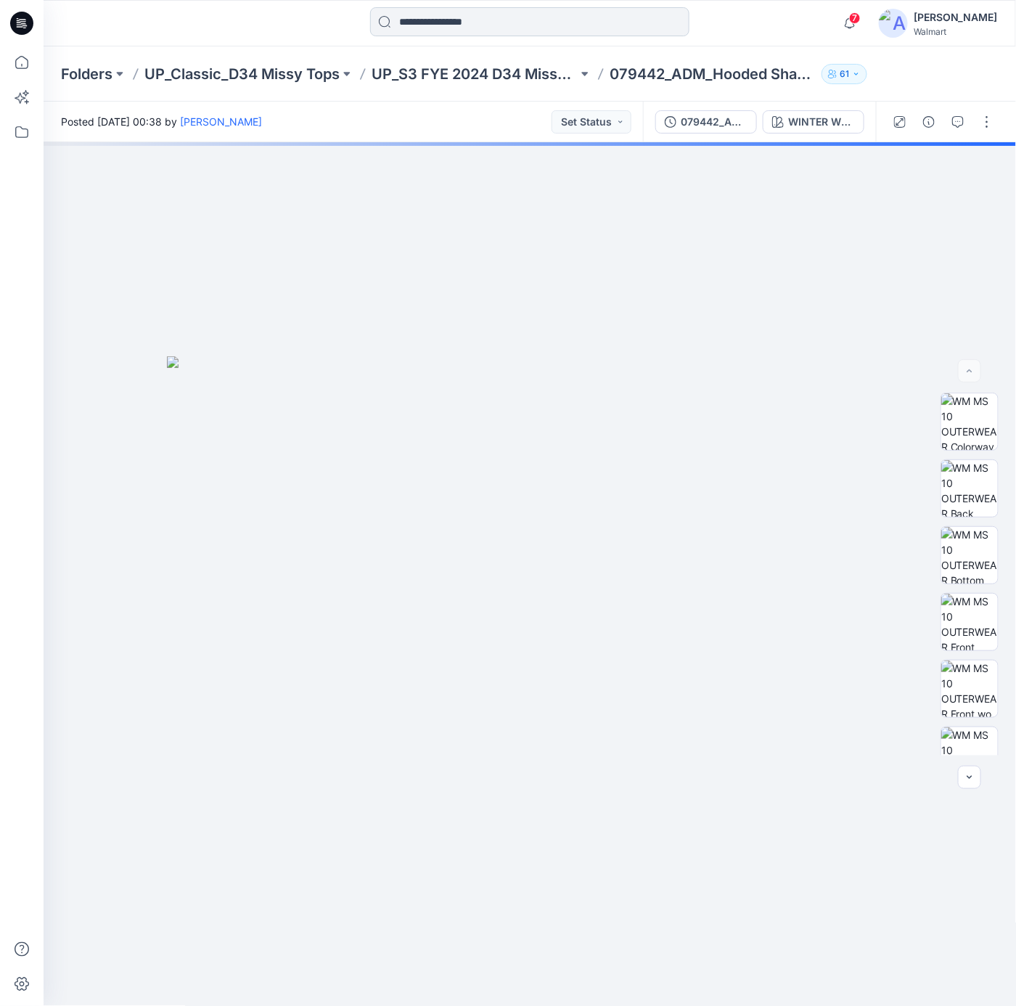
click at [505, 35] on input at bounding box center [529, 21] width 319 height 29
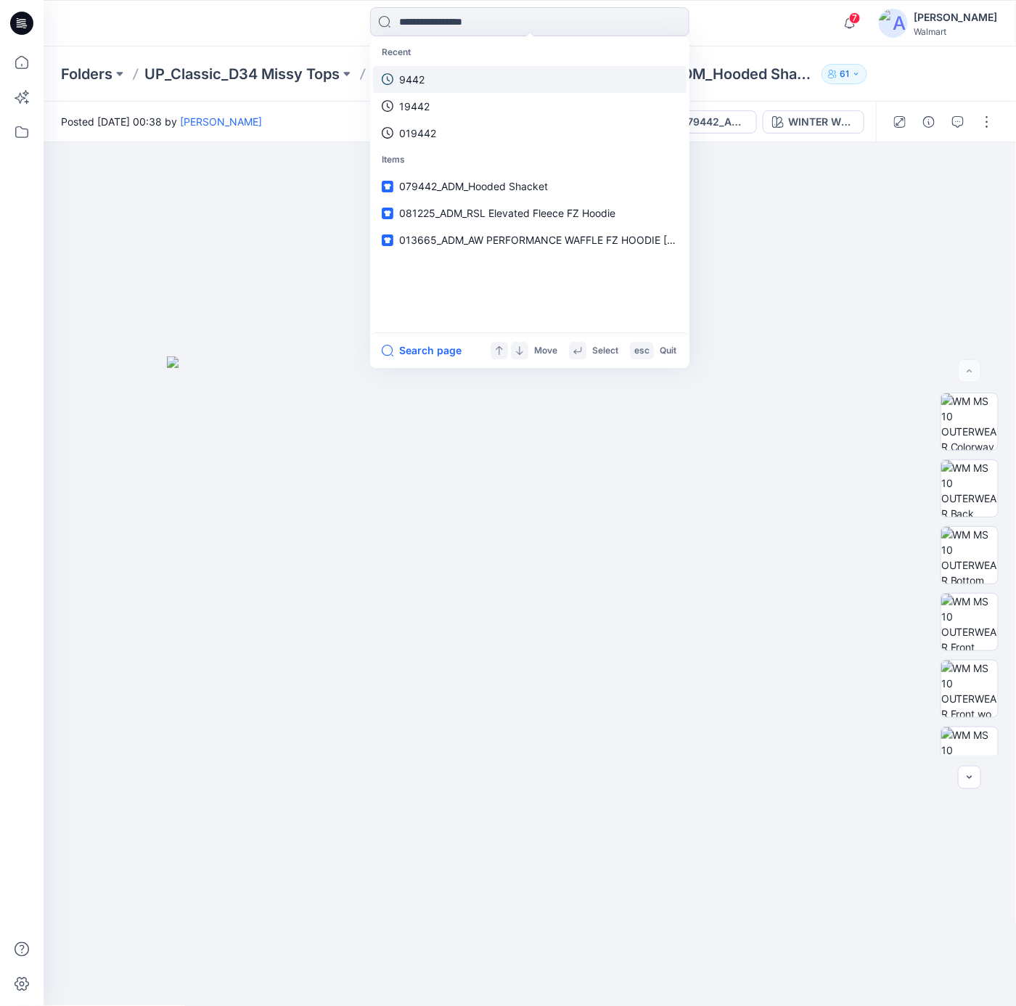
click at [450, 78] on link "9442" at bounding box center [529, 79] width 313 height 27
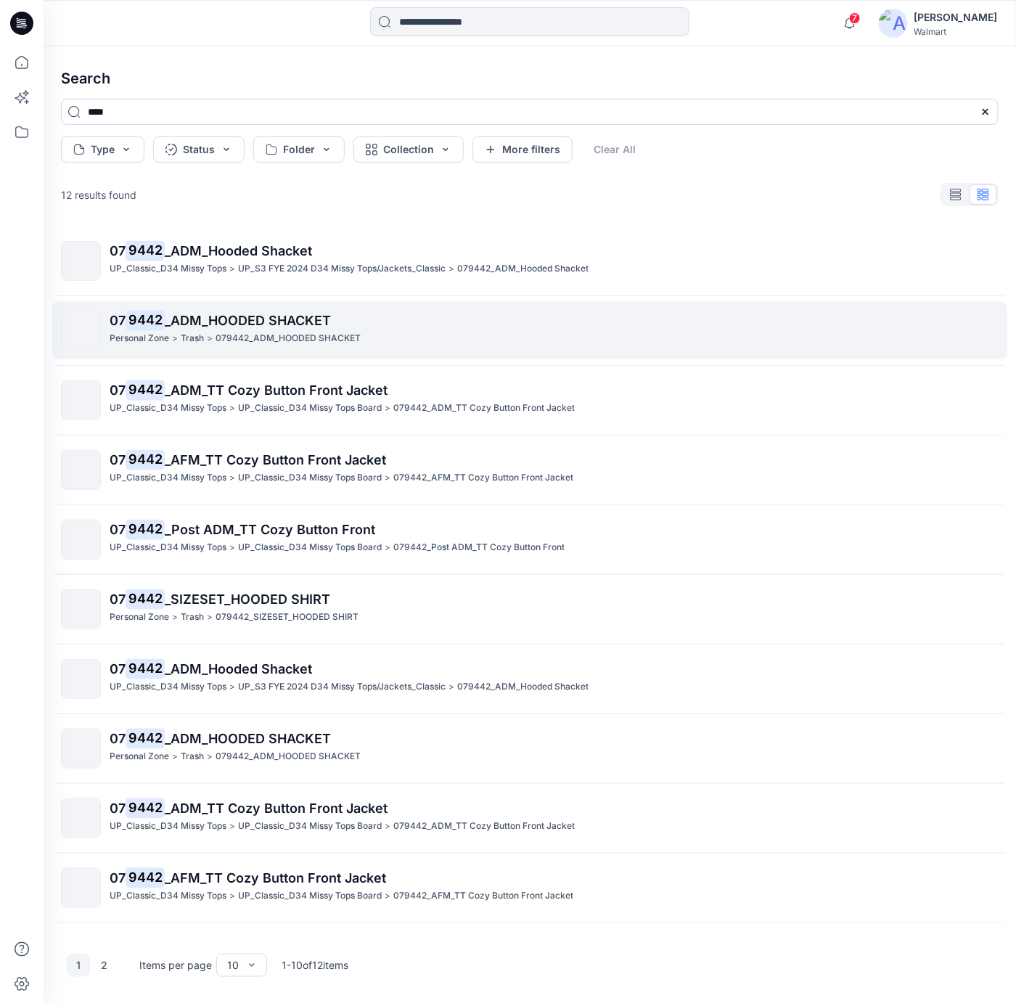
click at [302, 329] on p "07 9442 _ADM_HOODED SHACKET" at bounding box center [554, 321] width 888 height 20
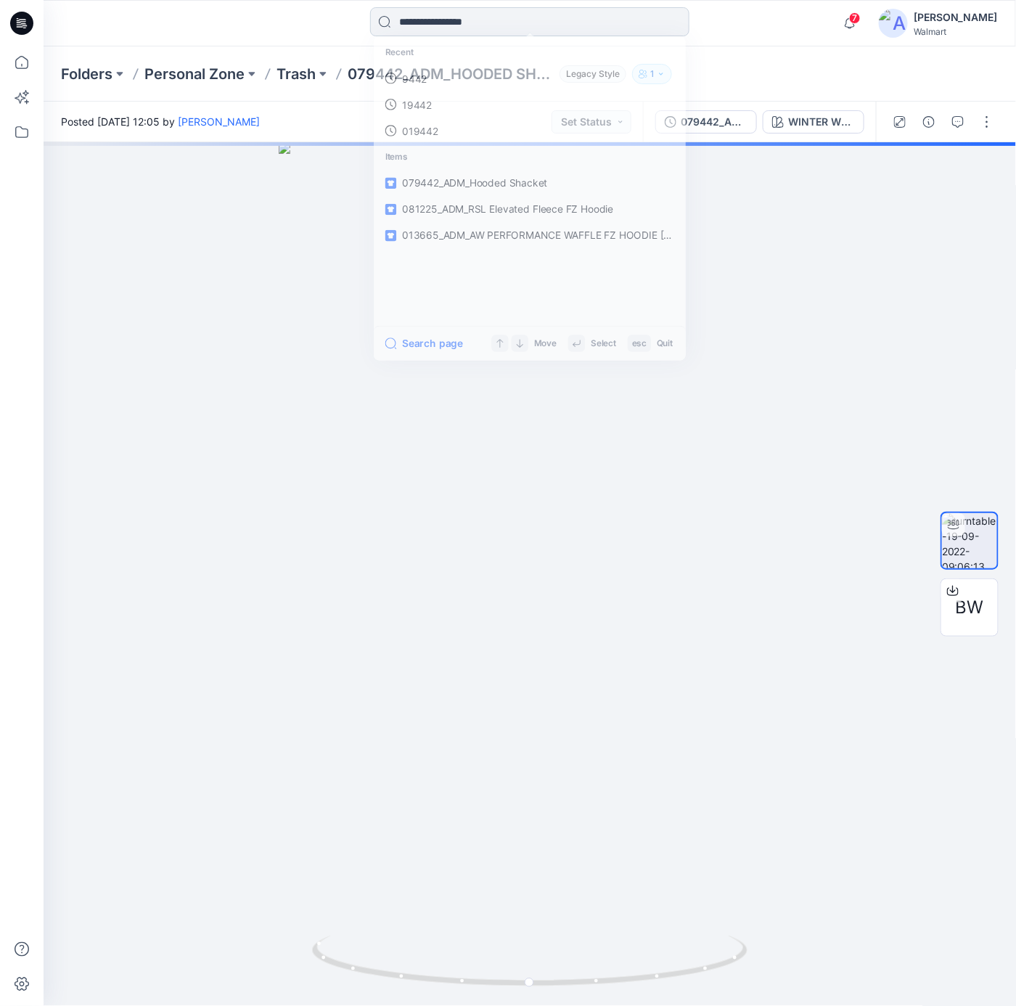
click at [514, 18] on input at bounding box center [529, 21] width 319 height 29
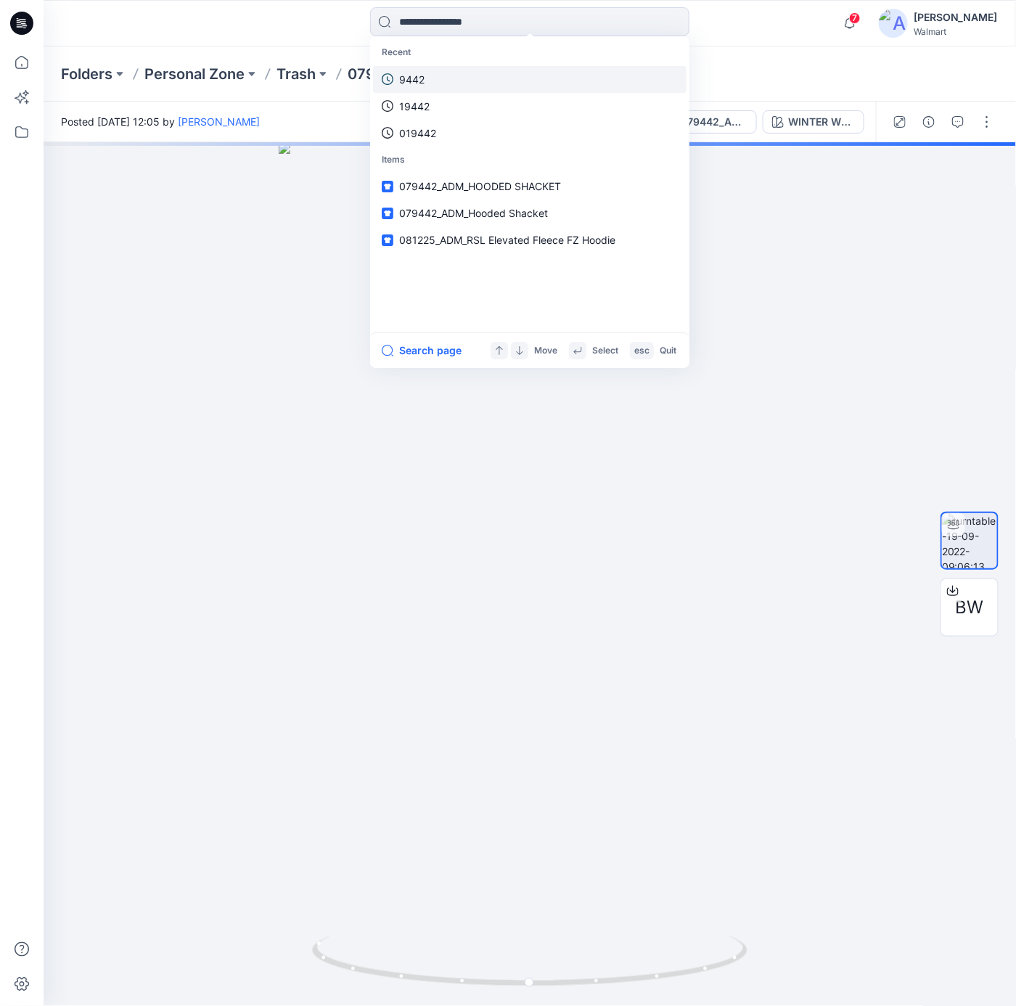
click at [429, 66] on link "9442" at bounding box center [529, 79] width 313 height 27
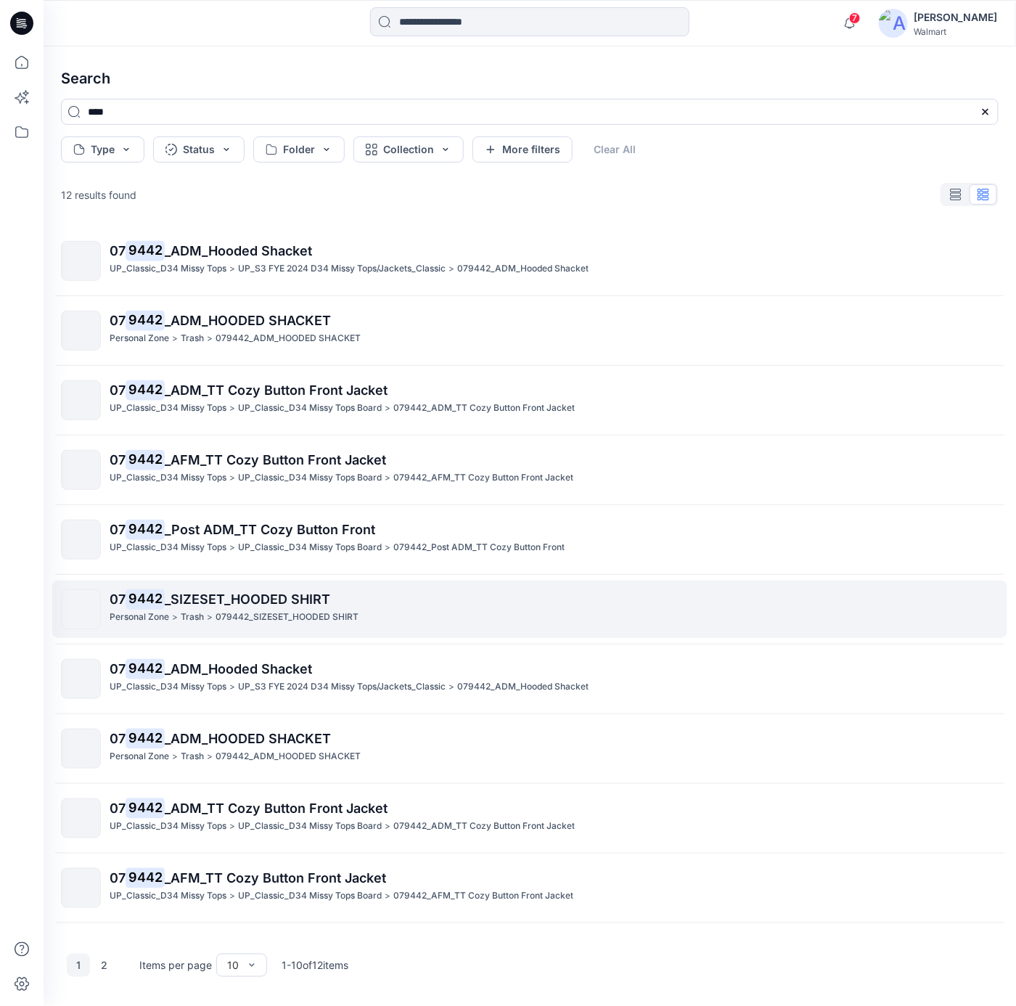
click at [267, 599] on span "_SIZESET_HOODED SHIRT" at bounding box center [247, 598] width 165 height 15
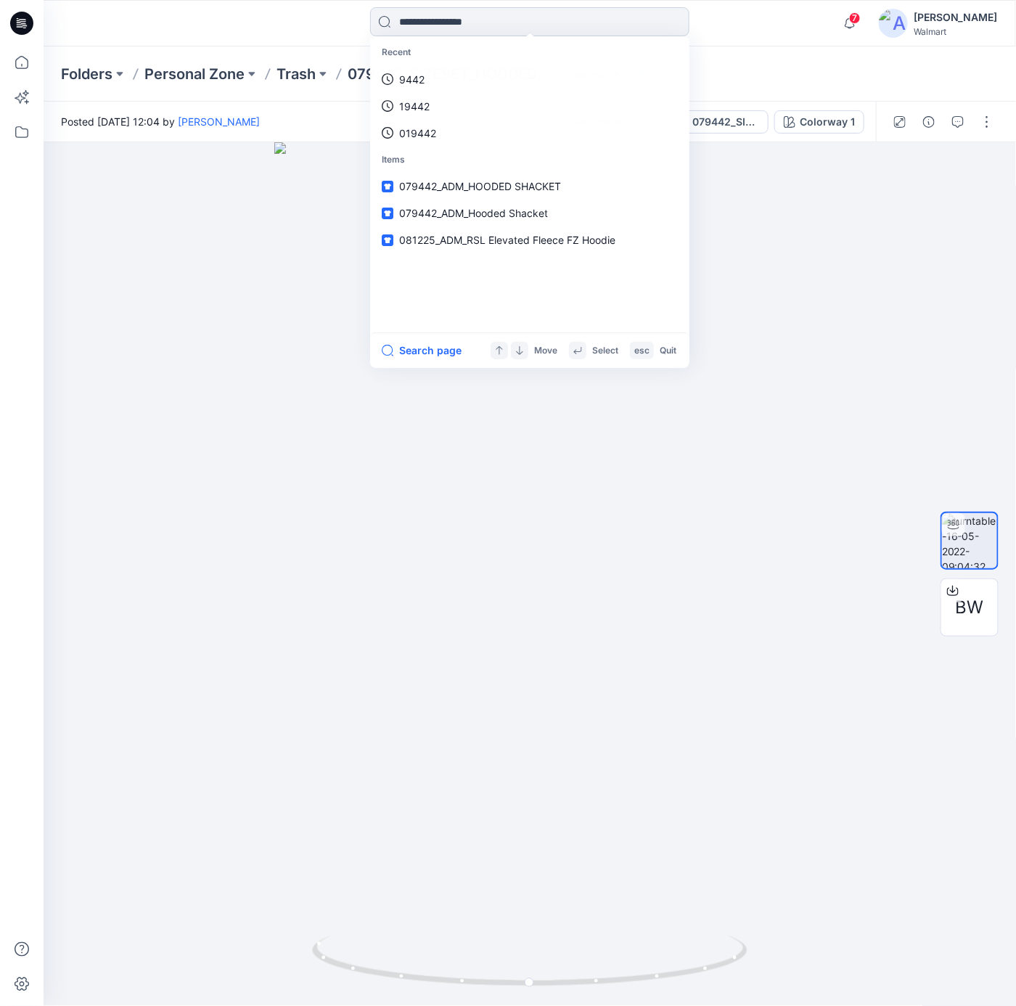
click at [542, 22] on input at bounding box center [529, 21] width 319 height 29
click at [460, 76] on link "9442" at bounding box center [529, 79] width 313 height 27
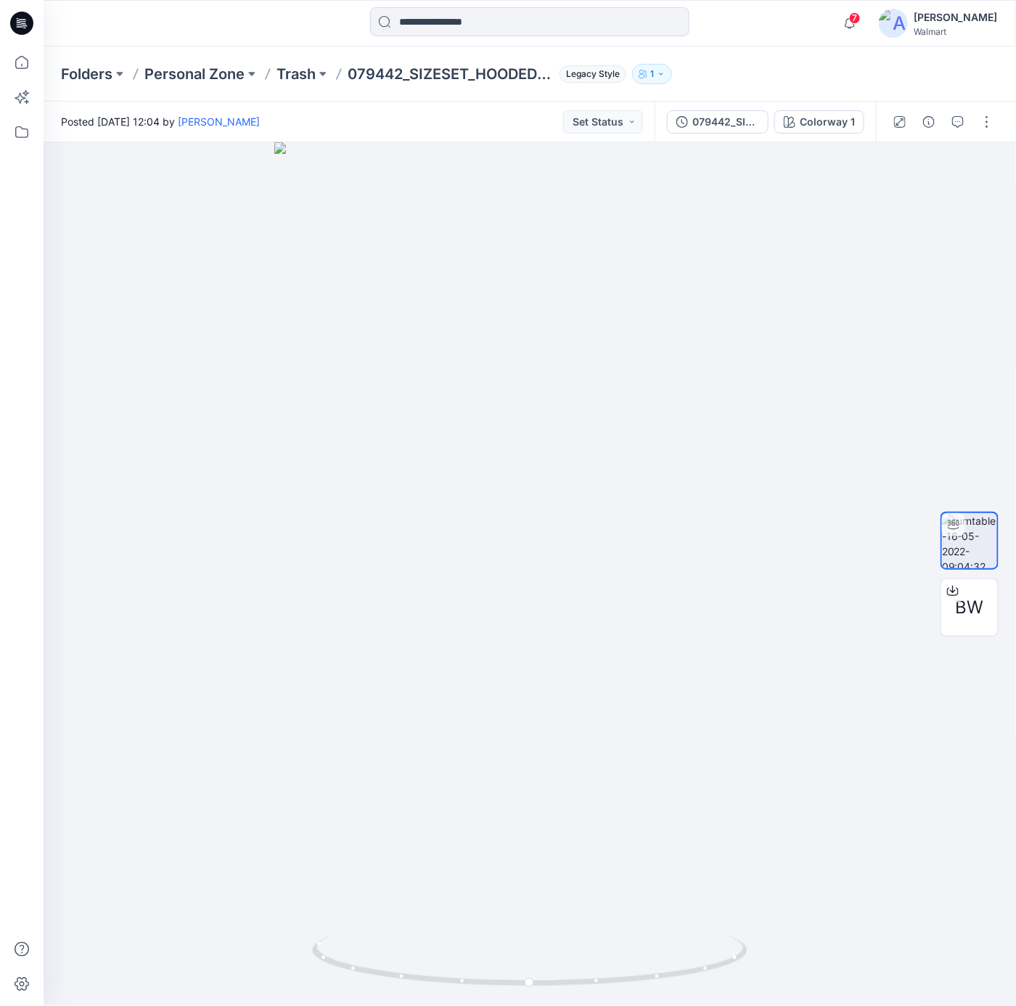
click at [28, 22] on icon at bounding box center [21, 23] width 23 height 23
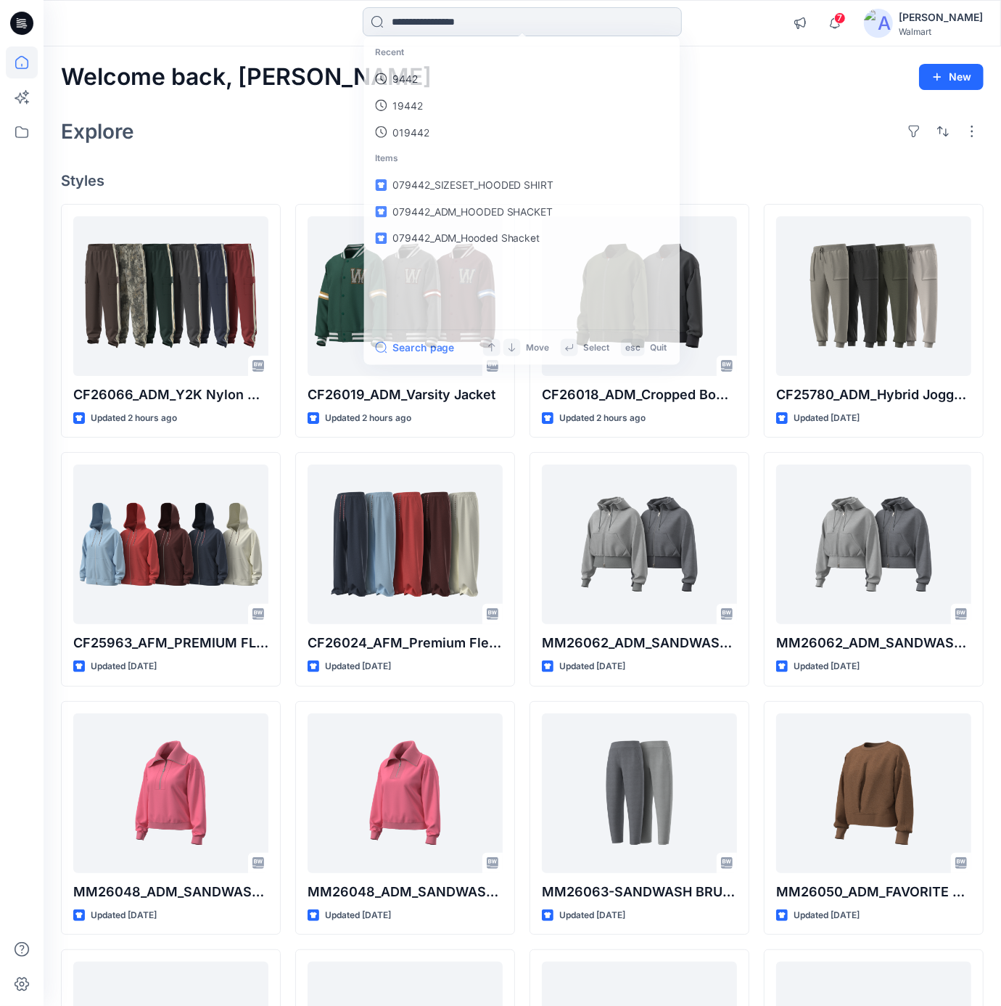
click at [546, 30] on input at bounding box center [522, 21] width 319 height 29
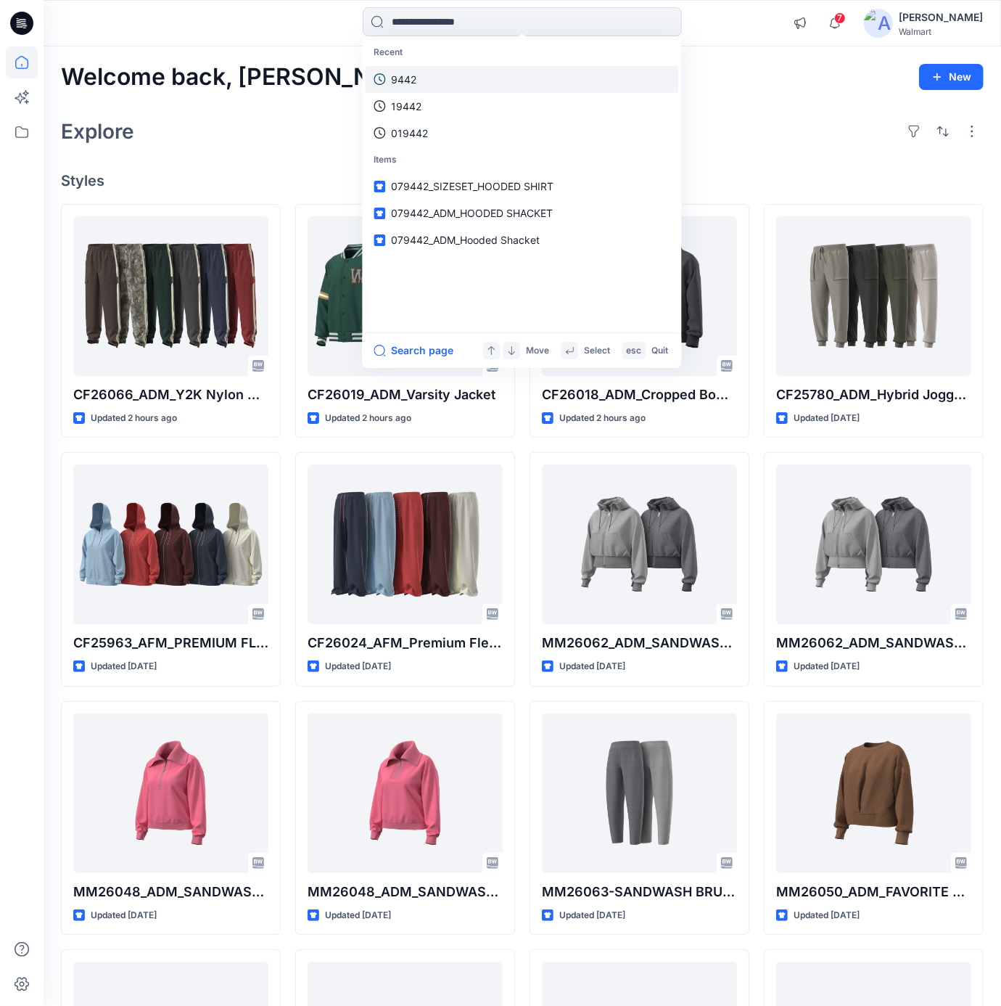
click at [412, 75] on p "9442" at bounding box center [403, 79] width 25 height 15
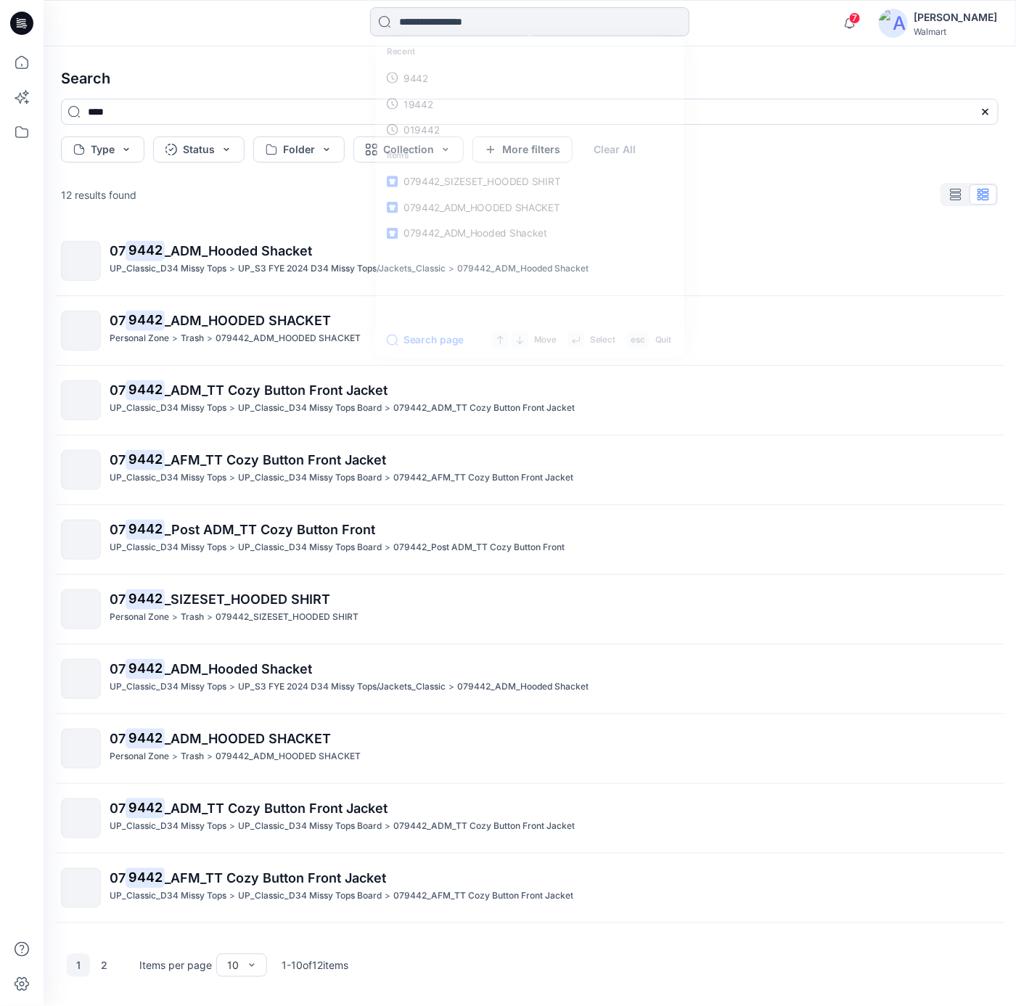
click at [515, 30] on input at bounding box center [529, 21] width 319 height 29
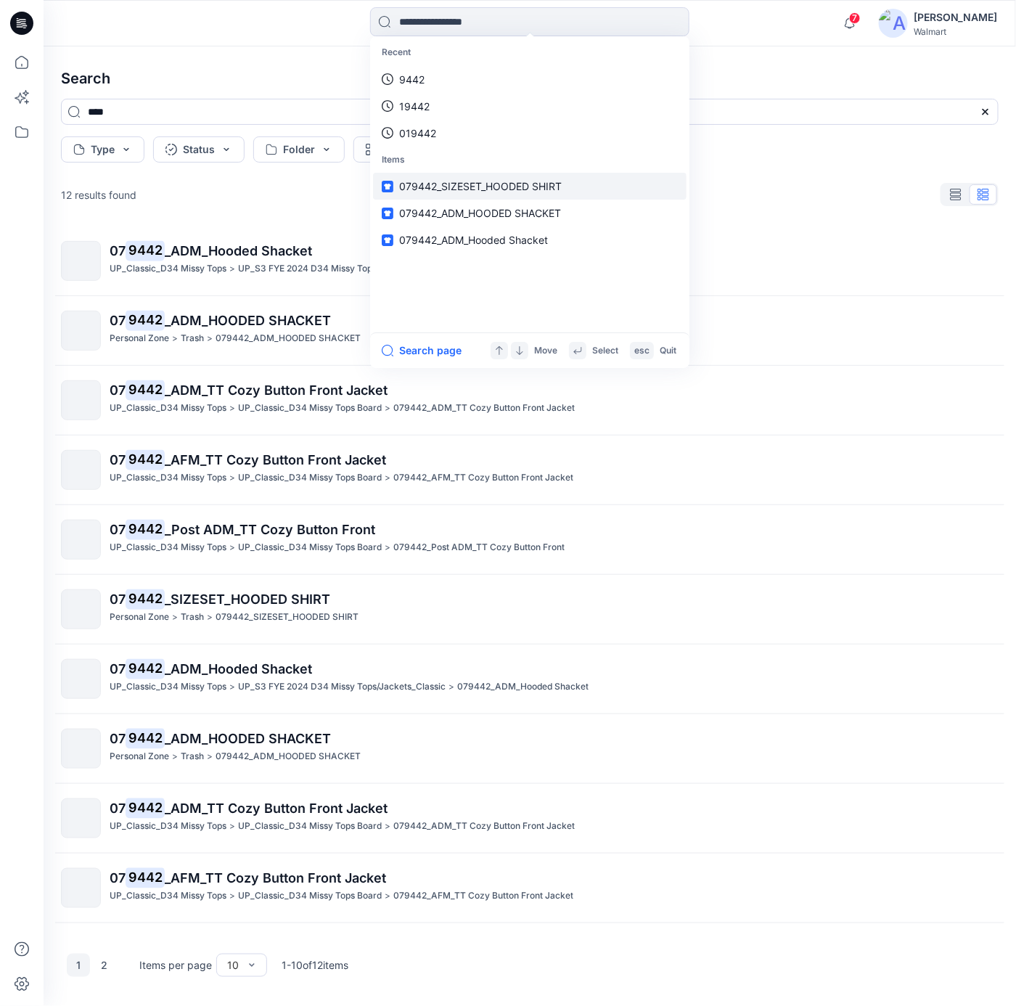
click at [503, 186] on span "079442_SIZESET_HOODED SHIRT" at bounding box center [480, 186] width 163 height 12
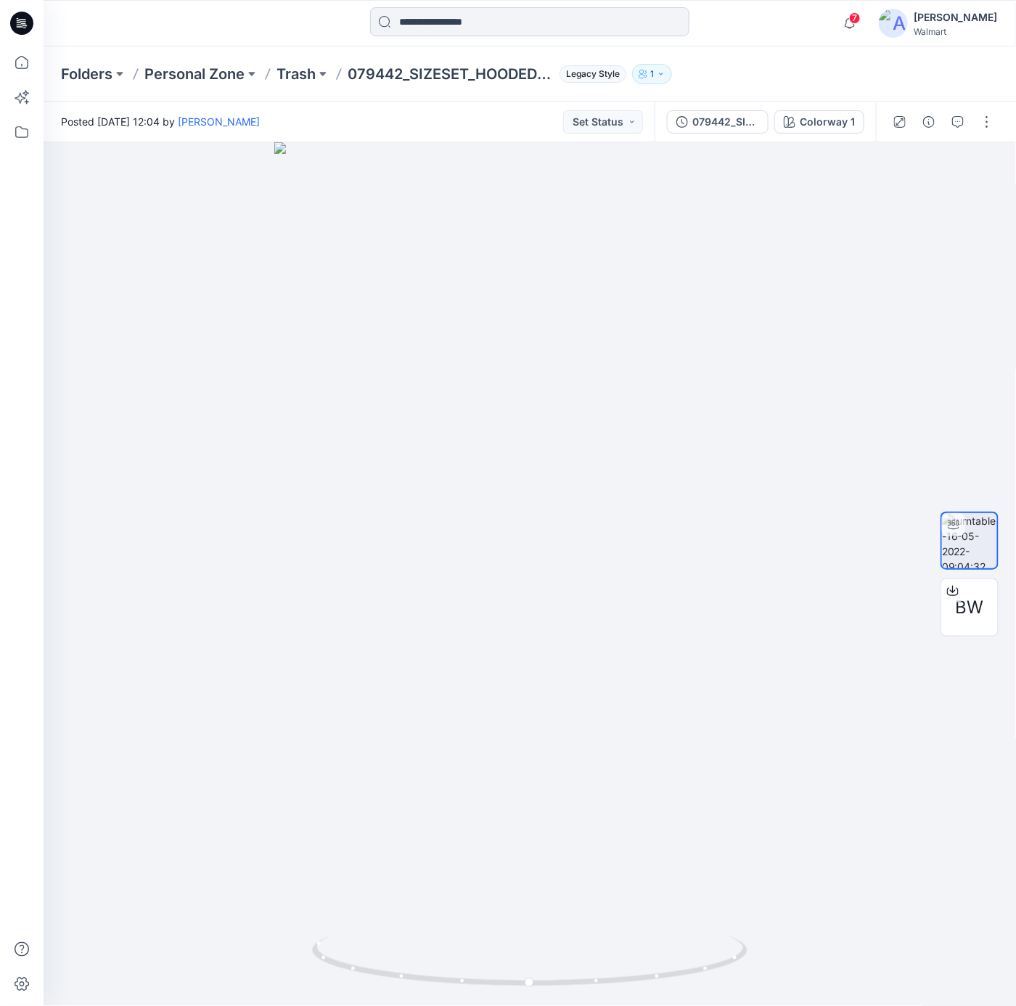
click at [514, 36] on div at bounding box center [529, 23] width 319 height 32
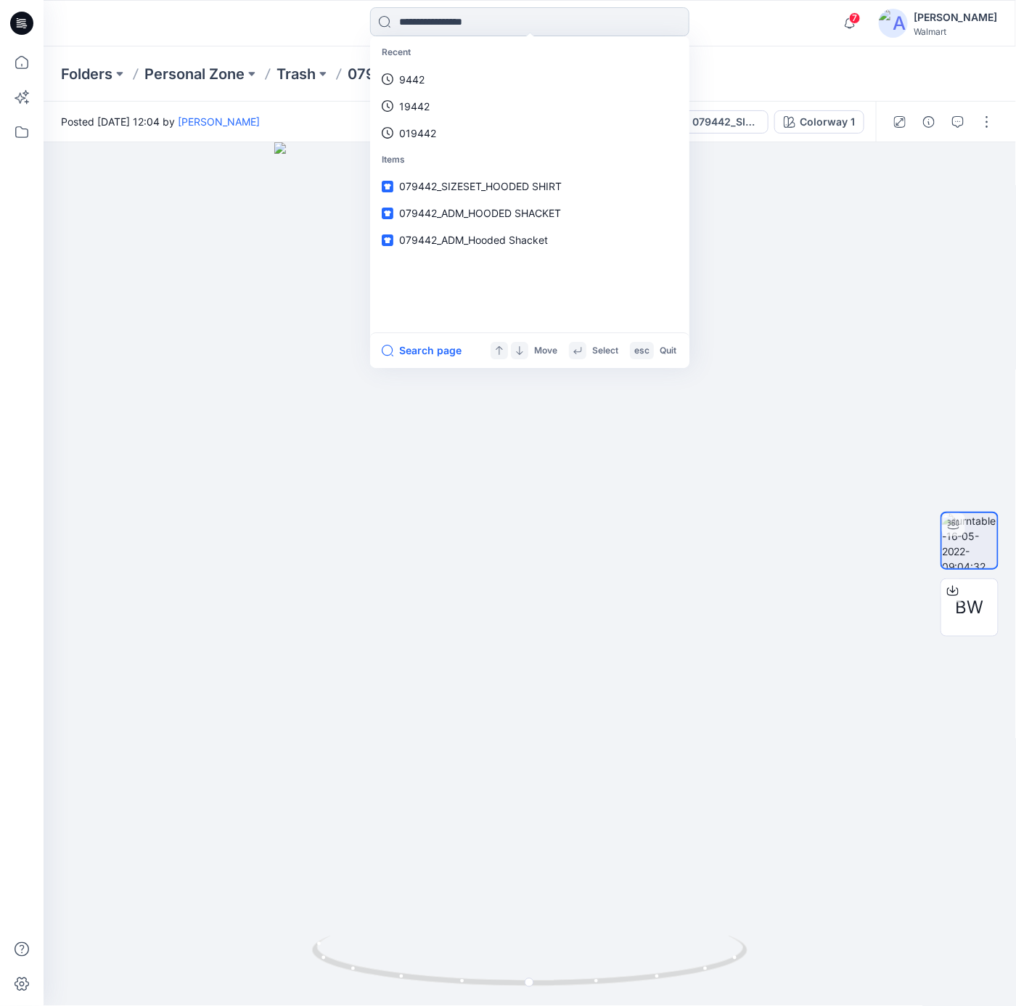
click at [465, 29] on input at bounding box center [529, 21] width 319 height 29
paste input "**********"
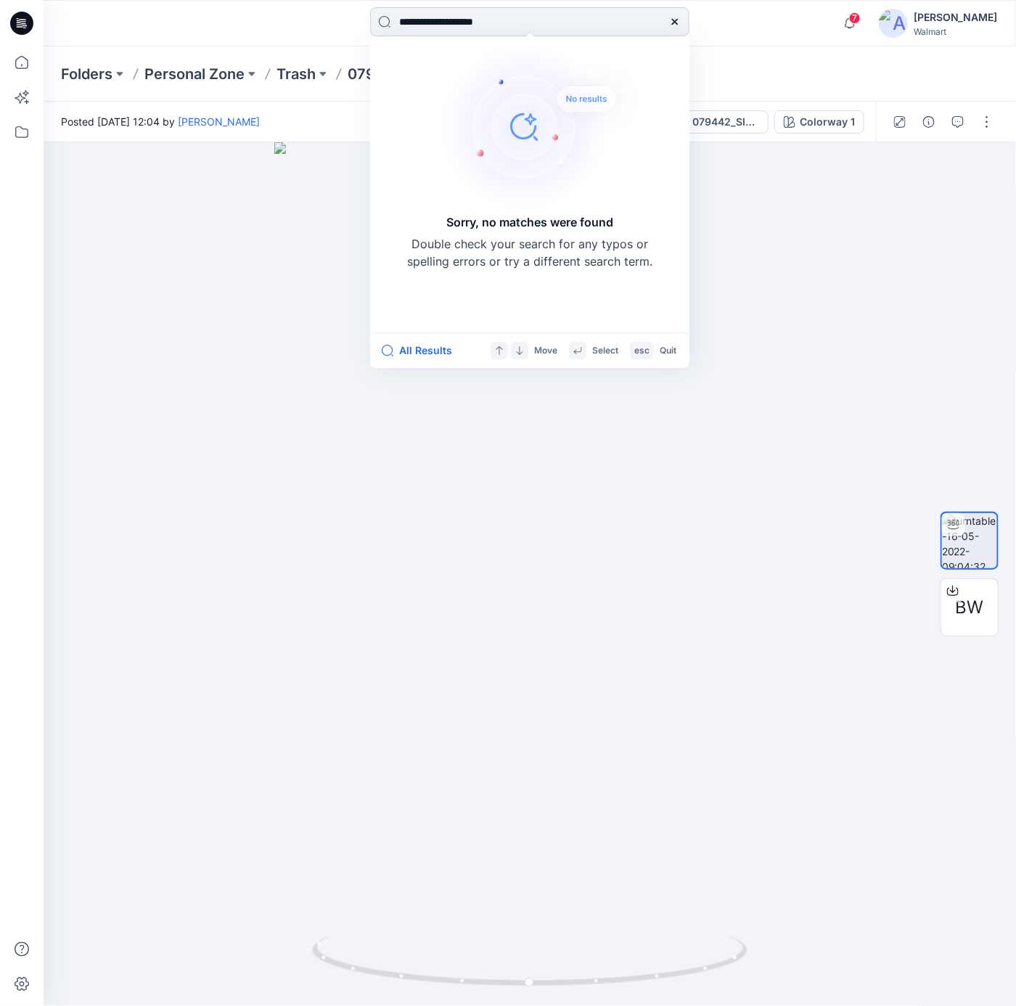
click at [421, 24] on input "**********" at bounding box center [529, 21] width 319 height 29
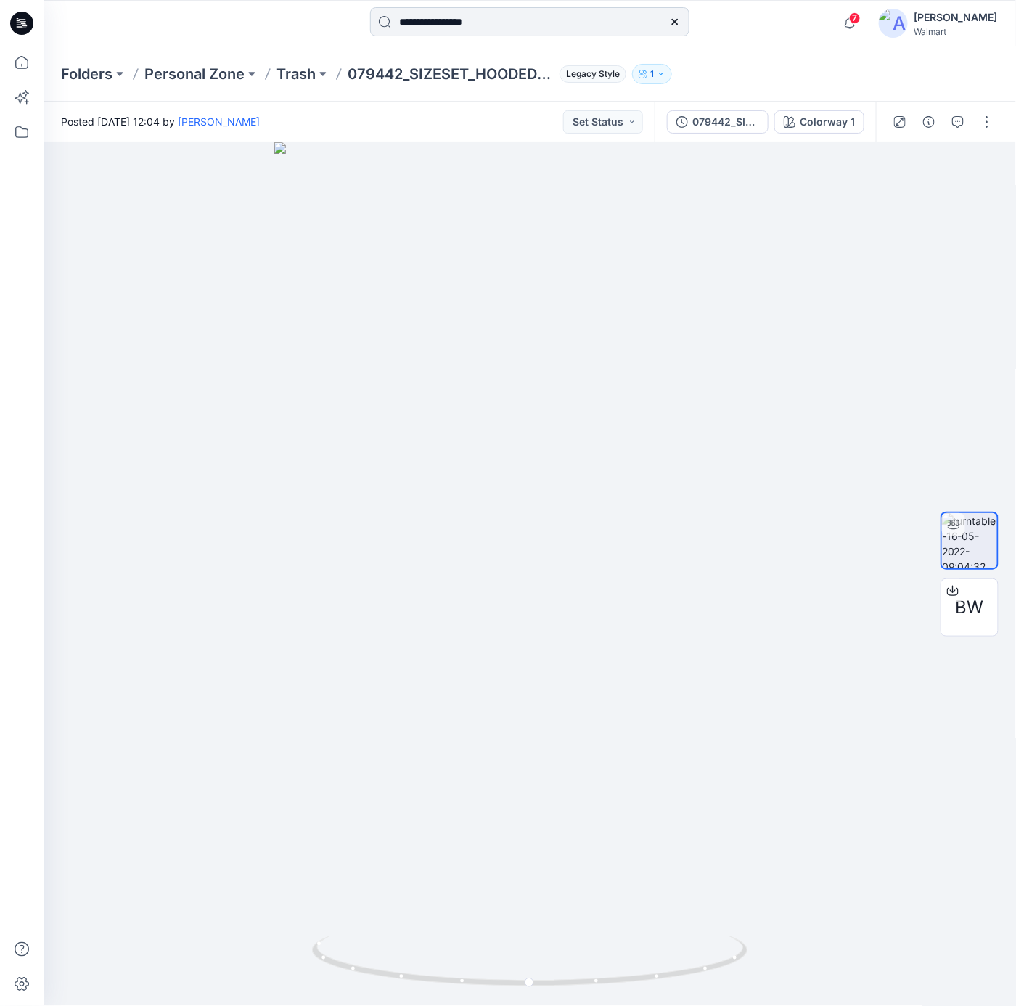
click at [488, 25] on input "**********" at bounding box center [529, 21] width 319 height 29
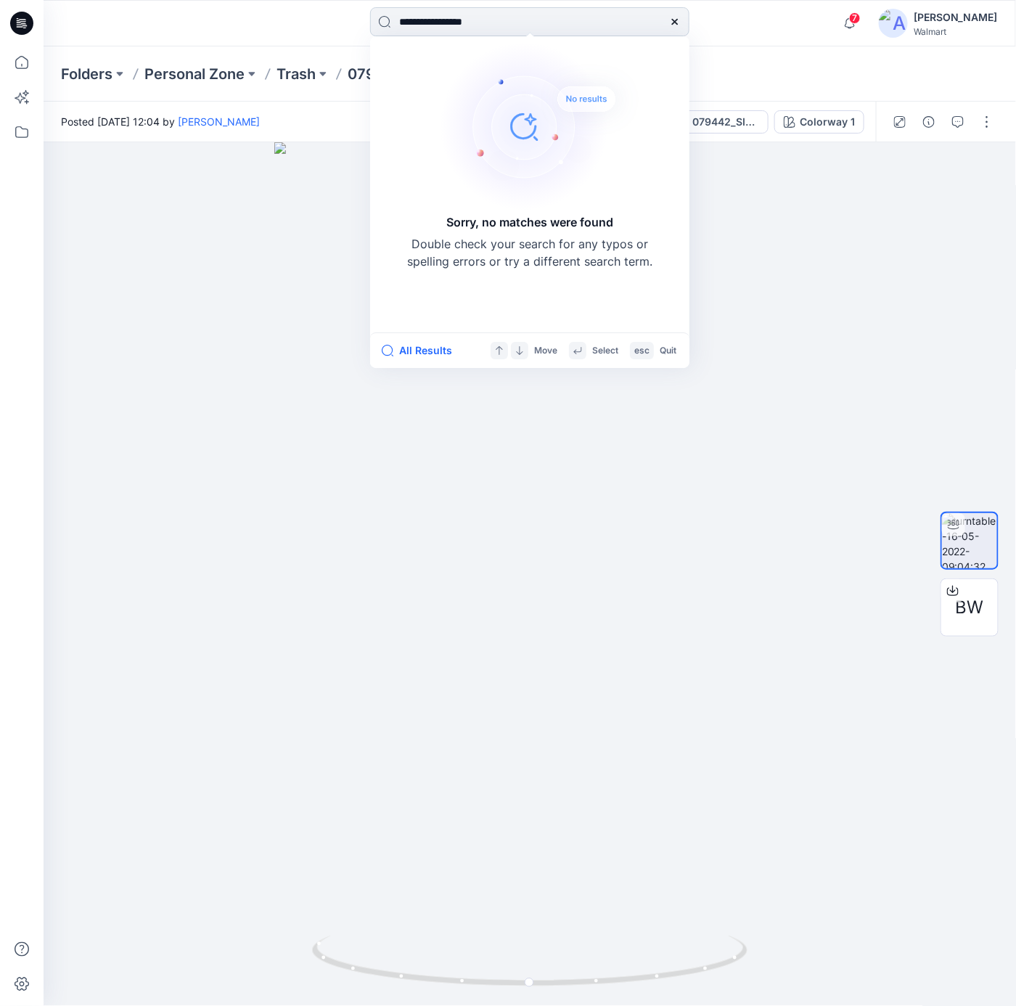
click at [449, 19] on input "**********" at bounding box center [529, 21] width 319 height 29
type input "******"
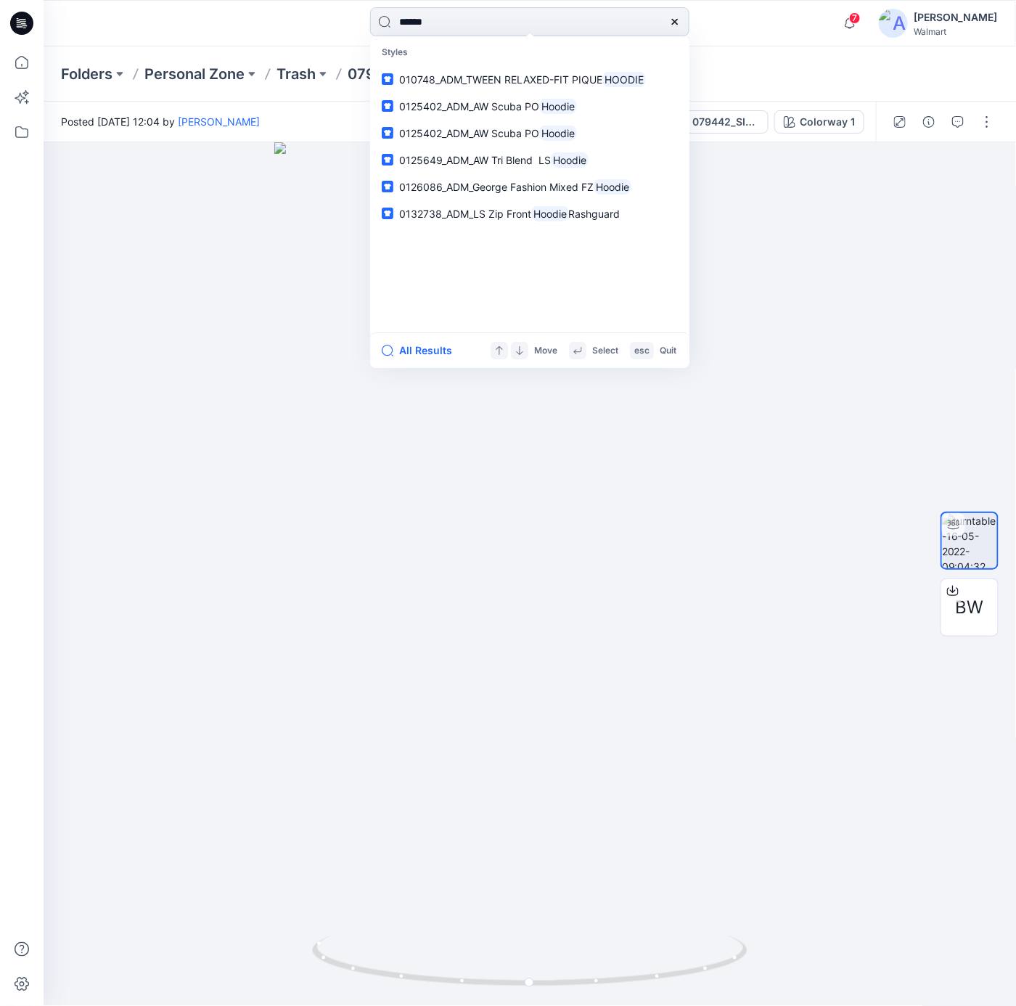
click at [480, 12] on input "******" at bounding box center [529, 21] width 319 height 29
drag, startPoint x: 483, startPoint y: 25, endPoint x: 439, endPoint y: 35, distance: 45.4
click at [344, 17] on div "****** Styles 010748_ADM_TWEEN RELAXED-FIT PIQUE HOODIE 0125402_ADM_AW Scuba PO…" at bounding box center [530, 23] width 486 height 32
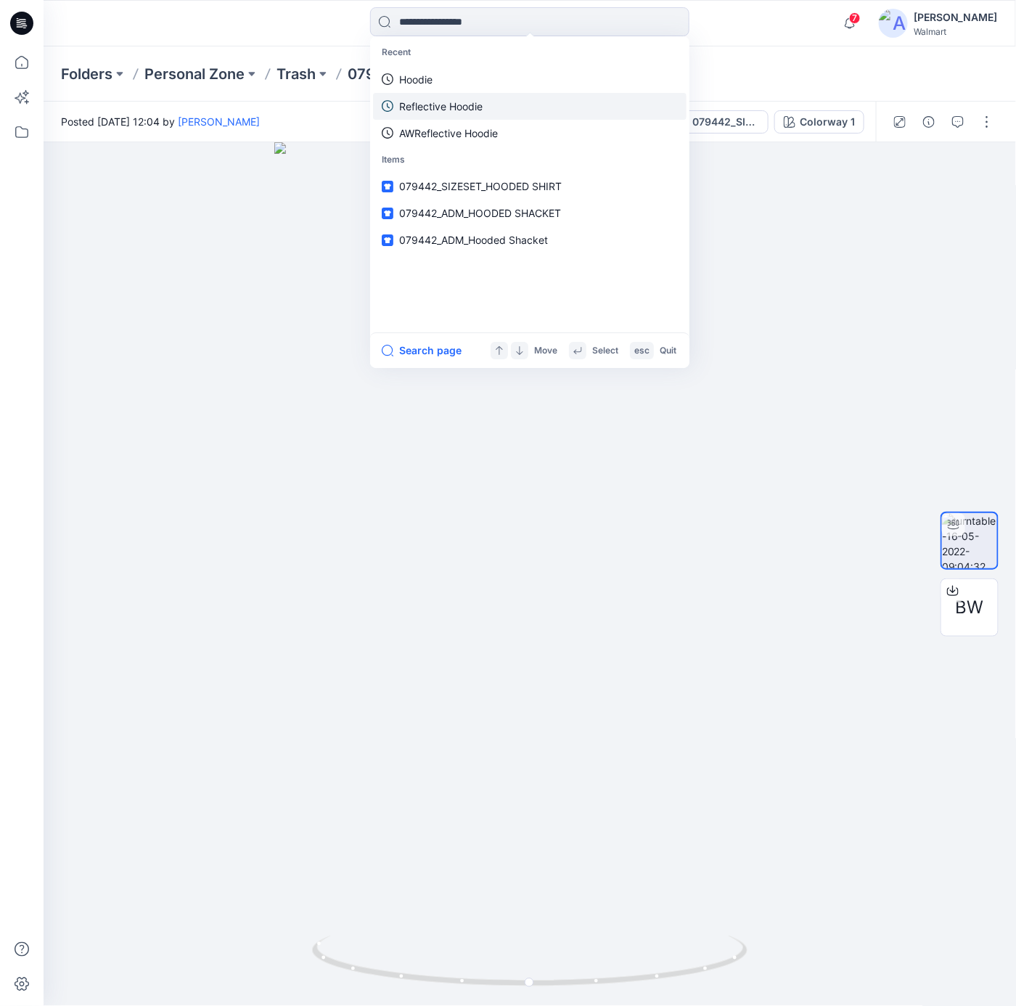
click at [482, 110] on p "Reflective Hoodie" at bounding box center [440, 106] width 83 height 15
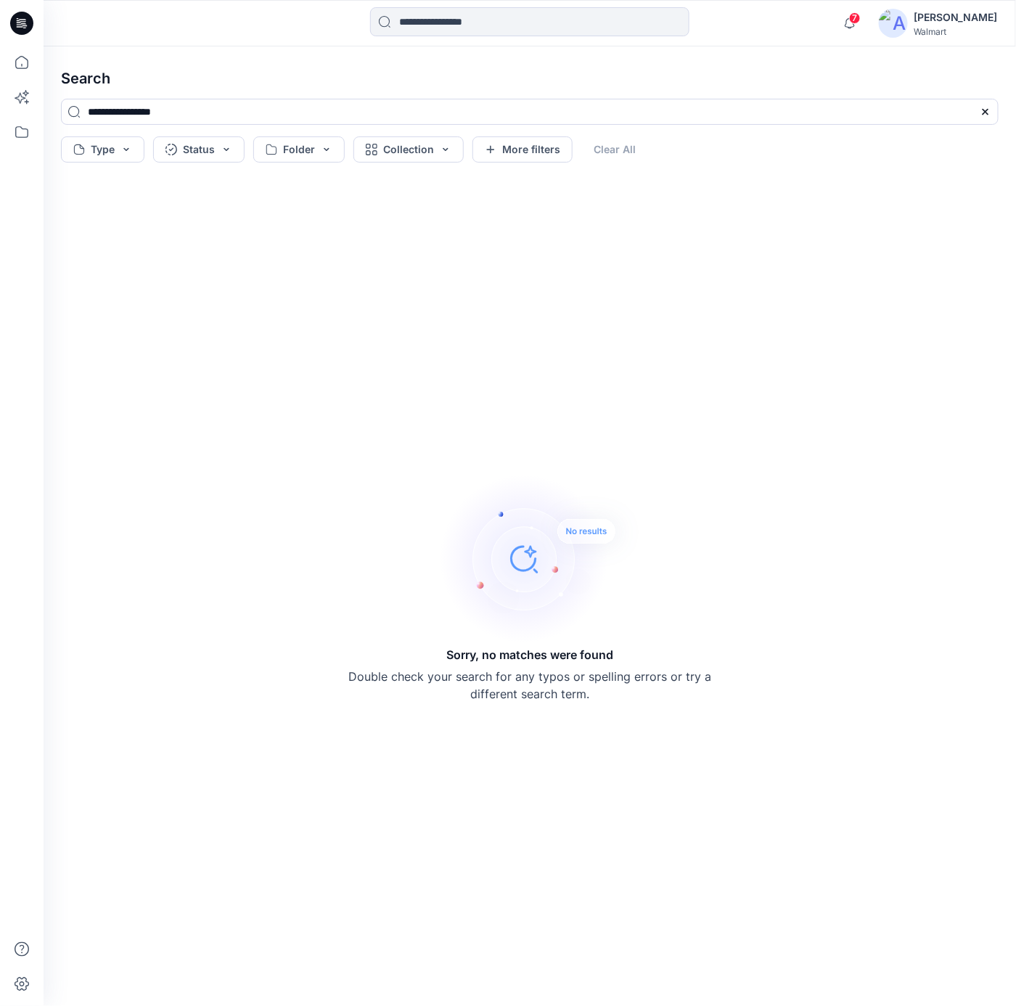
click at [18, 22] on icon at bounding box center [19, 22] width 4 height 1
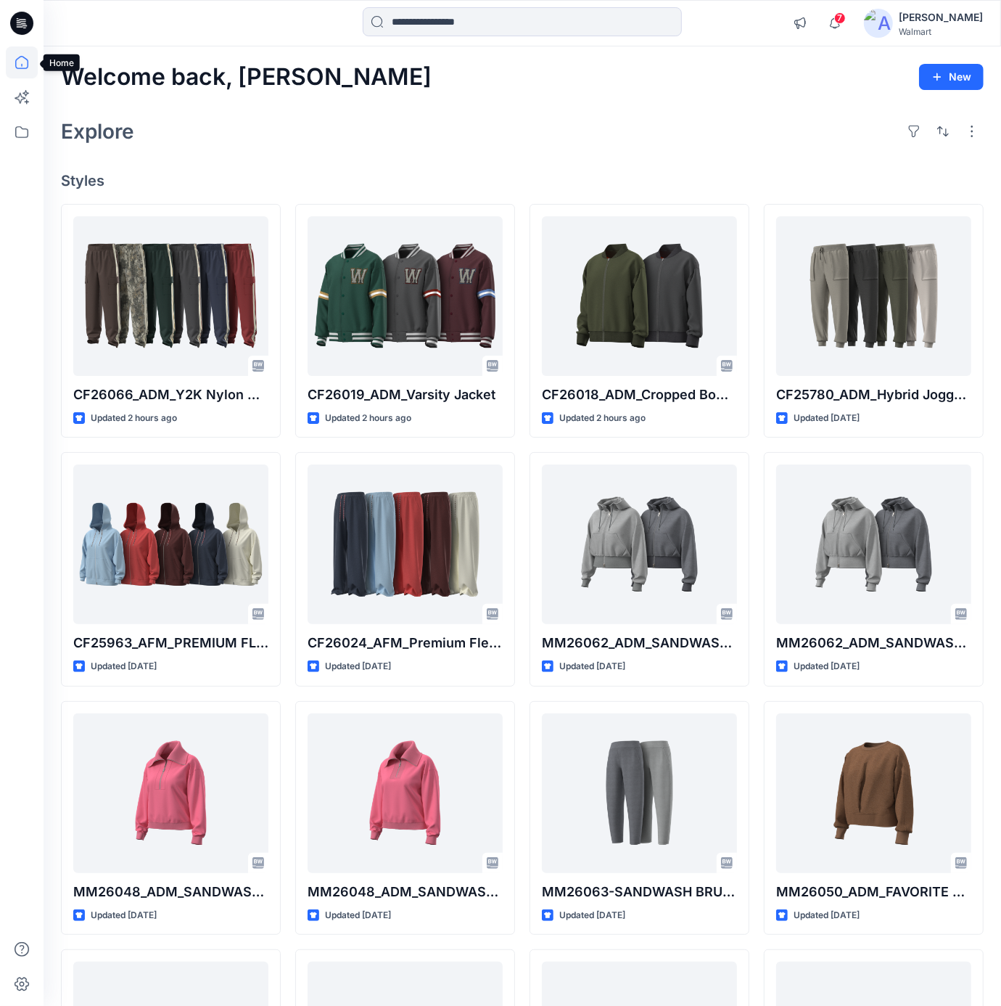
click at [23, 65] on icon at bounding box center [22, 62] width 32 height 32
click at [21, 128] on icon at bounding box center [21, 132] width 13 height 12
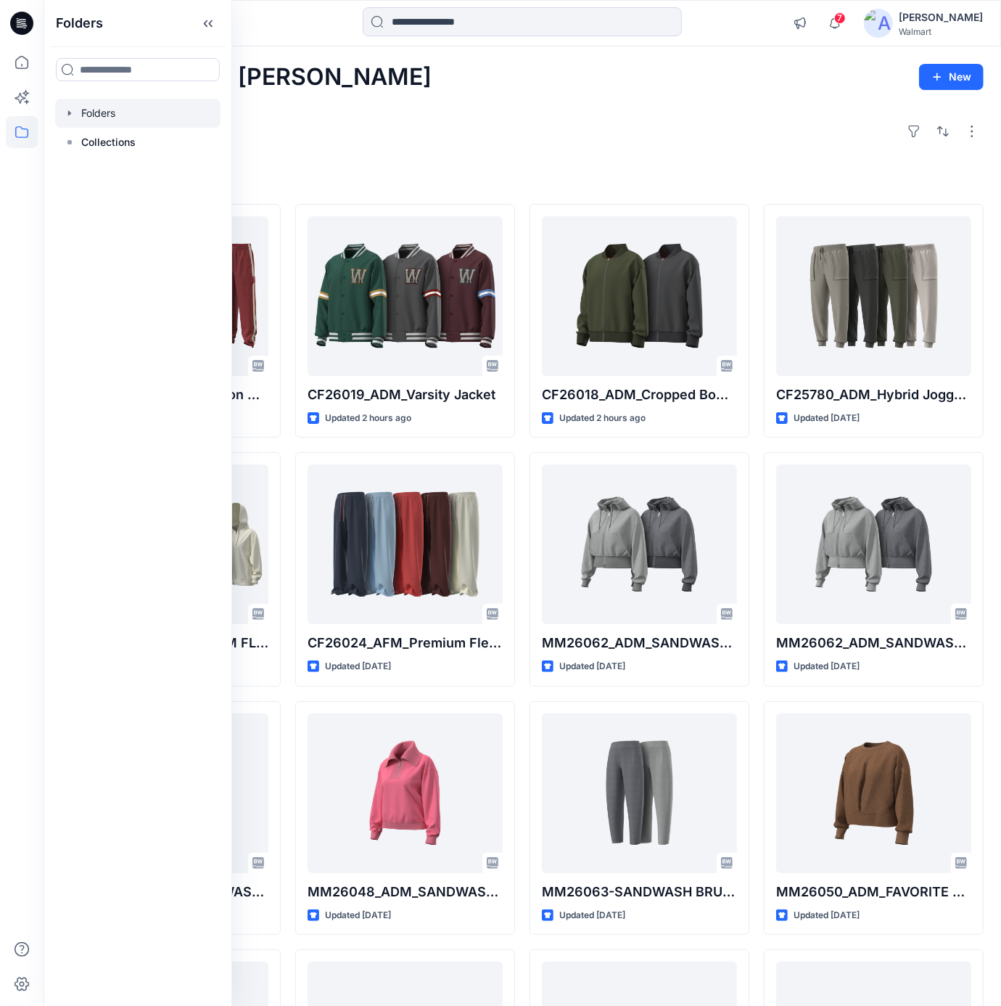
click at [103, 115] on div at bounding box center [137, 113] width 165 height 29
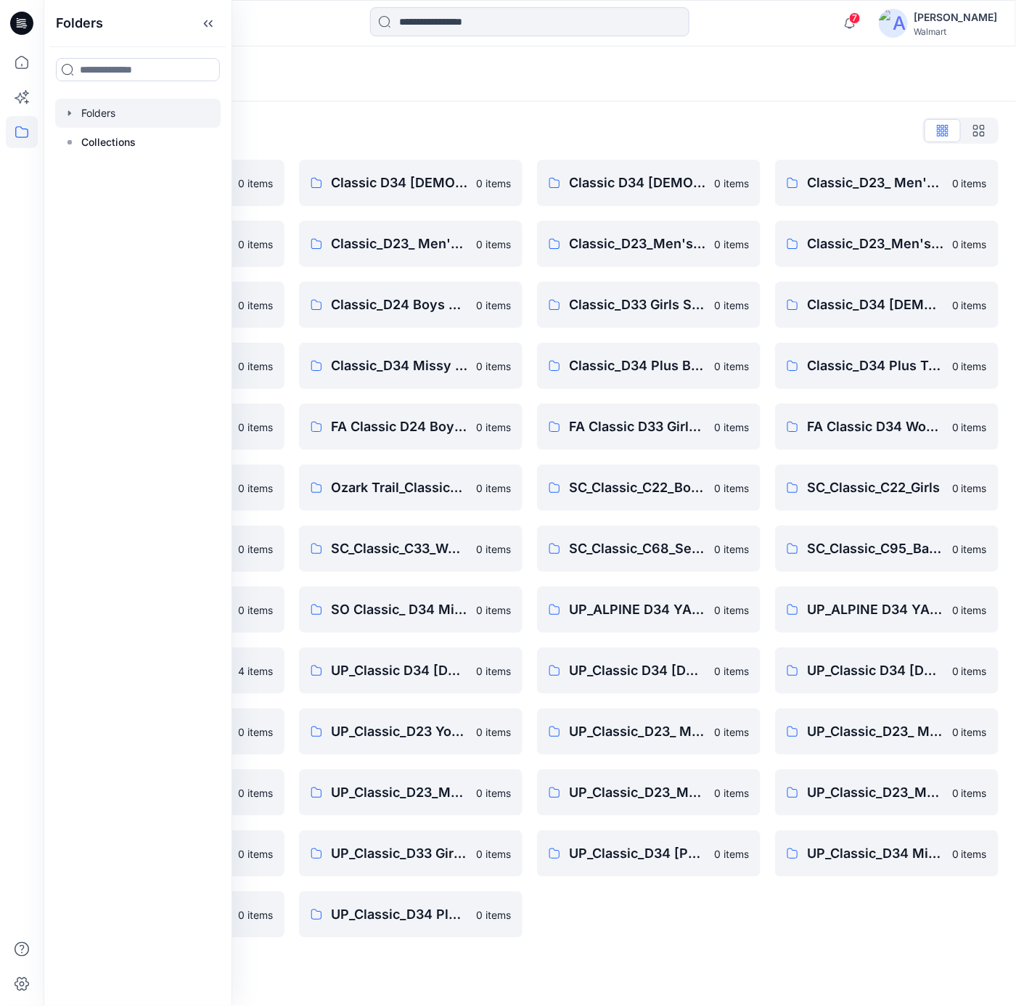
drag, startPoint x: 574, startPoint y: 112, endPoint x: 559, endPoint y: 156, distance: 46.1
click at [571, 114] on div "Folders List Classic D23 Young Men Bottoms 0 items Classic_D23_ Men's Outerwear…" at bounding box center [530, 528] width 972 height 853
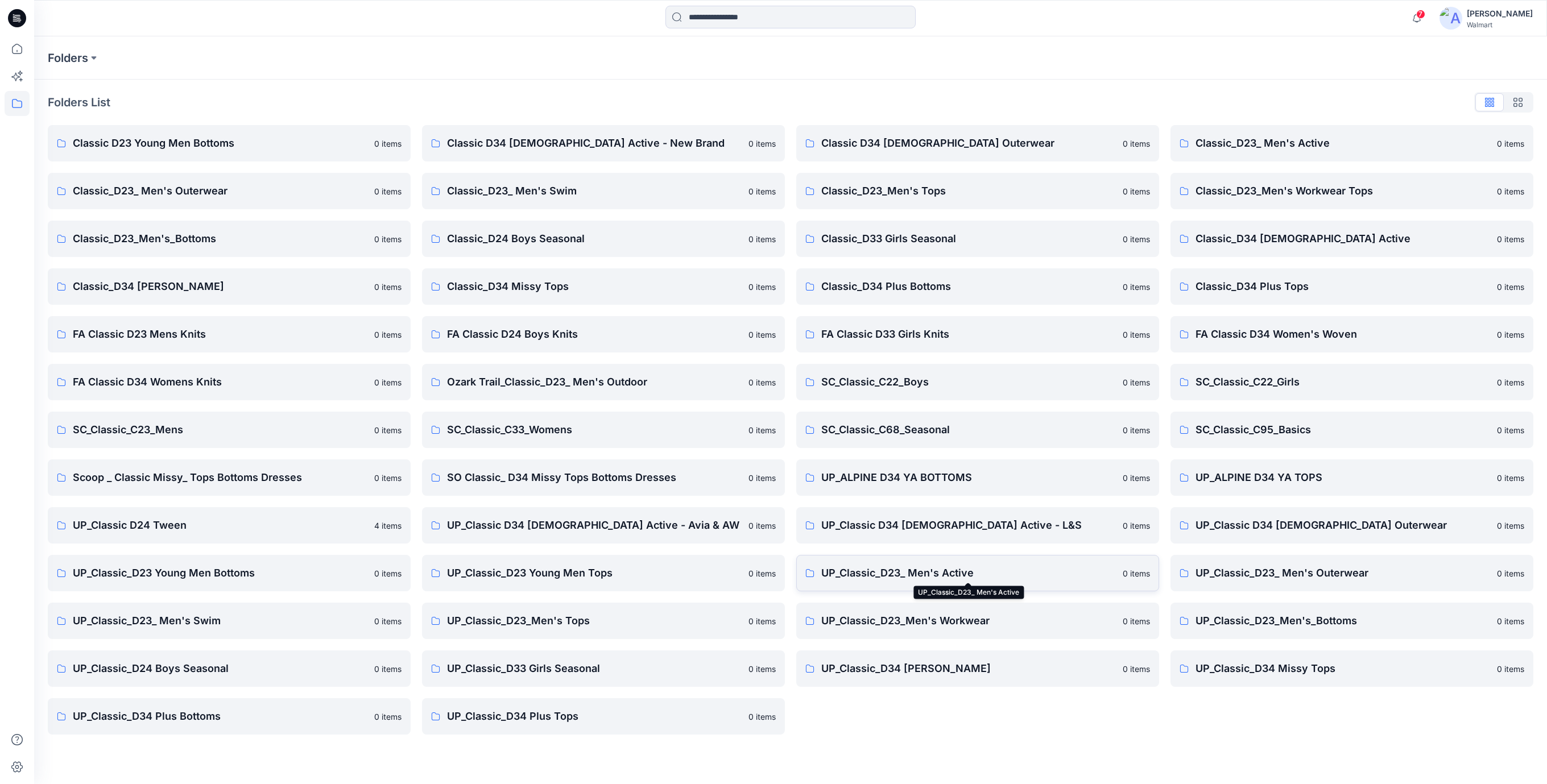
click at [925, 573] on p "UP_Classic_D23_ Men's Active" at bounding box center [969, 573] width 295 height 16
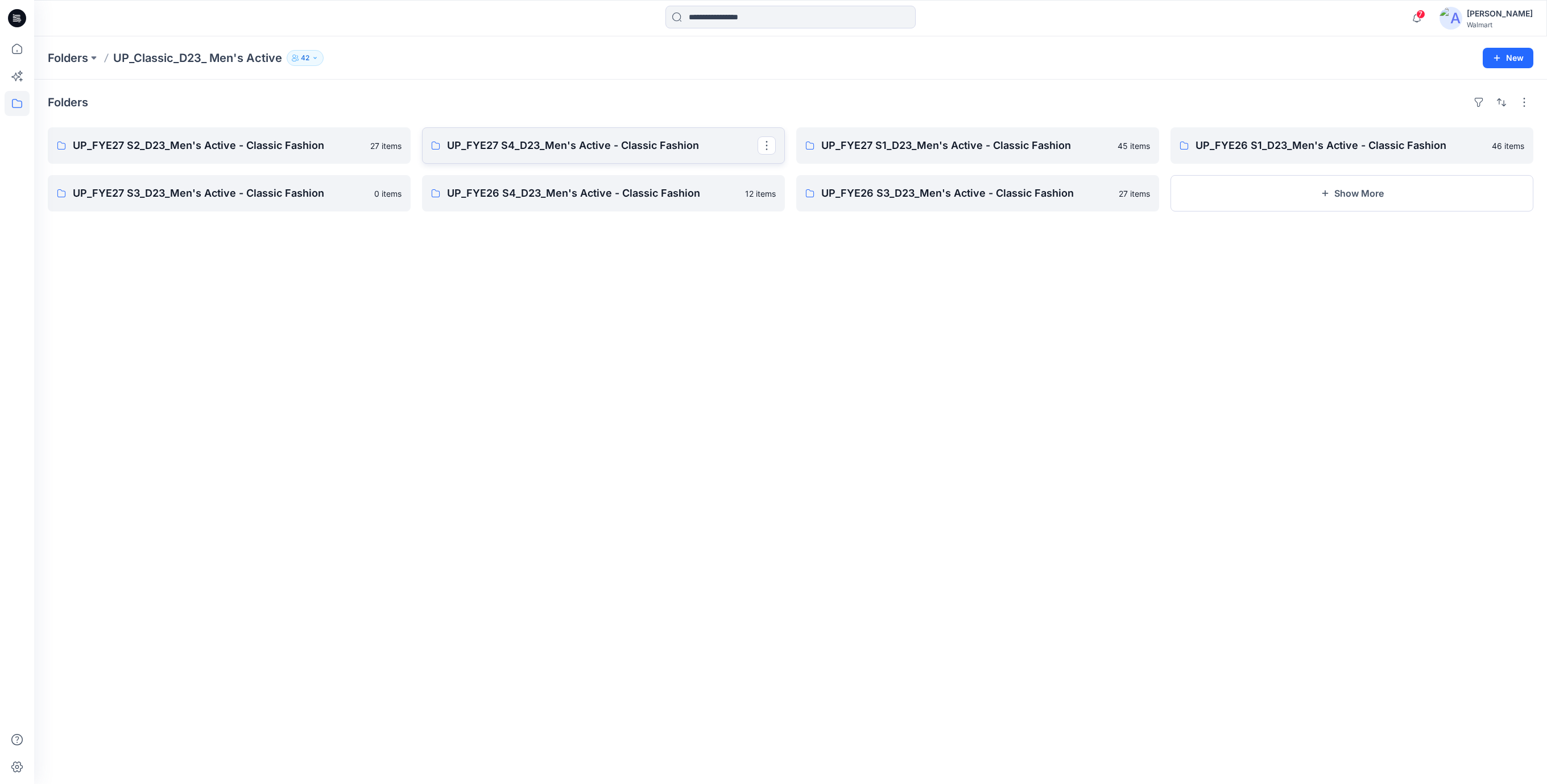
click at [580, 151] on p "UP_FYE27 S4_D23_Men's Active - Classic Fashion" at bounding box center [602, 146] width 310 height 16
click at [918, 147] on p "UP_FYE27 S1_D23_Men's Active - Classic Fashion" at bounding box center [977, 146] width 310 height 16
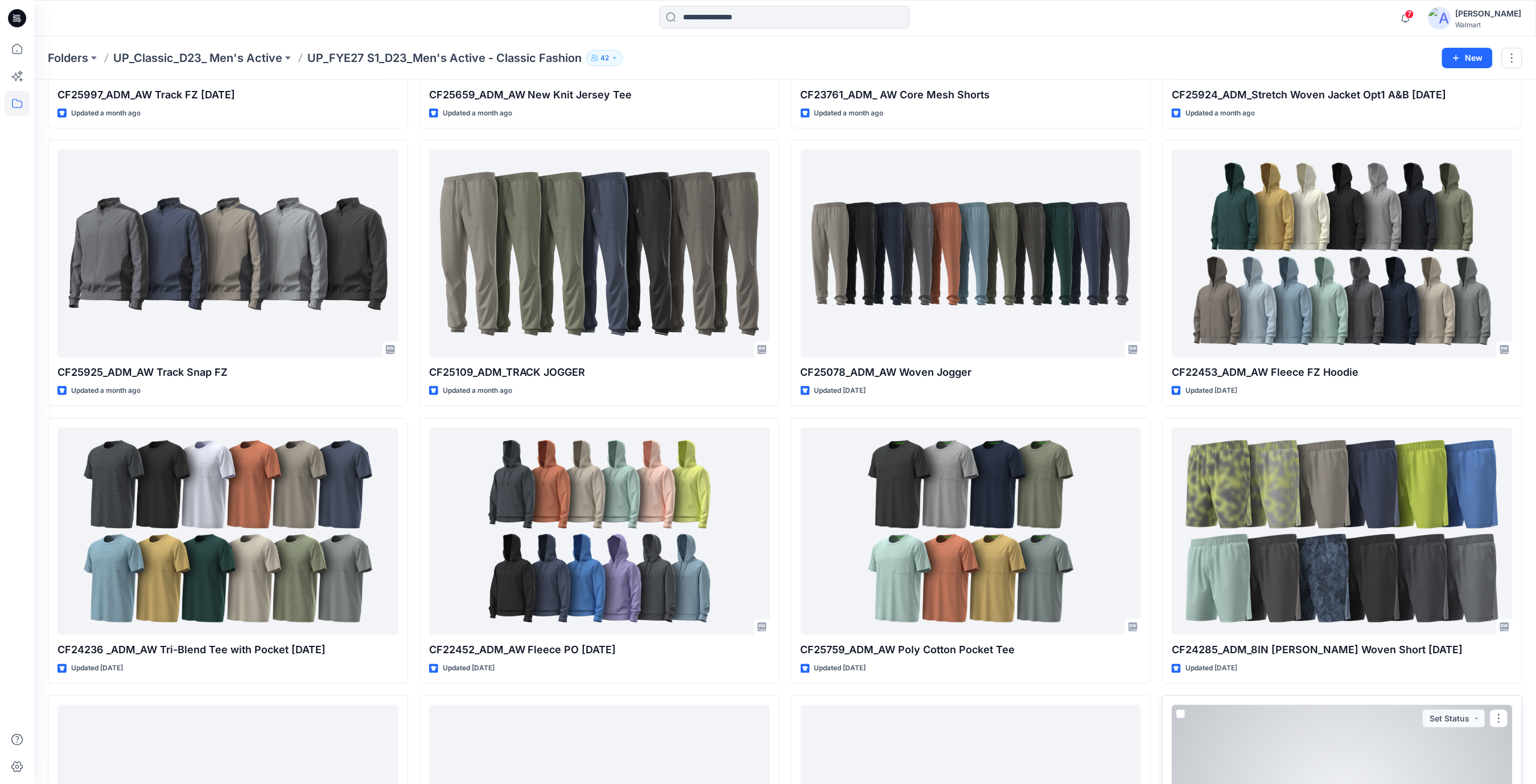
scroll to position [252, 0]
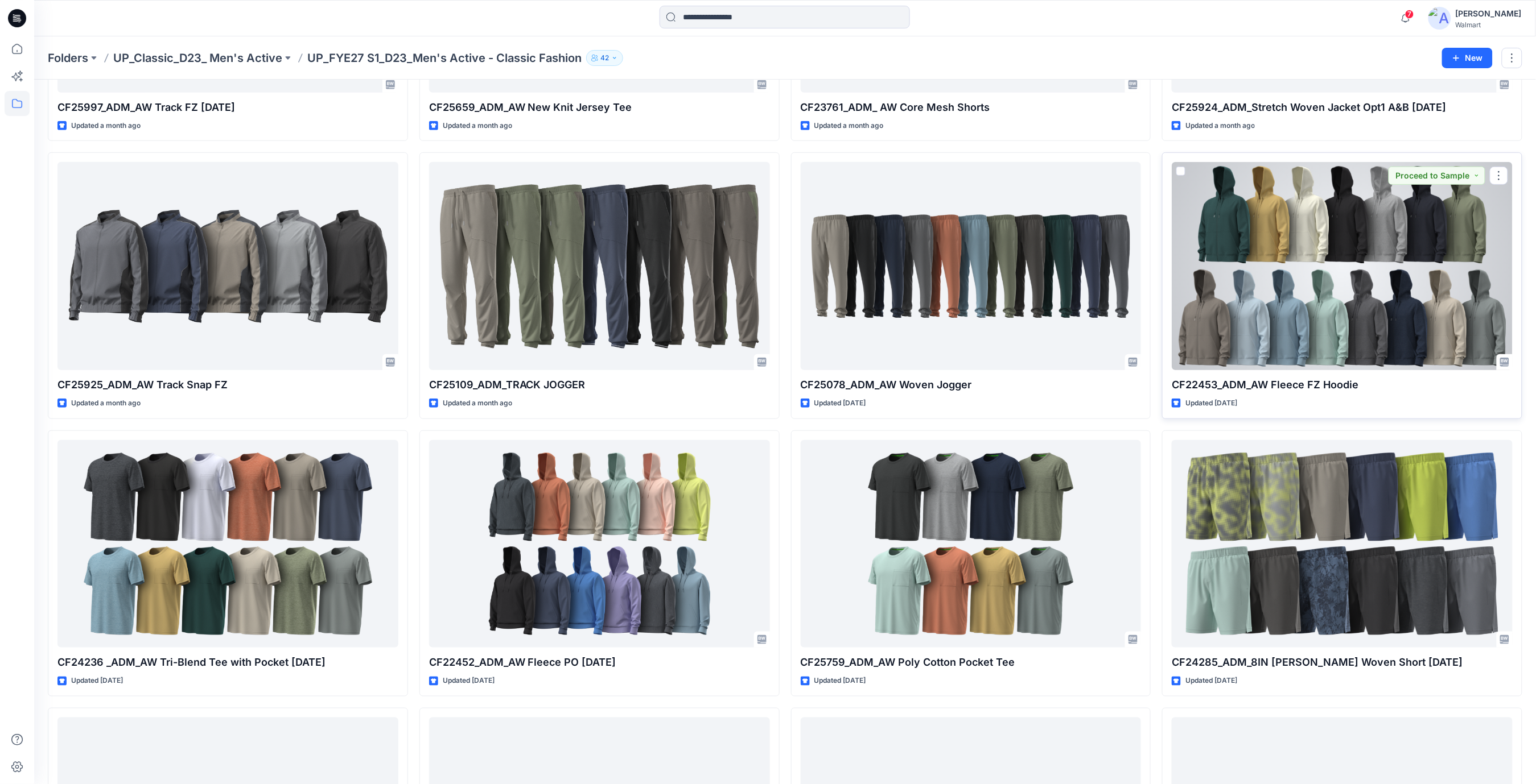
click at [1297, 290] on div at bounding box center [1342, 267] width 341 height 209
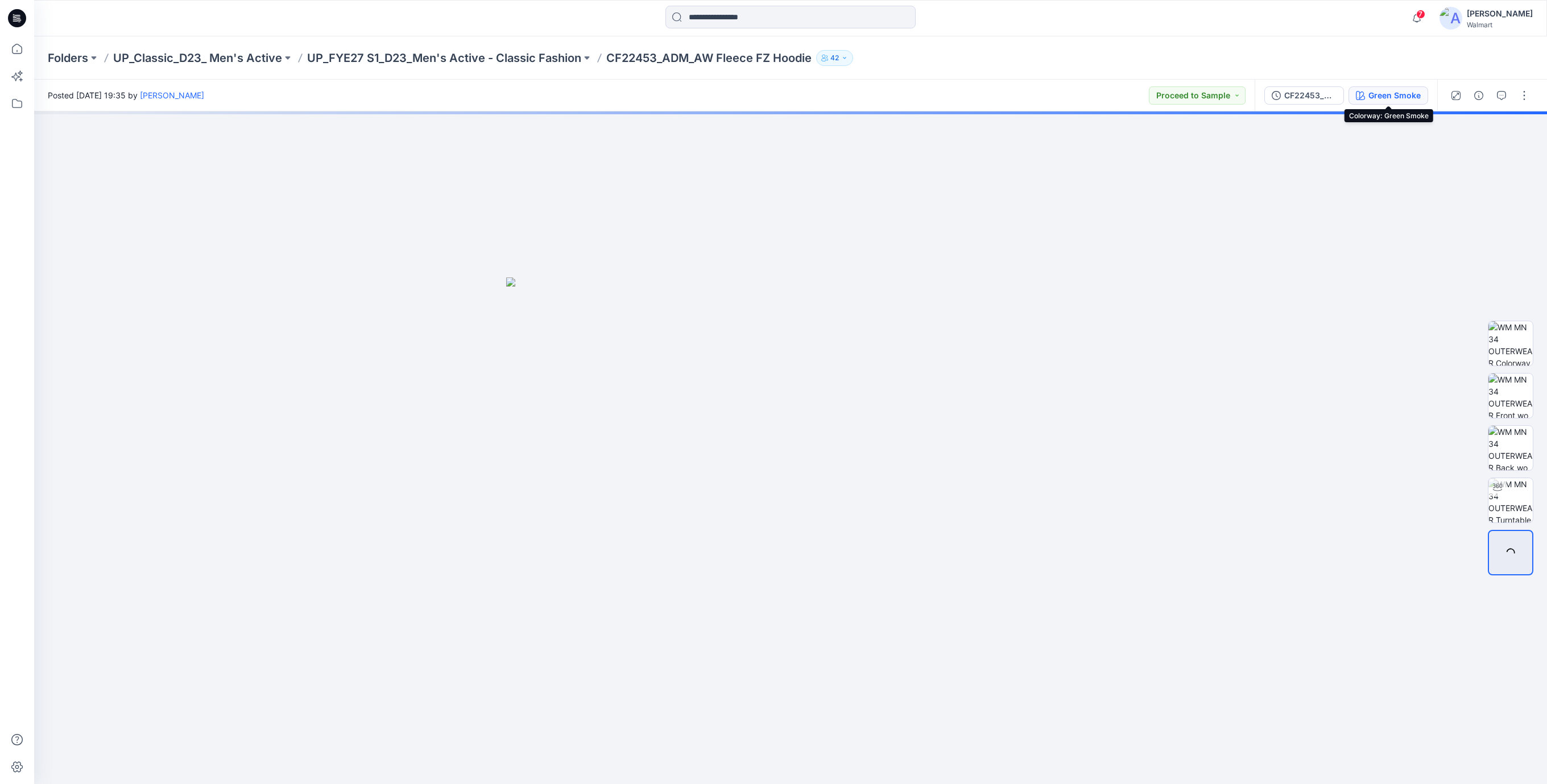
click at [1393, 96] on div "Green Smoke" at bounding box center [1394, 96] width 53 height 13
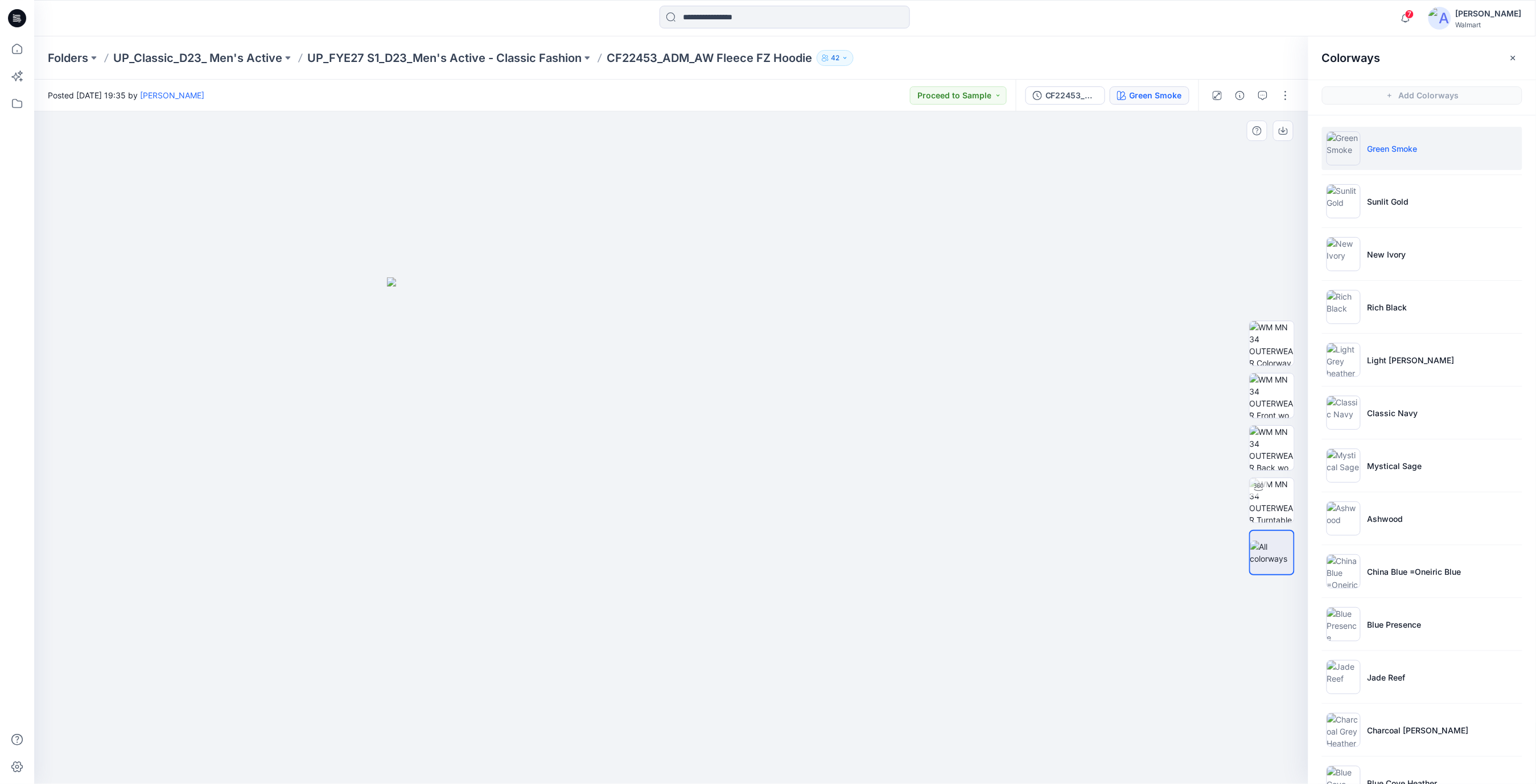
click at [817, 149] on div at bounding box center [672, 448] width 1275 height 673
click at [1281, 504] on img at bounding box center [1272, 500] width 45 height 45
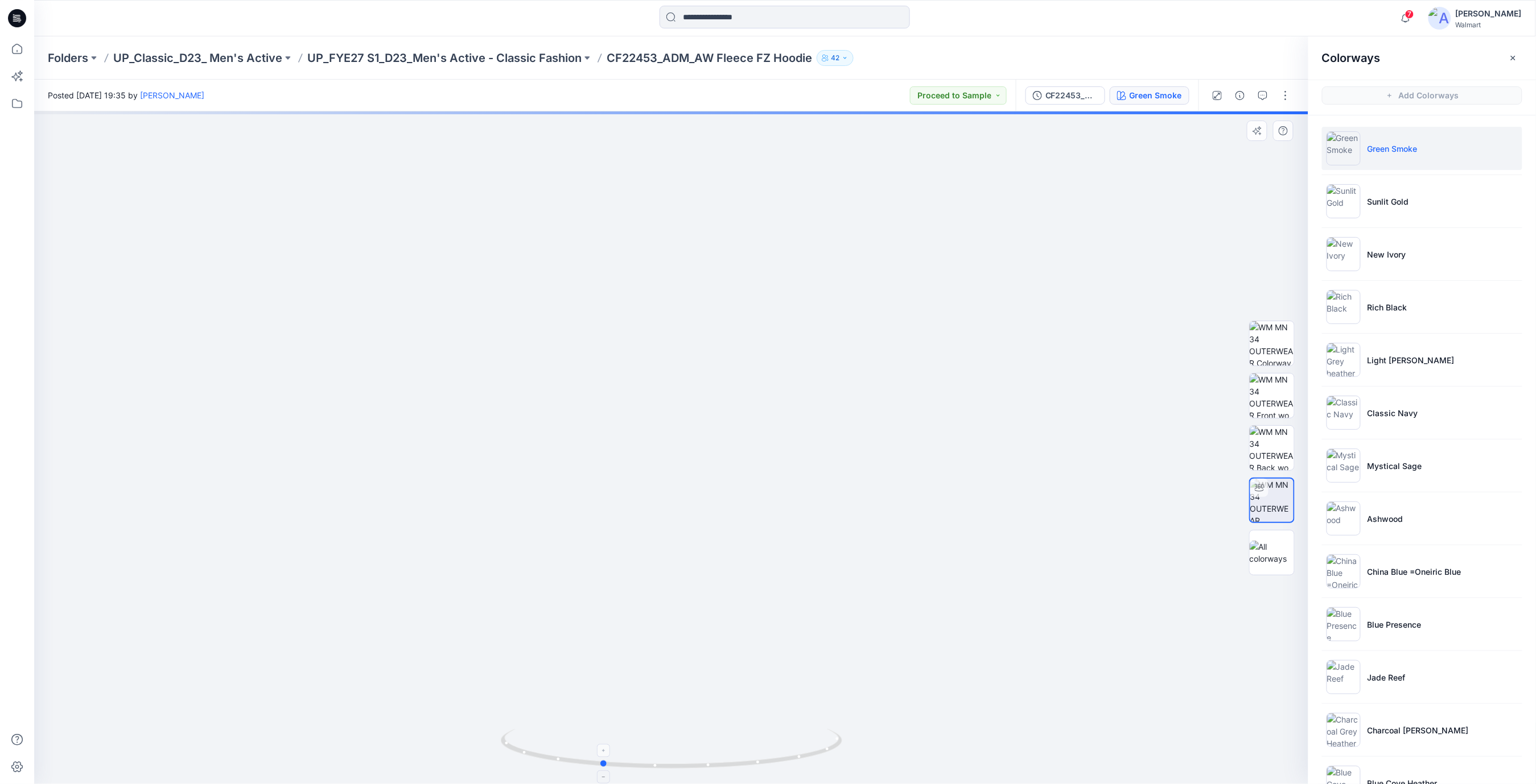
drag, startPoint x: 754, startPoint y: 764, endPoint x: 700, endPoint y: 764, distance: 54.0
click at [700, 764] on icon at bounding box center [672, 750] width 344 height 42
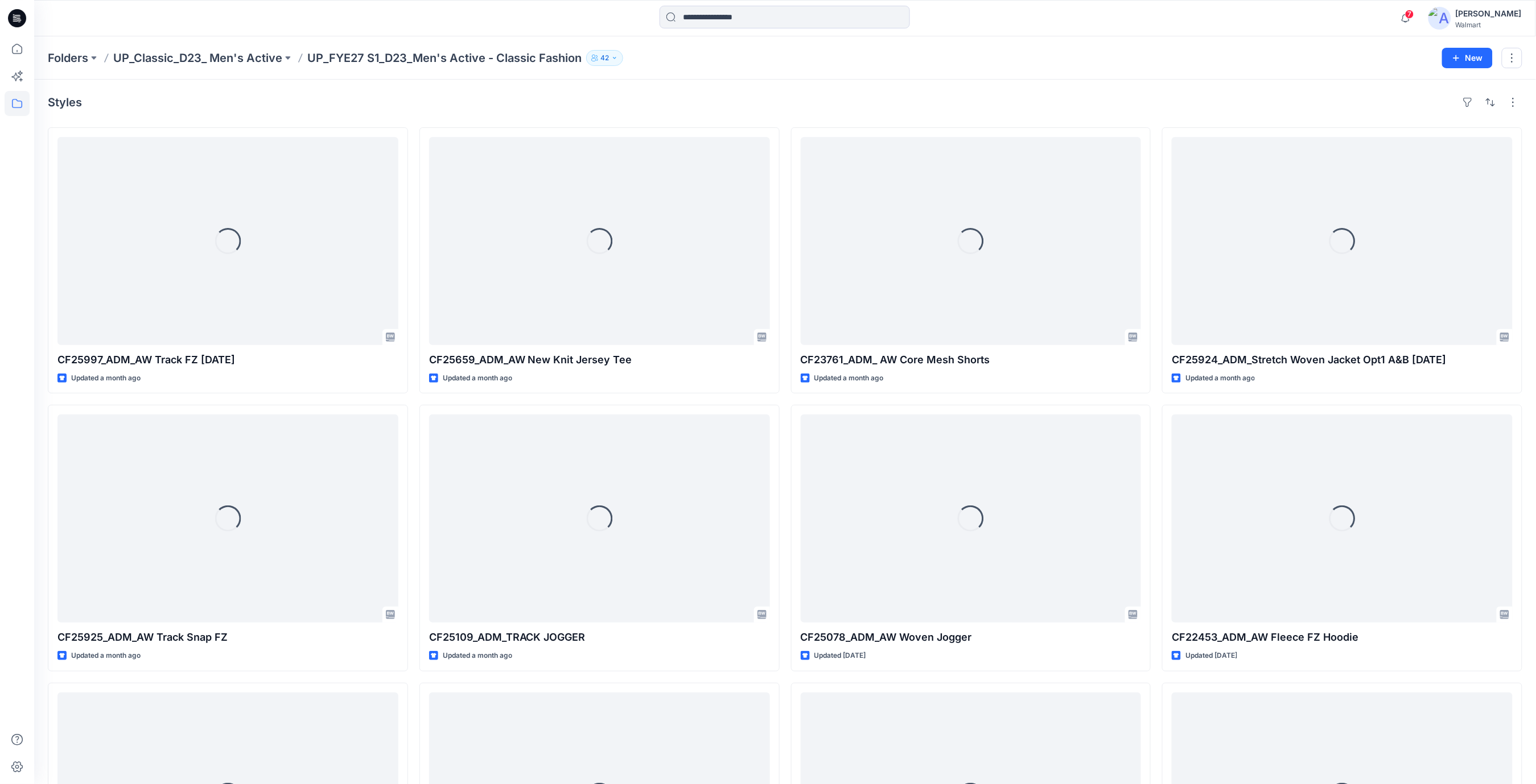
scroll to position [252, 0]
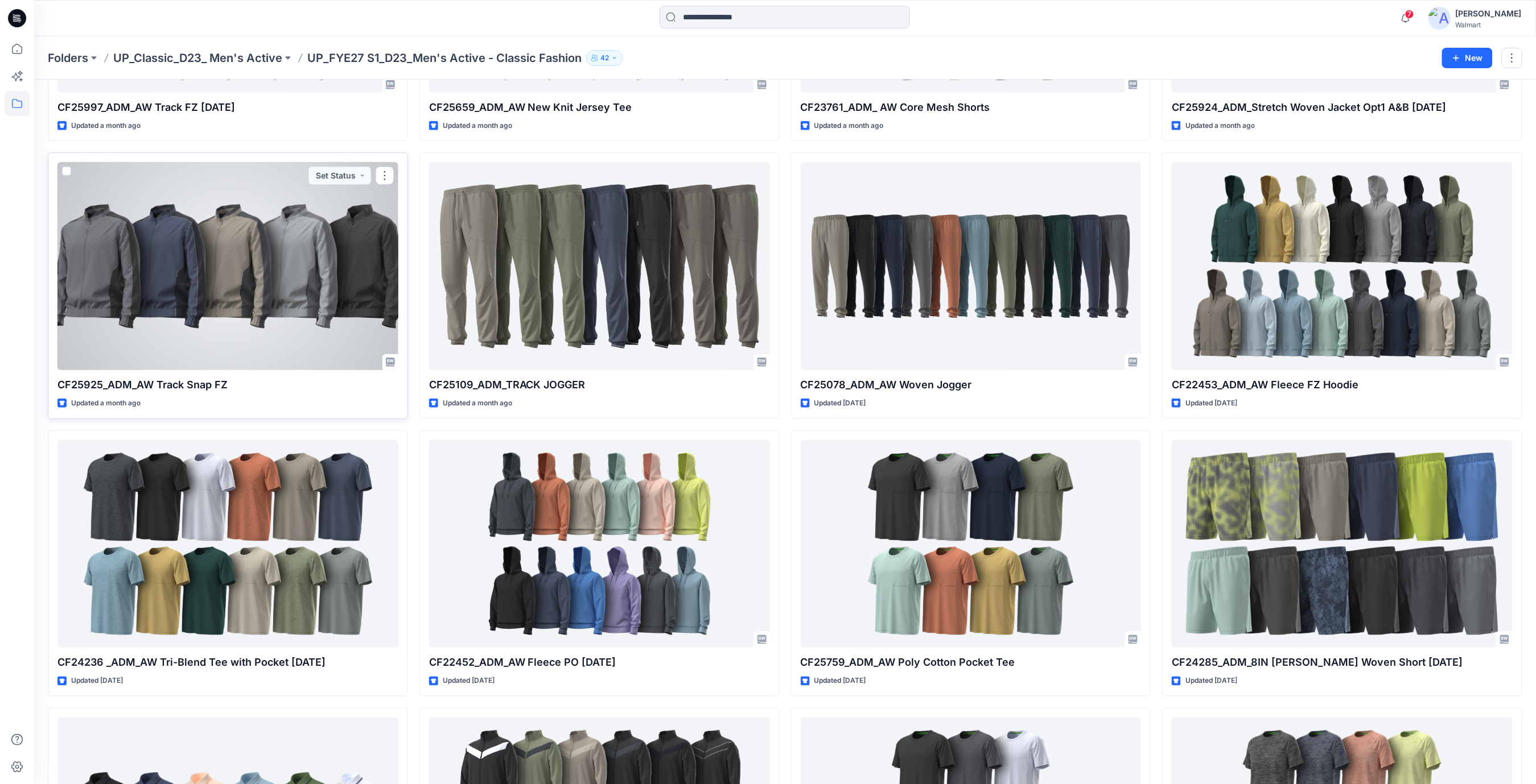
click at [298, 275] on div at bounding box center [227, 267] width 341 height 209
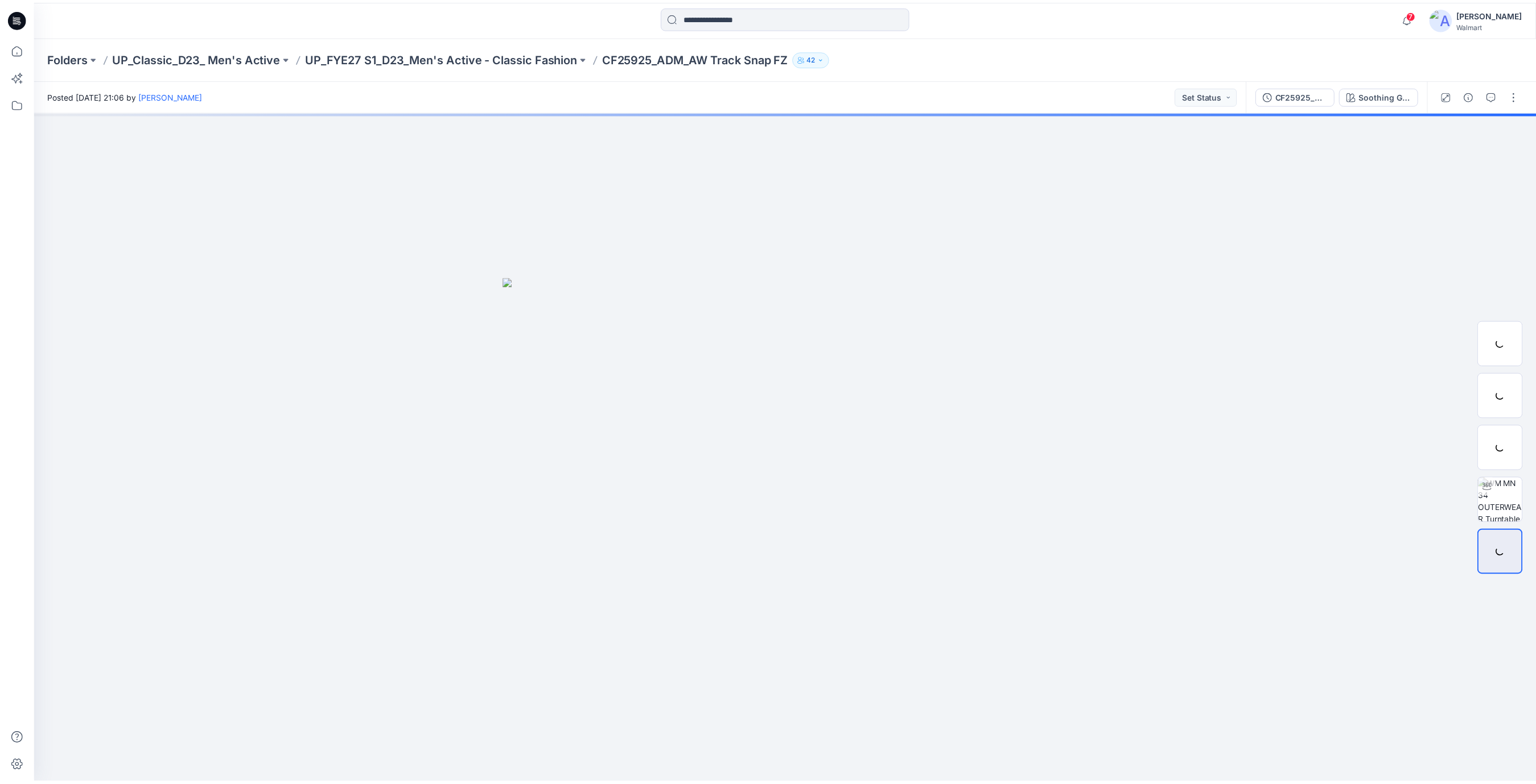
scroll to position [252, 0]
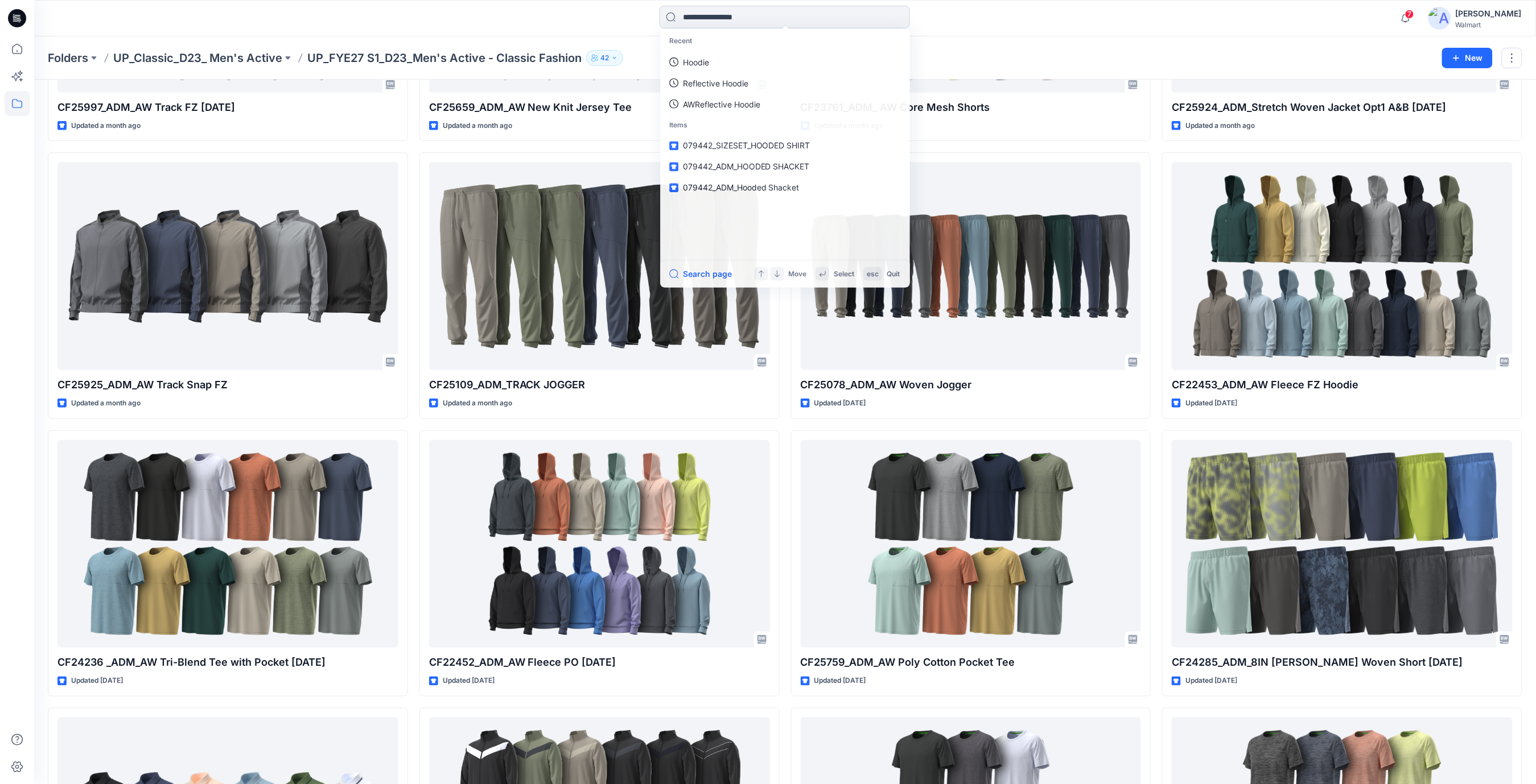
click at [707, 7] on input at bounding box center [784, 16] width 250 height 23
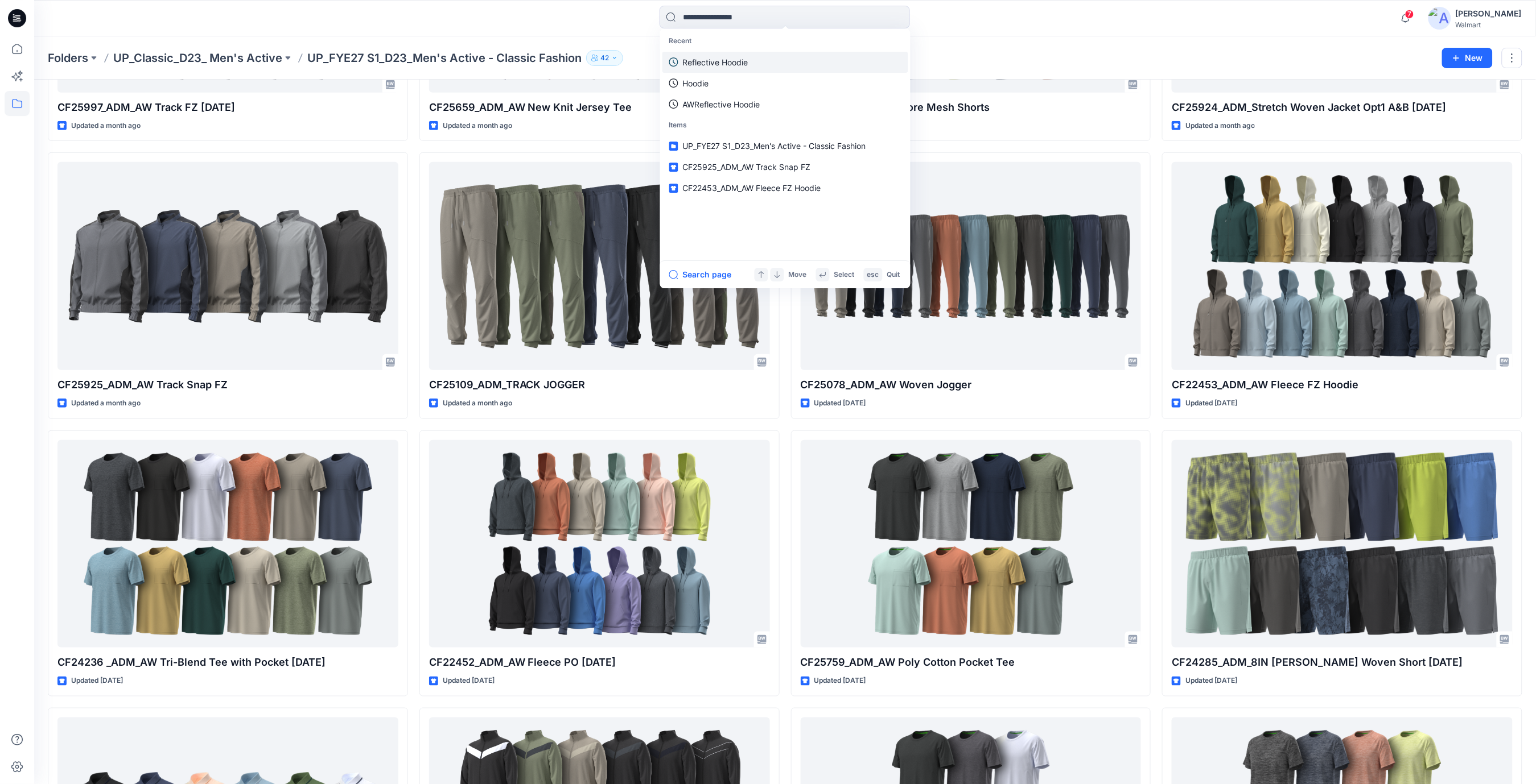
click at [704, 61] on p "Reflective Hoodie" at bounding box center [715, 62] width 65 height 12
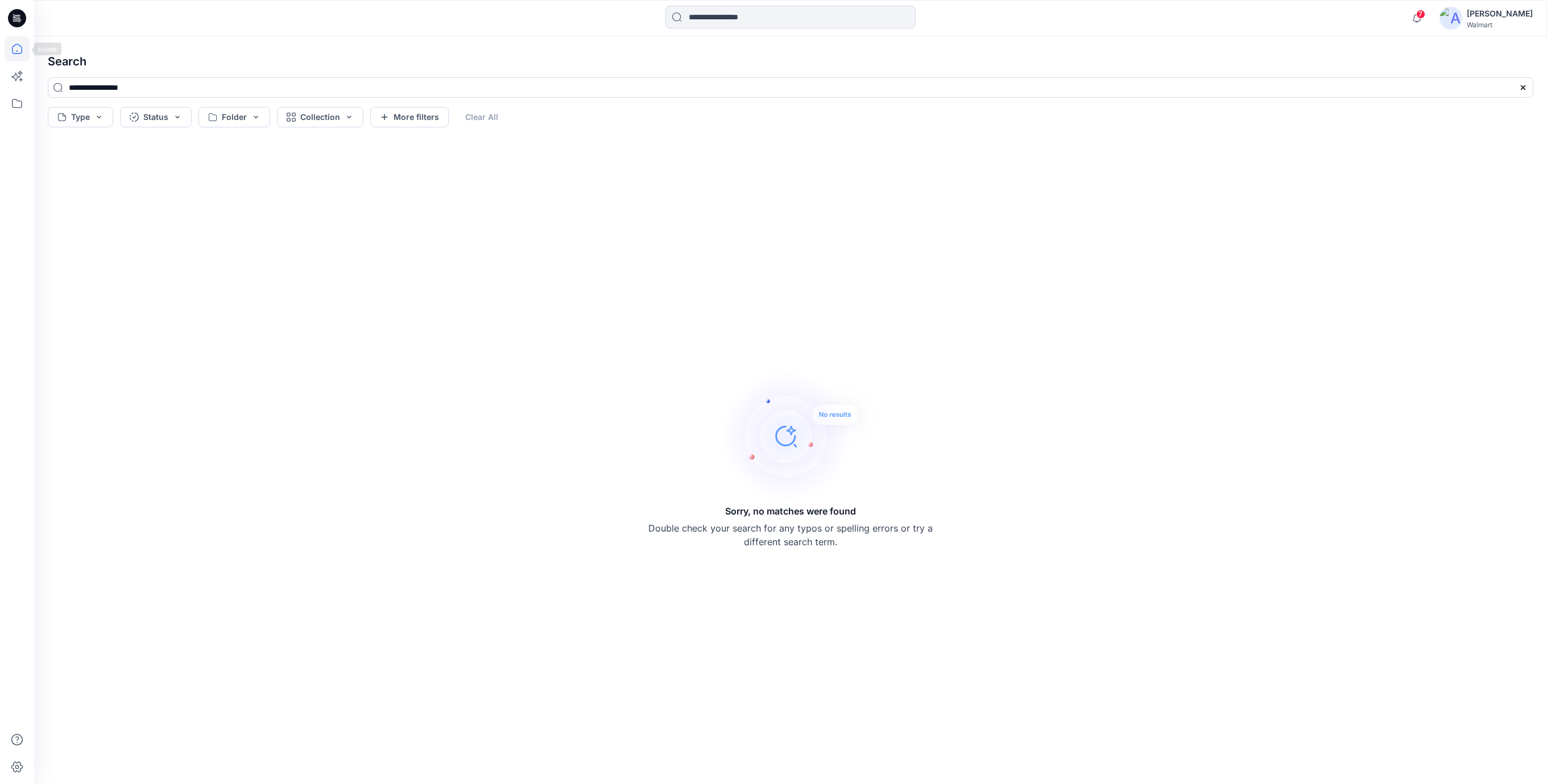
click at [20, 55] on icon at bounding box center [17, 49] width 25 height 25
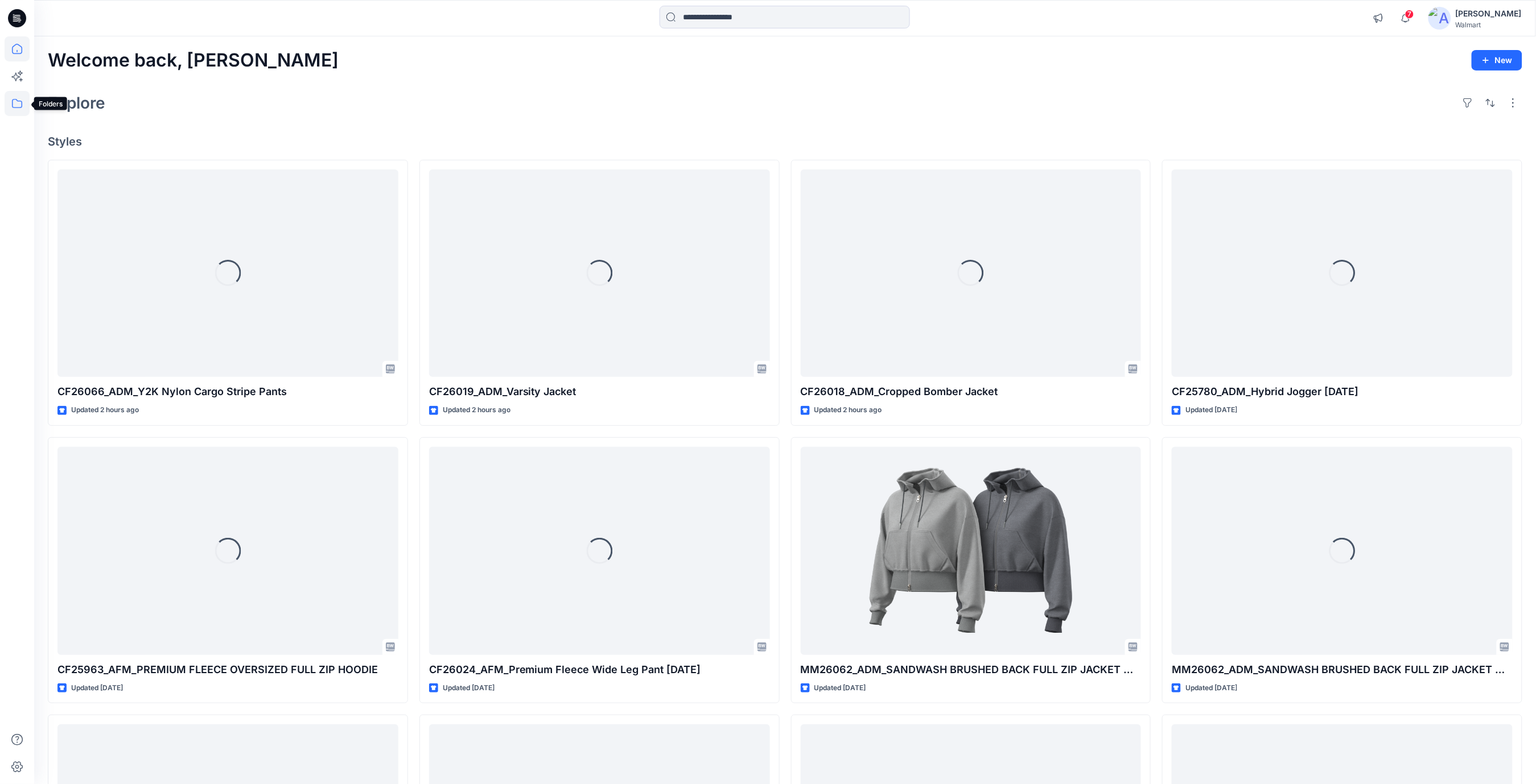
click at [13, 104] on icon at bounding box center [17, 103] width 25 height 25
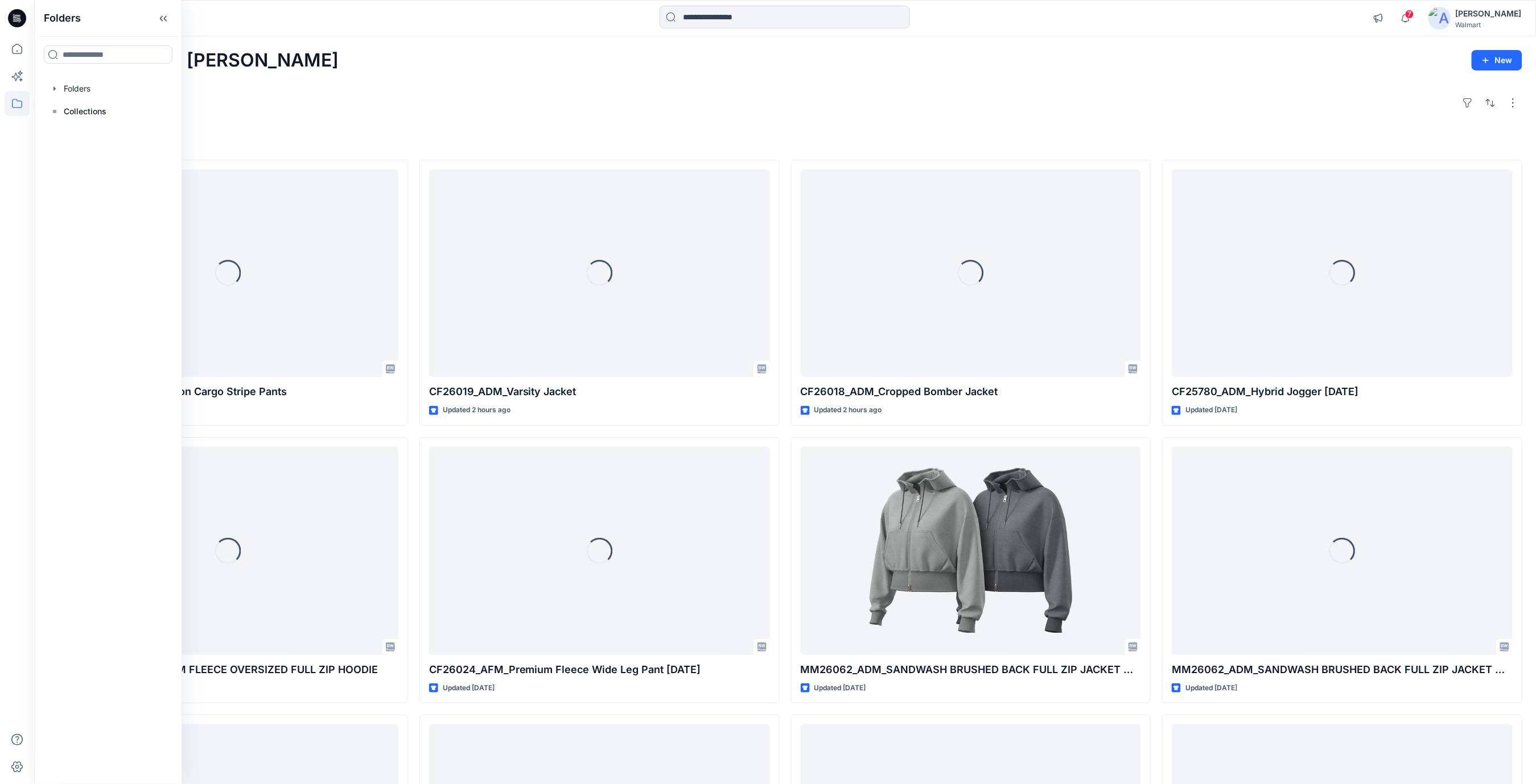
click at [563, 107] on div "Explore" at bounding box center [785, 103] width 1475 height 27
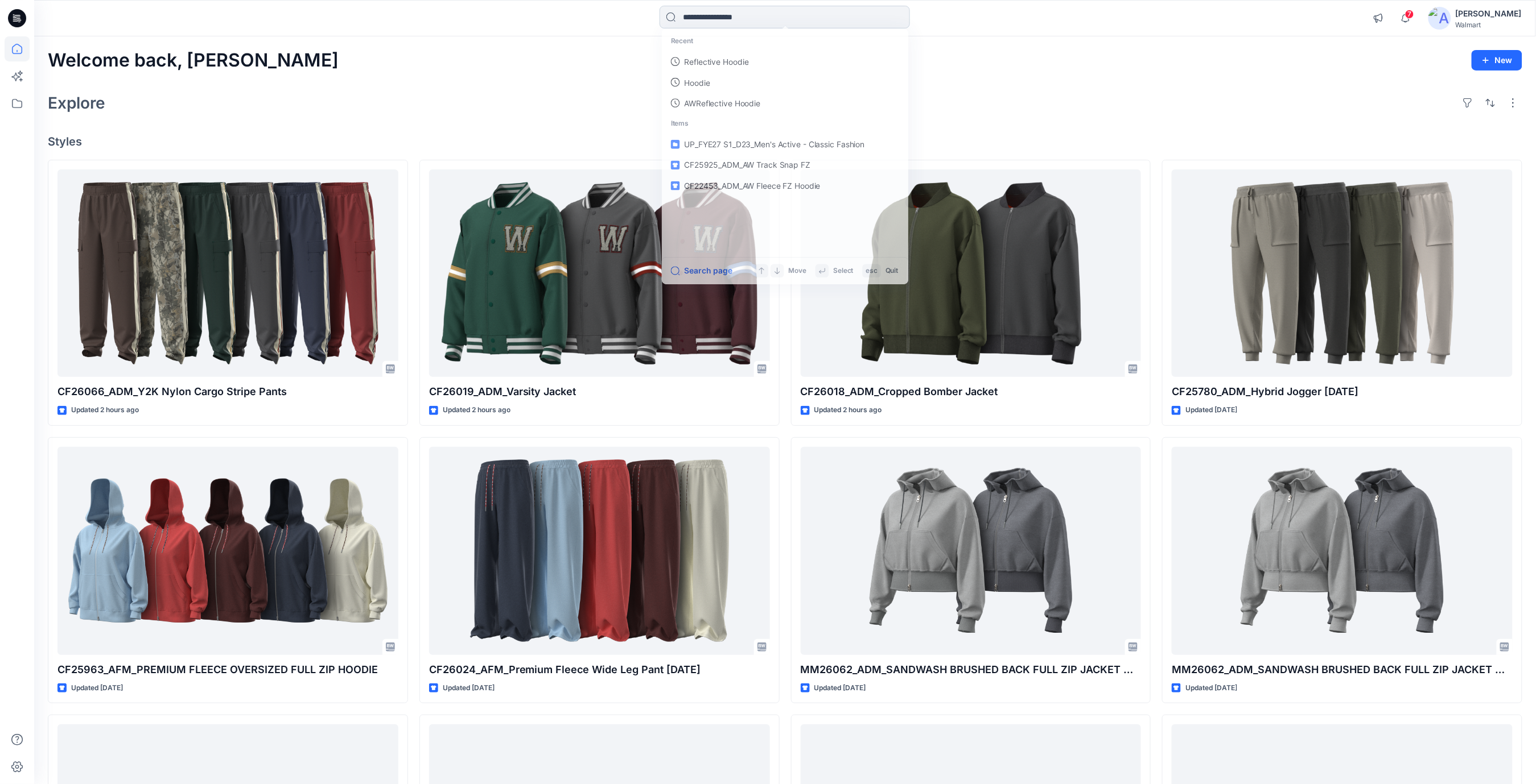
click at [691, 17] on input at bounding box center [784, 16] width 250 height 23
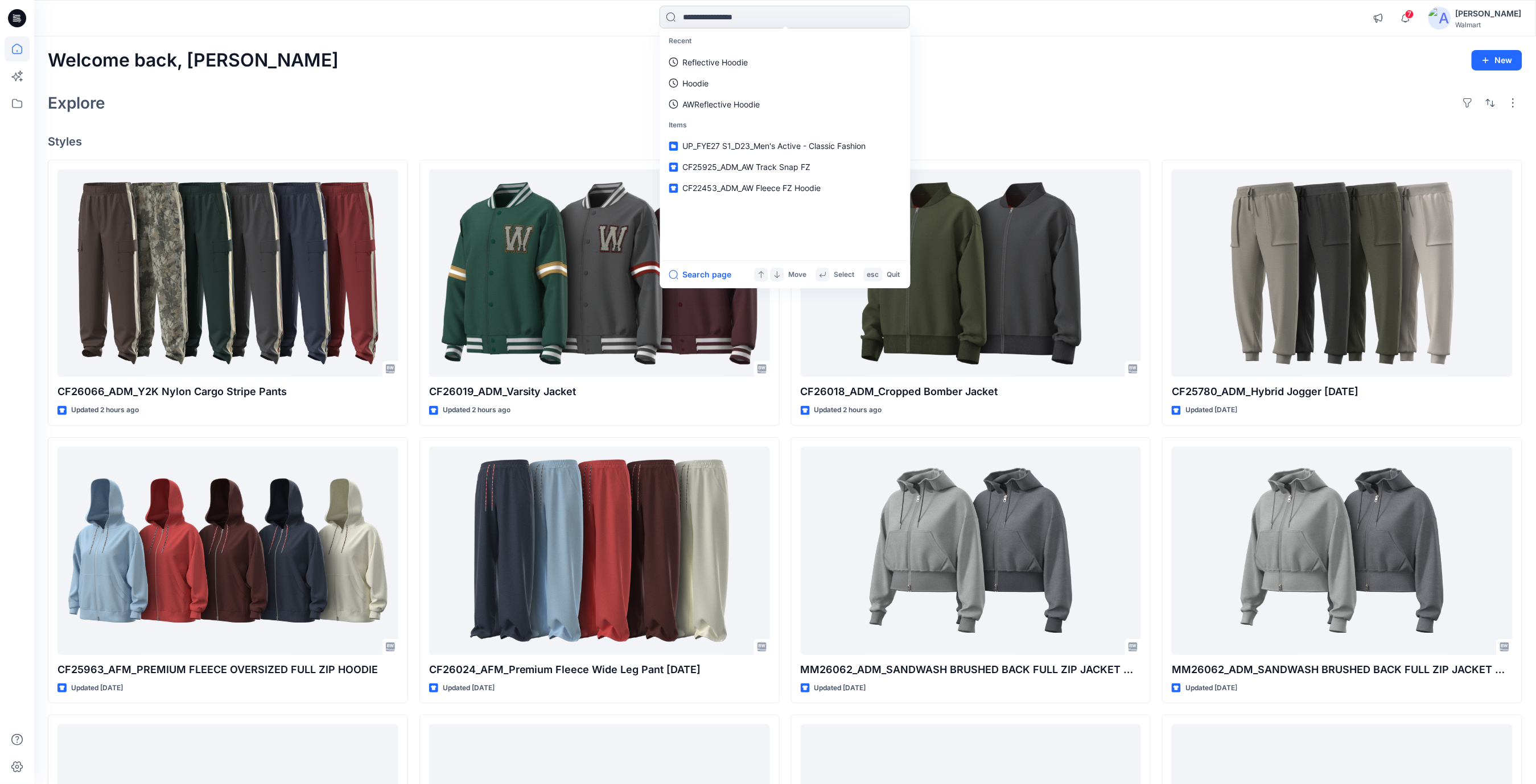
paste input "*******"
type input "*******"
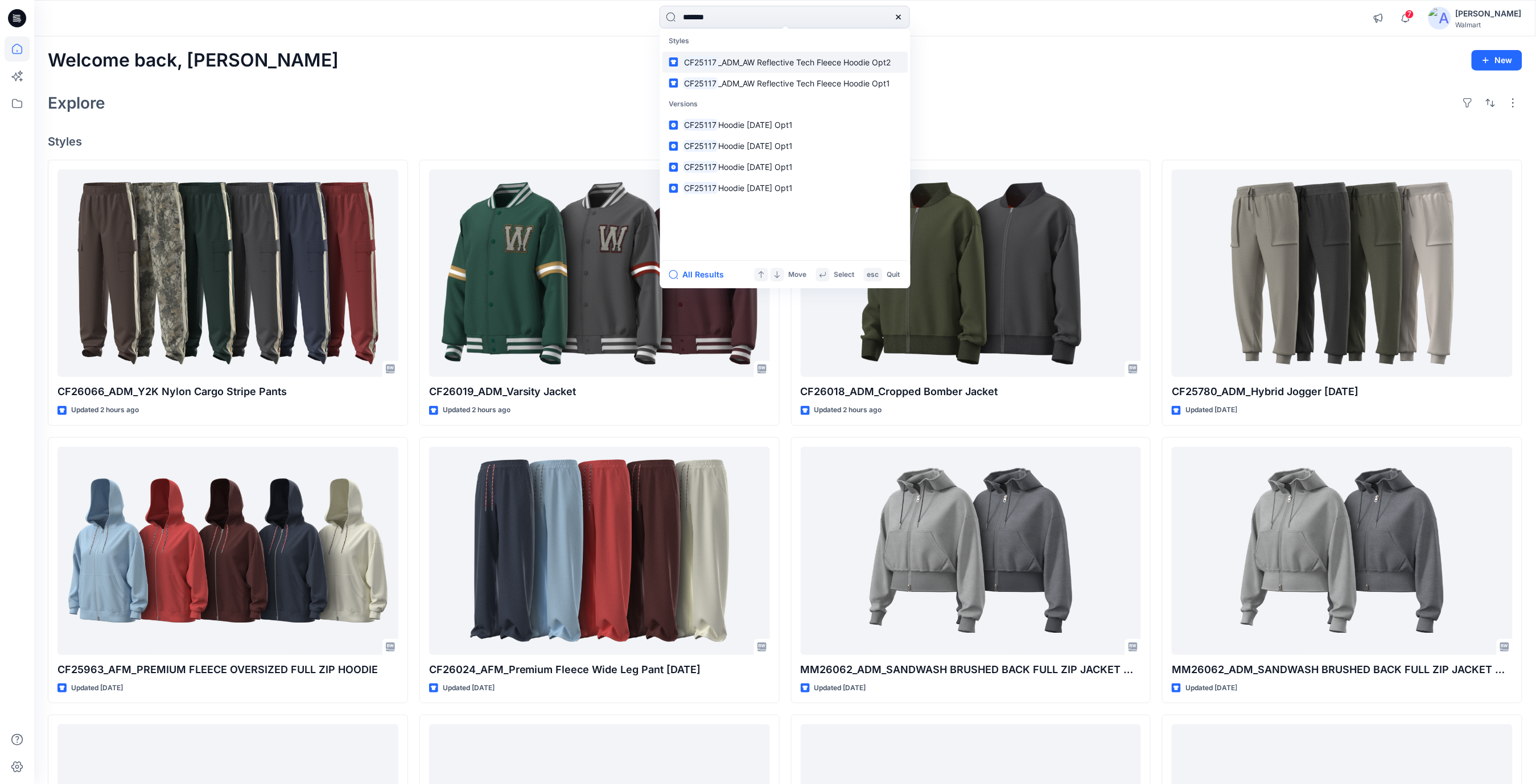
click at [748, 64] on span "_ADM_AW Reflective Tech Fleece Hoodie Opt2" at bounding box center [805, 62] width 173 height 9
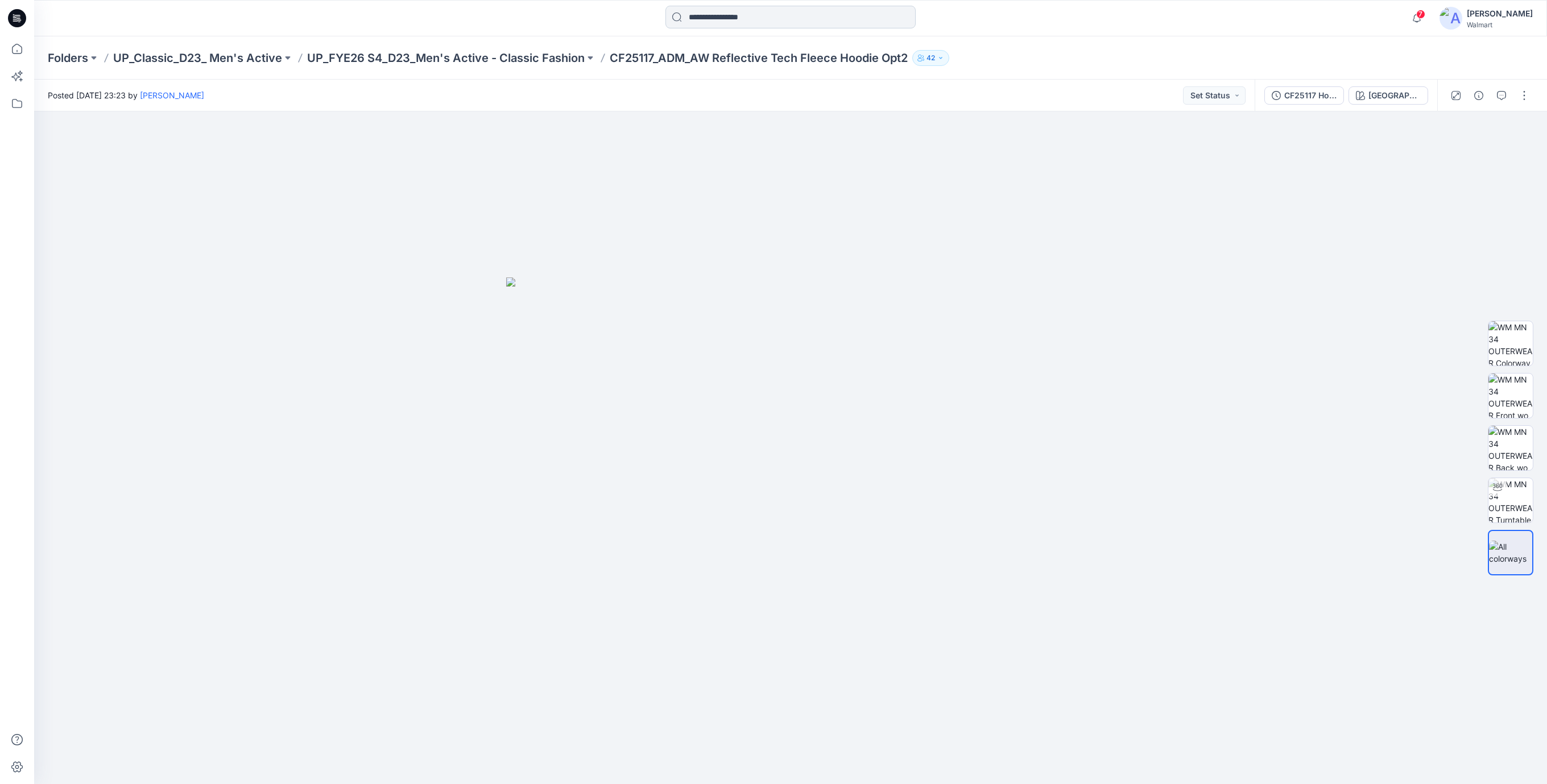
click at [732, 23] on input at bounding box center [790, 16] width 250 height 23
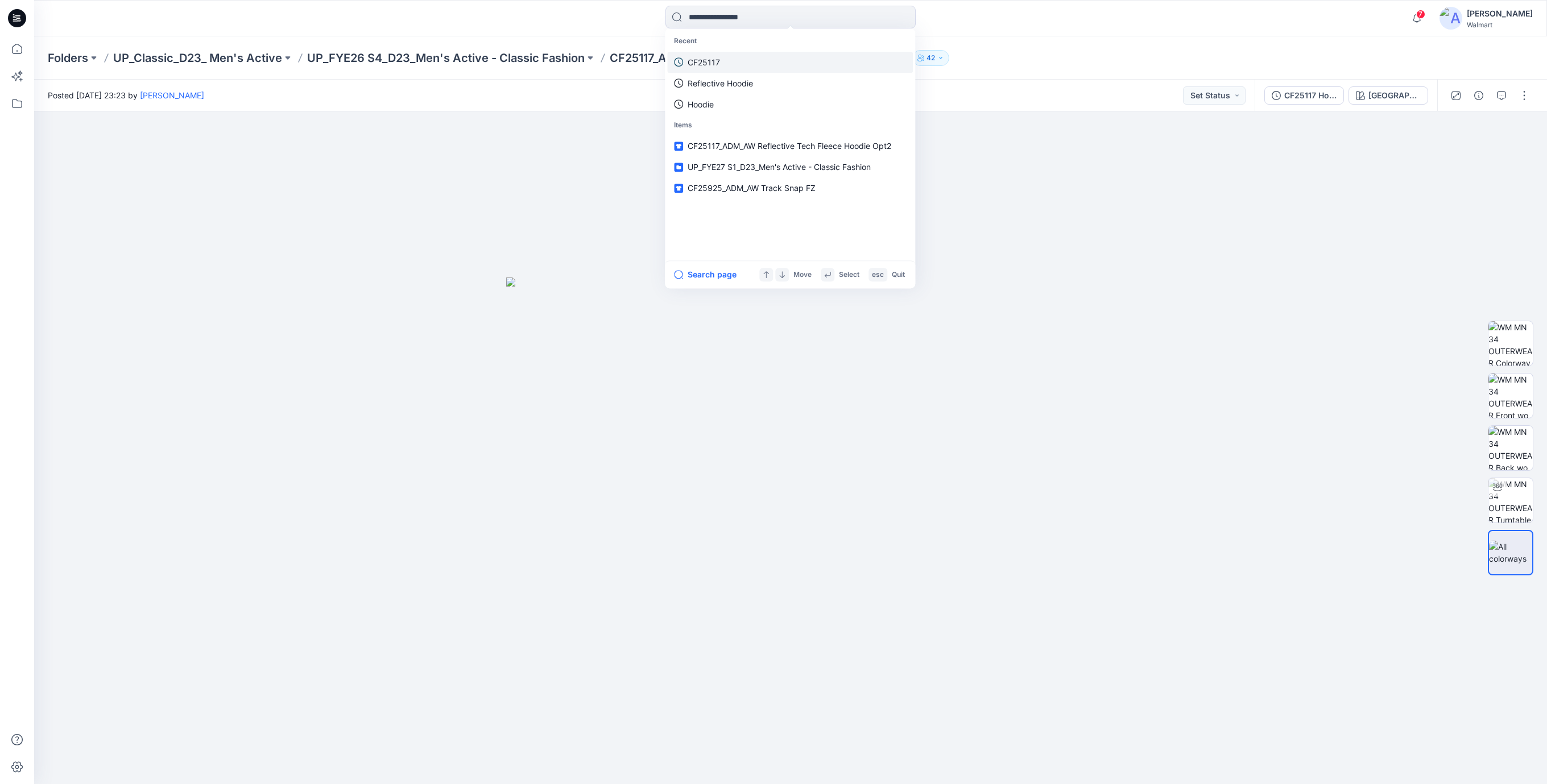
click at [736, 59] on link "CF25117" at bounding box center [790, 62] width 245 height 21
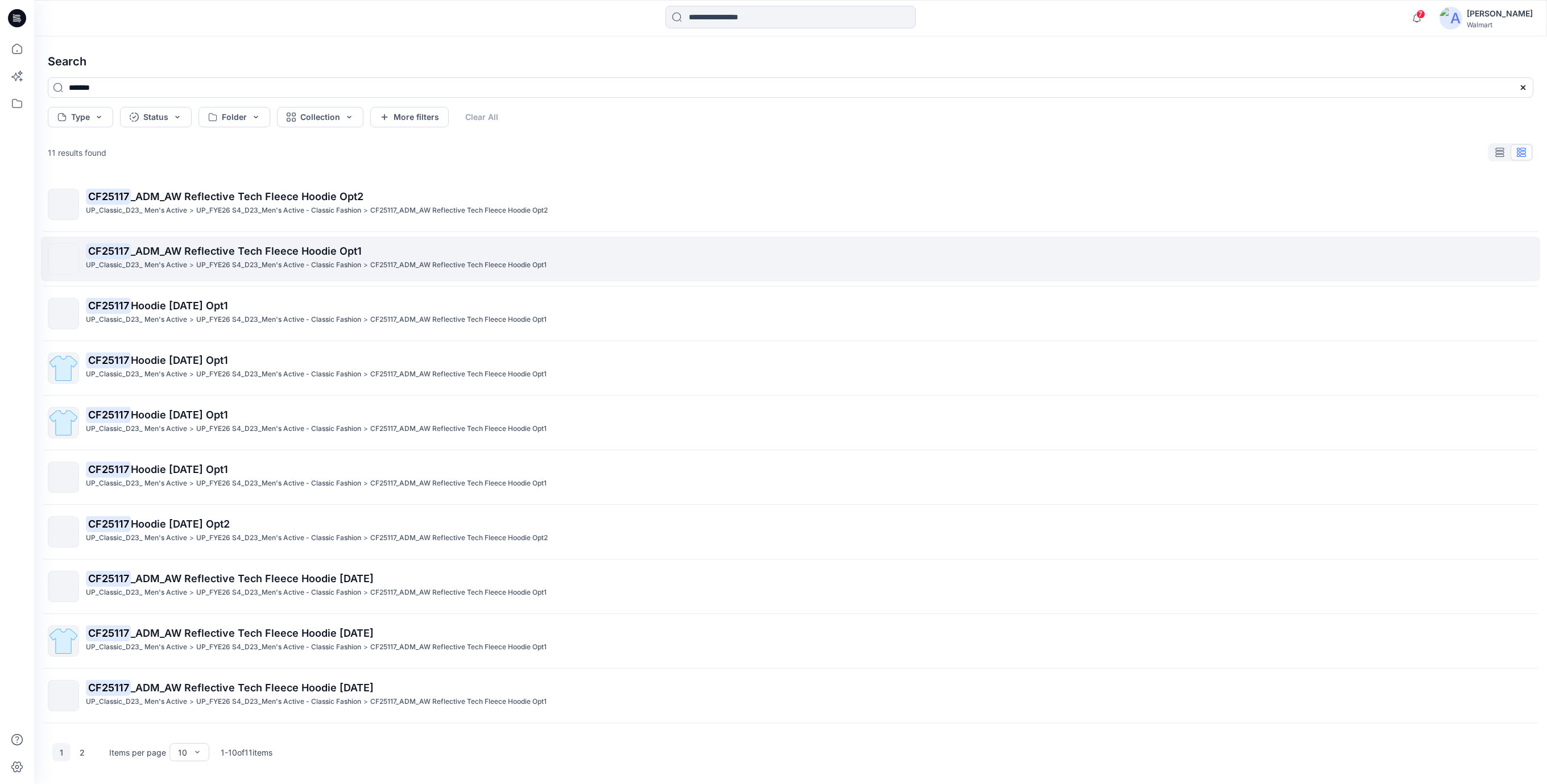
click at [322, 246] on span "_ADM_AW Reflective Tech Fleece Hoodie Opt1" at bounding box center [246, 251] width 231 height 12
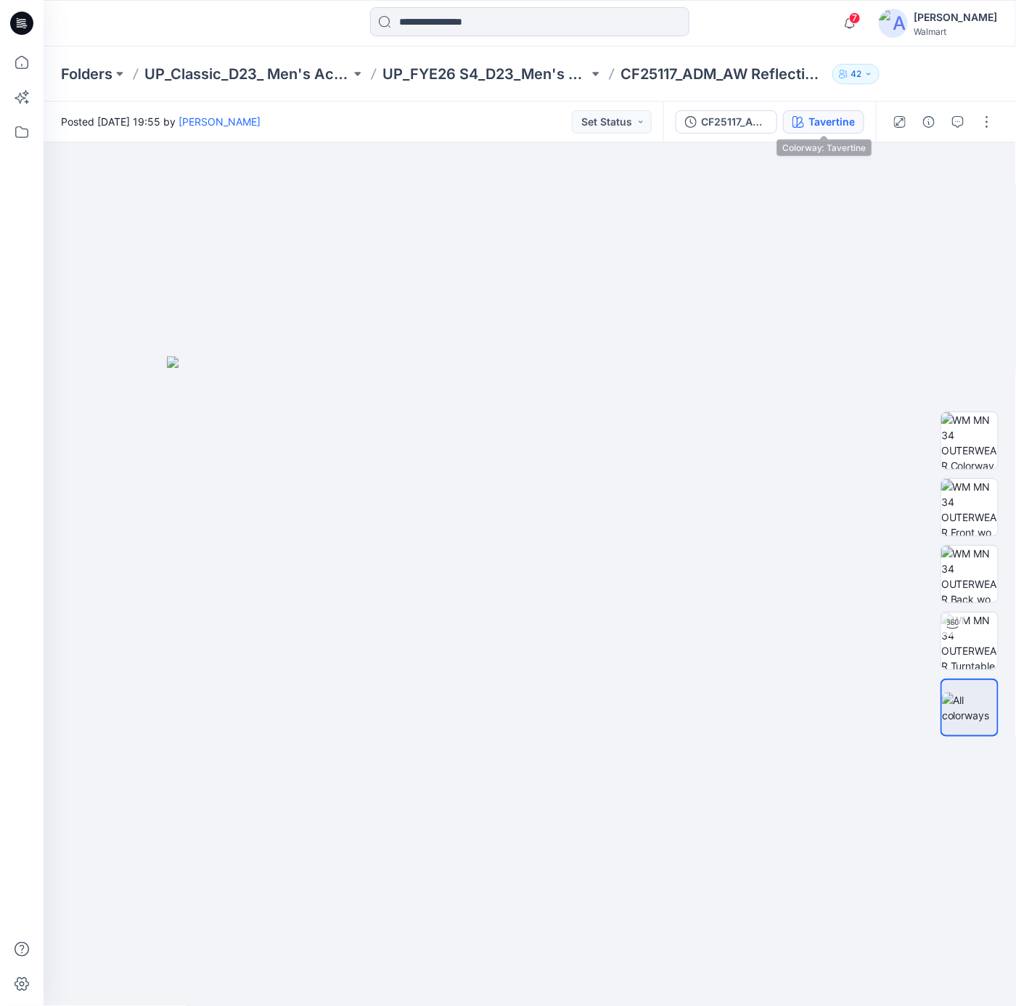
click at [836, 115] on div "Tavertine" at bounding box center [831, 122] width 46 height 16
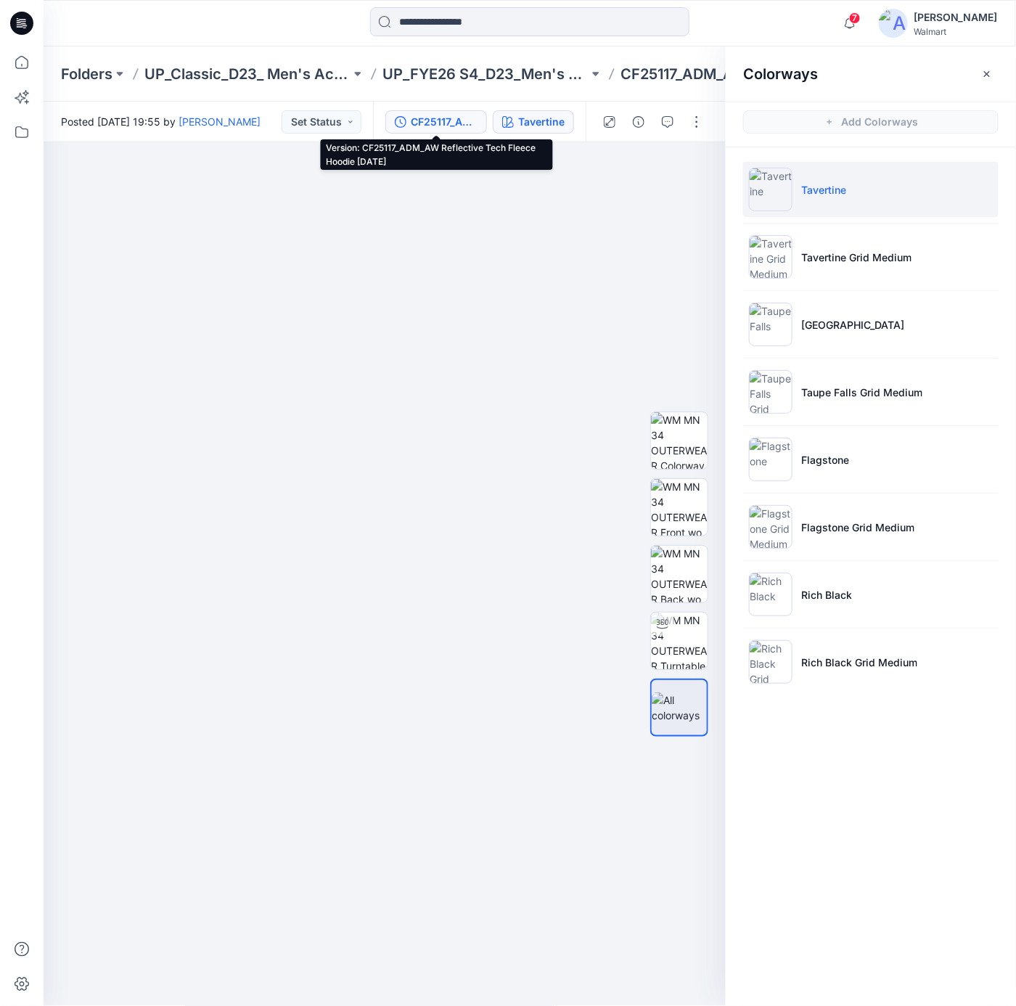
click at [430, 116] on div "CF25117_ADM_AW Reflective Tech Fleece Hoodie [DATE]" at bounding box center [444, 122] width 67 height 16
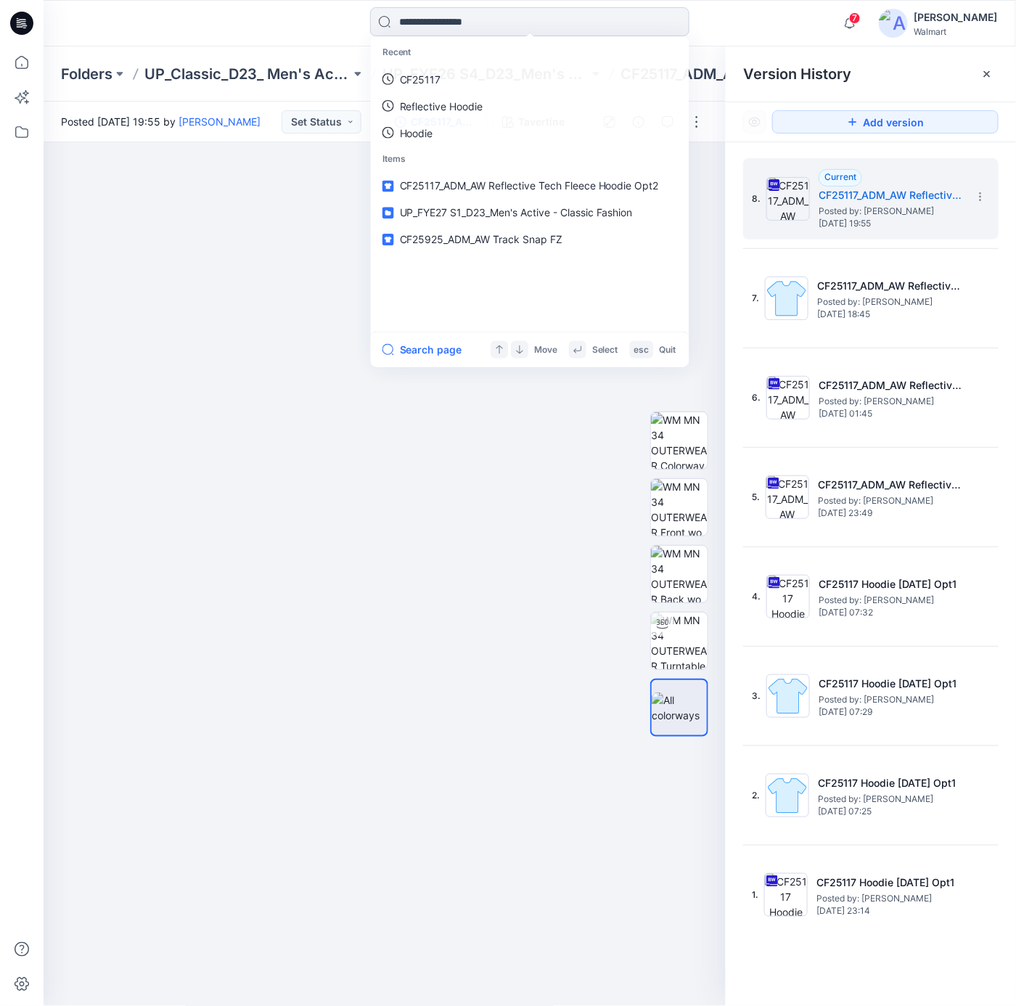
click at [476, 30] on input at bounding box center [529, 21] width 319 height 29
click at [444, 78] on link "CF25117" at bounding box center [529, 79] width 313 height 27
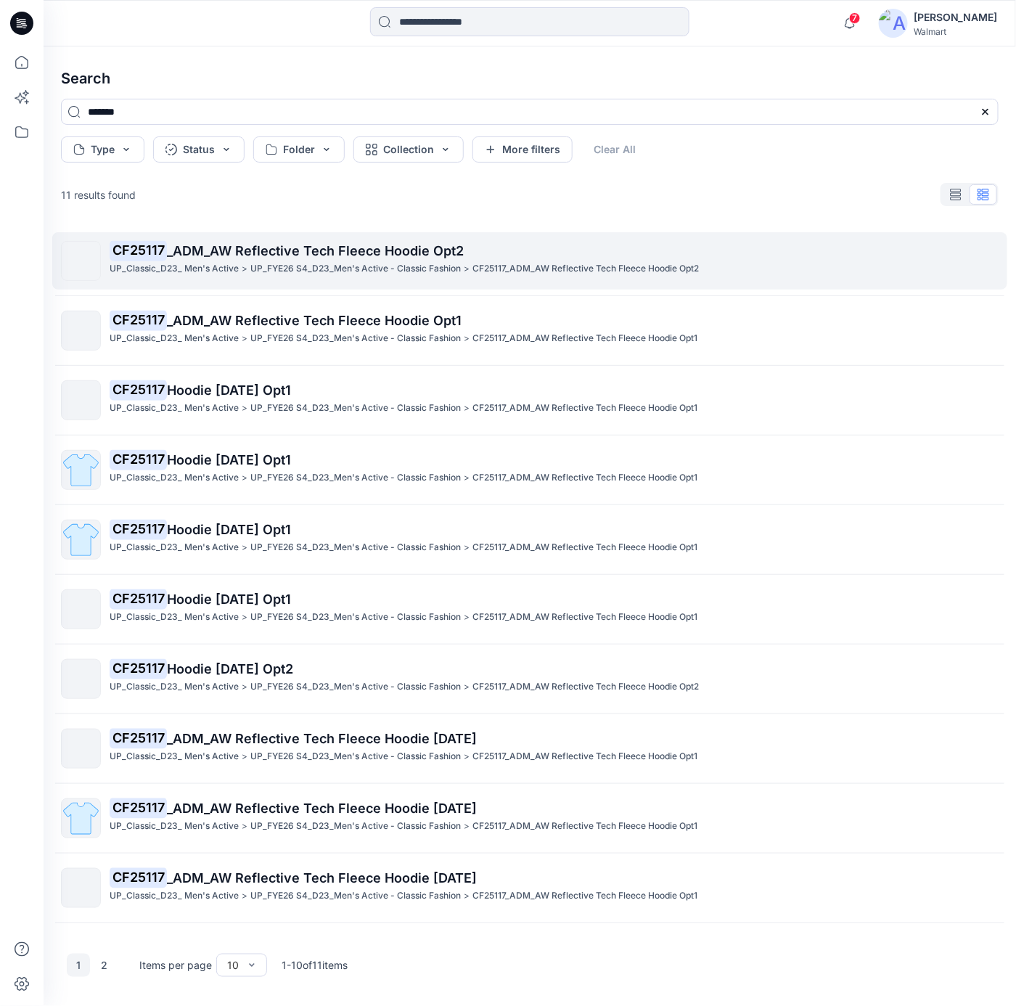
click at [494, 260] on p "CF25117 _ADM_AW Reflective Tech Fleece Hoodie Opt2" at bounding box center [554, 251] width 888 height 20
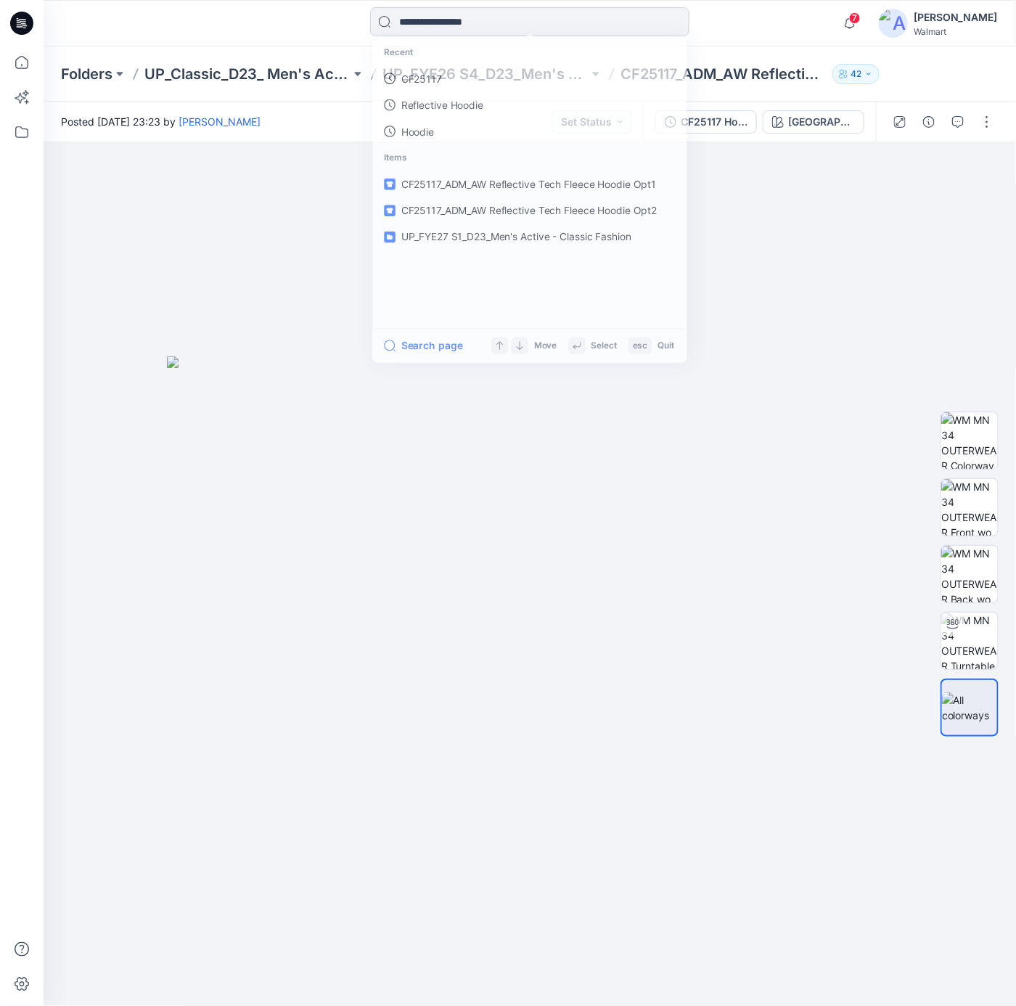
click at [521, 20] on input at bounding box center [529, 21] width 319 height 29
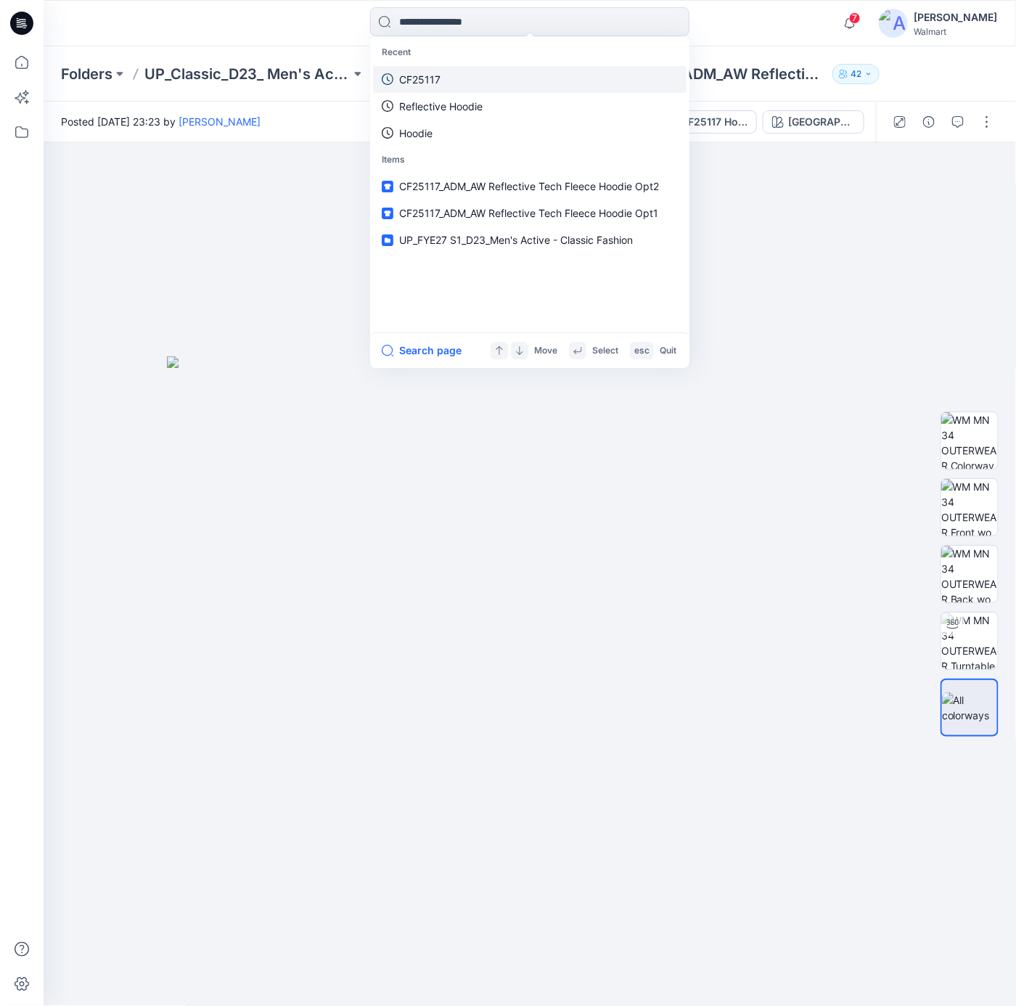
click at [454, 86] on link "CF25117" at bounding box center [529, 79] width 313 height 27
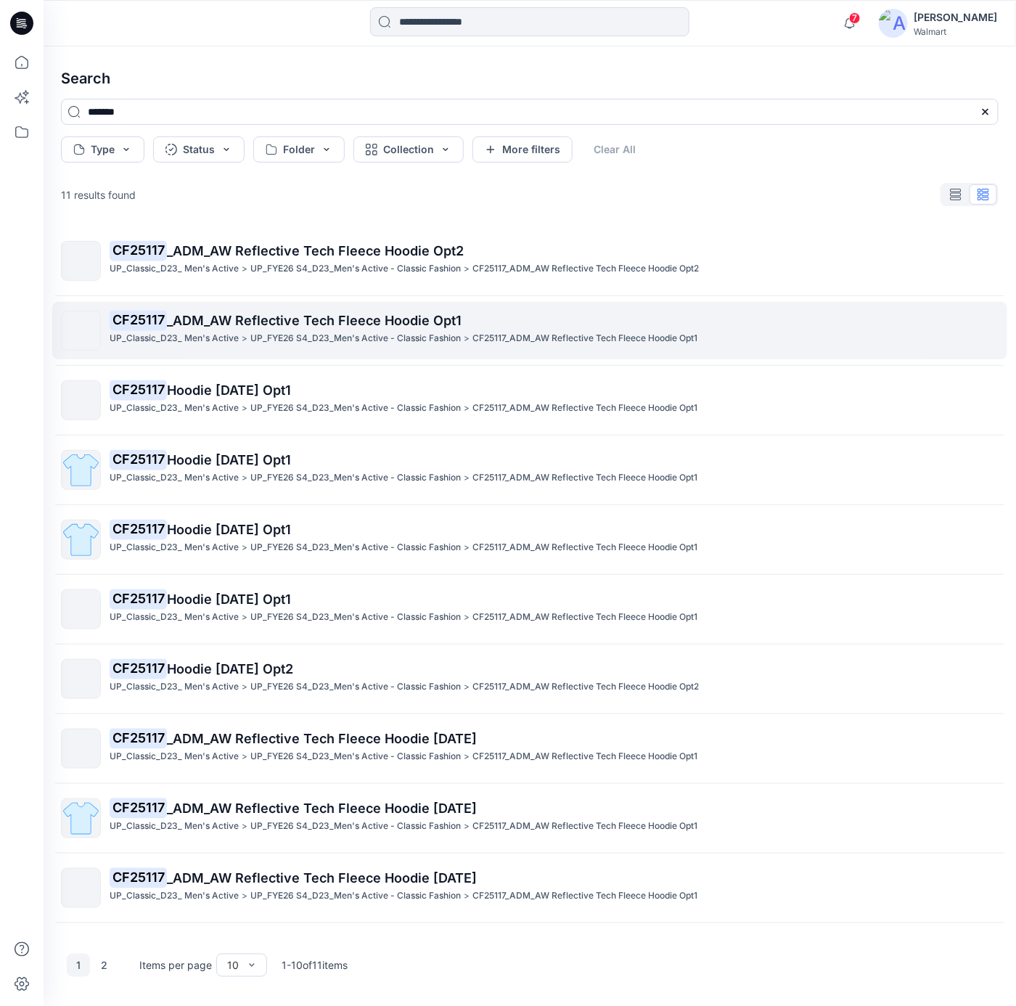
click at [390, 302] on link "CF25117 _ADM_AW Reflective Tech Fleece Hoodie Opt1 UP_Classic_D23_ Men's Active…" at bounding box center [529, 330] width 955 height 57
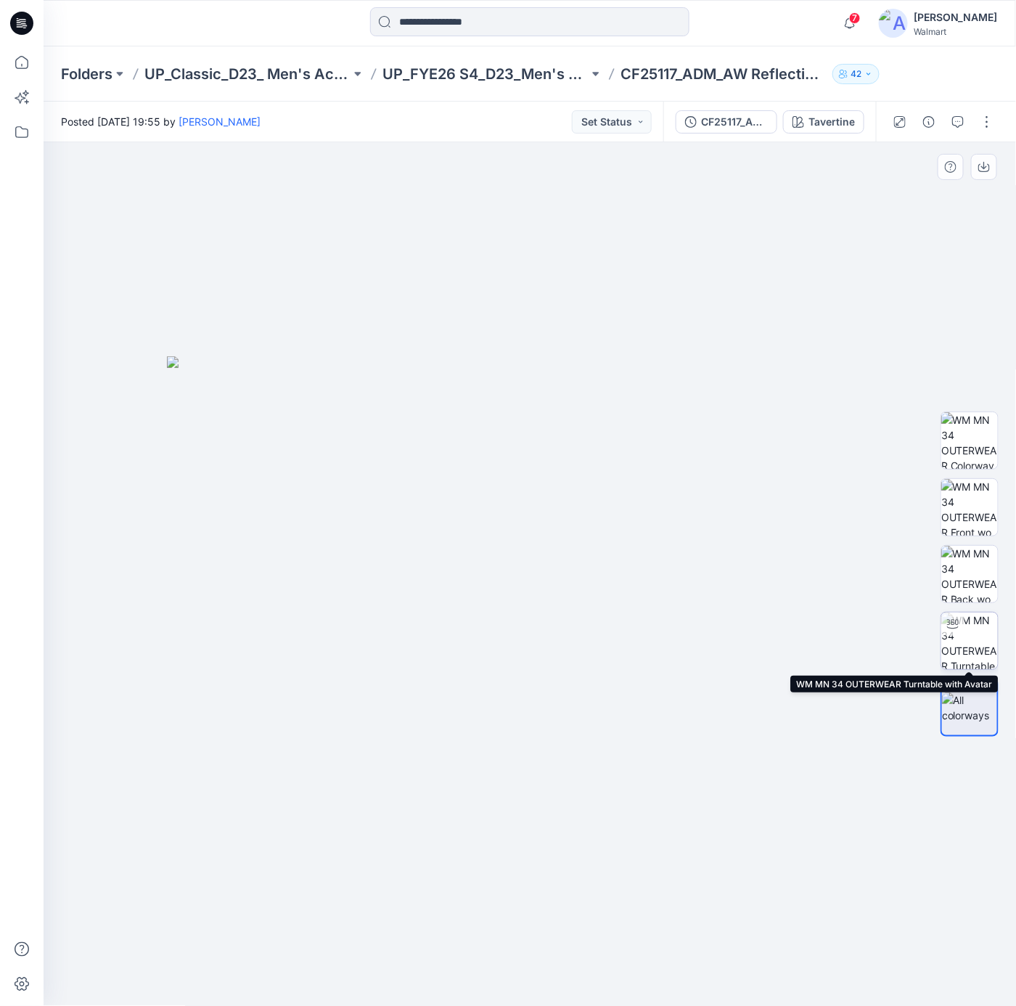
click at [969, 638] on img at bounding box center [969, 640] width 57 height 57
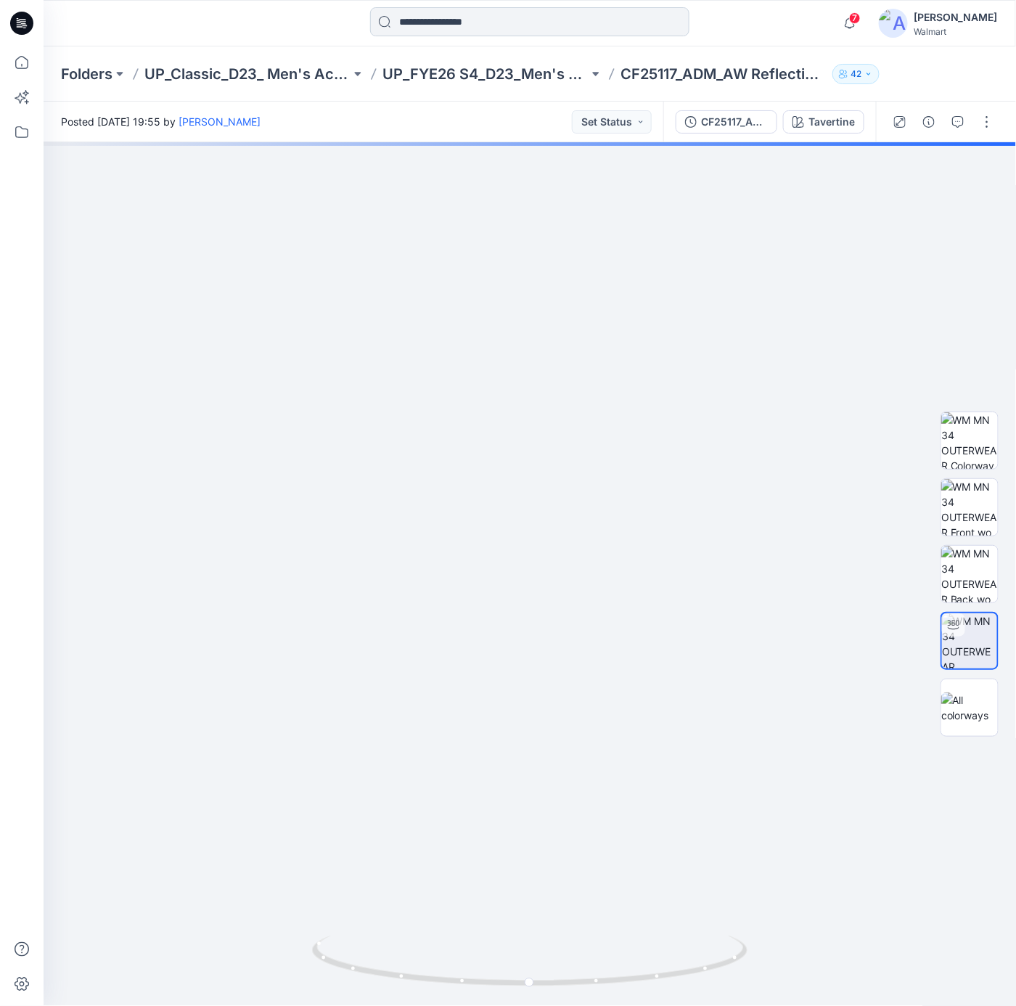
click at [582, 30] on input at bounding box center [529, 21] width 319 height 29
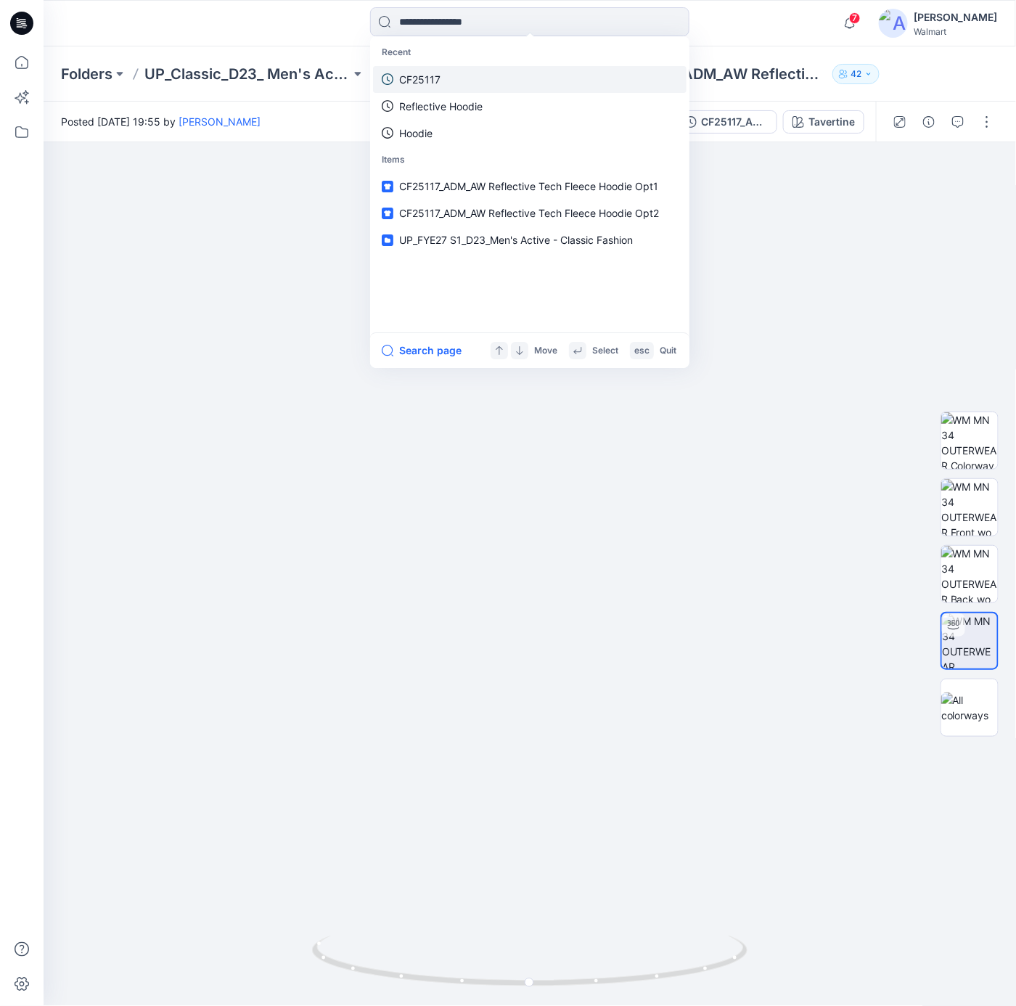
click at [457, 78] on link "CF25117" at bounding box center [529, 79] width 313 height 27
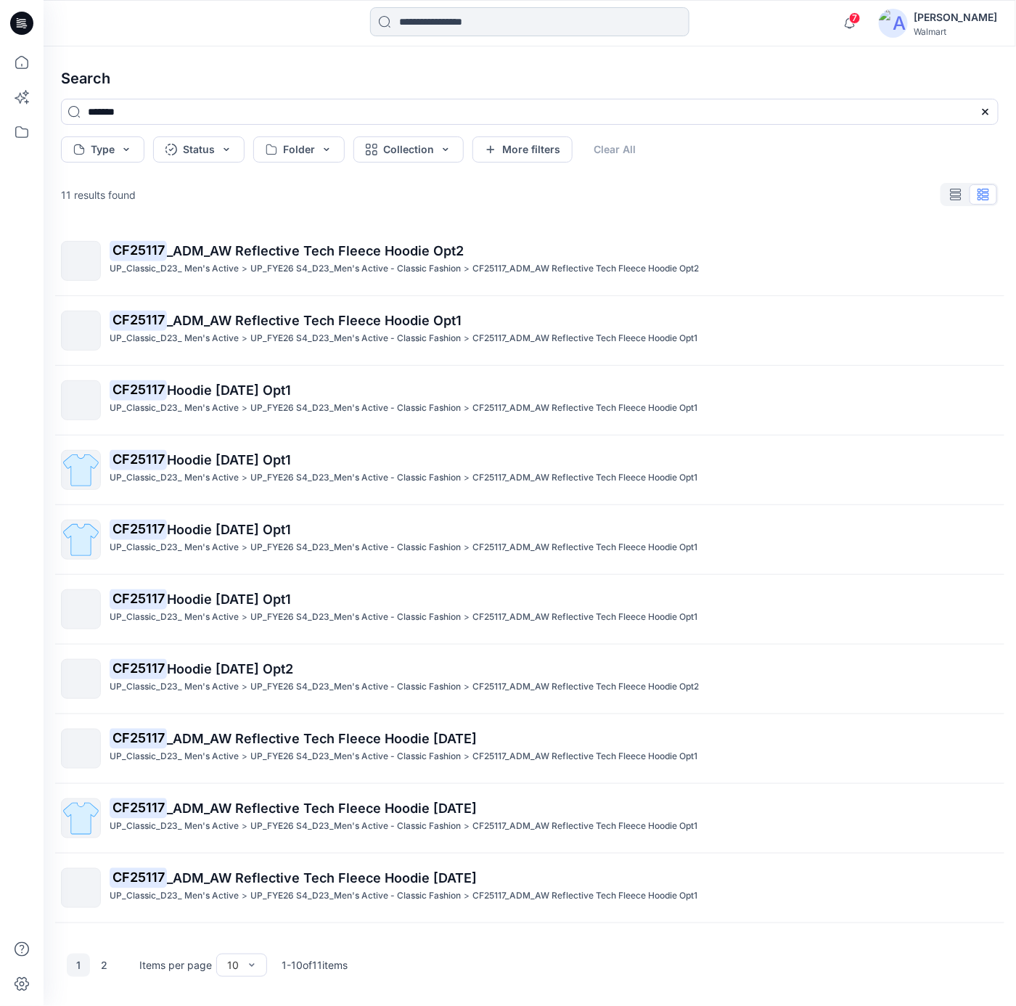
click at [429, 21] on input at bounding box center [529, 21] width 319 height 29
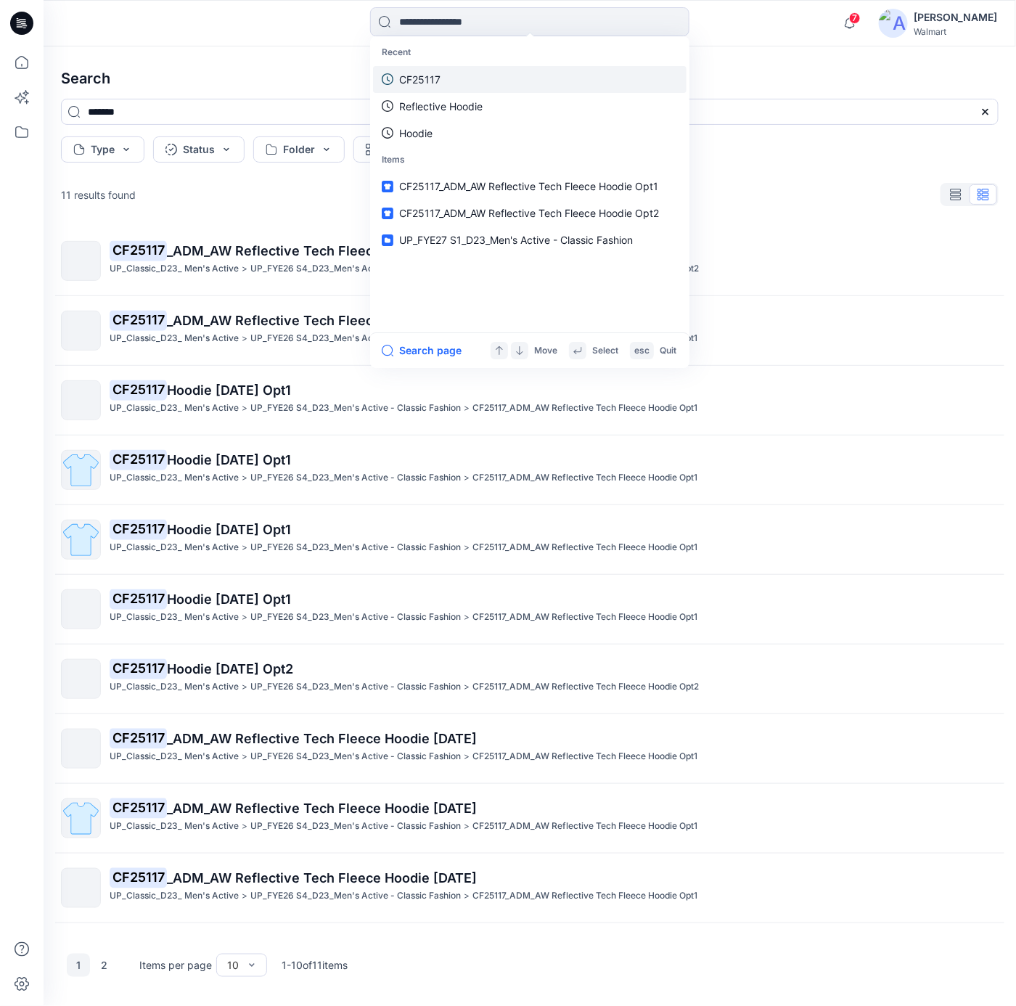
click at [412, 75] on p "CF25117" at bounding box center [419, 79] width 41 height 15
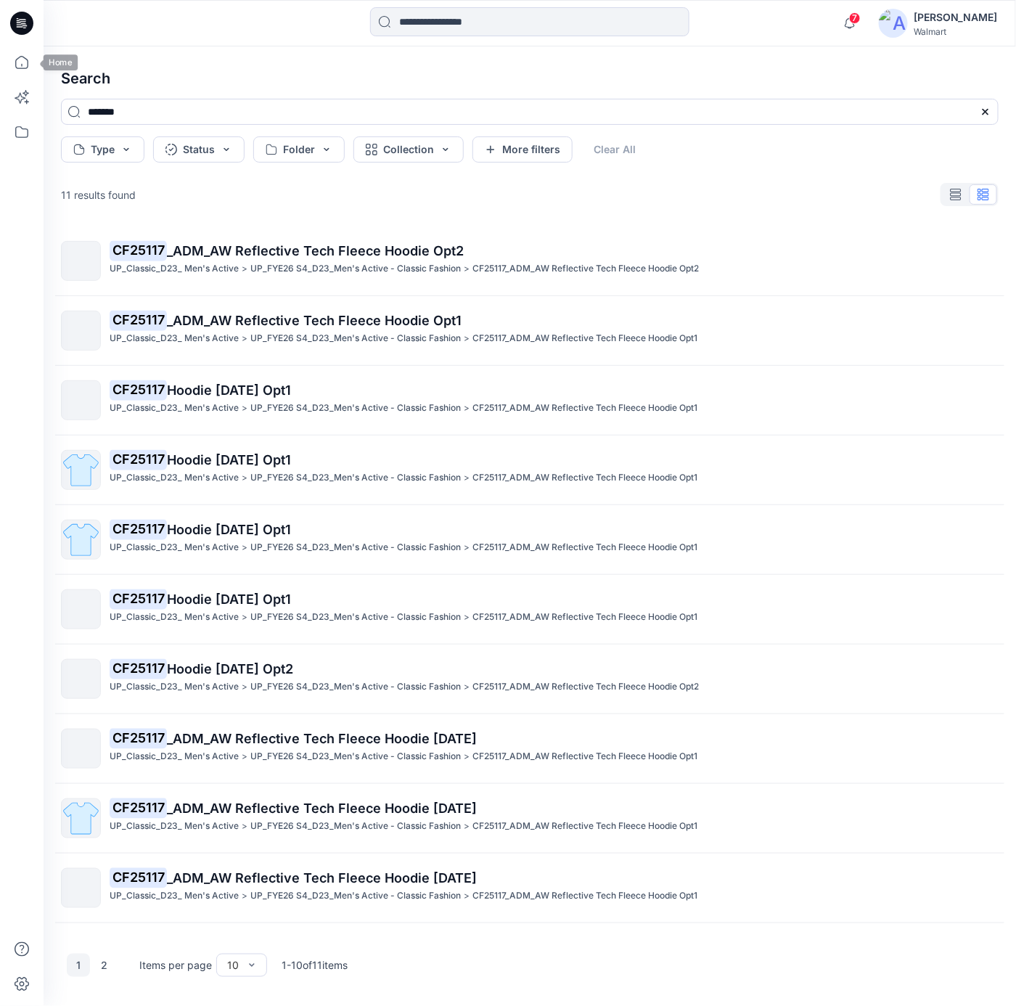
click at [24, 24] on icon at bounding box center [21, 23] width 23 height 23
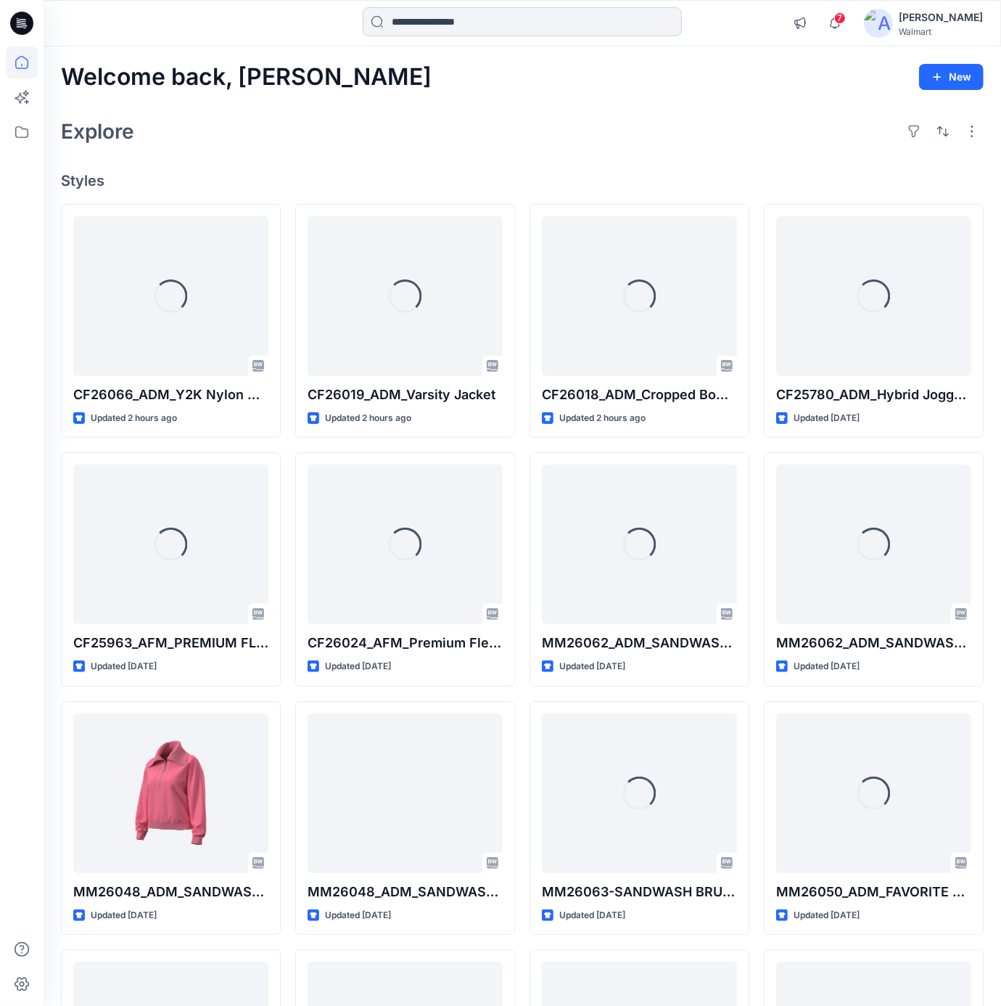
click at [431, 30] on input at bounding box center [522, 21] width 319 height 29
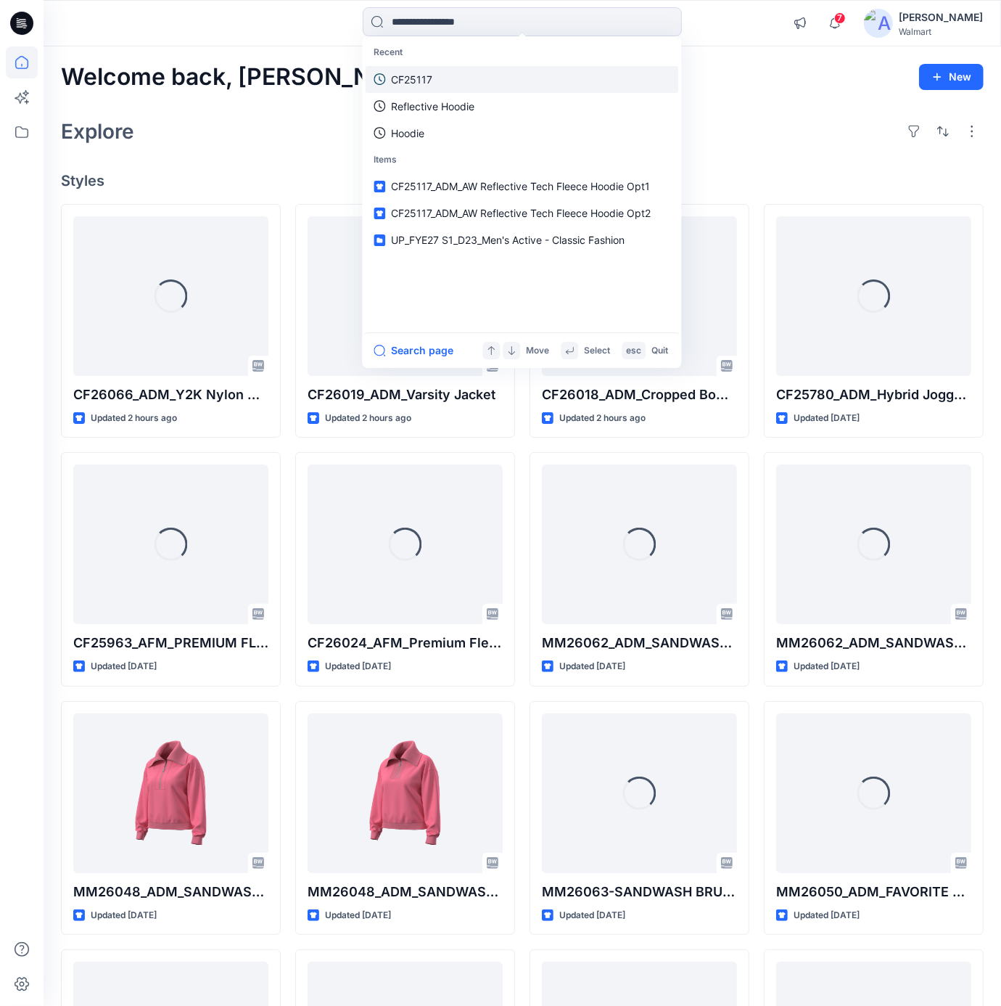
click at [442, 78] on link "CF25117" at bounding box center [521, 79] width 313 height 27
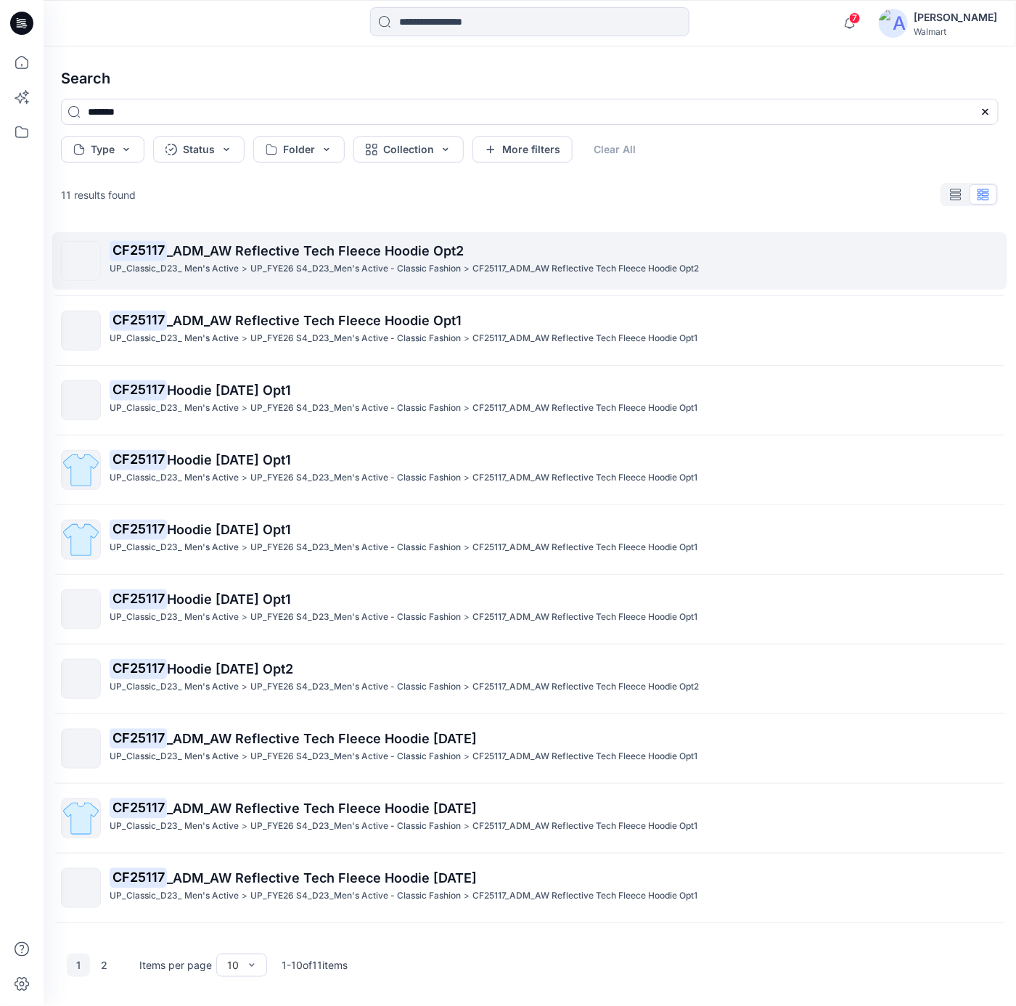
click at [431, 254] on span "_ADM_AW Reflective Tech Fleece Hoodie Opt2" at bounding box center [315, 250] width 297 height 15
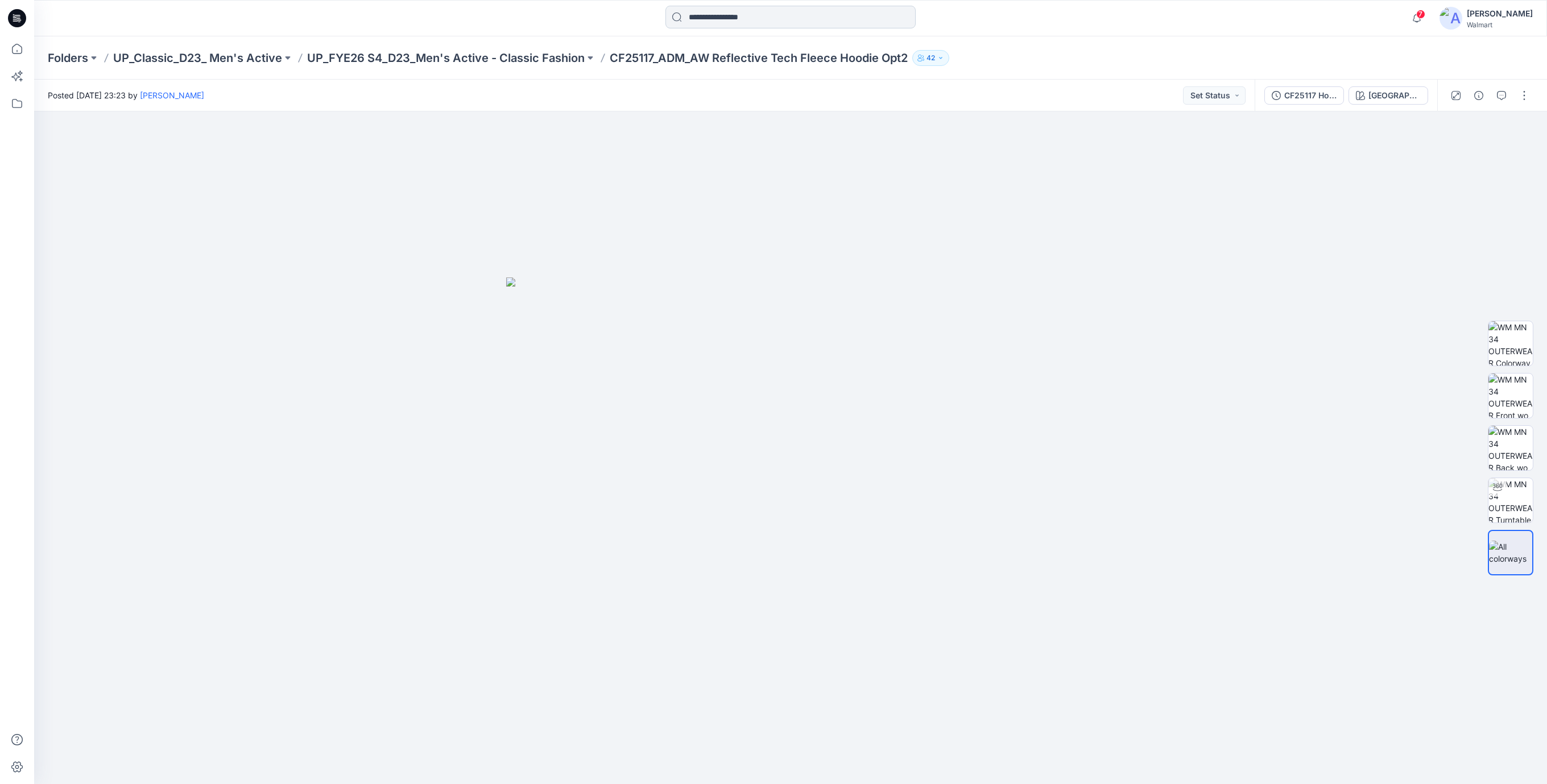
click at [707, 26] on input at bounding box center [790, 16] width 250 height 23
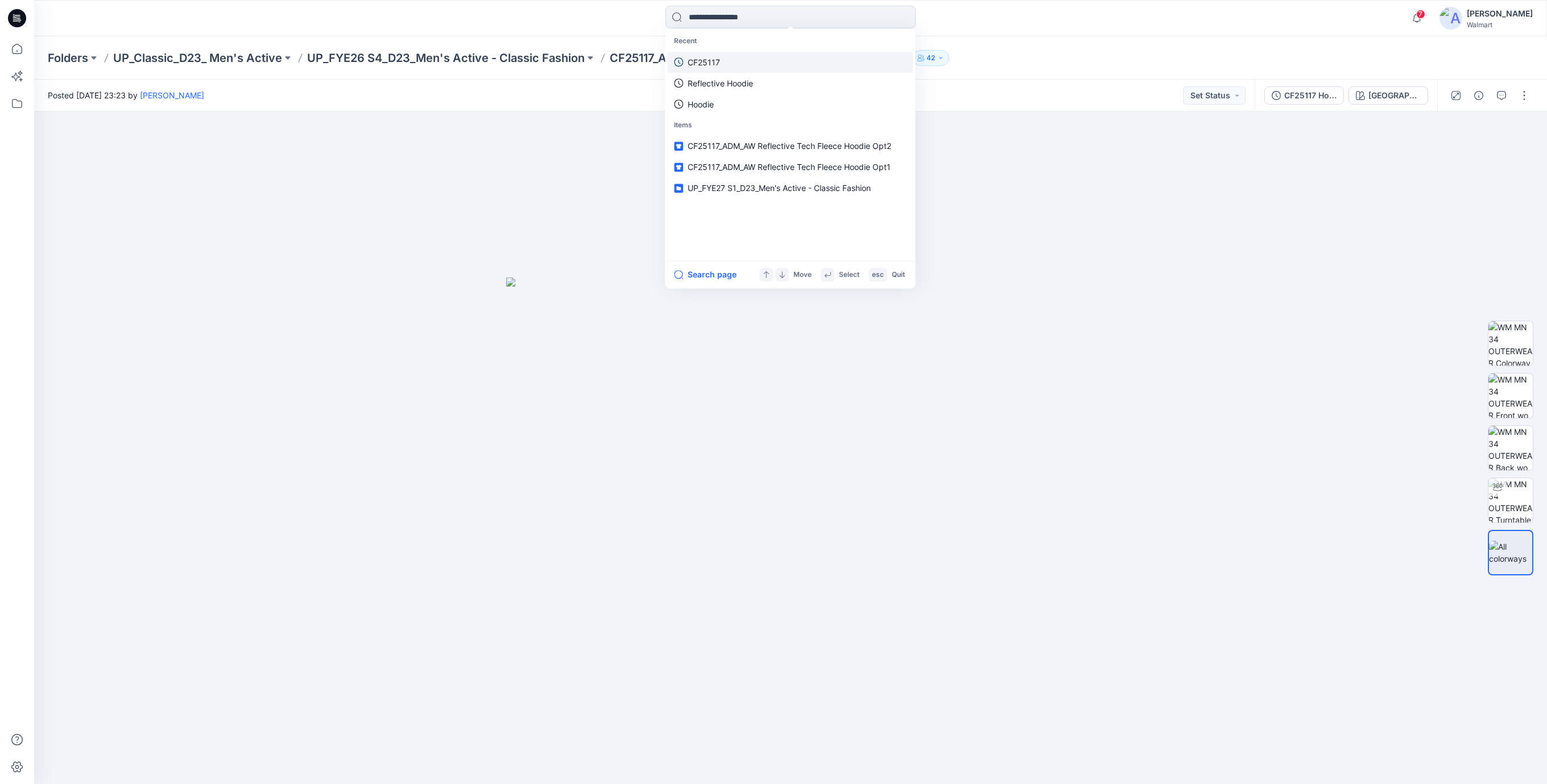
click at [696, 63] on p "CF25117" at bounding box center [703, 62] width 32 height 12
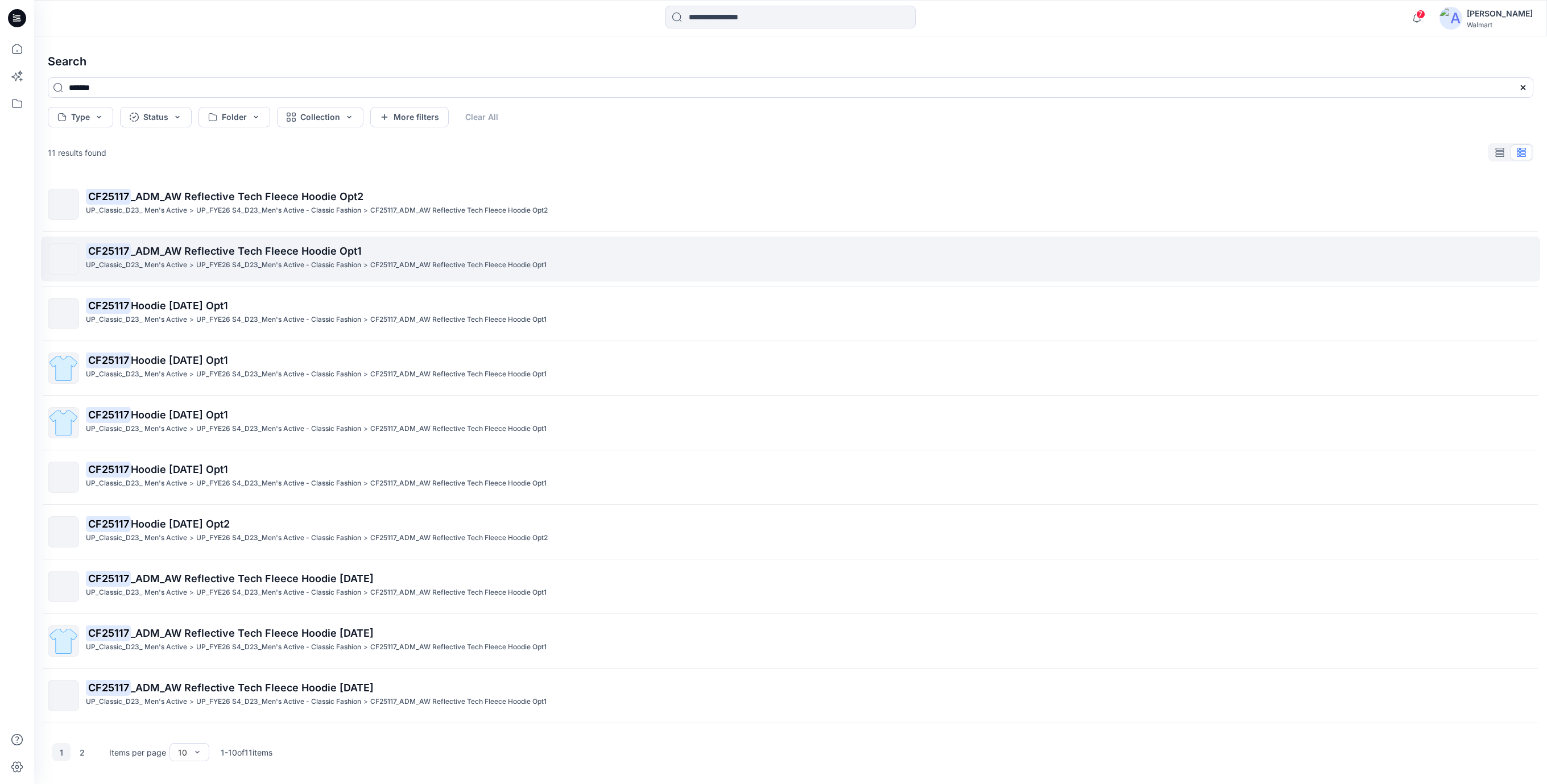
click at [256, 245] on span "_ADM_AW Reflective Tech Fleece Hoodie Opt1" at bounding box center [246, 251] width 231 height 12
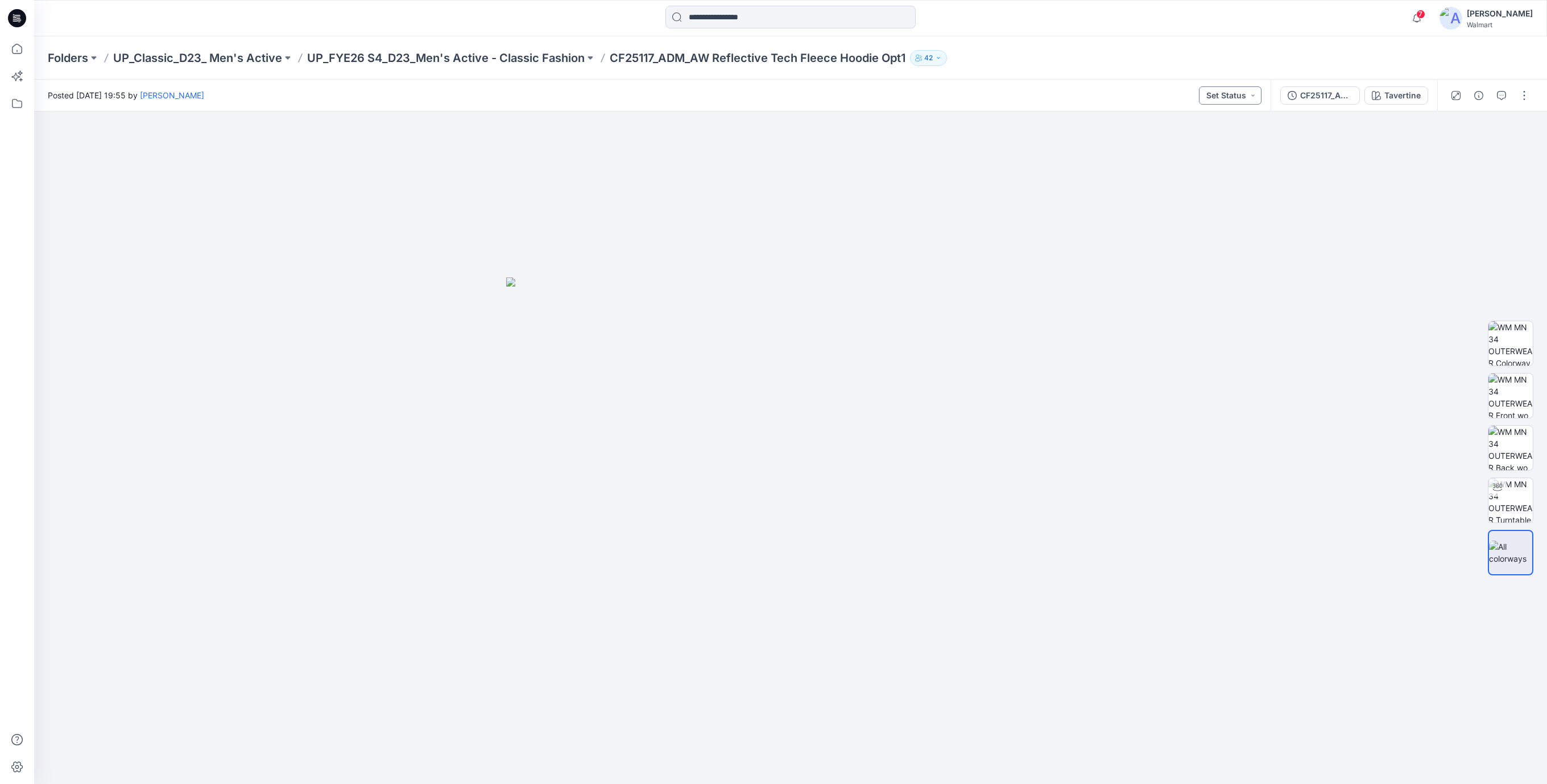
click at [1244, 94] on button "Set Status" at bounding box center [1230, 95] width 63 height 18
drag, startPoint x: 1406, startPoint y: 202, endPoint x: 1418, endPoint y: 143, distance: 60.2
click at [1406, 204] on div at bounding box center [791, 448] width 1513 height 673
click at [1335, 97] on div "CF25117_ADM_AW Reflective Tech Fleece Hoodie [DATE]" at bounding box center [1326, 96] width 53 height 13
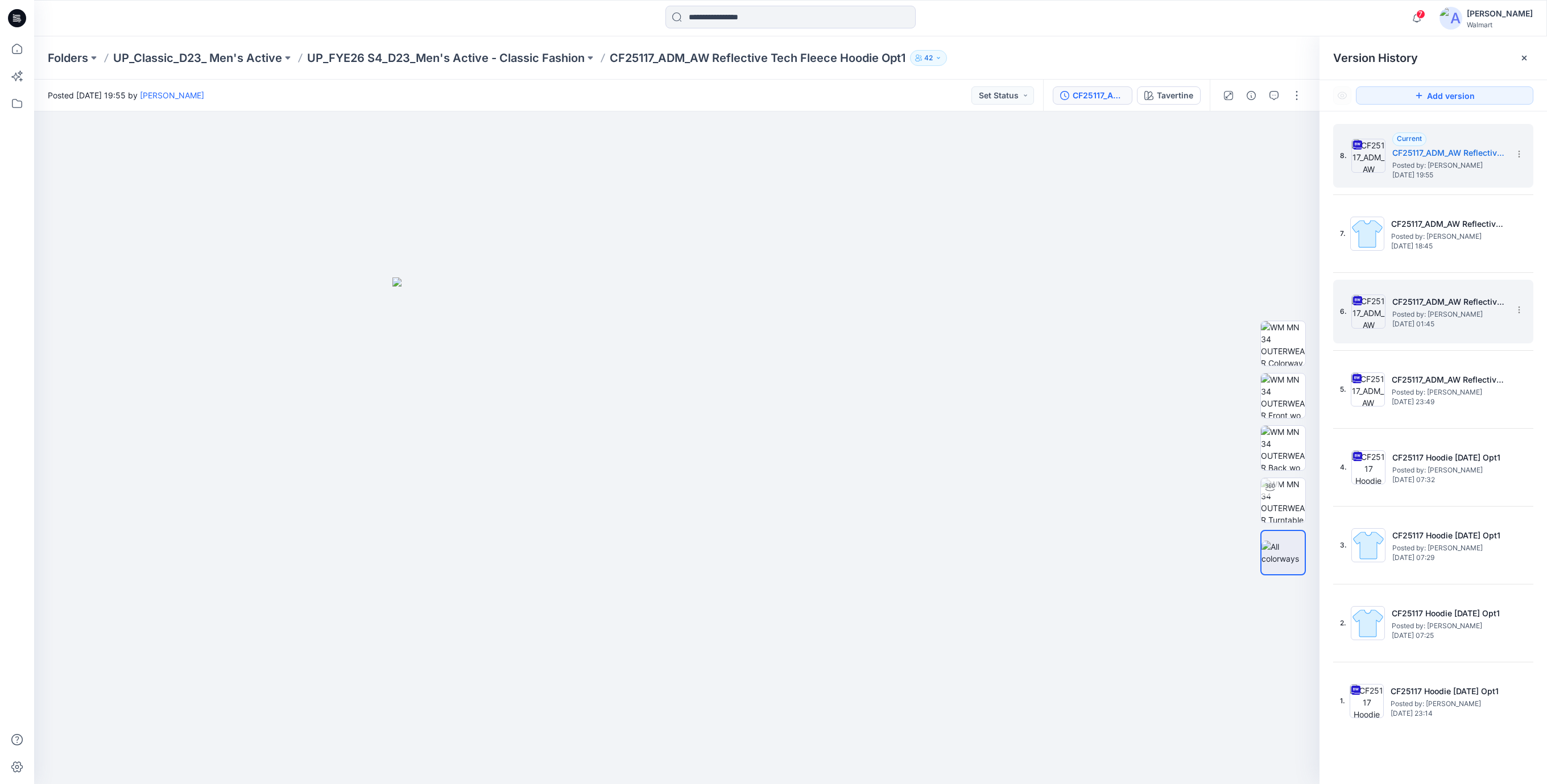
click at [1426, 307] on h5 "CF25117_ADM_AW Reflective Tech Fleece Hoodie [DATE]" at bounding box center [1449, 302] width 114 height 13
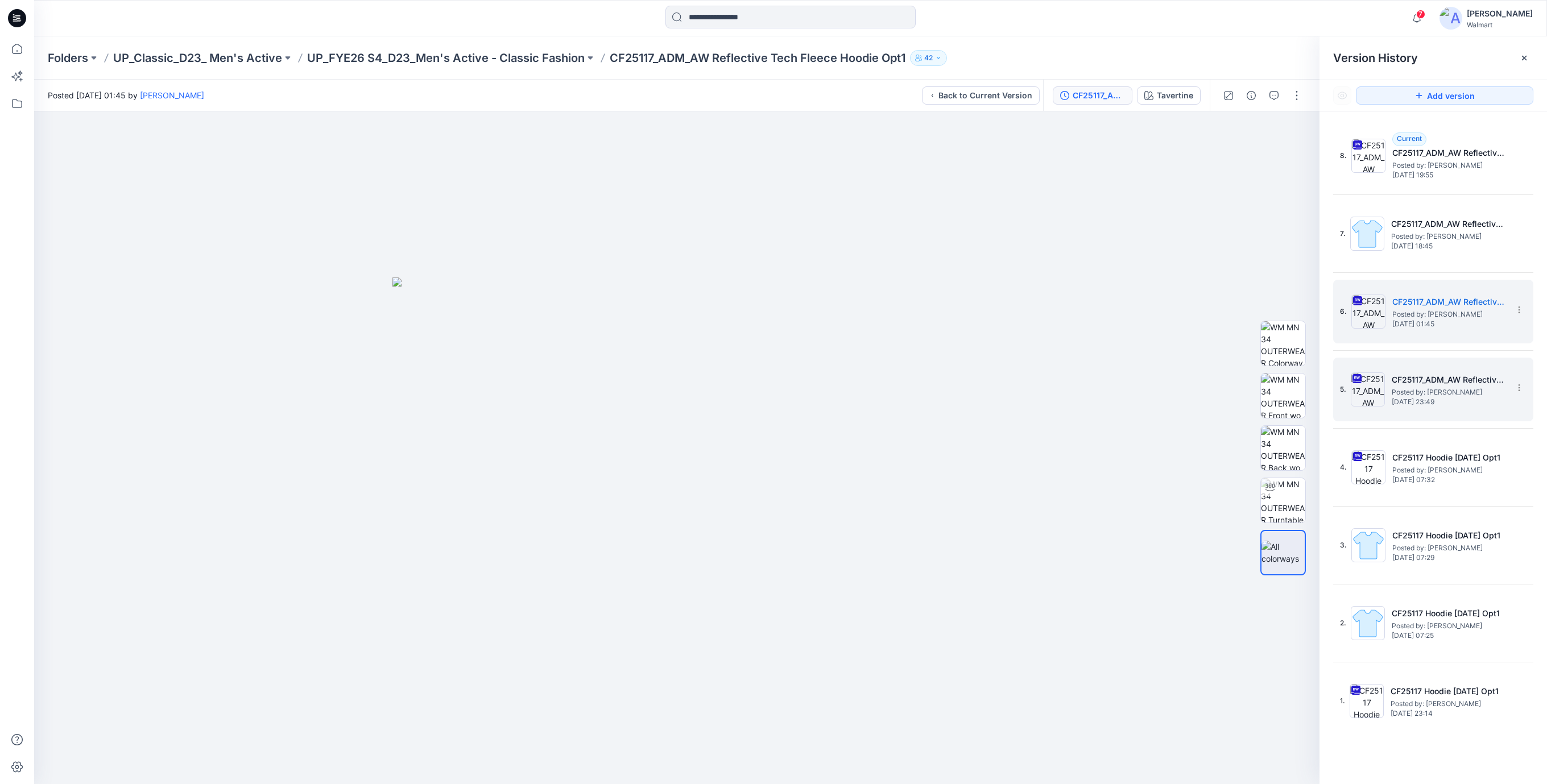
click at [1415, 392] on span "Posted by: [PERSON_NAME]" at bounding box center [1448, 392] width 114 height 12
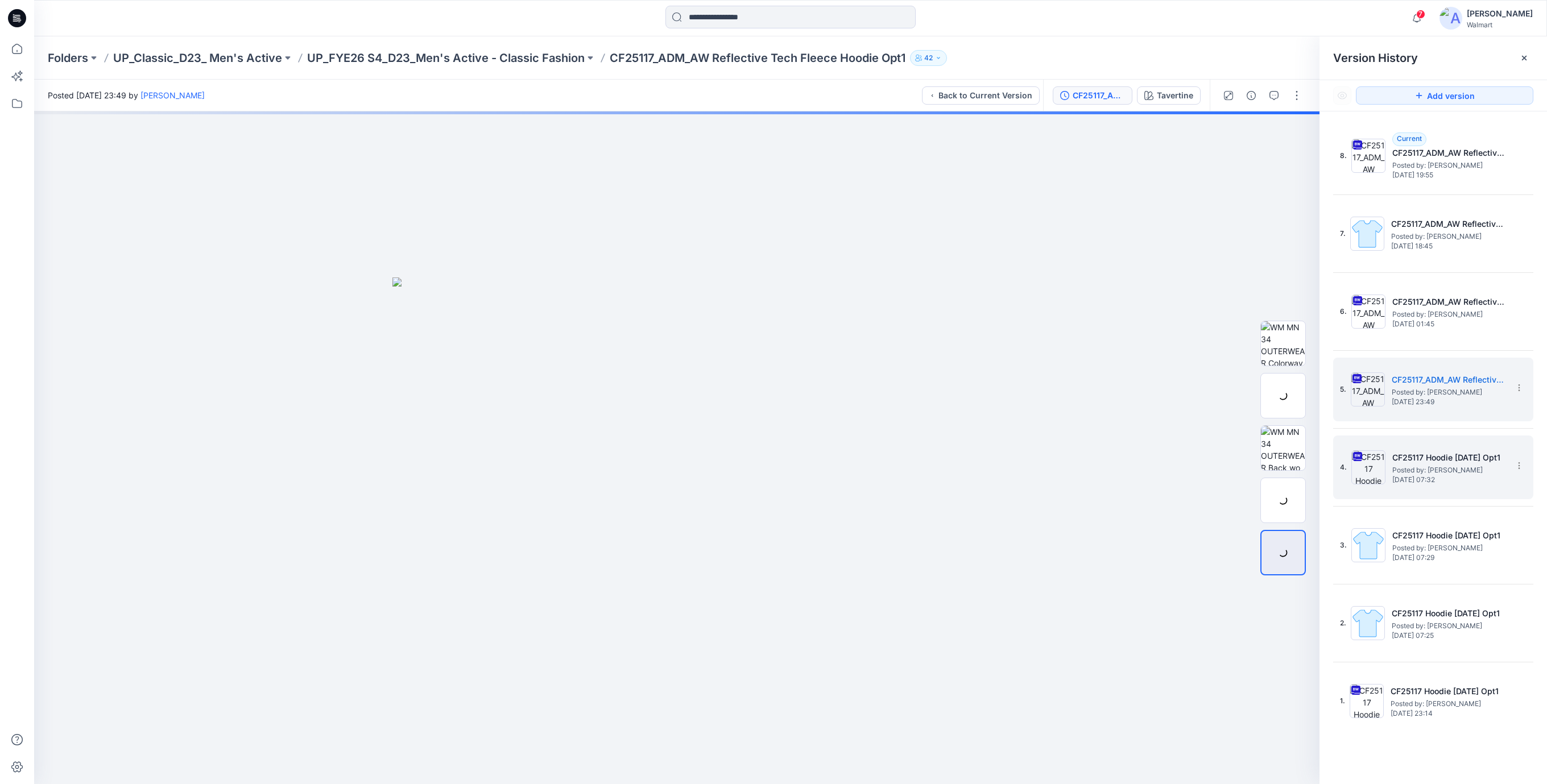
click at [1415, 470] on span "Posted by: [PERSON_NAME]" at bounding box center [1449, 470] width 114 height 12
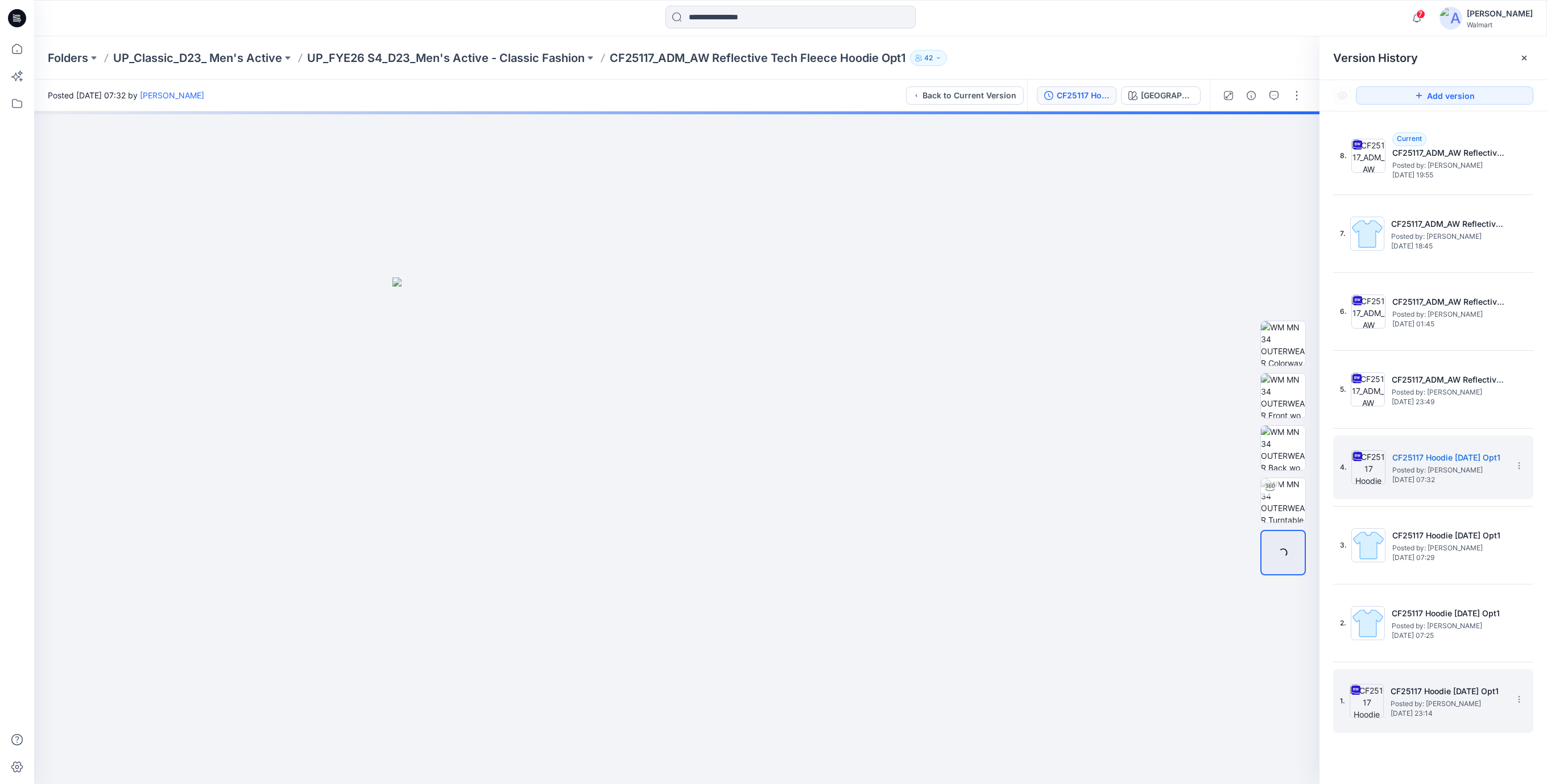
click at [1411, 693] on h5 "CF25117 Hoodie [DATE] Opt1" at bounding box center [1447, 691] width 114 height 13
click at [735, 11] on input at bounding box center [790, 16] width 250 height 23
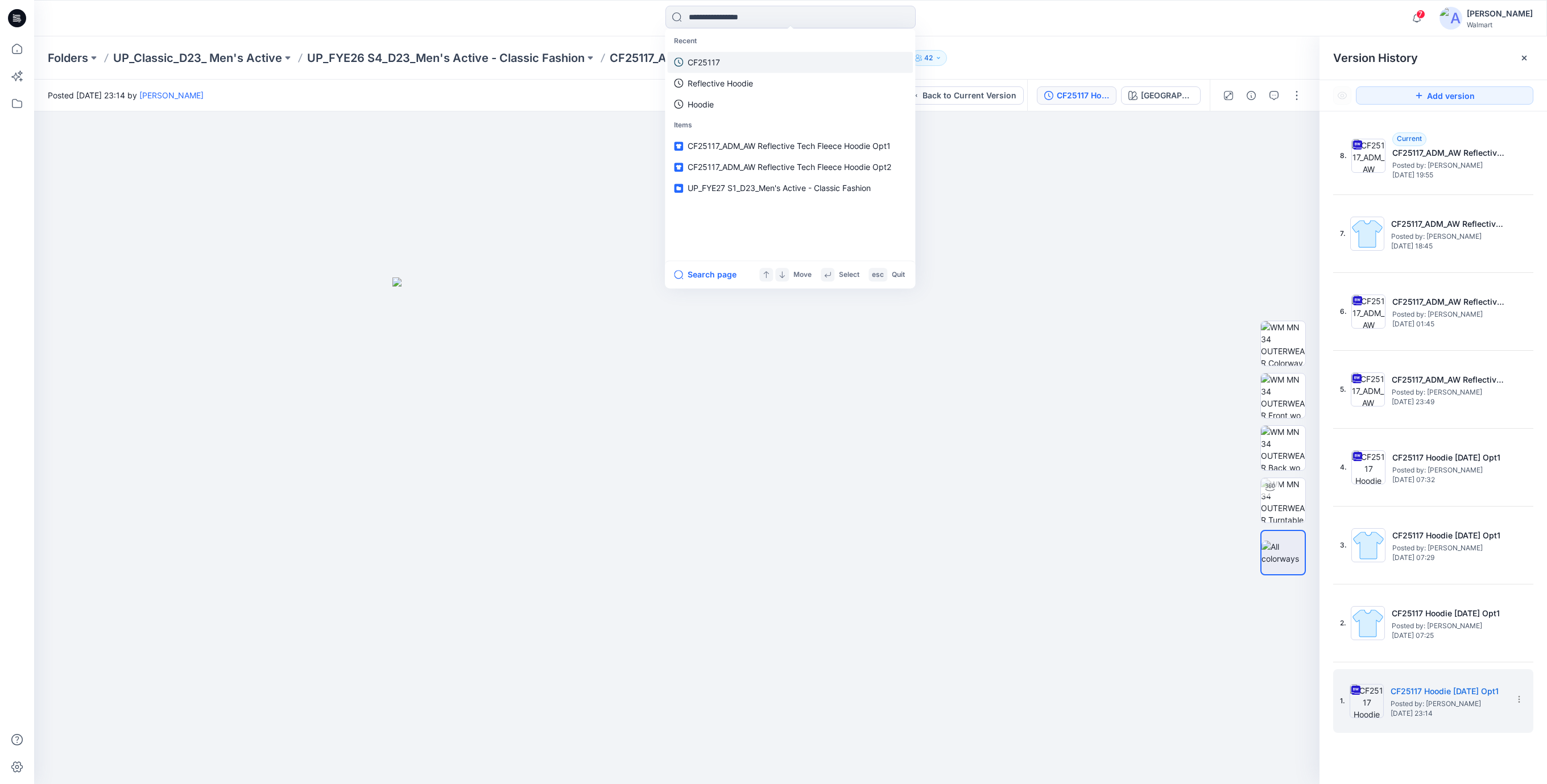
click at [713, 63] on p "CF25117" at bounding box center [703, 62] width 32 height 12
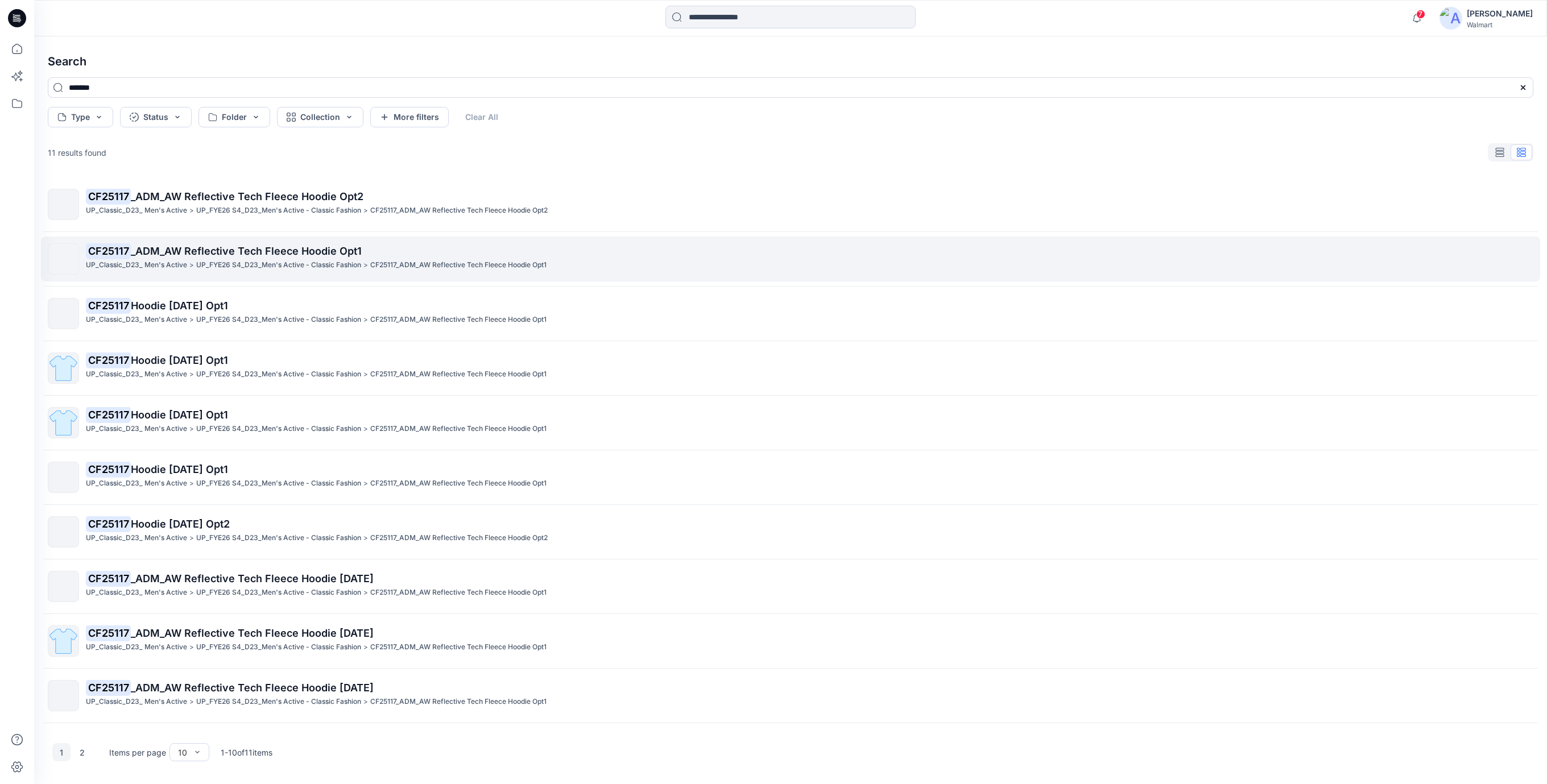
click at [347, 262] on p "UP_FYE26 S4_D23_Men's Active - Classic Fashion" at bounding box center [278, 265] width 165 height 12
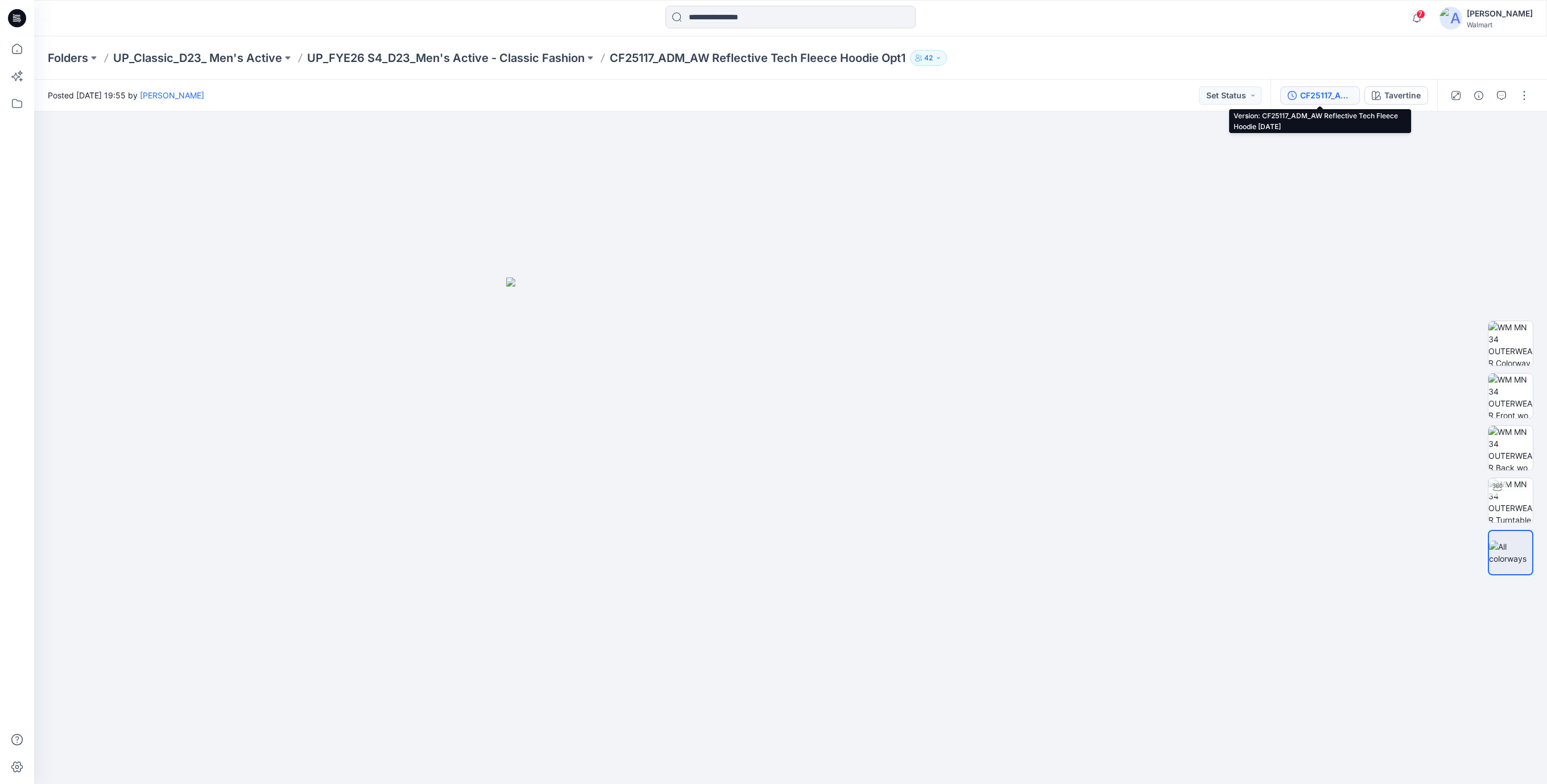
click at [1309, 96] on div "CF25117_ADM_AW Reflective Tech Fleece Hoodie [DATE]" at bounding box center [1326, 96] width 53 height 13
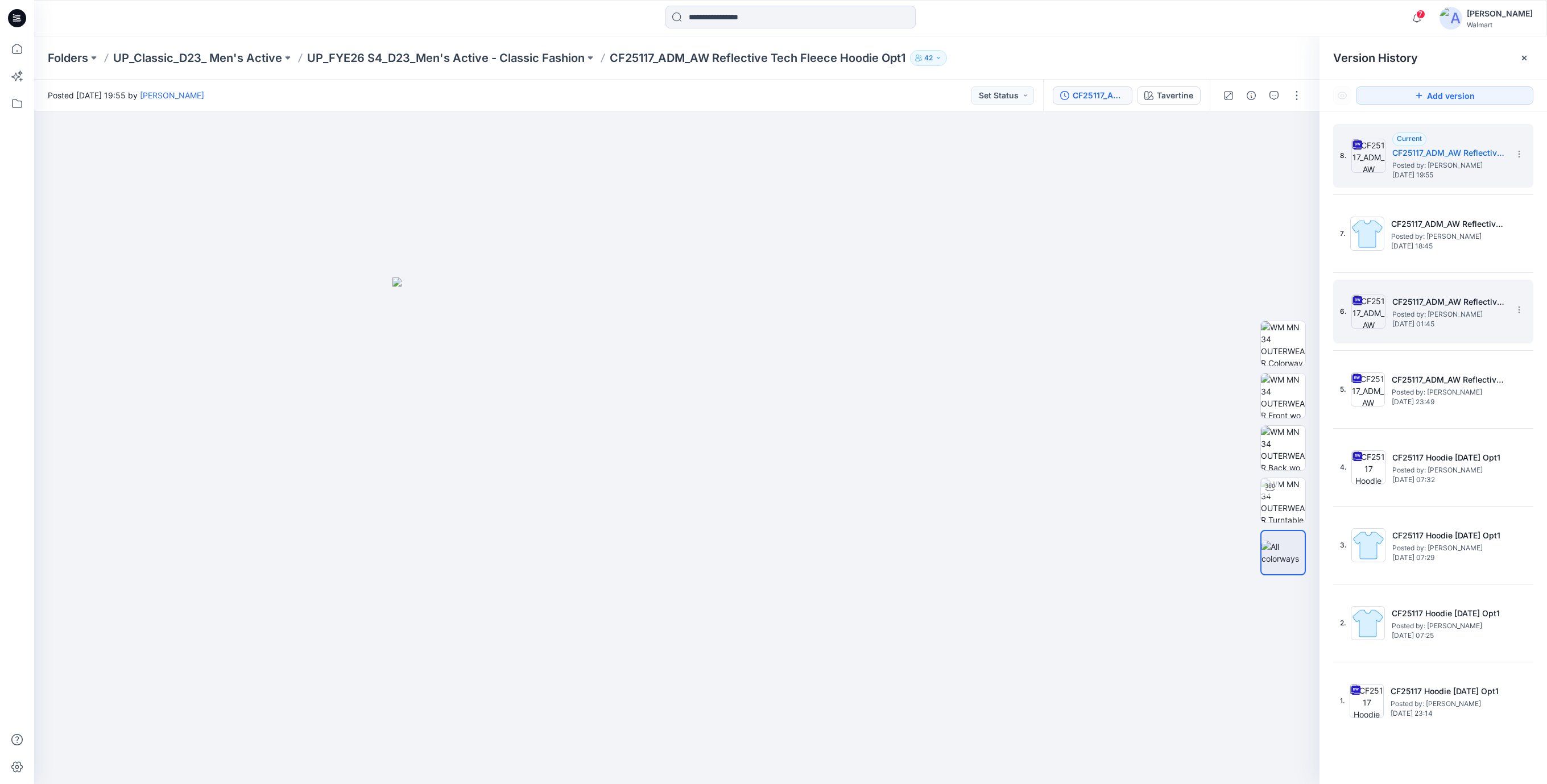
click at [1433, 303] on h5 "CF25117_ADM_AW Reflective Tech Fleece Hoodie [DATE]" at bounding box center [1449, 302] width 114 height 13
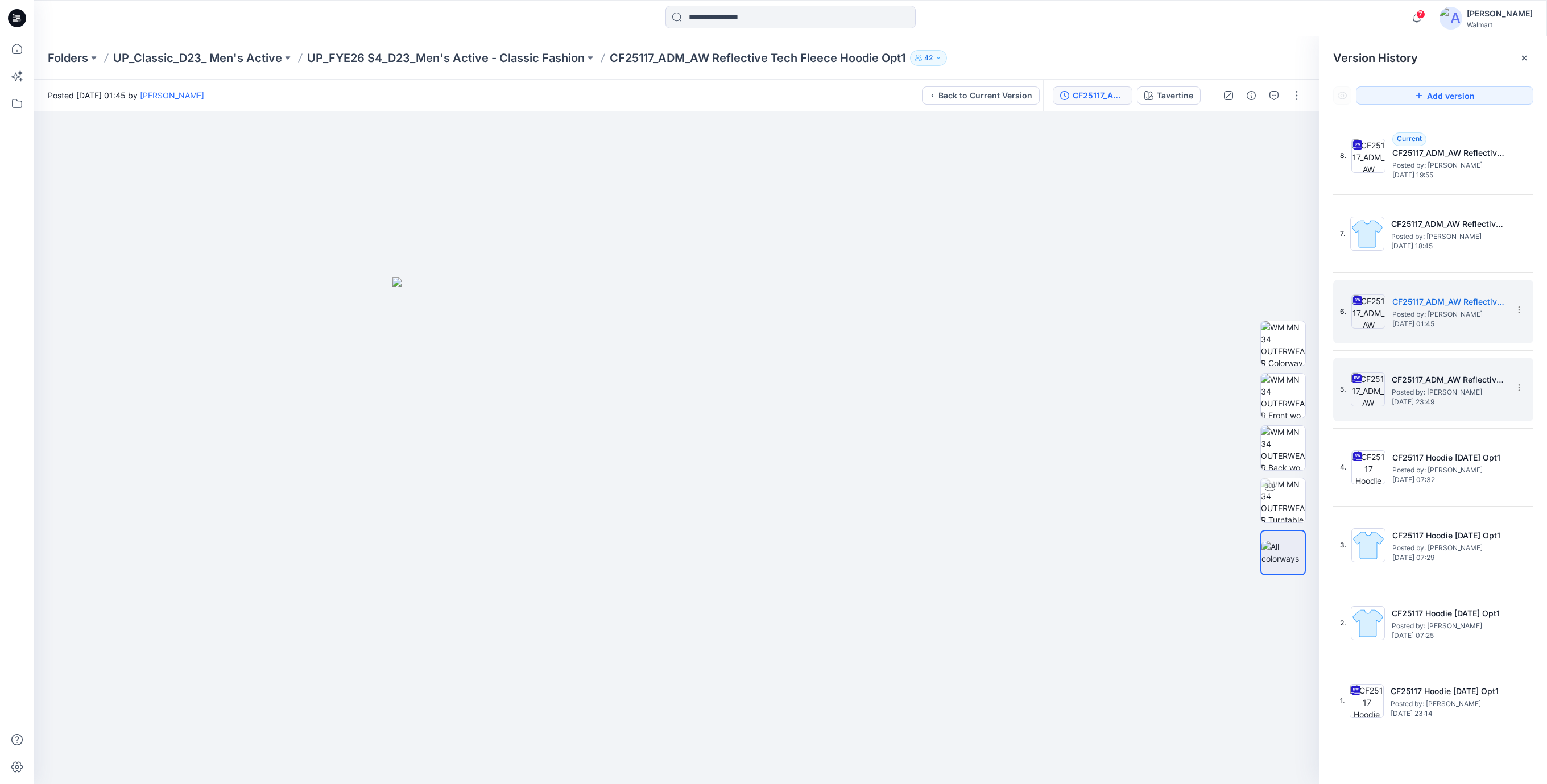
click at [1416, 388] on span "Posted by: [PERSON_NAME]" at bounding box center [1448, 392] width 114 height 12
click at [1415, 398] on span "[DATE] 23:49" at bounding box center [1448, 402] width 114 height 8
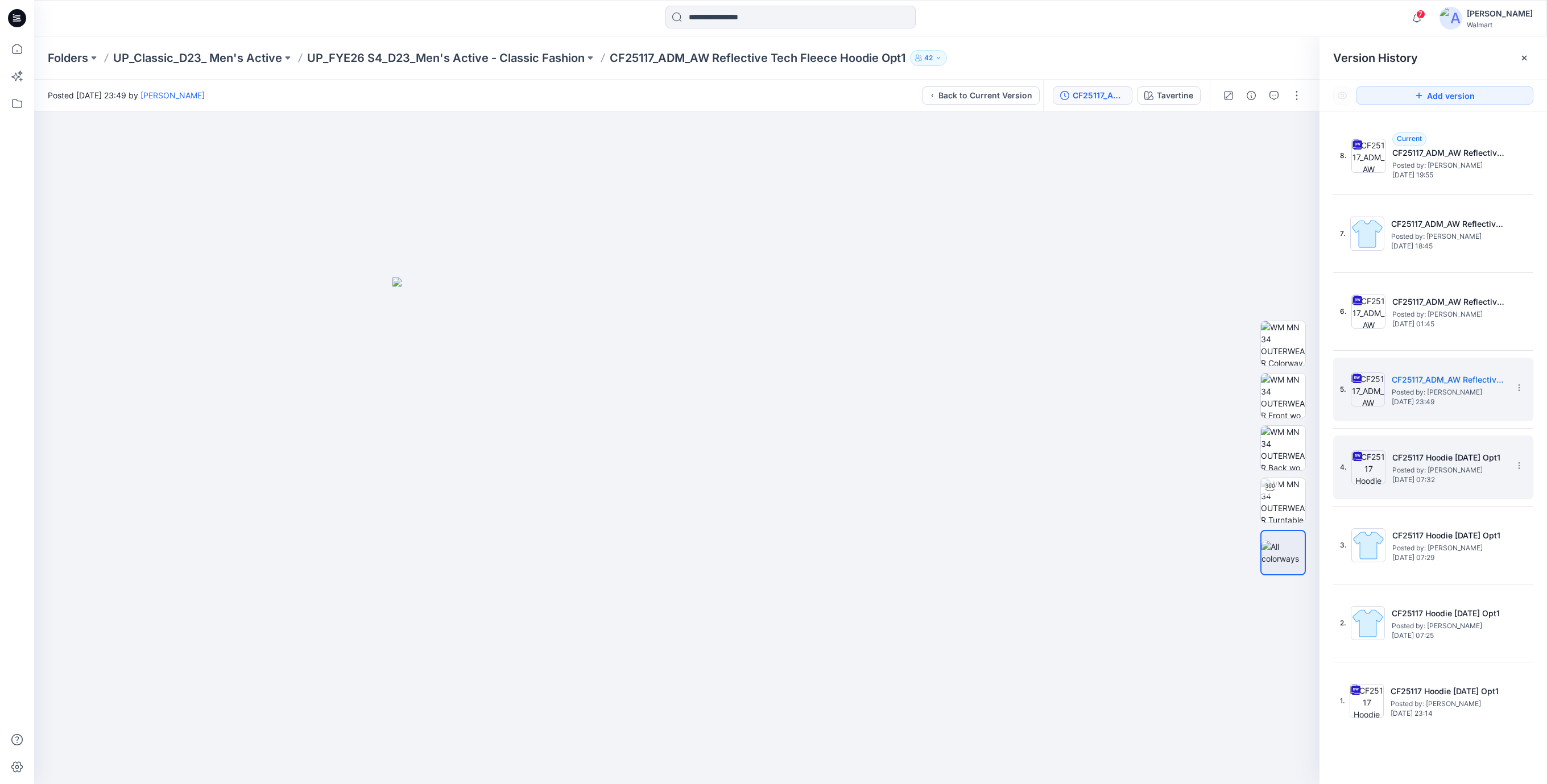
click at [1438, 477] on span "[DATE] 07:32" at bounding box center [1449, 480] width 114 height 8
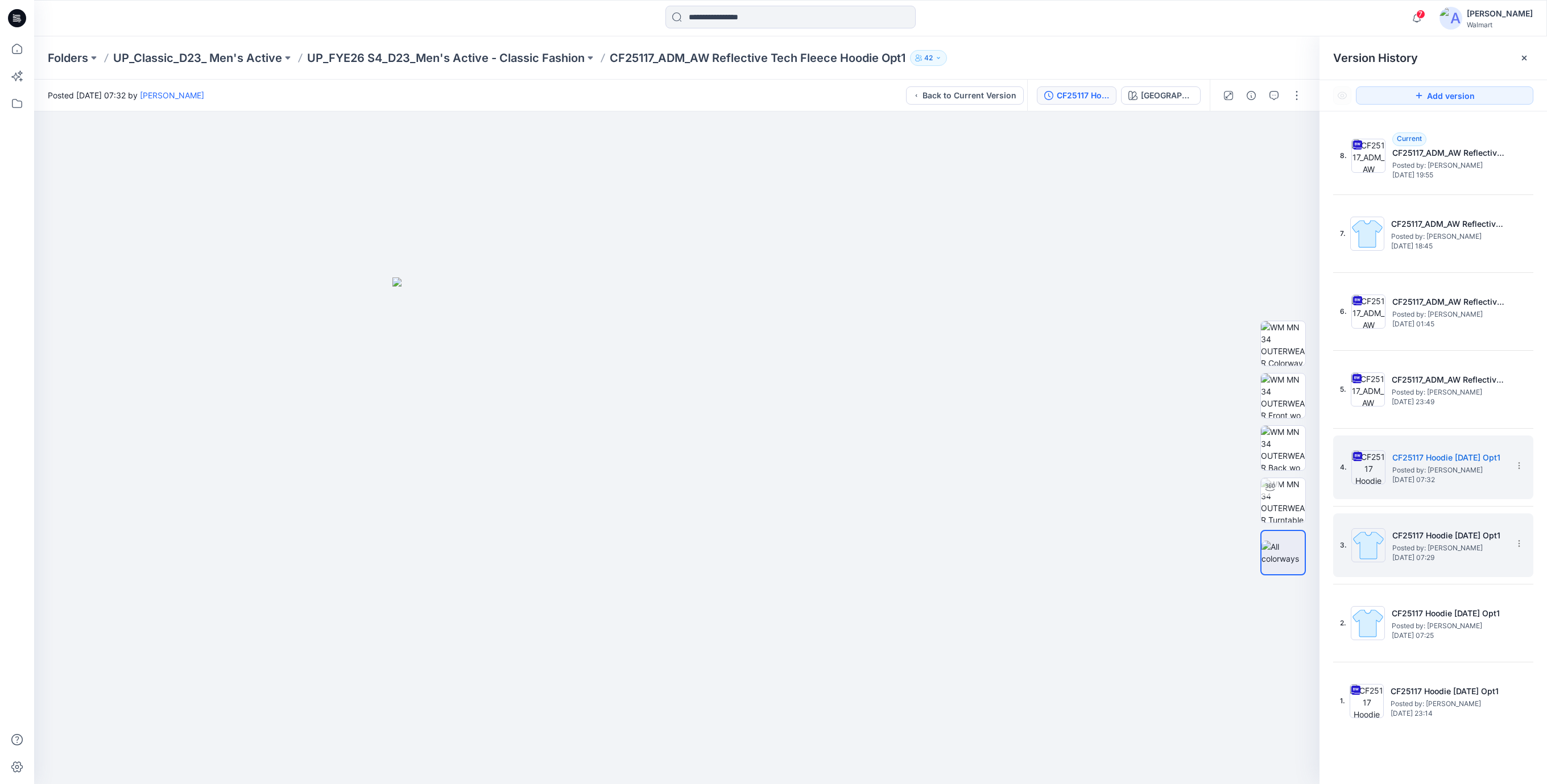
click at [1428, 535] on h5 "CF25117 Hoodie [DATE] Opt1" at bounding box center [1449, 535] width 114 height 13
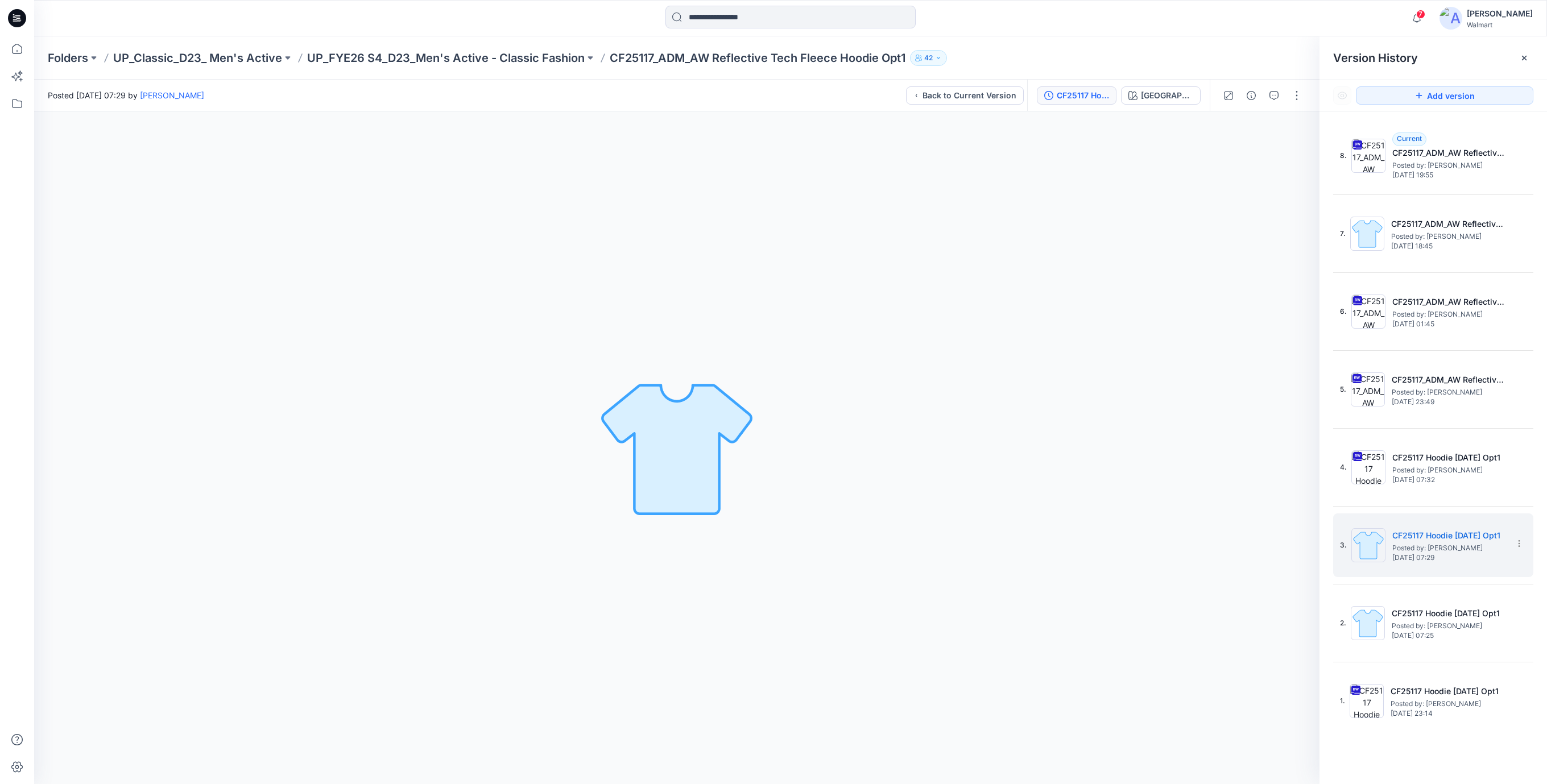
drag, startPoint x: 579, startPoint y: 206, endPoint x: 393, endPoint y: 230, distance: 187.5
click at [575, 207] on div "Taupe Falls Loading... Material Properties Loading..." at bounding box center [677, 448] width 1286 height 673
click at [16, 20] on icon at bounding box center [15, 19] width 4 height 1
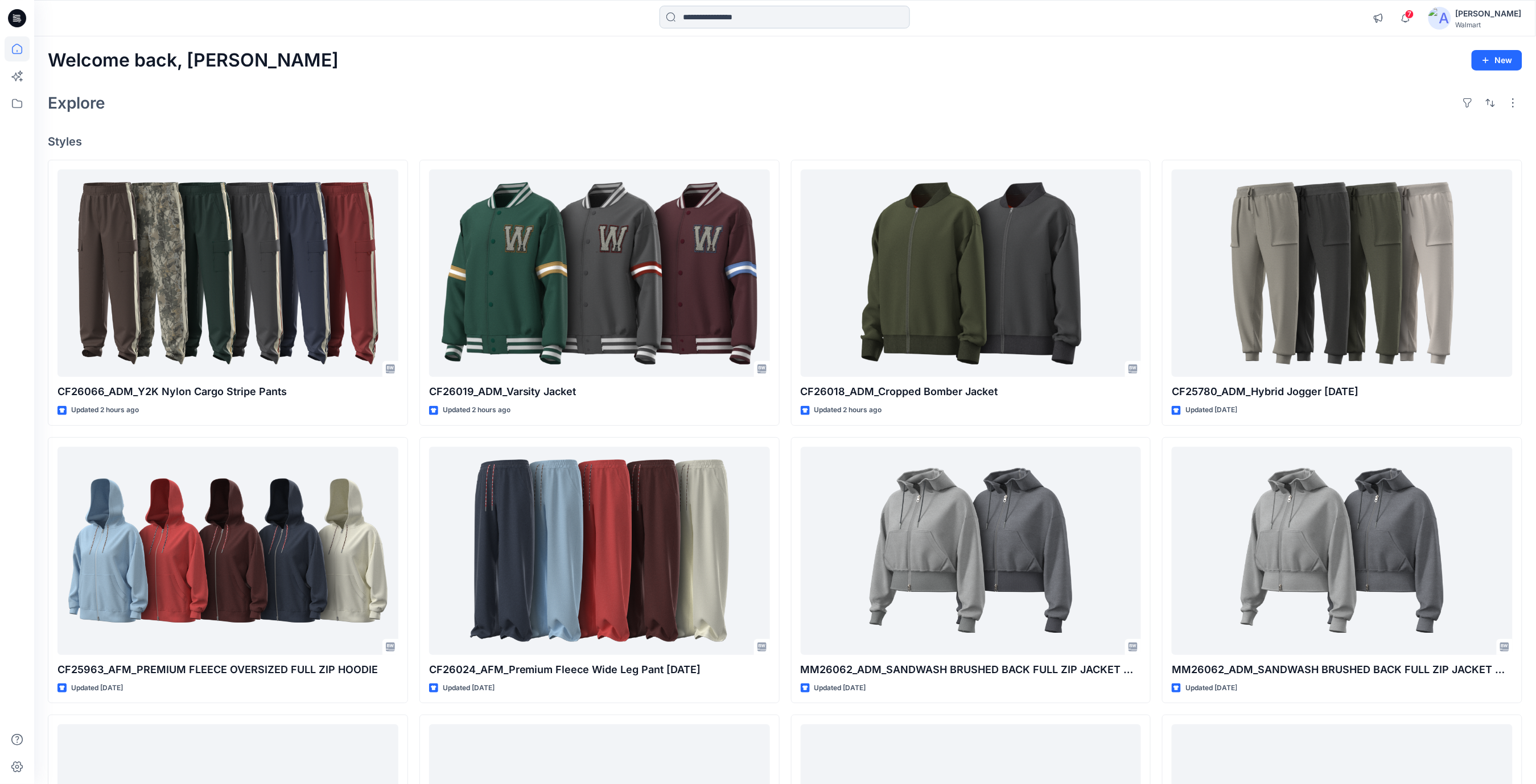
click at [697, 19] on input at bounding box center [784, 16] width 250 height 23
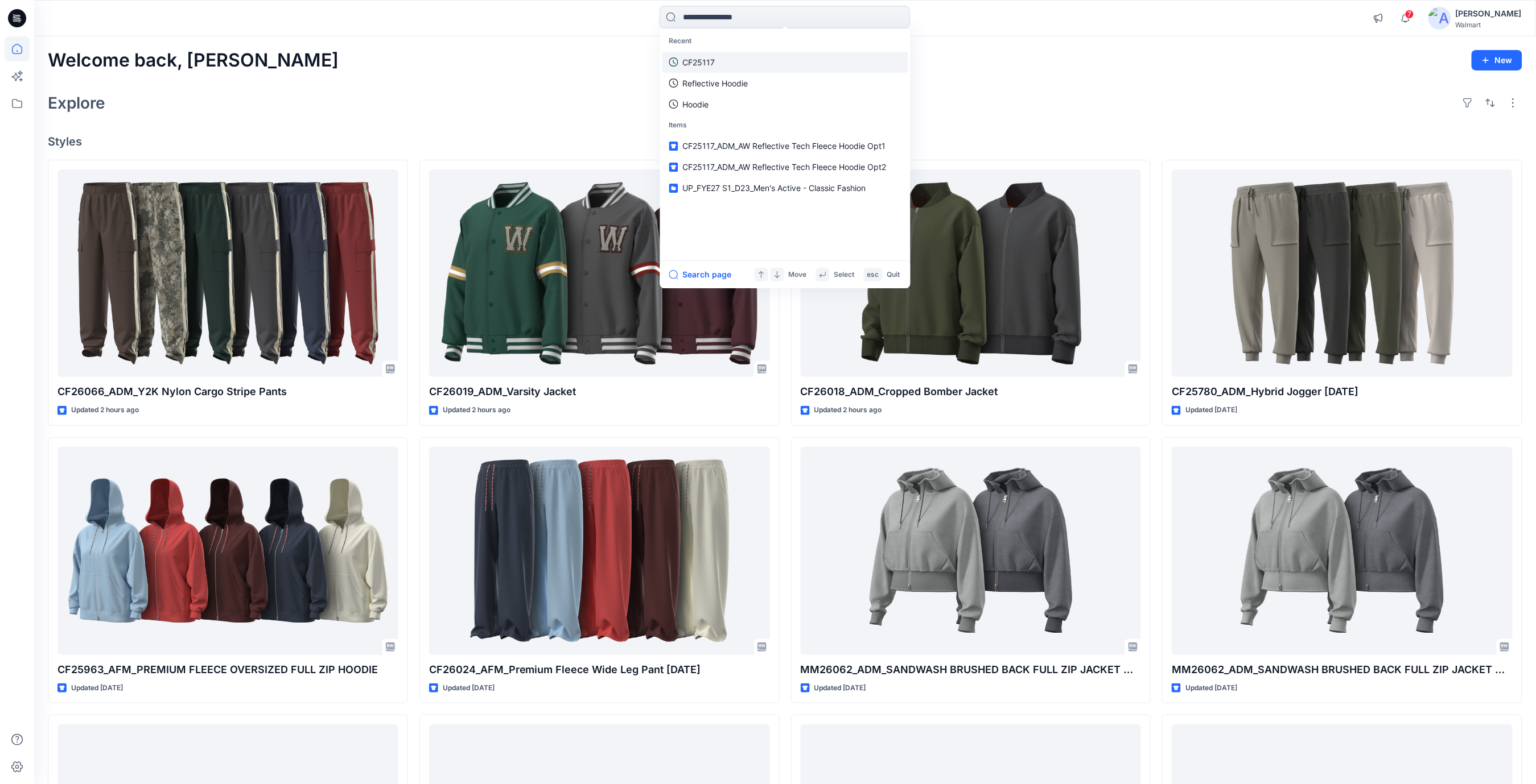
click at [708, 58] on p "CF25117" at bounding box center [699, 62] width 32 height 12
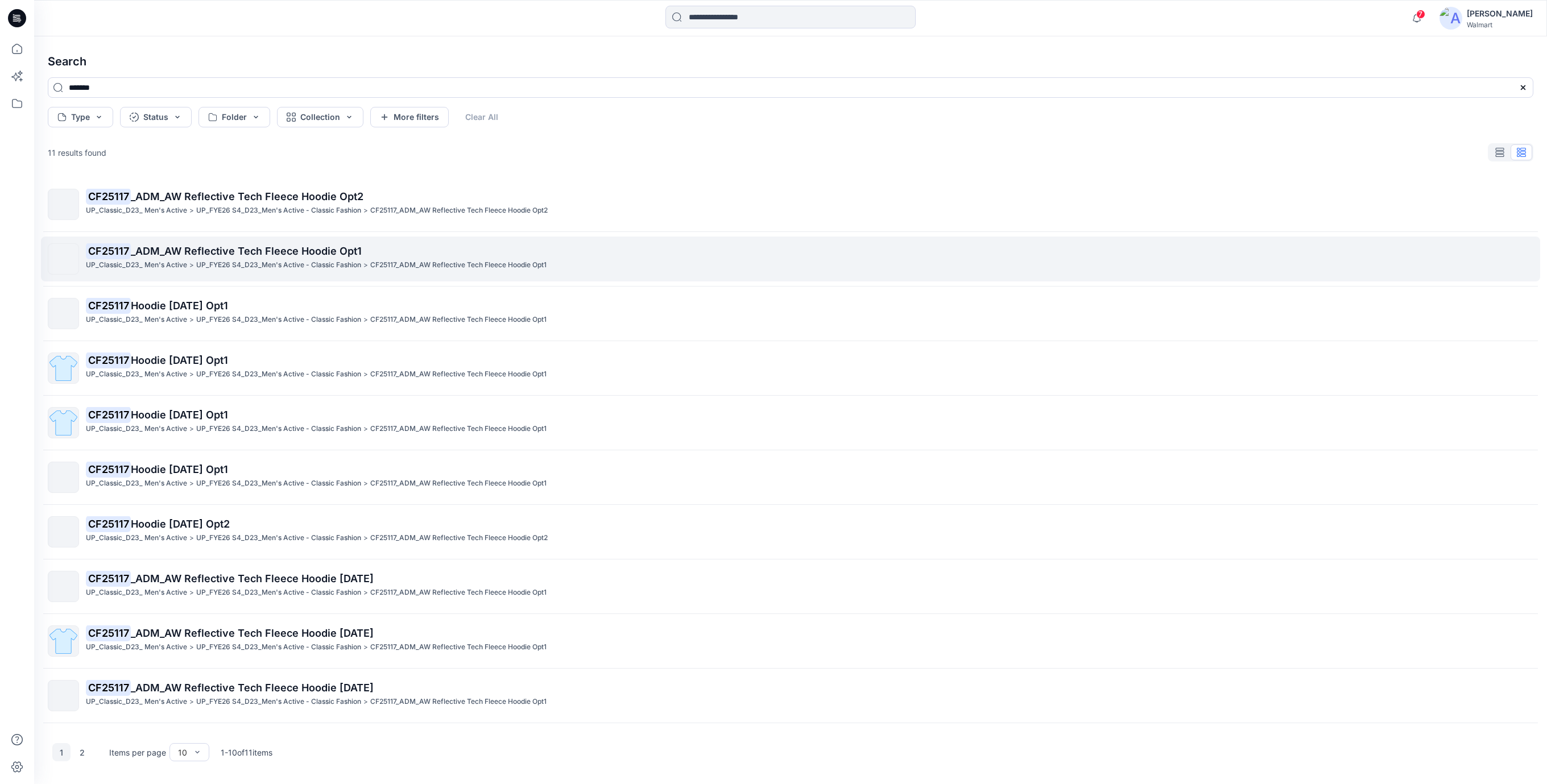
click at [380, 244] on p "CF25117 _ADM_AW Reflective Tech Fleece Hoodie Opt1" at bounding box center [810, 252] width 1447 height 16
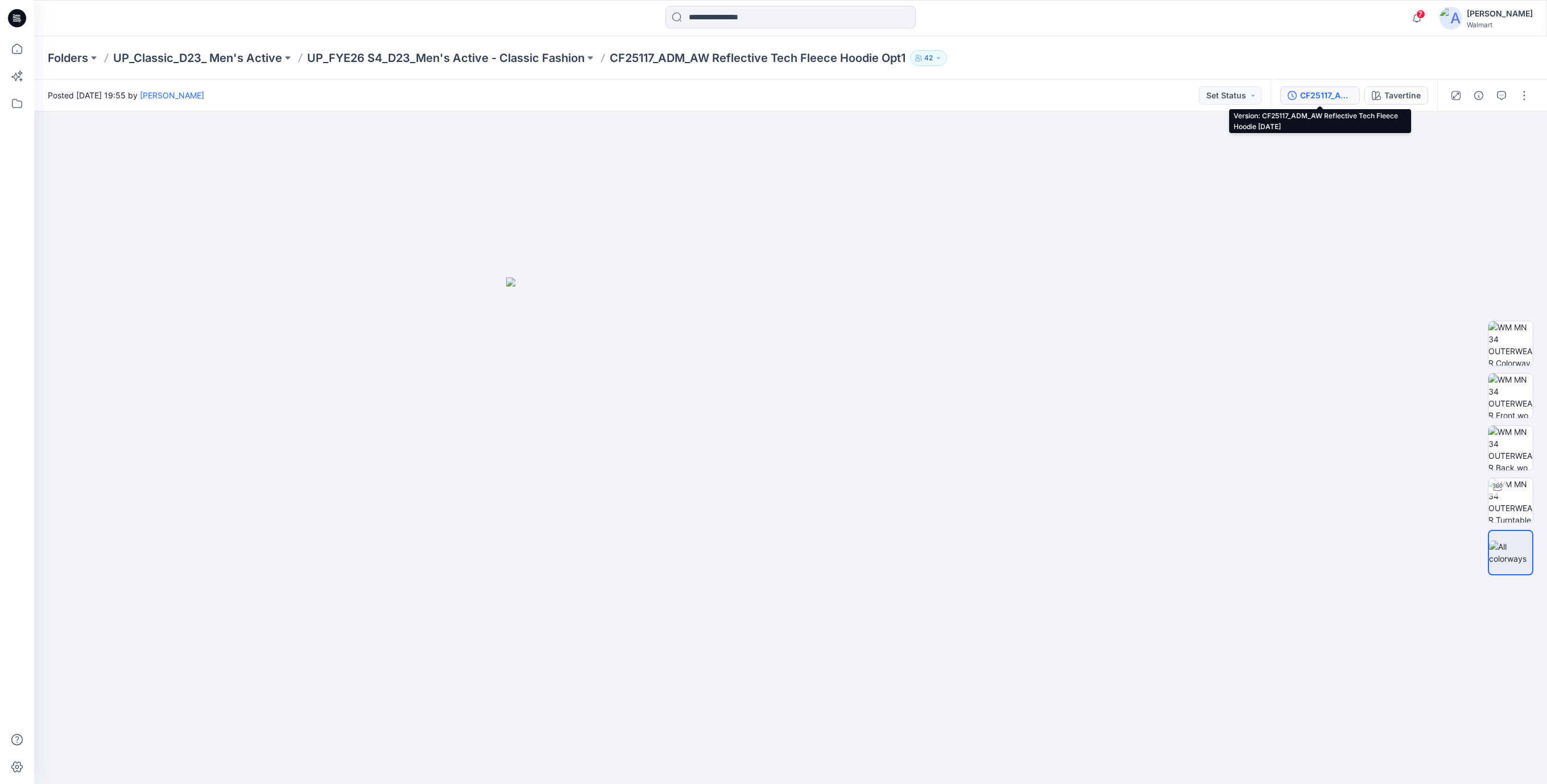
click at [1321, 100] on div "CF25117_ADM_AW Reflective Tech Fleece Hoodie [DATE]" at bounding box center [1326, 96] width 53 height 13
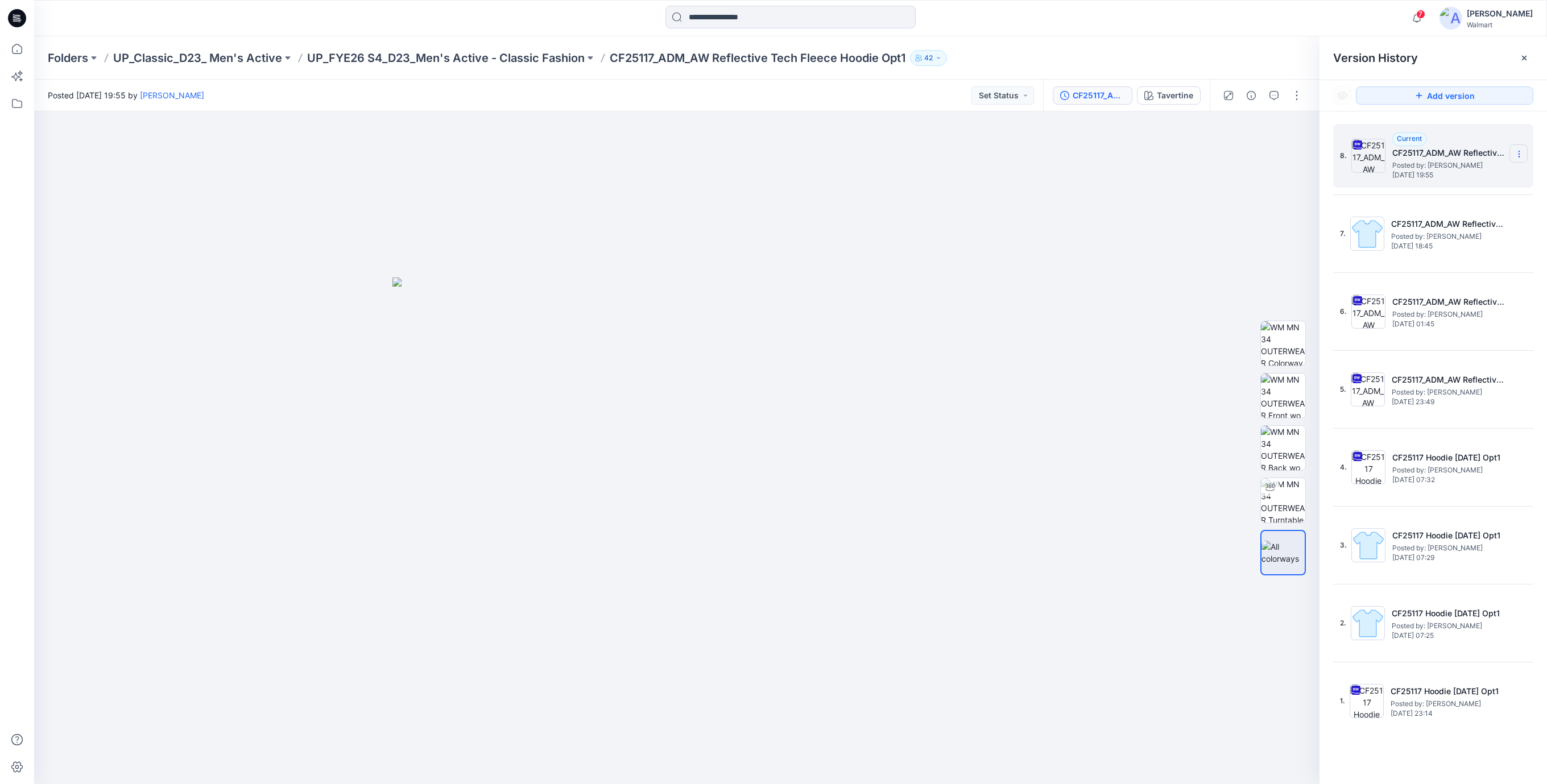
click at [1516, 157] on icon at bounding box center [1520, 154] width 9 height 9
click at [1447, 180] on span "Download Source BW File" at bounding box center [1462, 176] width 95 height 13
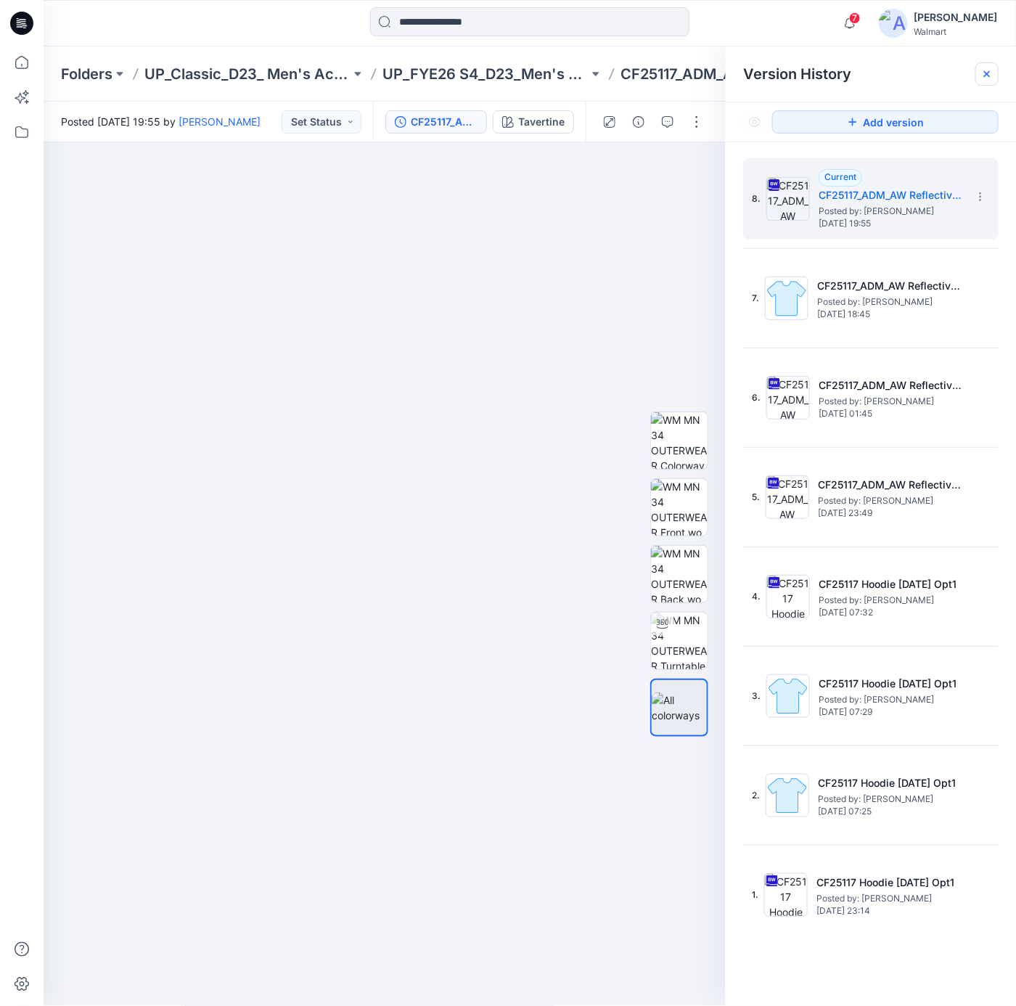
click at [984, 74] on icon at bounding box center [987, 74] width 12 height 12
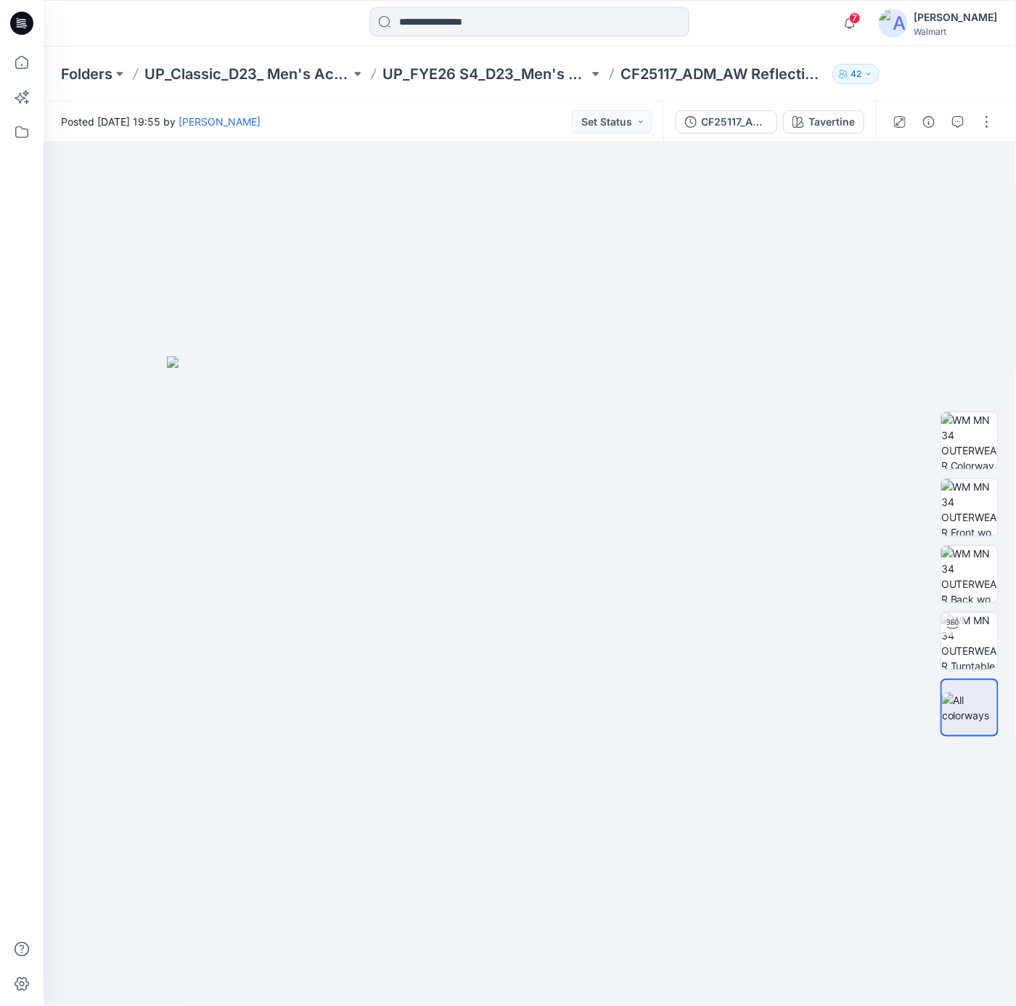
click at [811, 70] on p "CF25117_ADM_AW Reflective Tech Fleece Hoodie Opt1" at bounding box center [723, 74] width 206 height 20
drag, startPoint x: 771, startPoint y: 816, endPoint x: 770, endPoint y: 752, distance: 63.8
click at [770, 804] on div at bounding box center [530, 574] width 973 height 864
click at [617, 17] on input at bounding box center [529, 21] width 319 height 29
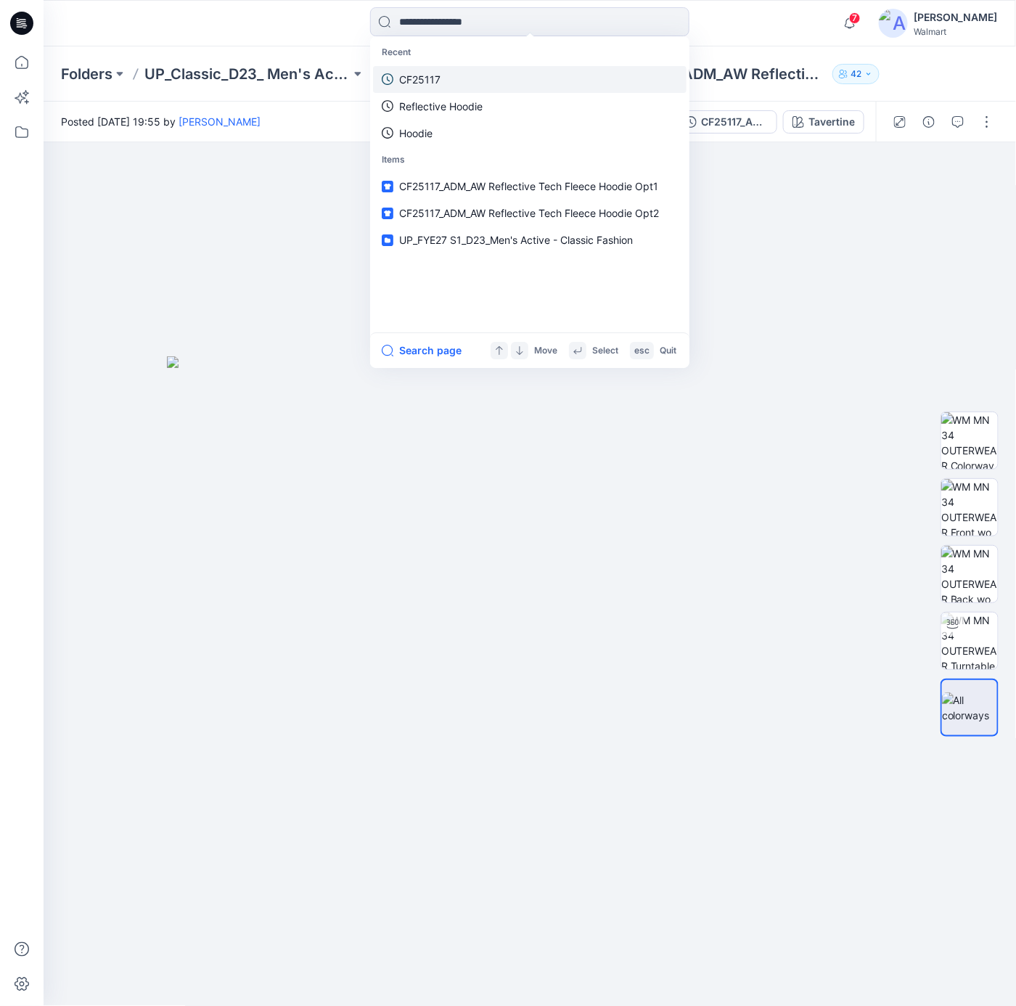
click at [448, 76] on link "CF25117" at bounding box center [529, 79] width 313 height 27
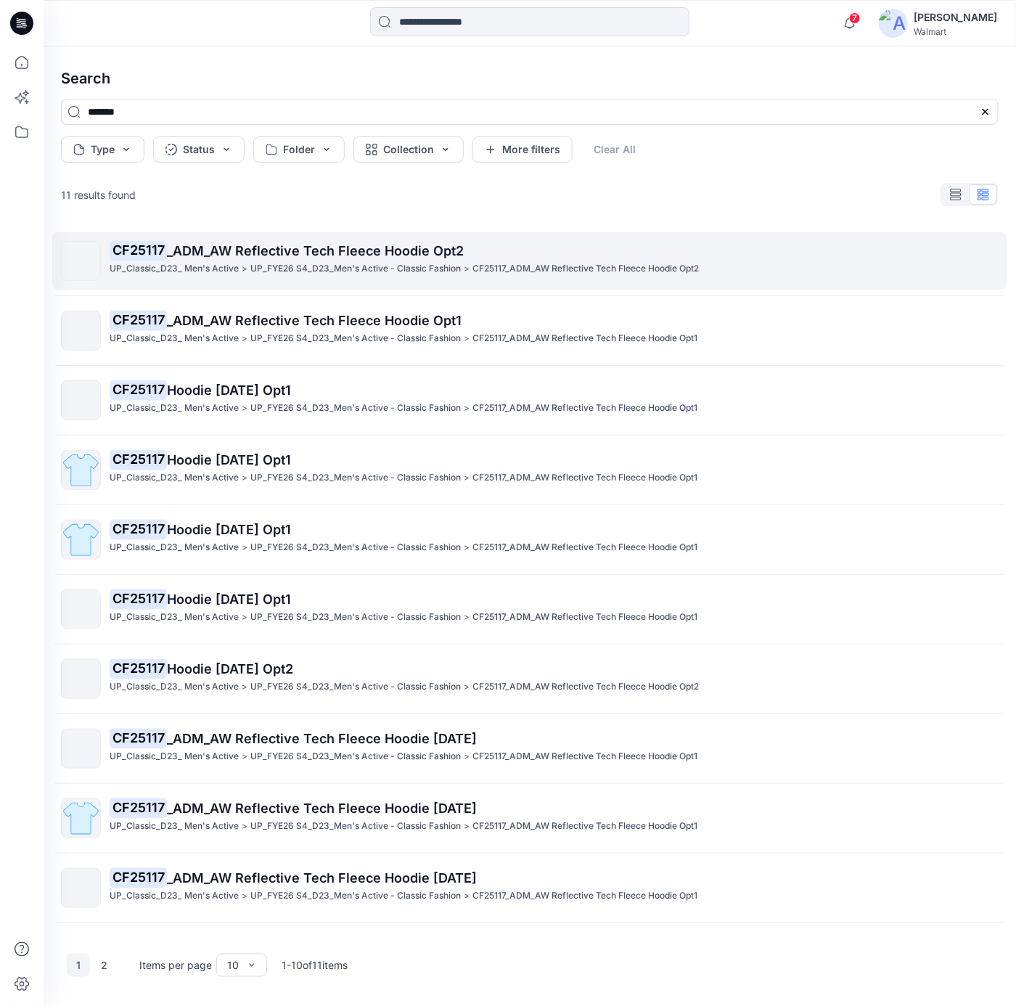
click at [406, 263] on p "UP_FYE26 S4_D23_Men's Active - Classic Fashion" at bounding box center [355, 268] width 210 height 15
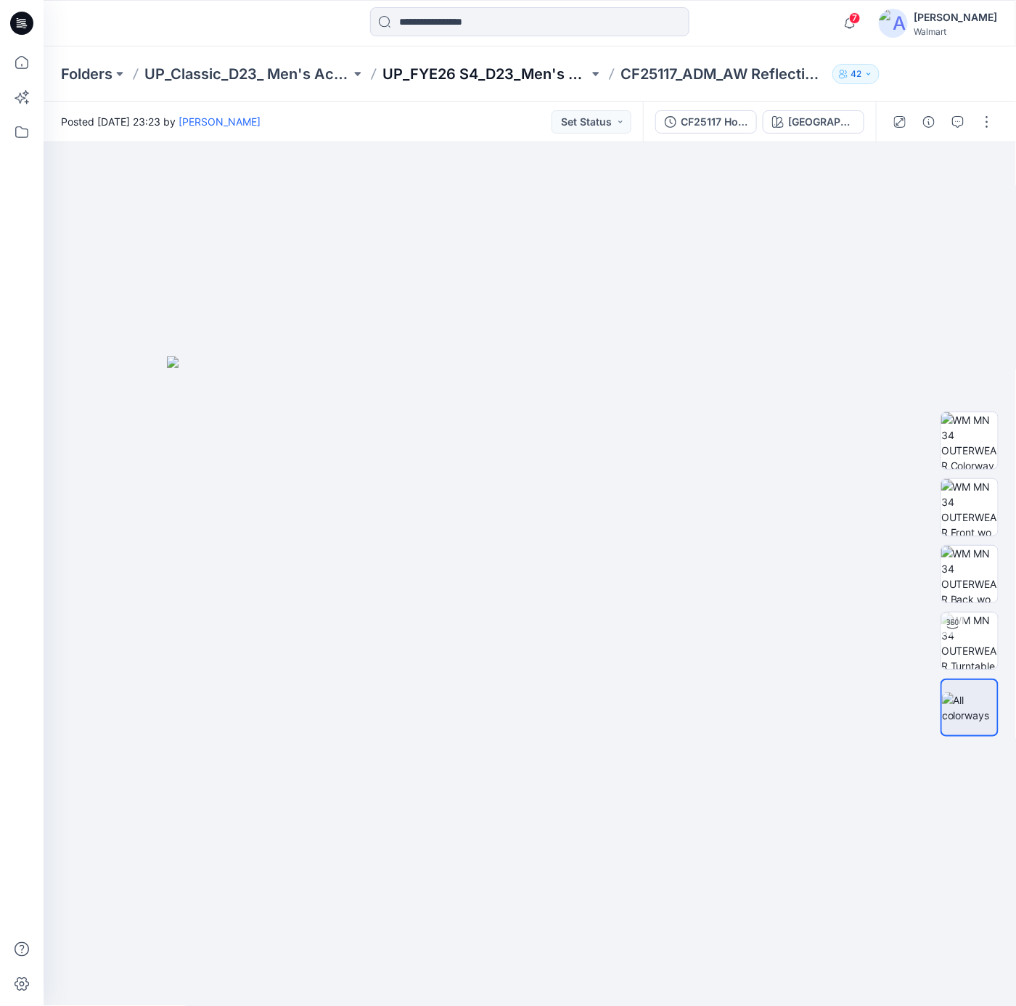
click at [532, 76] on p "UP_FYE26 S4_D23_Men's Active - Classic Fashion" at bounding box center [485, 74] width 206 height 20
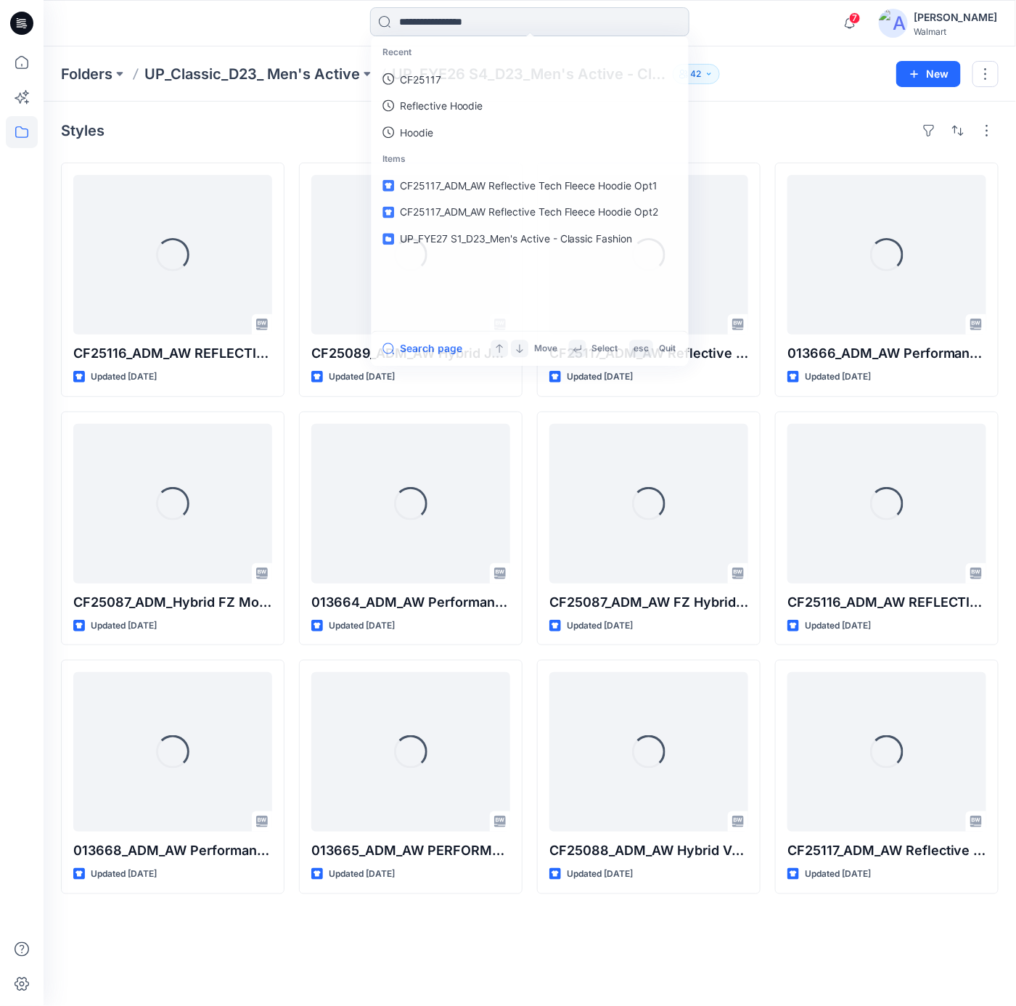
click at [522, 18] on input at bounding box center [529, 21] width 319 height 29
click at [457, 70] on link "CF25117" at bounding box center [529, 79] width 313 height 27
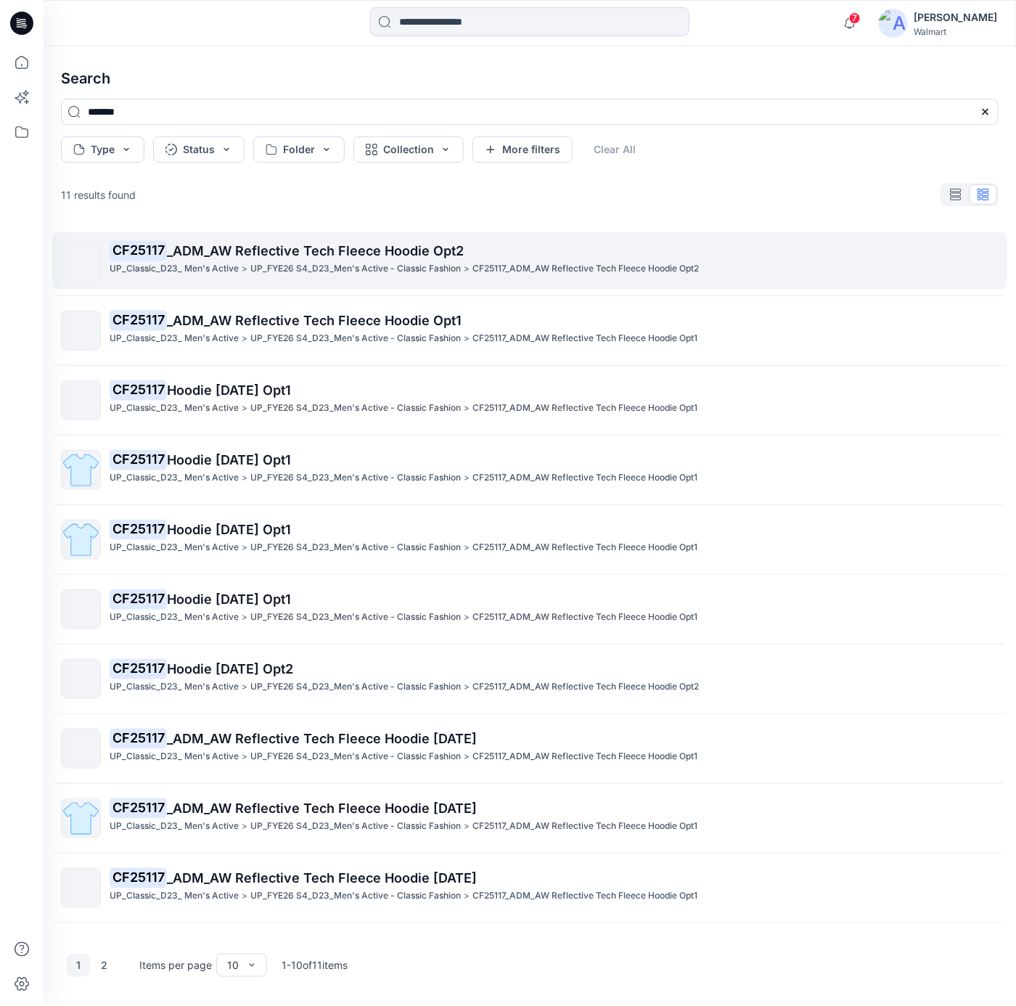
click at [388, 243] on span "_ADM_AW Reflective Tech Fleece Hoodie Opt2" at bounding box center [315, 250] width 297 height 15
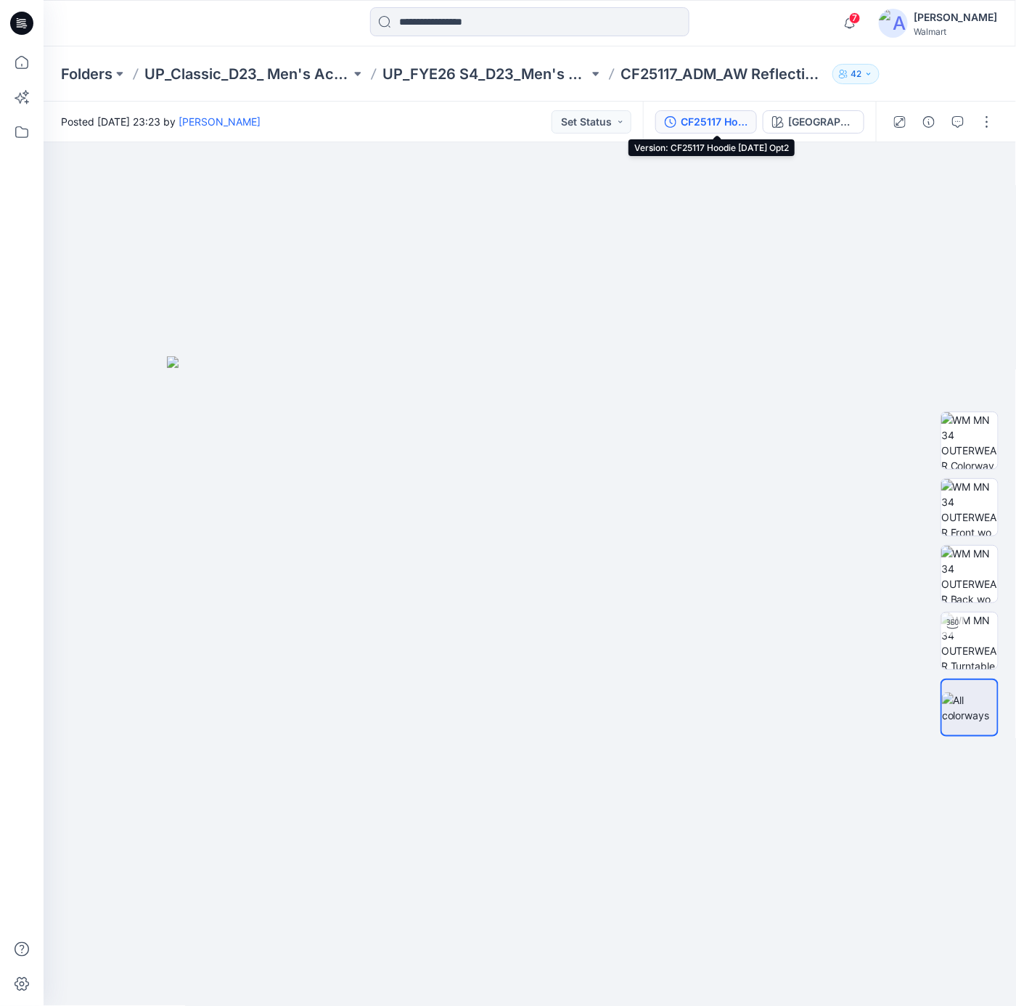
click at [723, 125] on div "CF25117 Hoodie [DATE] Opt2" at bounding box center [713, 122] width 67 height 16
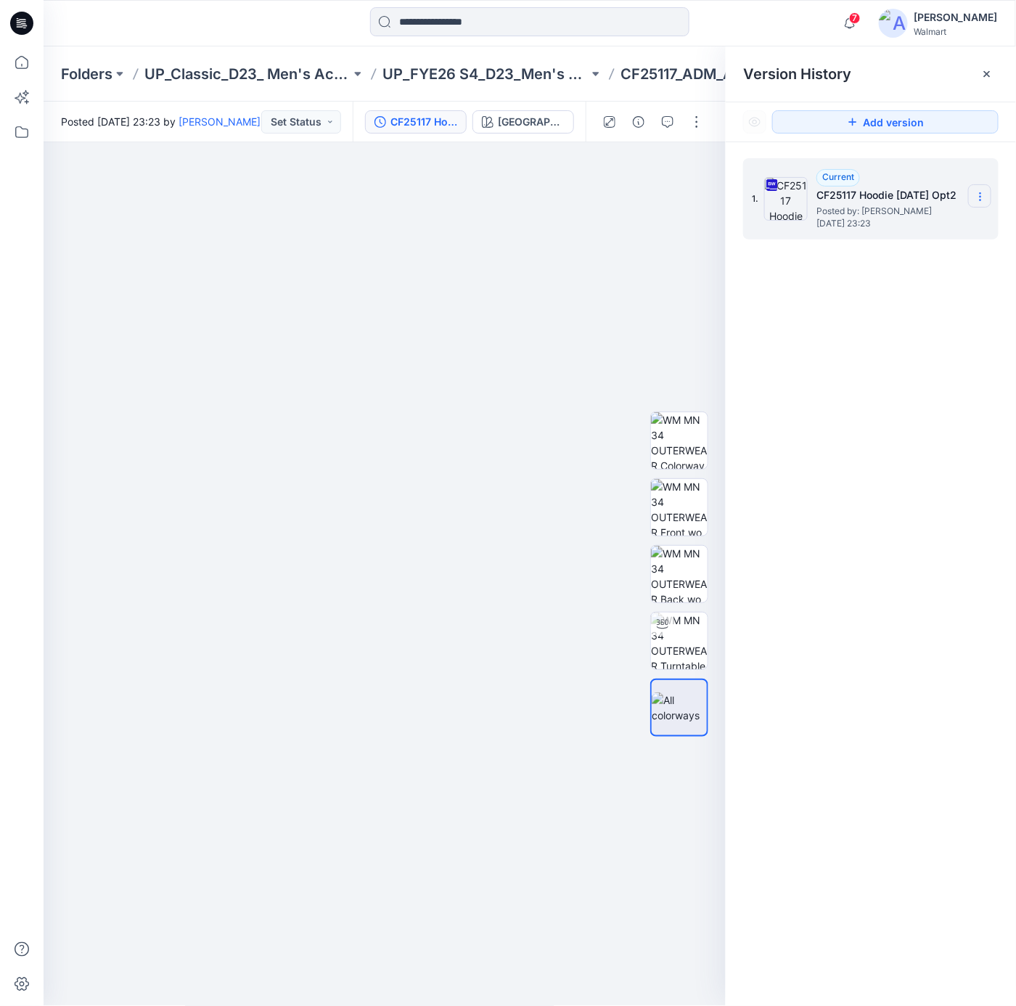
click at [979, 197] on icon at bounding box center [980, 197] width 12 height 12
click at [927, 230] on span "Download Source BW File" at bounding box center [906, 225] width 121 height 17
click at [411, 292] on div at bounding box center [385, 574] width 683 height 864
drag, startPoint x: 33, startPoint y: 19, endPoint x: 280, endPoint y: 28, distance: 246.8
click at [33, 19] on div at bounding box center [22, 23] width 46 height 46
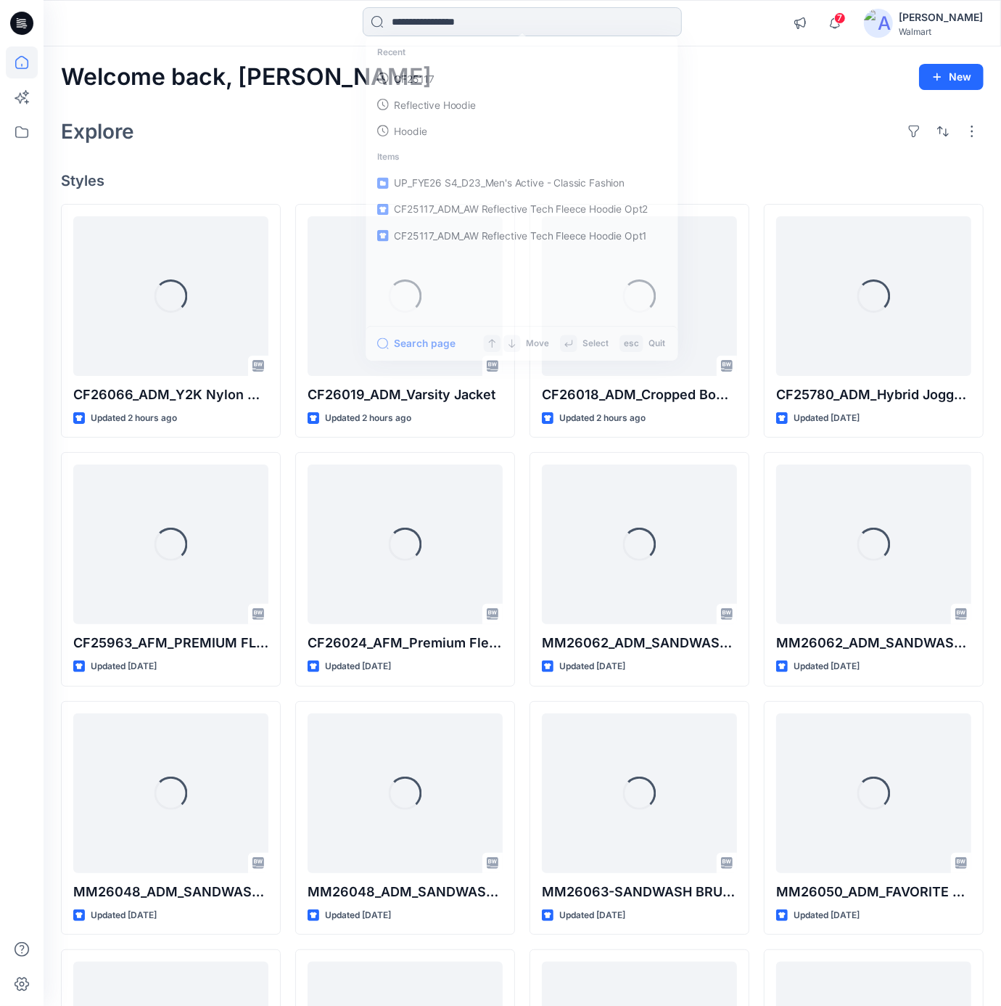
click at [421, 22] on input at bounding box center [522, 21] width 319 height 29
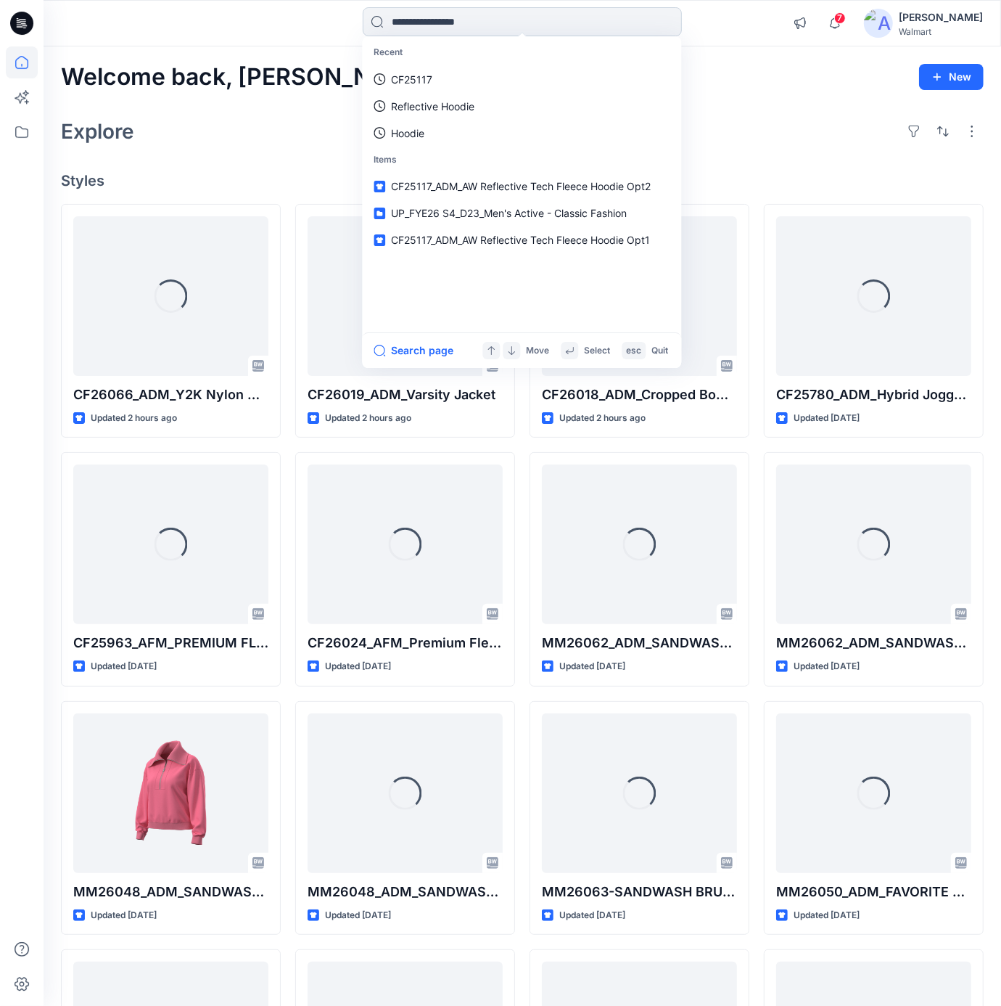
paste input "**********"
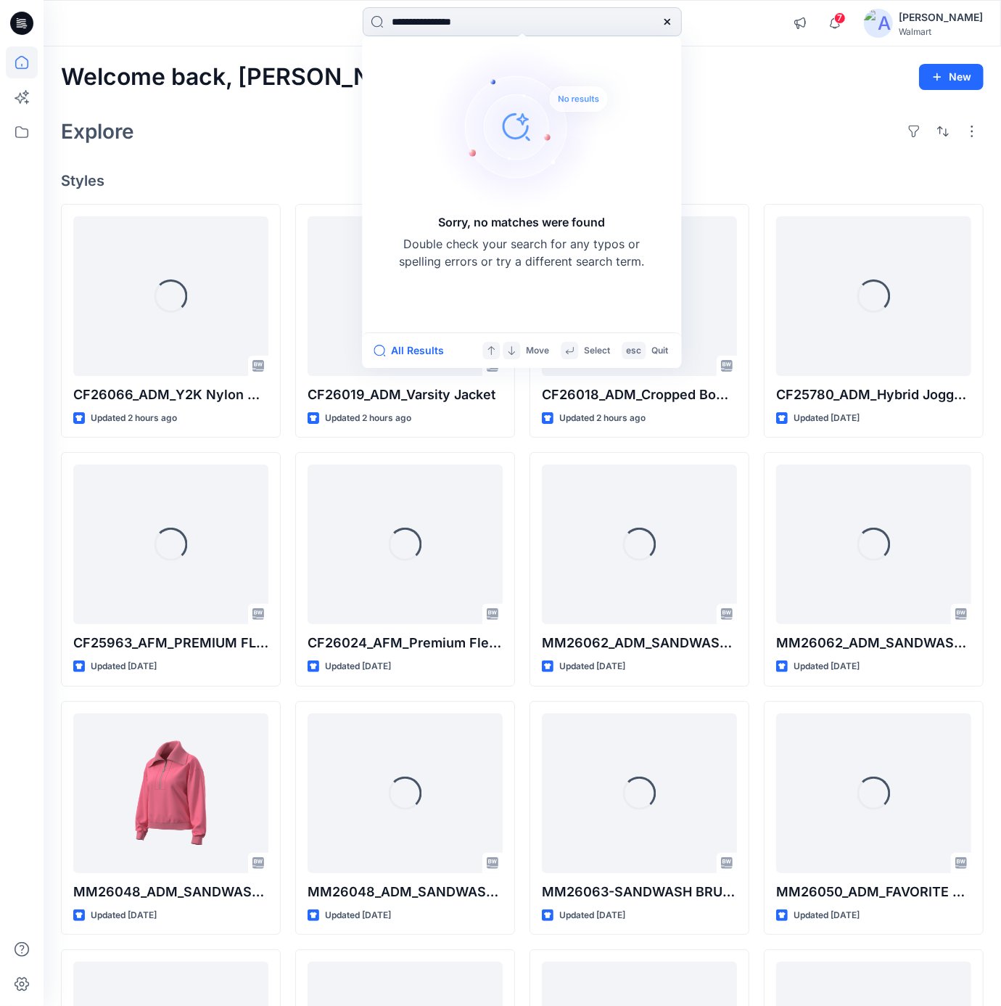
click at [408, 21] on input "**********" at bounding box center [522, 21] width 319 height 29
type input "**********"
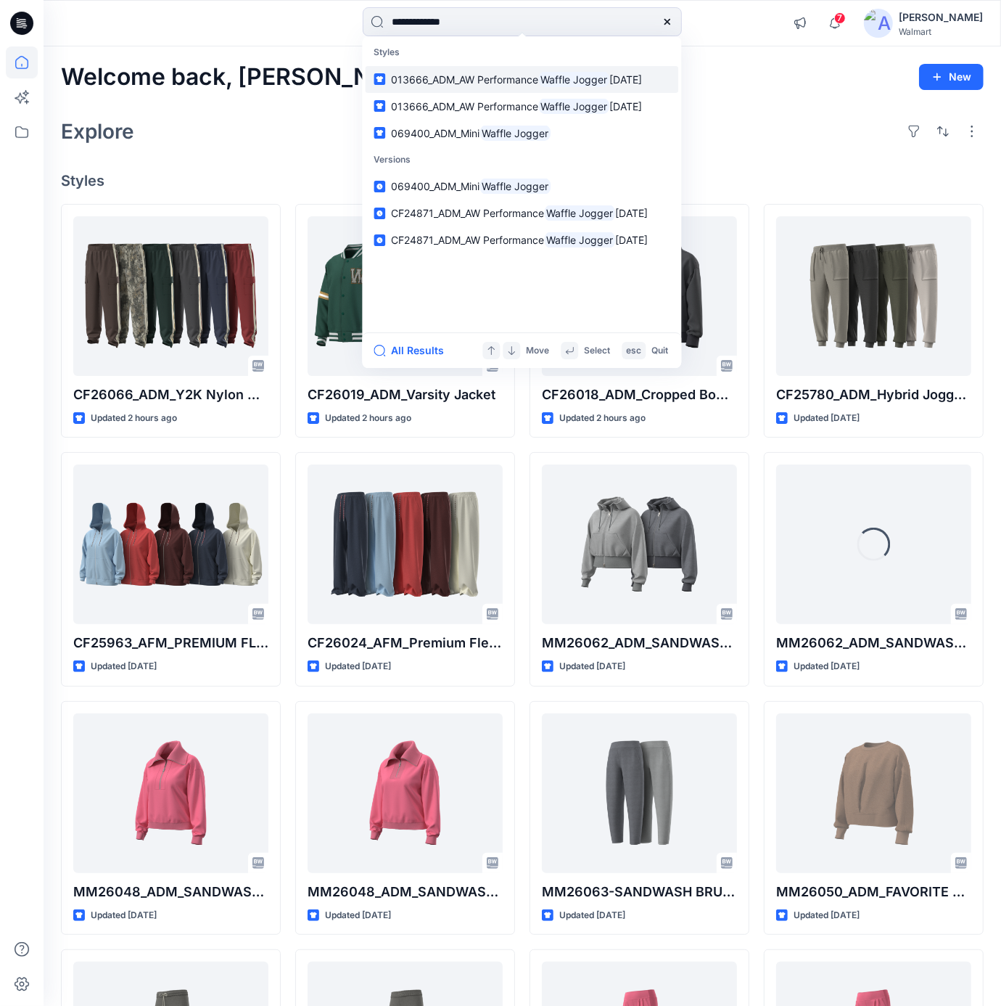
click at [531, 81] on span "013666_ADM_AW Performance" at bounding box center [464, 79] width 147 height 12
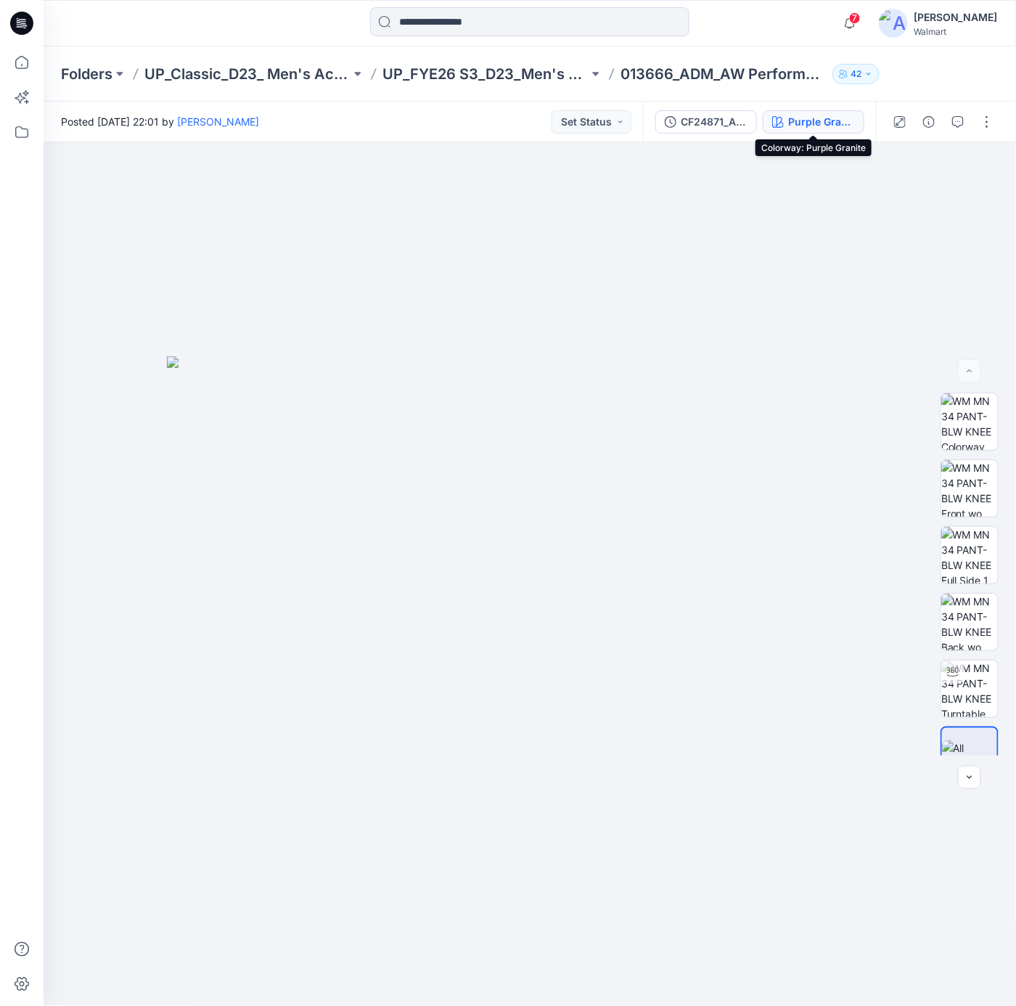
click at [796, 123] on div "Purple Granite" at bounding box center [821, 122] width 67 height 16
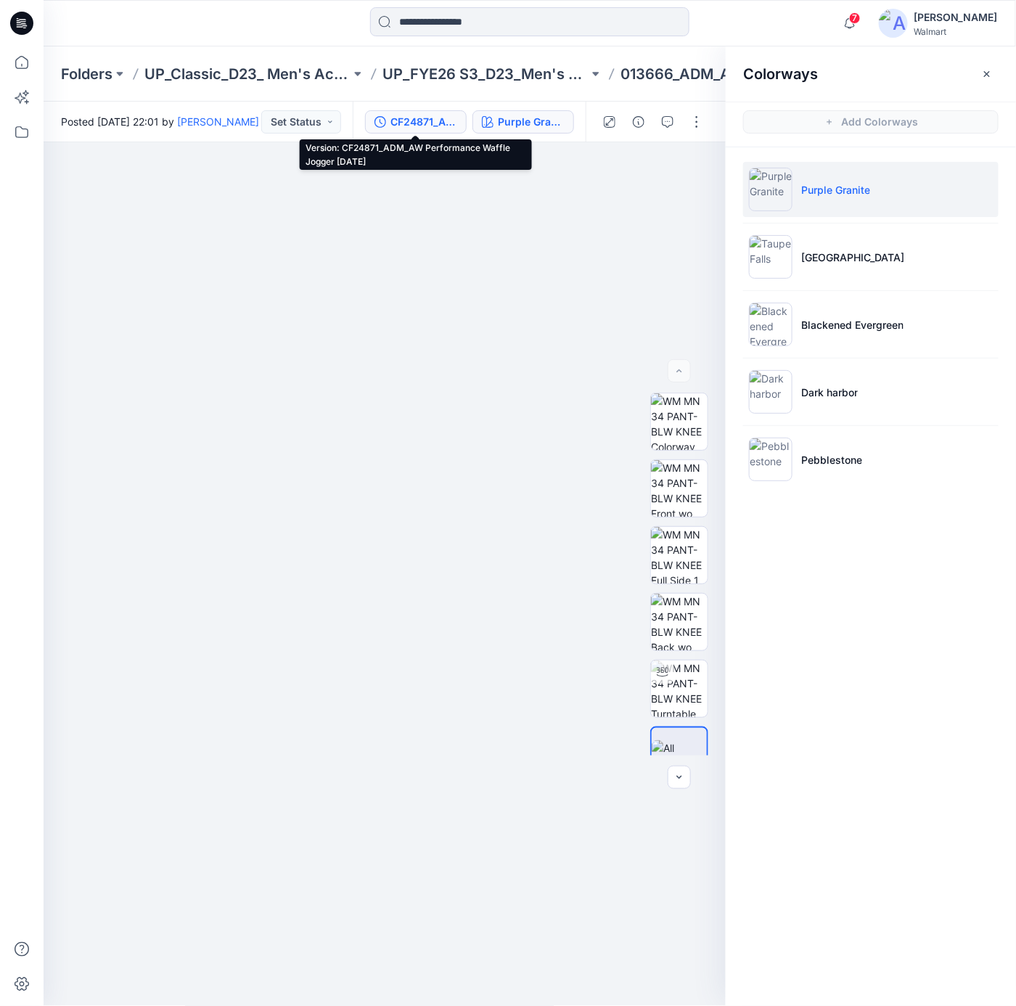
click at [423, 117] on div "CF24871_ADM_AW Performance Waffle Jogger [DATE]" at bounding box center [423, 122] width 67 height 16
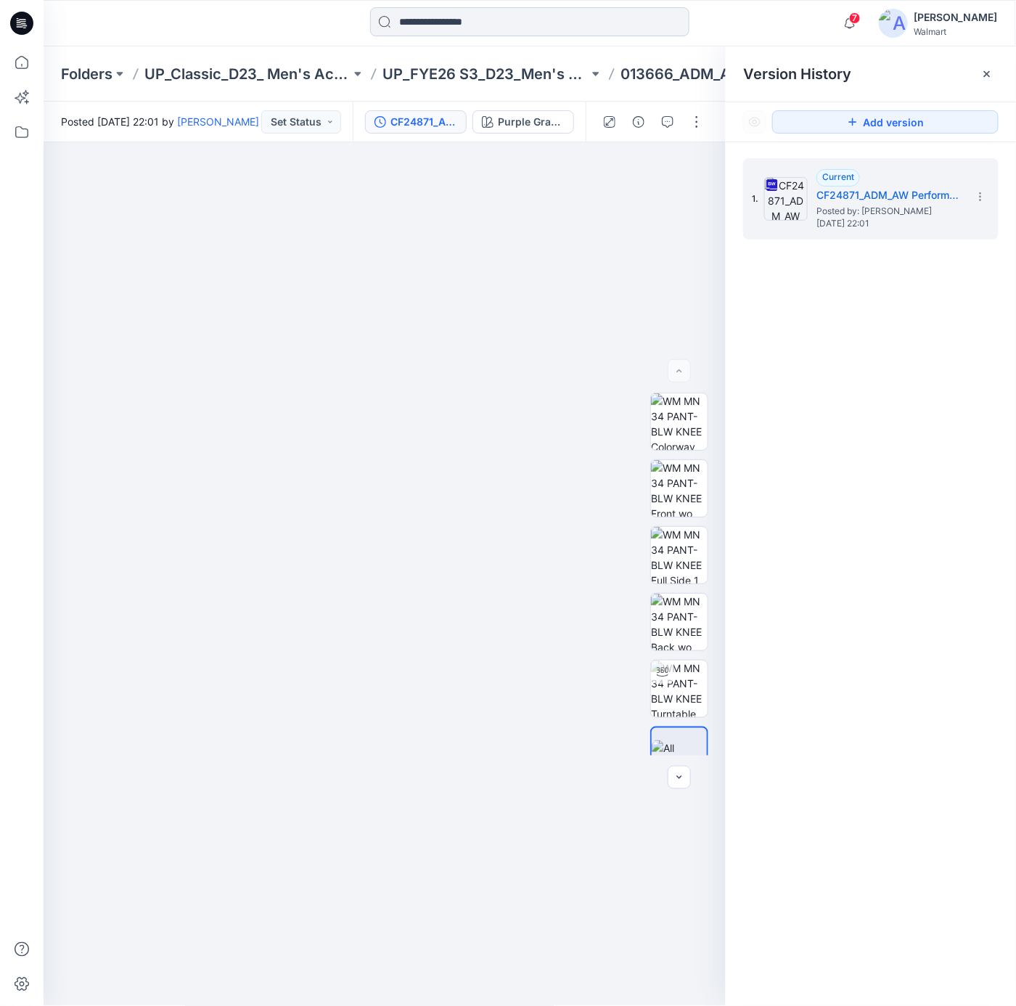
click at [506, 29] on input at bounding box center [529, 21] width 319 height 29
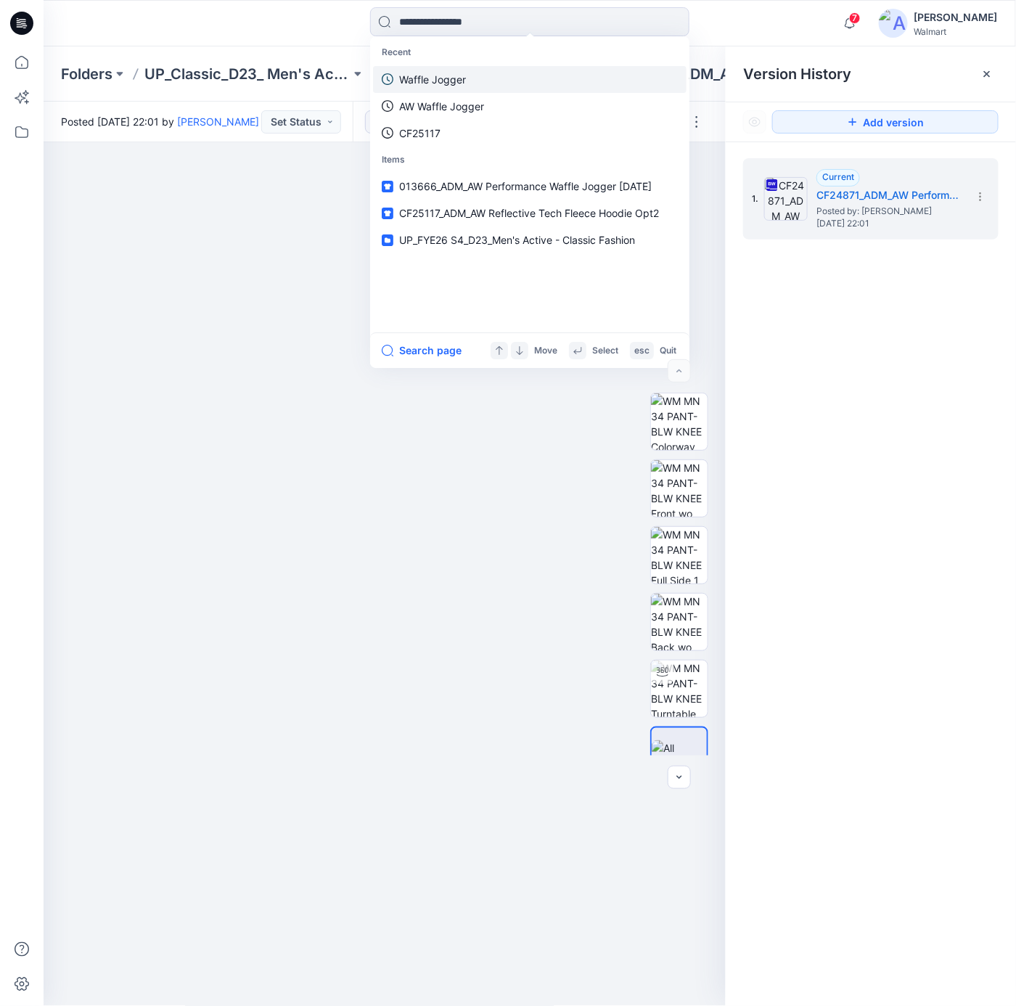
click at [480, 82] on link "Waffle Jogger" at bounding box center [529, 79] width 313 height 27
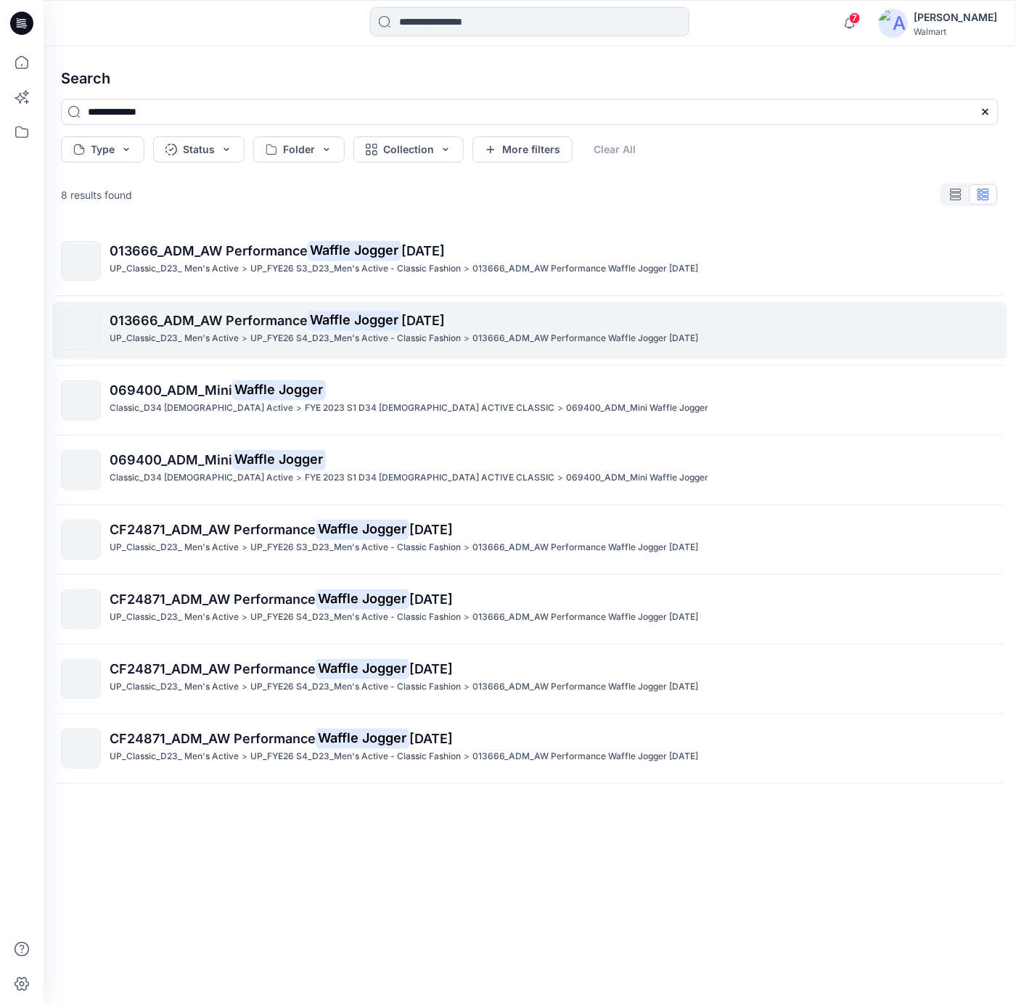
click at [372, 318] on mark "Waffle Jogger" at bounding box center [355, 320] width 94 height 20
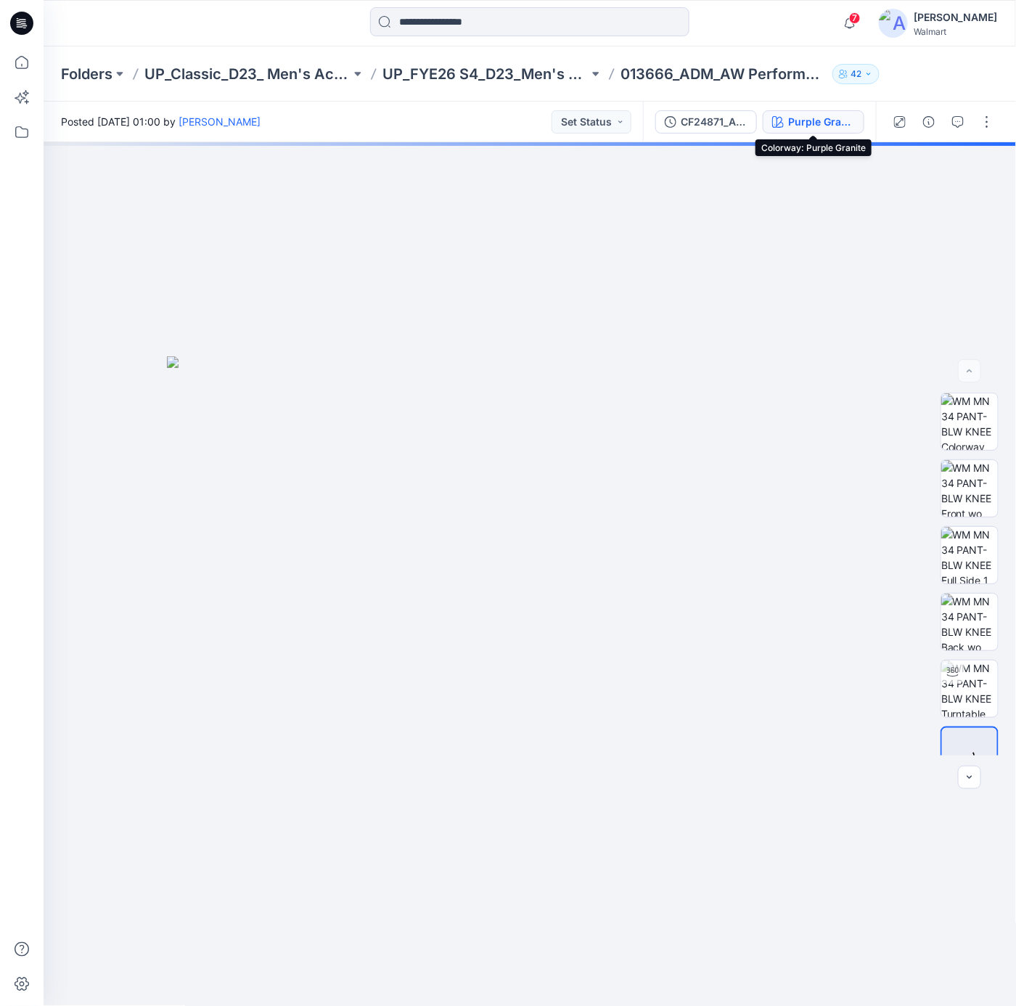
click at [793, 121] on div "Purple Granite" at bounding box center [821, 122] width 67 height 16
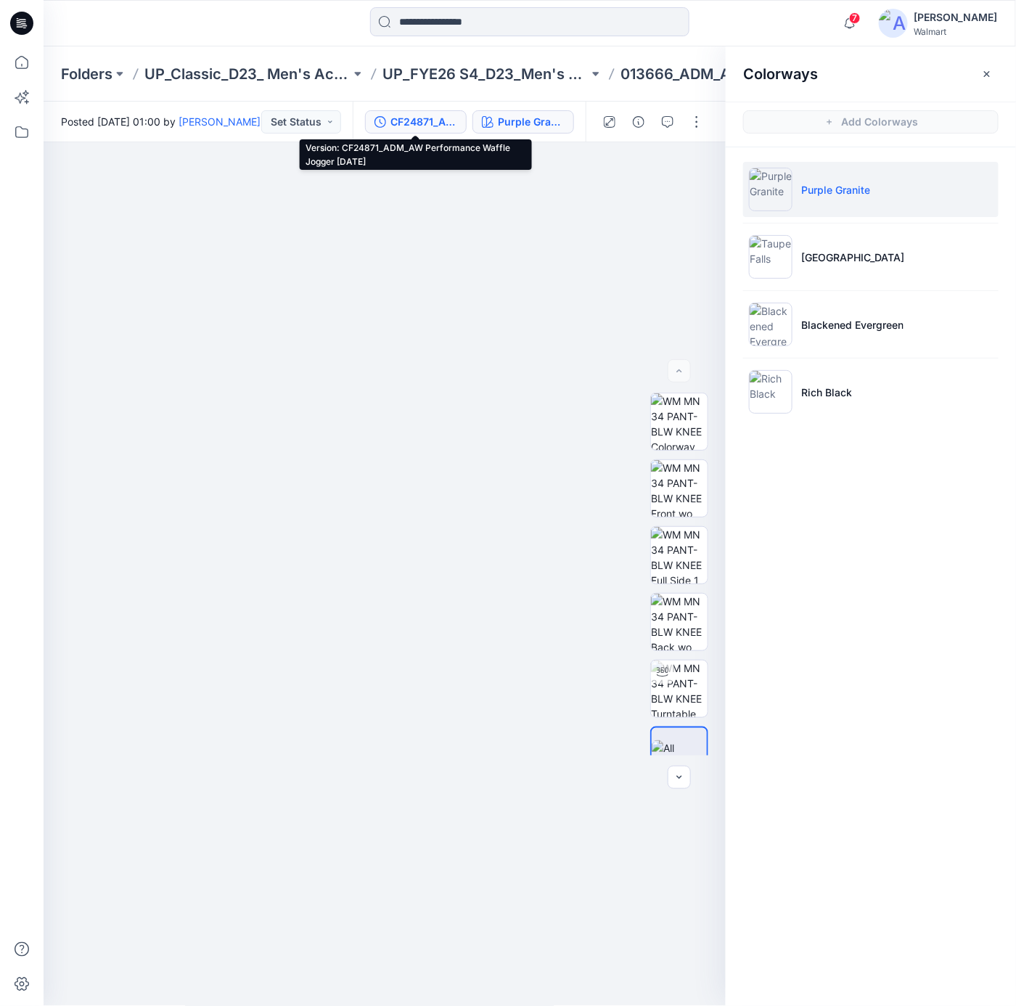
click at [421, 119] on div "CF24871_ADM_AW Performance Waffle Jogger [DATE]" at bounding box center [423, 122] width 67 height 16
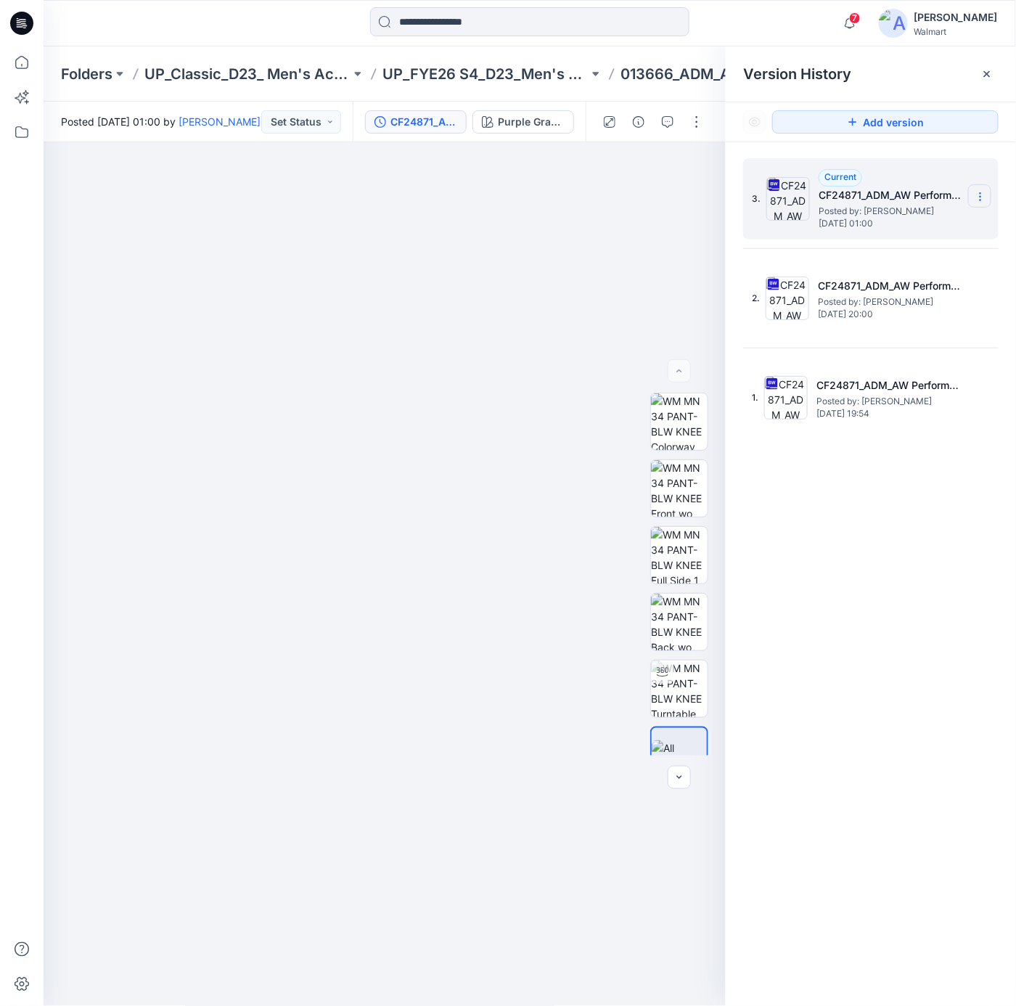
click at [979, 197] on icon at bounding box center [979, 197] width 1 height 1
click at [888, 224] on span "Download Source BW File" at bounding box center [906, 225] width 121 height 17
click at [441, 257] on div at bounding box center [385, 574] width 683 height 864
click at [495, 27] on input at bounding box center [529, 21] width 319 height 29
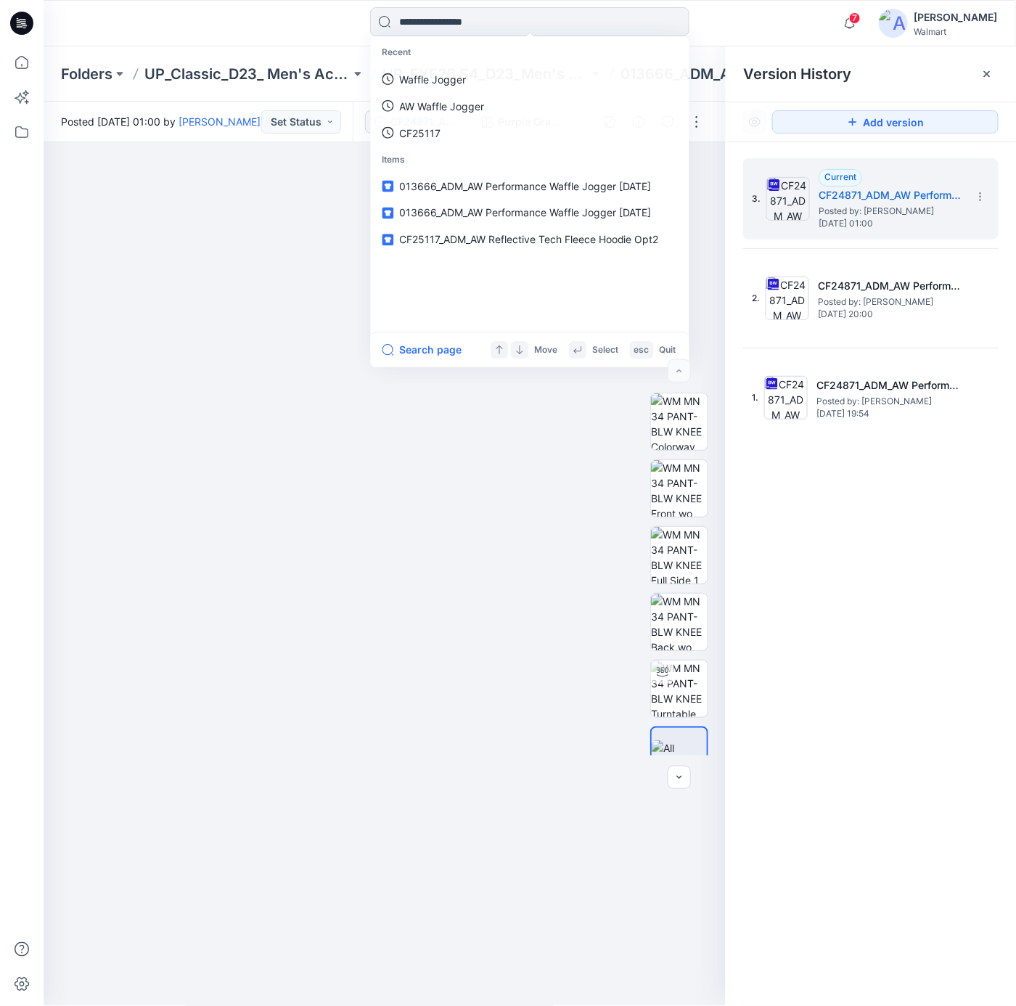
click at [21, 21] on icon at bounding box center [23, 21] width 7 height 1
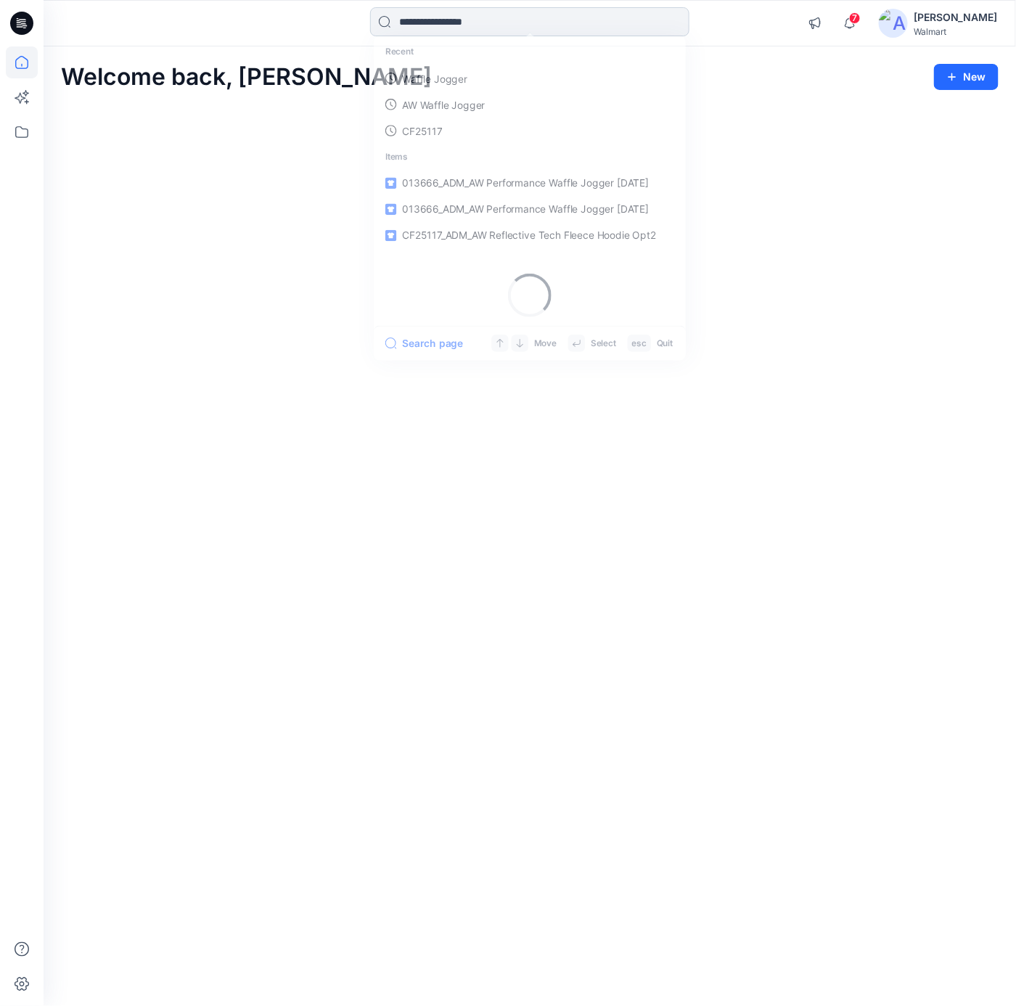
click at [532, 32] on input at bounding box center [529, 21] width 319 height 29
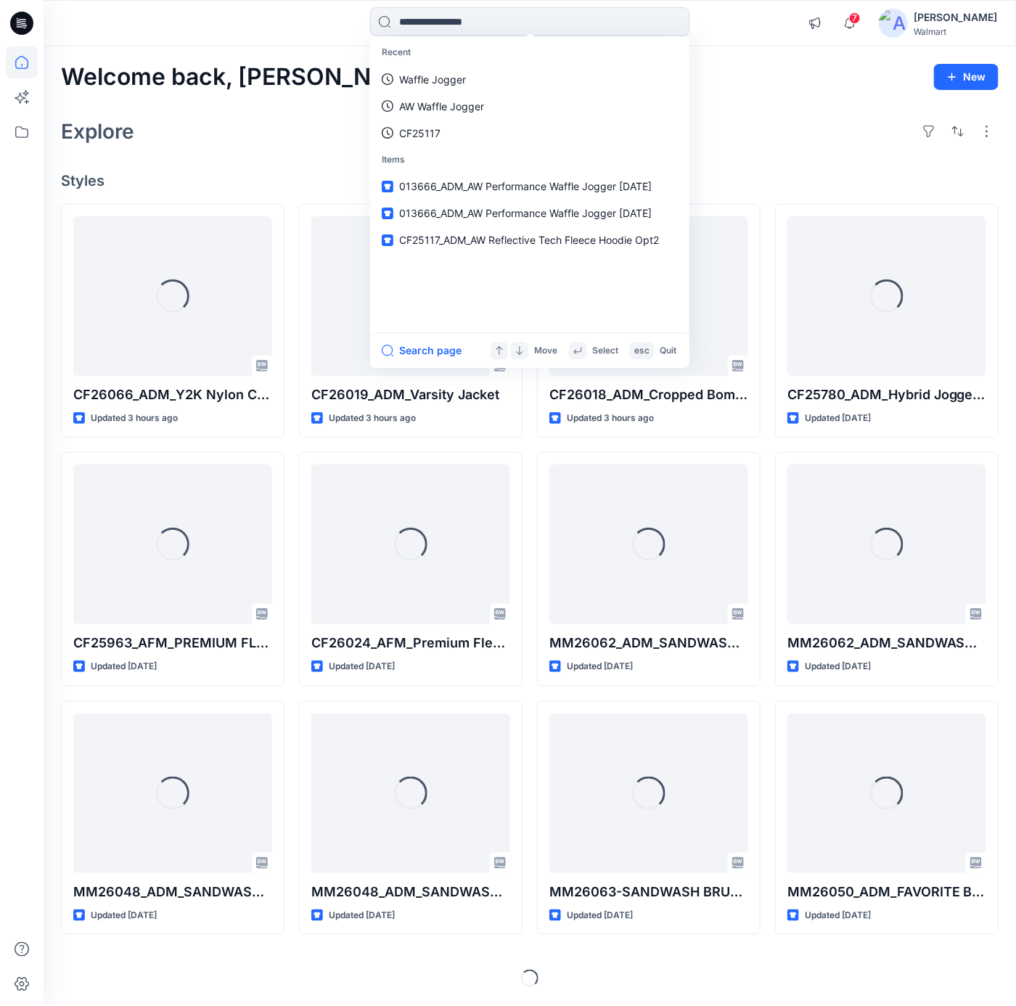
paste input "*******"
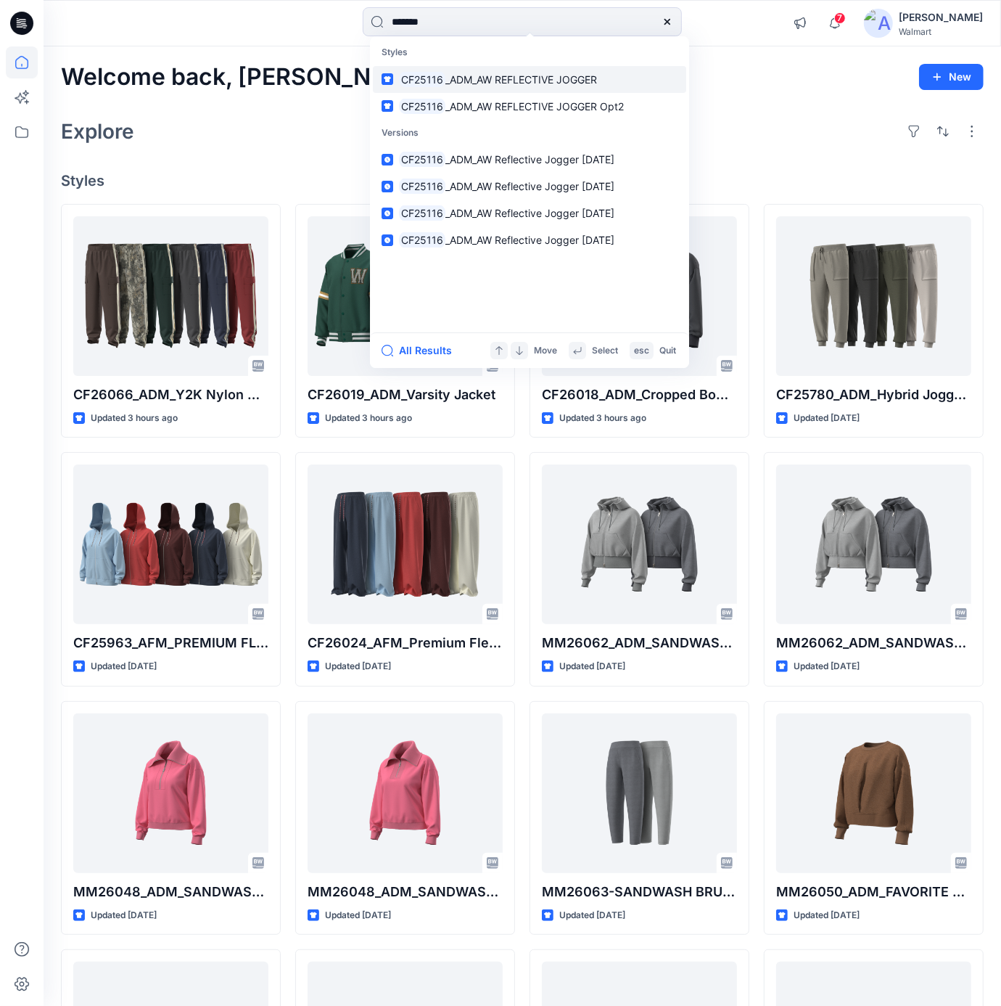
type input "*******"
click at [551, 82] on span "_ADM_AW REFLECTIVE JOGGER" at bounding box center [521, 79] width 152 height 12
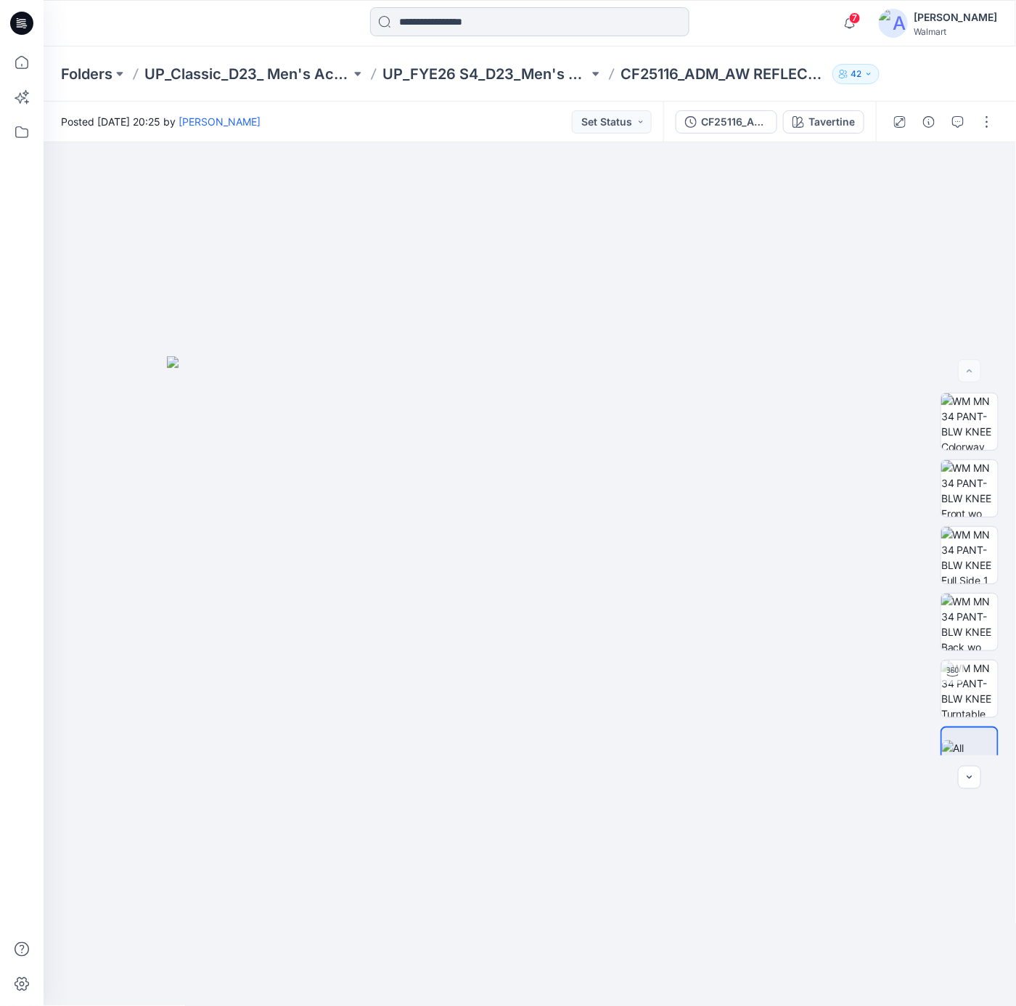
click at [511, 30] on input at bounding box center [529, 21] width 319 height 29
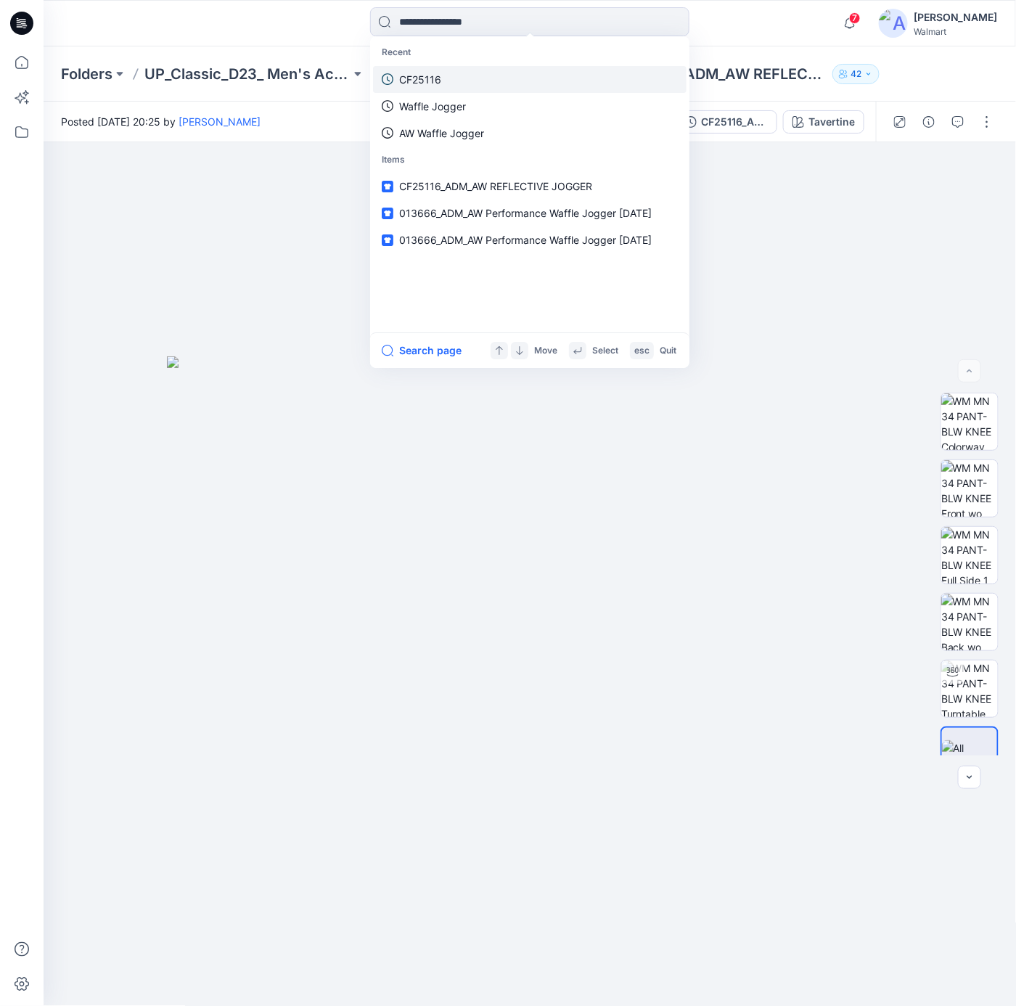
click at [498, 85] on link "CF25116" at bounding box center [529, 79] width 313 height 27
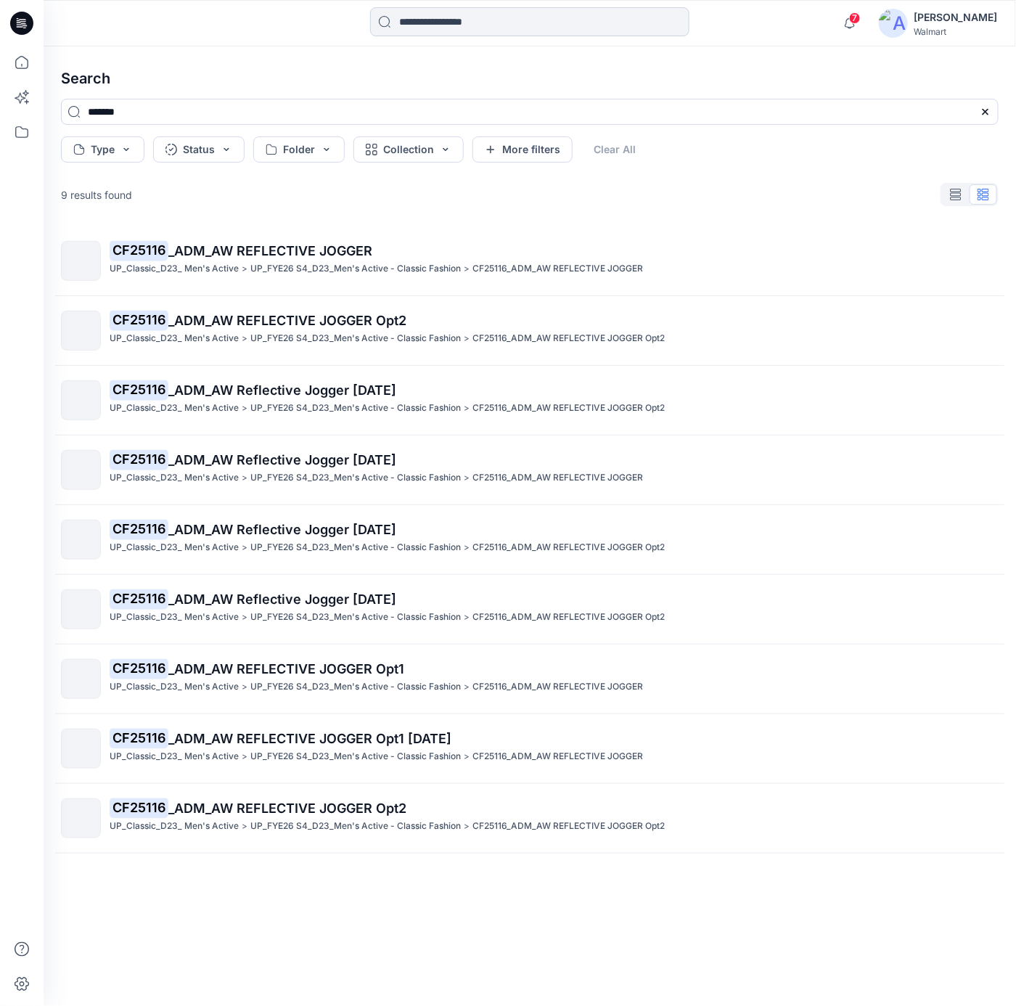
click at [491, 21] on input at bounding box center [529, 21] width 319 height 29
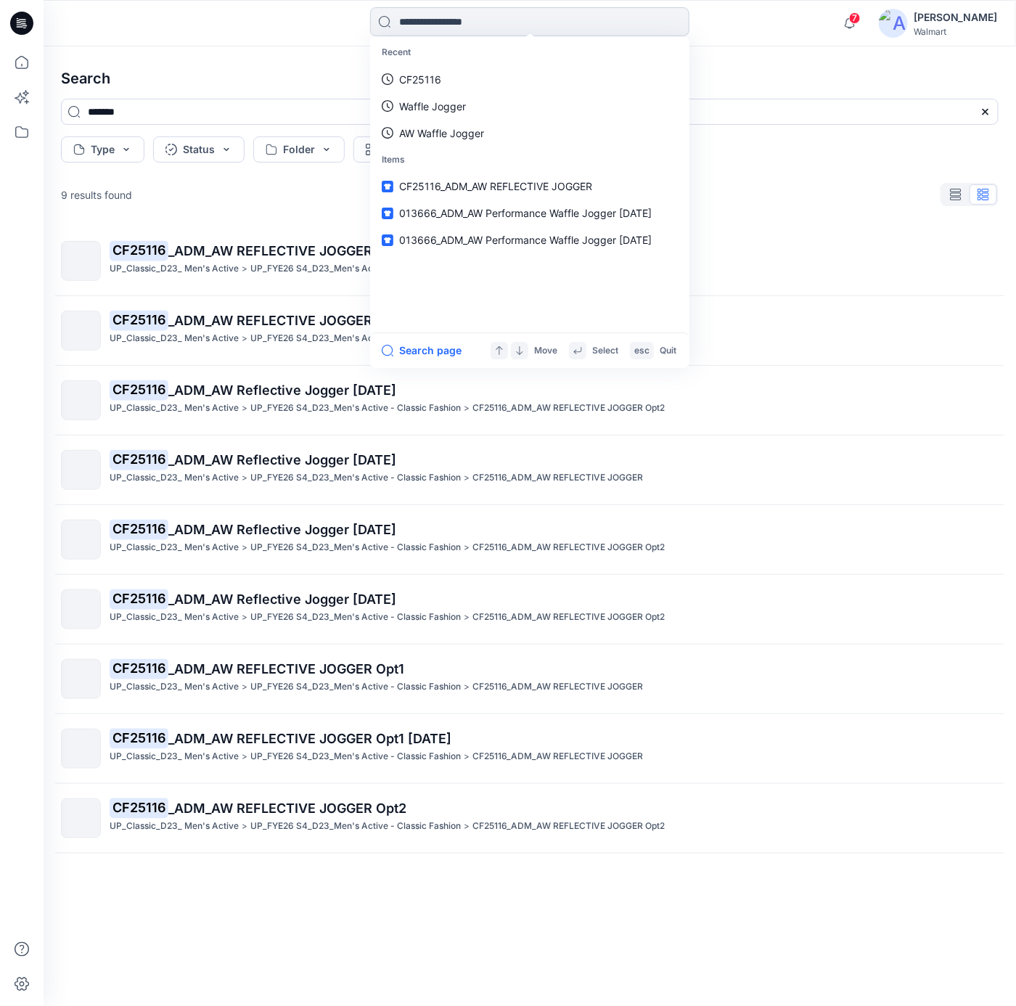
click at [539, 16] on input at bounding box center [529, 21] width 319 height 29
paste input "**********"
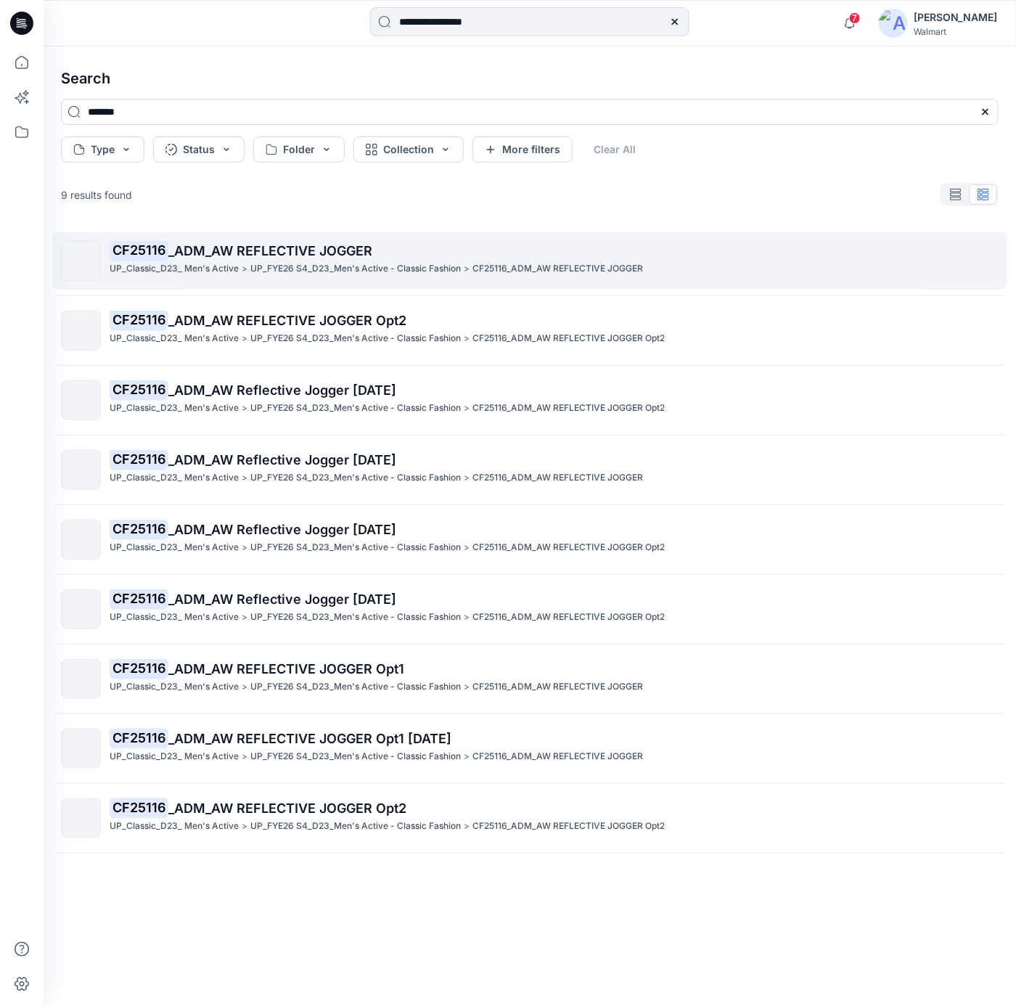
type input "**********"
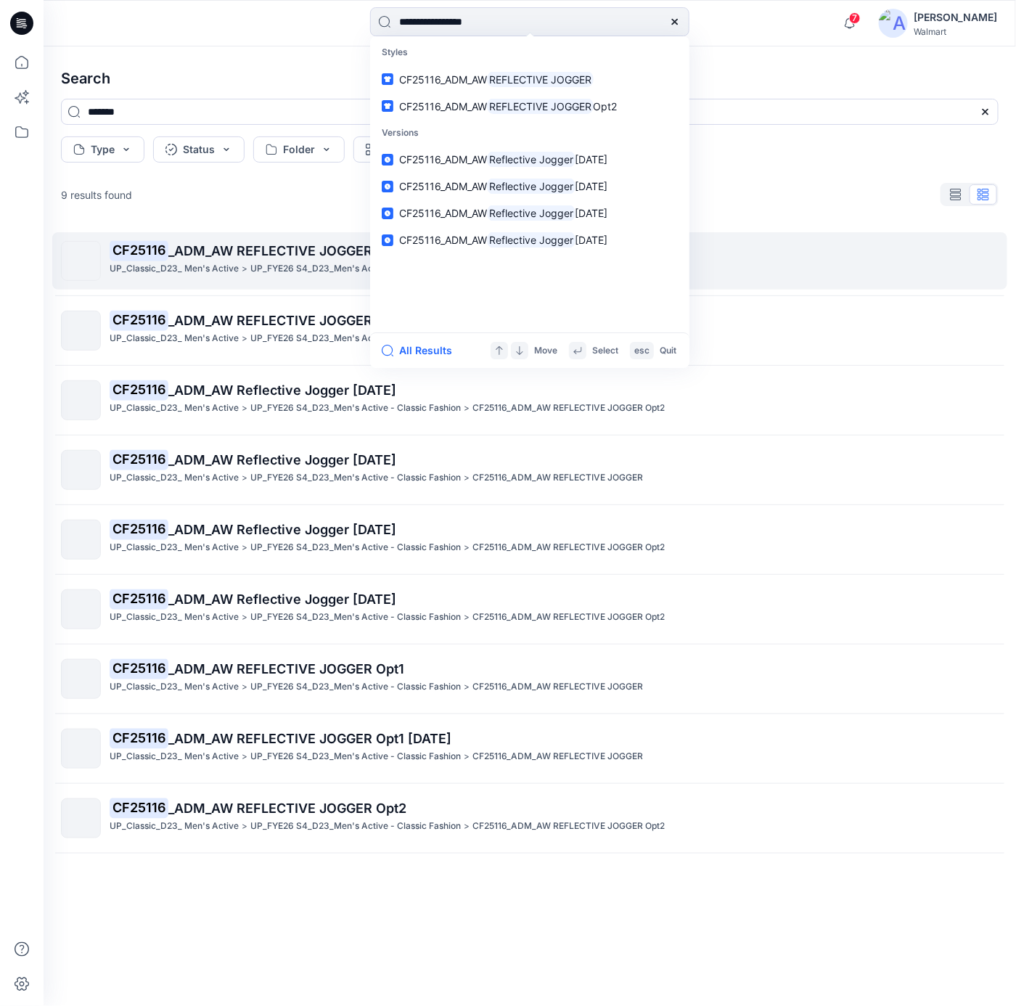
click at [237, 259] on p "CF25116 _ADM_AW REFLECTIVE JOGGER" at bounding box center [554, 251] width 888 height 20
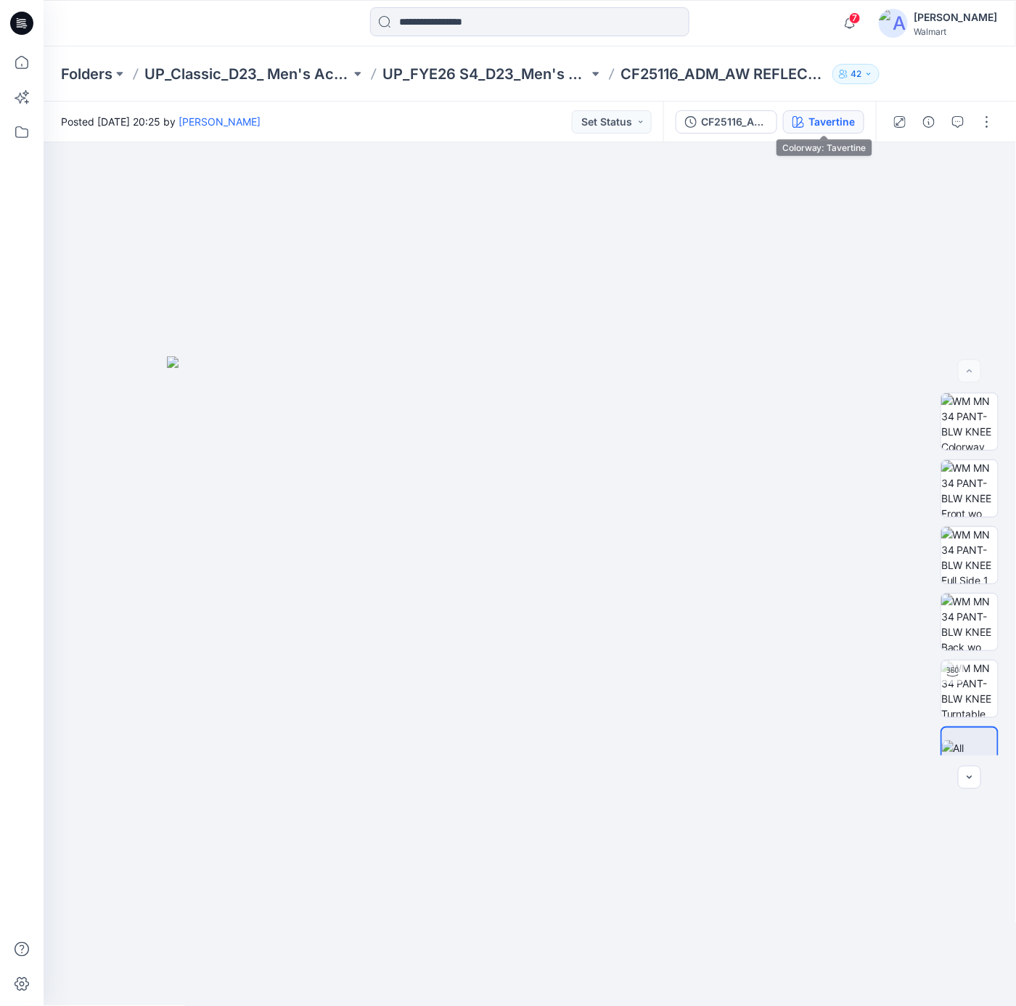
click at [851, 126] on div "Tavertine" at bounding box center [831, 122] width 46 height 16
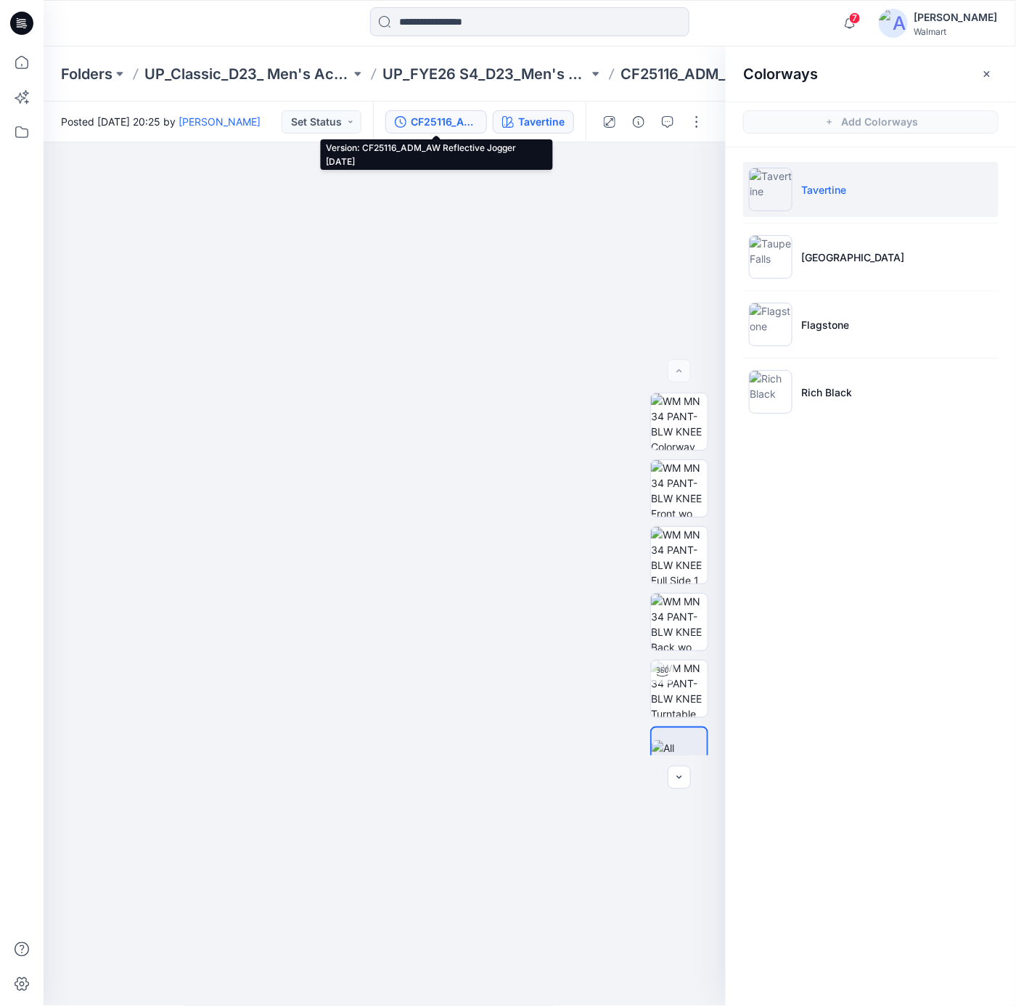
click at [460, 114] on div "CF25116_ADM_AW Reflective Jogger [DATE]" at bounding box center [444, 122] width 67 height 16
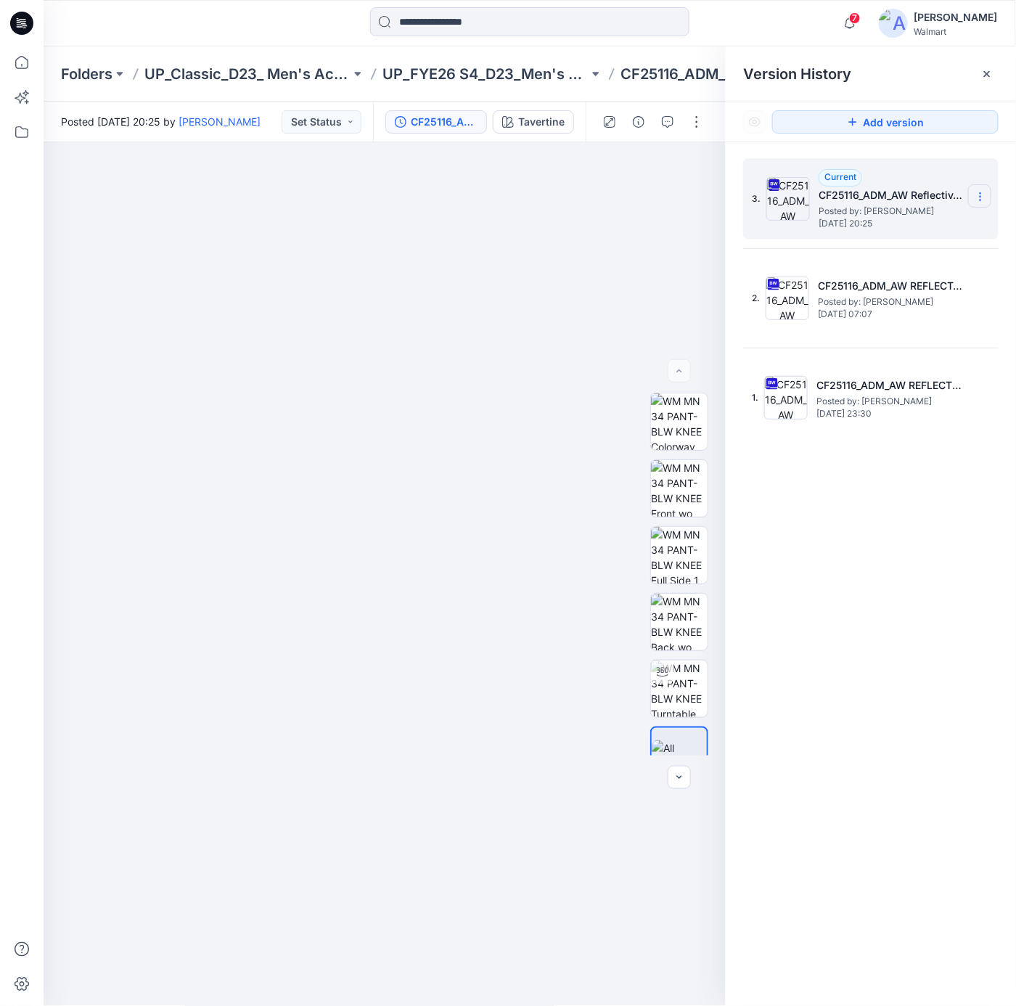
click at [981, 197] on icon at bounding box center [980, 197] width 12 height 12
click at [878, 228] on span "Download Source BW File" at bounding box center [906, 225] width 121 height 17
click at [16, 23] on icon at bounding box center [21, 23] width 23 height 23
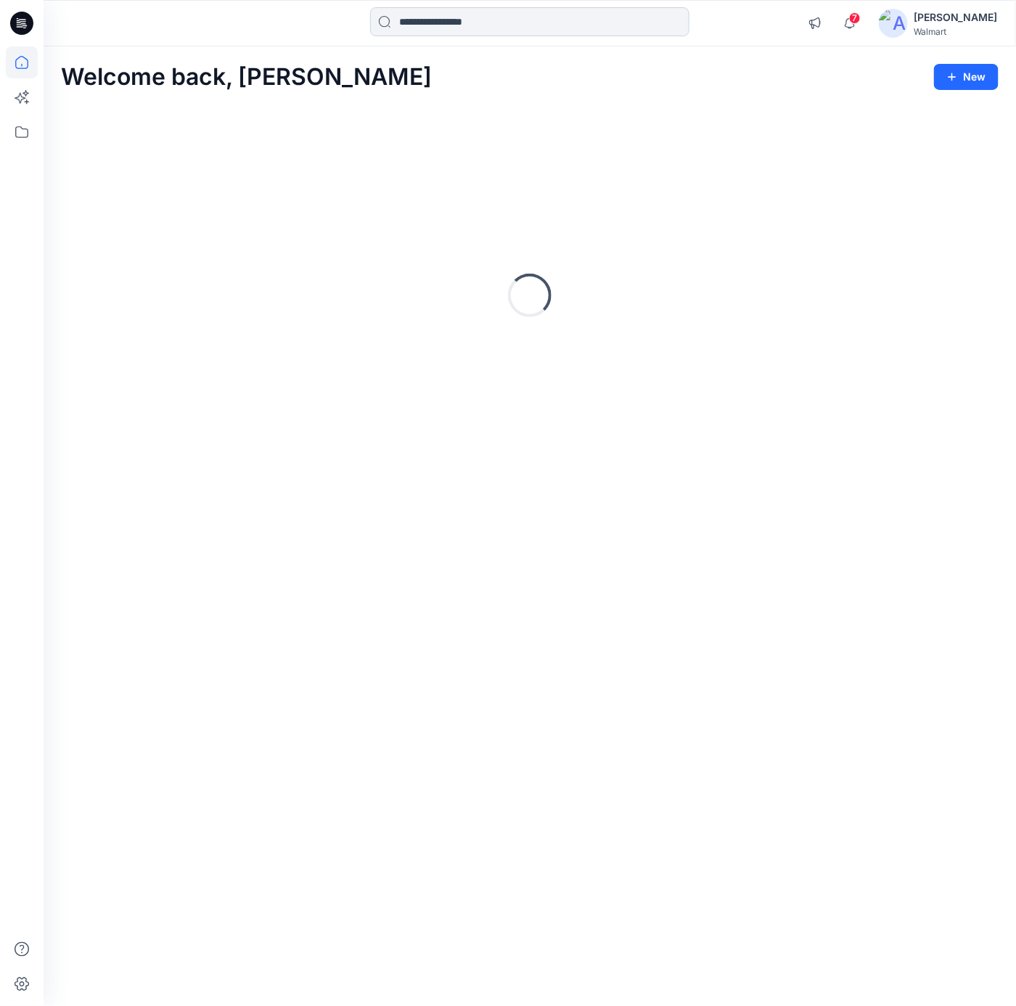
click at [451, 28] on input at bounding box center [529, 21] width 319 height 29
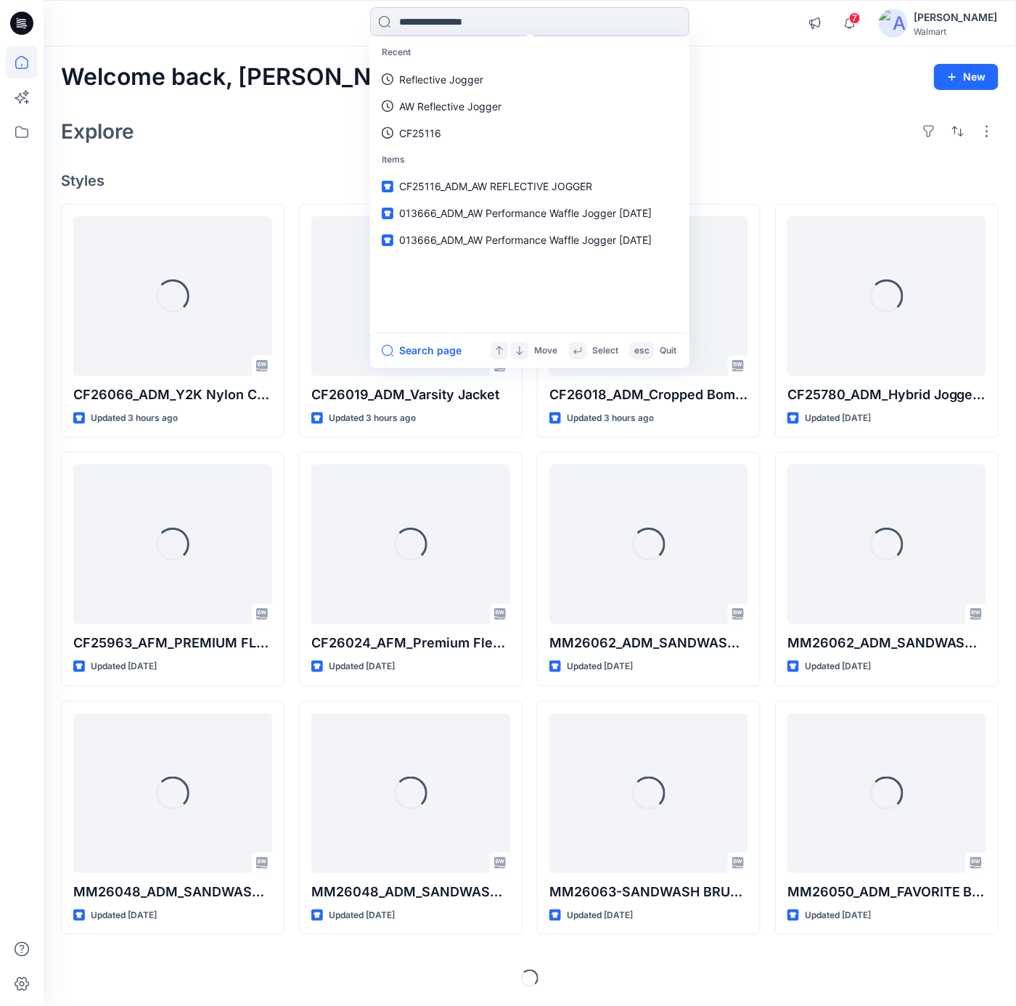
paste input "**********"
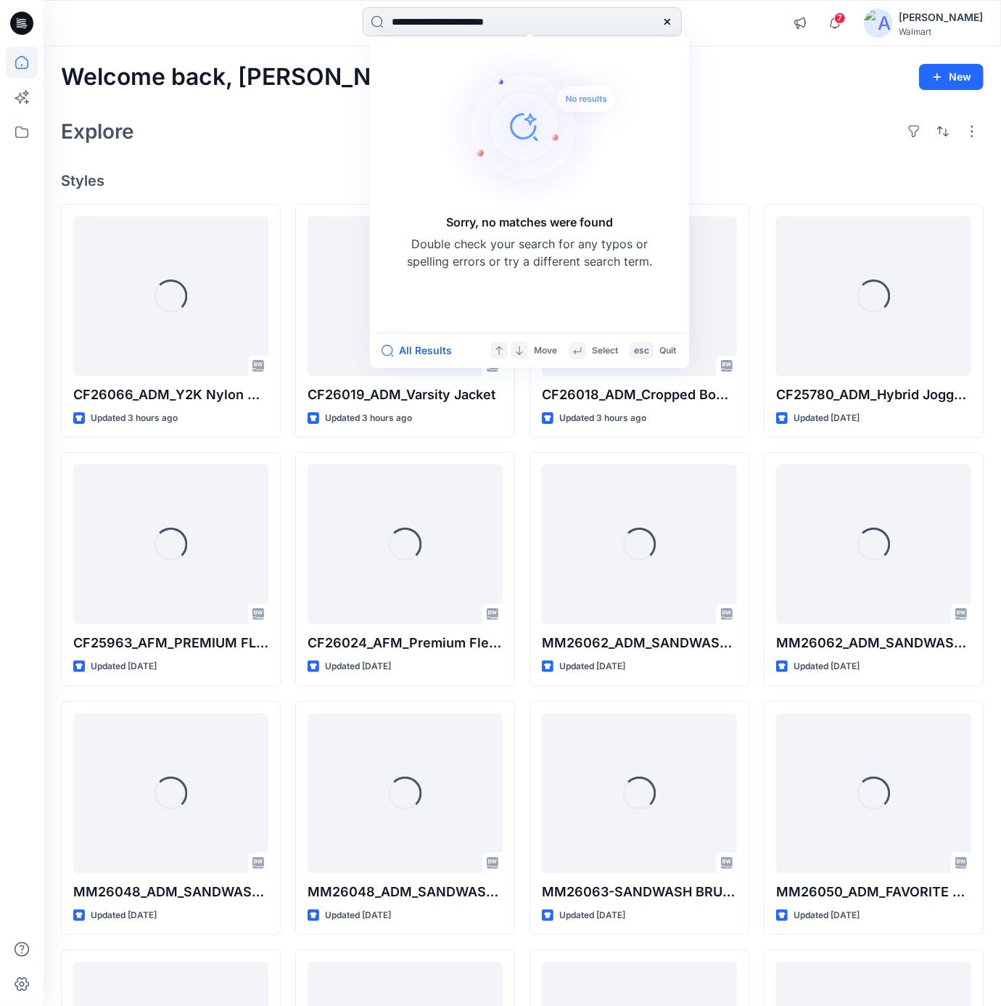
click at [414, 21] on input "**********" at bounding box center [522, 21] width 319 height 29
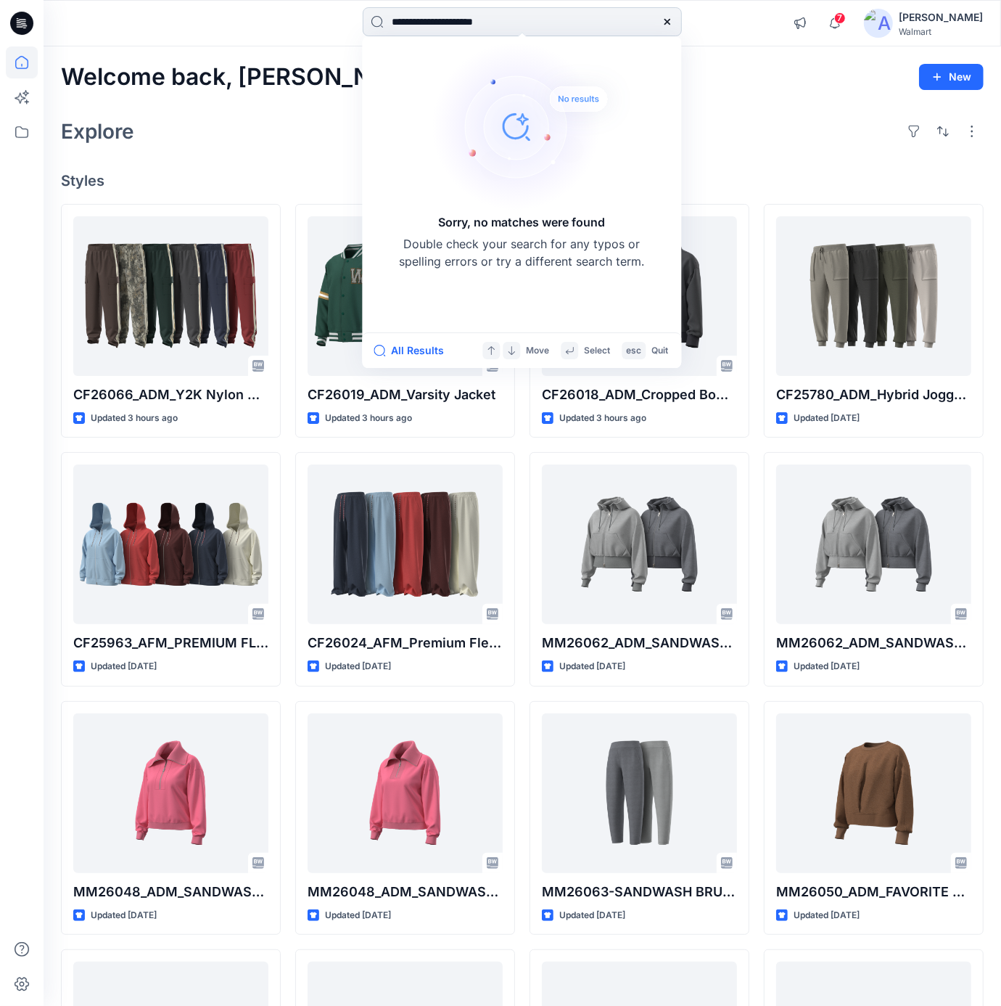
click at [458, 24] on input "**********" at bounding box center [522, 21] width 319 height 29
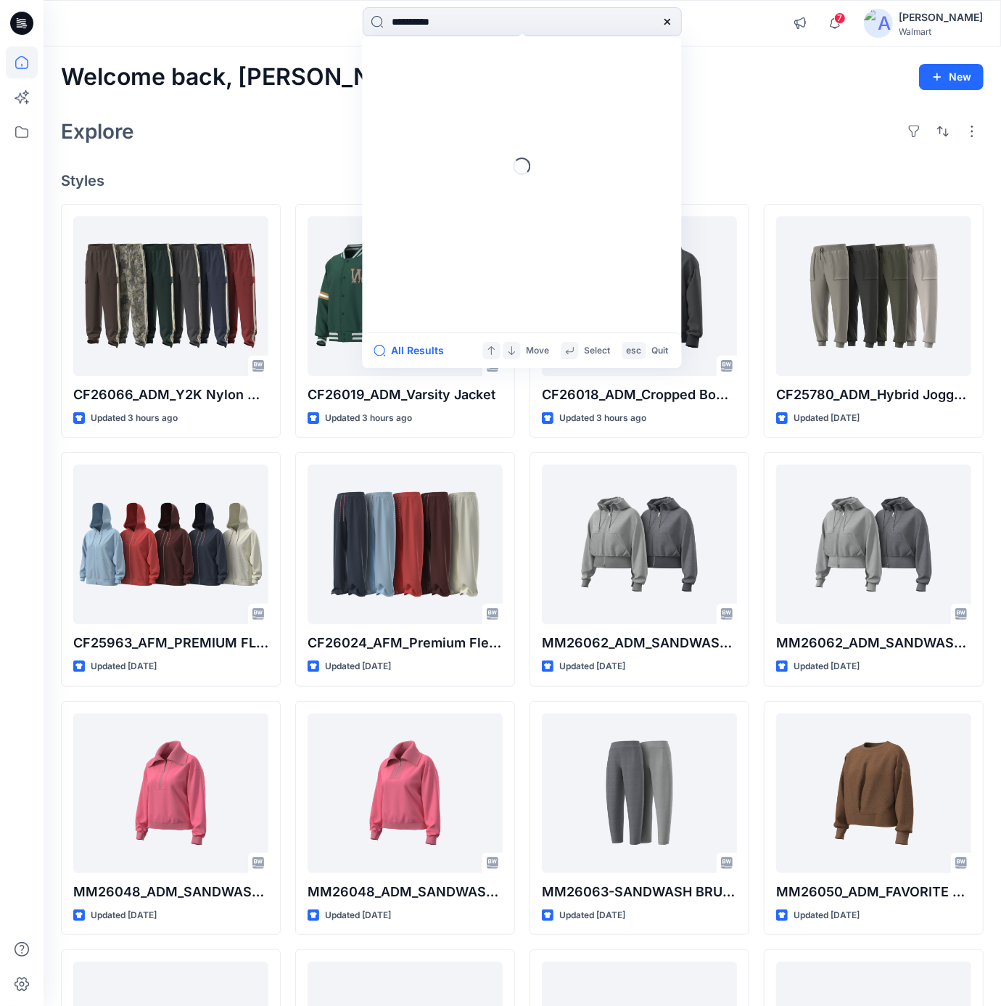
type input "**********"
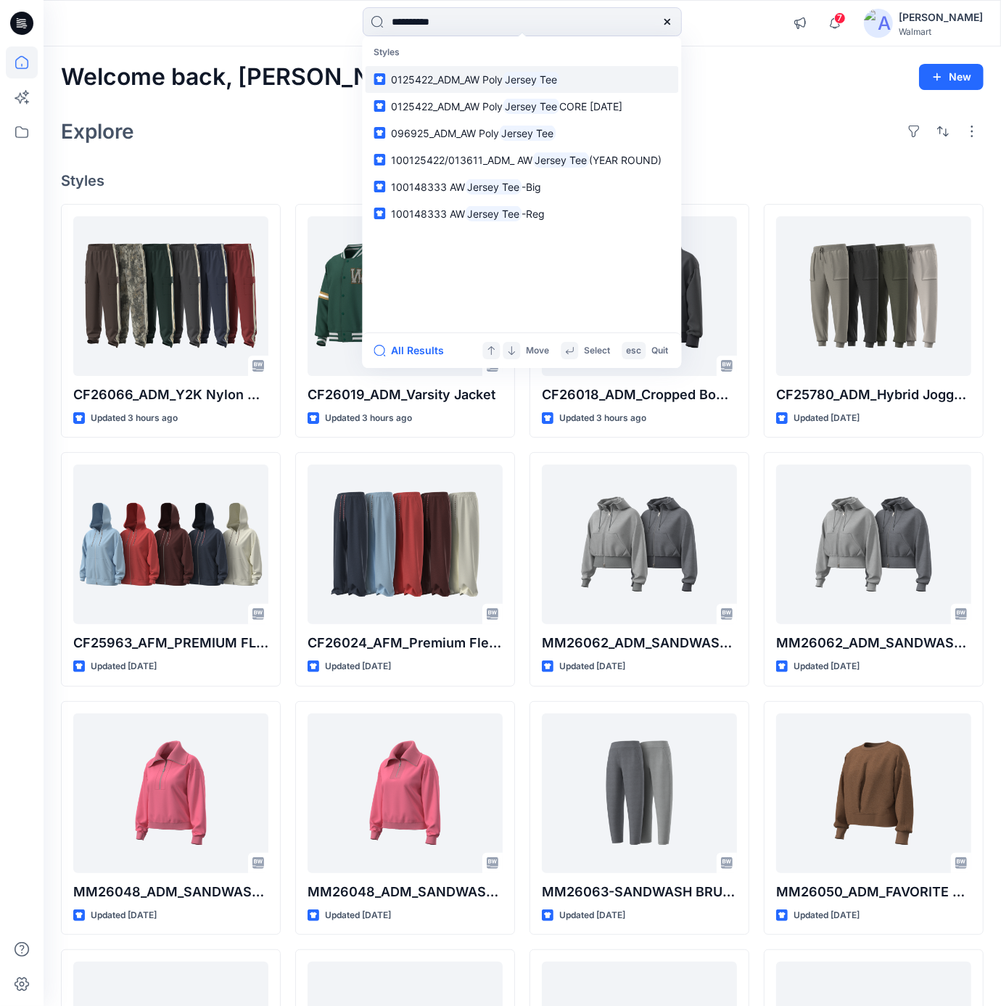
click at [539, 79] on mark "Jersey Tee" at bounding box center [531, 79] width 57 height 17
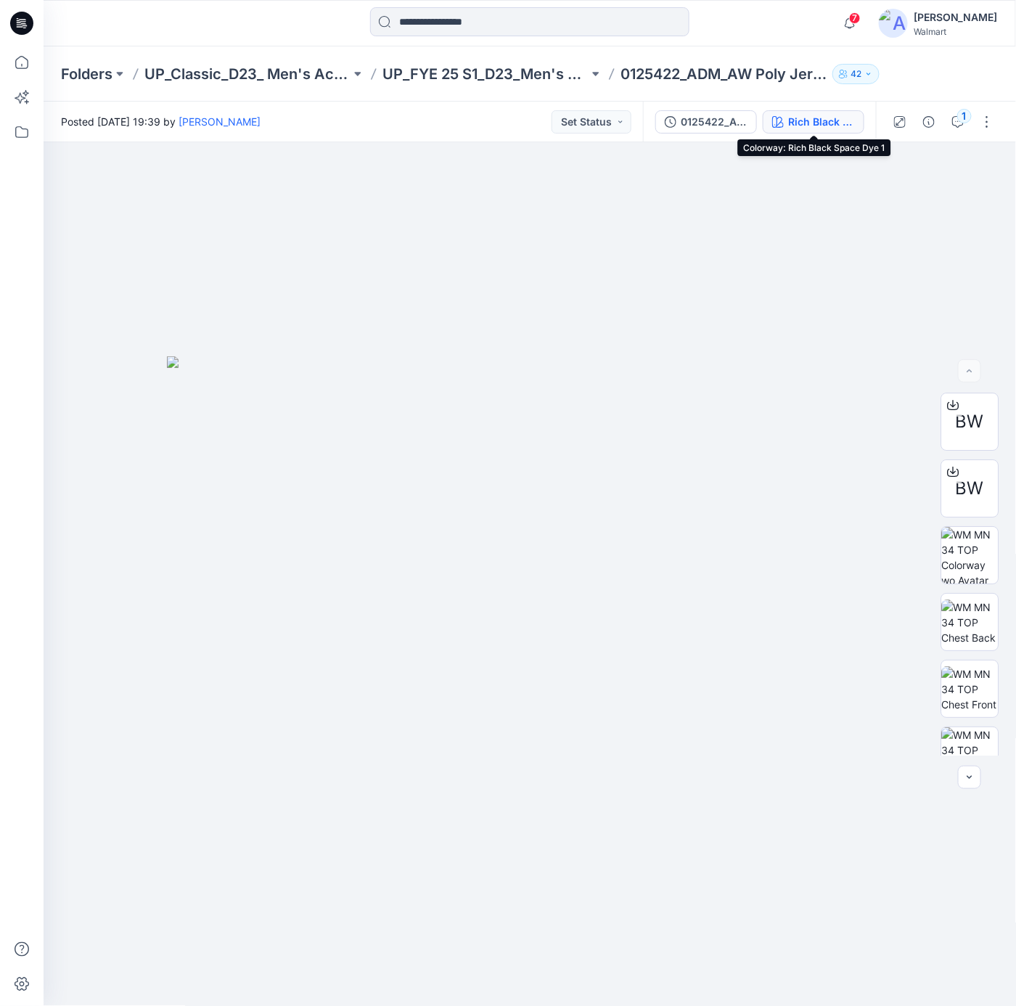
click at [825, 126] on div "Rich Black Space Dye 1" at bounding box center [821, 122] width 67 height 16
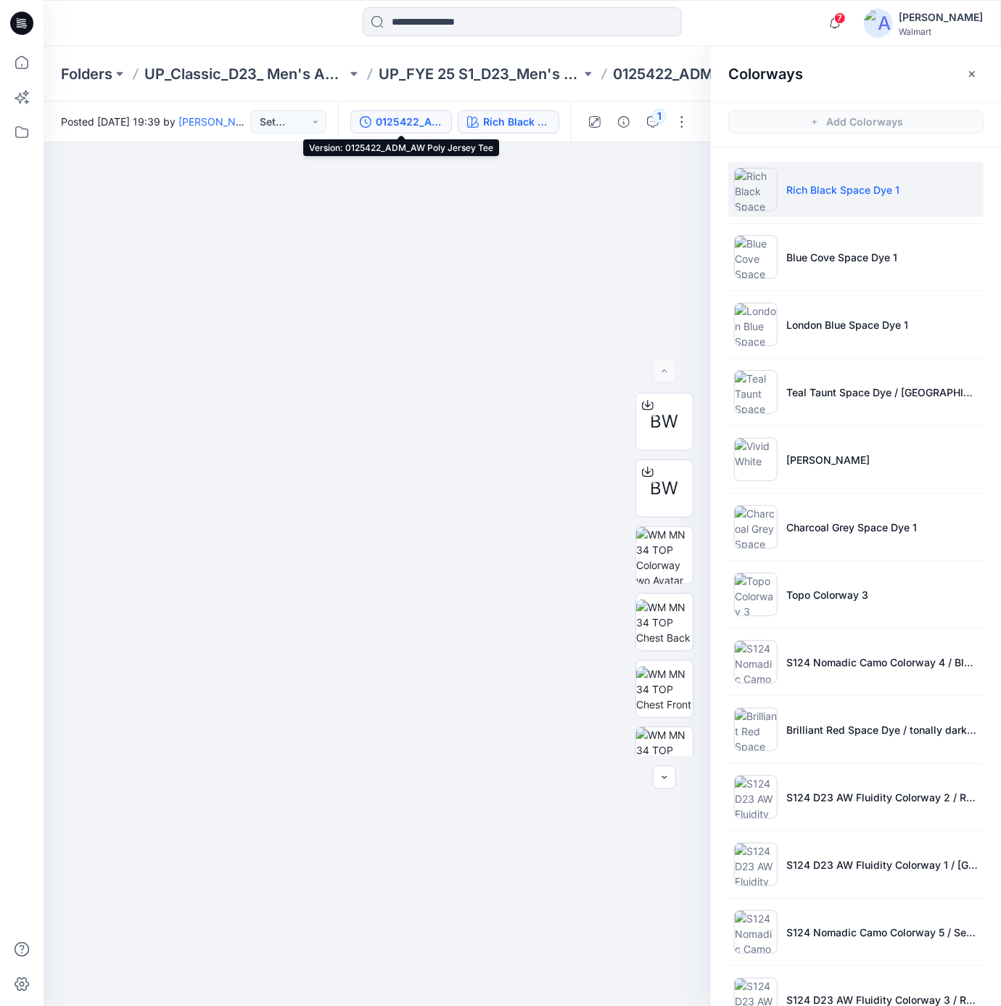
click at [425, 120] on div "0125422_ADM_AW Poly Jersey Tee" at bounding box center [409, 122] width 67 height 16
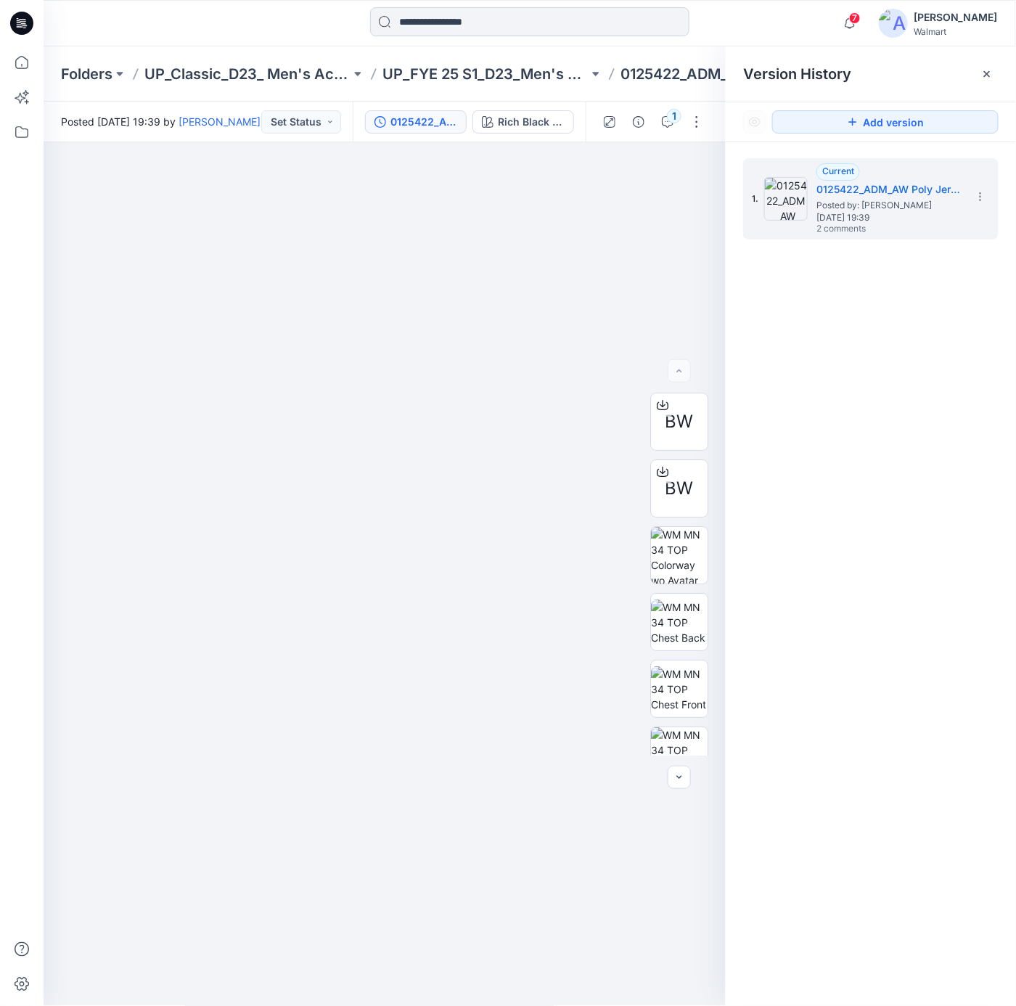
click at [481, 16] on input at bounding box center [529, 21] width 319 height 29
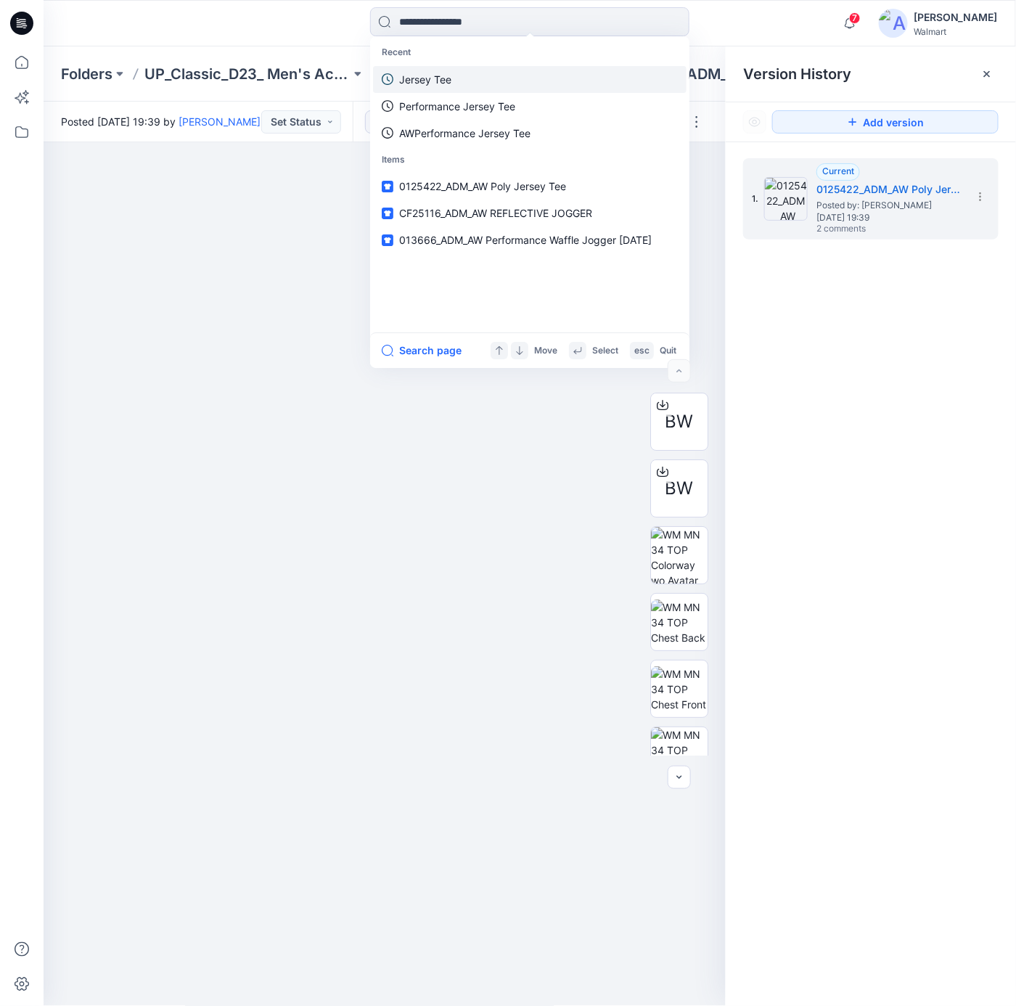
click at [449, 83] on p "Jersey Tee" at bounding box center [425, 79] width 52 height 15
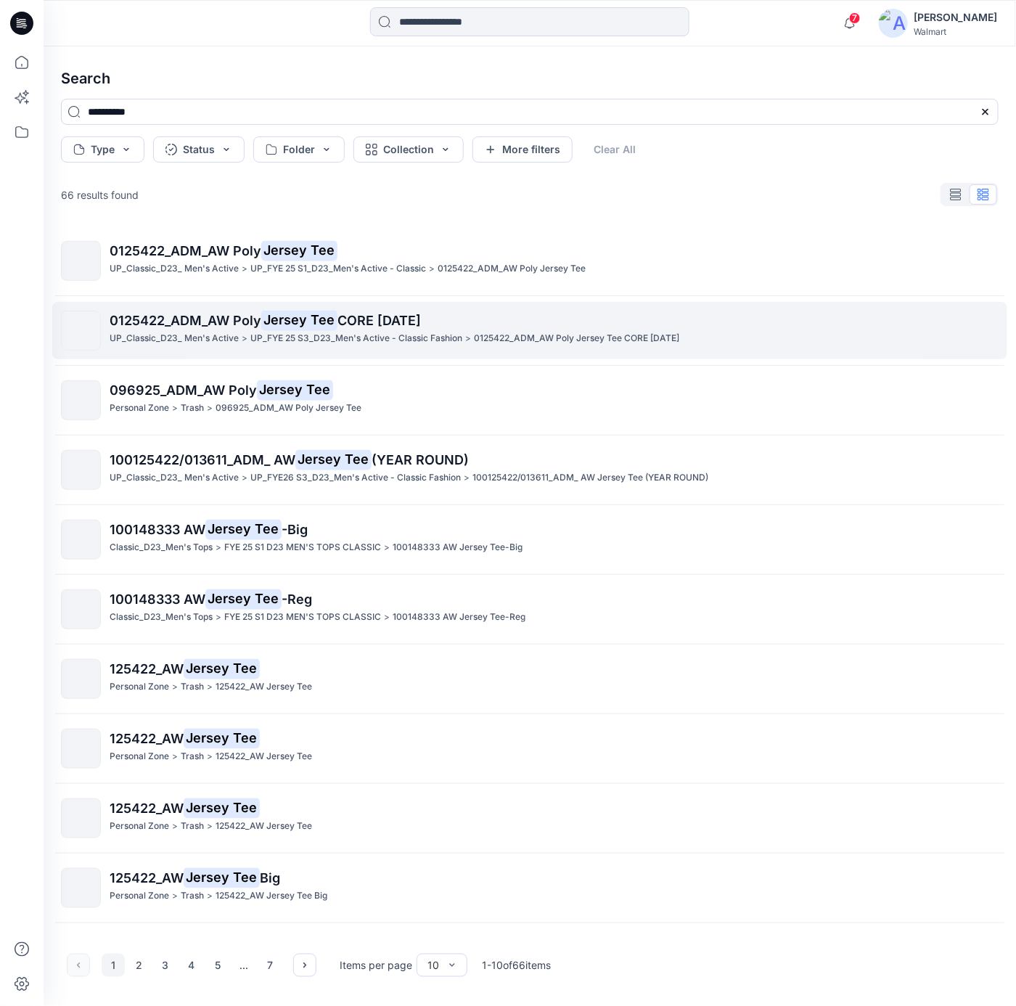
click at [322, 316] on mark "Jersey Tee" at bounding box center [299, 320] width 76 height 20
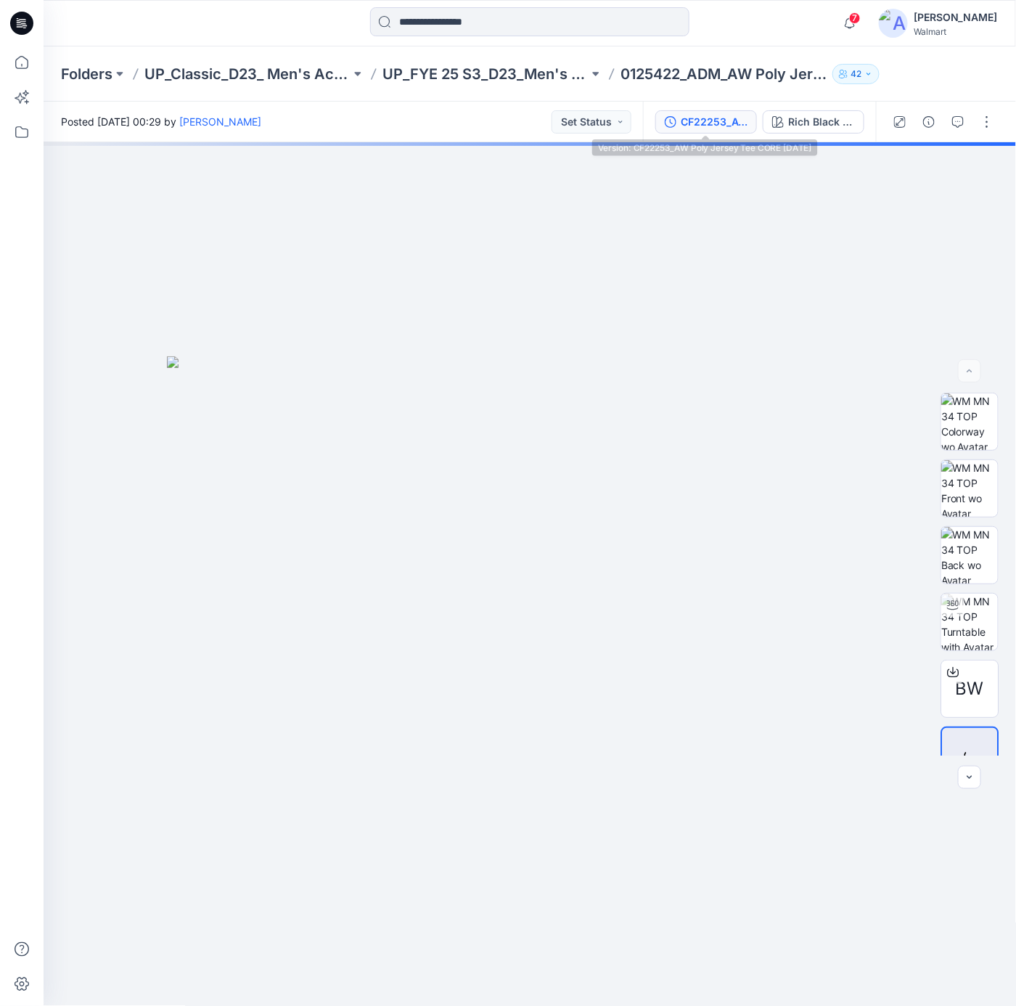
click at [716, 123] on div "CF22253_AW Poly Jersey Tee CORE [DATE]" at bounding box center [713, 122] width 67 height 16
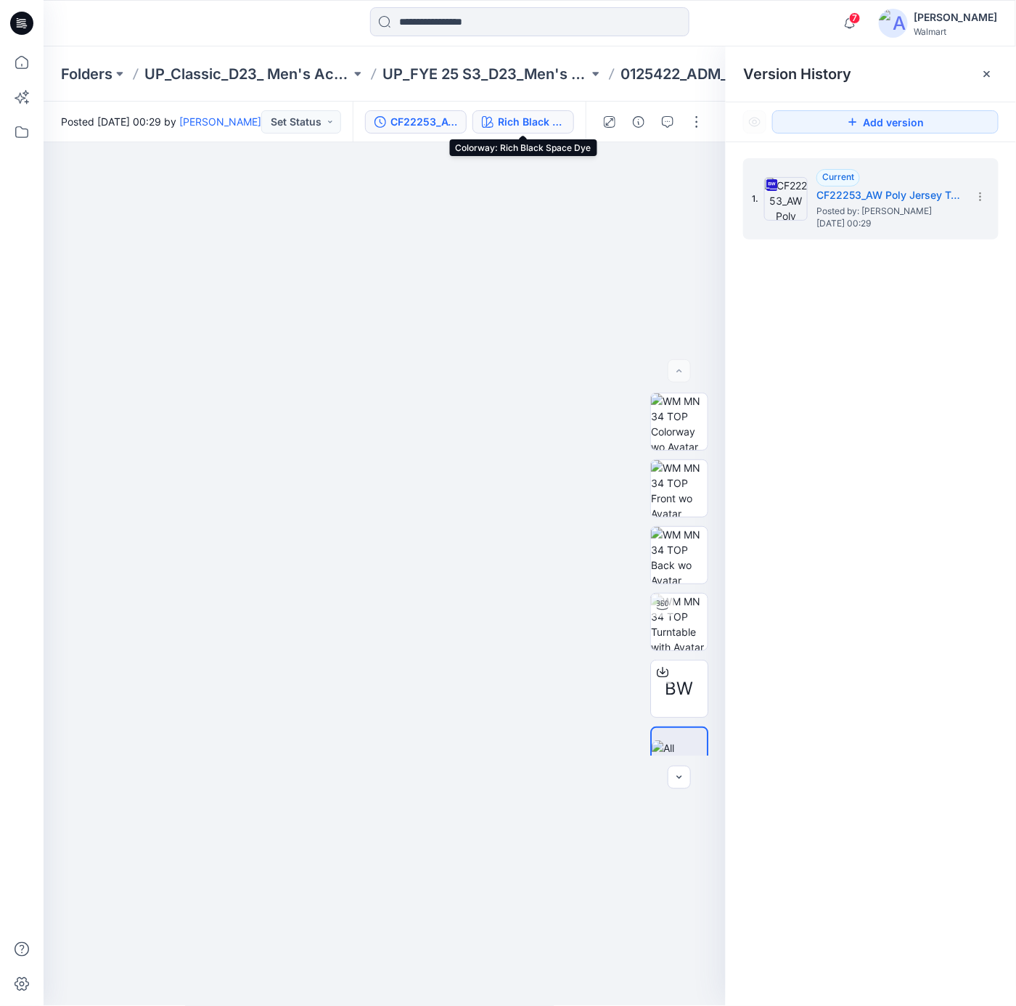
click at [531, 119] on div "Rich Black Space Dye" at bounding box center [531, 122] width 67 height 16
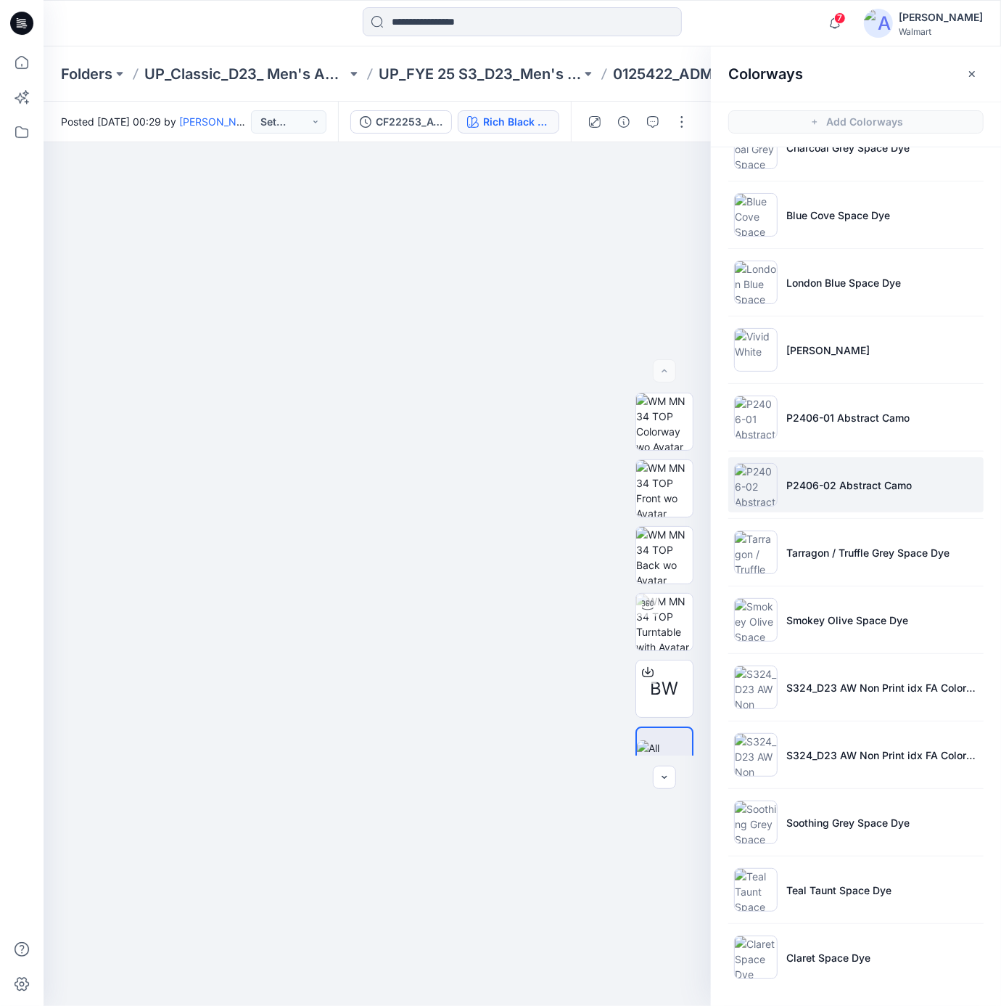
scroll to position [4, 0]
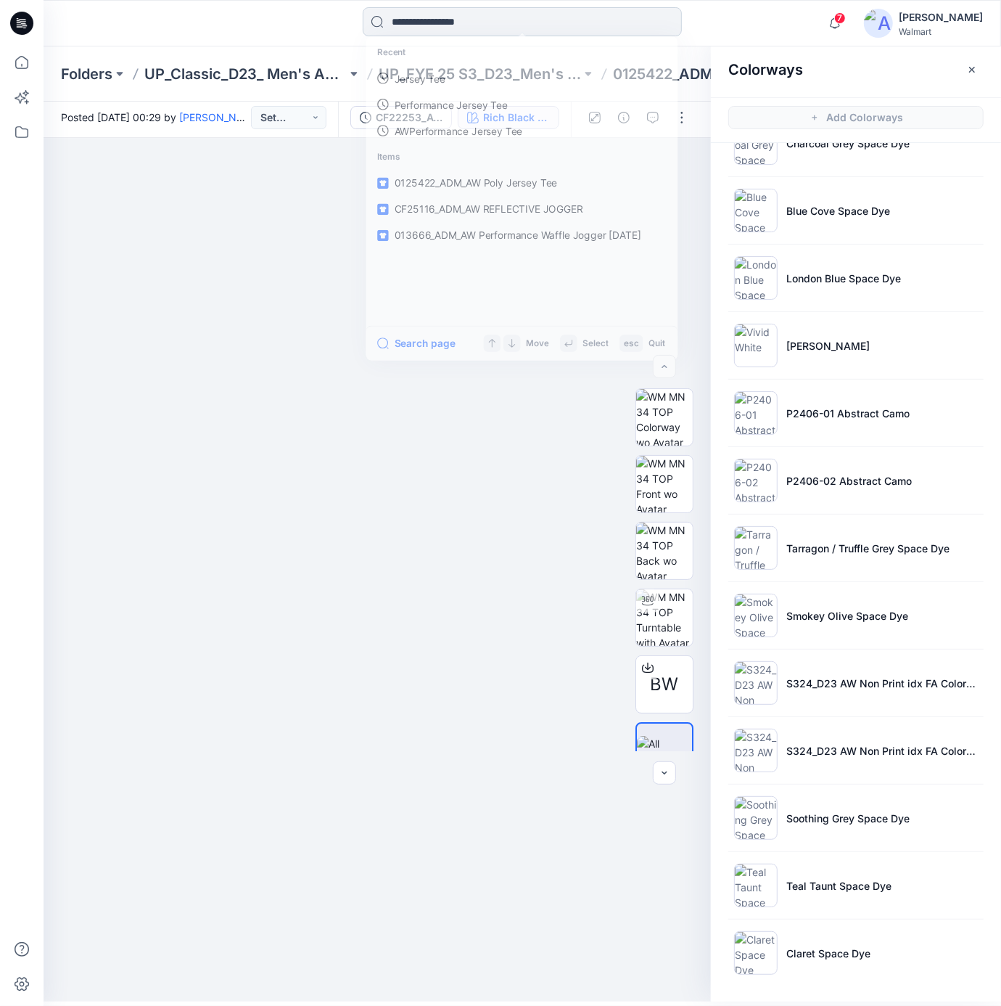
click at [486, 18] on input at bounding box center [522, 21] width 319 height 29
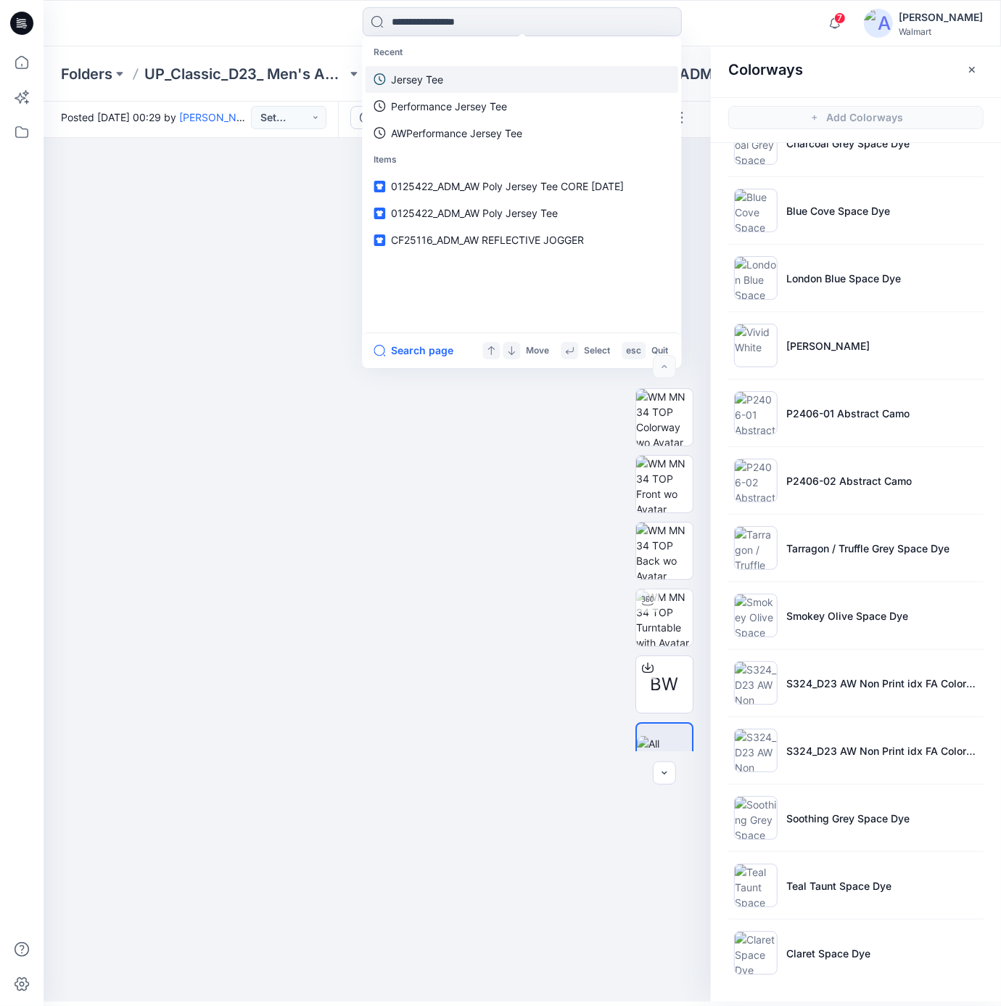
click at [463, 73] on link "Jersey Tee" at bounding box center [521, 79] width 313 height 27
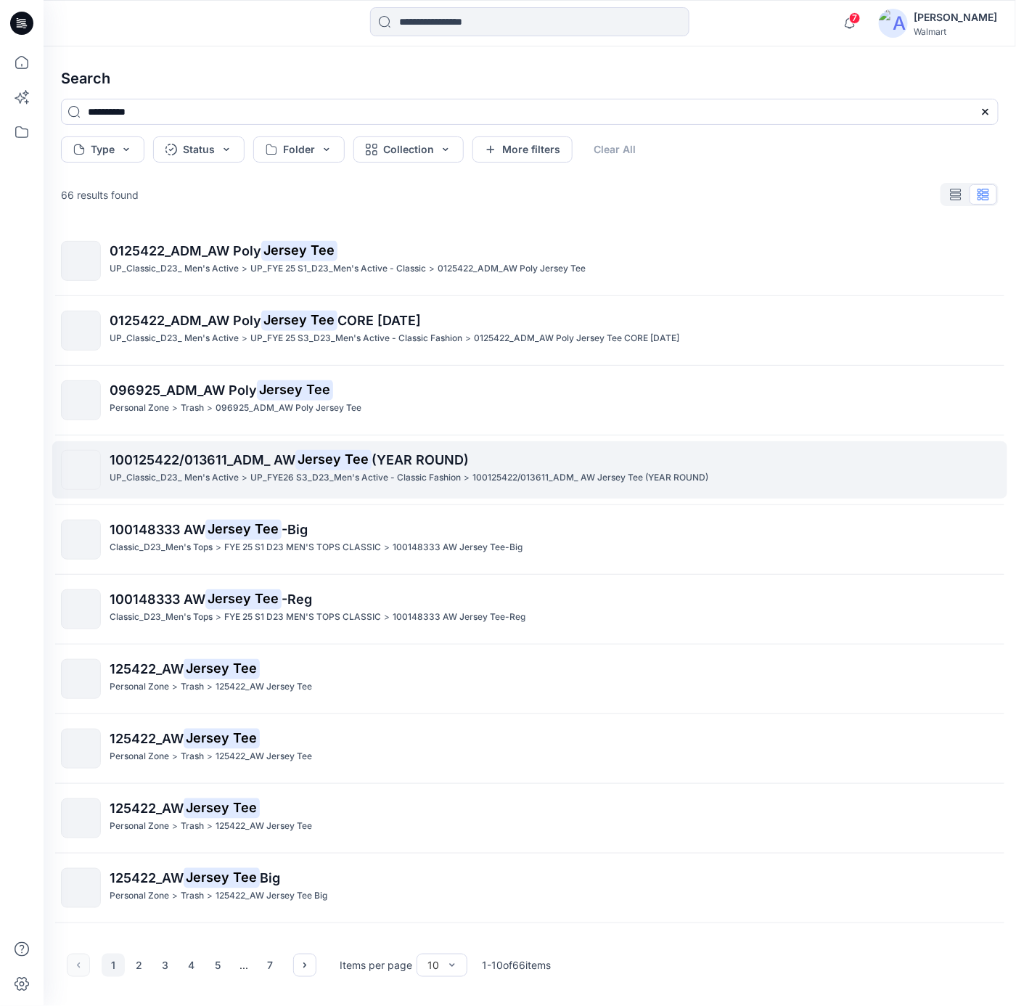
click at [358, 451] on mark "Jersey Tee" at bounding box center [333, 459] width 76 height 20
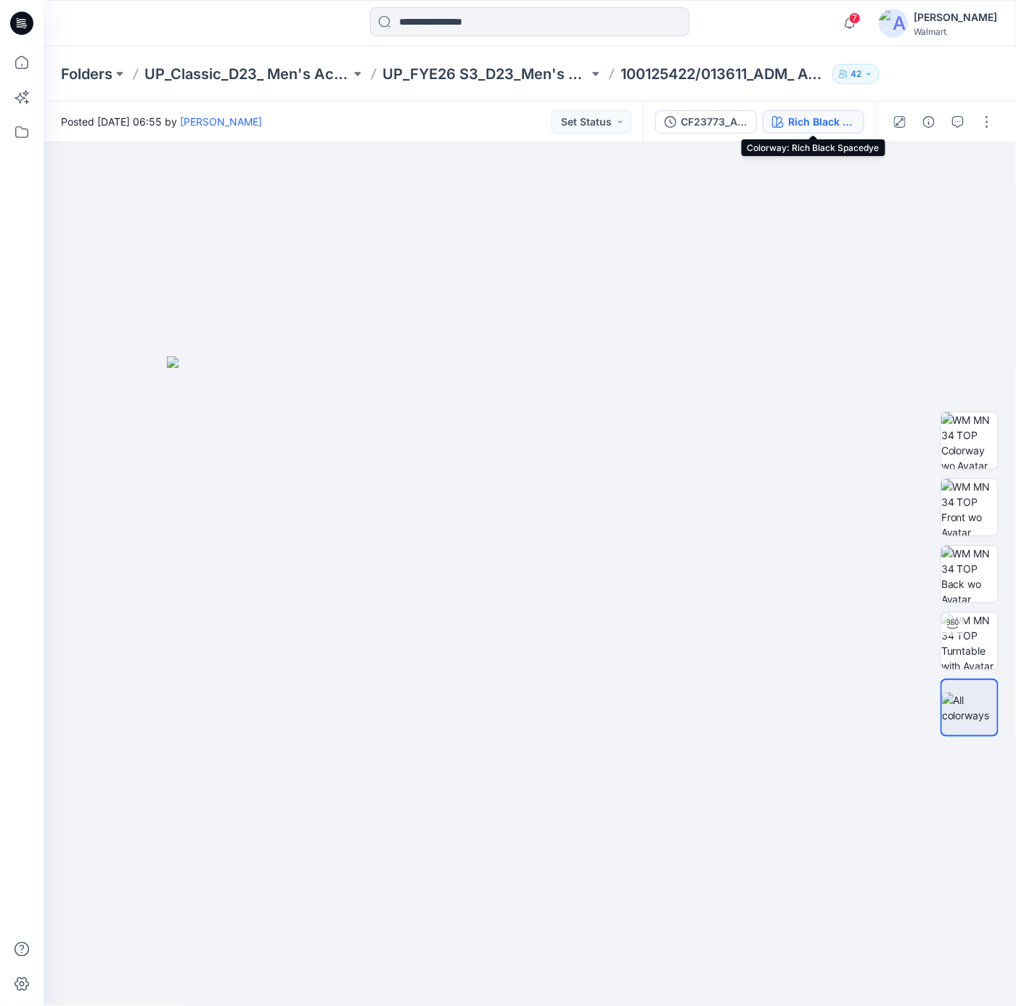
click at [810, 123] on div "Rich Black Spacedye" at bounding box center [821, 122] width 67 height 16
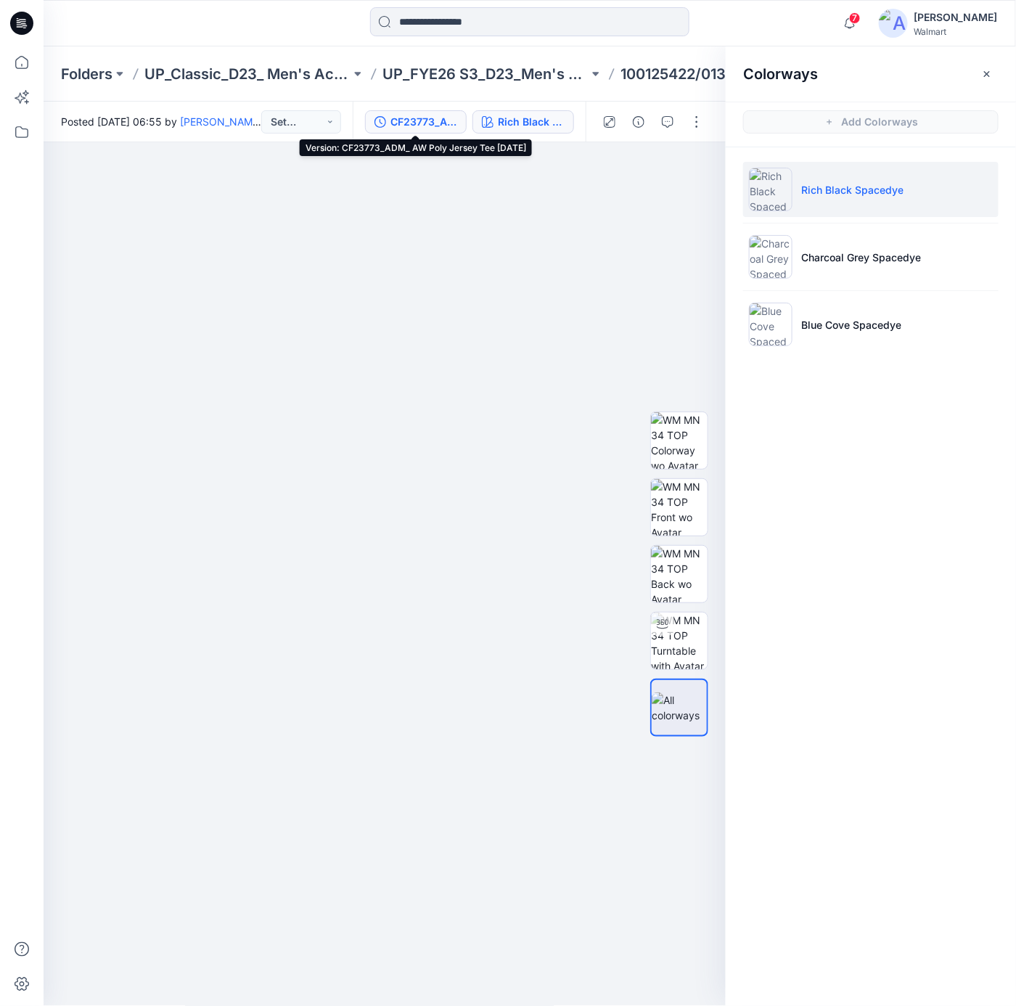
click at [427, 119] on div "CF23773_ADM_ AW Poly Jersey Tee [DATE]" at bounding box center [423, 122] width 67 height 16
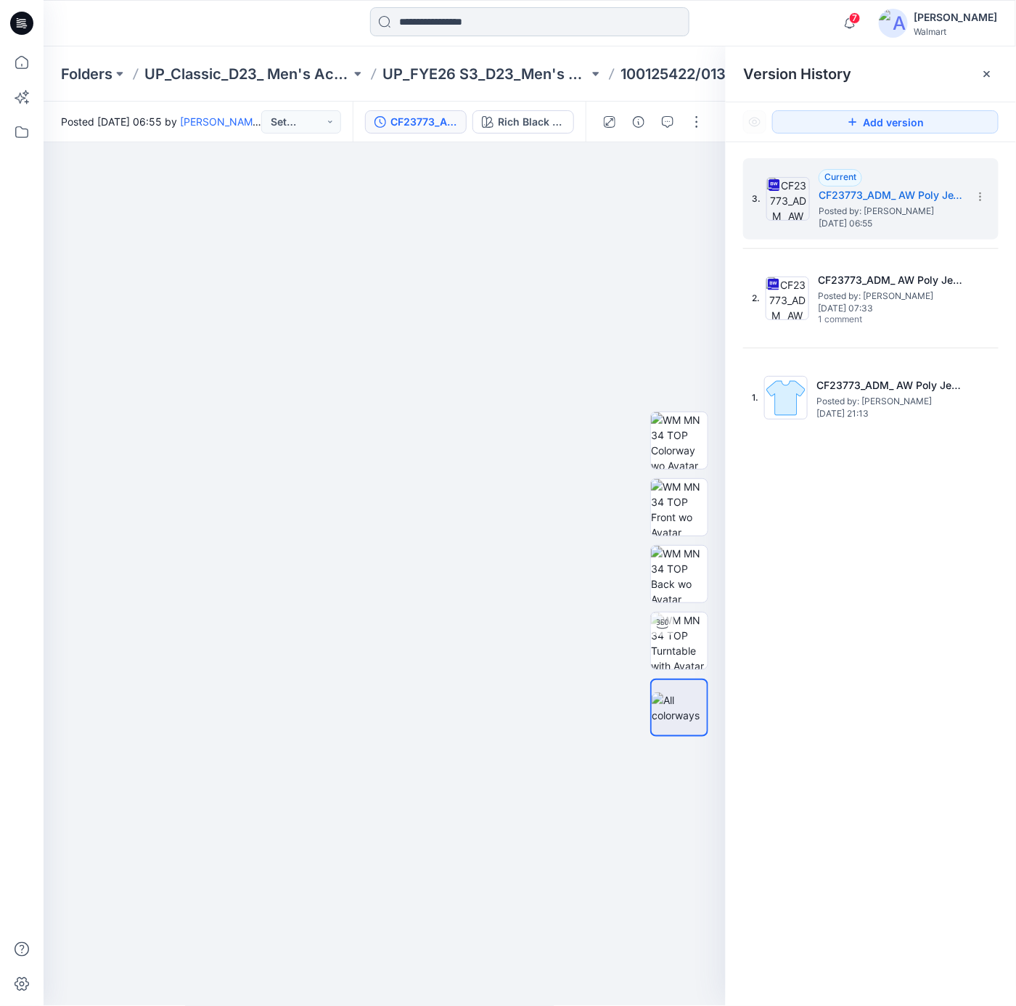
click at [482, 7] on input at bounding box center [529, 21] width 319 height 29
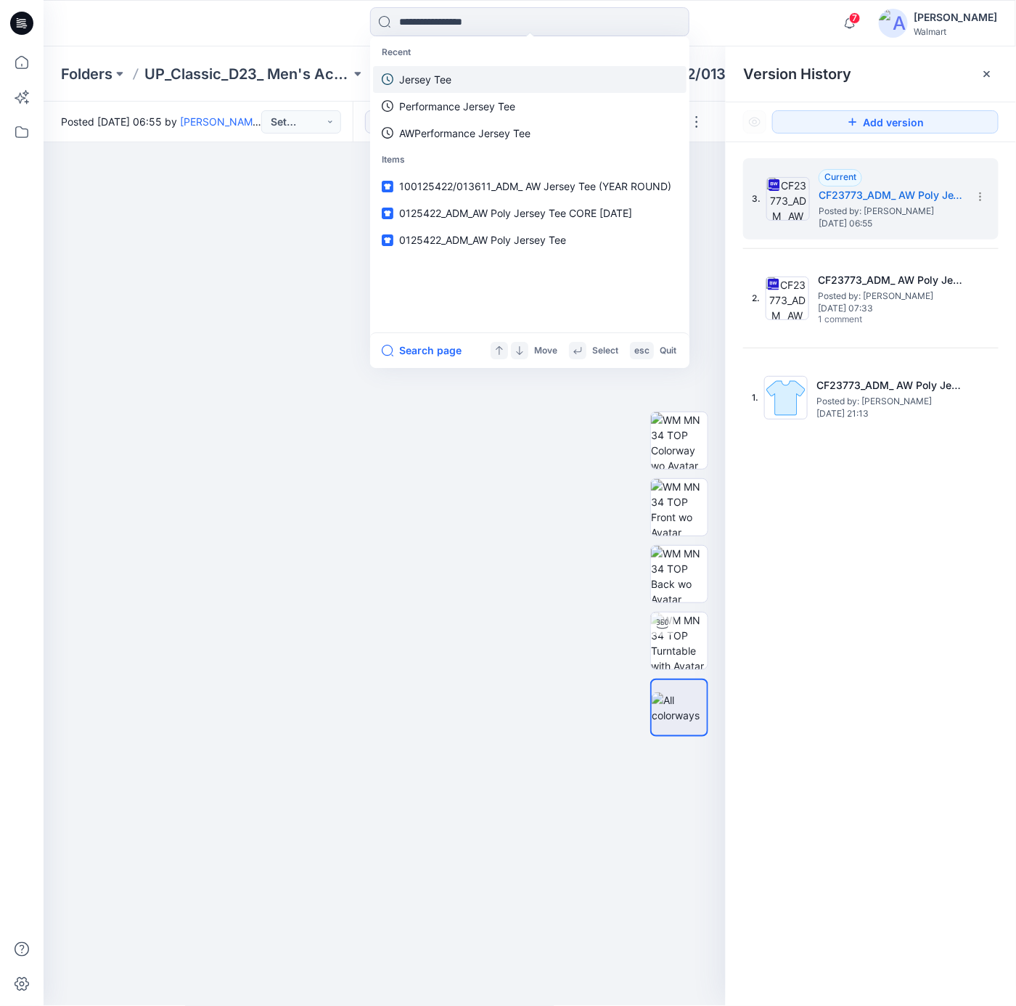
click at [459, 74] on link "Jersey Tee" at bounding box center [529, 79] width 313 height 27
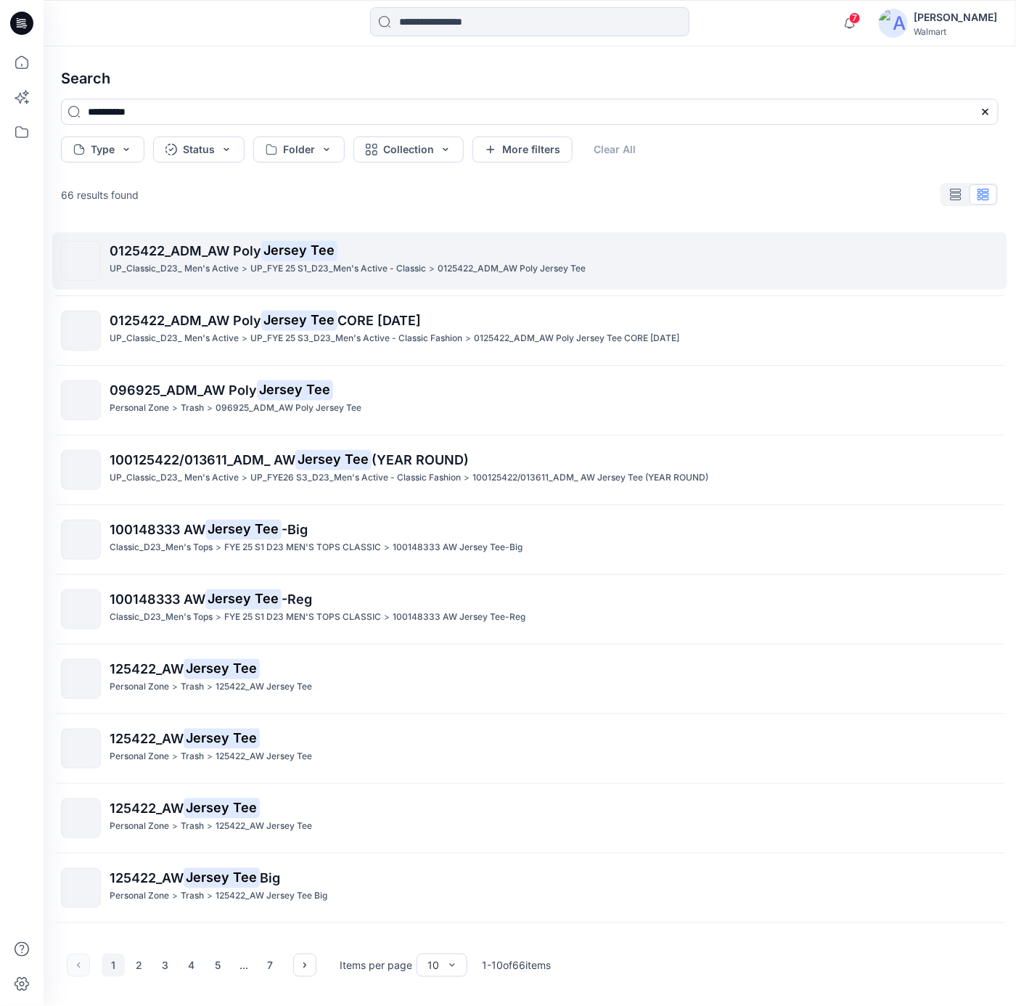
click at [389, 248] on p "0125422_ADM_AW Poly Jersey Tee" at bounding box center [554, 251] width 888 height 20
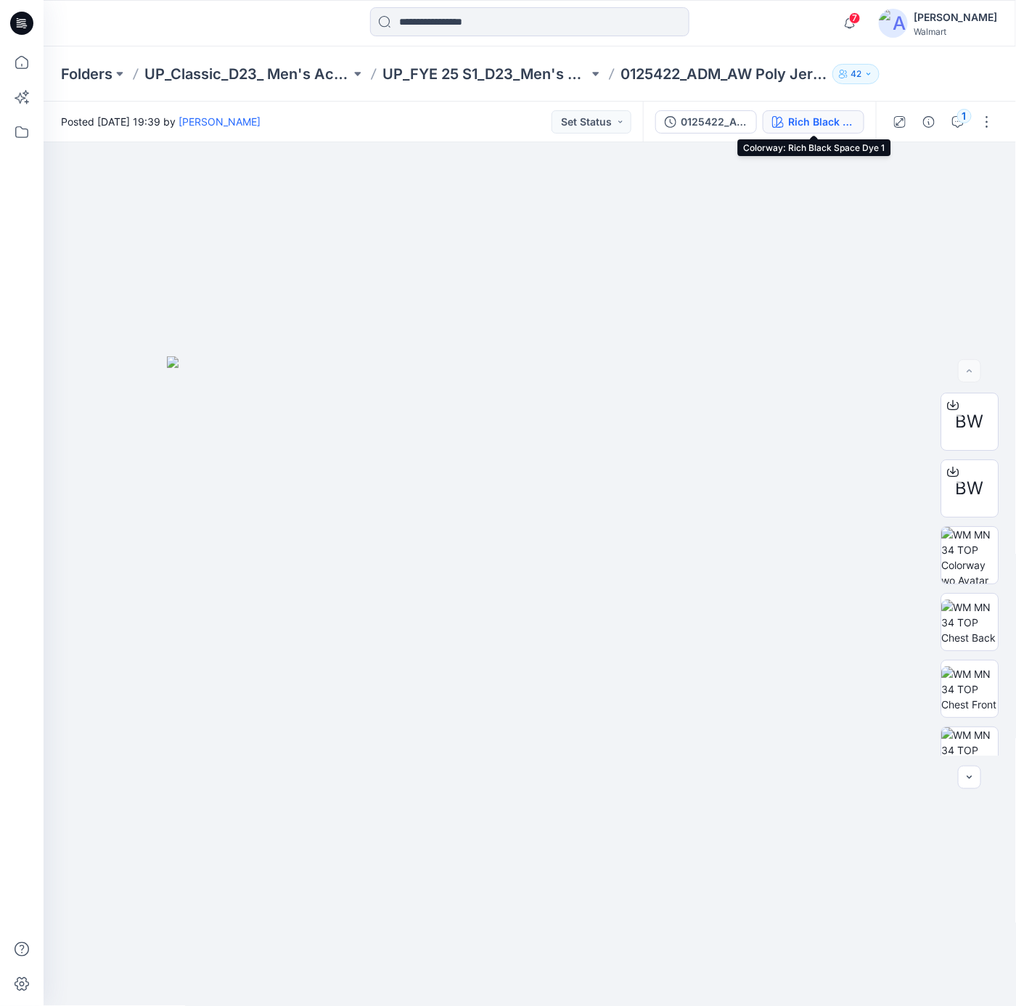
click at [821, 115] on div "Rich Black Space Dye 1" at bounding box center [821, 122] width 67 height 16
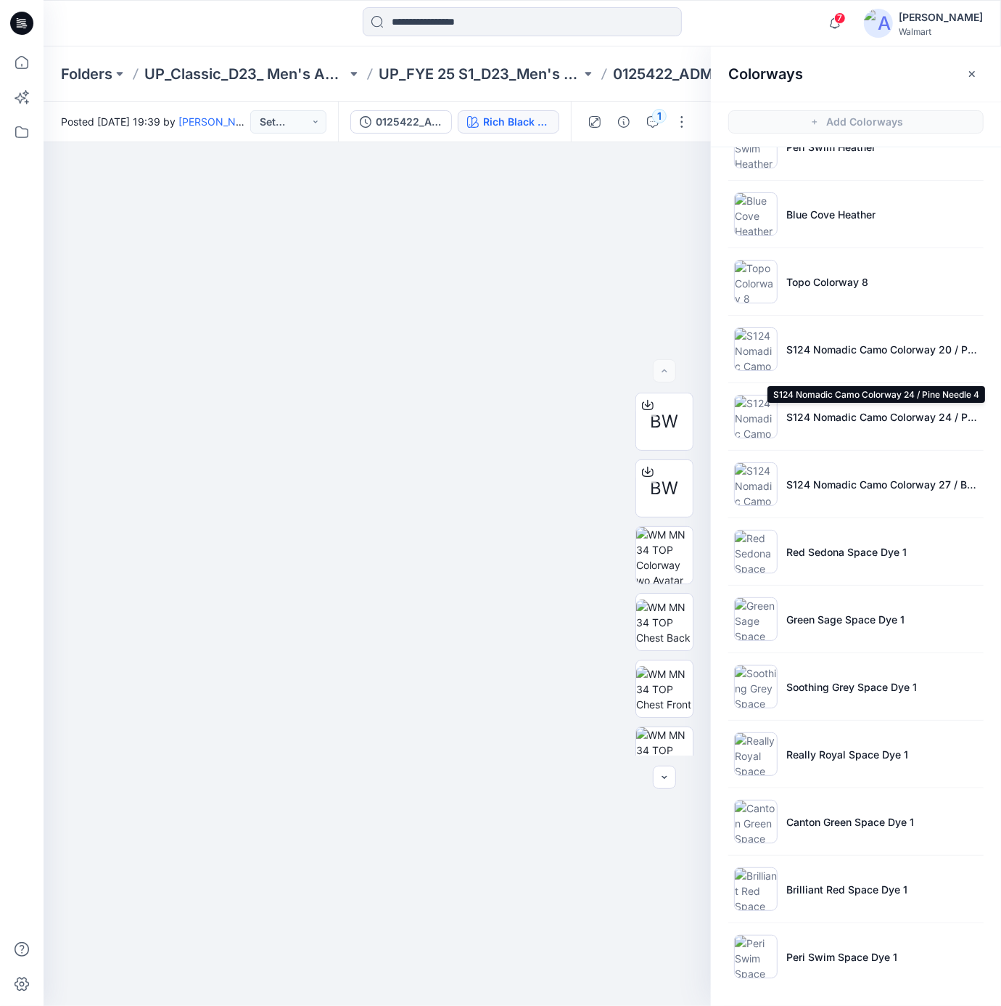
scroll to position [4, 0]
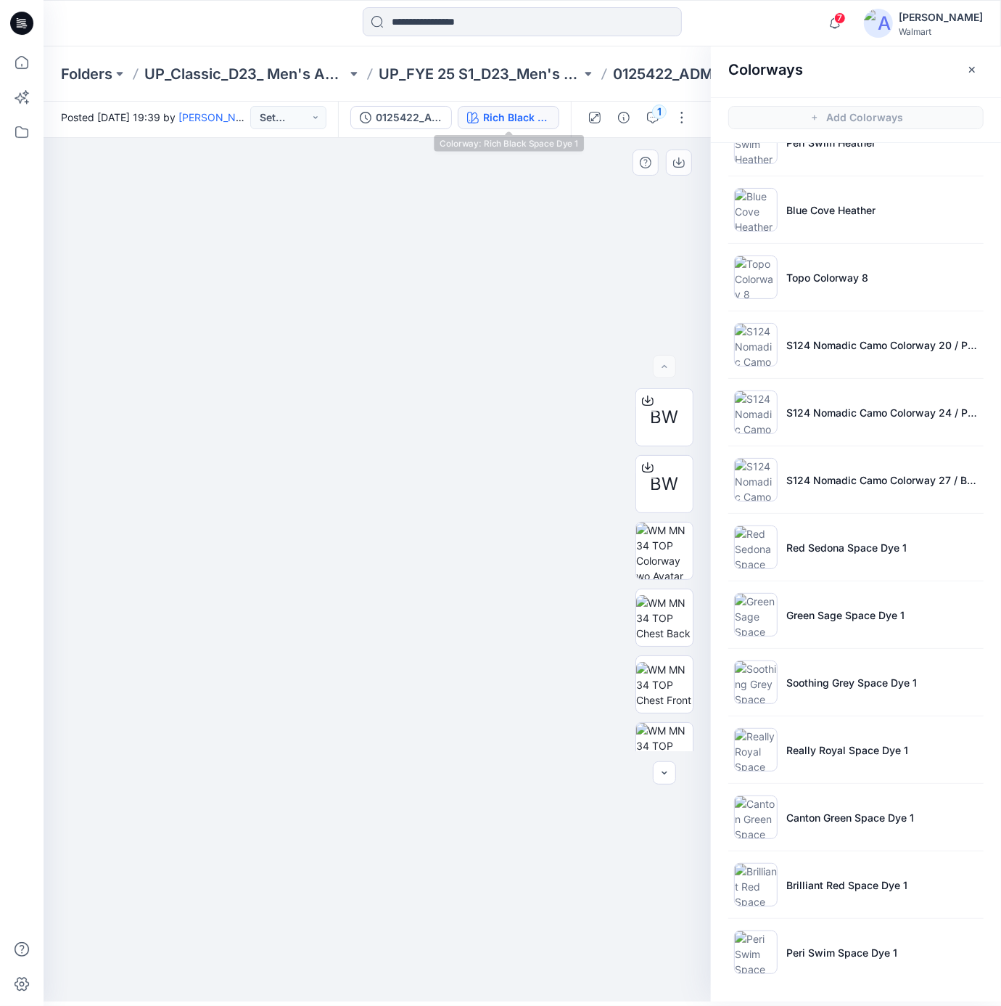
click at [600, 231] on div at bounding box center [377, 570] width 667 height 864
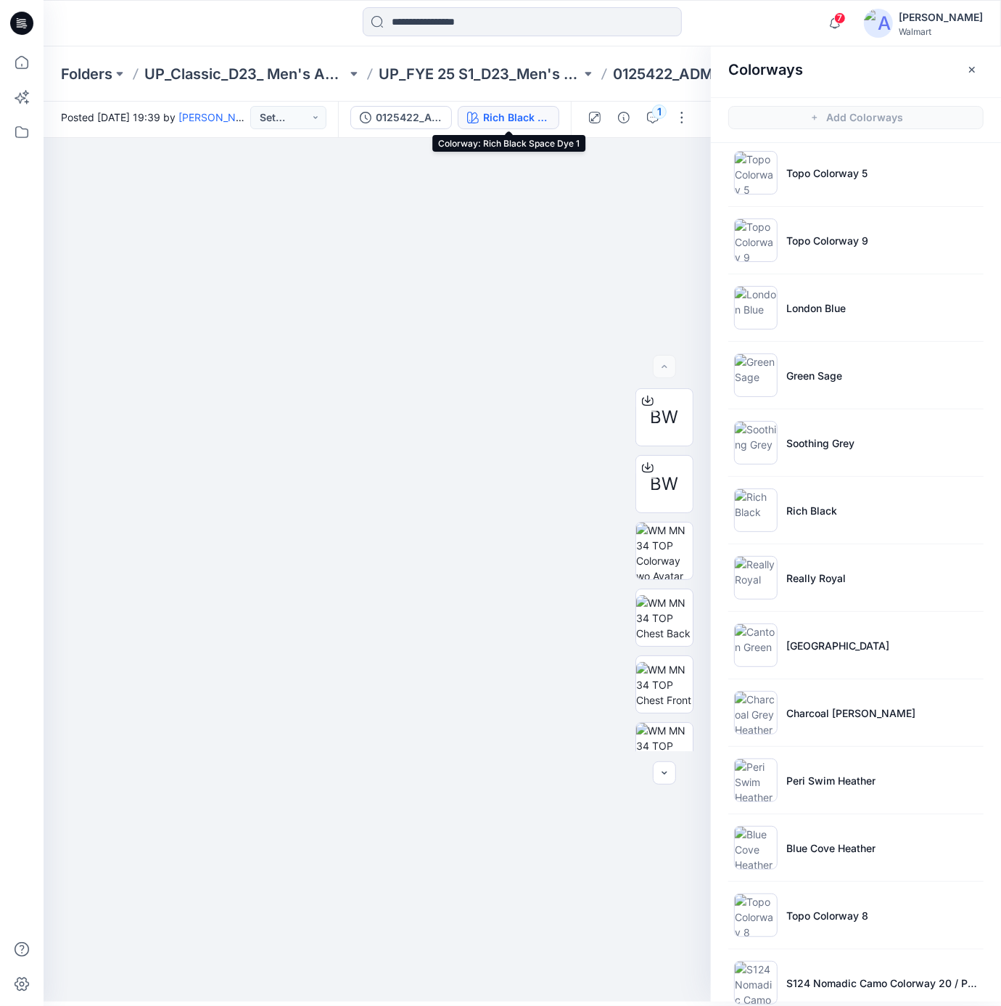
scroll to position [1256, 0]
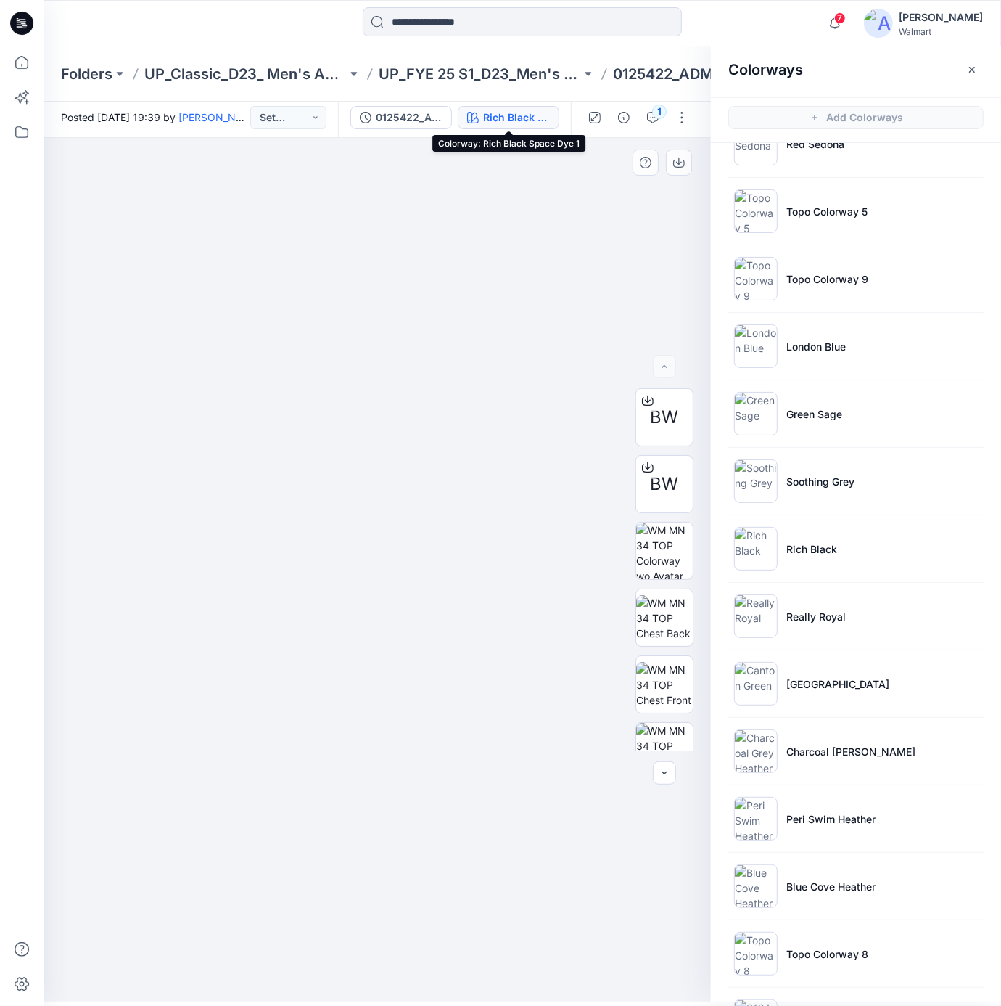
click at [546, 227] on div at bounding box center [377, 570] width 667 height 864
click at [405, 110] on div "0125422_ADM_AW Poly Jersey Tee" at bounding box center [409, 118] width 67 height 16
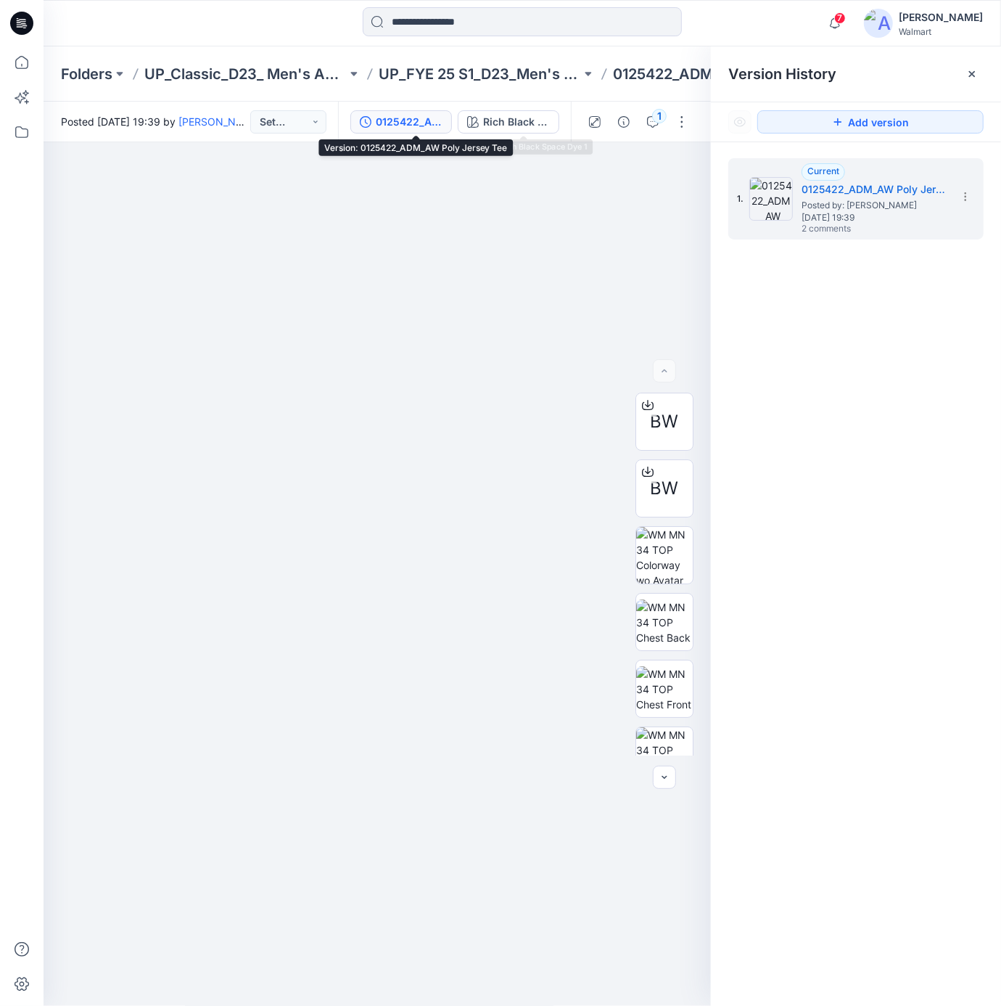
scroll to position [0, 0]
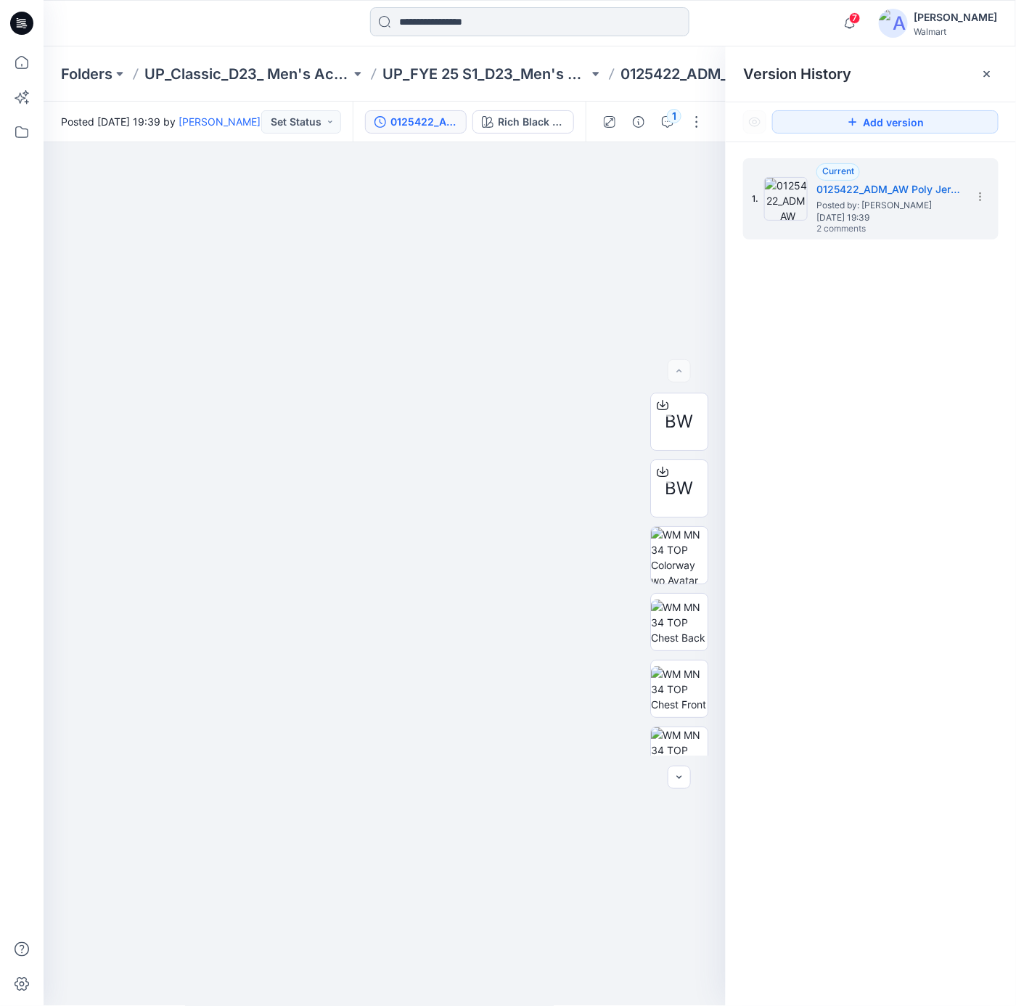
click at [464, 22] on input at bounding box center [529, 21] width 319 height 29
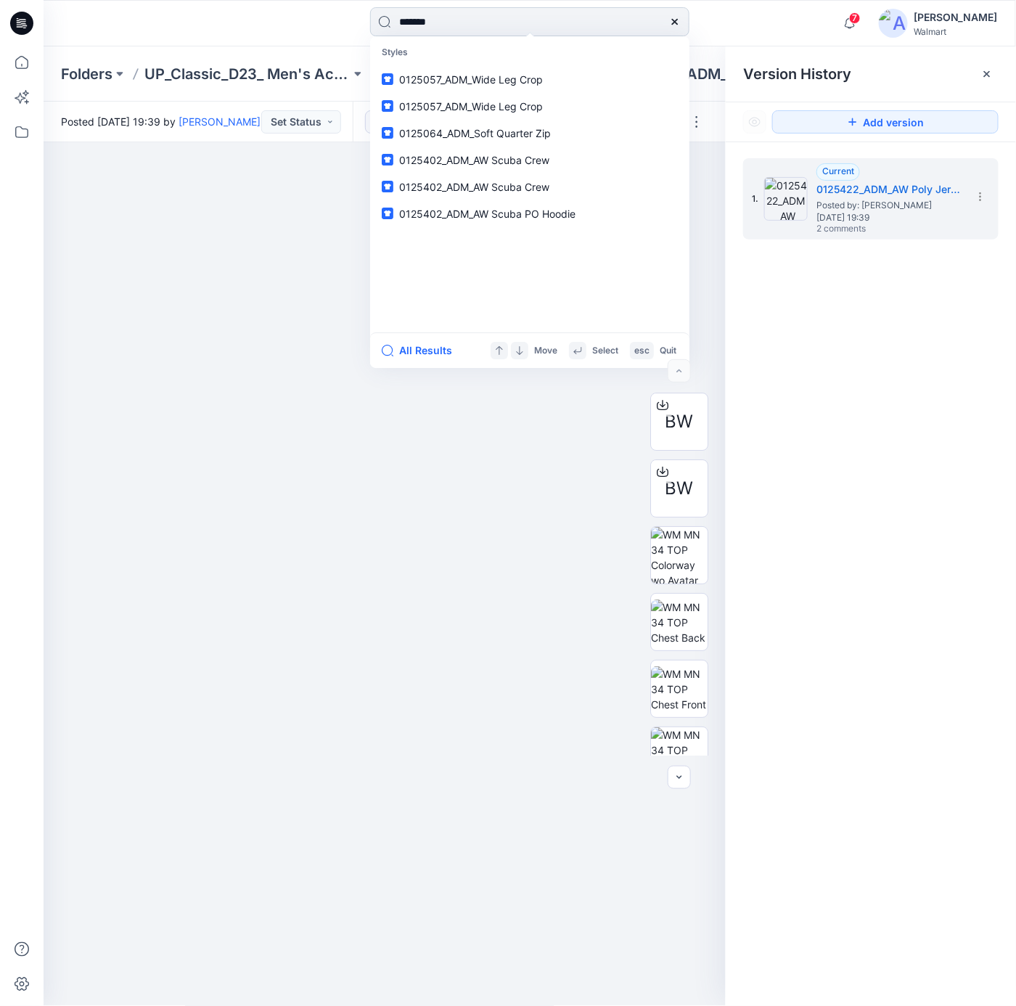
type input "*******"
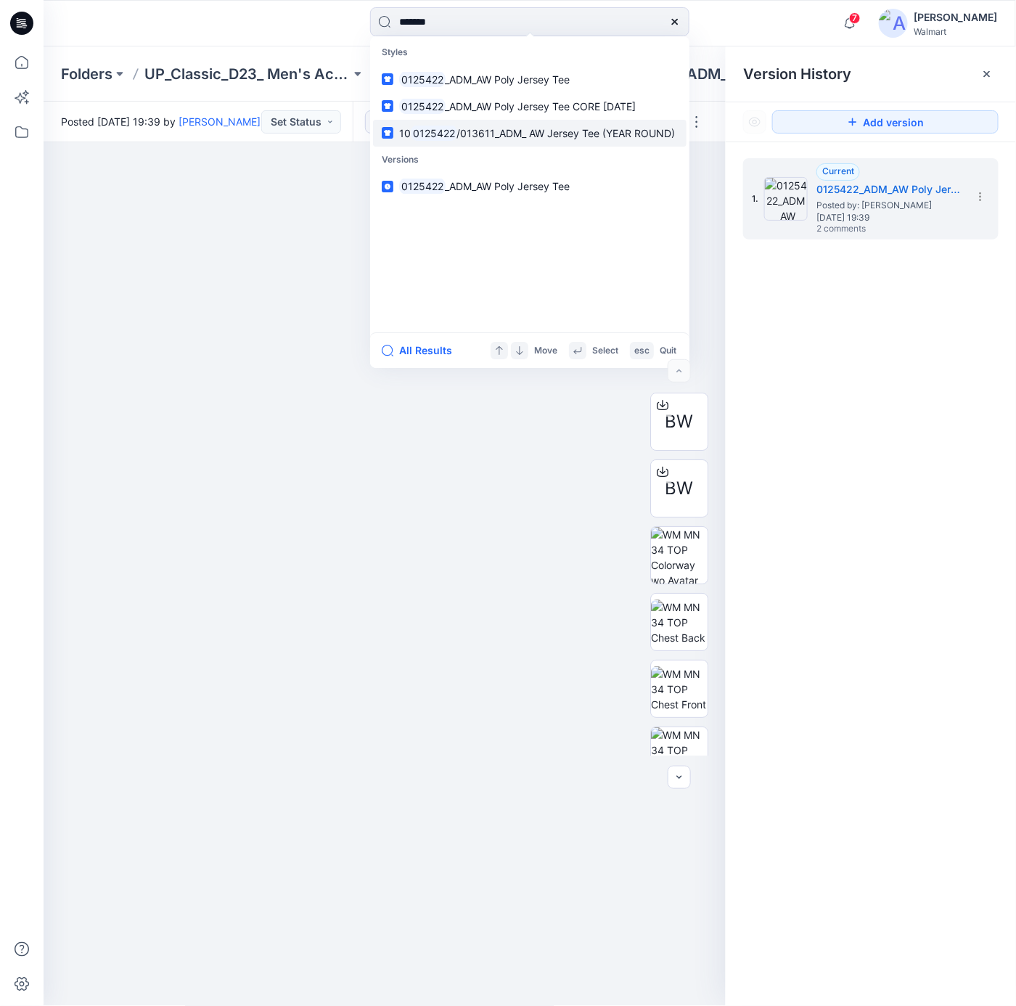
click at [445, 129] on mark "0125422" at bounding box center [434, 133] width 46 height 17
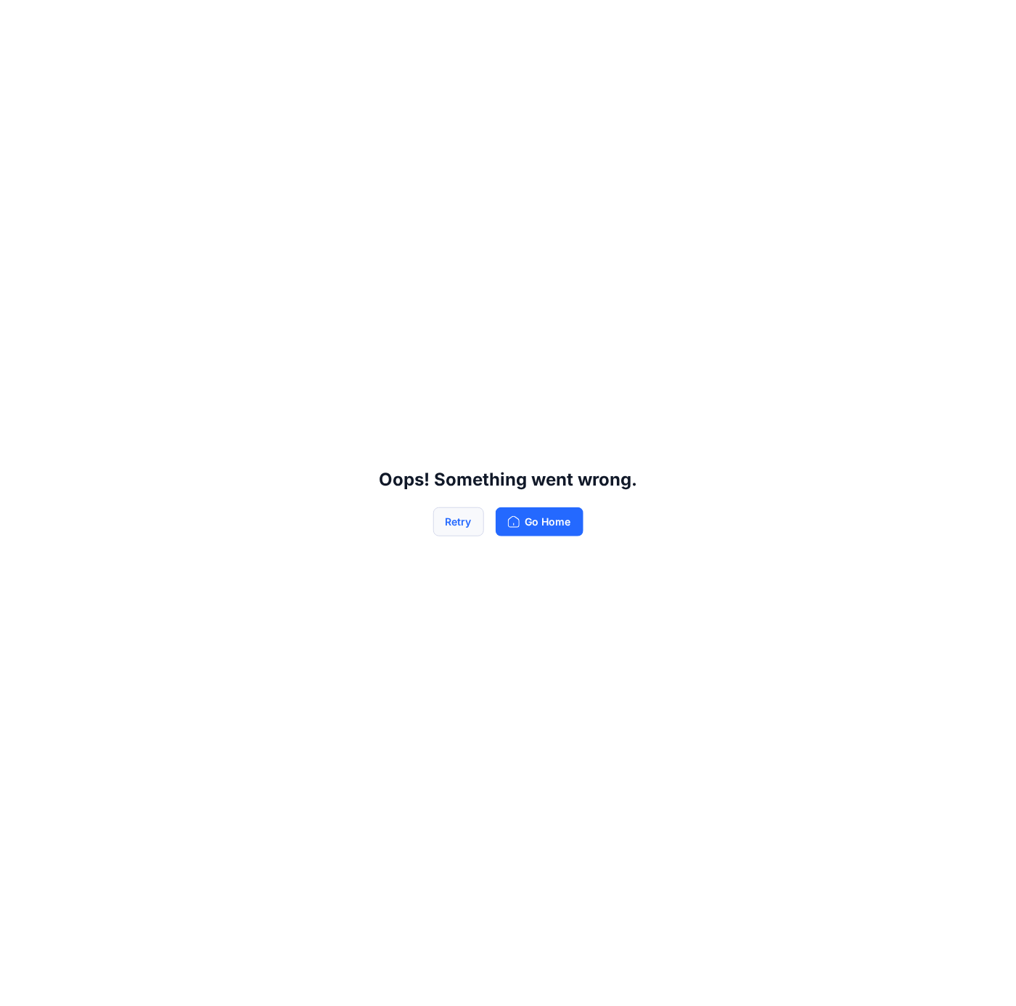
click at [471, 533] on button "Retry" at bounding box center [458, 521] width 51 height 29
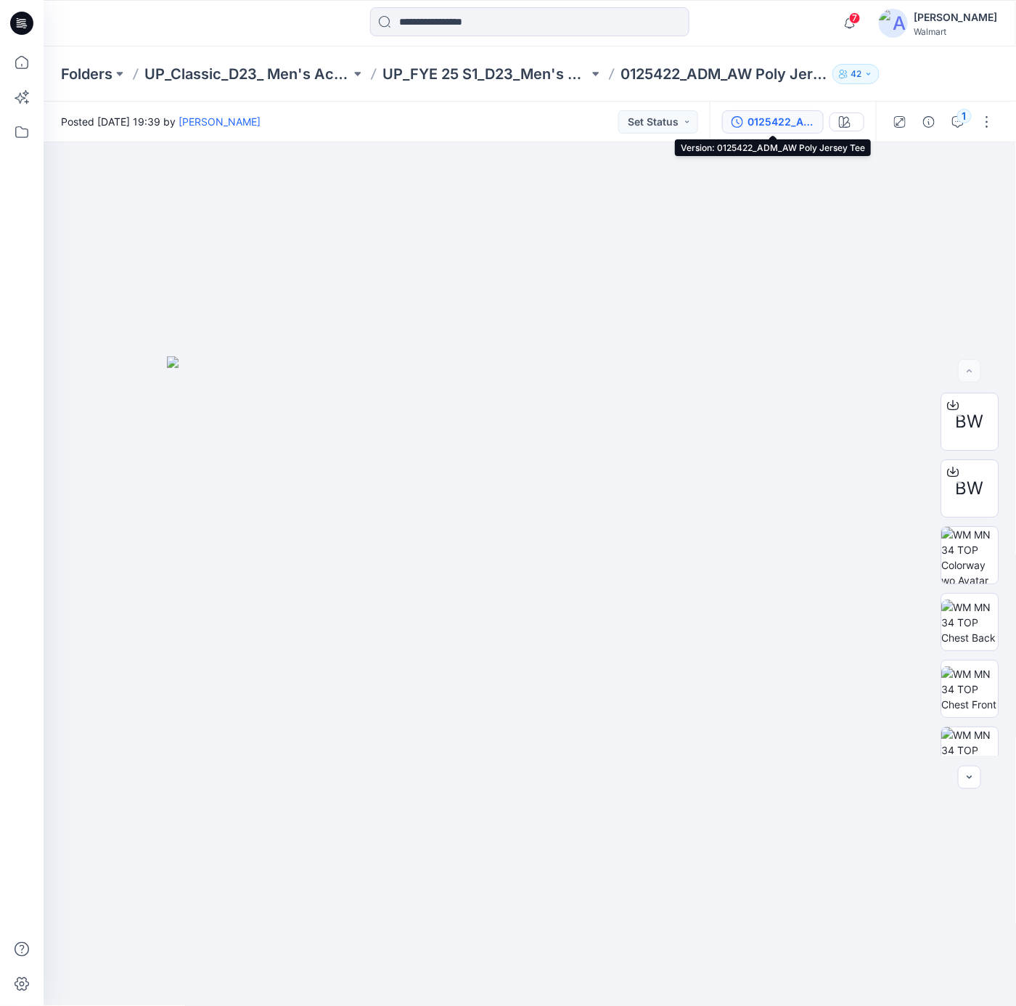
click at [773, 126] on div "0125422_ADM_AW Poly Jersey Tee" at bounding box center [793, 122] width 166 height 41
click at [778, 123] on icon "button" at bounding box center [778, 122] width 12 height 12
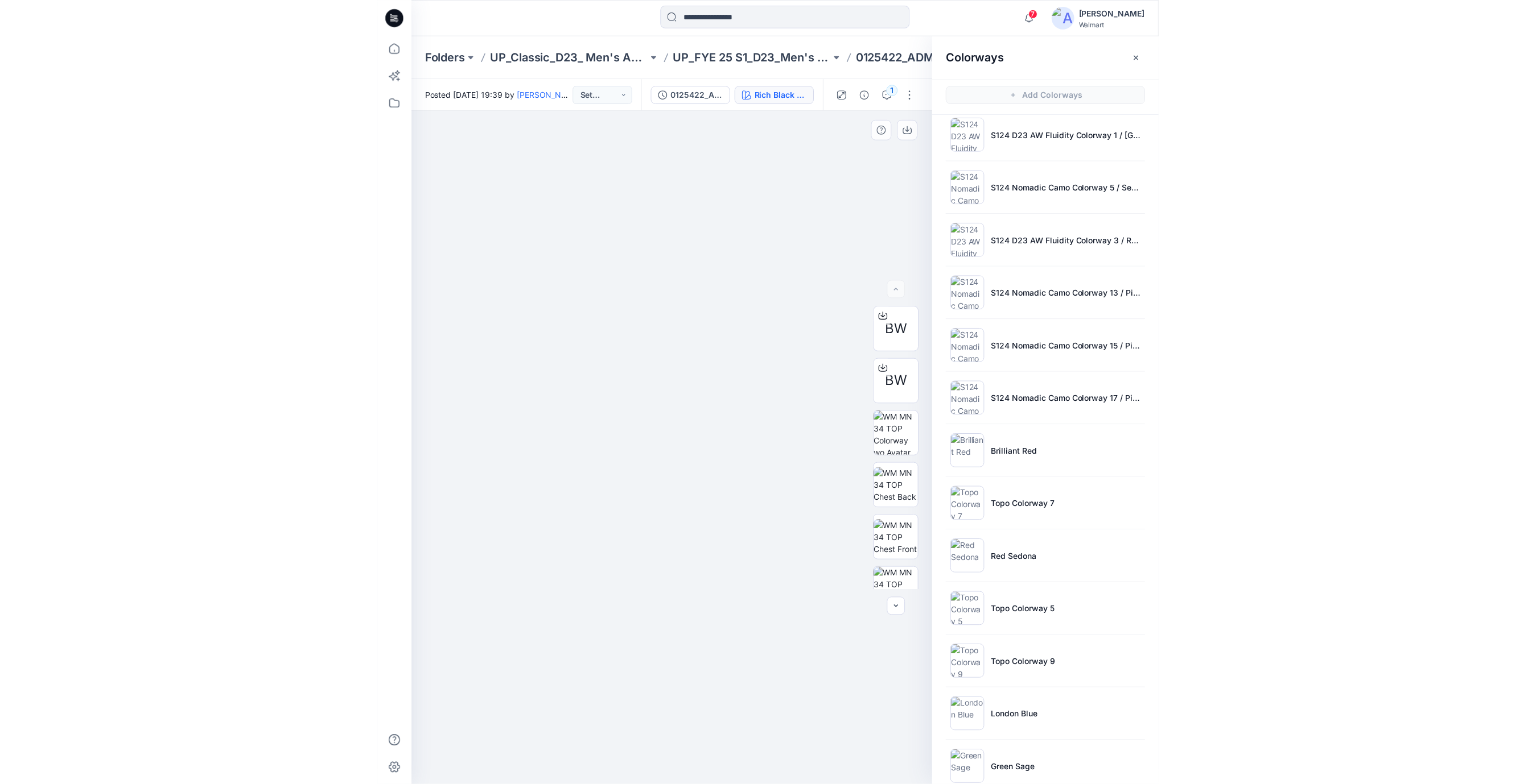
scroll to position [453, 0]
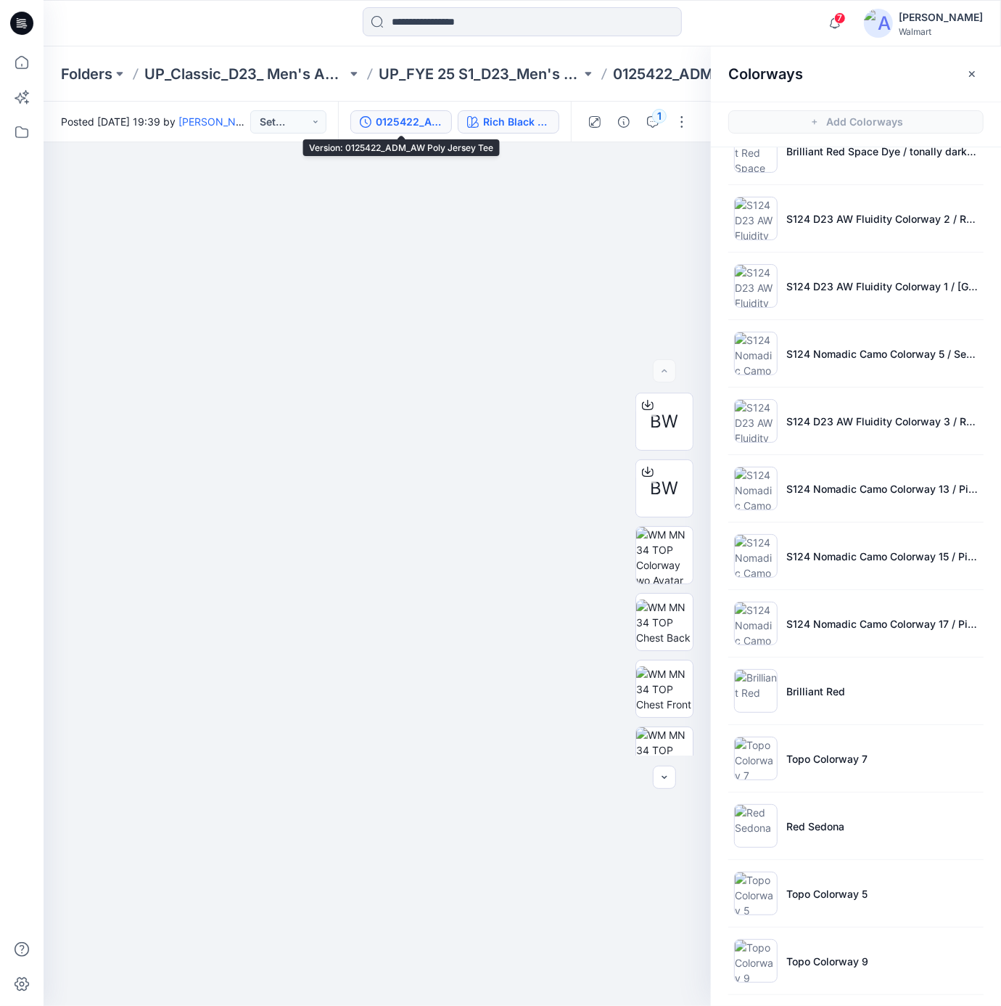
click at [421, 122] on div "0125422_ADM_AW Poly Jersey Tee" at bounding box center [409, 122] width 67 height 16
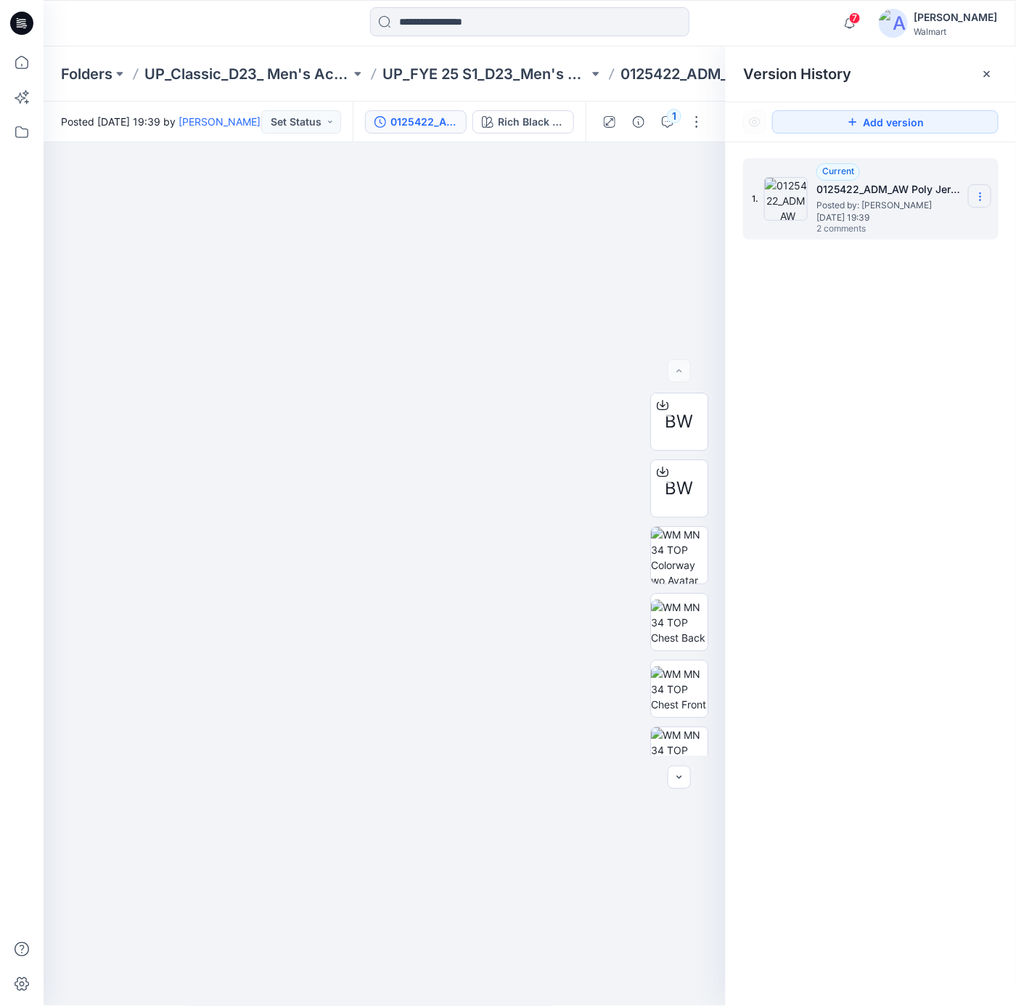
click at [982, 202] on icon at bounding box center [980, 197] width 12 height 12
click at [572, 228] on div at bounding box center [385, 574] width 683 height 864
drag, startPoint x: 437, startPoint y: 19, endPoint x: 437, endPoint y: 29, distance: 10.2
click at [437, 20] on input at bounding box center [529, 21] width 319 height 29
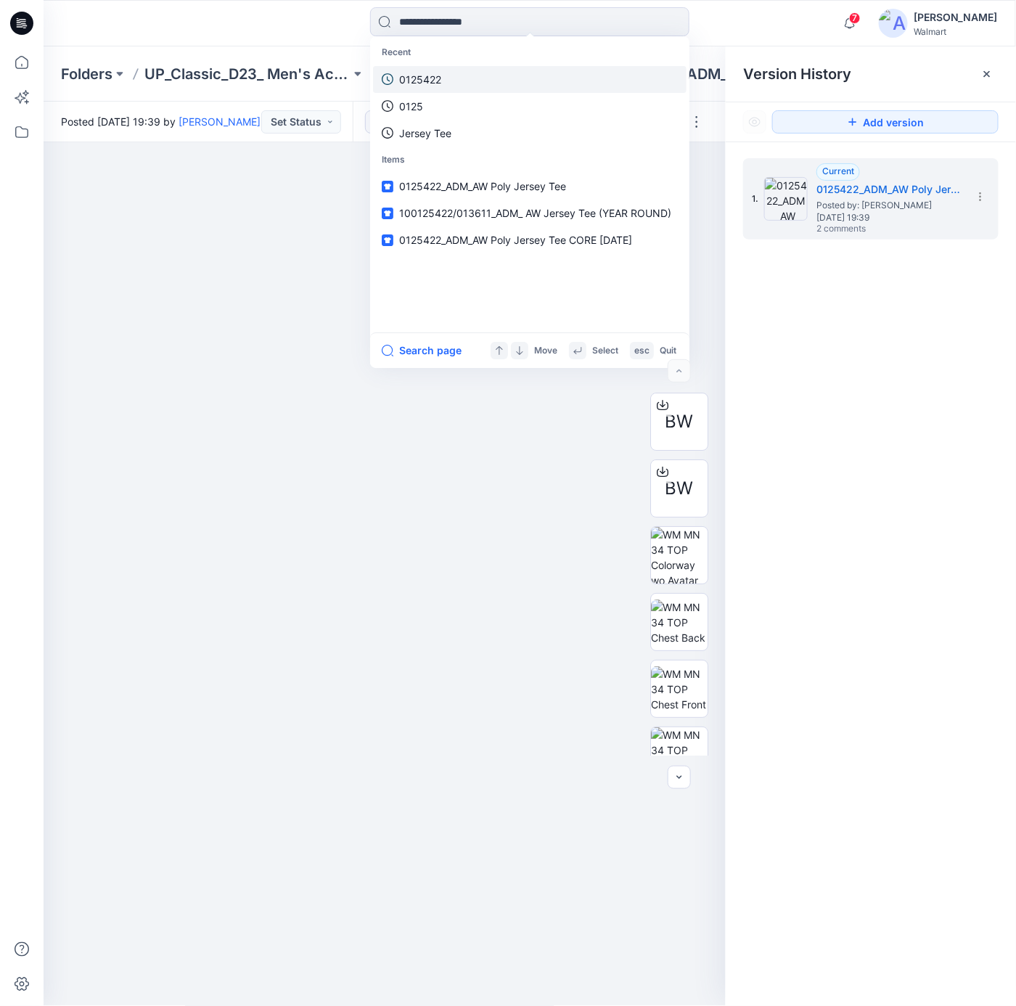
click at [432, 86] on p "0125422" at bounding box center [420, 79] width 42 height 15
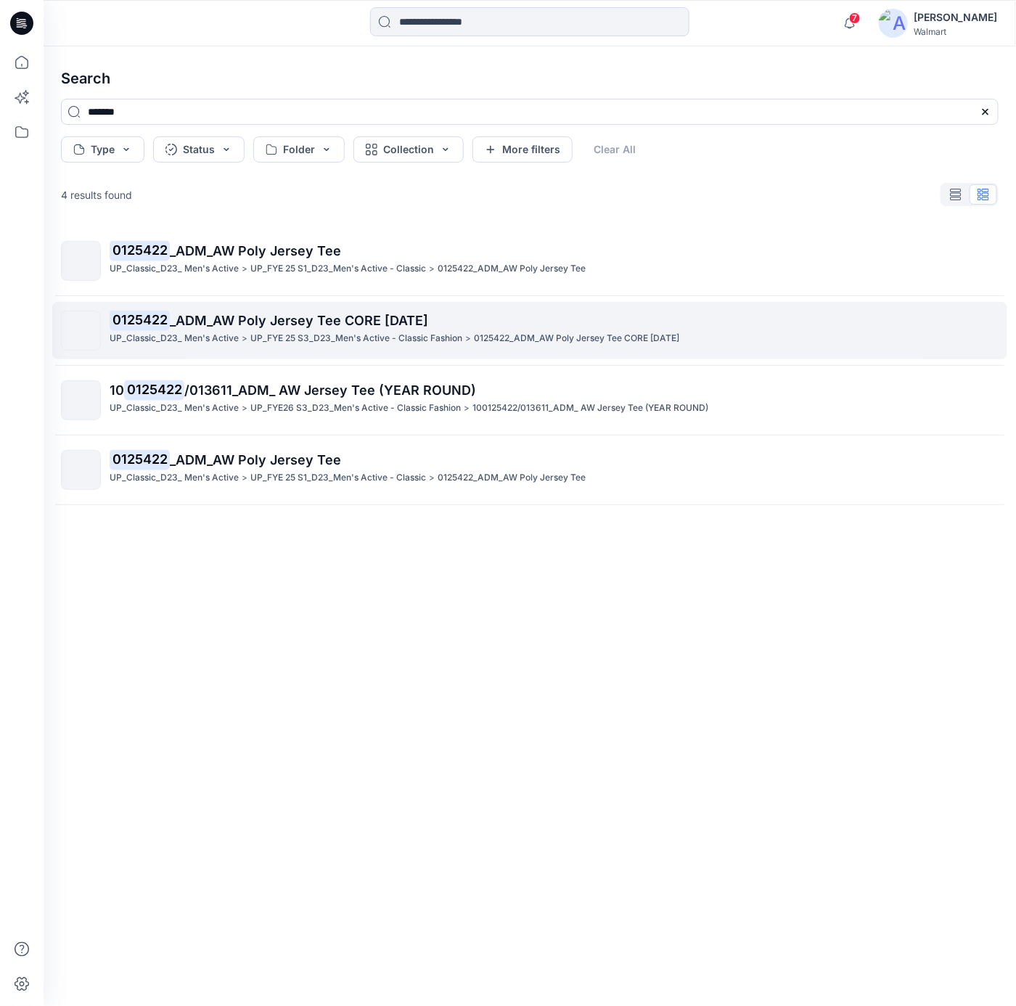
click at [264, 323] on span "_ADM_AW Poly Jersey Tee CORE [DATE]" at bounding box center [299, 320] width 258 height 15
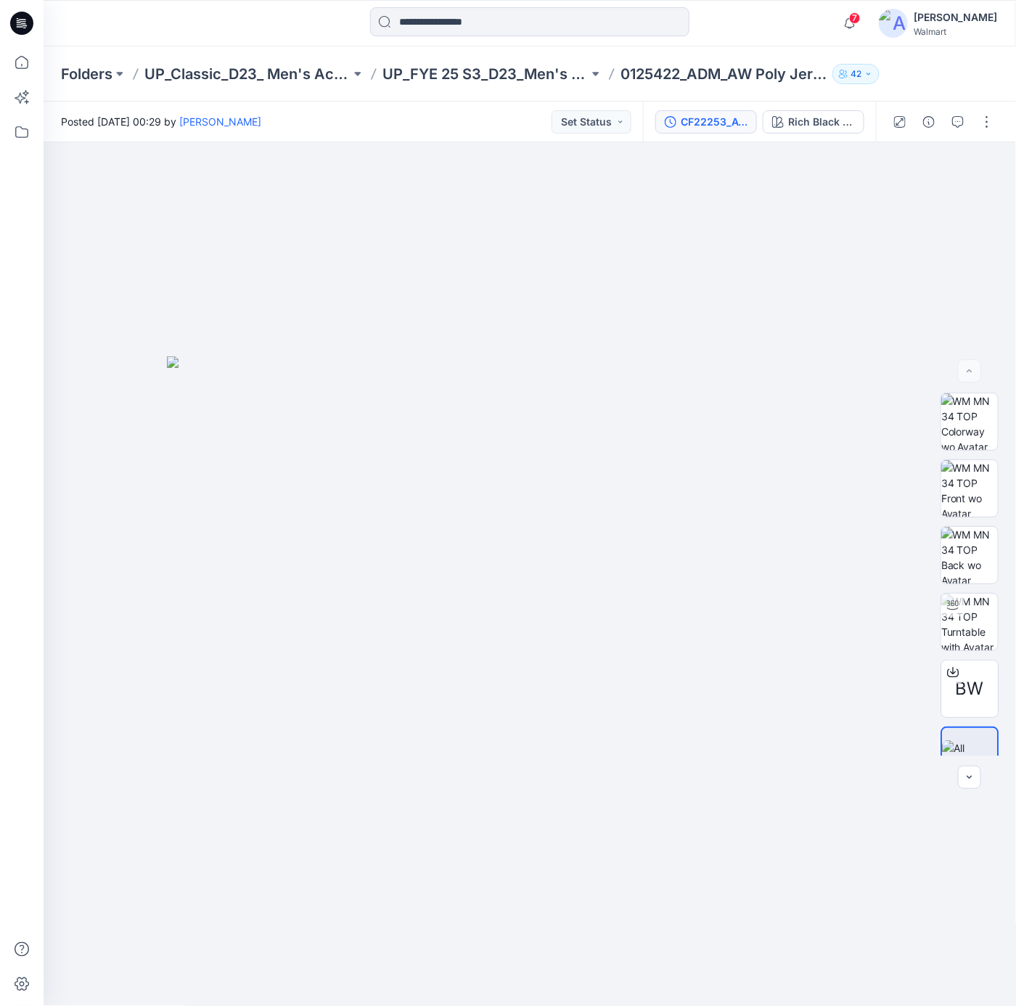
click at [724, 121] on div "CF22253_AW Poly Jersey Tee CORE [DATE]" at bounding box center [713, 122] width 67 height 16
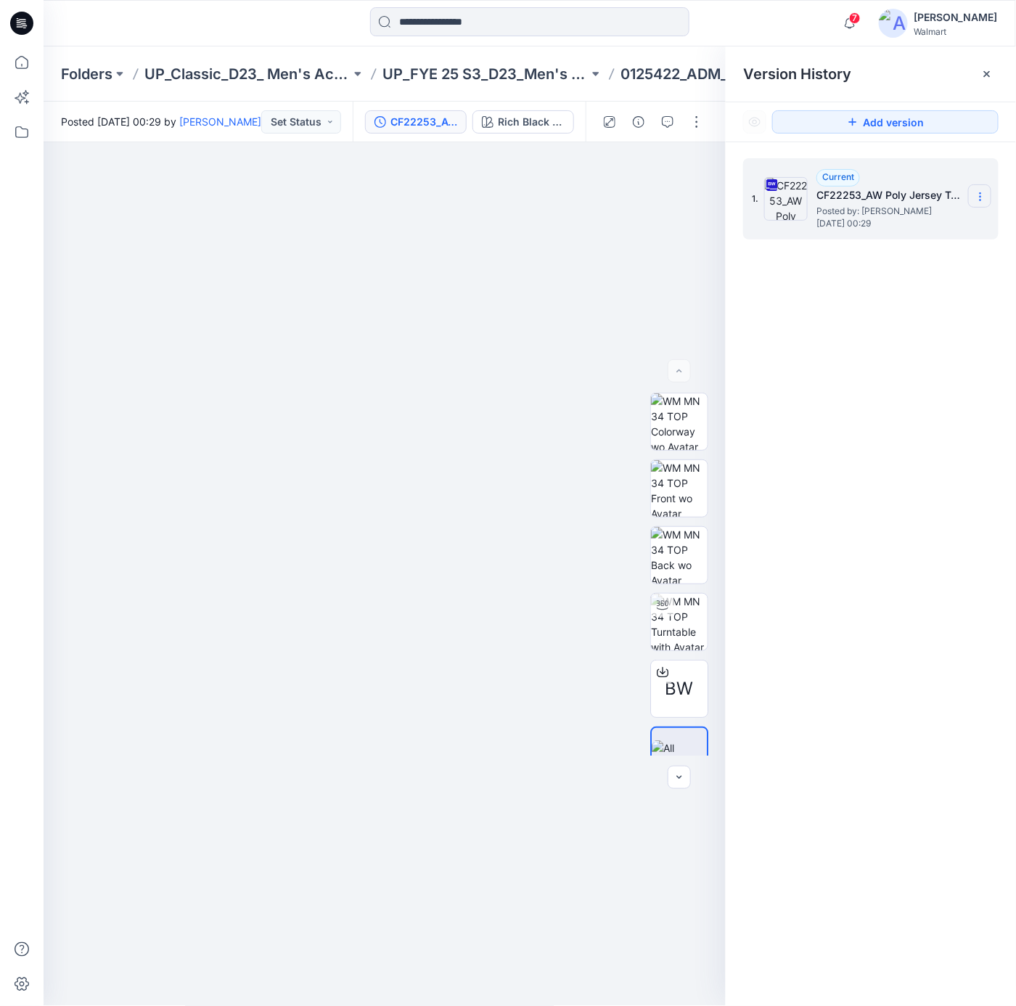
click at [979, 197] on icon at bounding box center [980, 197] width 12 height 12
click at [898, 226] on span "Download Source BW File" at bounding box center [906, 225] width 121 height 17
click at [527, 132] on button "Rich Black Space Dye" at bounding box center [523, 121] width 102 height 23
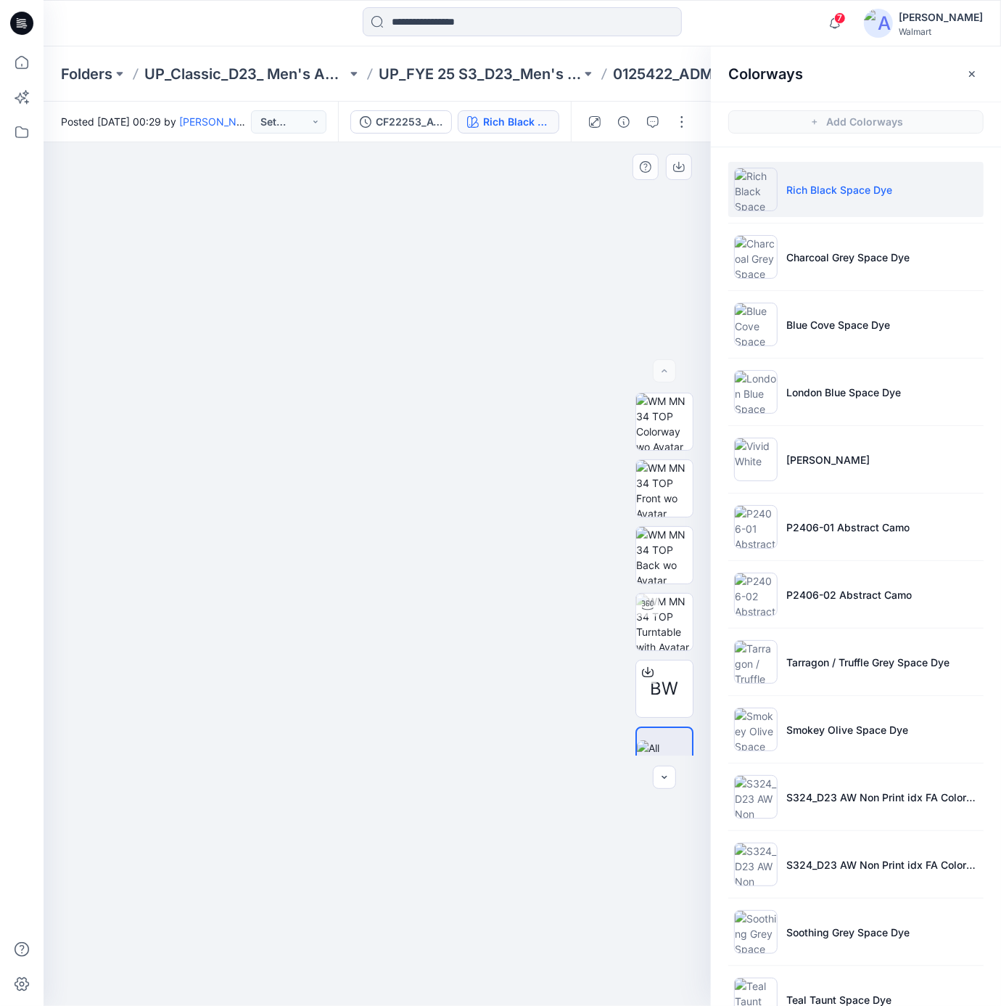
click at [442, 181] on div at bounding box center [377, 574] width 667 height 864
click at [405, 120] on div "CF22253_AW Poly Jersey Tee CORE [DATE]" at bounding box center [409, 122] width 67 height 16
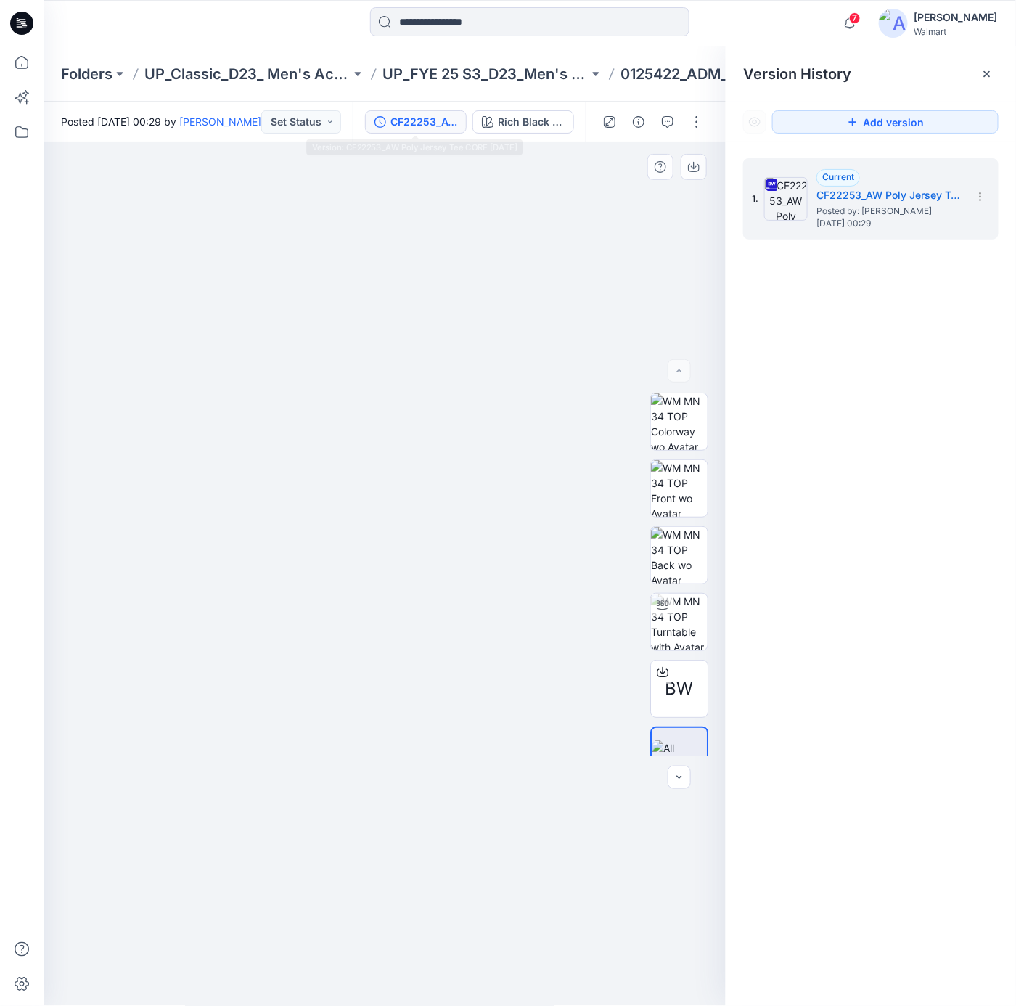
click at [369, 244] on div at bounding box center [385, 574] width 683 height 864
click at [20, 25] on icon at bounding box center [21, 23] width 23 height 23
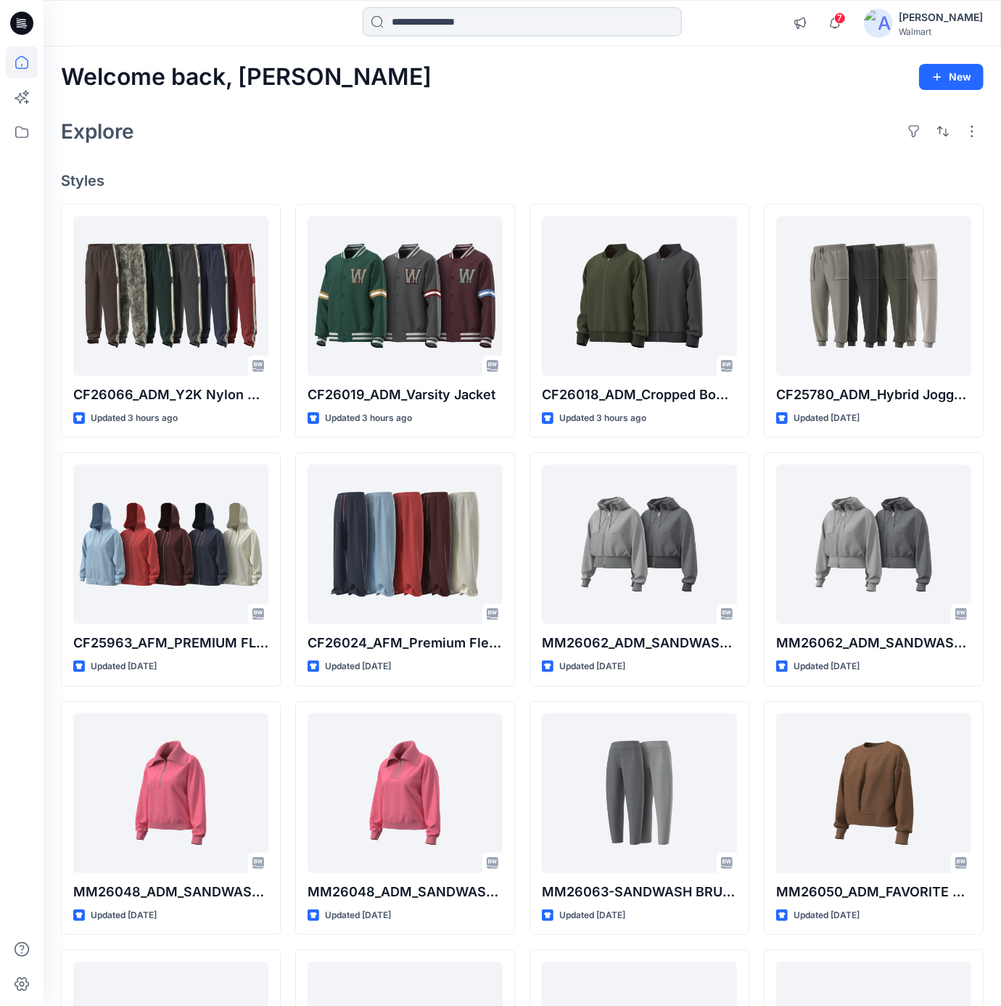
click at [552, 25] on input at bounding box center [522, 21] width 319 height 29
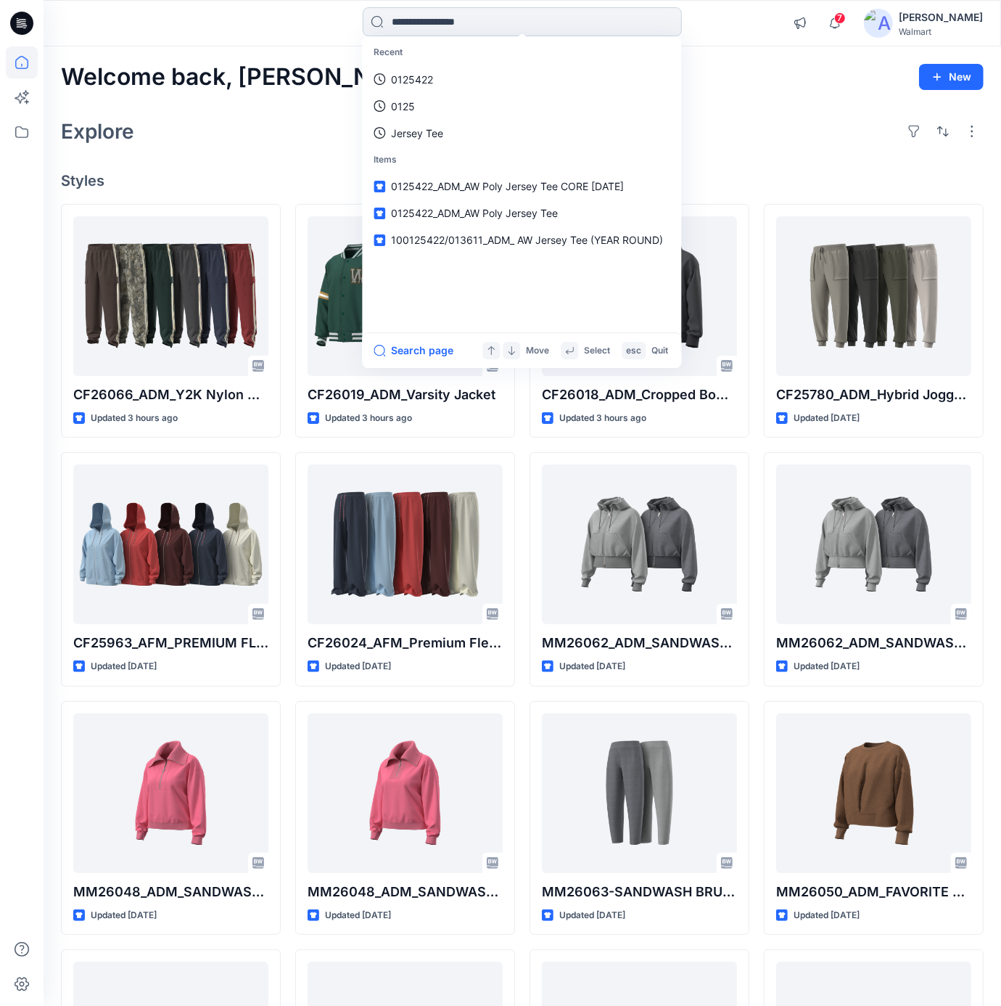
paste input "**********"
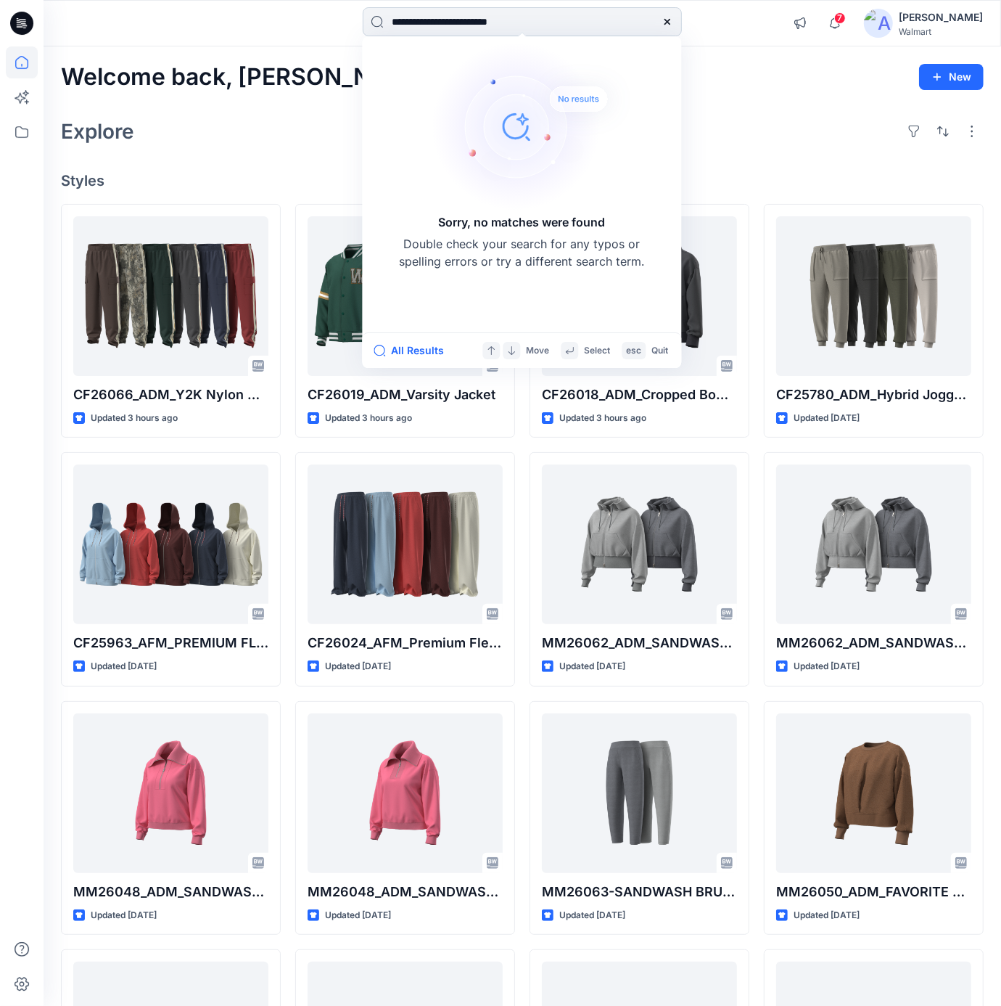
click at [410, 25] on input "**********" at bounding box center [522, 21] width 319 height 29
click at [454, 24] on input "**********" at bounding box center [522, 21] width 319 height 29
type input "**********"
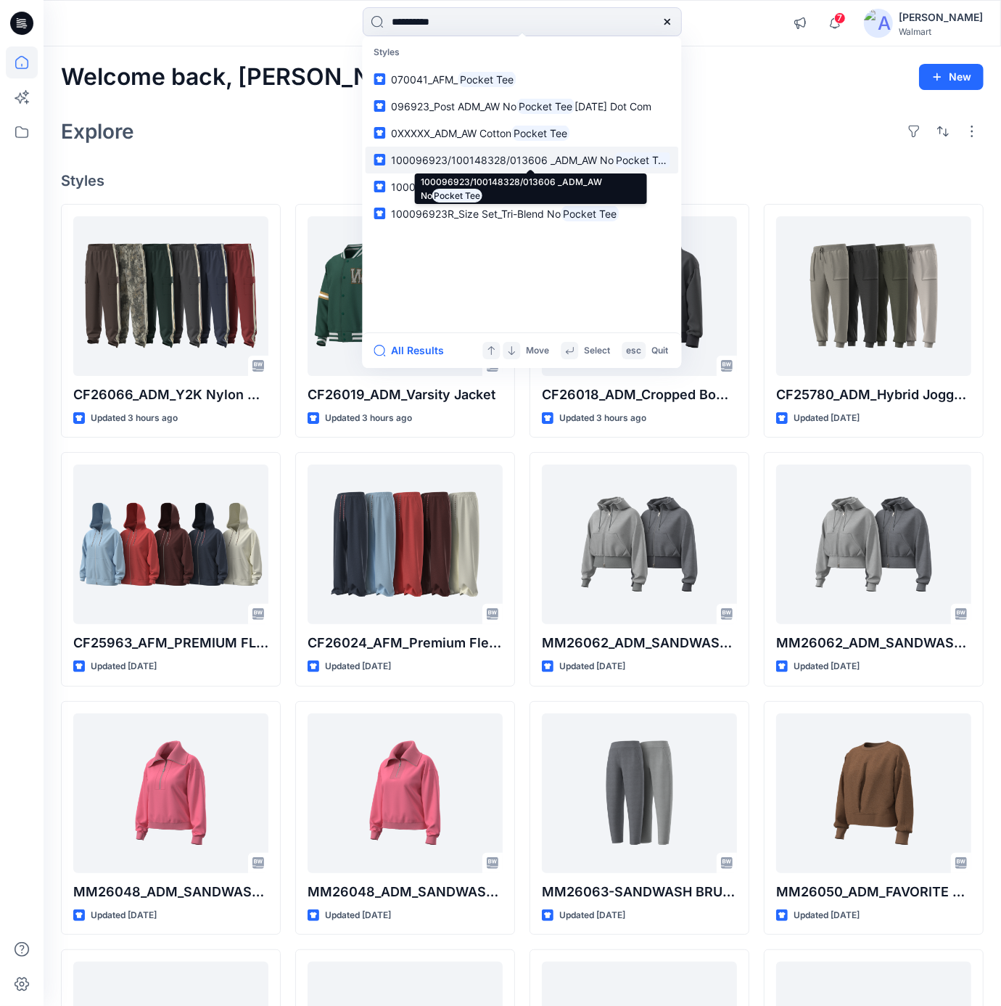
click at [495, 162] on span "100096923/100148328/013606 _ADM_AW No" at bounding box center [502, 160] width 223 height 12
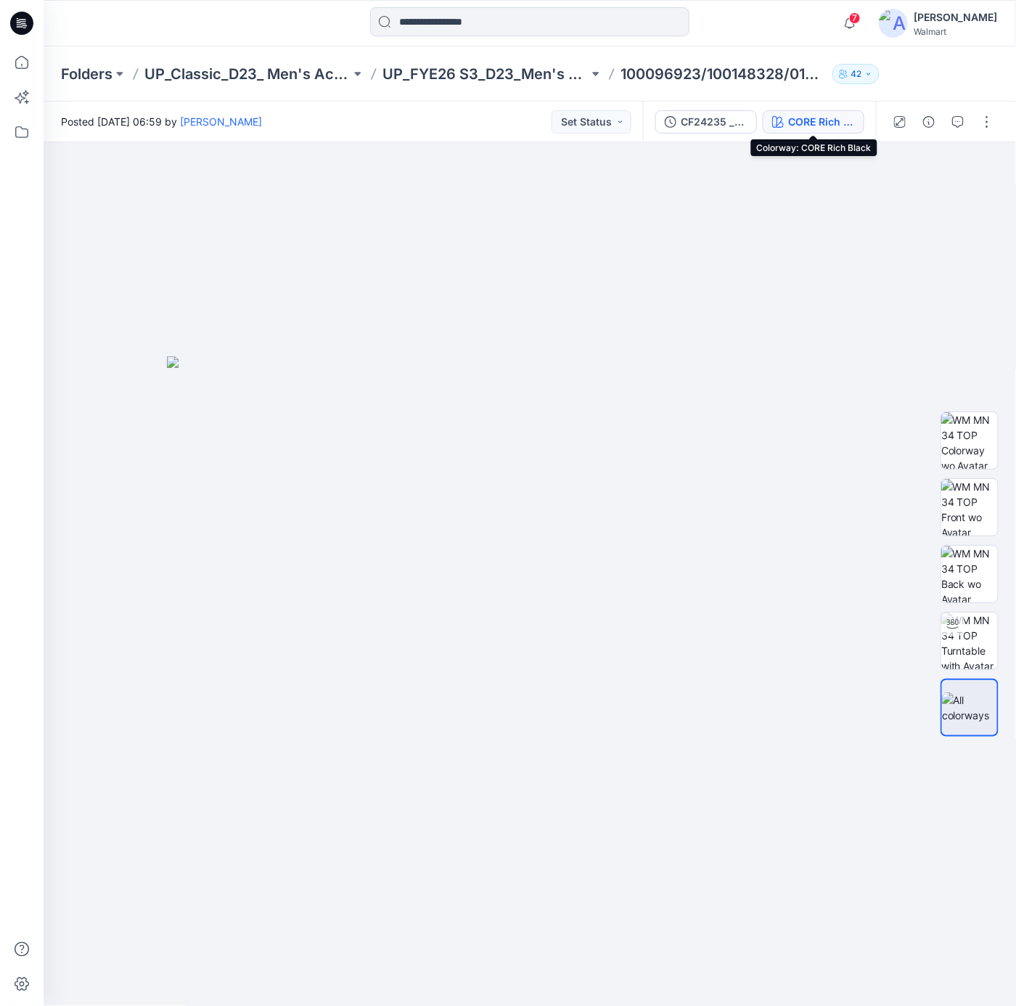
click at [821, 121] on div "CORE Rich Black" at bounding box center [821, 122] width 67 height 16
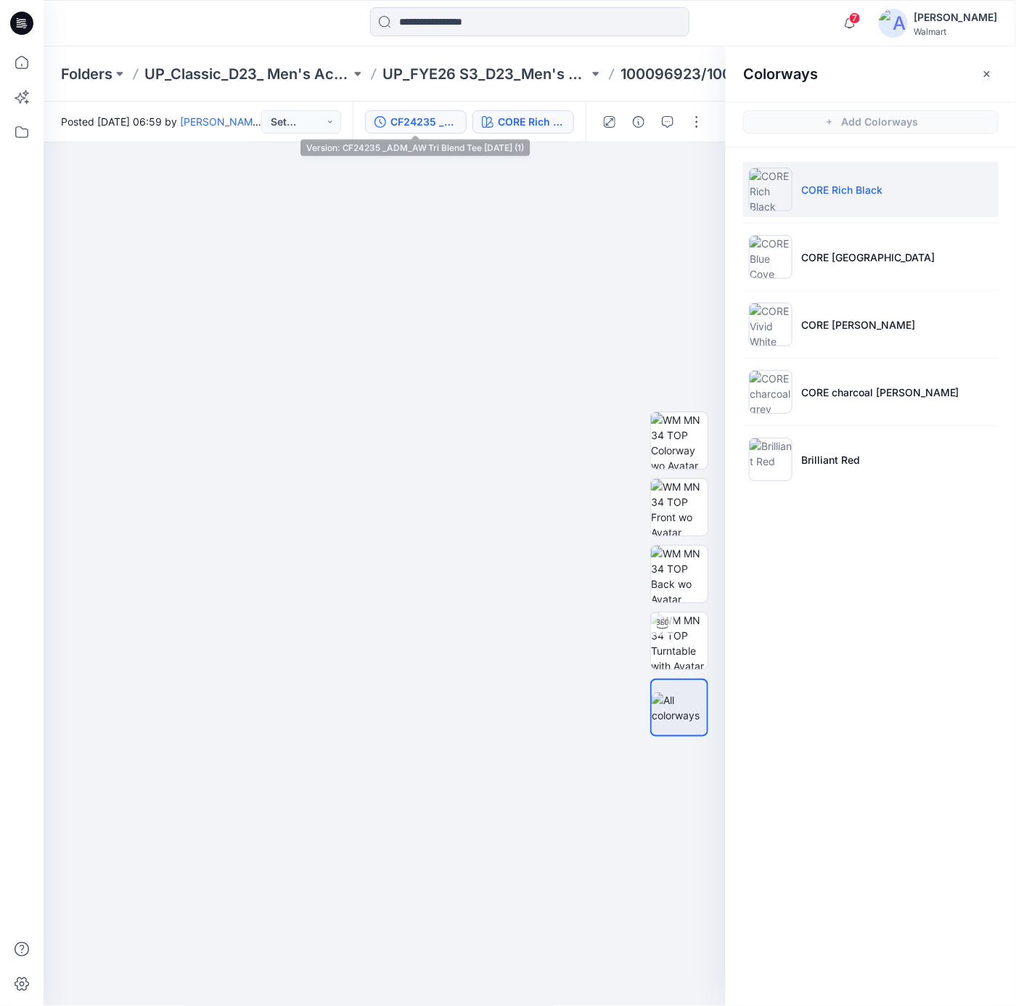
click at [411, 128] on div "CF24235 _ADM_AW Tri Blend Tee [DATE] (1)" at bounding box center [423, 122] width 67 height 16
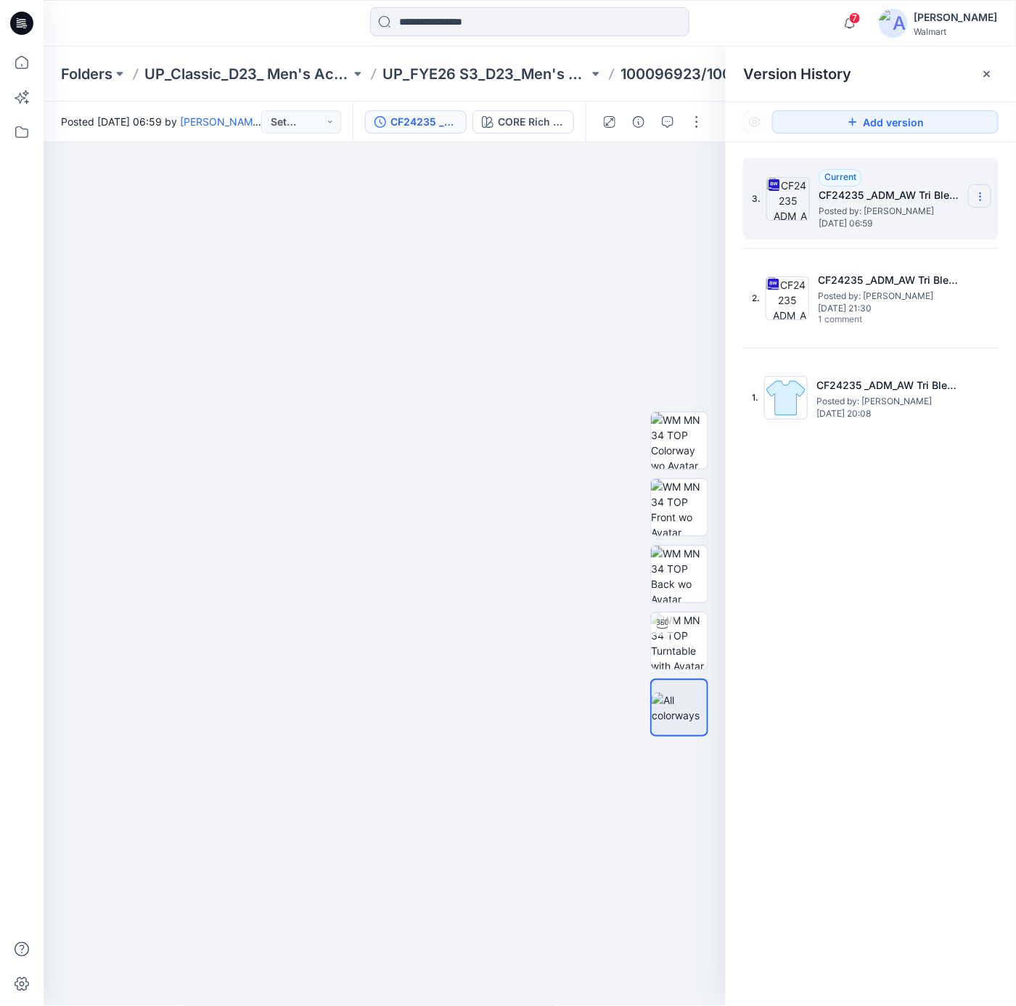
click at [977, 202] on icon at bounding box center [980, 197] width 12 height 12
click at [909, 228] on span "Download Source BW File" at bounding box center [906, 225] width 121 height 17
click at [434, 212] on div at bounding box center [385, 574] width 683 height 864
click at [20, 20] on icon at bounding box center [21, 23] width 23 height 23
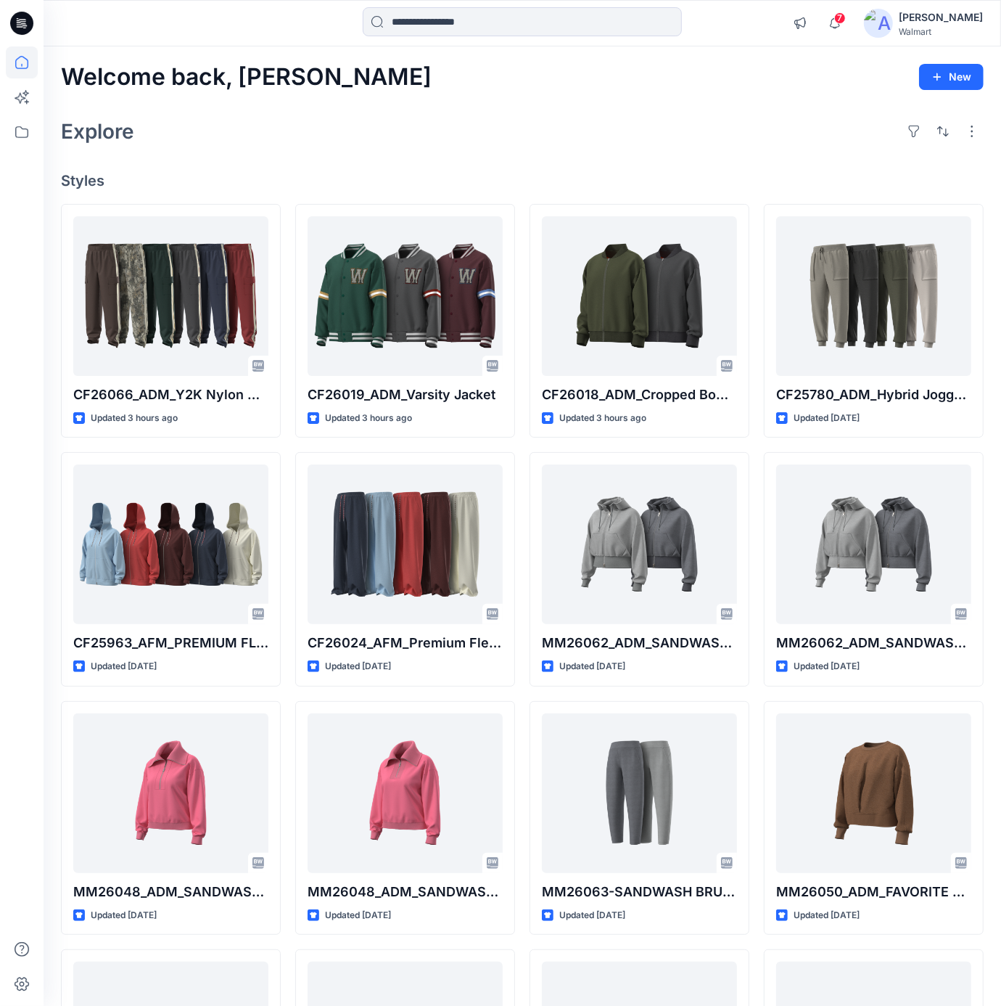
click at [712, 96] on div "Welcome back, [PERSON_NAME] New Explore Styles CF26066_ADM_Y2K Nylon Cargo Stri…" at bounding box center [523, 897] width 958 height 1703
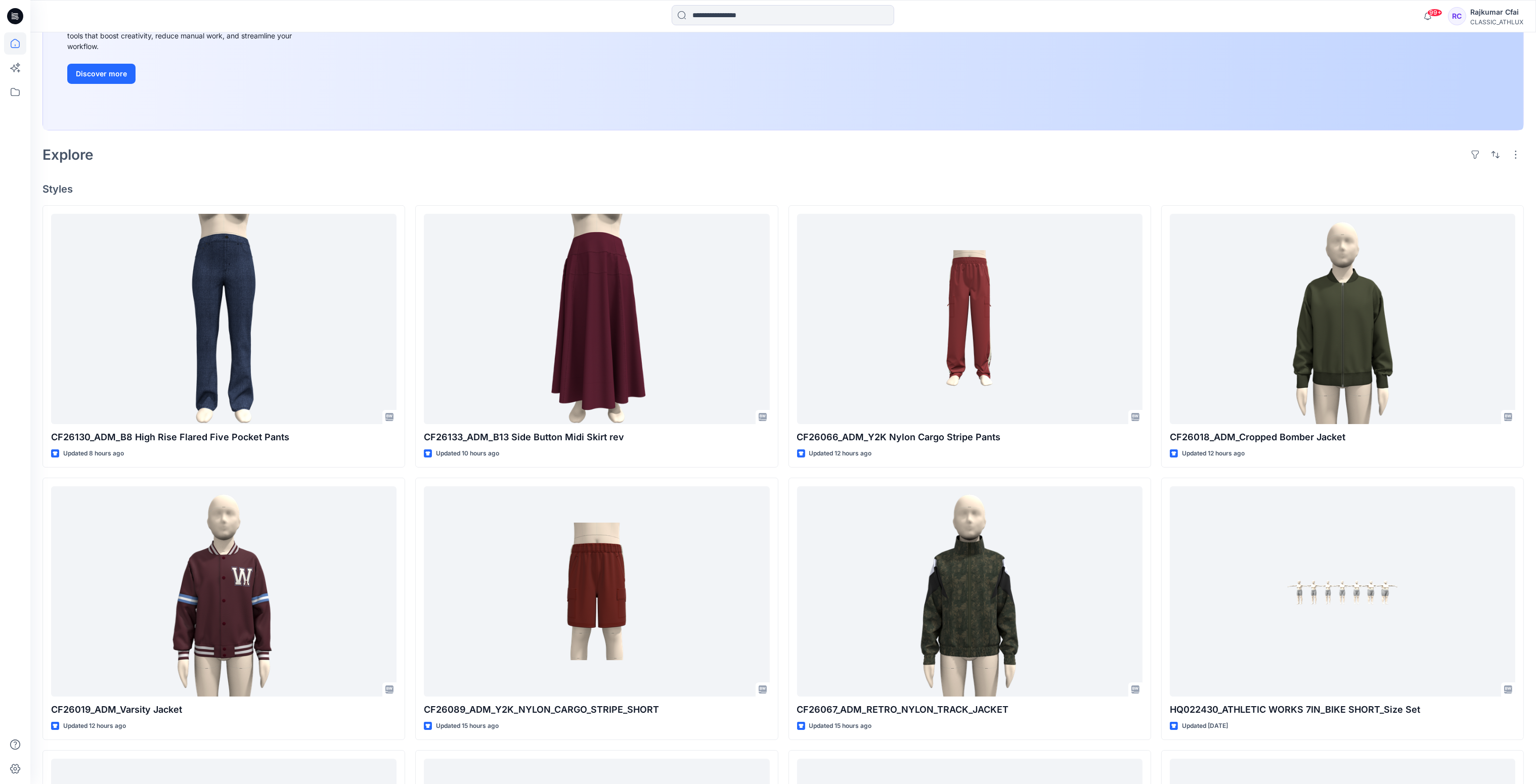
scroll to position [227, 0]
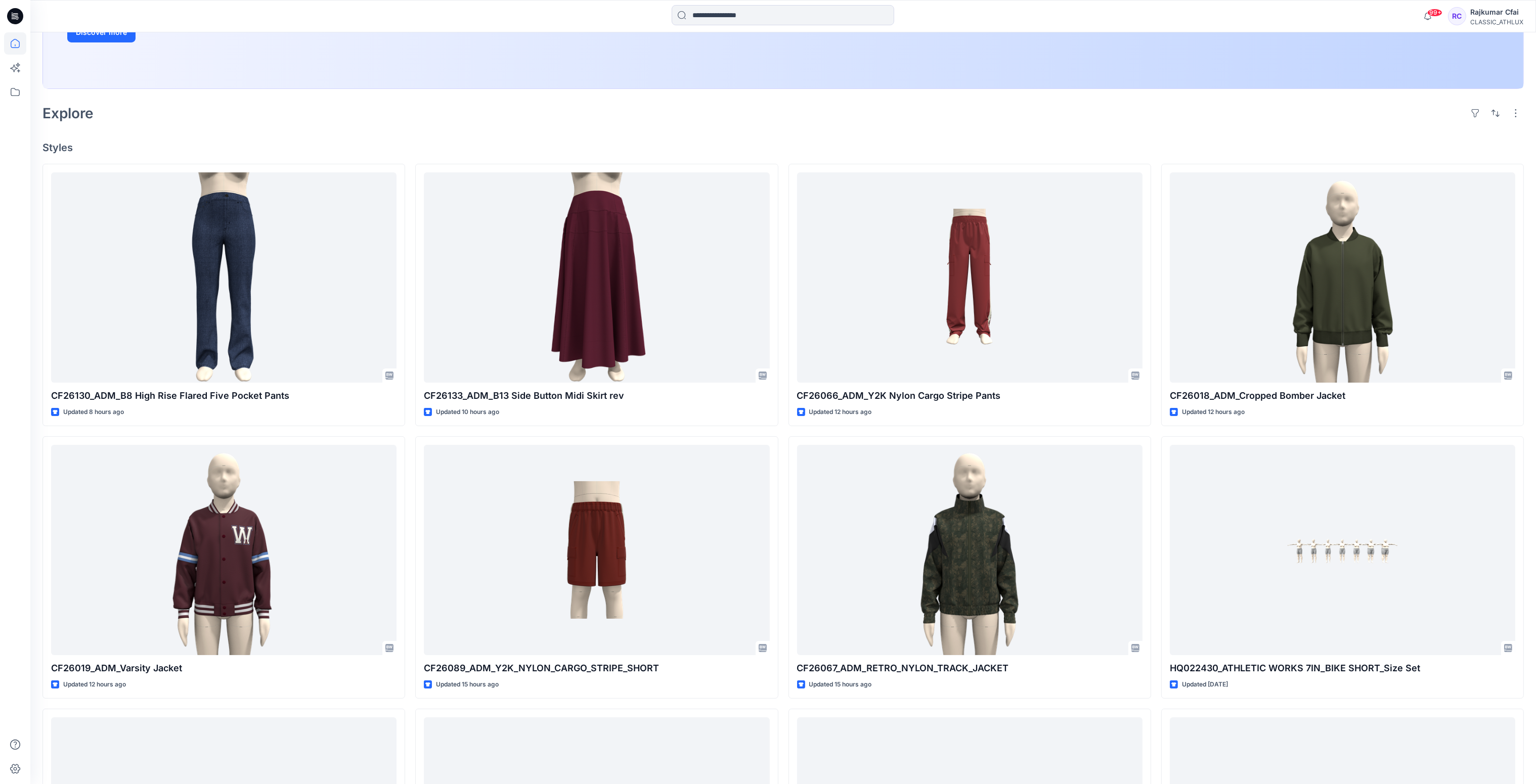
click at [384, 108] on div "Explore" at bounding box center [783, 113] width 1482 height 24
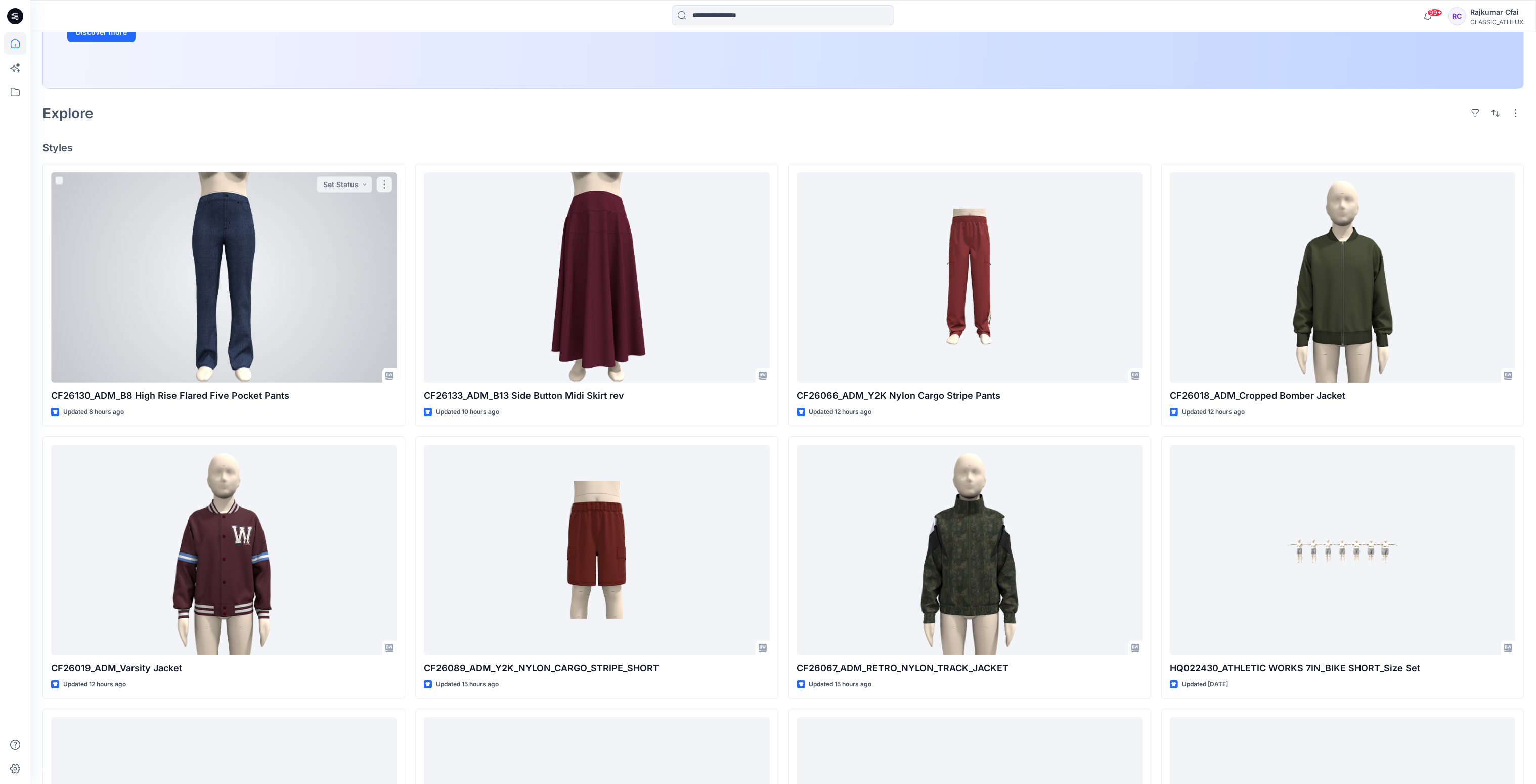
scroll to position [0, 0]
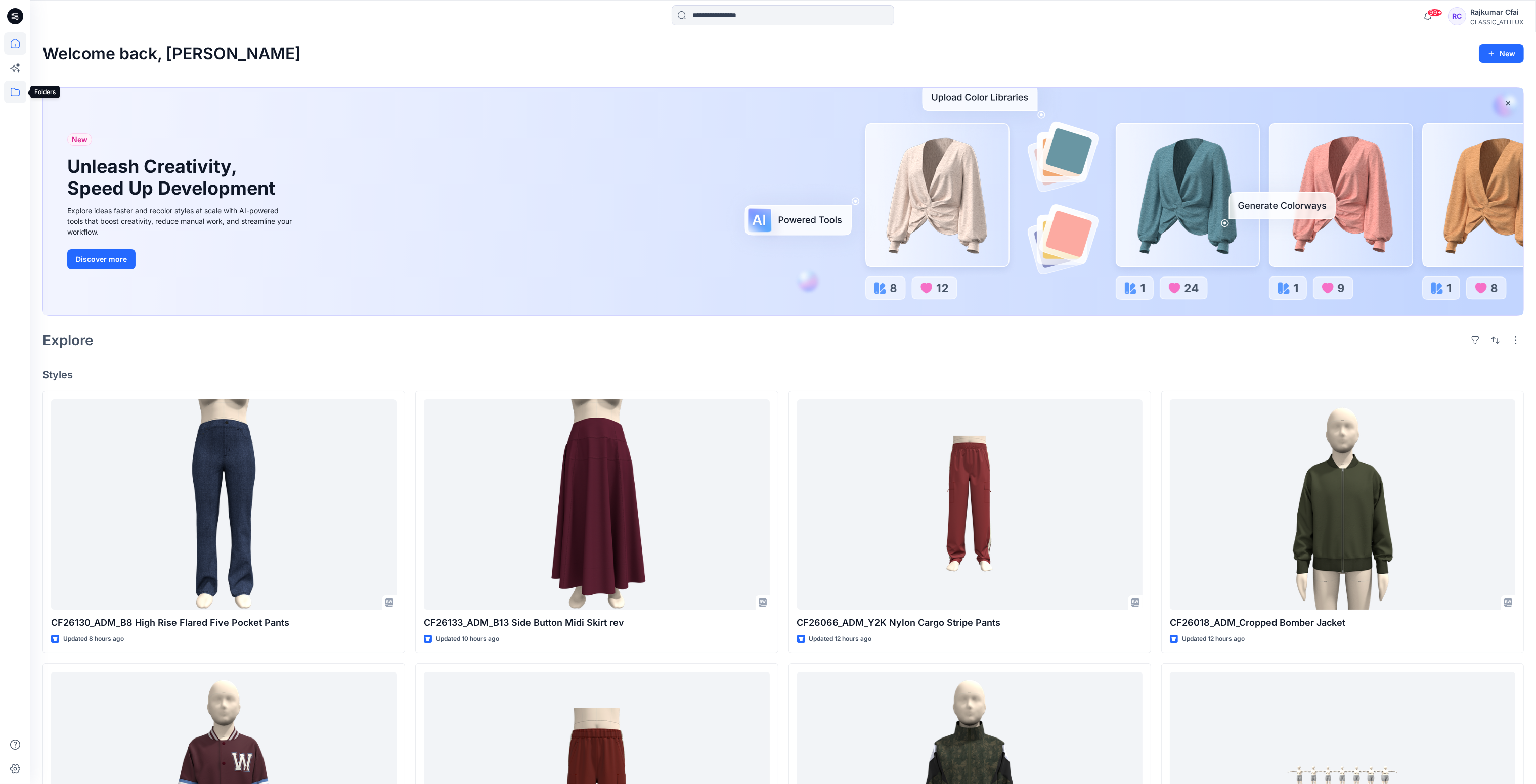
click at [13, 94] on icon at bounding box center [15, 92] width 22 height 22
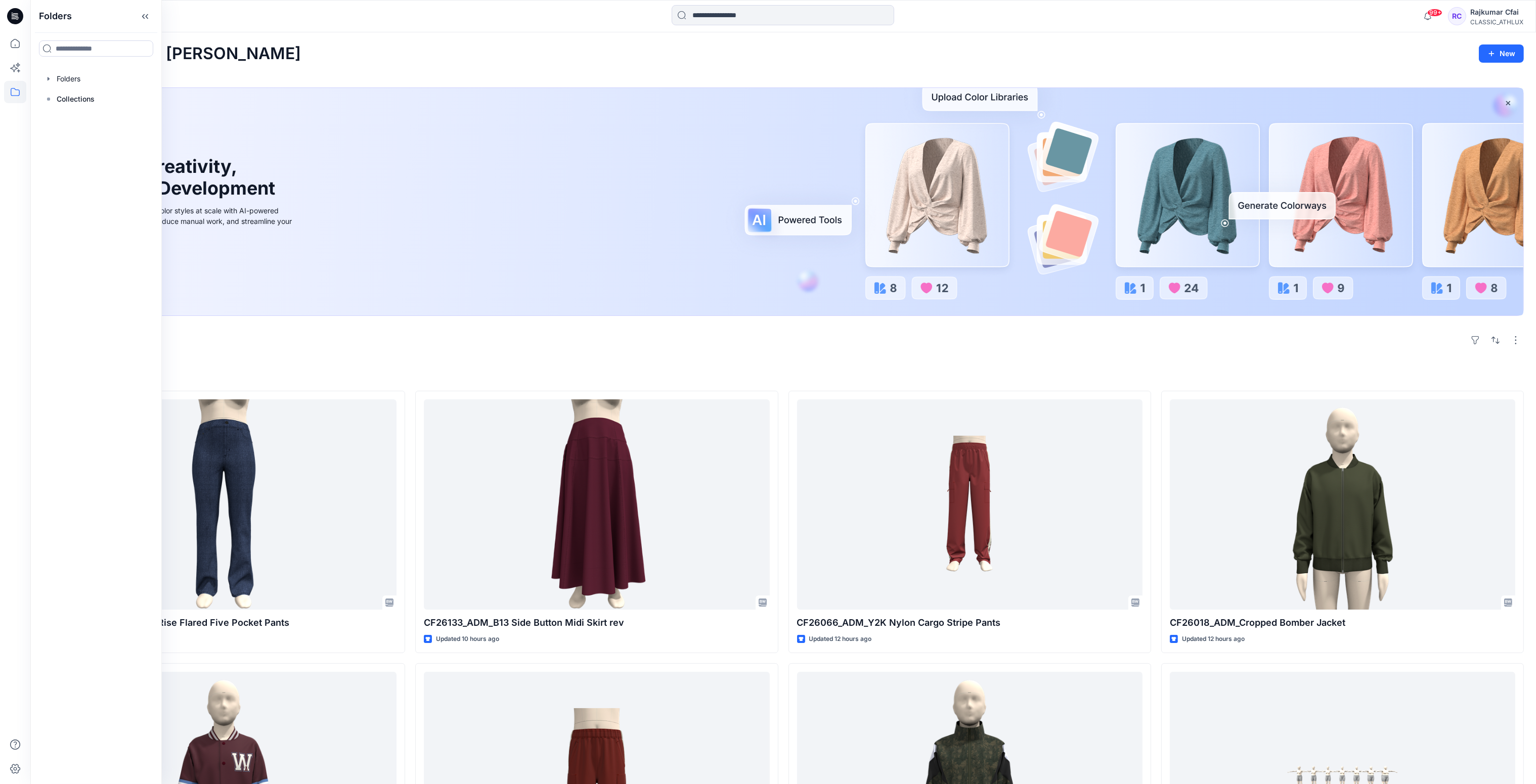
click at [379, 67] on div "Welcome back, Rajkumar New New Unleash Creativity, Speed Up Development Explore…" at bounding box center [784, 639] width 1506 height 1215
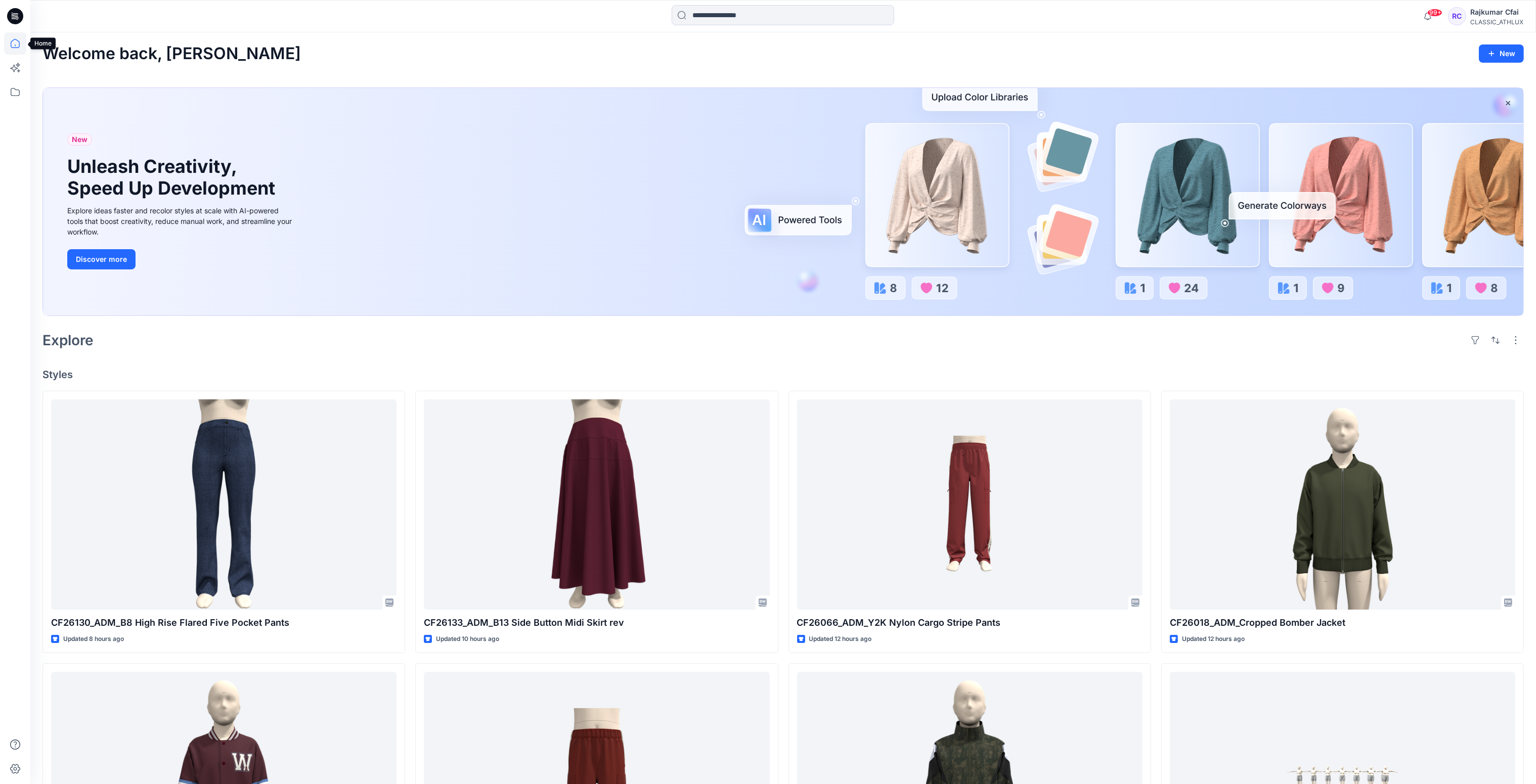
click at [13, 45] on icon at bounding box center [15, 43] width 22 height 22
click at [15, 90] on icon at bounding box center [15, 92] width 22 height 22
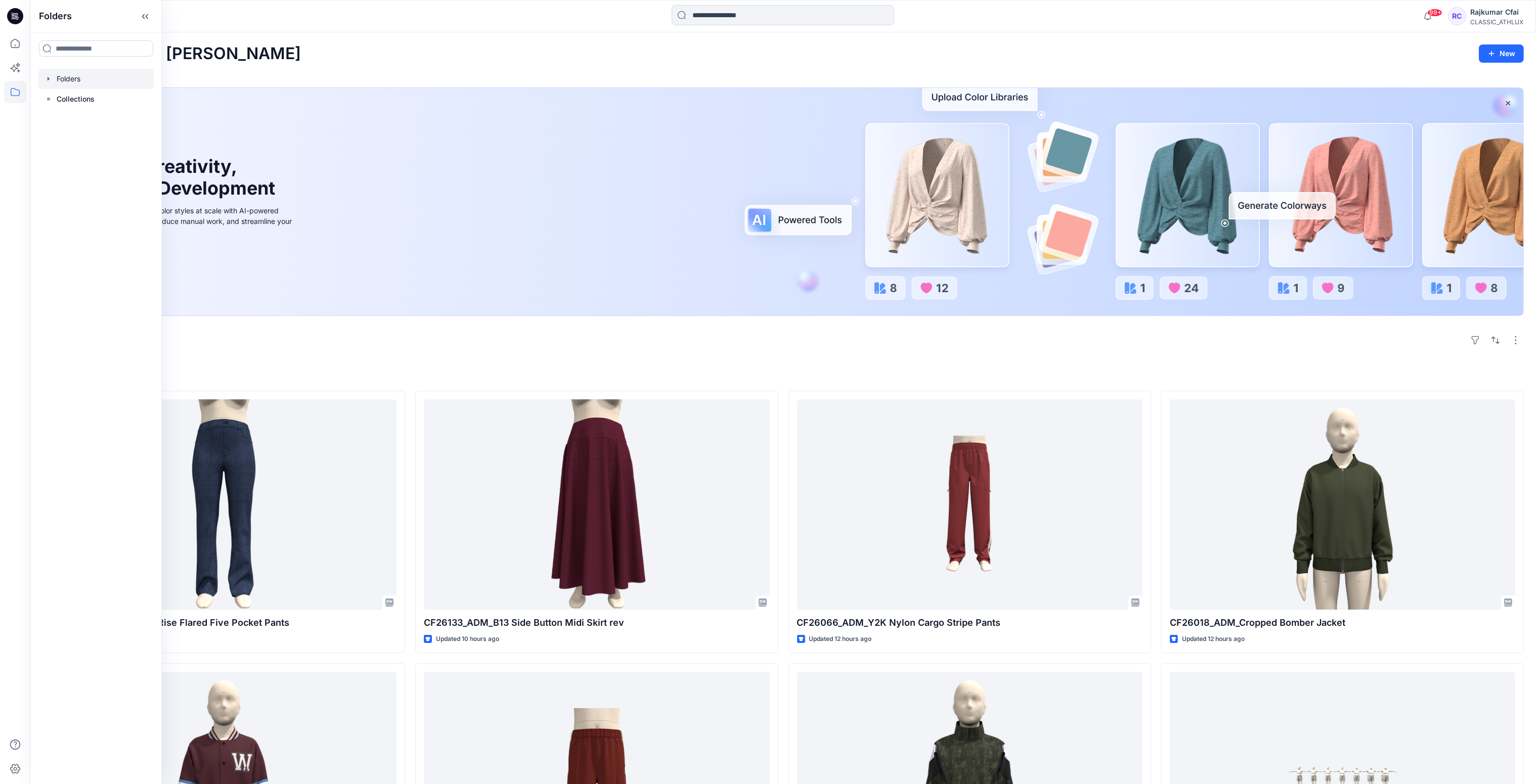
click at [61, 79] on div at bounding box center [96, 79] width 115 height 20
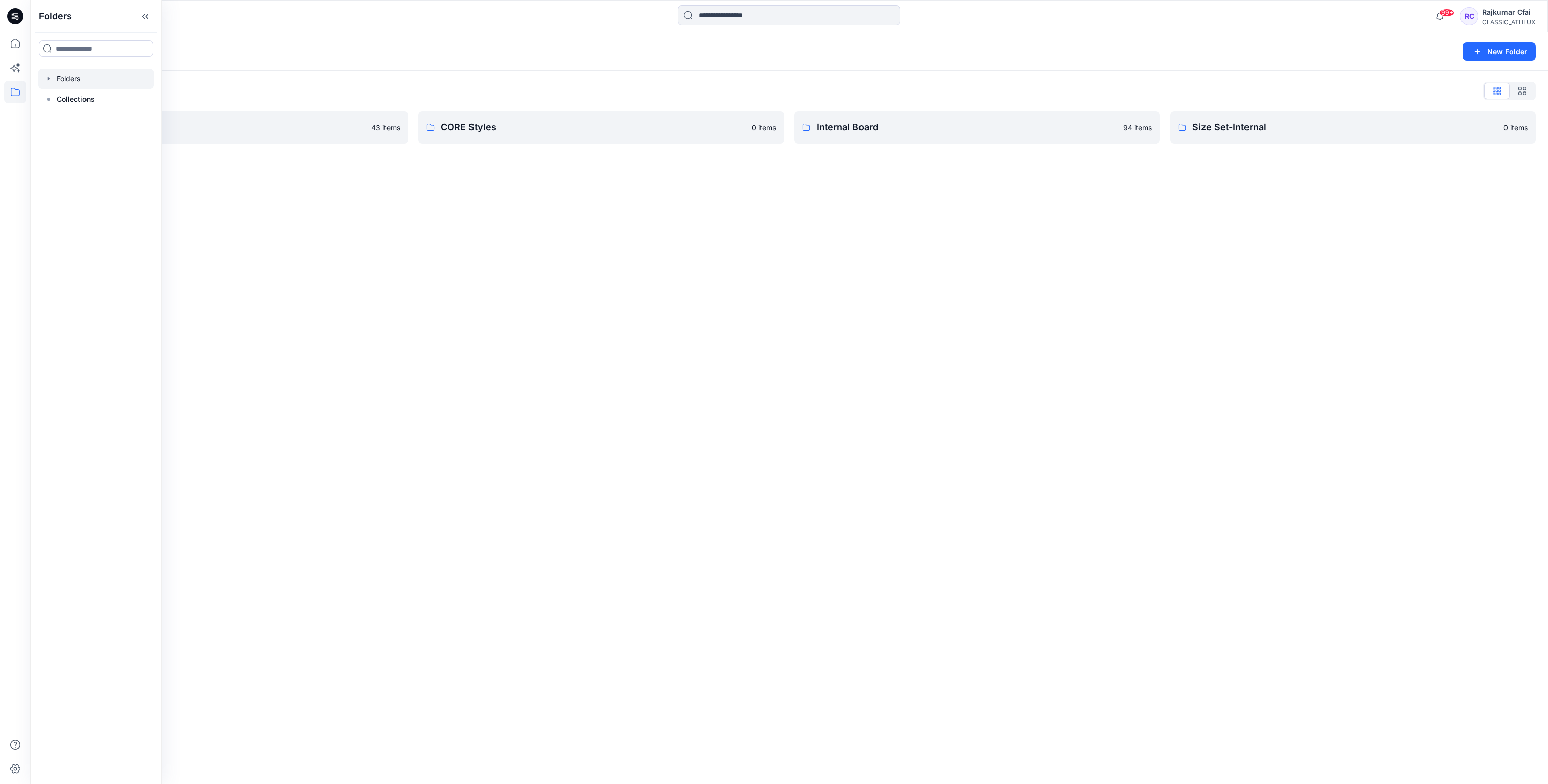
click at [475, 277] on div "Folders New Folder Folders List 3D Team 43 items CORE Styles 0 items Internal B…" at bounding box center [789, 408] width 1517 height 752
click at [1225, 130] on p "Size Set-Internal" at bounding box center [1352, 128] width 319 height 14
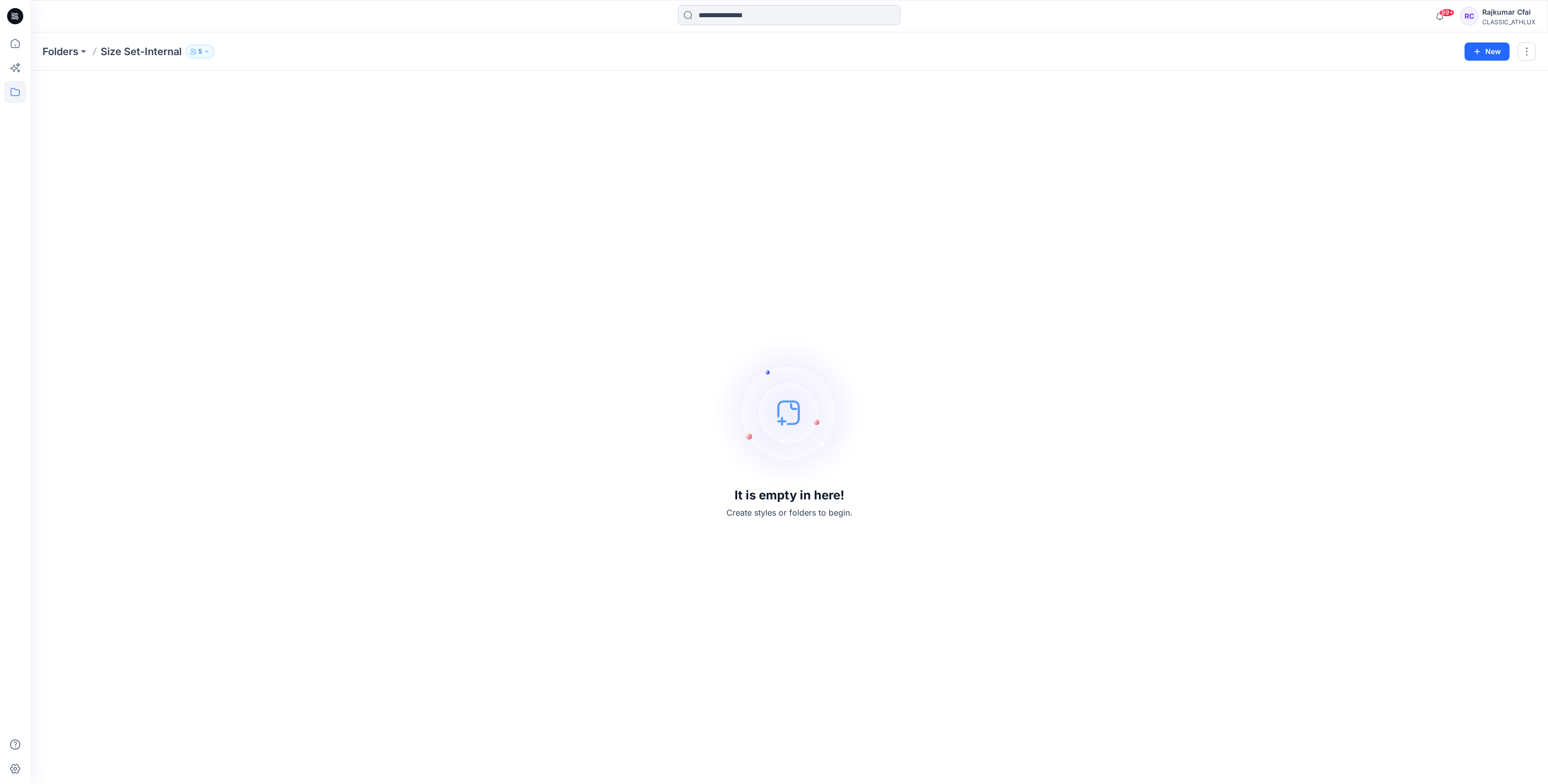
click at [14, 20] on icon at bounding box center [15, 16] width 16 height 16
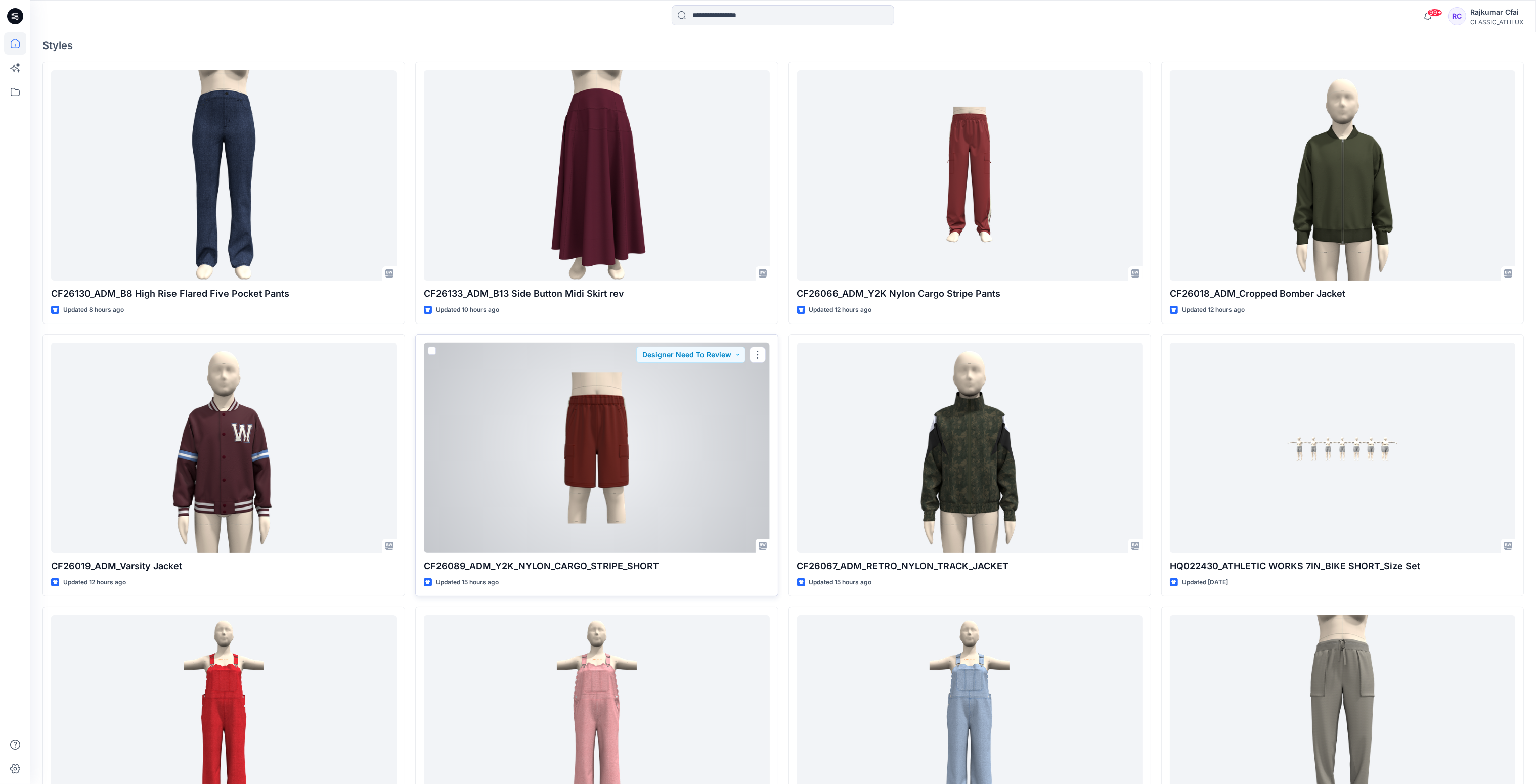
scroll to position [303, 0]
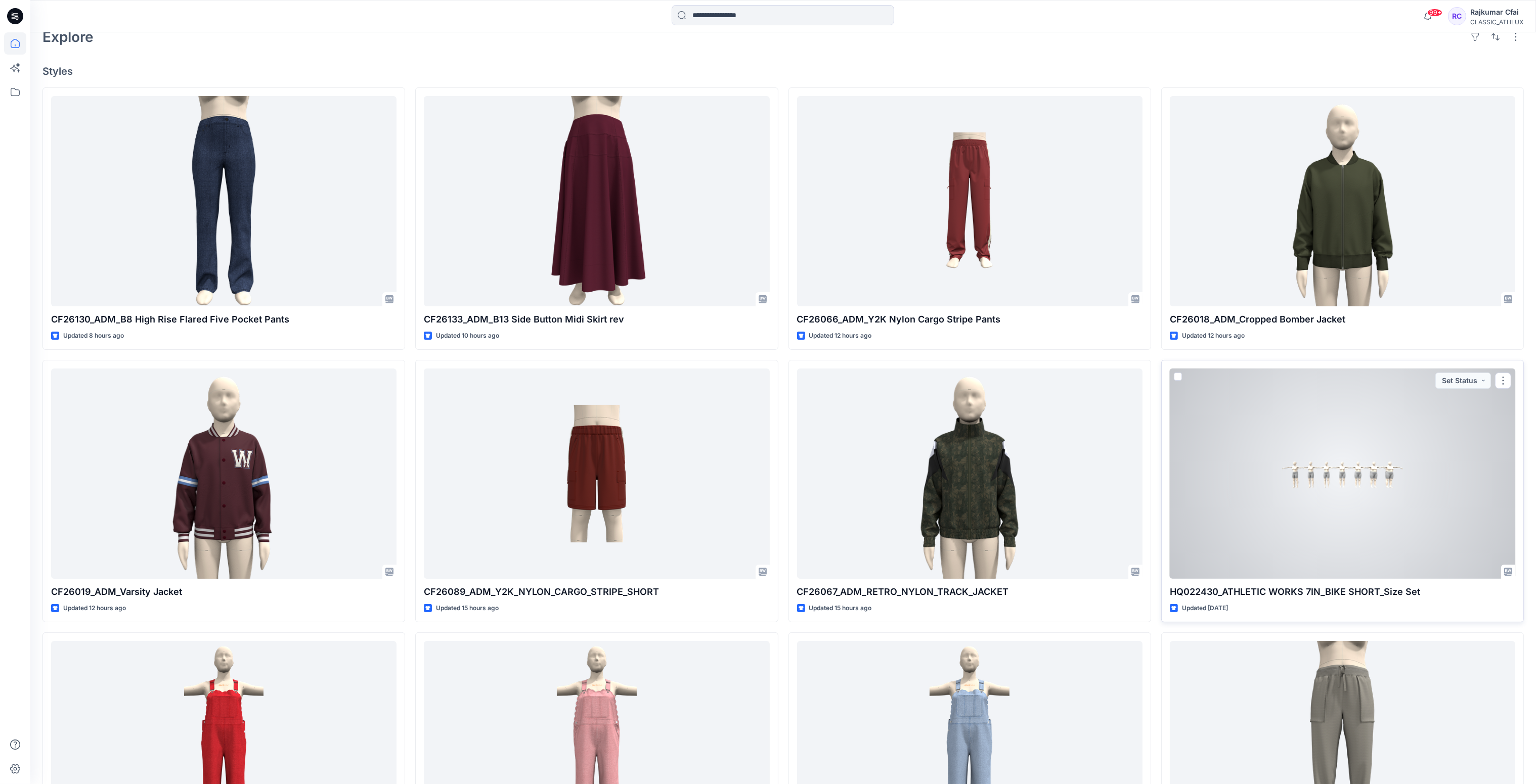
click at [1462, 424] on div at bounding box center [1342, 474] width 345 height 211
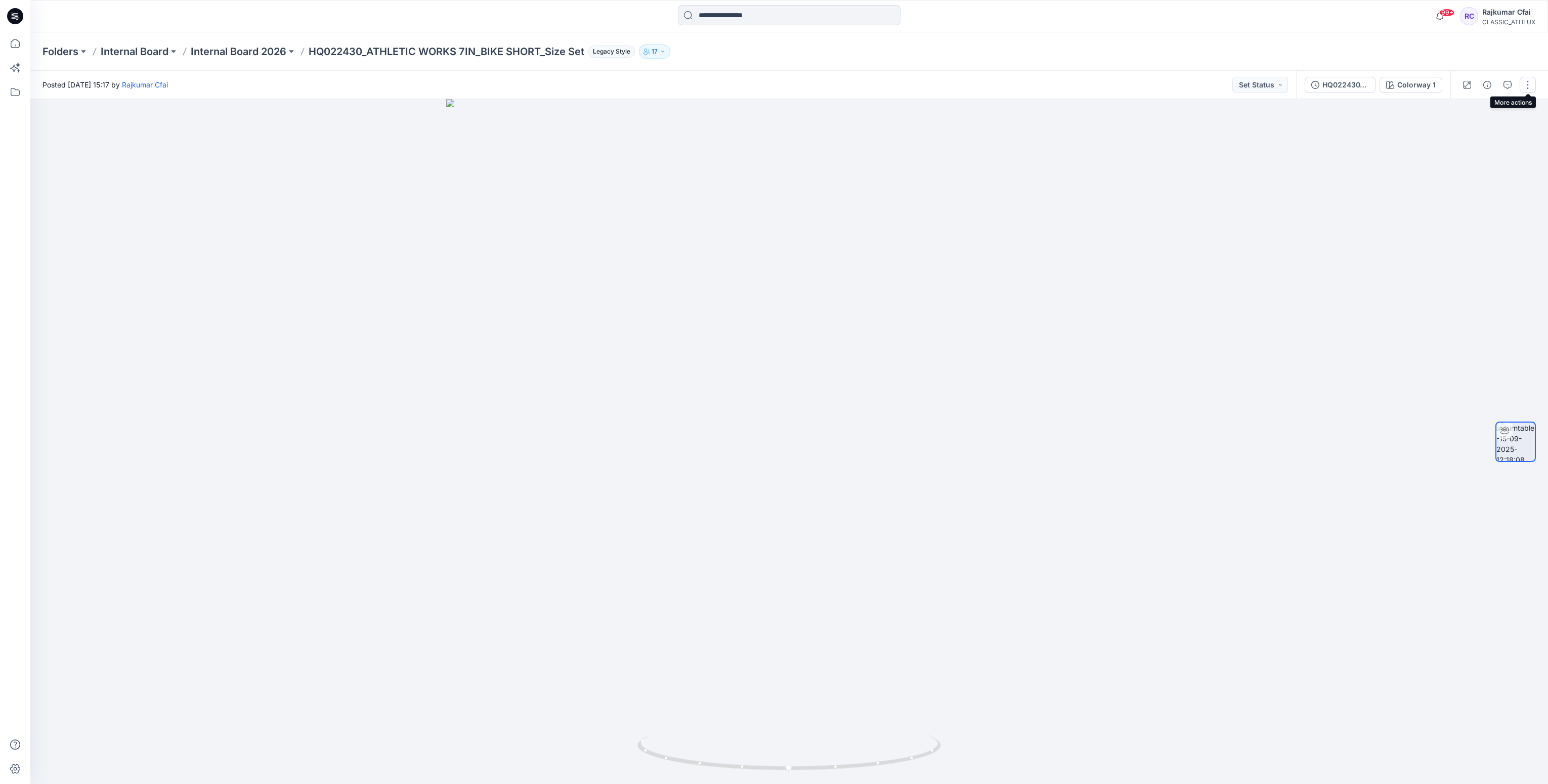
click at [1527, 86] on button "button" at bounding box center [1527, 84] width 16 height 16
click at [1475, 161] on p "Duplicate to..." at bounding box center [1480, 164] width 46 height 10
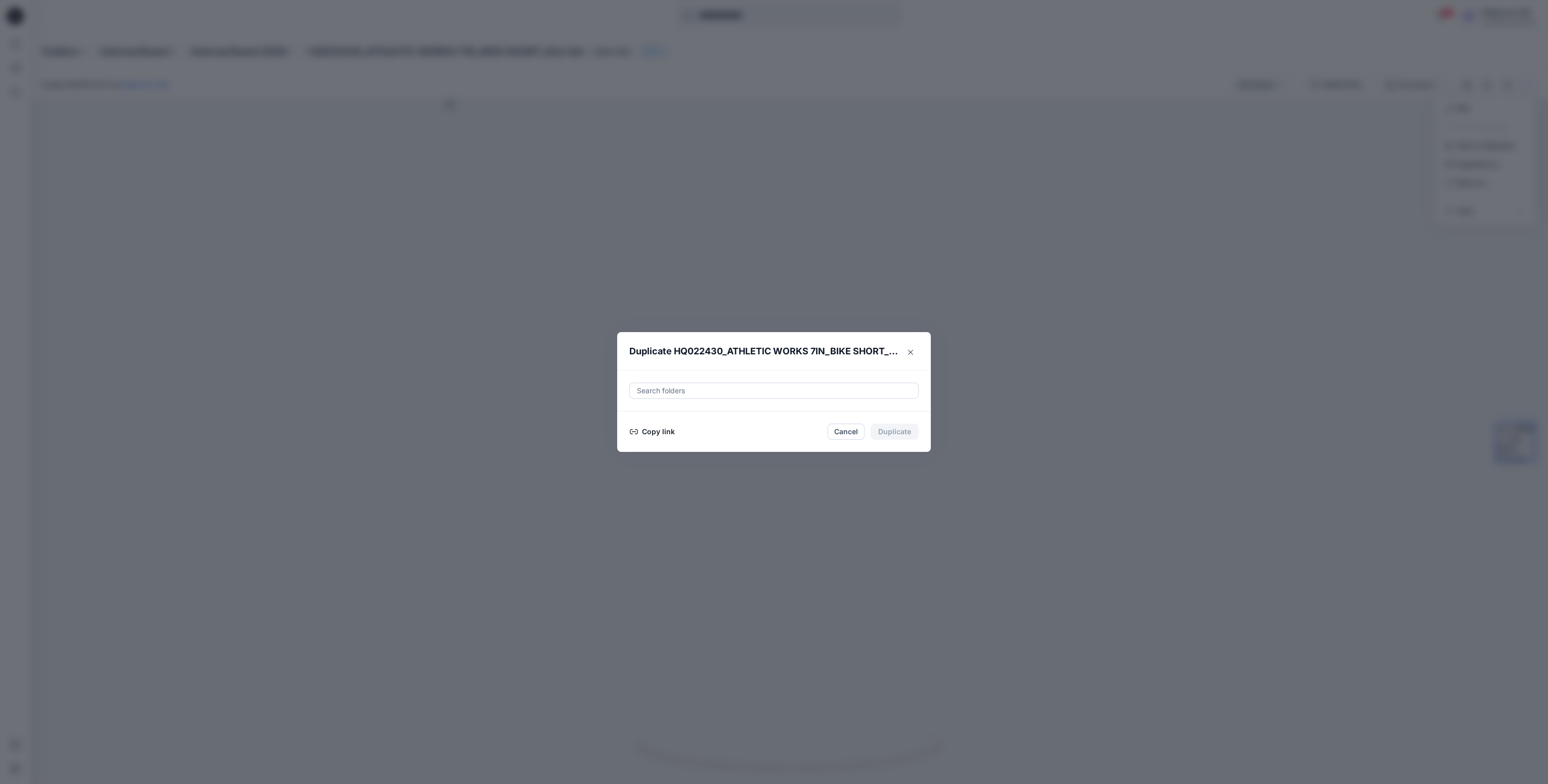
click at [787, 397] on div at bounding box center [774, 390] width 276 height 12
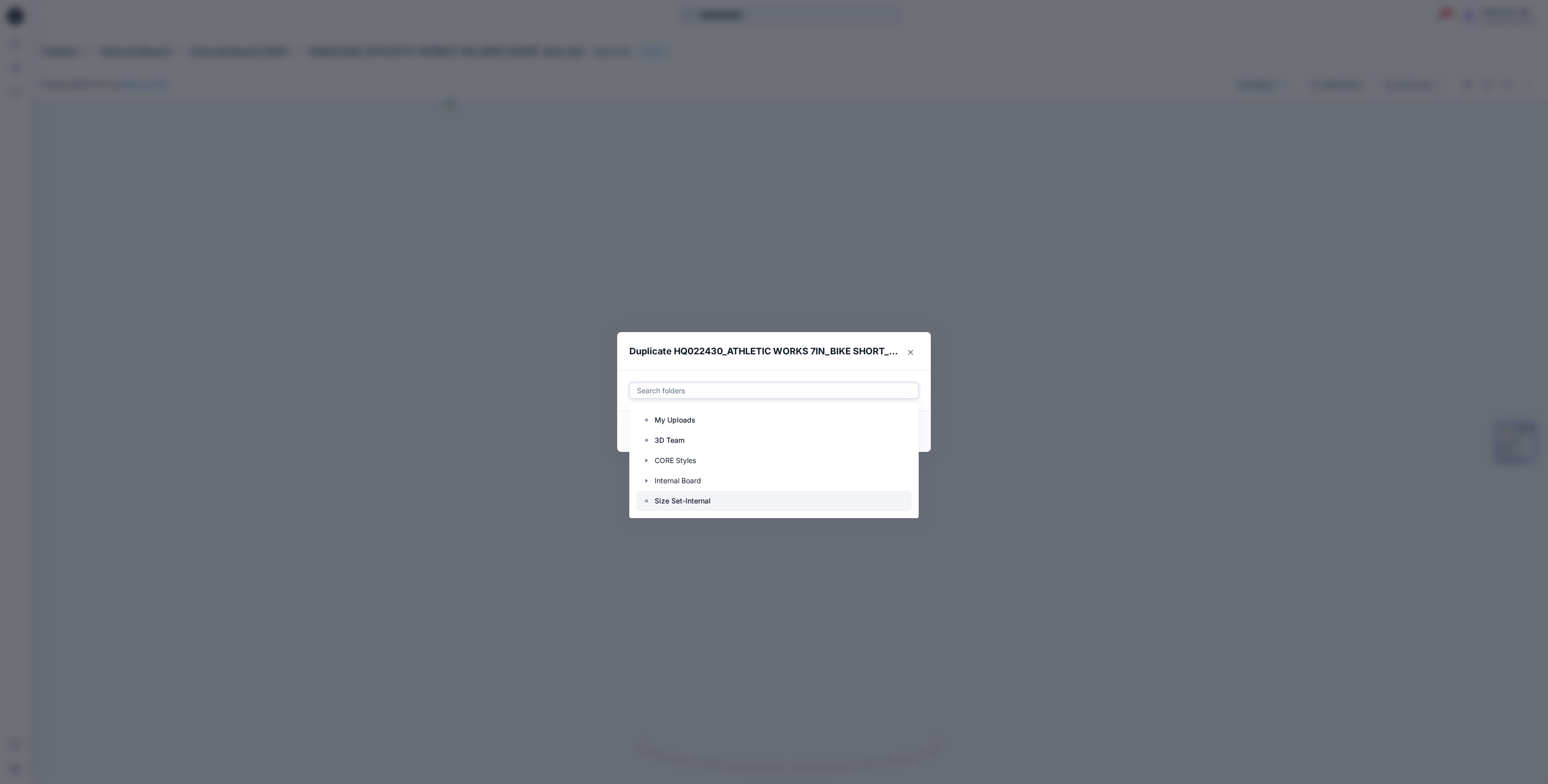
click at [678, 504] on p "Size Set-Internal" at bounding box center [683, 500] width 56 height 12
click at [685, 495] on div "Size Set-Internal" at bounding box center [774, 500] width 275 height 20
click at [684, 500] on p "Size Set-Internal" at bounding box center [683, 500] width 56 height 12
click at [676, 500] on p "Size Set-Internal" at bounding box center [683, 500] width 56 height 12
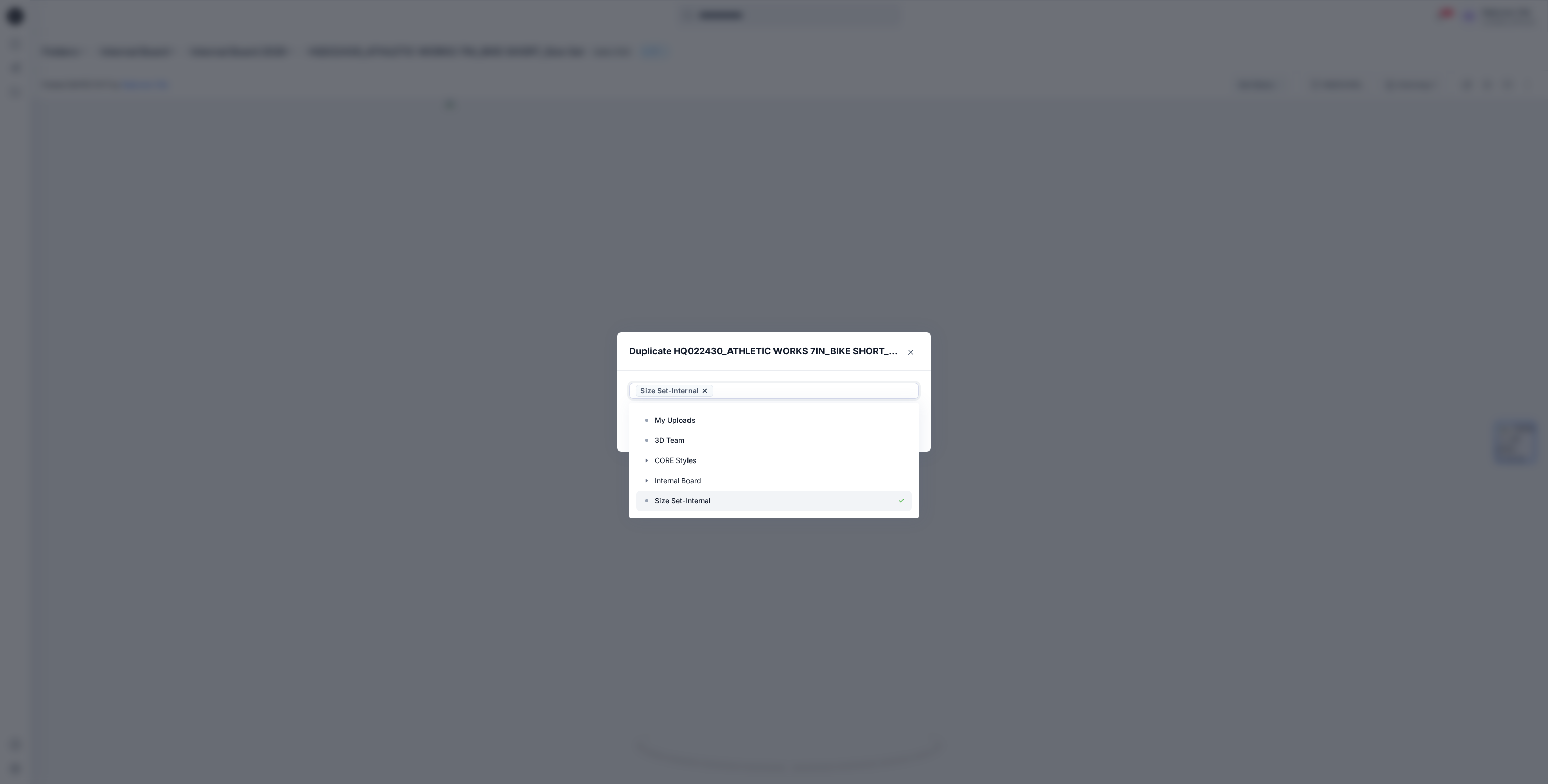
click at [900, 504] on icon at bounding box center [902, 501] width 8 height 8
click at [745, 504] on div at bounding box center [774, 500] width 275 height 20
click at [643, 503] on icon at bounding box center [646, 501] width 8 height 8
click at [668, 503] on p "Size Set-Internal" at bounding box center [683, 500] width 56 height 12
click at [705, 498] on p "Size Set-Internal" at bounding box center [683, 500] width 56 height 12
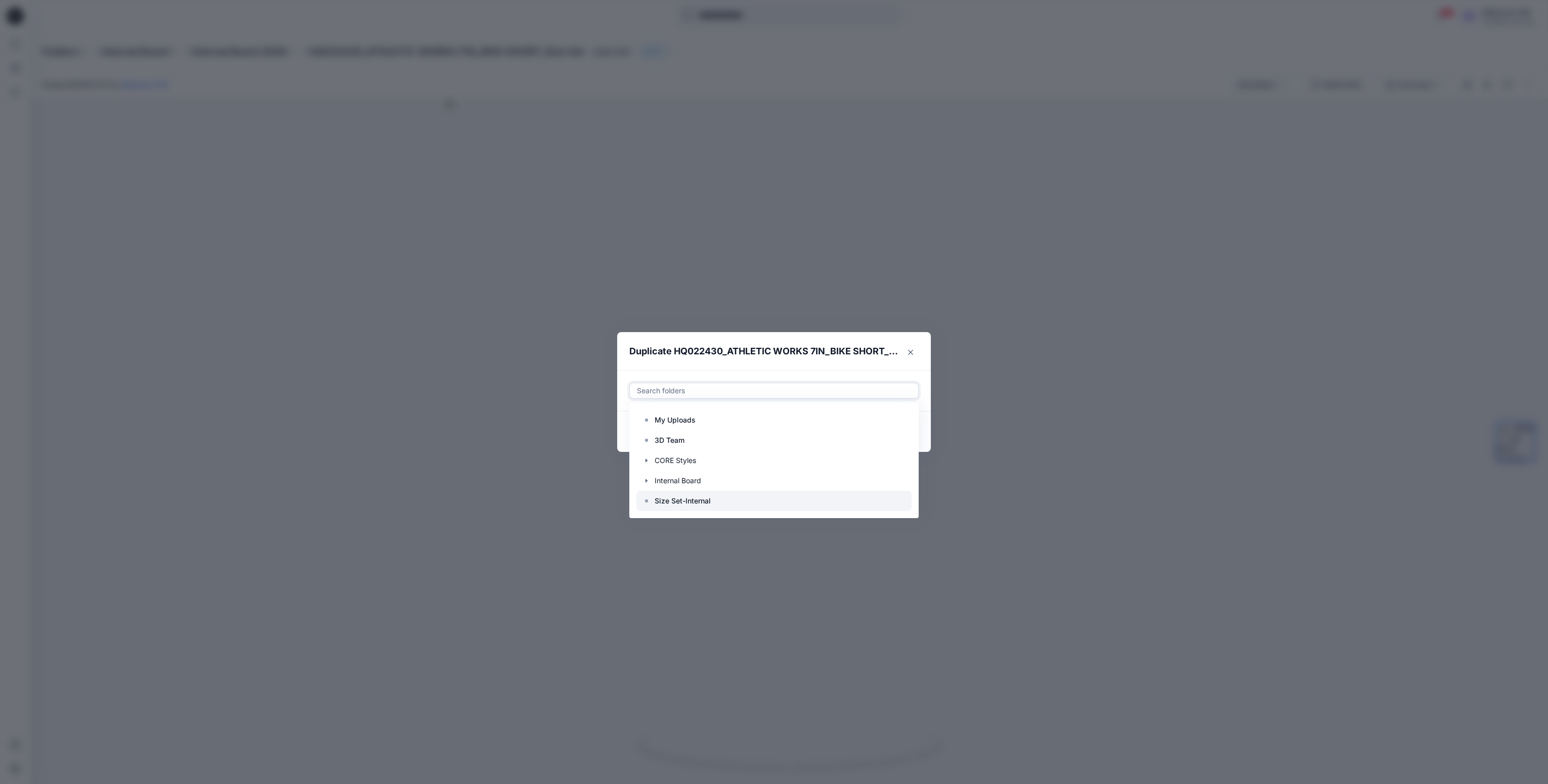
click at [705, 498] on p "Size Set-Internal" at bounding box center [683, 500] width 56 height 12
click at [898, 502] on icon at bounding box center [902, 501] width 8 height 8
click at [898, 502] on div at bounding box center [774, 500] width 275 height 20
click at [784, 585] on div "Duplicate HQ022430_ATHLETIC WORKS 7IN_BIKE SHORT_Size Set Use Up and Down to ch…" at bounding box center [774, 392] width 1548 height 784
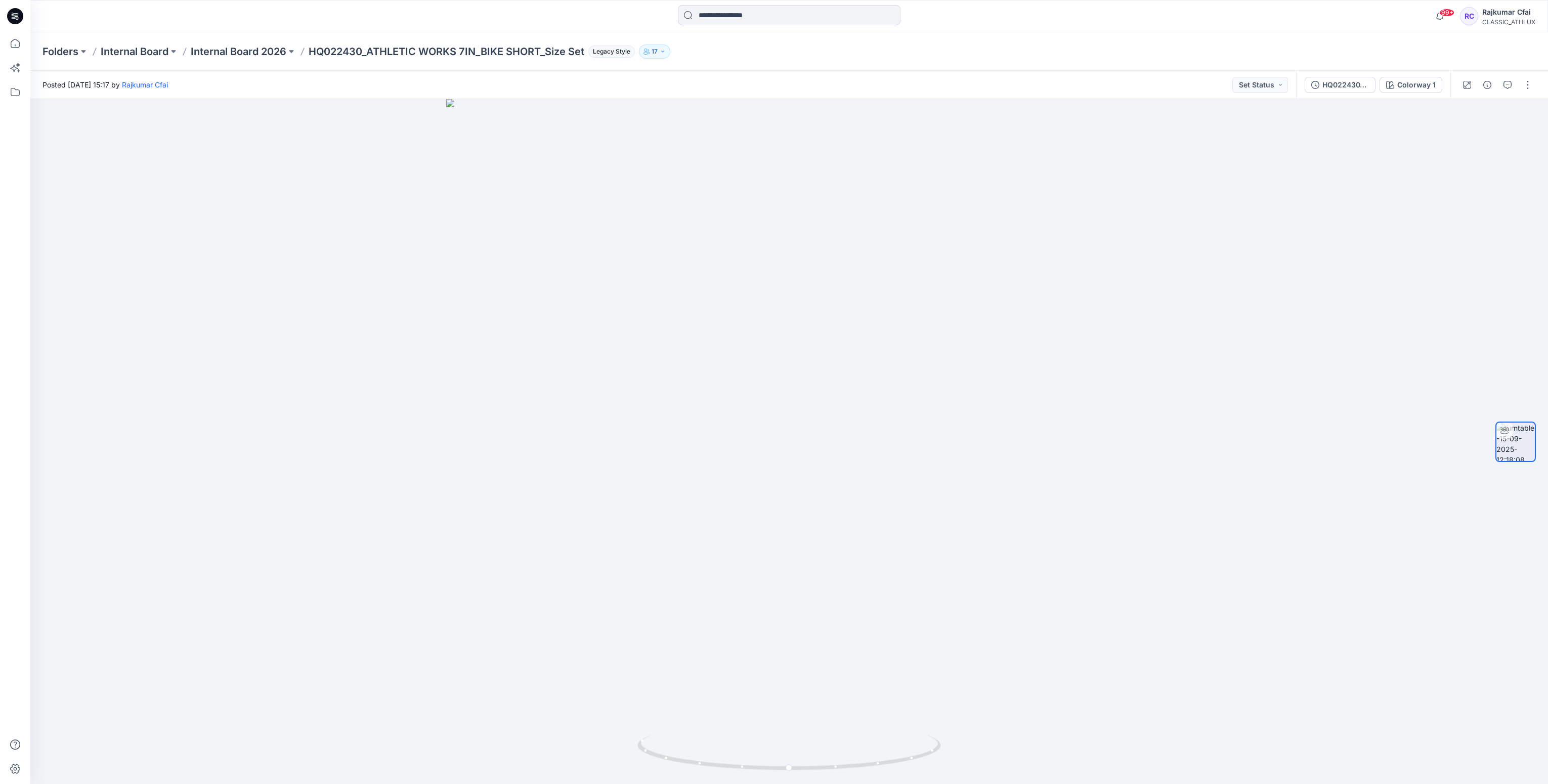
click at [14, 13] on icon at bounding box center [15, 13] width 5 height 1
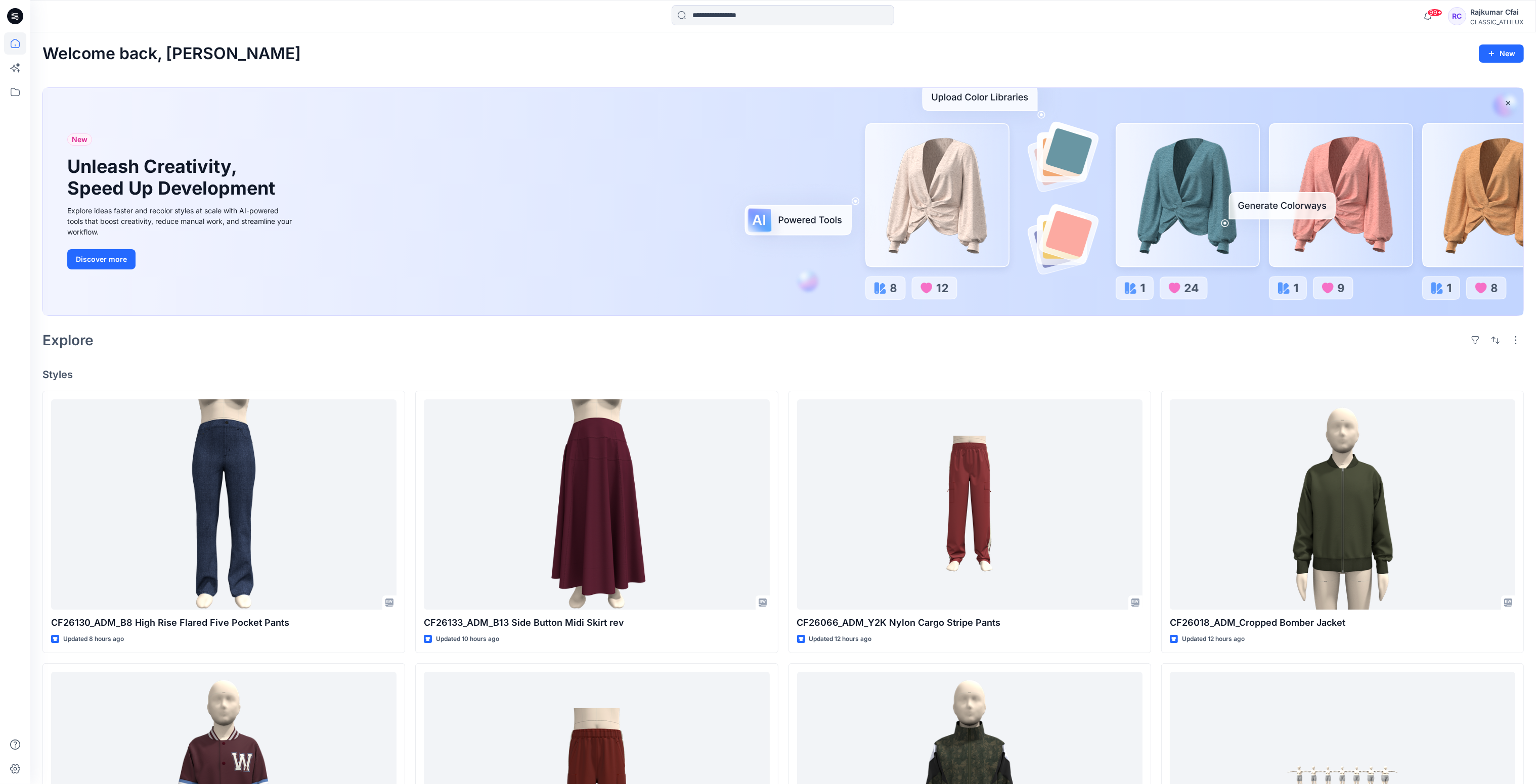
click at [697, 343] on div "Explore" at bounding box center [783, 340] width 1482 height 24
click at [15, 43] on icon at bounding box center [15, 43] width 22 height 22
click at [15, 88] on icon at bounding box center [15, 92] width 22 height 22
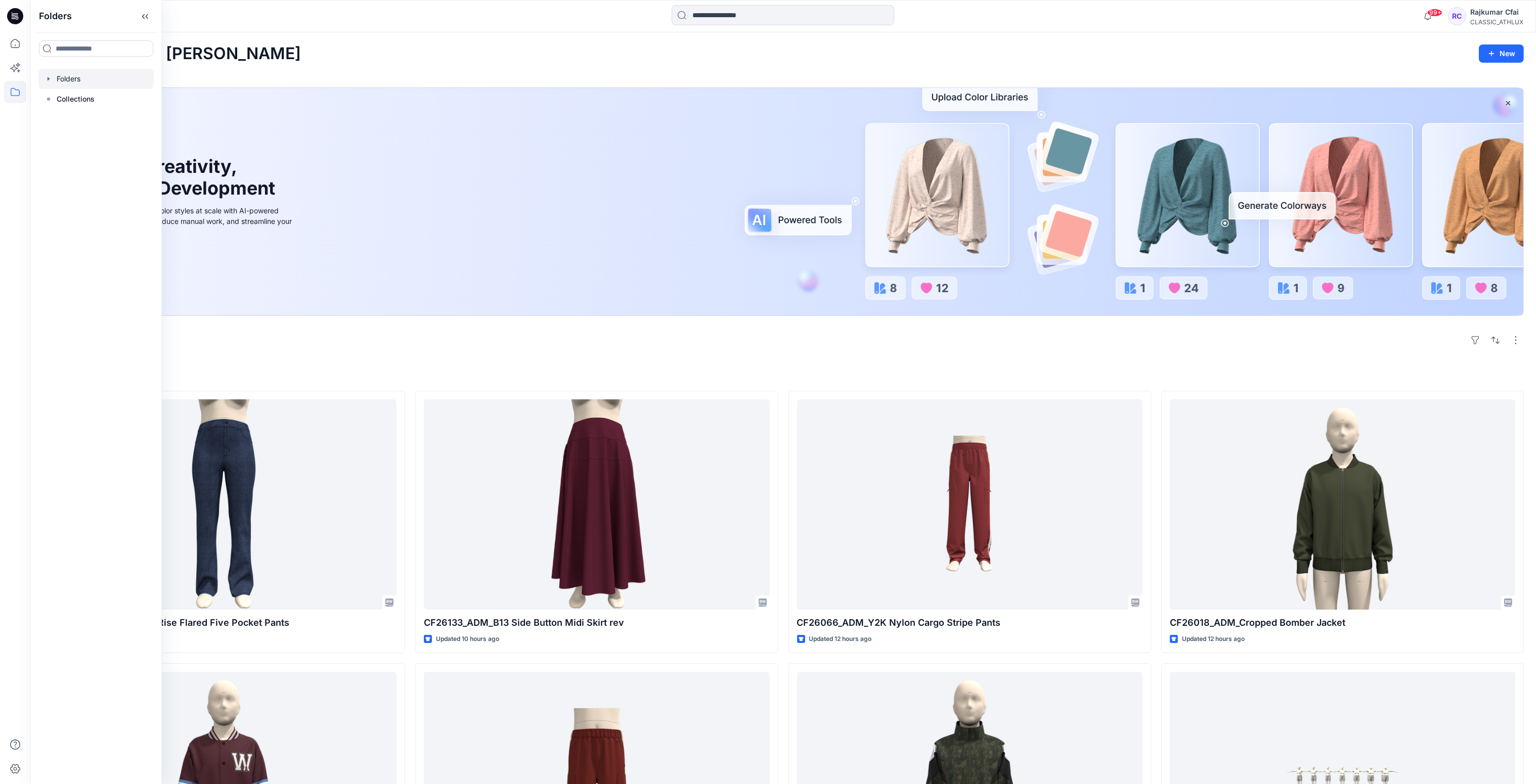
click at [81, 82] on div at bounding box center [96, 79] width 115 height 20
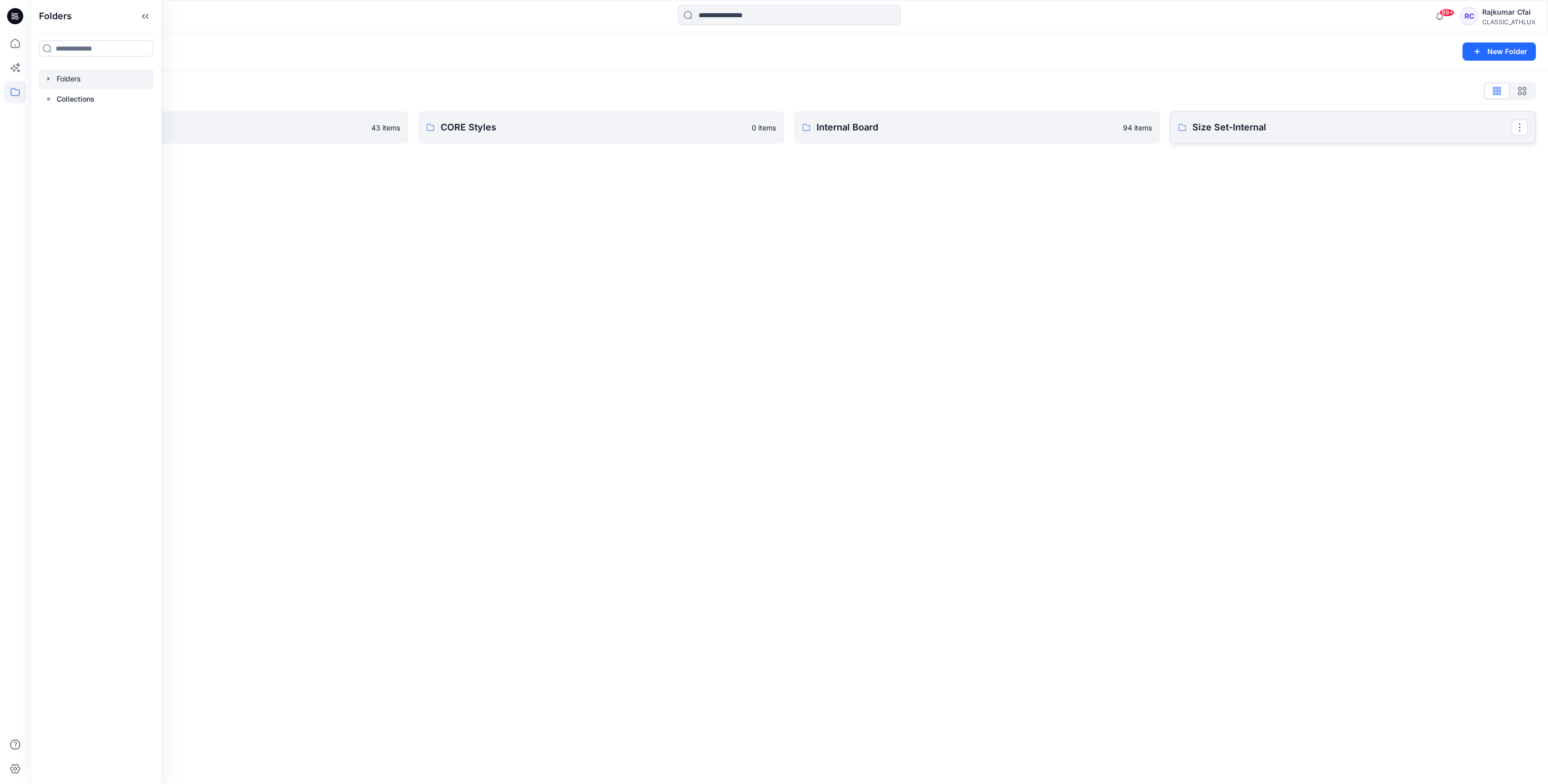
click at [1231, 128] on p "Size Set-Internal" at bounding box center [1352, 128] width 319 height 14
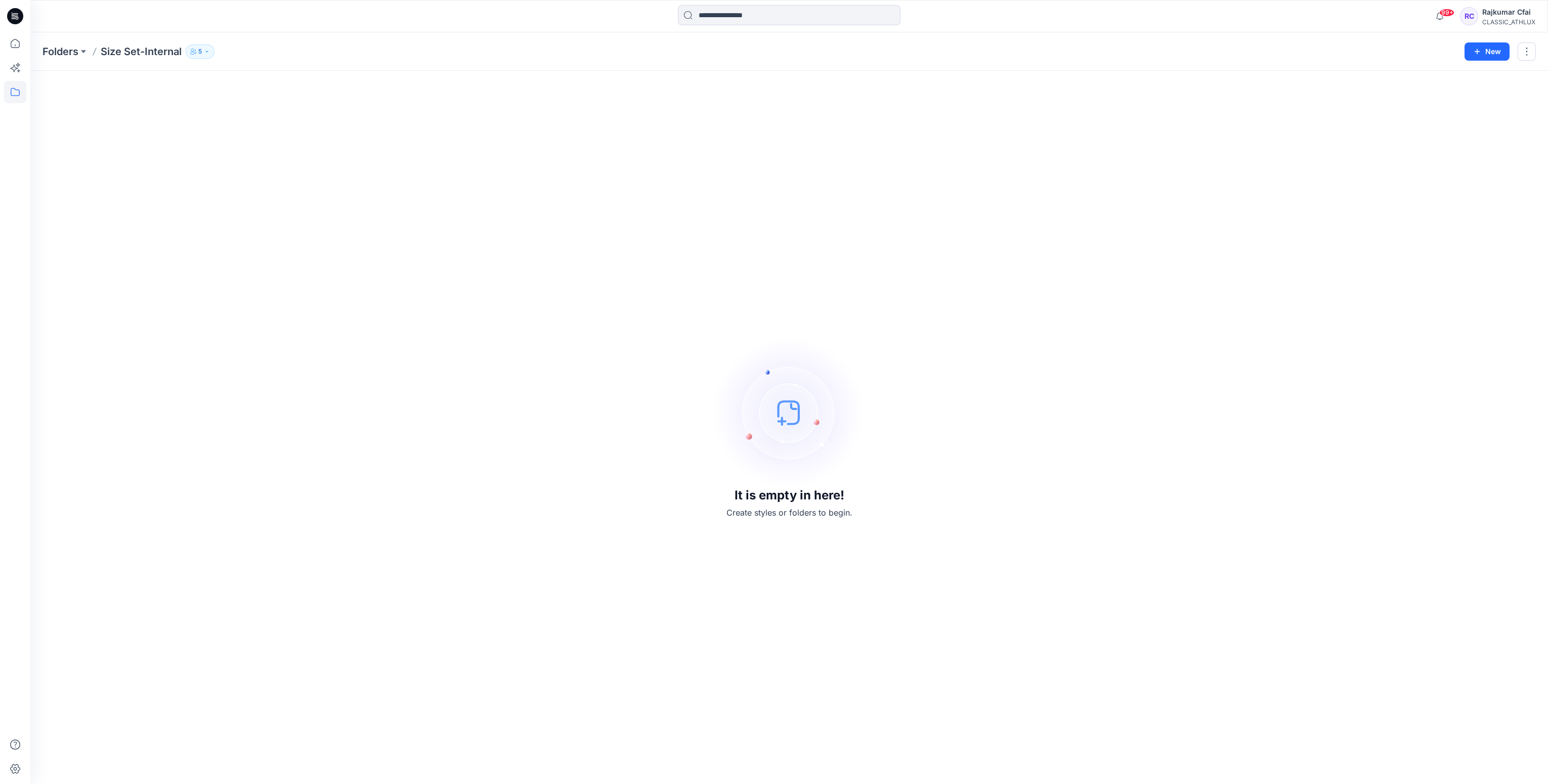
click at [13, 15] on icon at bounding box center [13, 15] width 3 height 1
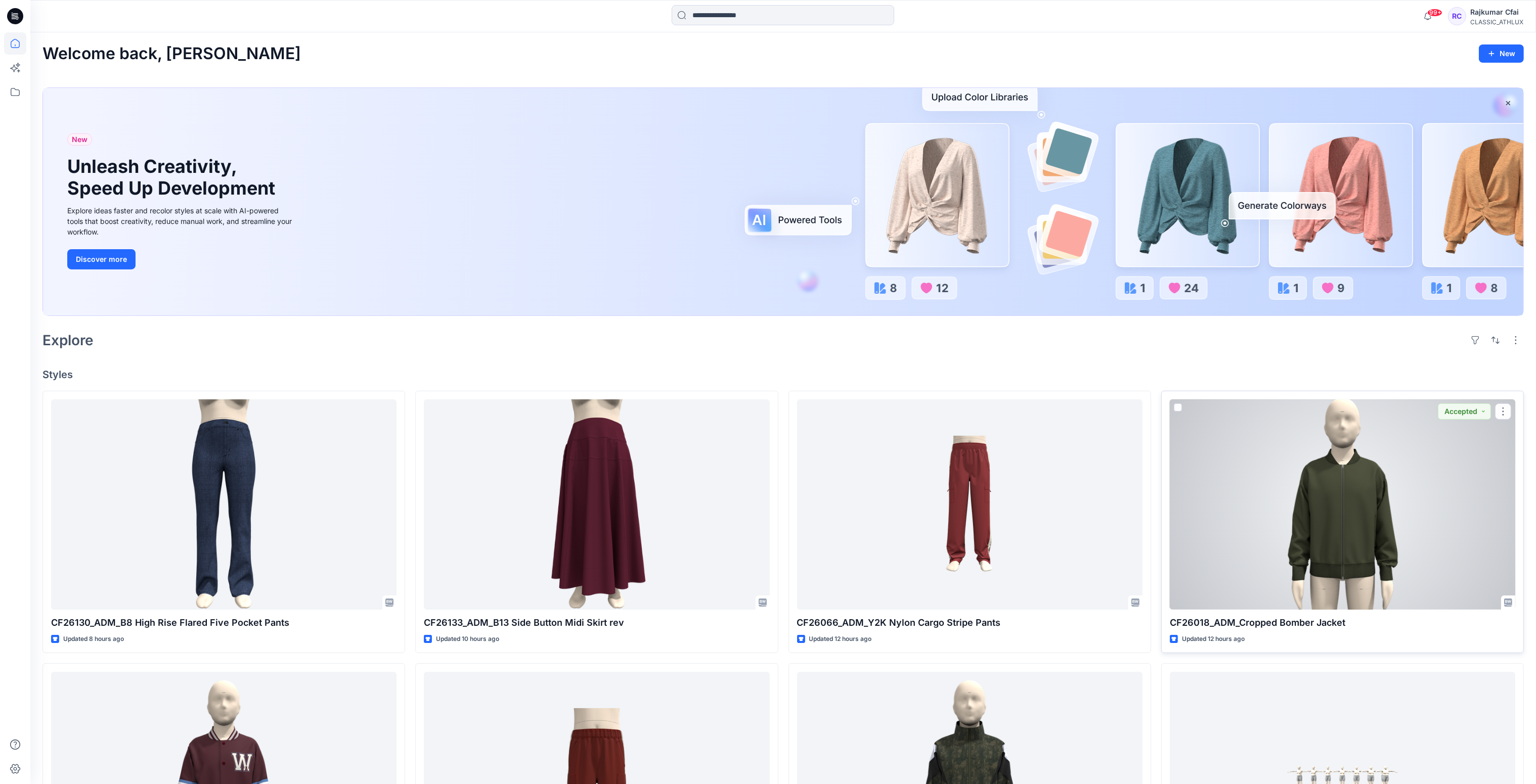
scroll to position [303, 0]
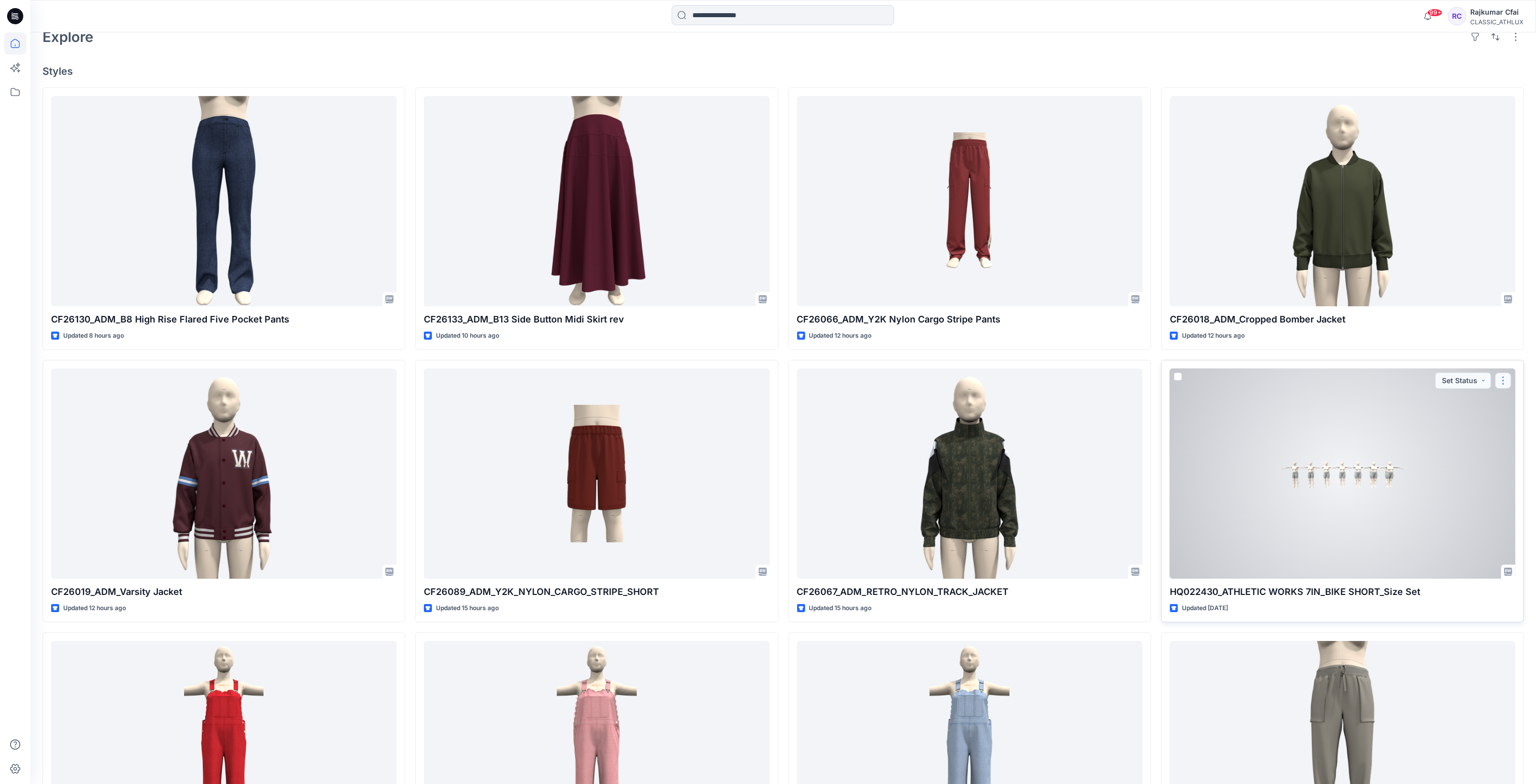
click at [1504, 388] on button "button" at bounding box center [1503, 381] width 16 height 16
click at [1431, 461] on p "Duplicate to..." at bounding box center [1441, 460] width 46 height 10
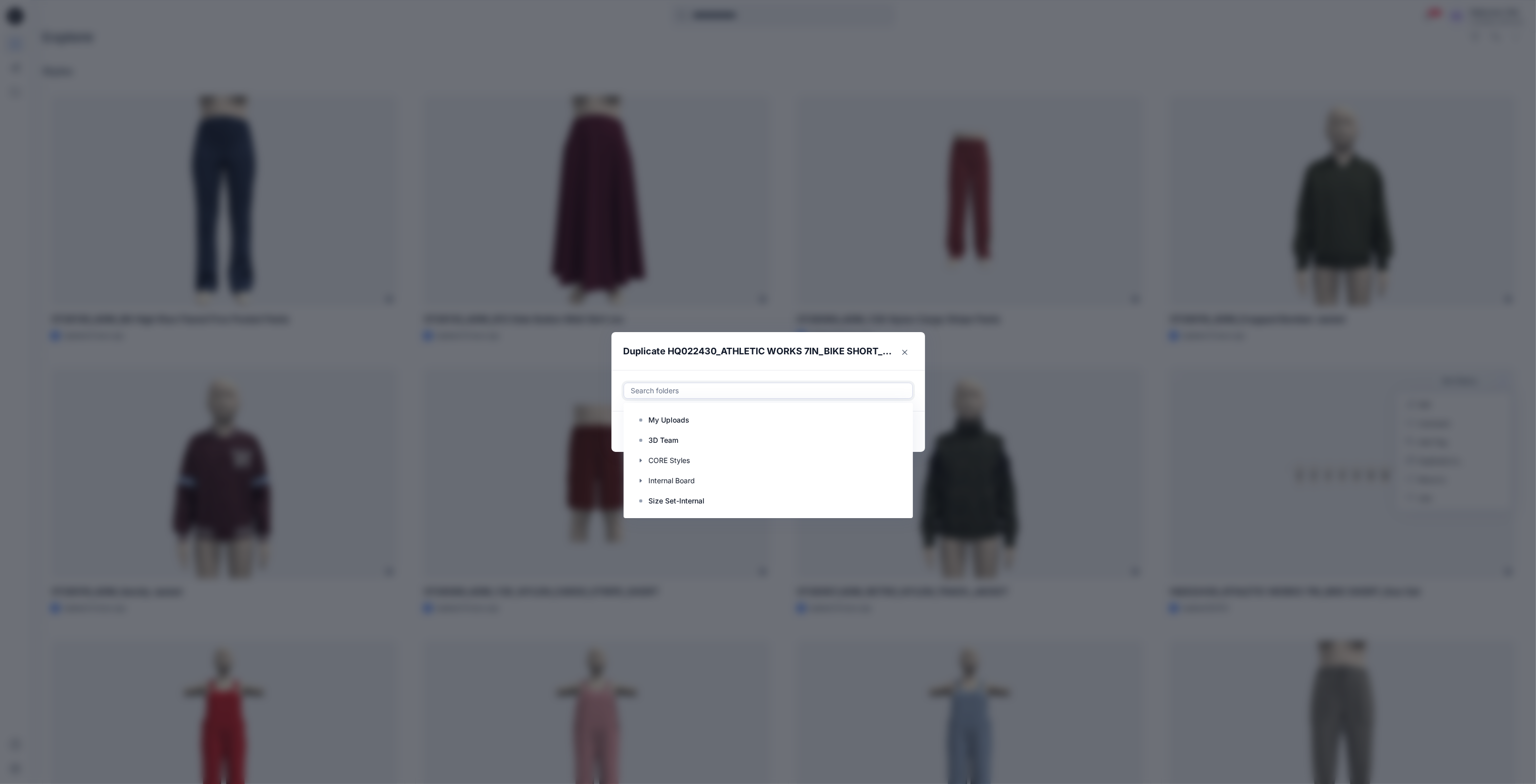
click at [653, 392] on div at bounding box center [768, 390] width 276 height 12
click at [690, 498] on p "Size Set-Internal" at bounding box center [677, 500] width 56 height 12
click at [900, 504] on icon at bounding box center [896, 501] width 8 height 8
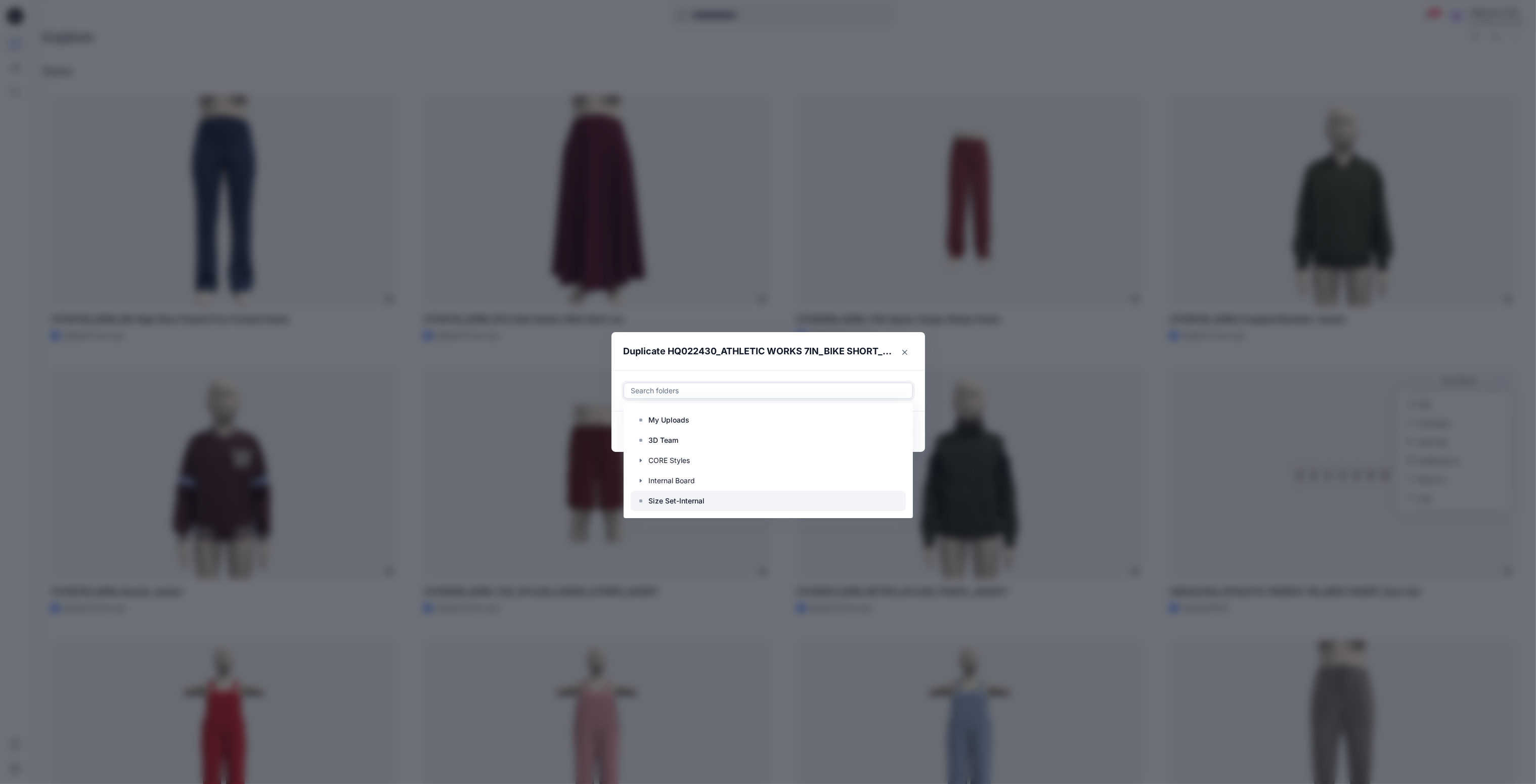
click at [902, 504] on div at bounding box center [768, 500] width 275 height 20
click at [645, 503] on icon at bounding box center [641, 501] width 8 height 8
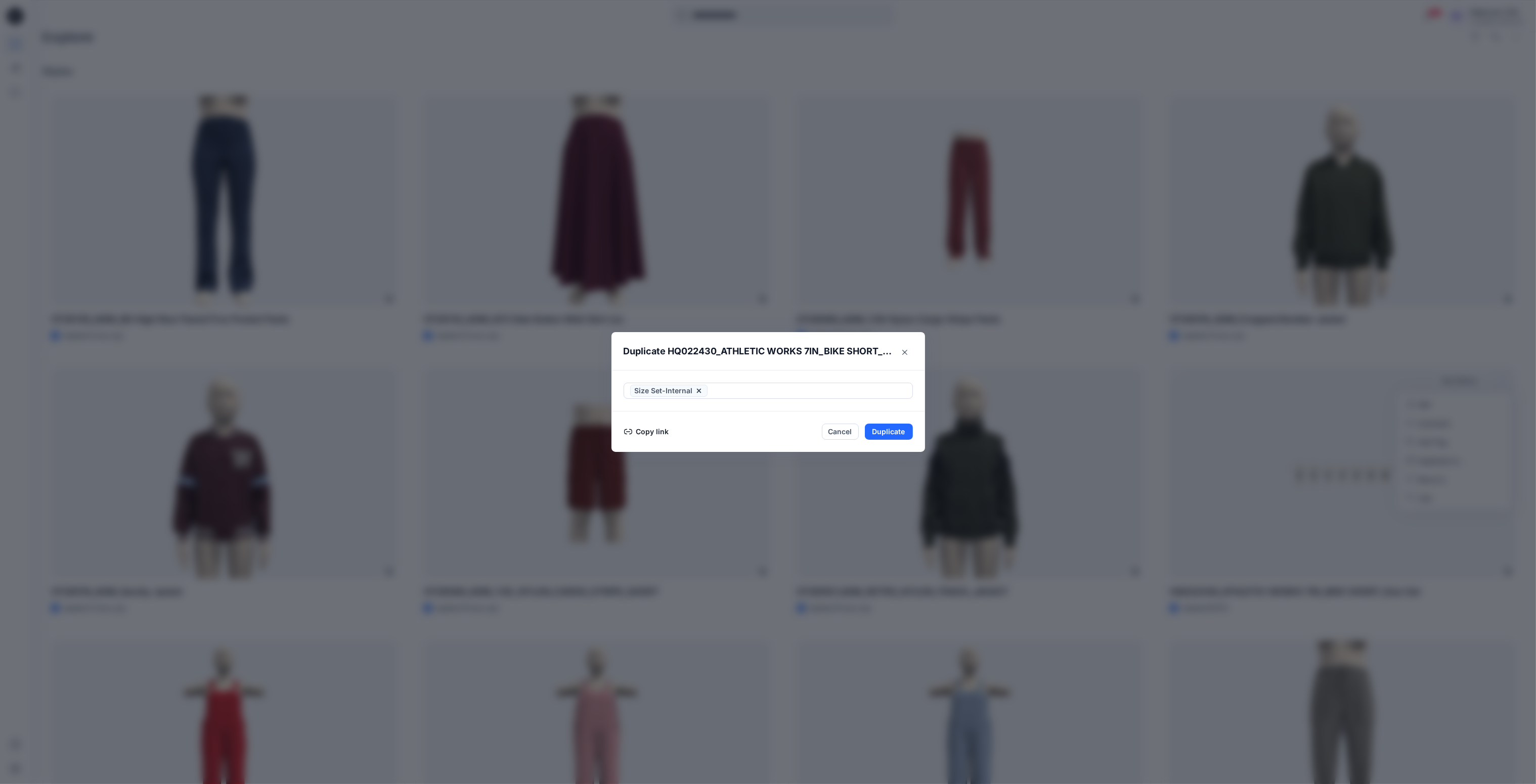
click at [782, 592] on div "Duplicate HQ022430_ATHLETIC WORKS 7IN_BIKE SHORT_Size Set Size Set-Internal Cop…" at bounding box center [768, 392] width 1536 height 784
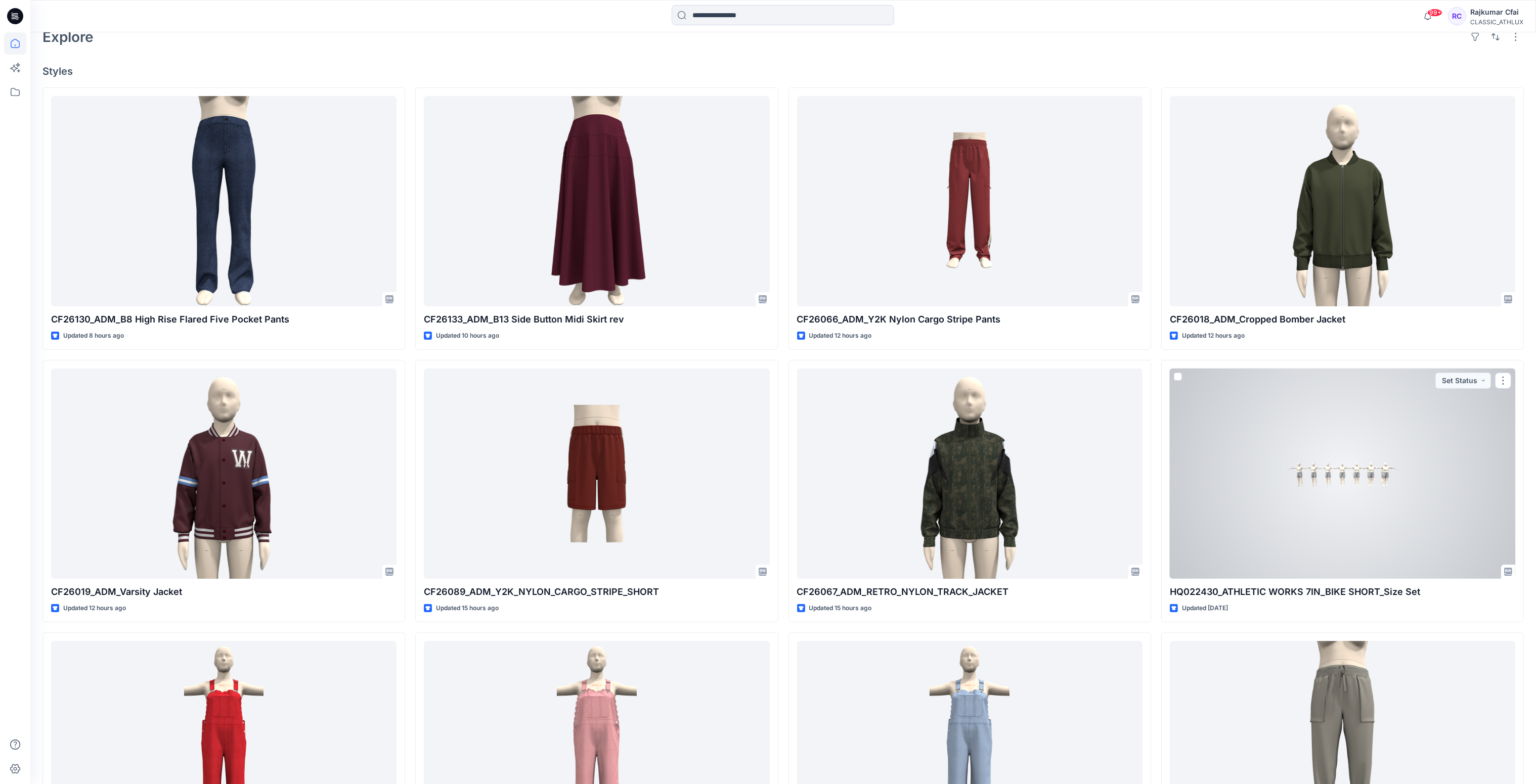
click at [1339, 447] on div at bounding box center [1342, 474] width 345 height 211
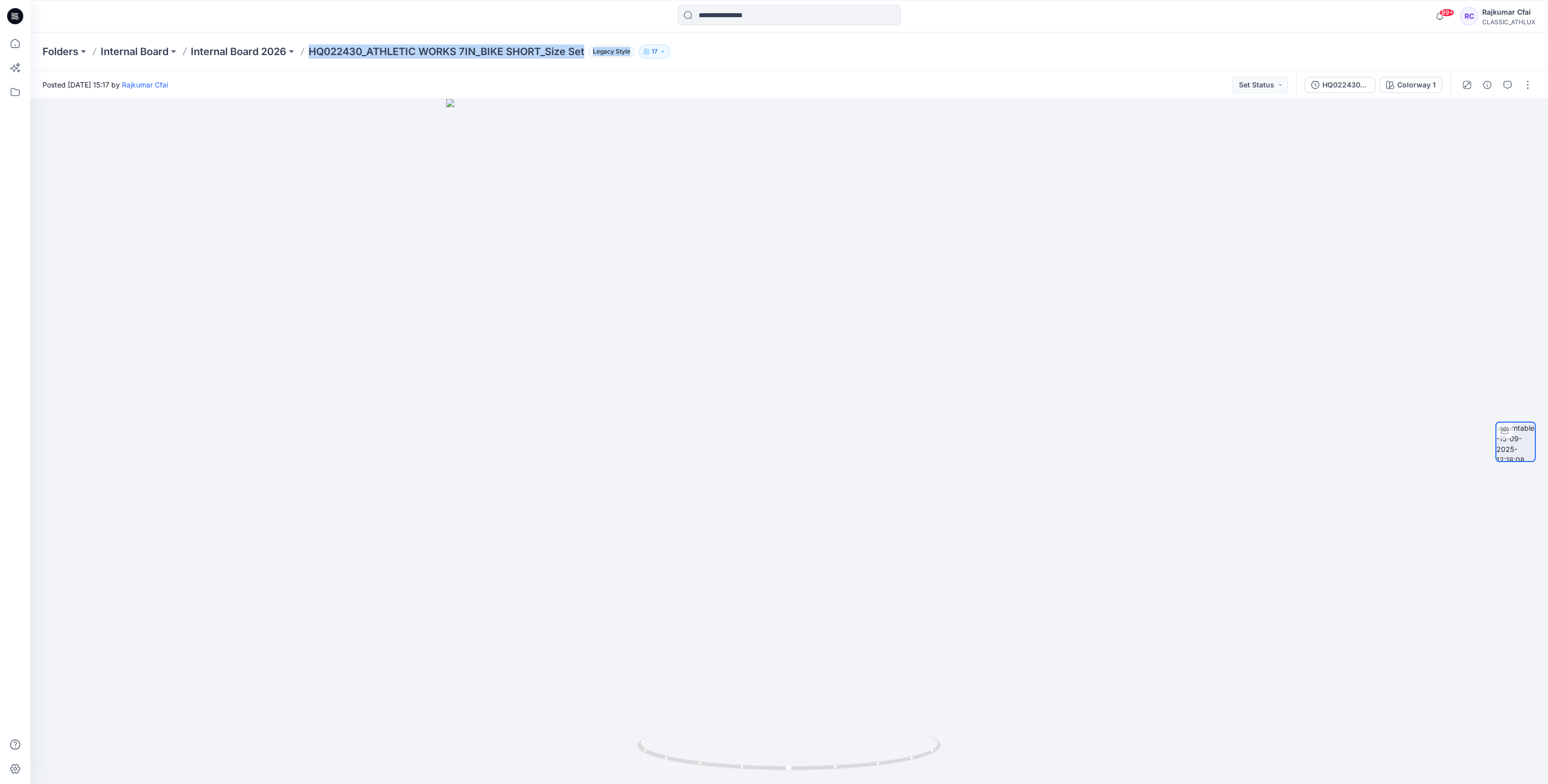
drag, startPoint x: 374, startPoint y: 54, endPoint x: 591, endPoint y: 66, distance: 217.3
click at [591, 66] on div "Folders Internal Board Internal Board 2026 HQ022430_ATHLETIC WORKS 7IN_BIKE SHO…" at bounding box center [789, 51] width 1517 height 38
click at [409, 89] on div "Posted Monday, September 15, 2025 15:17 by Rajkumar Cfai Set Status" at bounding box center [663, 85] width 1266 height 28
drag, startPoint x: 312, startPoint y: 56, endPoint x: 590, endPoint y: 57, distance: 278.0
click at [590, 57] on div "Folders Internal Board Internal Board 2026 HQ022430_ATHLETIC WORKS 7IN_BIKE SHO…" at bounding box center [750, 52] width 1414 height 14
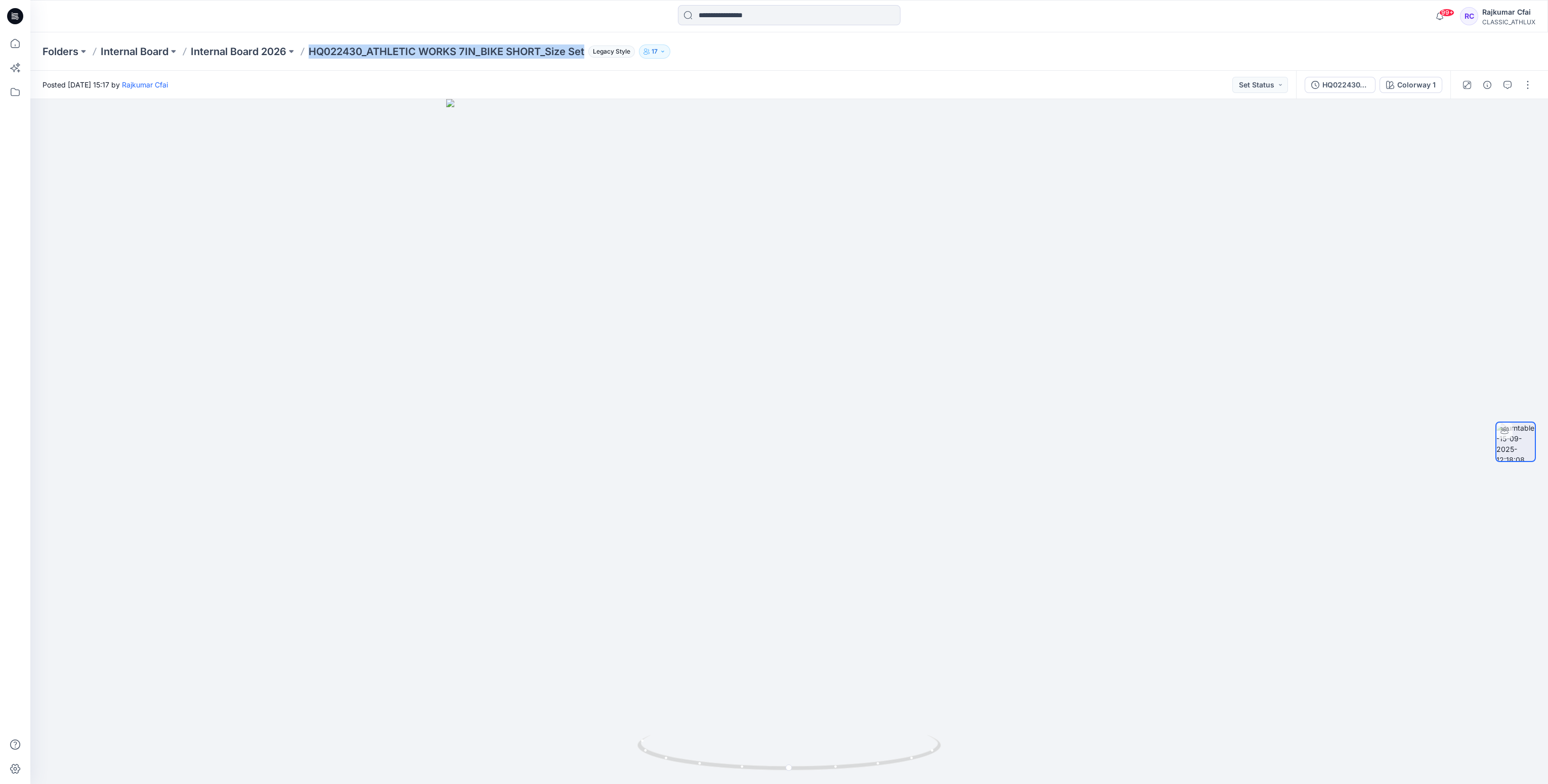
copy p "HQ022430_ATHLETIC WORKS 7IN_BIKE SHORT_Size Set"
click at [1531, 87] on button "button" at bounding box center [1527, 84] width 16 height 16
click at [1465, 165] on p "Duplicate to..." at bounding box center [1480, 164] width 46 height 10
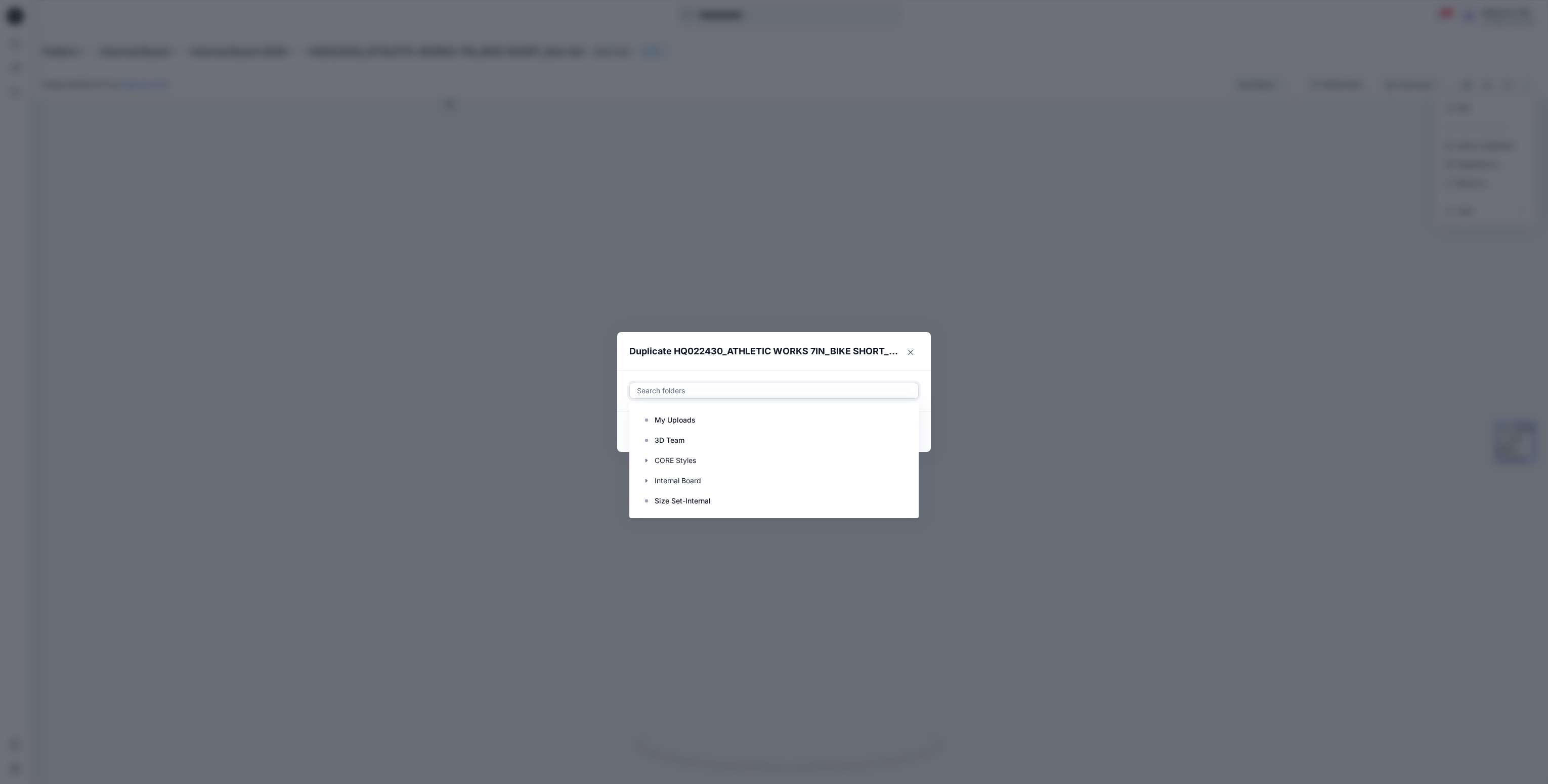
click at [708, 392] on div at bounding box center [774, 390] width 276 height 12
click at [695, 498] on p "Size Set-Internal" at bounding box center [683, 500] width 56 height 12
paste input "**********"
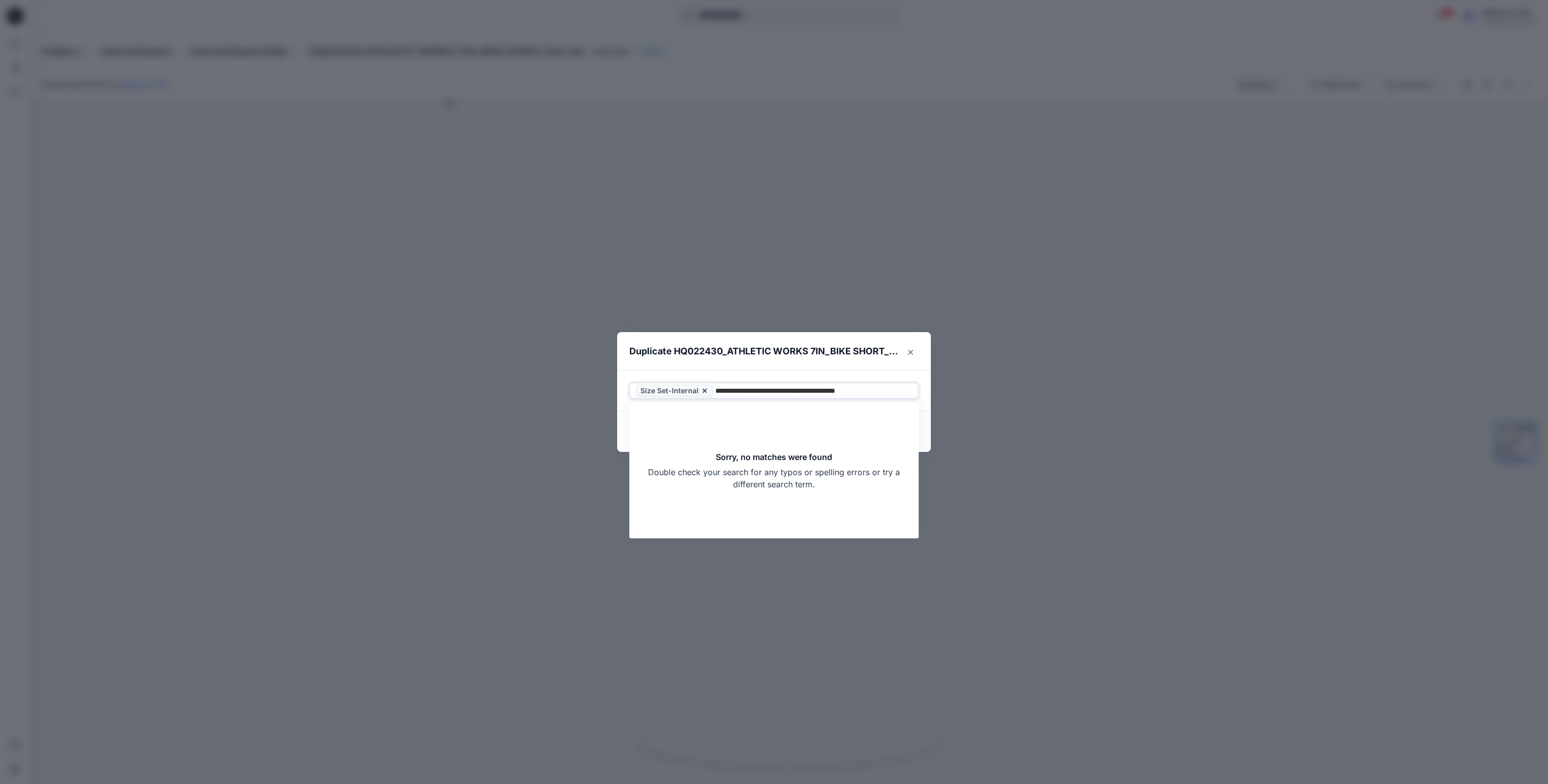
type input "**********"
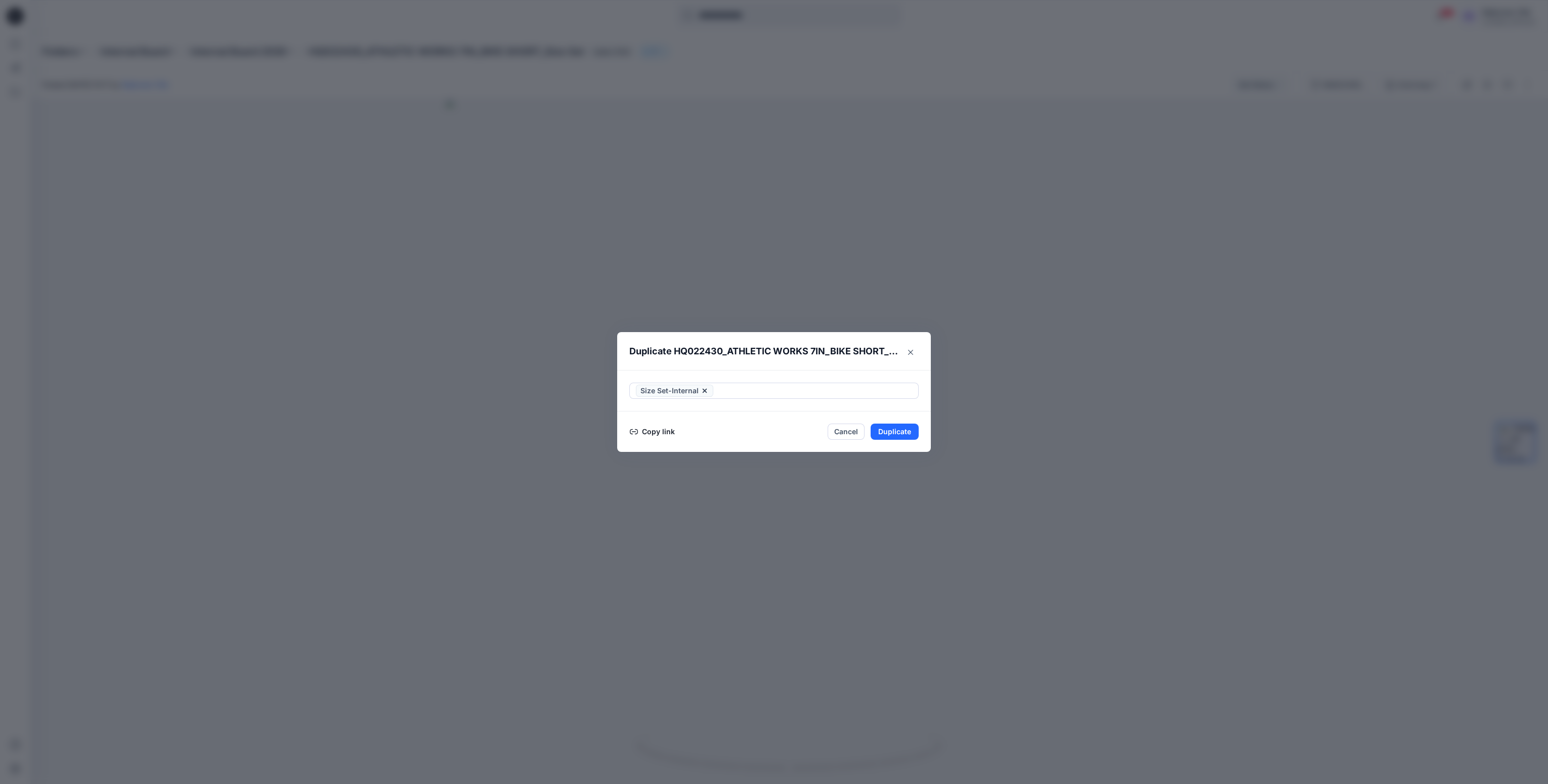
click at [952, 581] on div "Duplicate HQ022430_ATHLETIC WORKS 7IN_BIKE SHORT_Size Set Size Set-Internal Cop…" at bounding box center [774, 392] width 1548 height 784
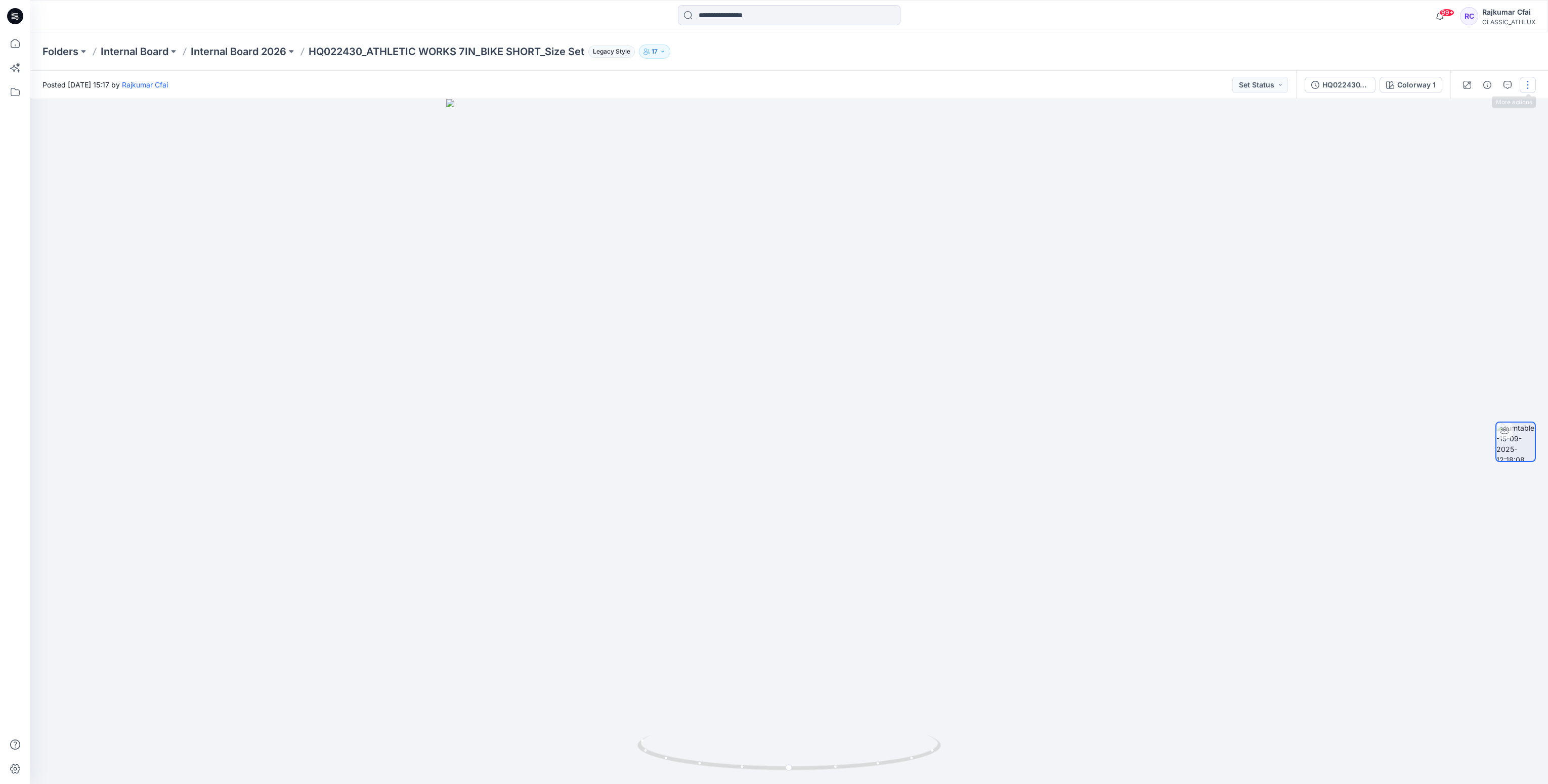
click at [1531, 86] on button "button" at bounding box center [1527, 84] width 16 height 16
click at [1450, 164] on icon "button" at bounding box center [1449, 164] width 8 height 8
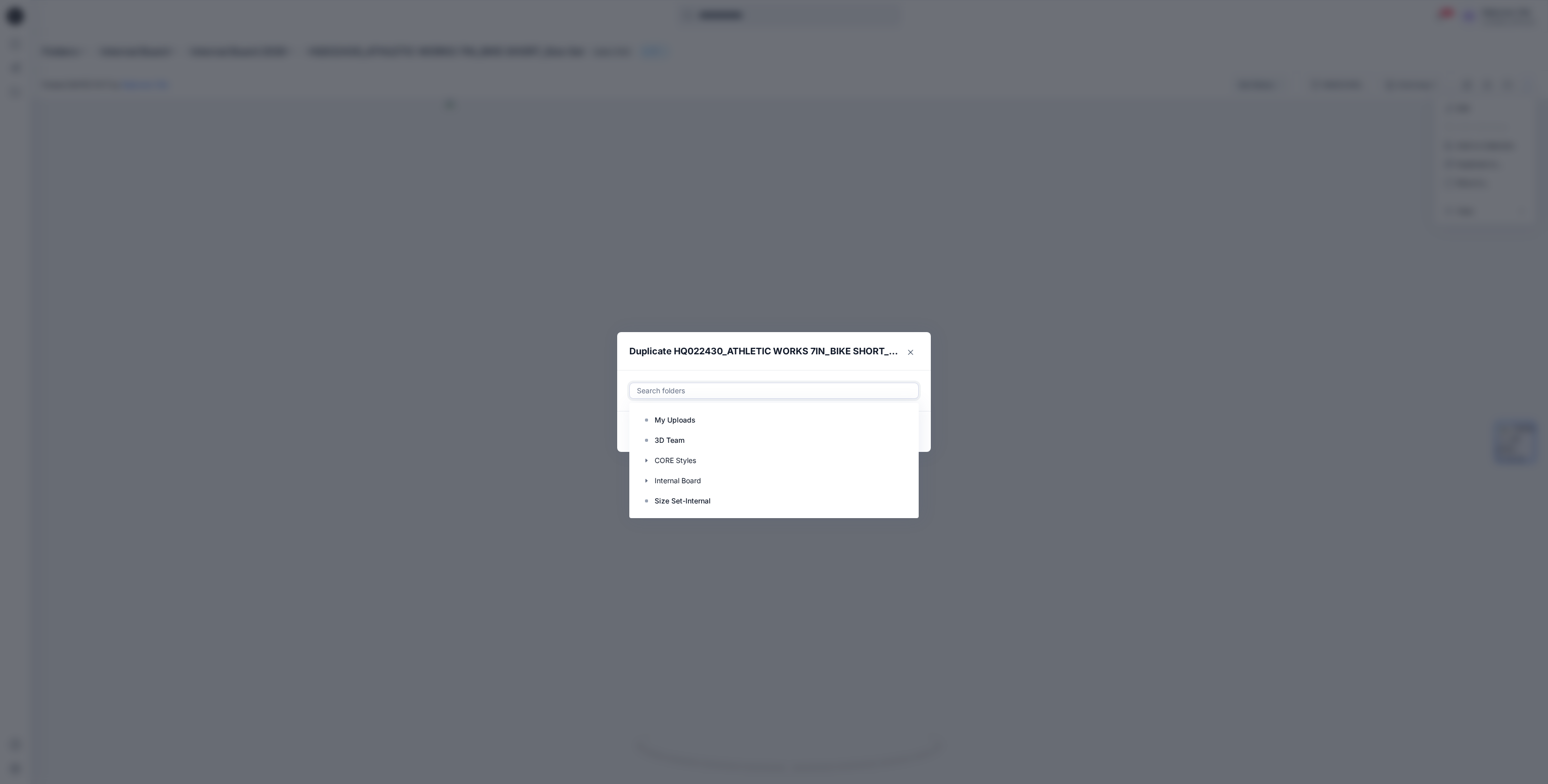
click at [856, 389] on div at bounding box center [774, 390] width 276 height 12
click at [699, 504] on p "Size Set-Internal" at bounding box center [683, 500] width 56 height 12
paste input "**********"
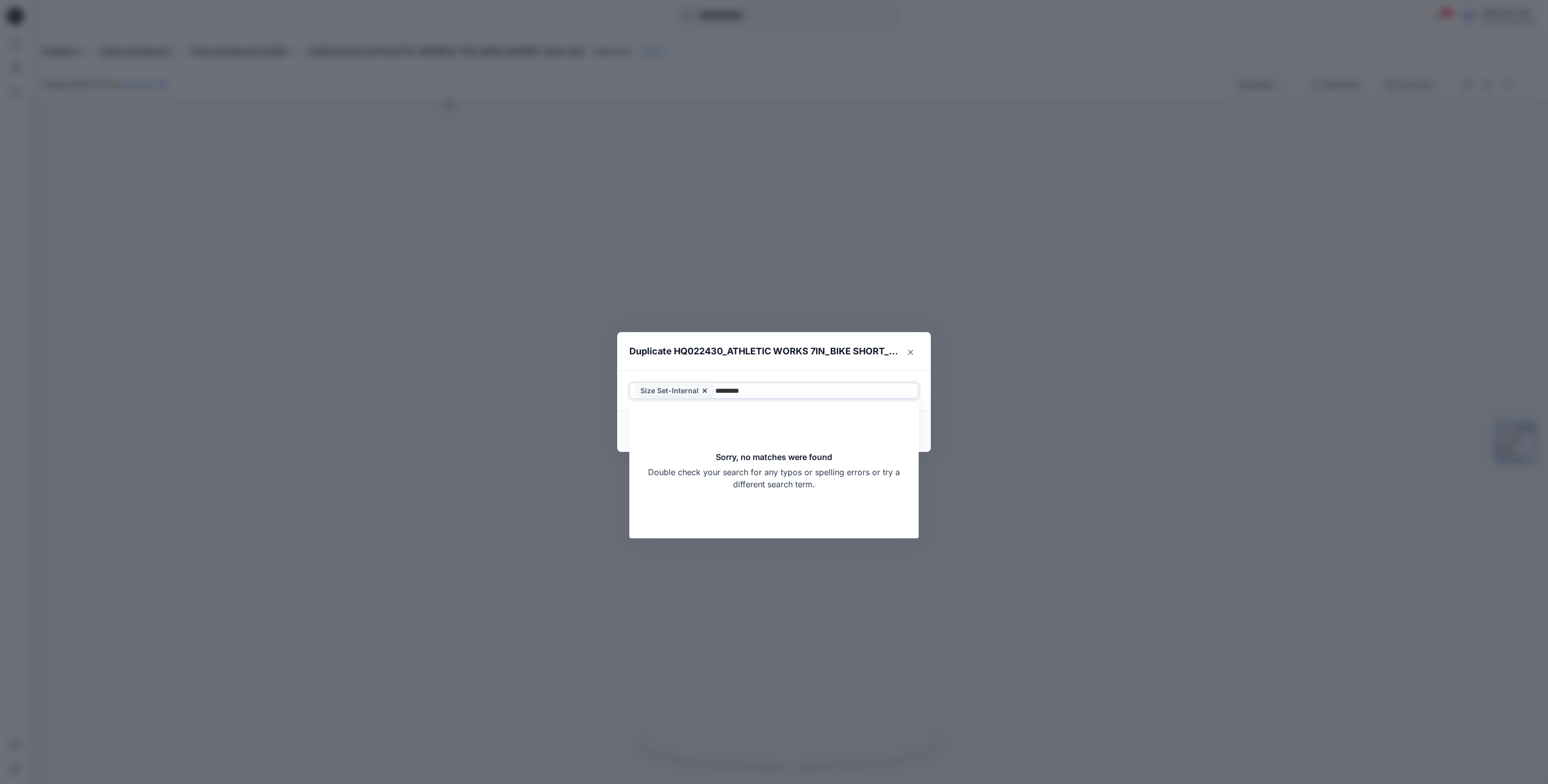
type input "********"
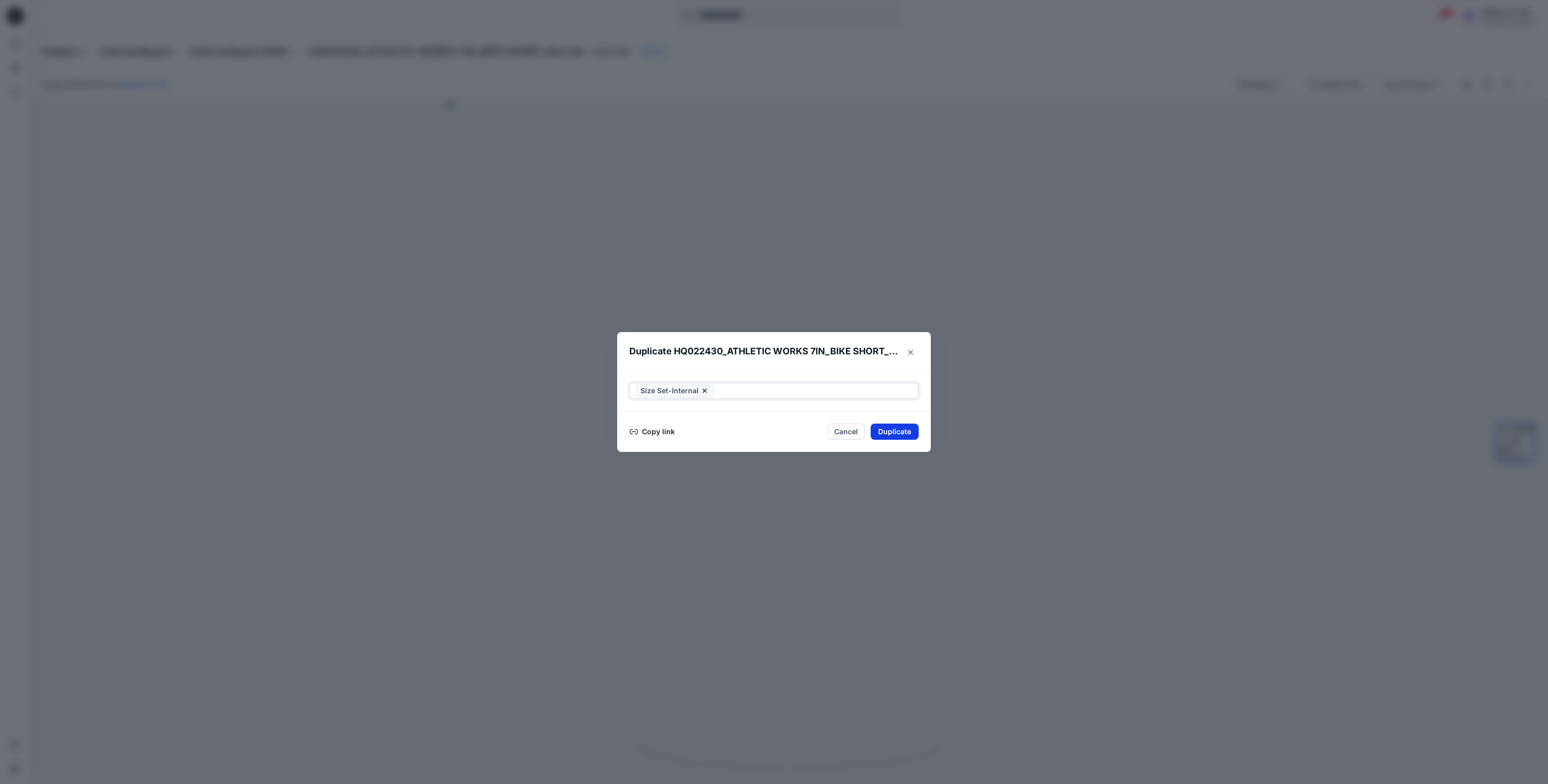
click at [910, 433] on button "Duplicate" at bounding box center [895, 431] width 48 height 16
click at [912, 251] on div "Duplicate HQ022430_ATHLETIC WORKS 7IN_BIKE SHORT_Size Set Your styles were dupl…" at bounding box center [774, 392] width 1548 height 784
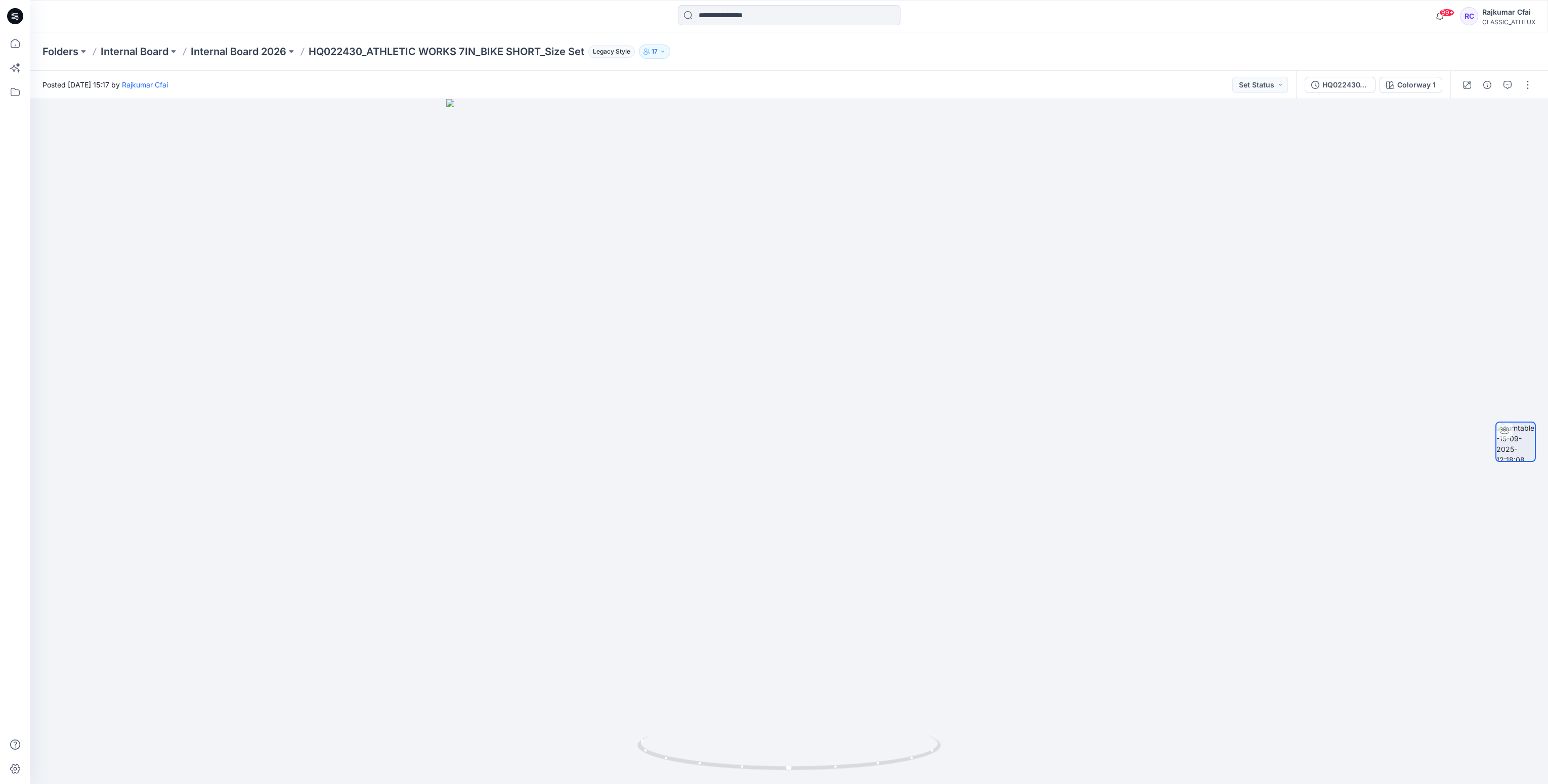
click at [16, 6] on icon at bounding box center [15, 16] width 16 height 32
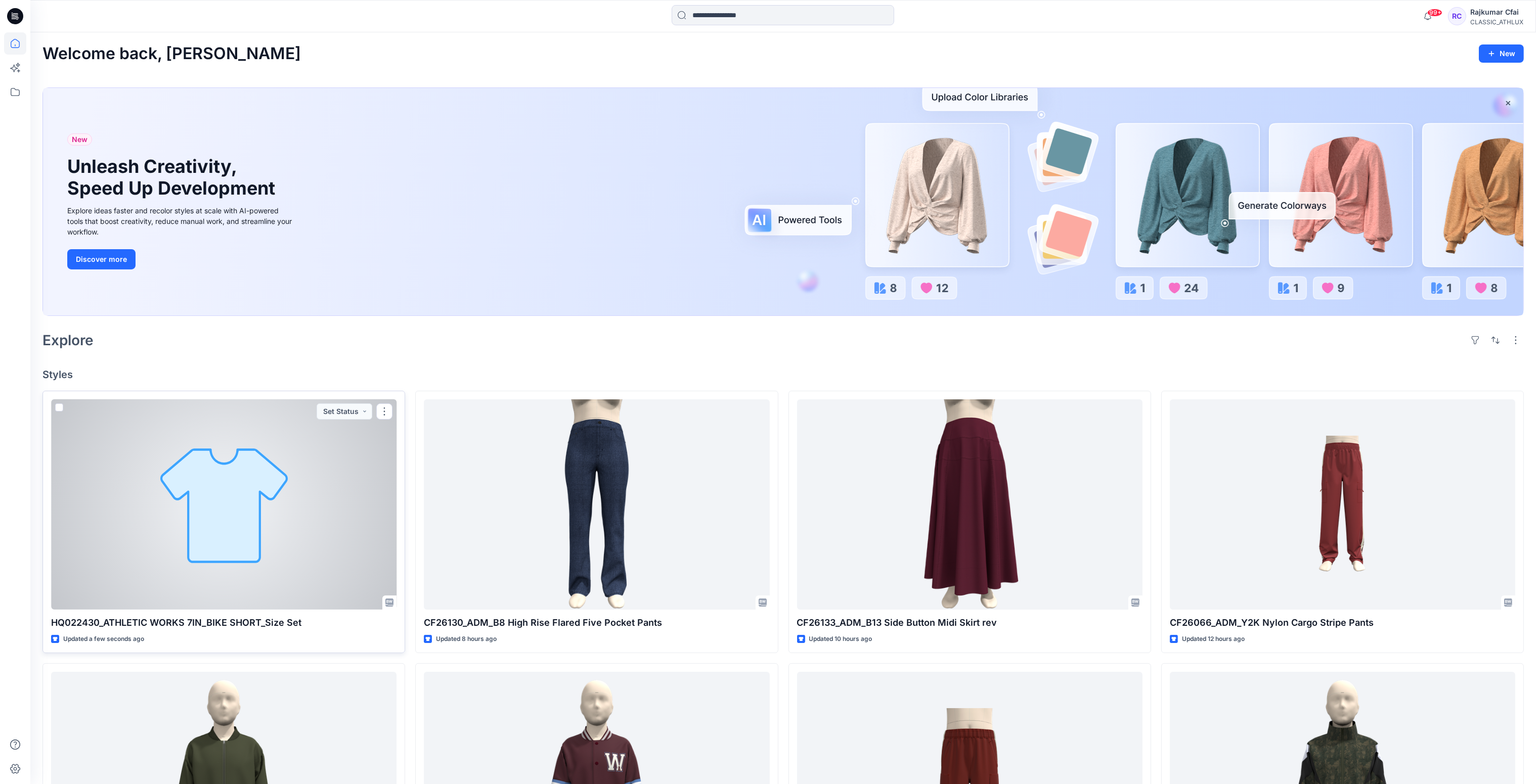
click at [238, 500] on div at bounding box center [223, 505] width 345 height 211
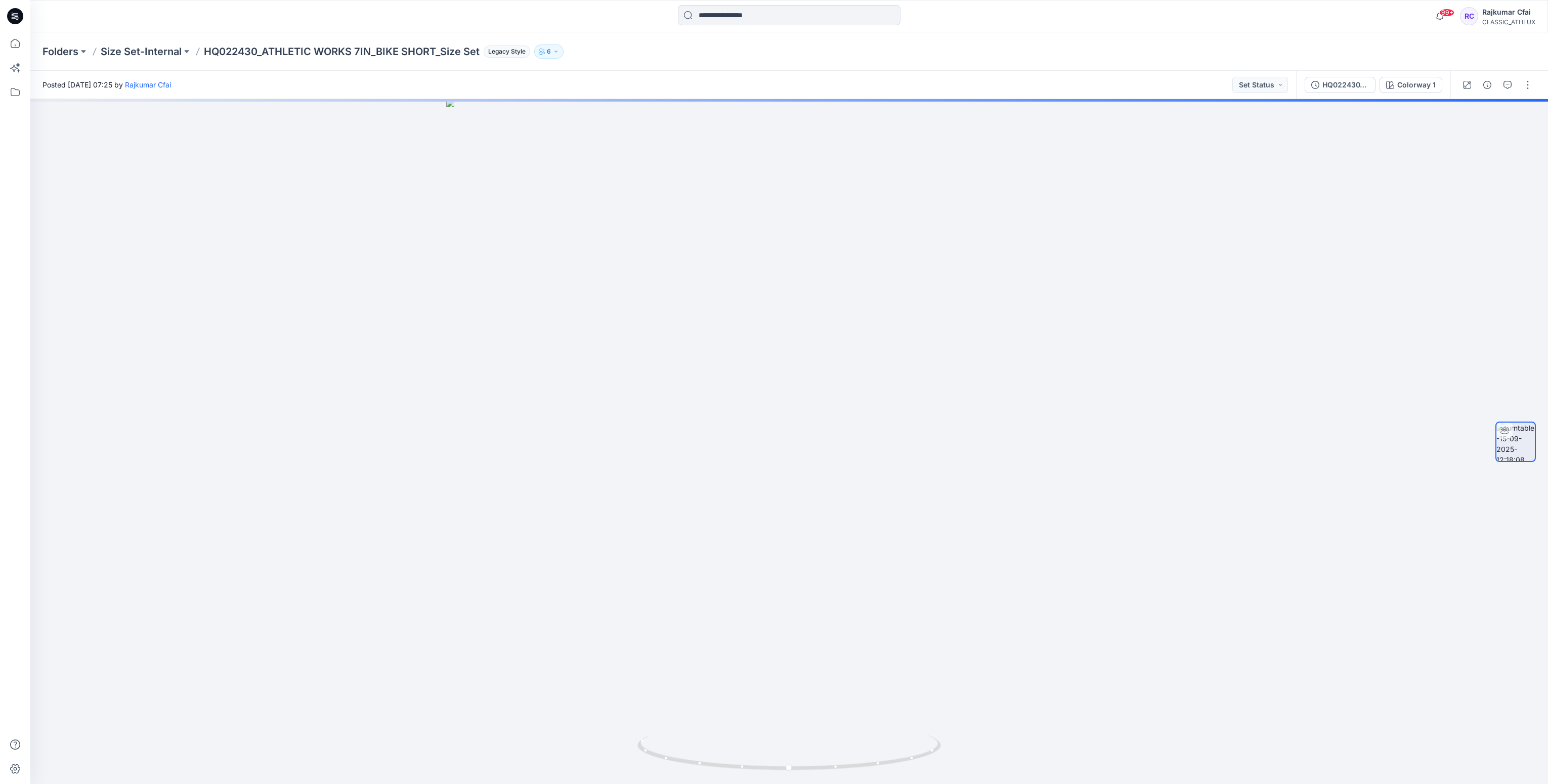
click at [17, 17] on icon at bounding box center [17, 17] width 3 height 1
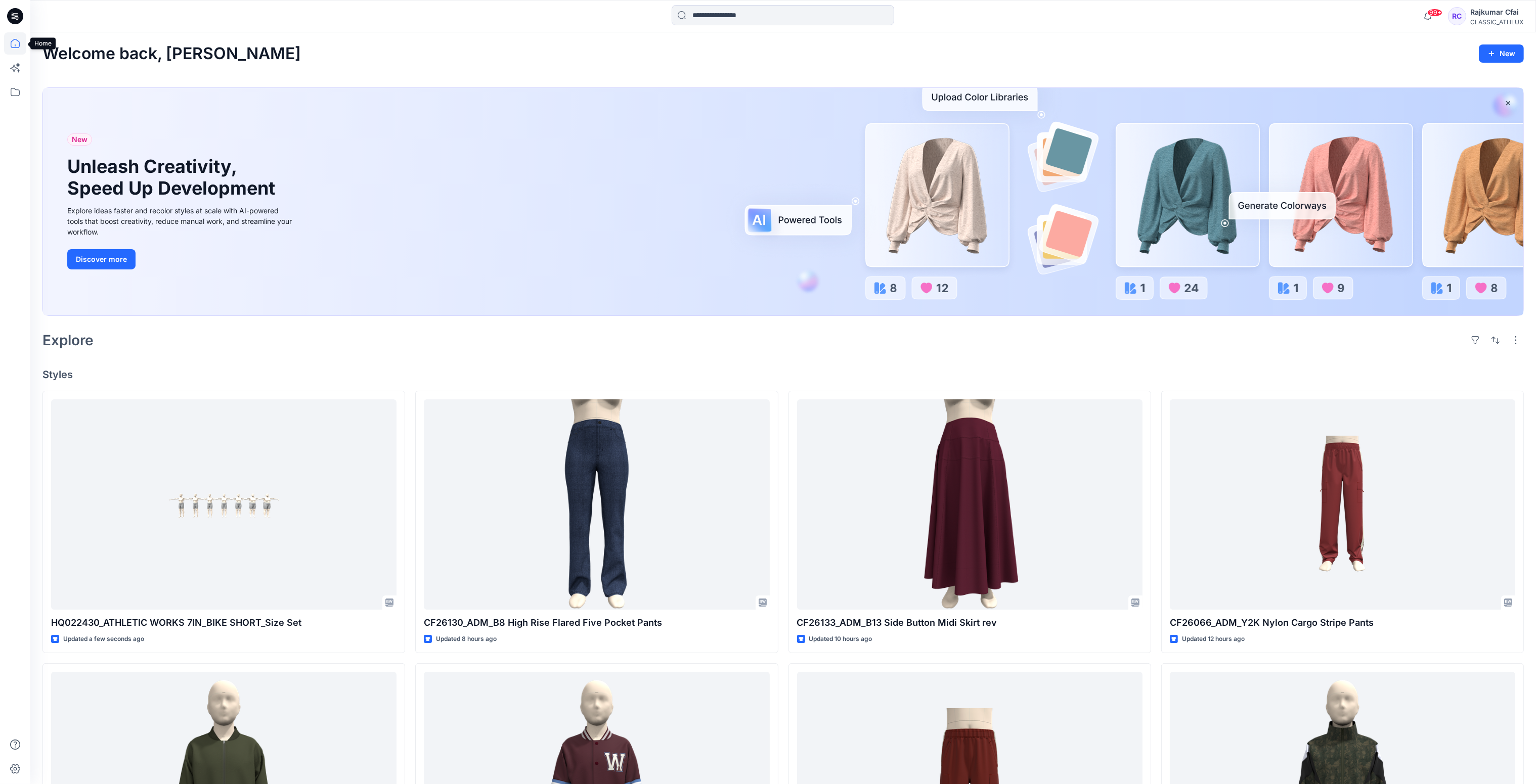
click at [17, 45] on icon at bounding box center [15, 43] width 22 height 22
click at [16, 45] on icon at bounding box center [15, 43] width 22 height 22
click at [15, 89] on icon at bounding box center [15, 92] width 9 height 8
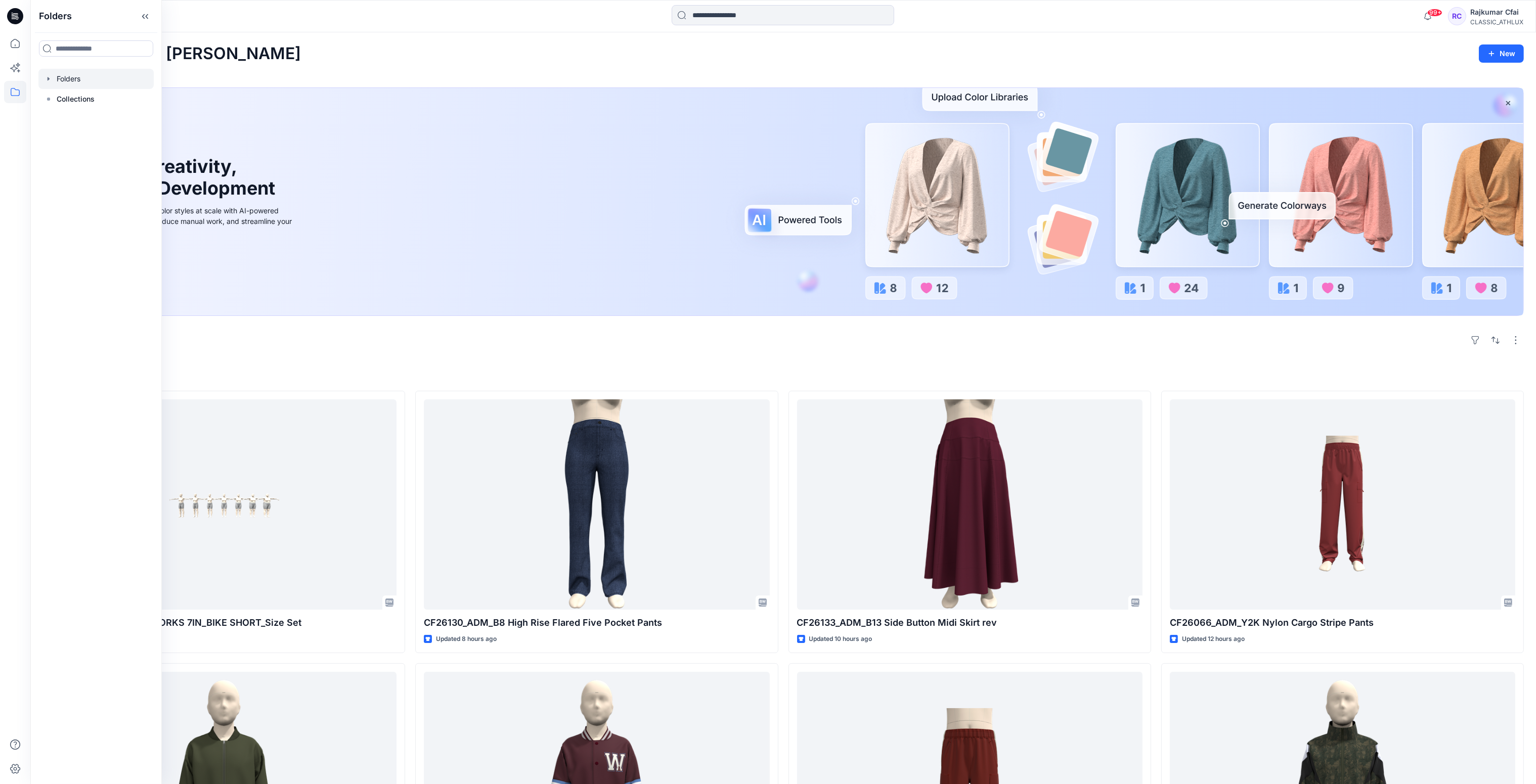
click at [69, 78] on div at bounding box center [96, 79] width 115 height 20
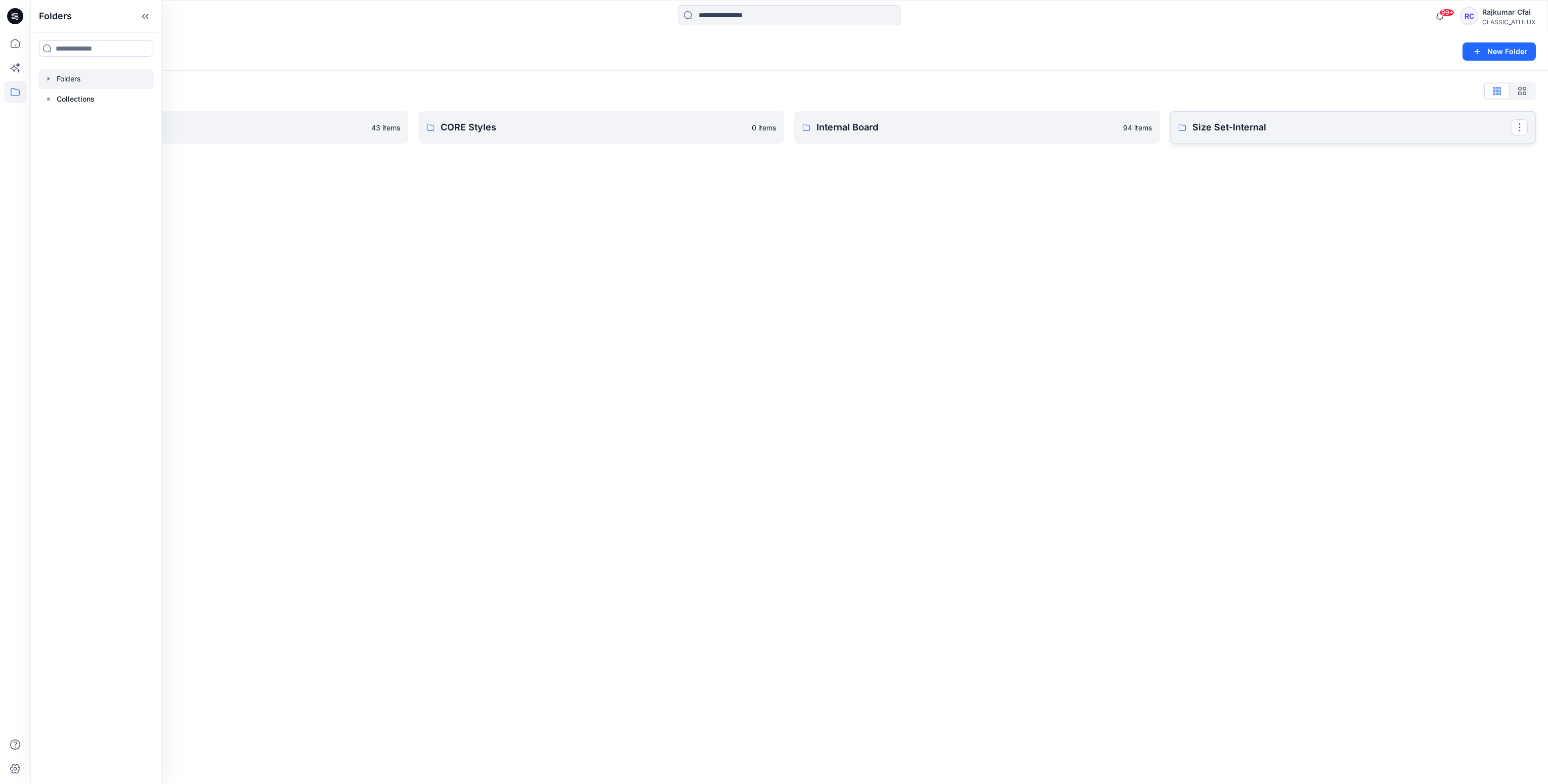
click at [1265, 124] on p "Size Set-Internal" at bounding box center [1352, 128] width 319 height 14
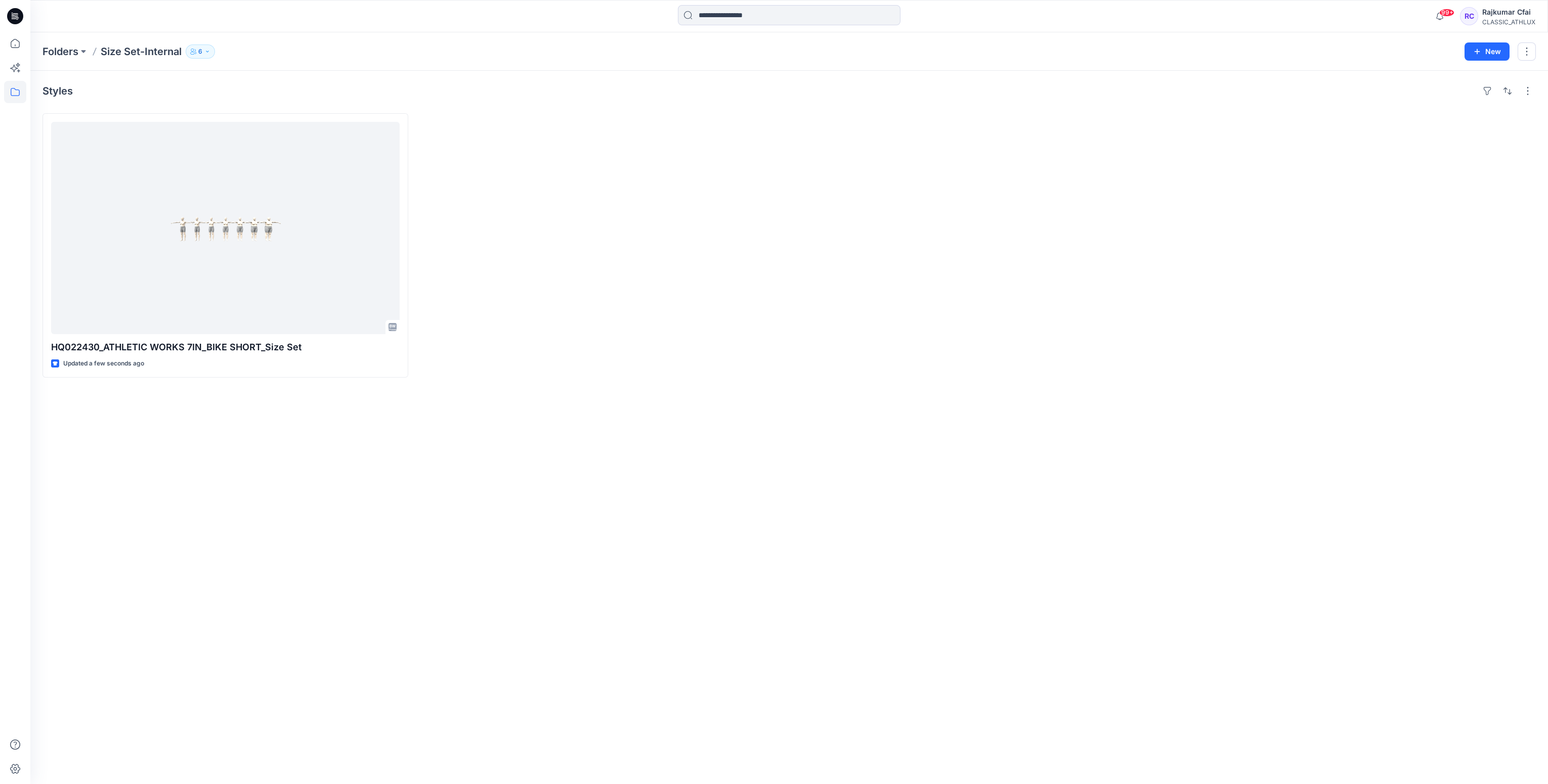
drag, startPoint x: 669, startPoint y: 203, endPoint x: 1370, endPoint y: 46, distance: 718.4
click at [701, 193] on div at bounding box center [601, 245] width 366 height 264
click at [23, 14] on div at bounding box center [15, 16] width 32 height 32
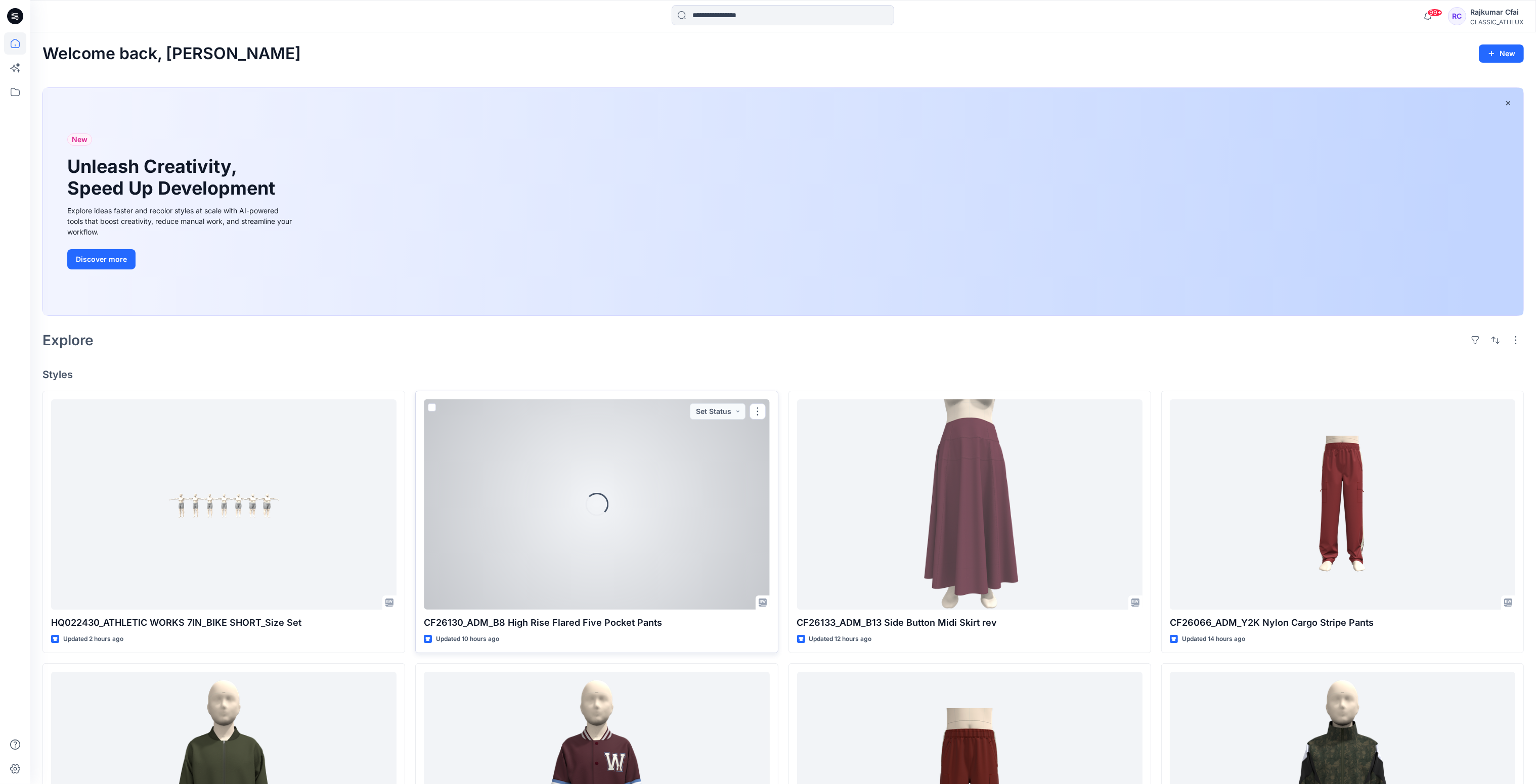
scroll to position [378, 0]
